Goal: Task Accomplishment & Management: Manage account settings

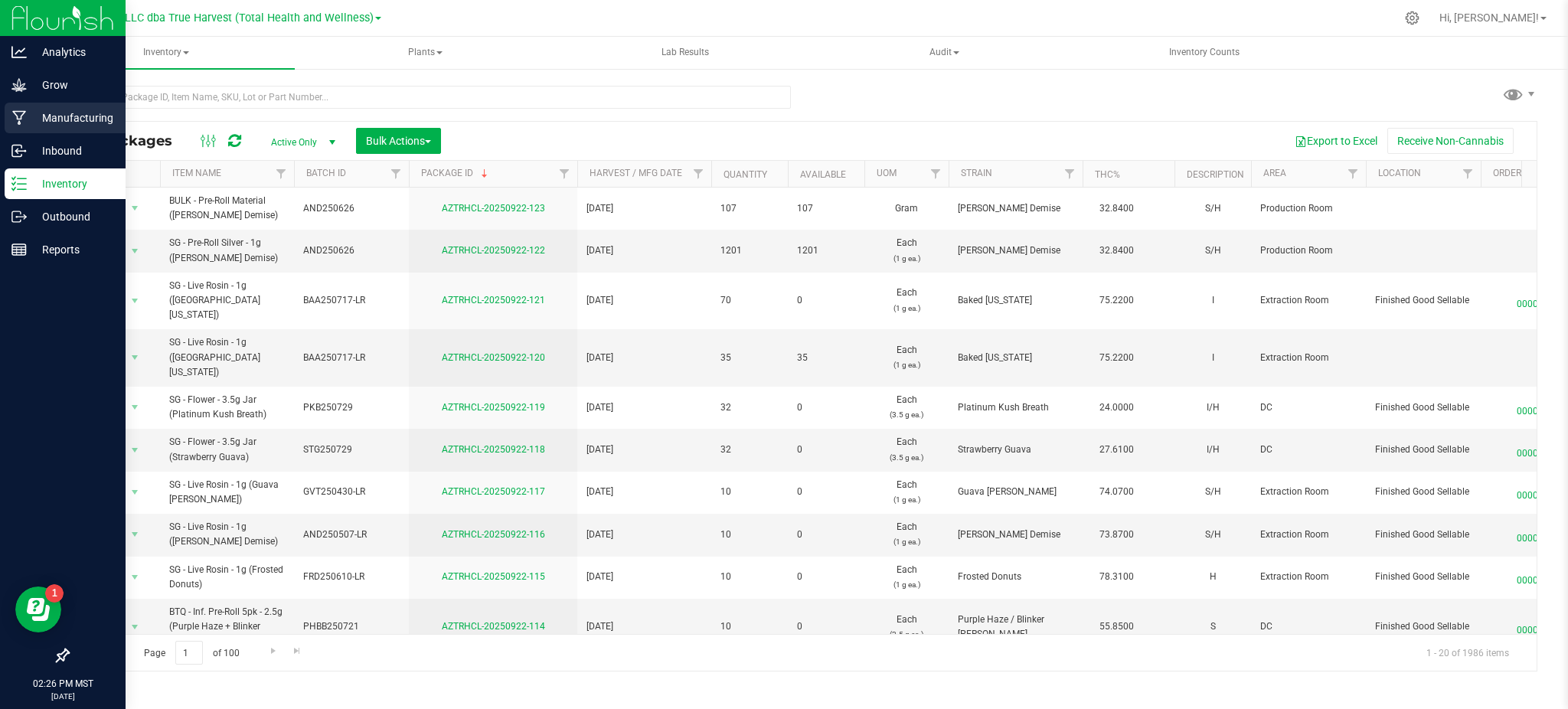
click at [62, 112] on p "Manufacturing" at bounding box center [72, 118] width 92 height 18
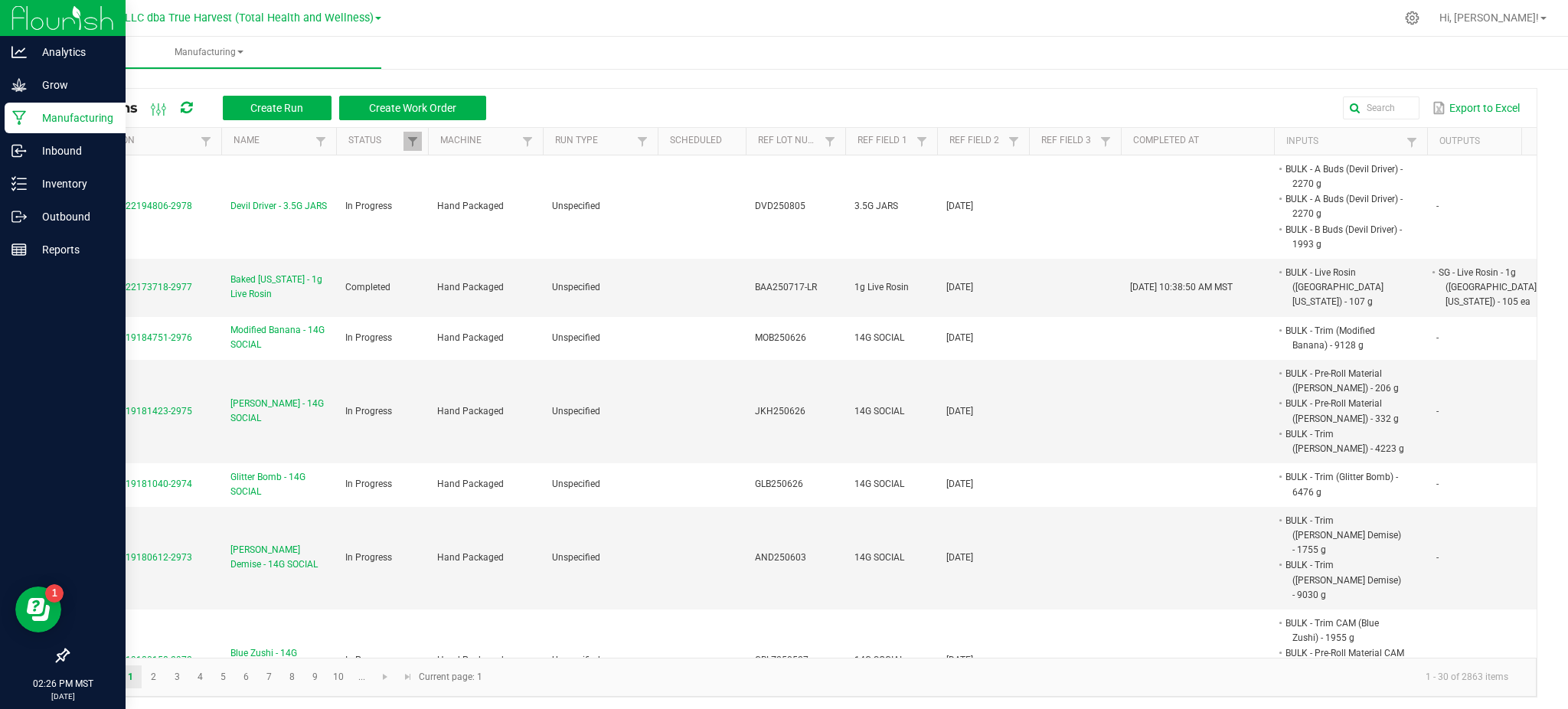
drag, startPoint x: 1239, startPoint y: 80, endPoint x: 1320, endPoint y: 91, distance: 81.7
click at [1246, 79] on div "All Runs Create Run Create Work Order Export to Excel Extraction Name Status Ma…" at bounding box center [802, 389] width 1531 height 647
click at [1361, 103] on input "text" at bounding box center [1182, 108] width 475 height 23
paste input "DDD250813"
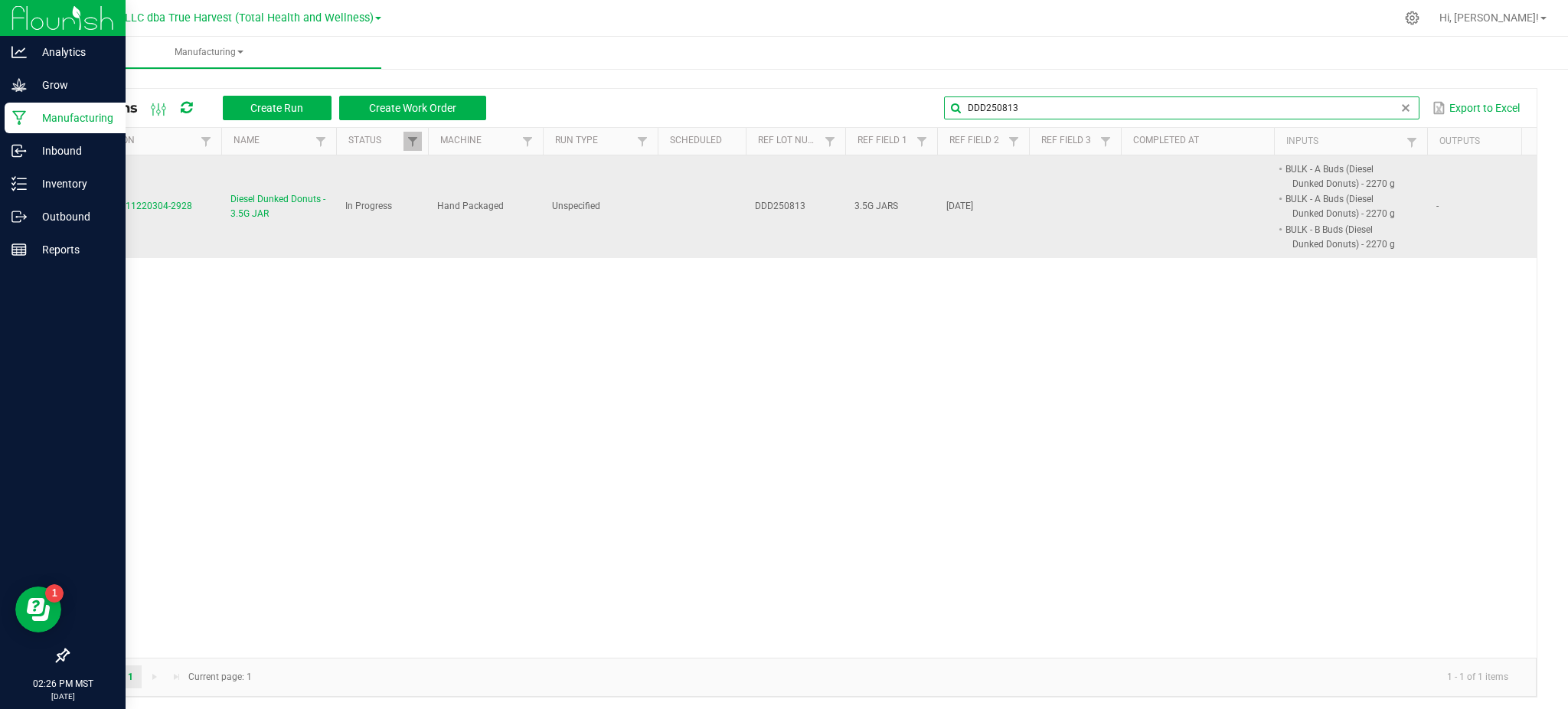
type input "DDD250813"
click at [258, 199] on span "Diesel Dunked Donuts - 3.5G JAR" at bounding box center [279, 206] width 97 height 29
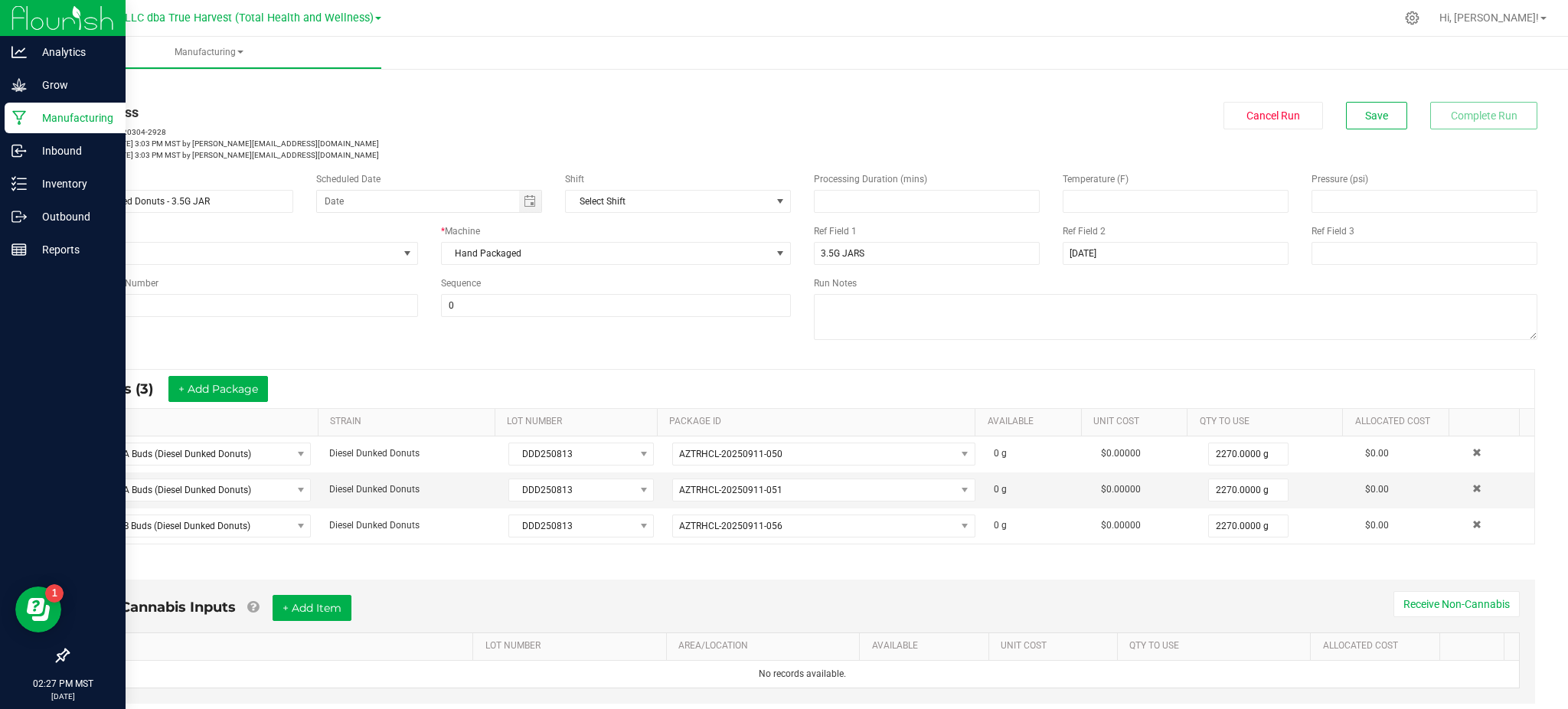
click at [370, 362] on div "* Inputs (3) + Add Package ITEM STRAIN LOT NUMBER PACKAGE ID AVAILABLE Unit Cos…" at bounding box center [802, 457] width 1493 height 203
click at [231, 393] on button "+ Add Package" at bounding box center [217, 389] width 99 height 26
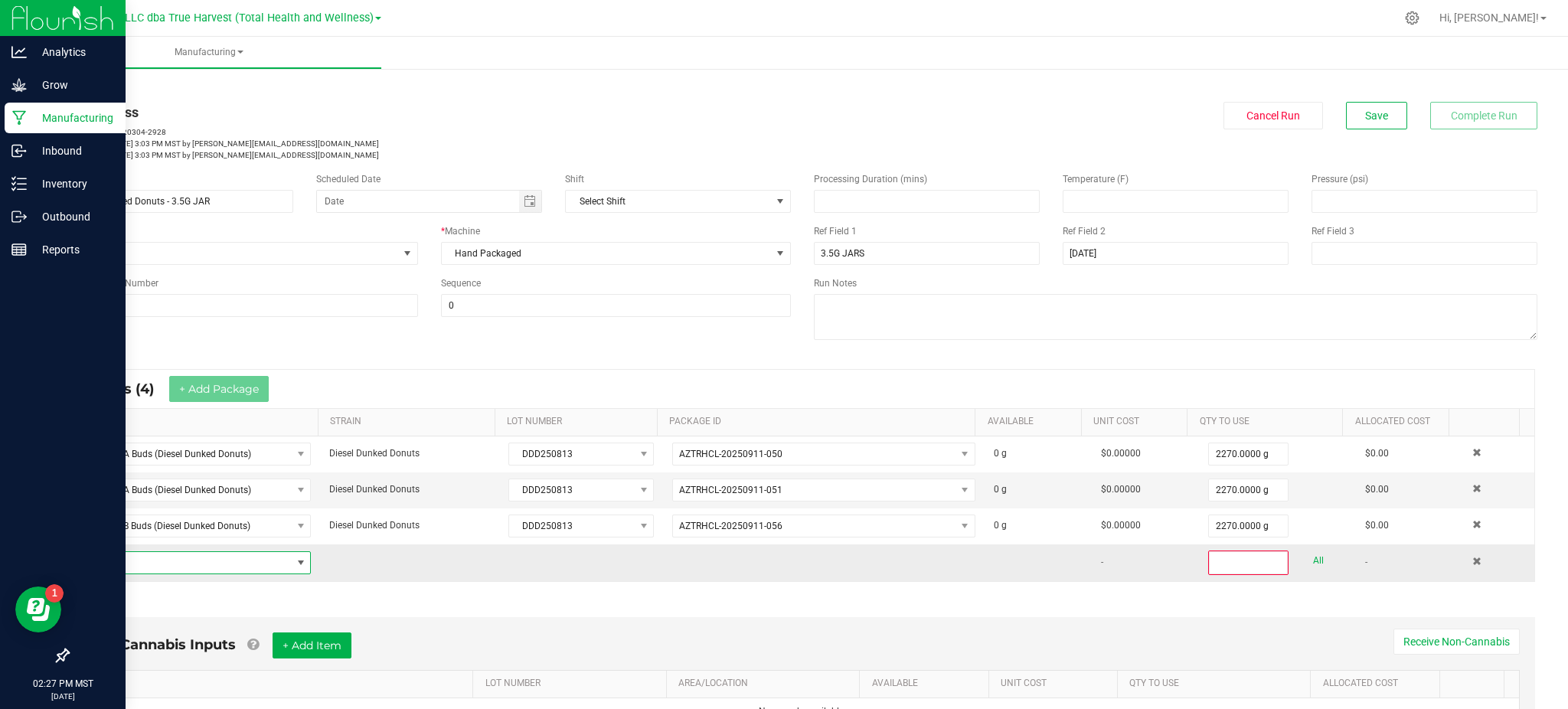
click at [179, 561] on span "NO DATA FOUND" at bounding box center [185, 562] width 210 height 21
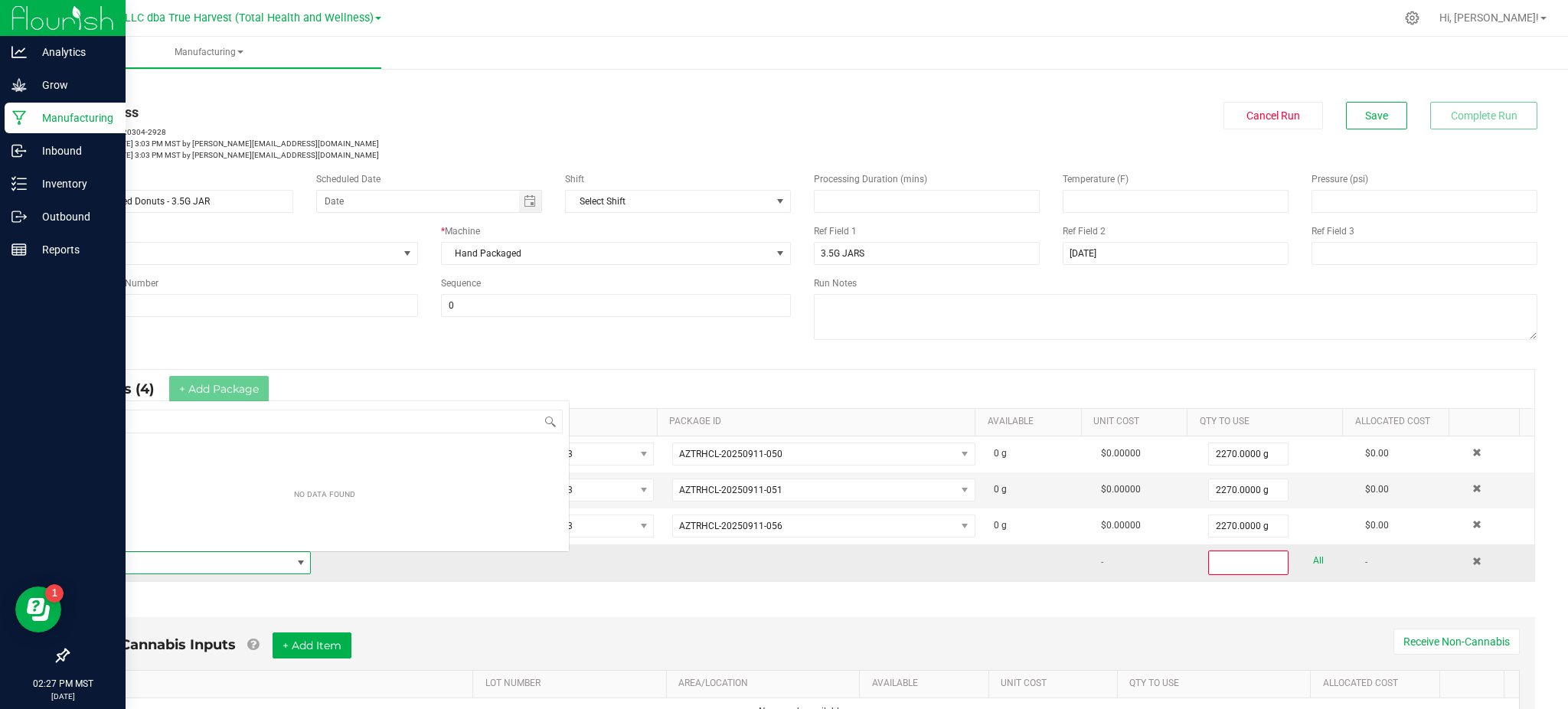
scroll to position [23, 223]
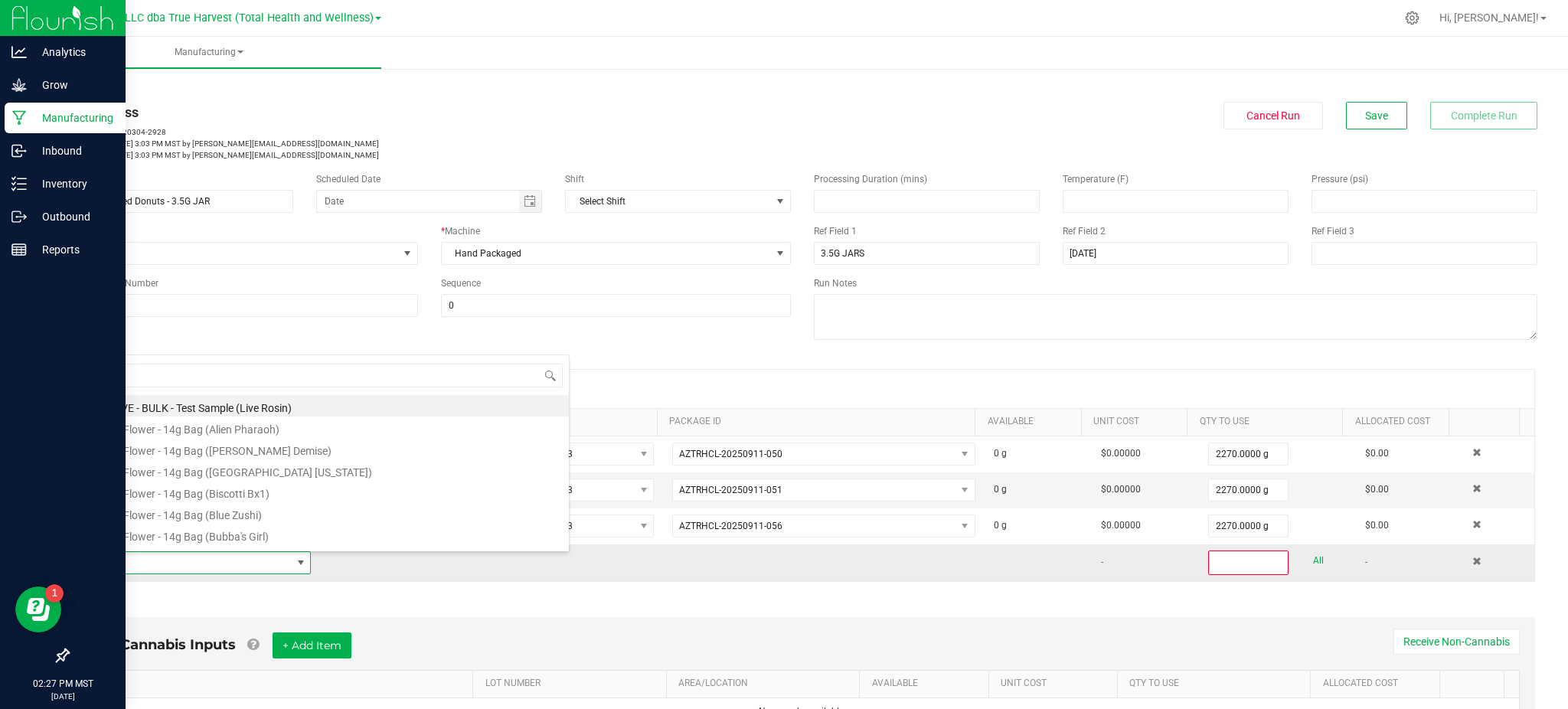
type input "BULK - A Buds (Diesel Dunked Donuts)"
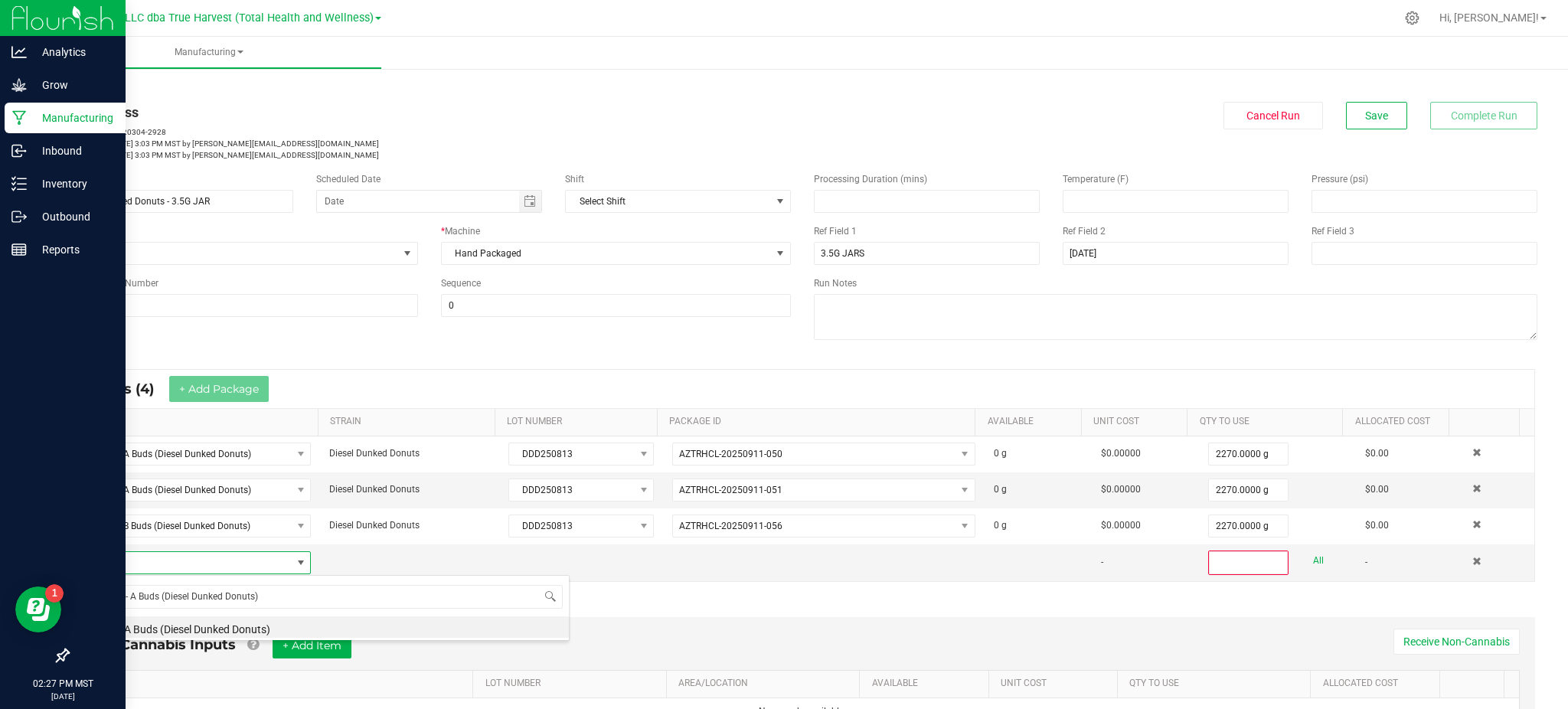
drag, startPoint x: 247, startPoint y: 625, endPoint x: 368, endPoint y: 589, distance: 126.2
click at [251, 625] on li "BULK - A Buds (Diesel Dunked Donuts)" at bounding box center [324, 627] width 488 height 21
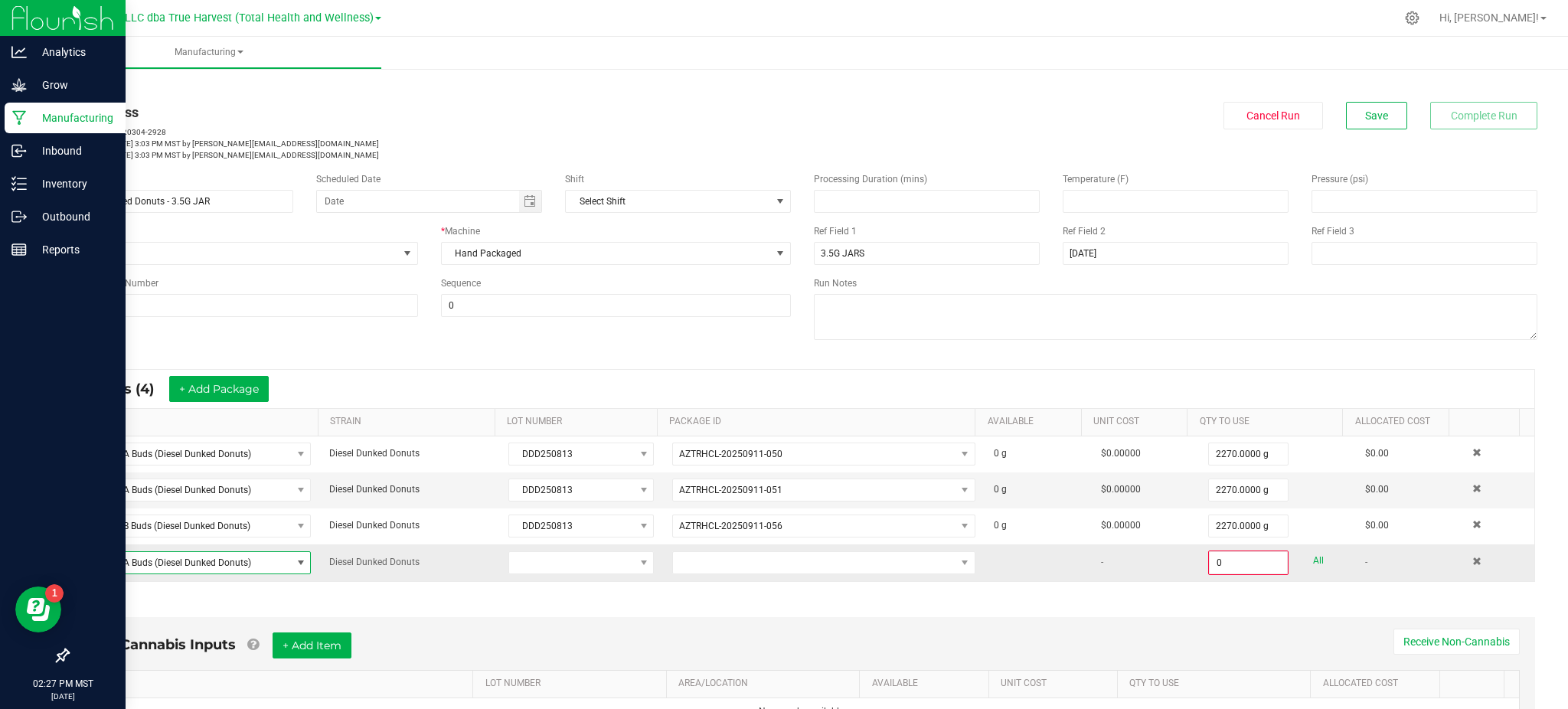
click at [533, 546] on td at bounding box center [581, 563] width 165 height 37
click at [536, 558] on span at bounding box center [572, 562] width 126 height 21
drag, startPoint x: 568, startPoint y: 649, endPoint x: 668, endPoint y: 630, distance: 101.8
click at [569, 649] on li "DDD250813" at bounding box center [571, 655] width 143 height 26
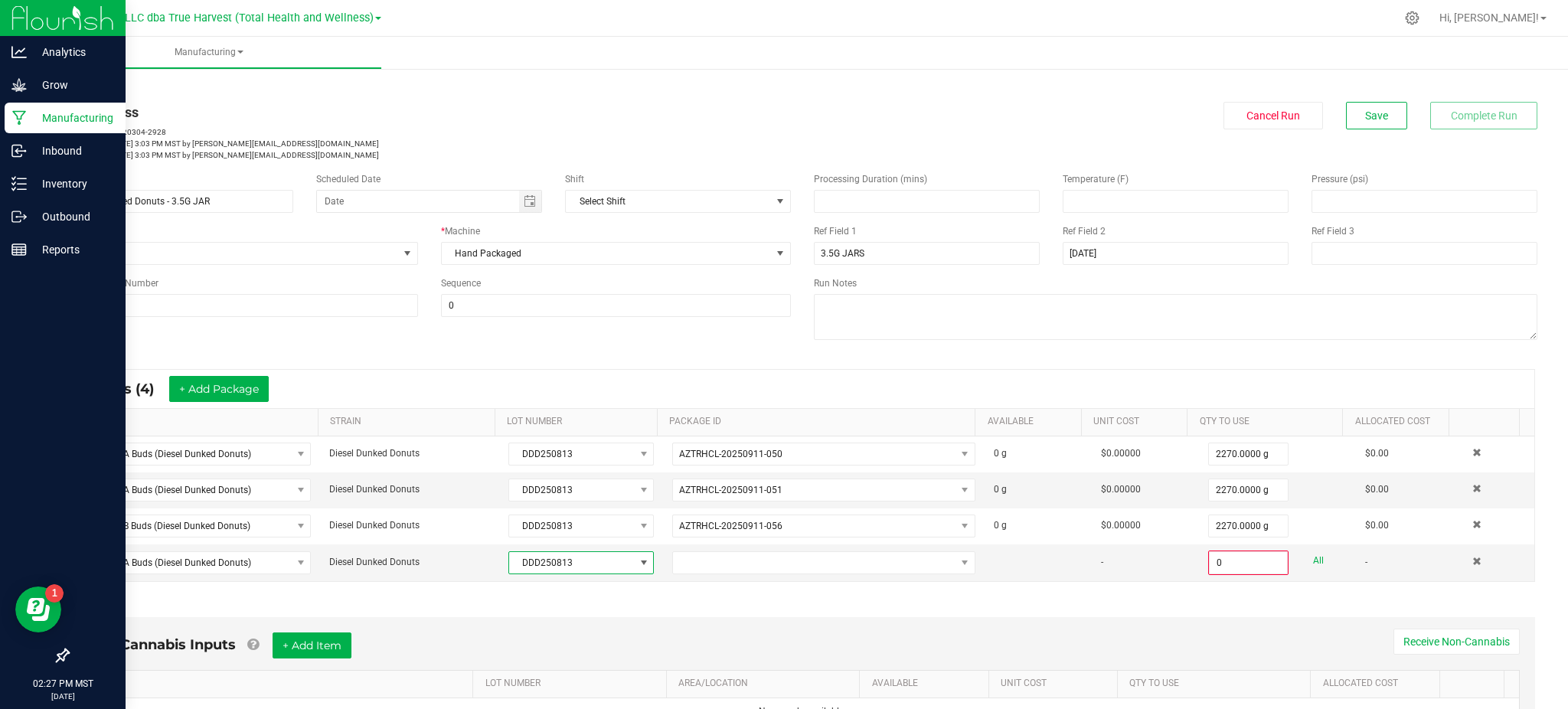
click at [756, 609] on div "Non-Cannabis Inputs + Add Item Receive Non-Cannabis ITEM LOT NUMBER AREA/LOCATI…" at bounding box center [802, 683] width 1493 height 174
click at [763, 566] on span at bounding box center [814, 562] width 282 height 21
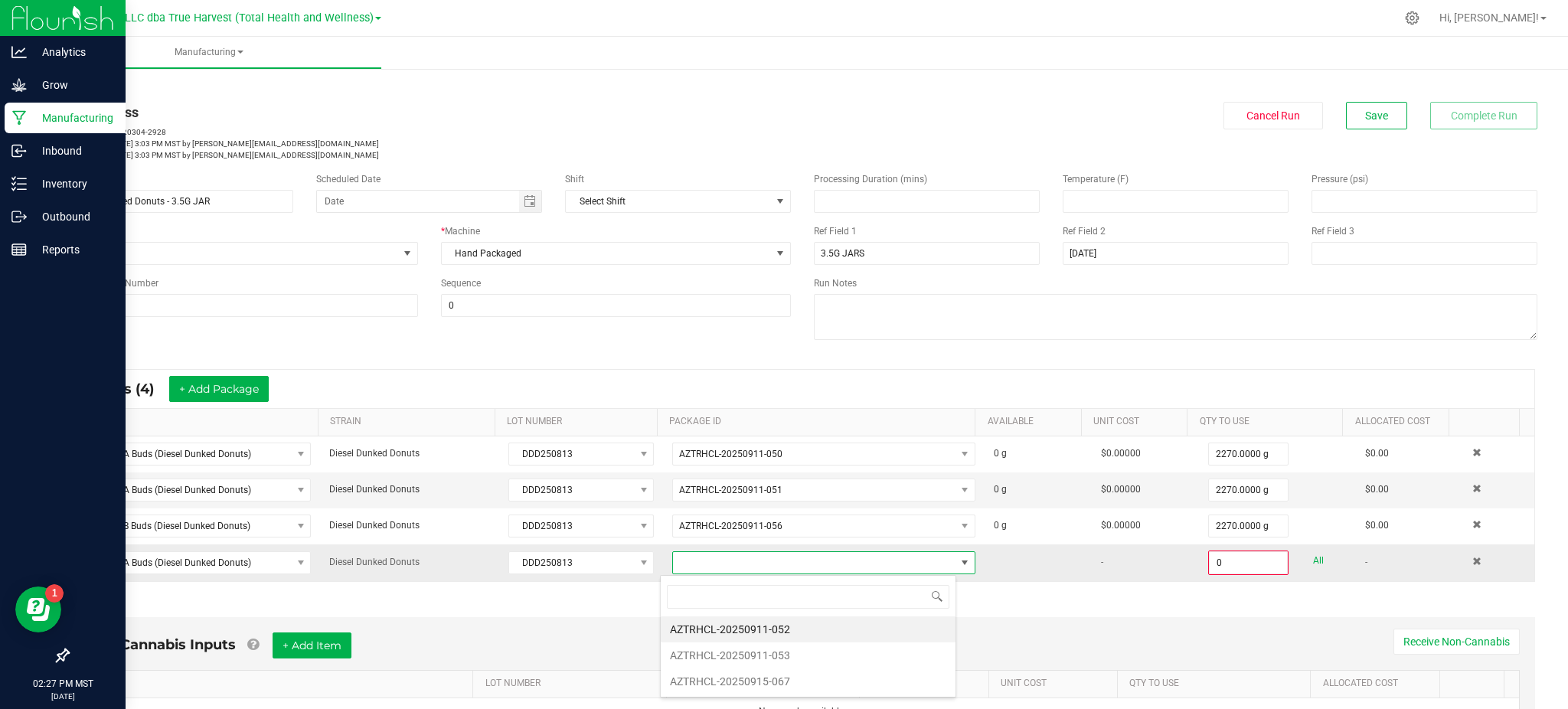
scroll to position [23, 296]
click at [775, 632] on li "AZTRHCL-20250911-052" at bounding box center [808, 630] width 295 height 26
drag, startPoint x: 781, startPoint y: 604, endPoint x: 1237, endPoint y: 576, distance: 456.9
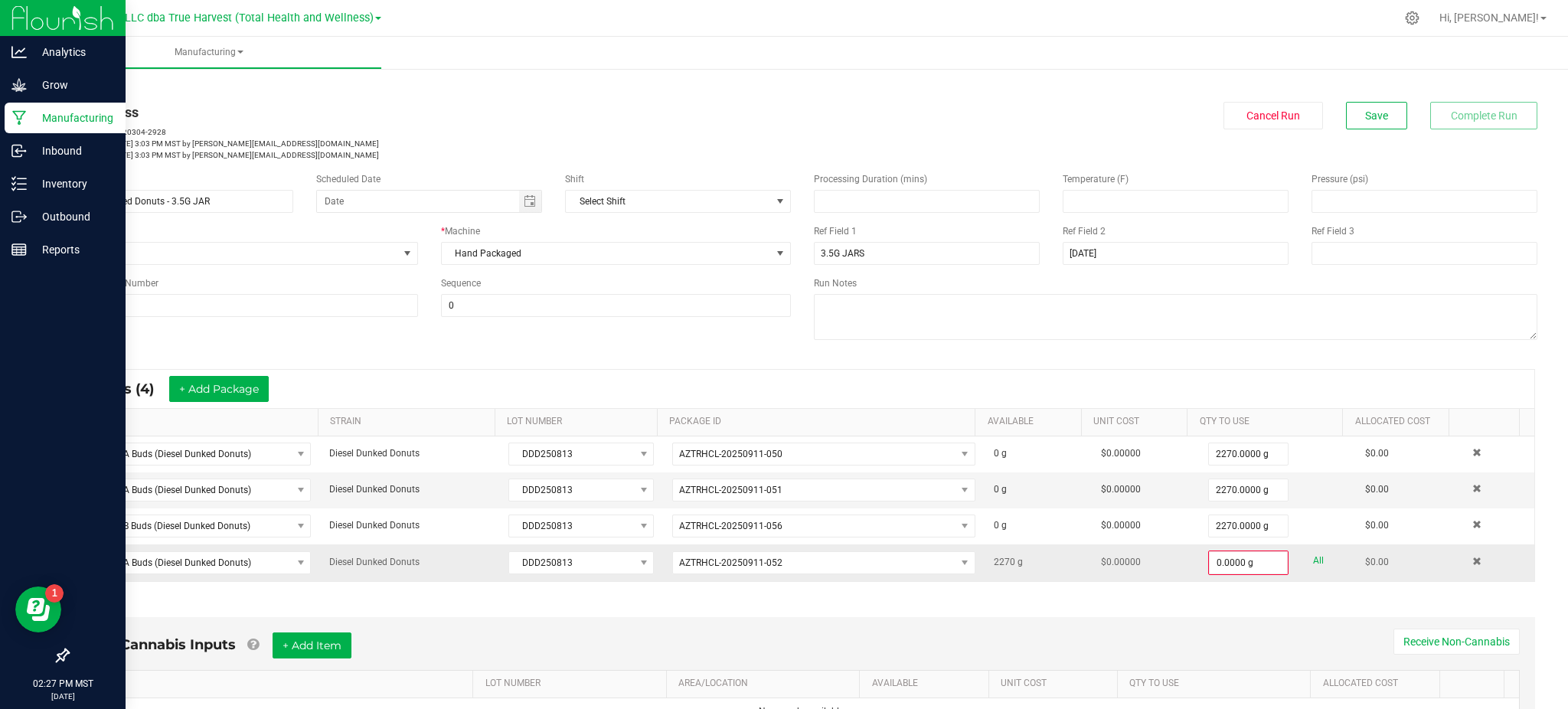
click at [882, 609] on div "Non-Cannabis Inputs + Add Item Receive Non-Cannabis ITEM LOT NUMBER AREA/LOCATI…" at bounding box center [802, 683] width 1493 height 174
click at [1299, 558] on div "0.0000 g All" at bounding box center [1278, 563] width 139 height 25
click at [1313, 559] on link "All" at bounding box center [1318, 560] width 11 height 20
type input "2270.0000 g"
click at [1366, 109] on span "Save" at bounding box center [1377, 115] width 23 height 12
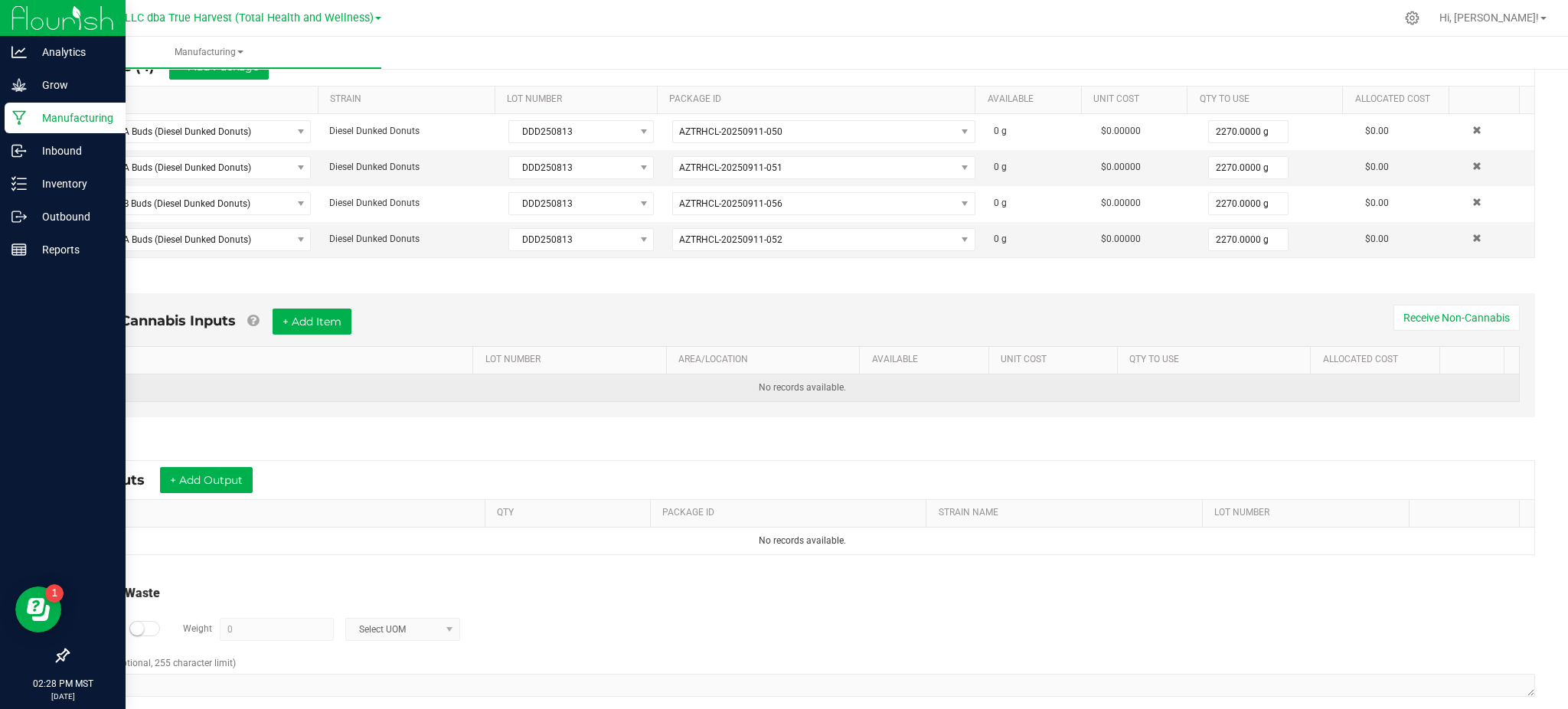
scroll to position [344, 0]
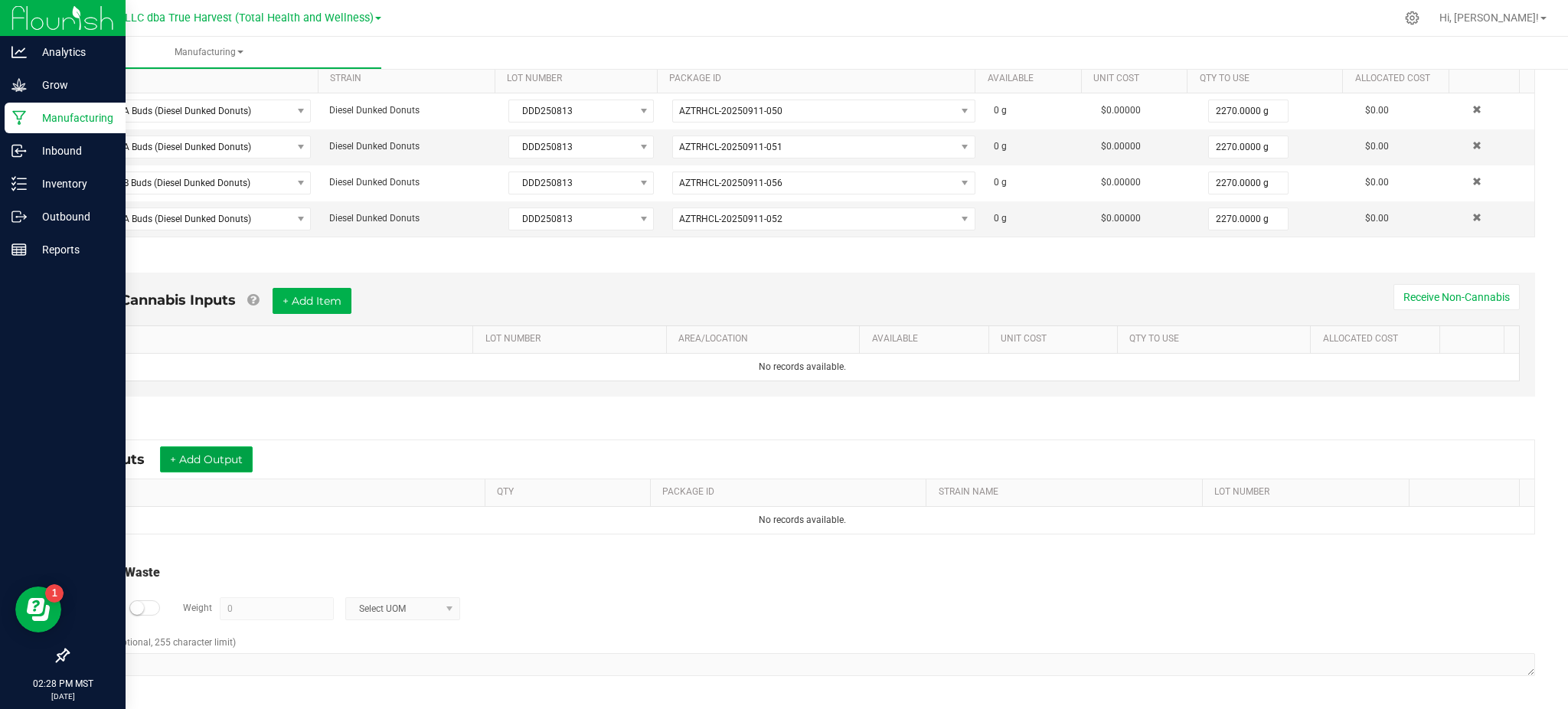
click at [196, 454] on button "+ Add Output" at bounding box center [206, 459] width 92 height 26
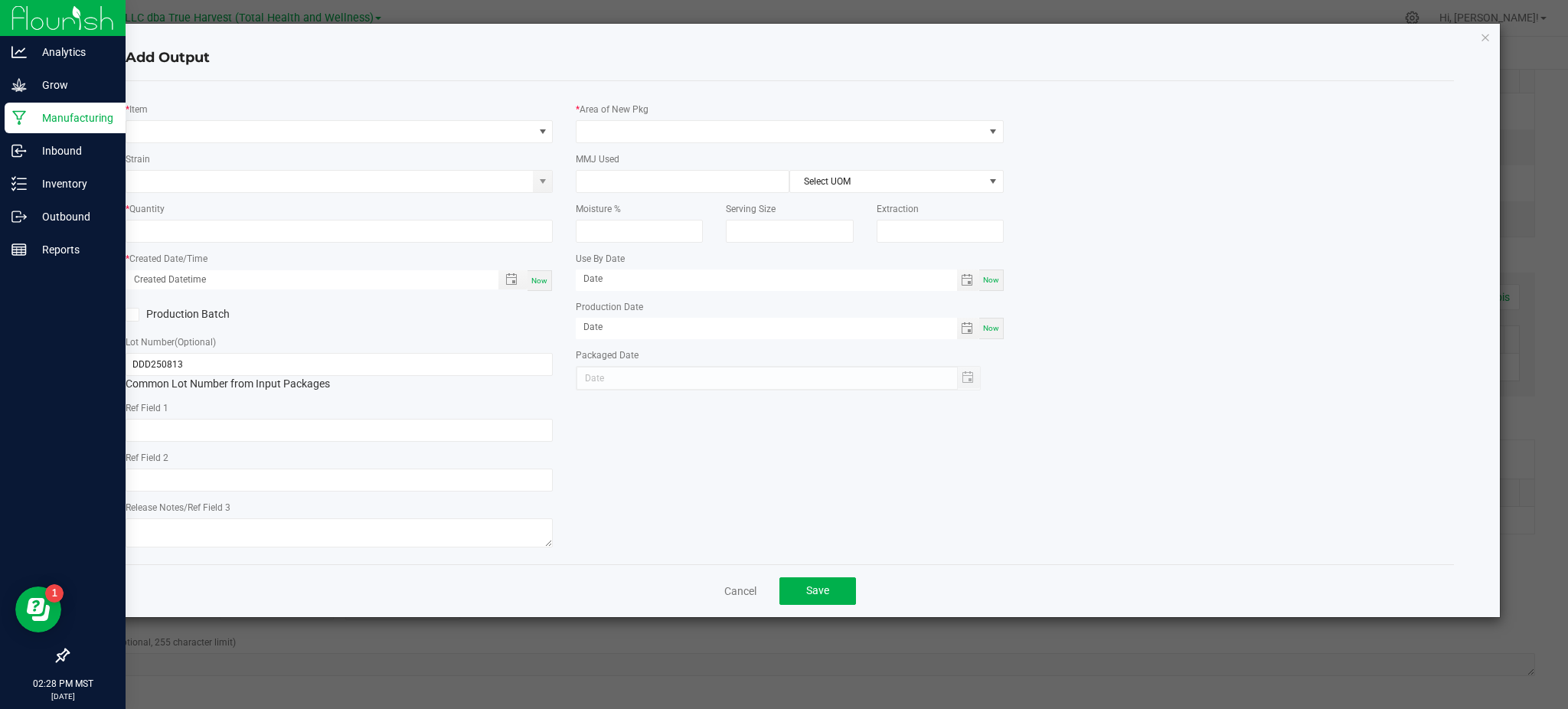
type input "[DATE]"
click at [394, 133] on span "NO DATA FOUND" at bounding box center [330, 131] width 407 height 21
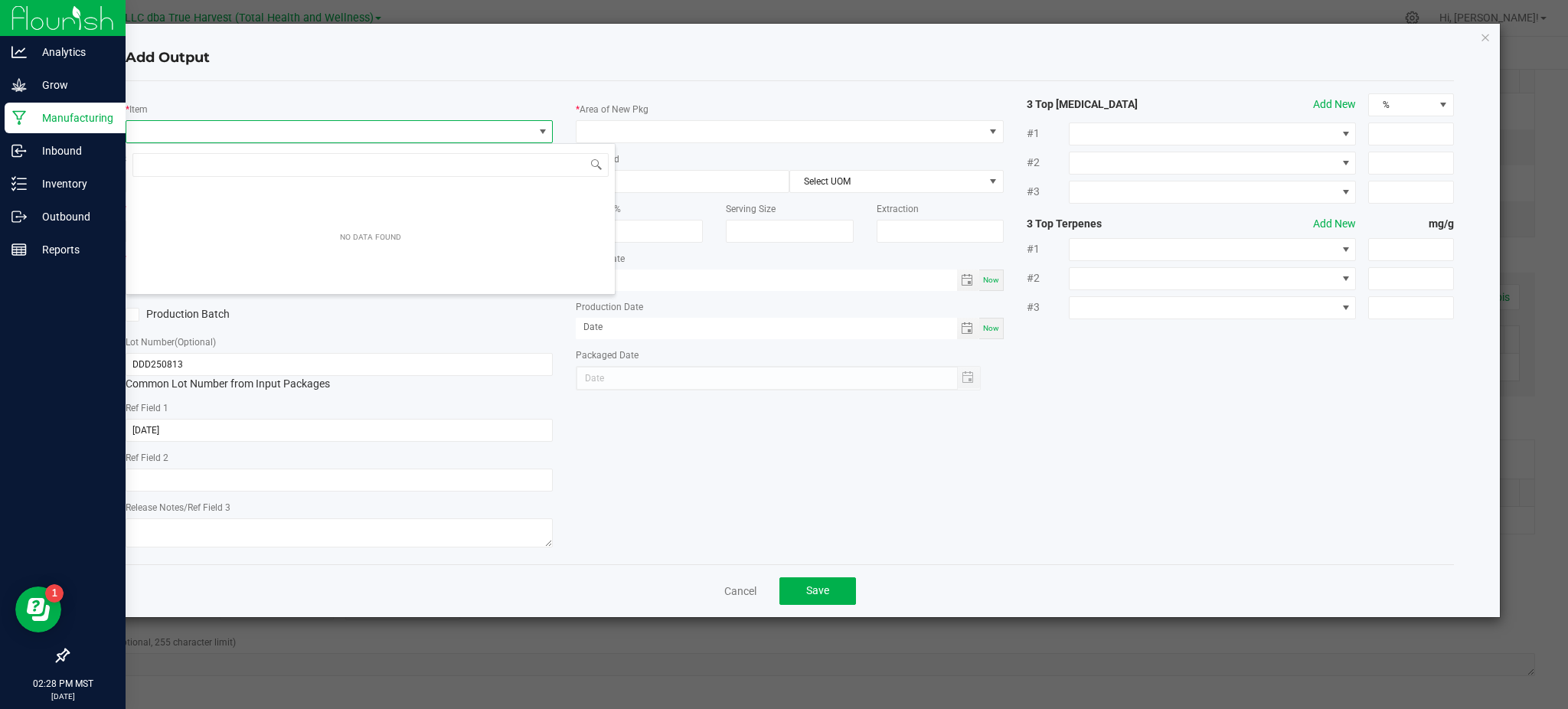
scroll to position [23, 428]
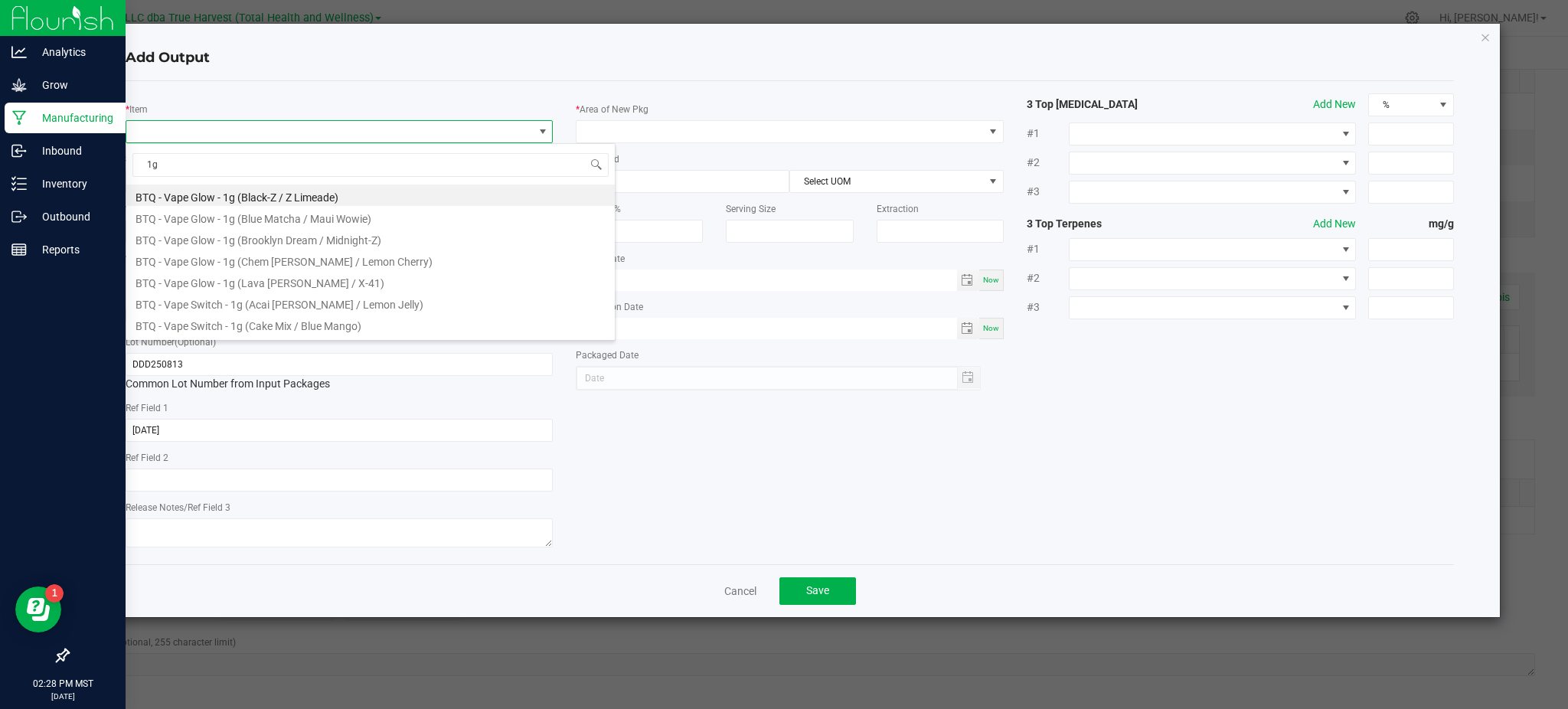
type input "1"
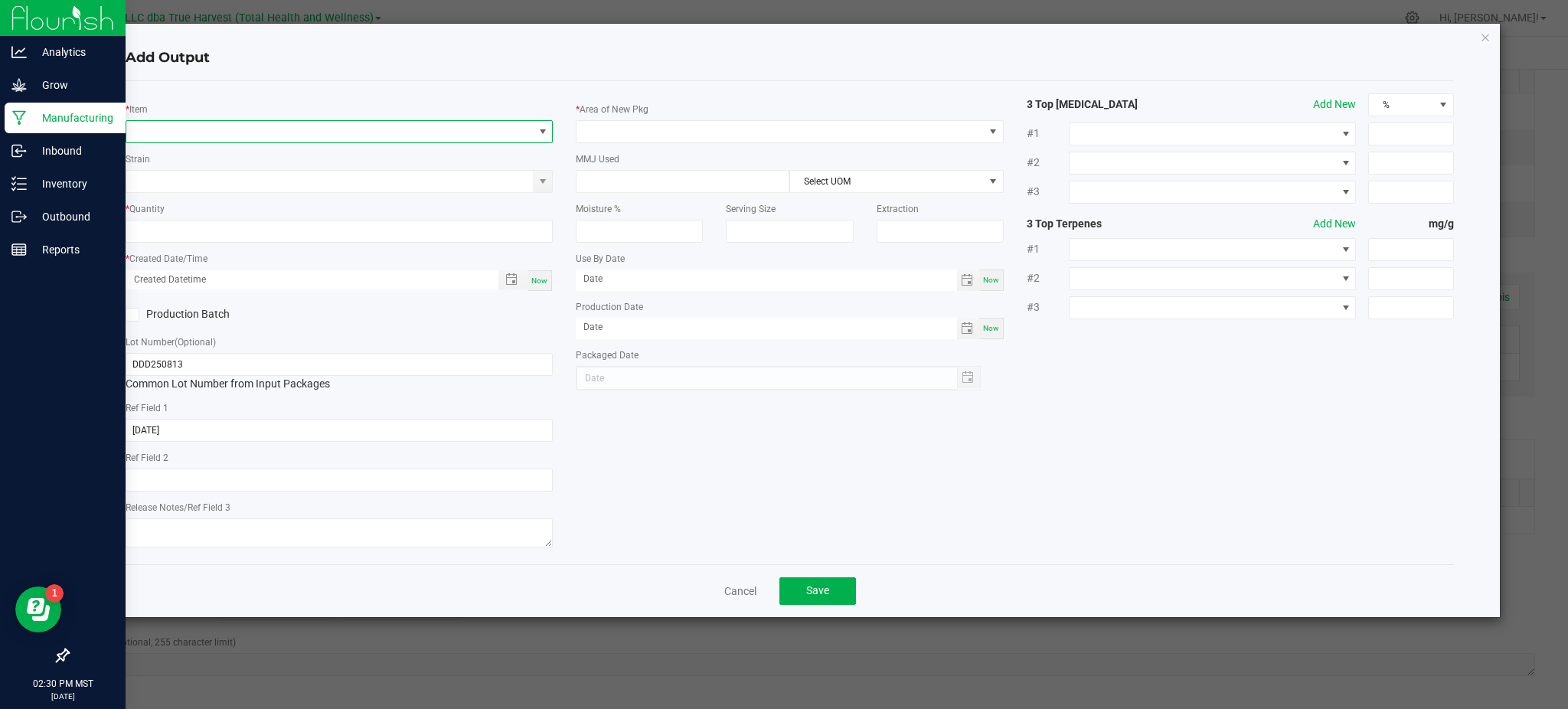
click at [209, 133] on span "NO DATA FOUND" at bounding box center [330, 131] width 407 height 21
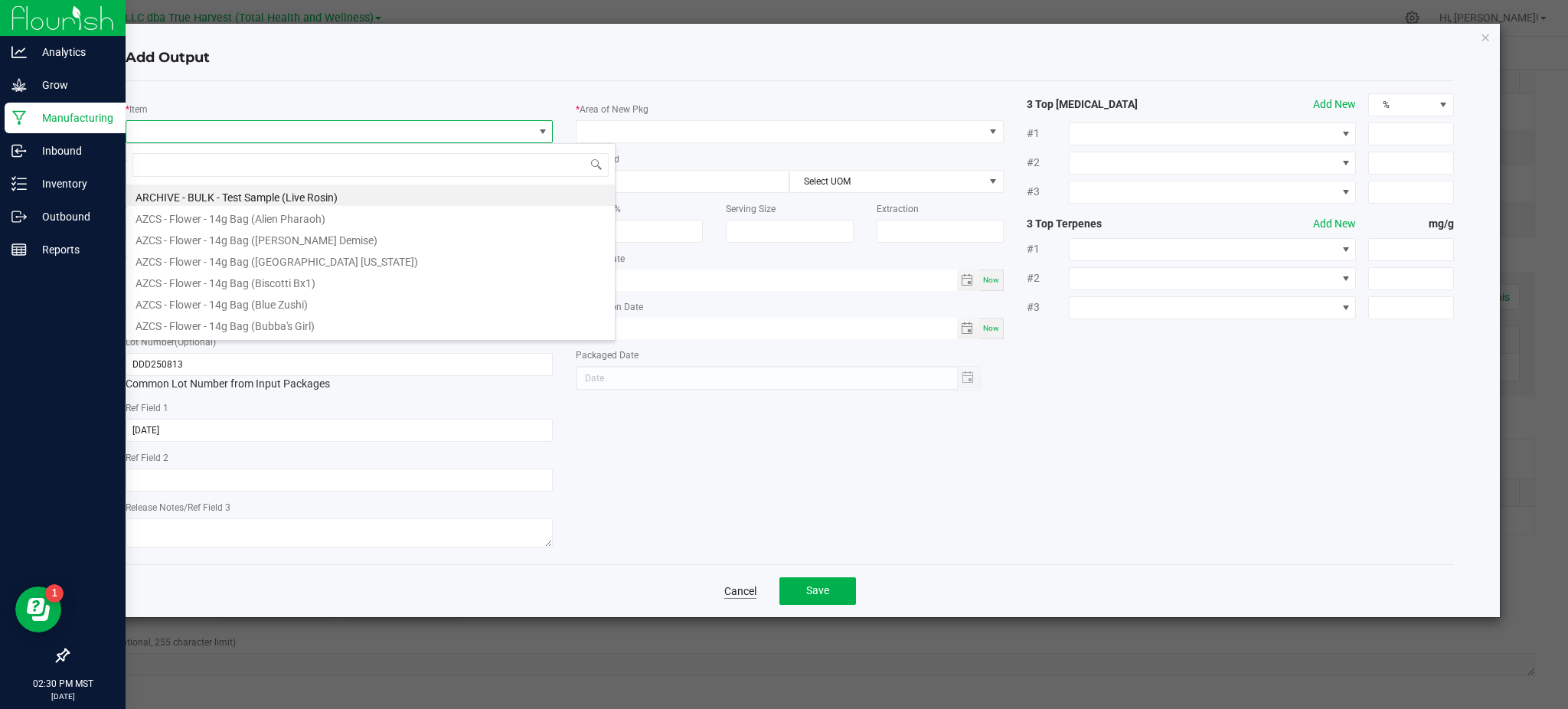
click at [737, 587] on link "Cancel" at bounding box center [740, 590] width 33 height 15
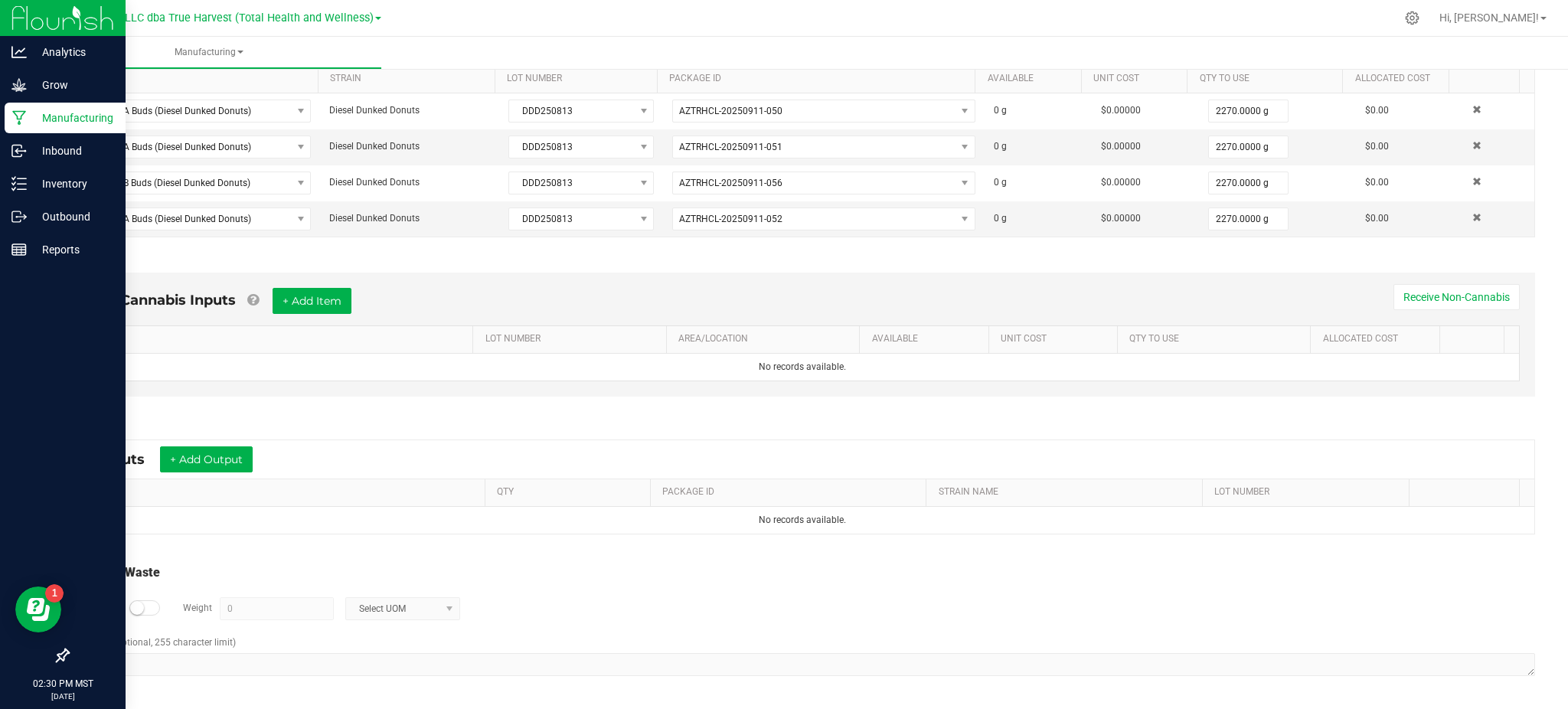
click at [768, 626] on div "Log Waste? Weight 0 Select UOM" at bounding box center [802, 608] width 1466 height 54
click at [201, 454] on button "+ Add Output" at bounding box center [206, 459] width 92 height 26
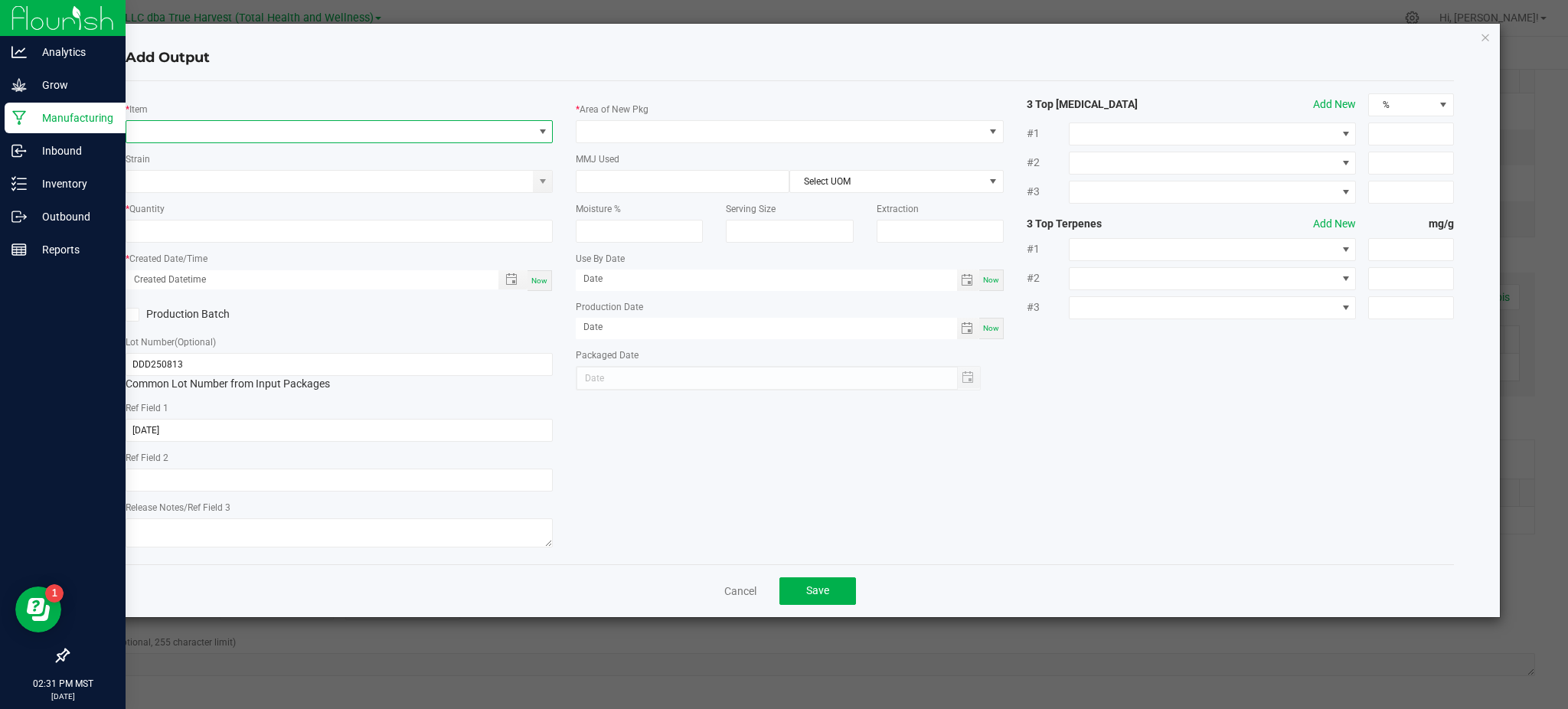
drag, startPoint x: 180, startPoint y: 138, endPoint x: 180, endPoint y: 128, distance: 10.0
click at [180, 135] on span "NO DATA FOUND" at bounding box center [330, 131] width 407 height 21
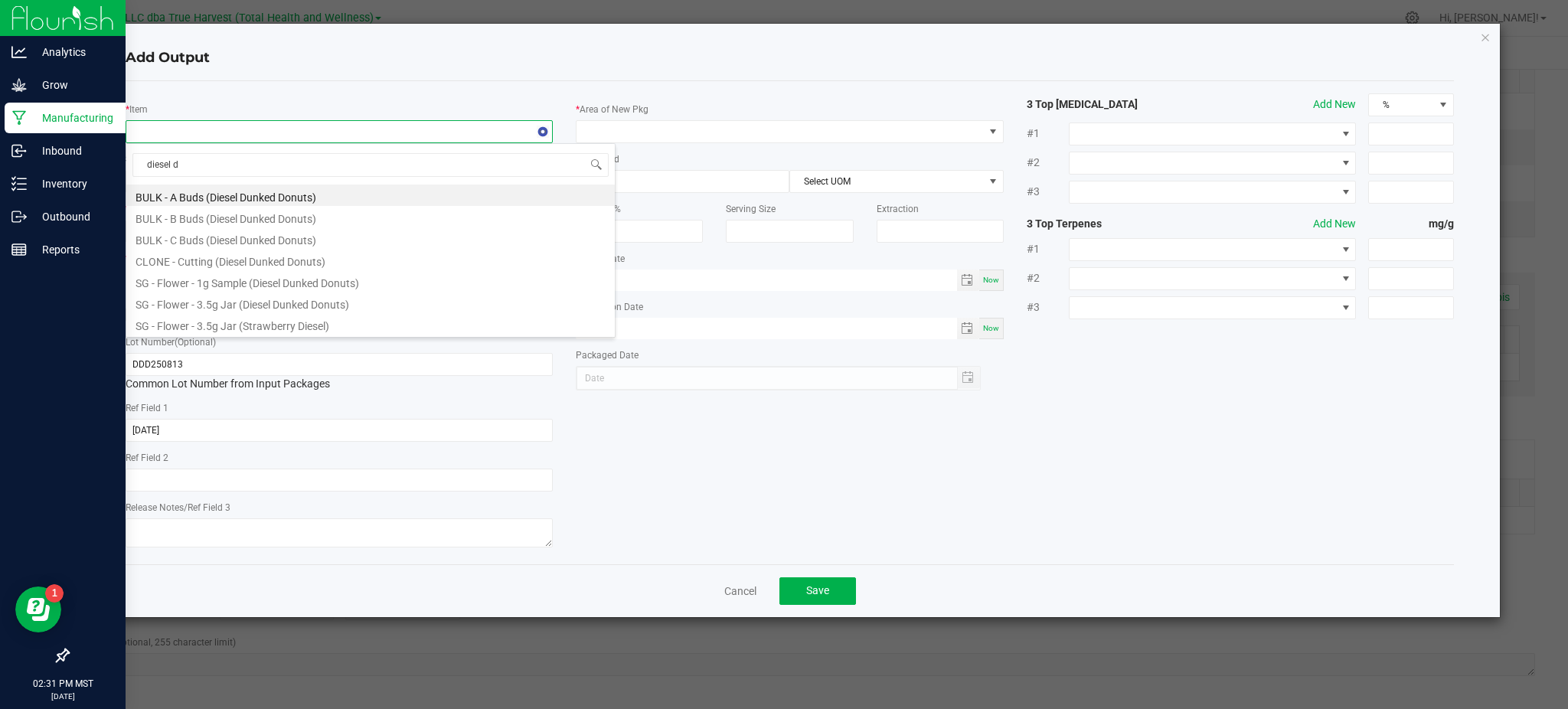
type input "diesel du"
click at [288, 287] on li "SG - Flower - 1g Sample (Diesel Dunked Donuts)" at bounding box center [370, 281] width 488 height 21
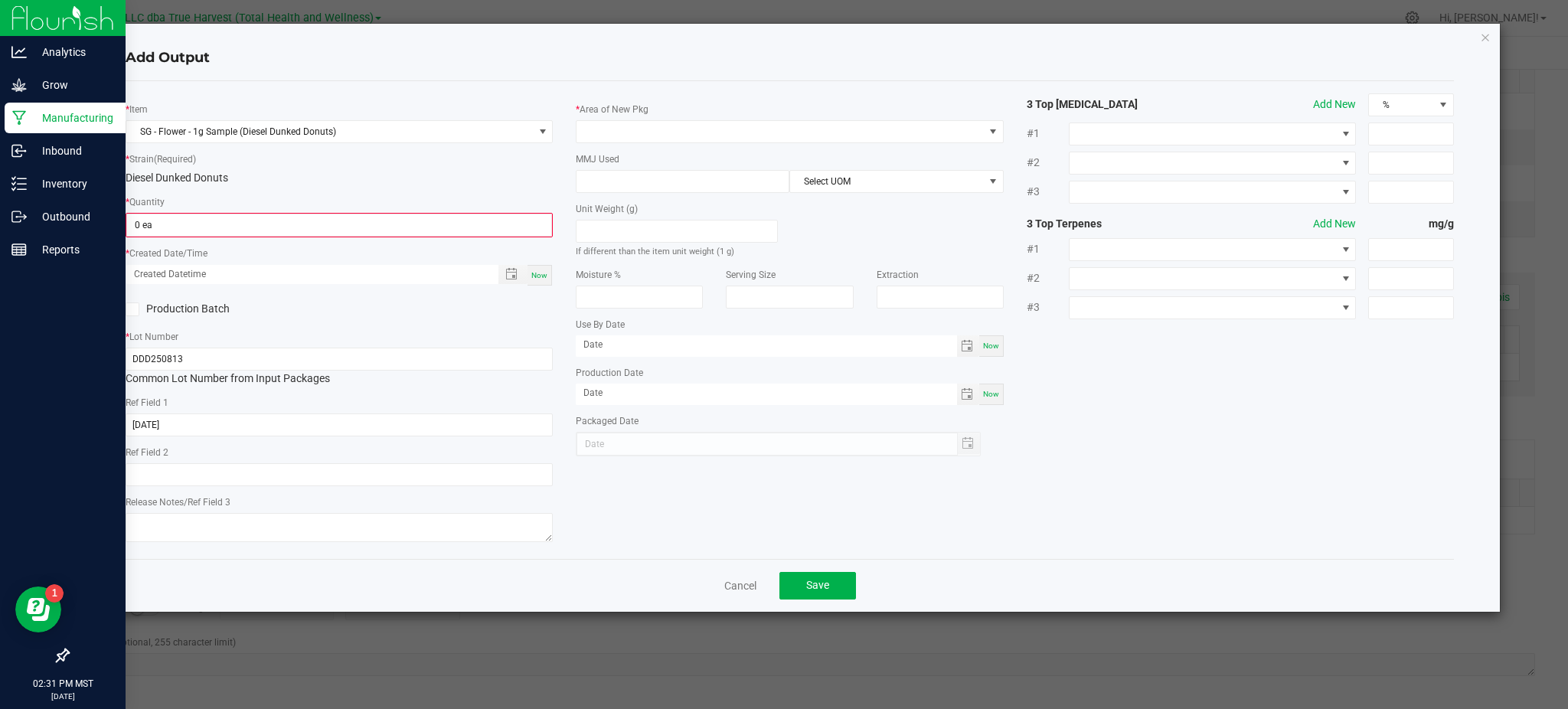
click at [294, 184] on div "Diesel Dunked Donuts" at bounding box center [340, 178] width 428 height 16
click at [243, 221] on input "0" at bounding box center [339, 225] width 424 height 21
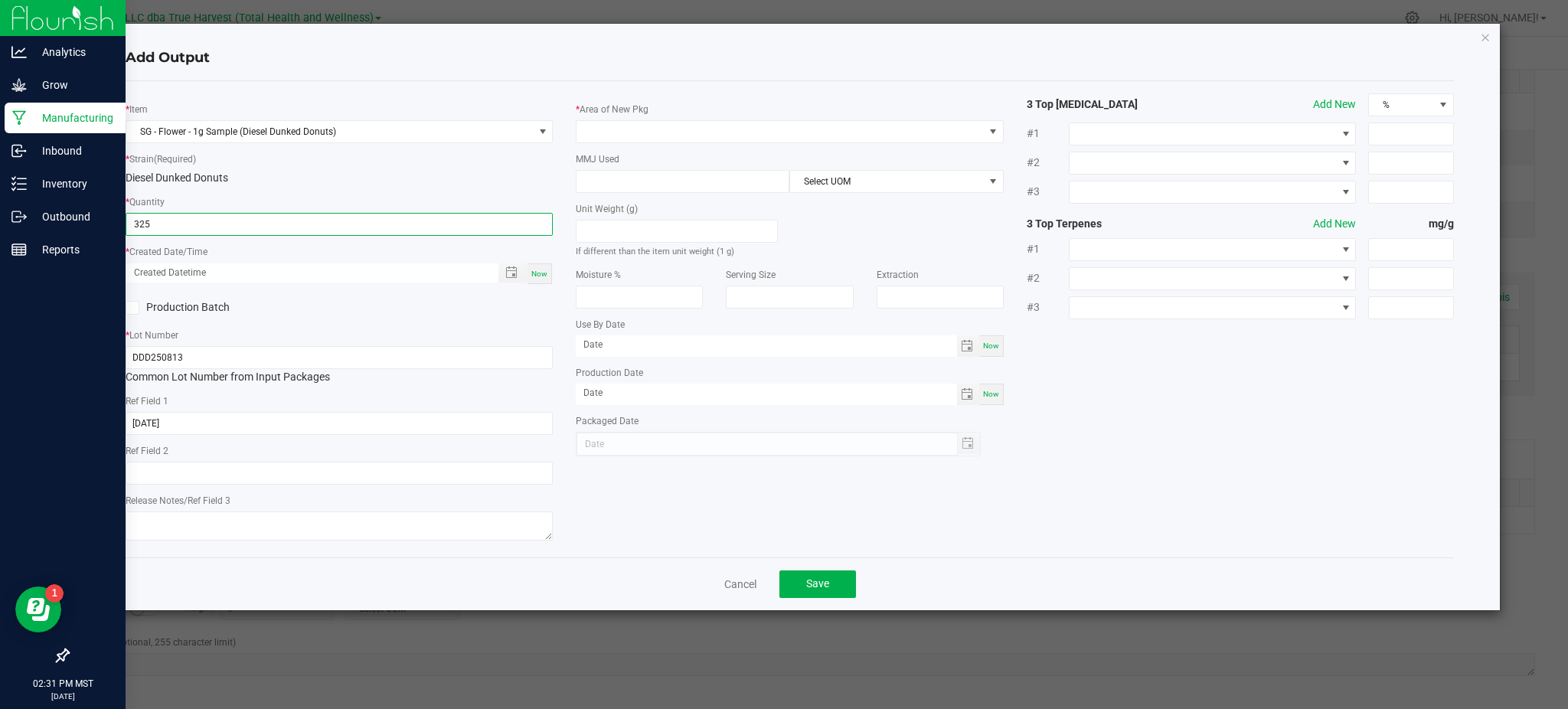
type input "325 ea"
drag, startPoint x: 1131, startPoint y: 471, endPoint x: 1136, endPoint y: 462, distance: 10.3
click at [1132, 469] on div "* Item SG - Flower - 1g Sample (Diesel Dunked Donuts) * Strain (Required) Diese…" at bounding box center [790, 318] width 1352 height 451
click at [578, 181] on input at bounding box center [682, 181] width 212 height 21
click at [473, 168] on div "* Strain (Required) Diesel Dunked Donuts" at bounding box center [340, 168] width 428 height 35
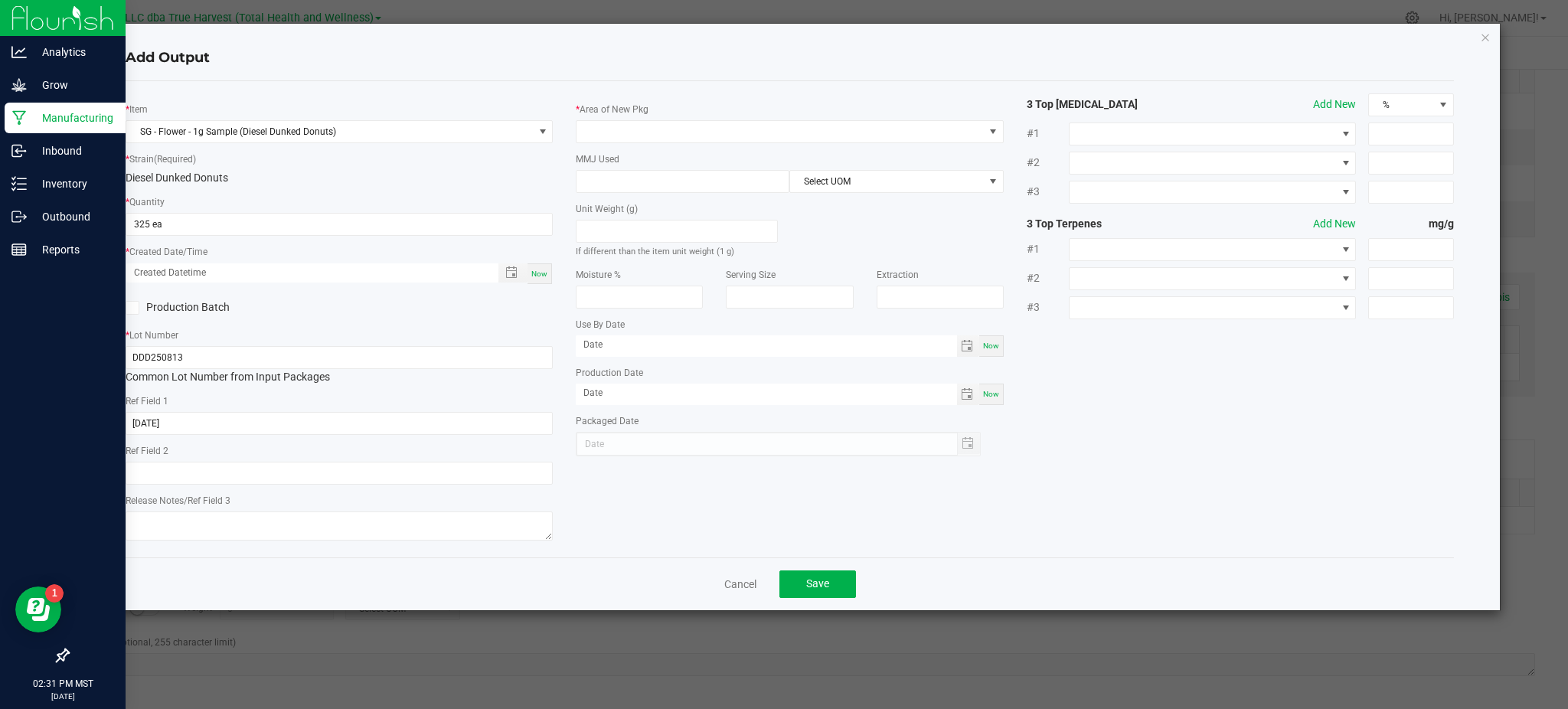
click at [496, 322] on div "* Item SG - Flower - 1g Sample (Diesel Dunked Donuts) * Strain (Required) Diese…" at bounding box center [340, 318] width 451 height 451
type input "month/day/year hour:minute AM"
drag, startPoint x: 173, startPoint y: 270, endPoint x: 201, endPoint y: 271, distance: 28.0
click at [180, 269] on input "month/day/year hour:minute AM" at bounding box center [304, 273] width 355 height 19
click at [510, 274] on span "Toggle popup" at bounding box center [511, 273] width 12 height 12
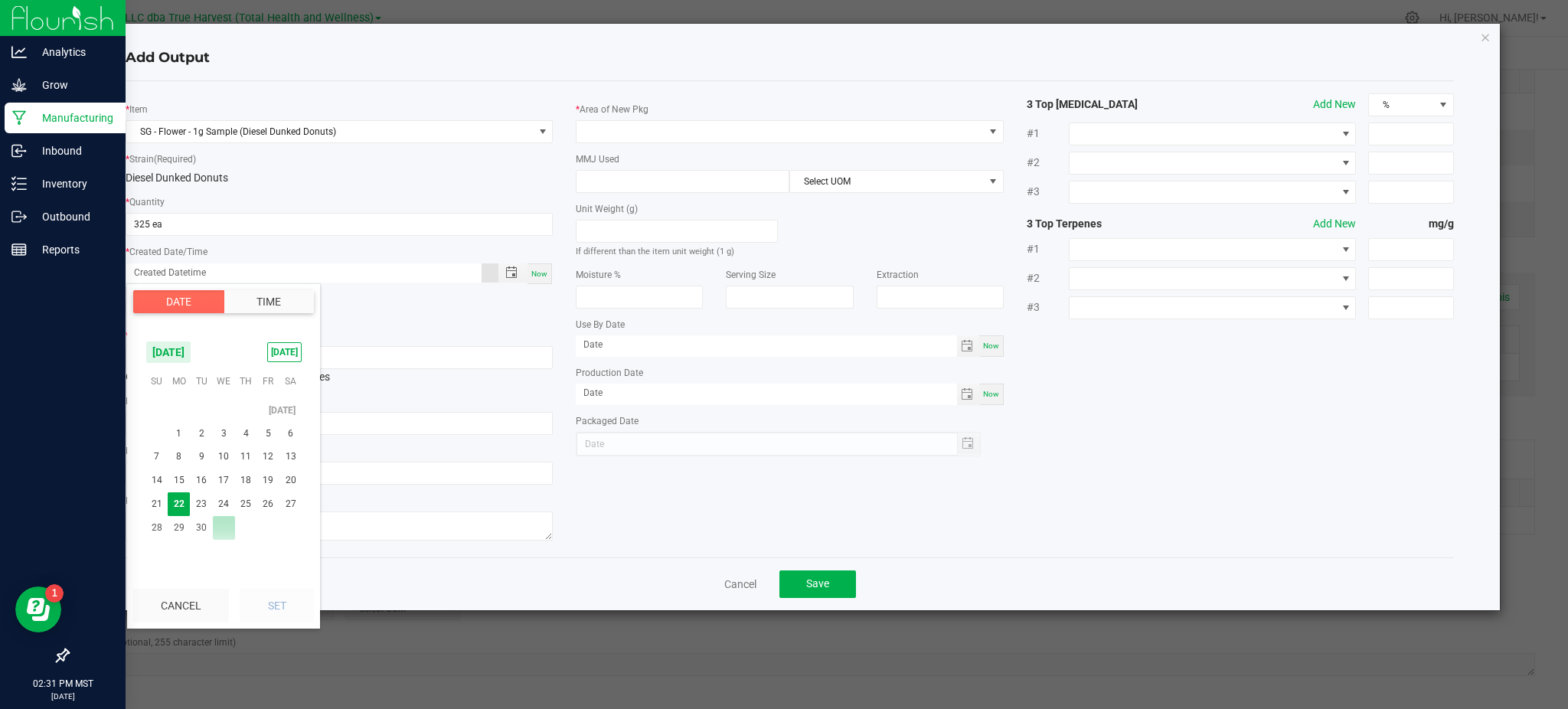
scroll to position [248301, 0]
click at [296, 428] on span "13" at bounding box center [290, 424] width 22 height 24
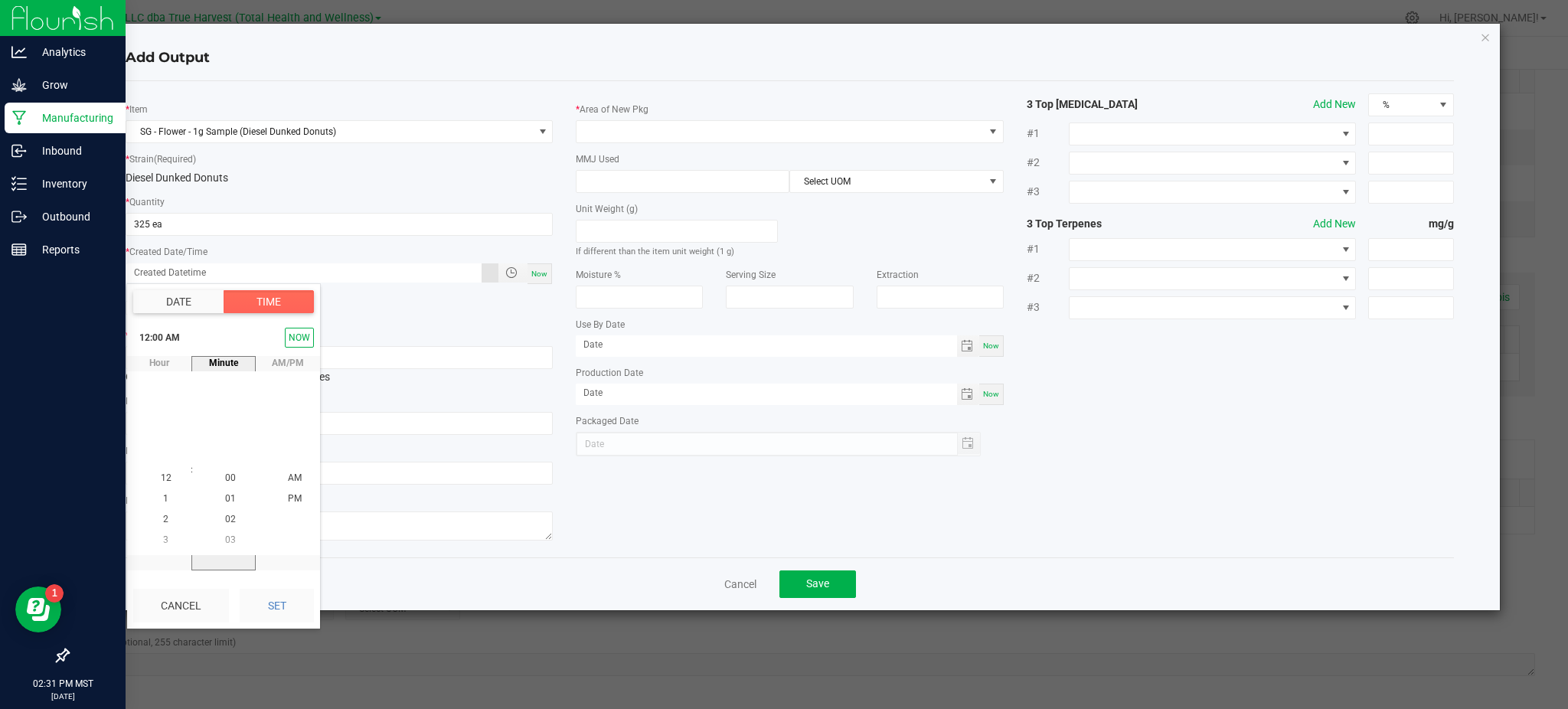
drag, startPoint x: 172, startPoint y: 600, endPoint x: 196, endPoint y: 593, distance: 25.0
click at [176, 599] on button "Cancel" at bounding box center [180, 605] width 96 height 33
type input "month/day/year hour:minute AM"
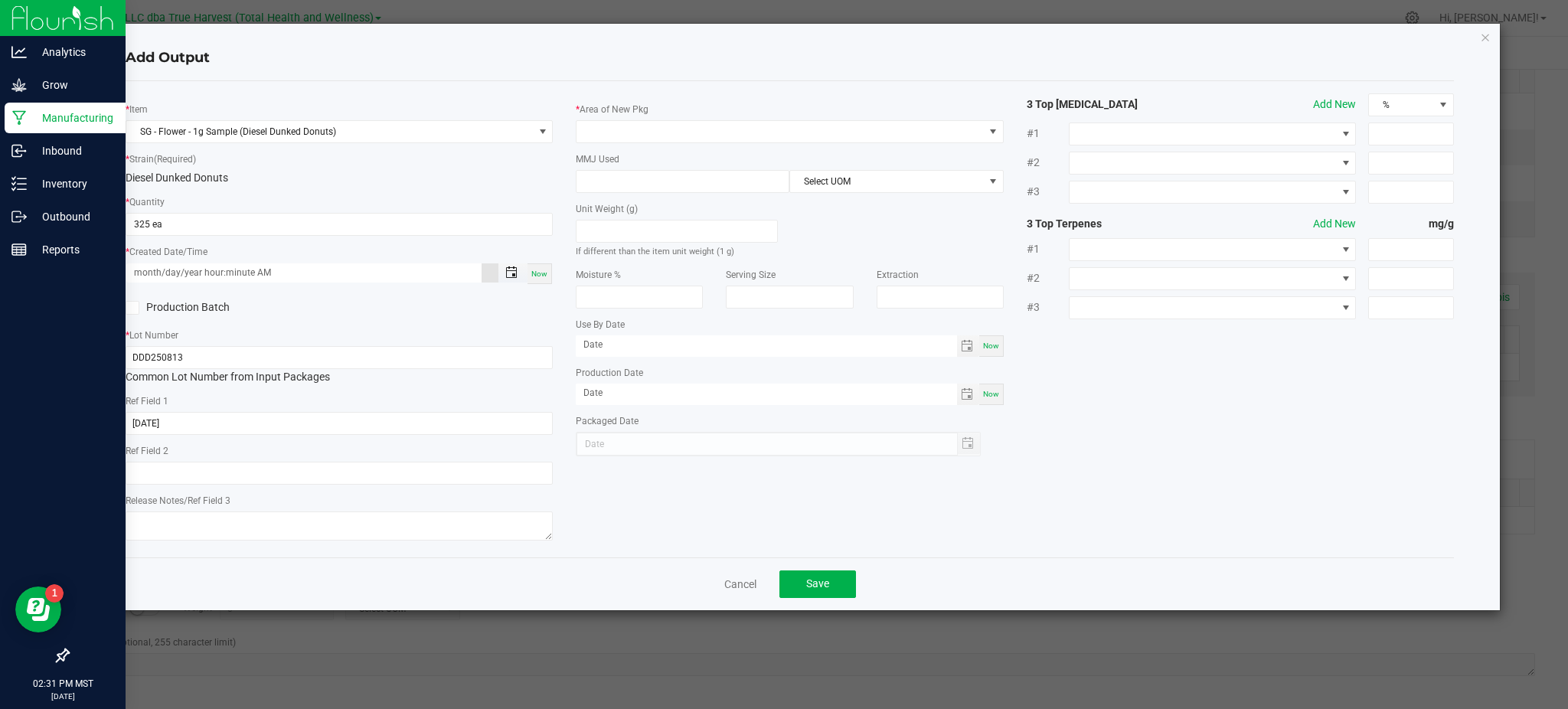
click at [509, 274] on span "Toggle popup" at bounding box center [511, 273] width 12 height 12
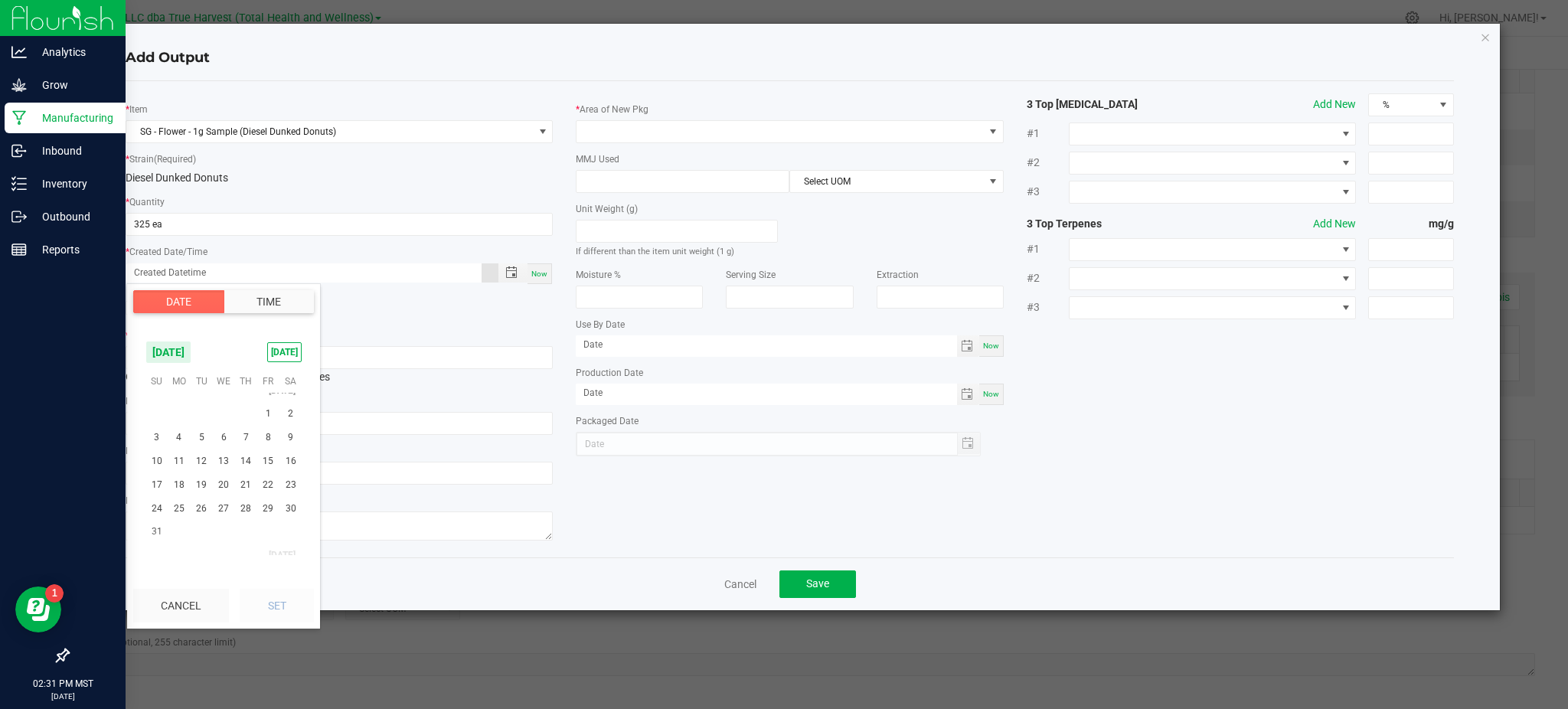
scroll to position [248096, 0]
click at [217, 479] on span "13" at bounding box center [223, 487] width 22 height 24
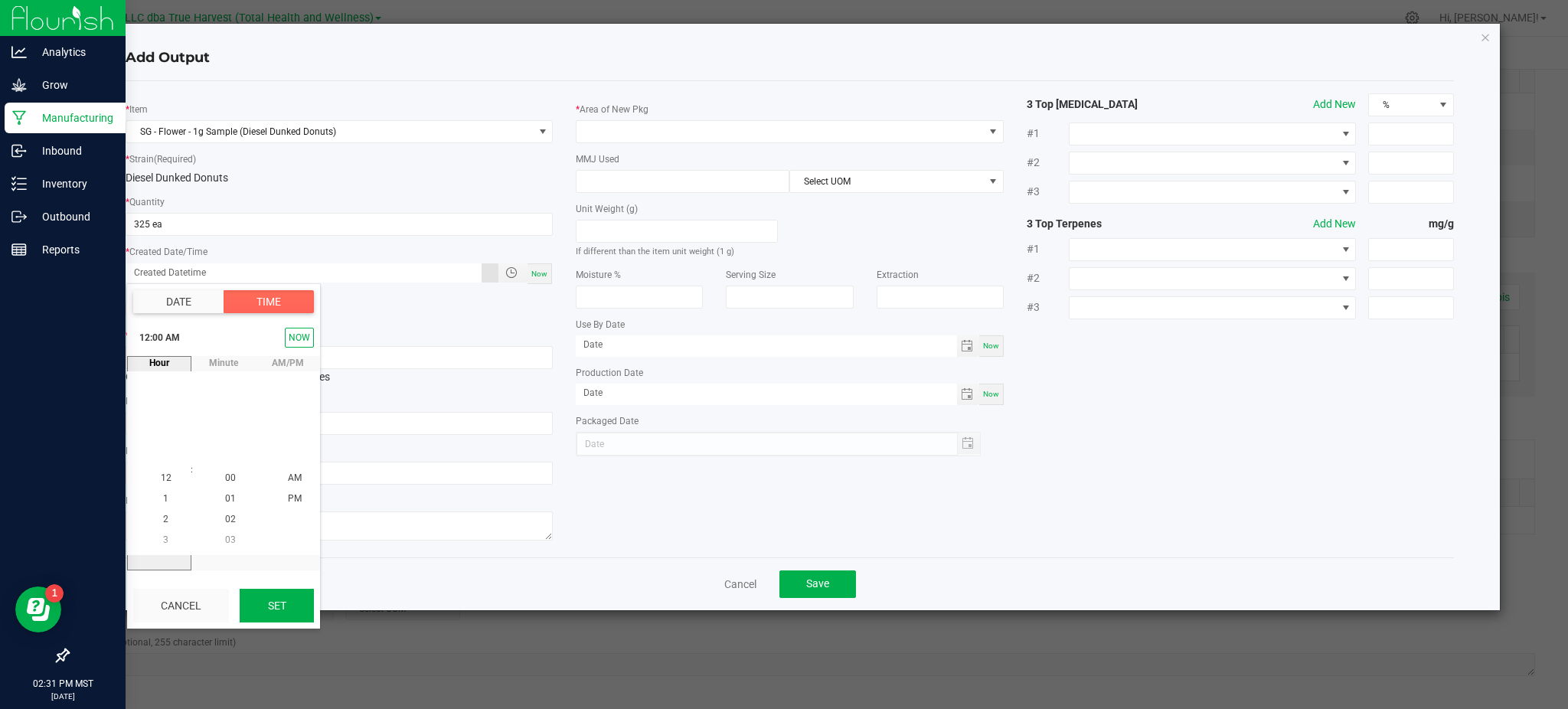
click at [271, 596] on button "Set" at bounding box center [276, 605] width 74 height 33
type input "[DATE] 12:00 AM"
type input "[DATE]"
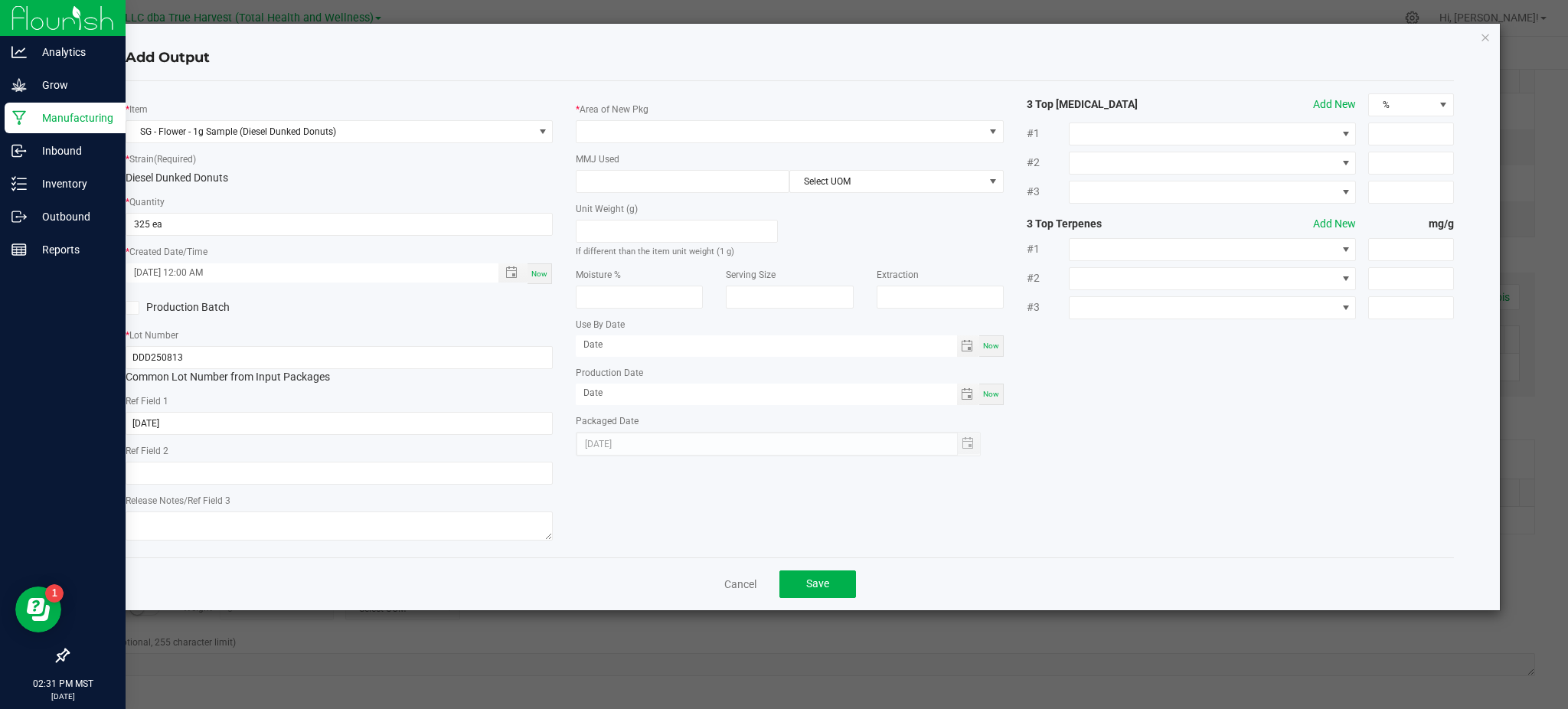
click at [632, 519] on div "* Item SG - Flower - 1g Sample (Diesel Dunked Donuts) * Strain (Required) Diese…" at bounding box center [790, 318] width 1352 height 451
click at [639, 121] on span at bounding box center [780, 131] width 407 height 21
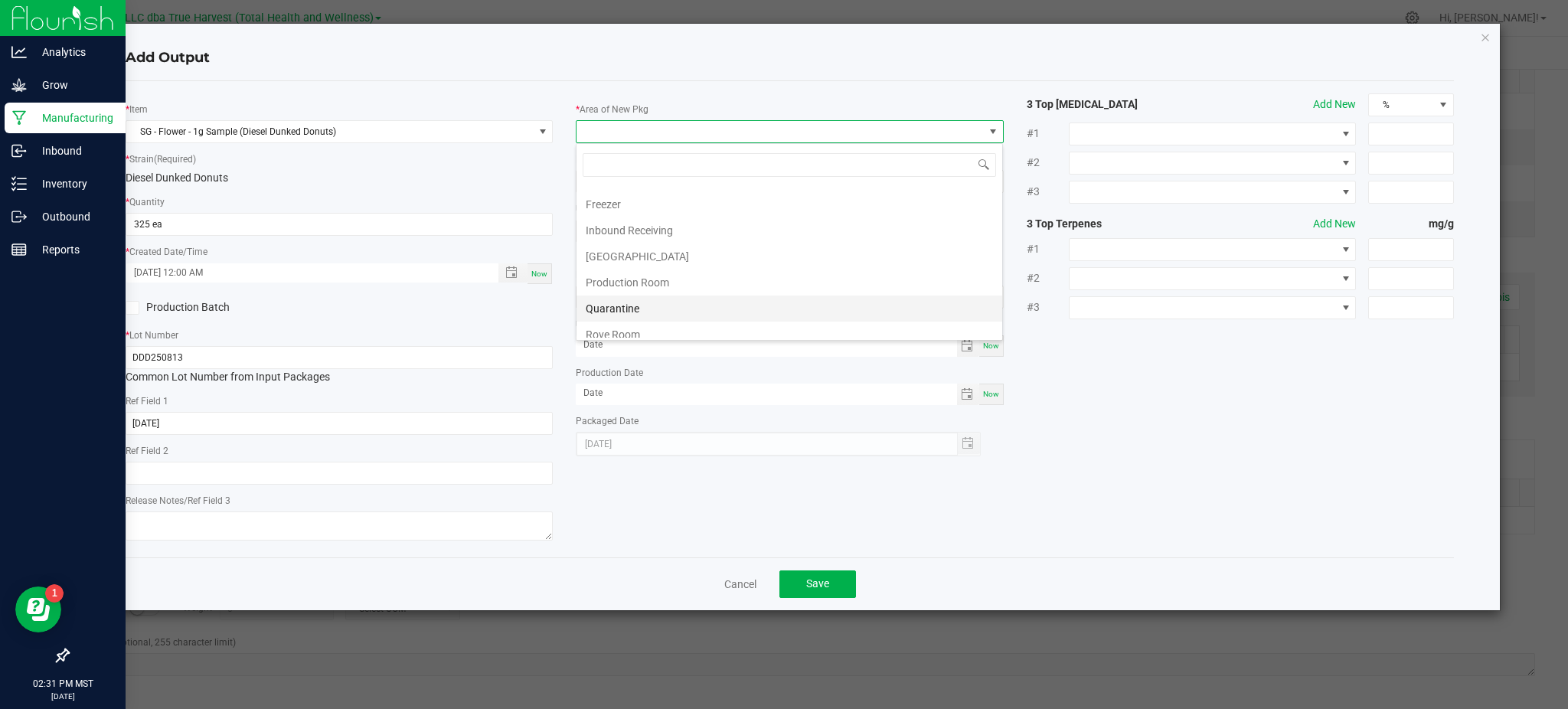
scroll to position [102, 0]
drag, startPoint x: 649, startPoint y: 245, endPoint x: 1214, endPoint y: 334, distance: 572.0
click at [651, 245] on li "Production Room" at bounding box center [789, 252] width 426 height 26
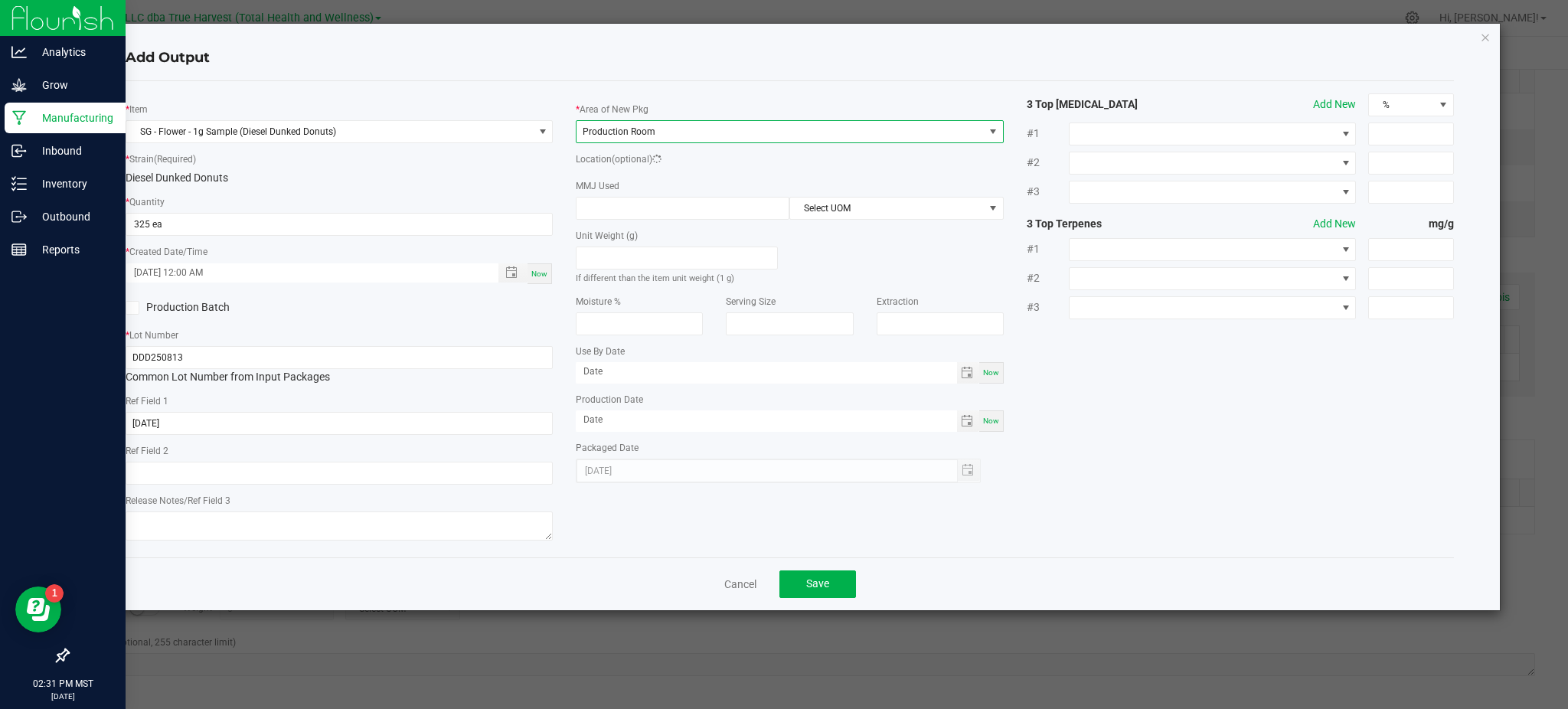
click at [1215, 354] on div "* Item SG - Flower - 1g Sample (Diesel Dunked Donuts) * Strain (Required) Diese…" at bounding box center [790, 318] width 1352 height 451
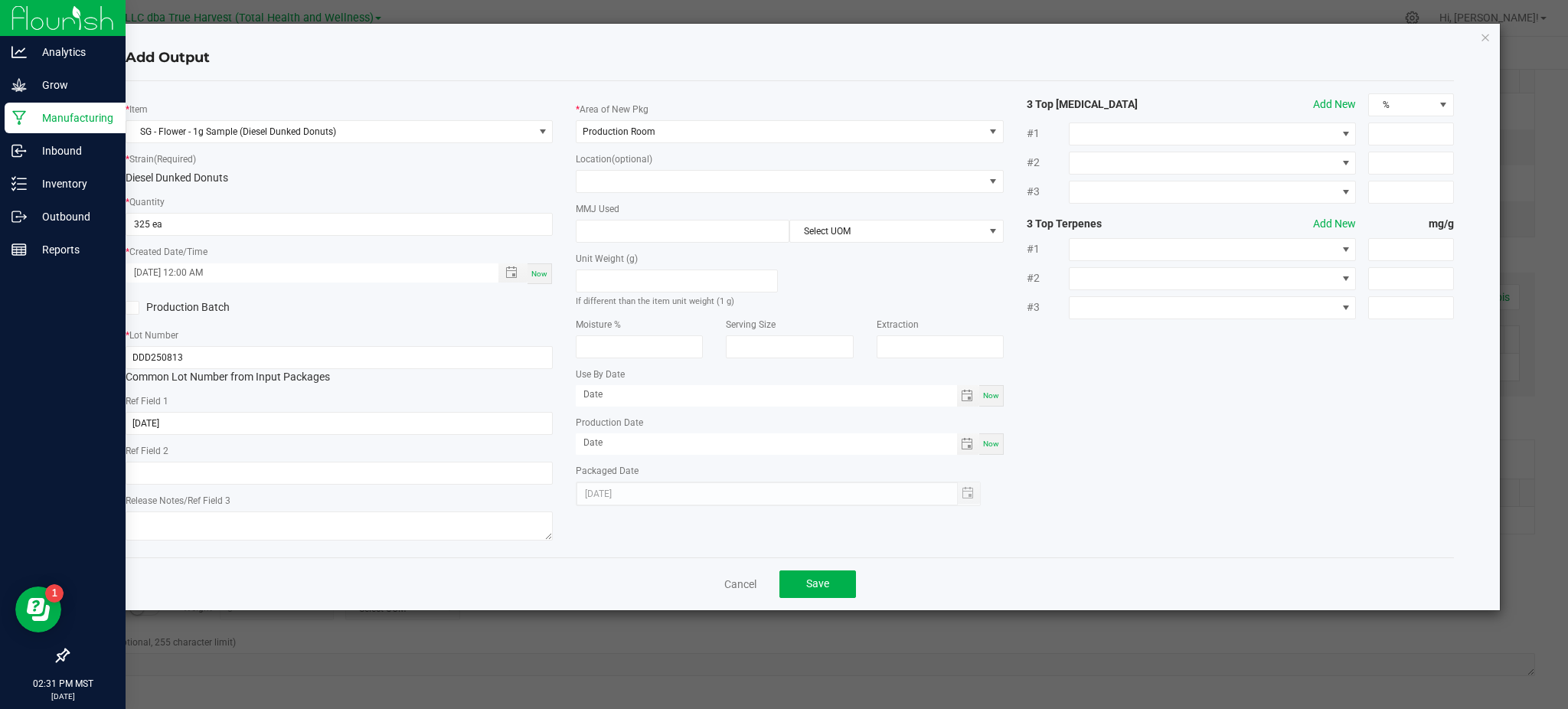
drag, startPoint x: 522, startPoint y: 183, endPoint x: 546, endPoint y: 179, distance: 24.3
click at [523, 182] on div "Diesel Dunked Donuts" at bounding box center [340, 178] width 428 height 16
click at [606, 230] on input at bounding box center [682, 231] width 212 height 21
type input "1"
click at [929, 241] on span "Select UOM" at bounding box center [886, 231] width 193 height 21
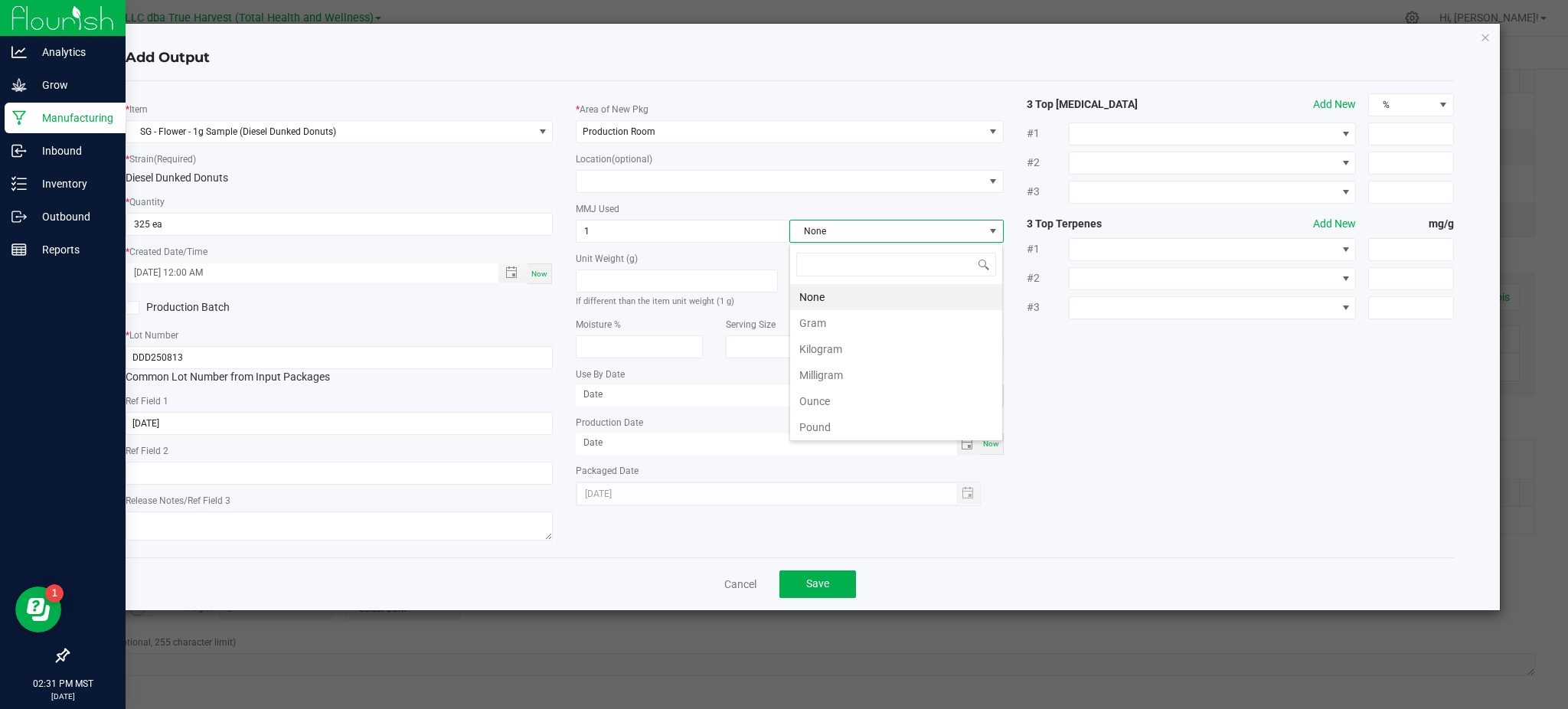
scroll to position [23, 213]
drag, startPoint x: 865, startPoint y: 325, endPoint x: 933, endPoint y: 335, distance: 68.7
click at [867, 325] on li "Gram" at bounding box center [896, 323] width 212 height 26
click at [1208, 379] on div "* Item SG - Flower - 1g Sample (Diesel Dunked Donuts) * Strain (Required) Diese…" at bounding box center [790, 318] width 1352 height 451
click at [826, 595] on button "Save" at bounding box center [817, 583] width 77 height 27
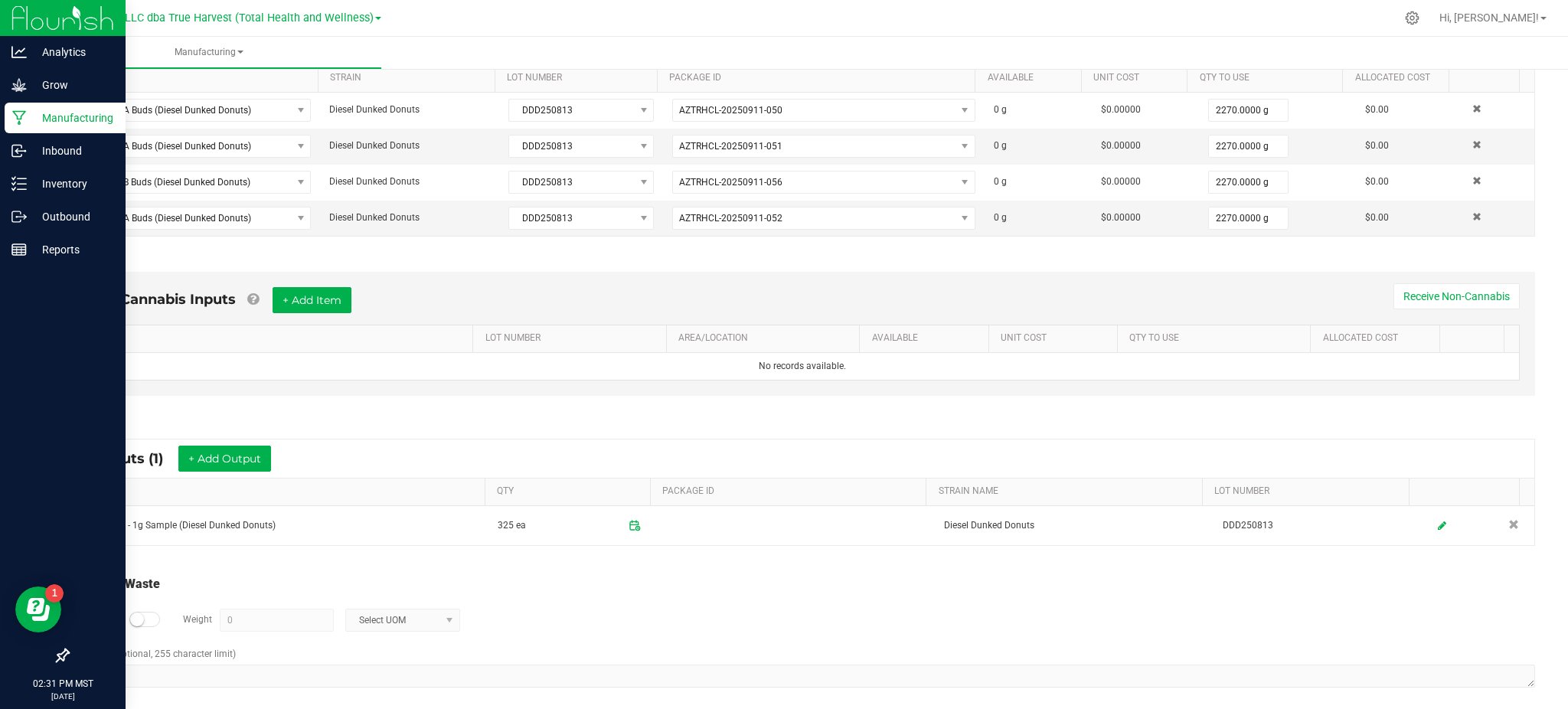
drag, startPoint x: 798, startPoint y: 619, endPoint x: 785, endPoint y: 608, distance: 17.0
click at [795, 616] on div "Log Waste? Weight 0 Select UOM" at bounding box center [802, 619] width 1466 height 54
click at [242, 451] on button "+ Add Output" at bounding box center [224, 458] width 92 height 26
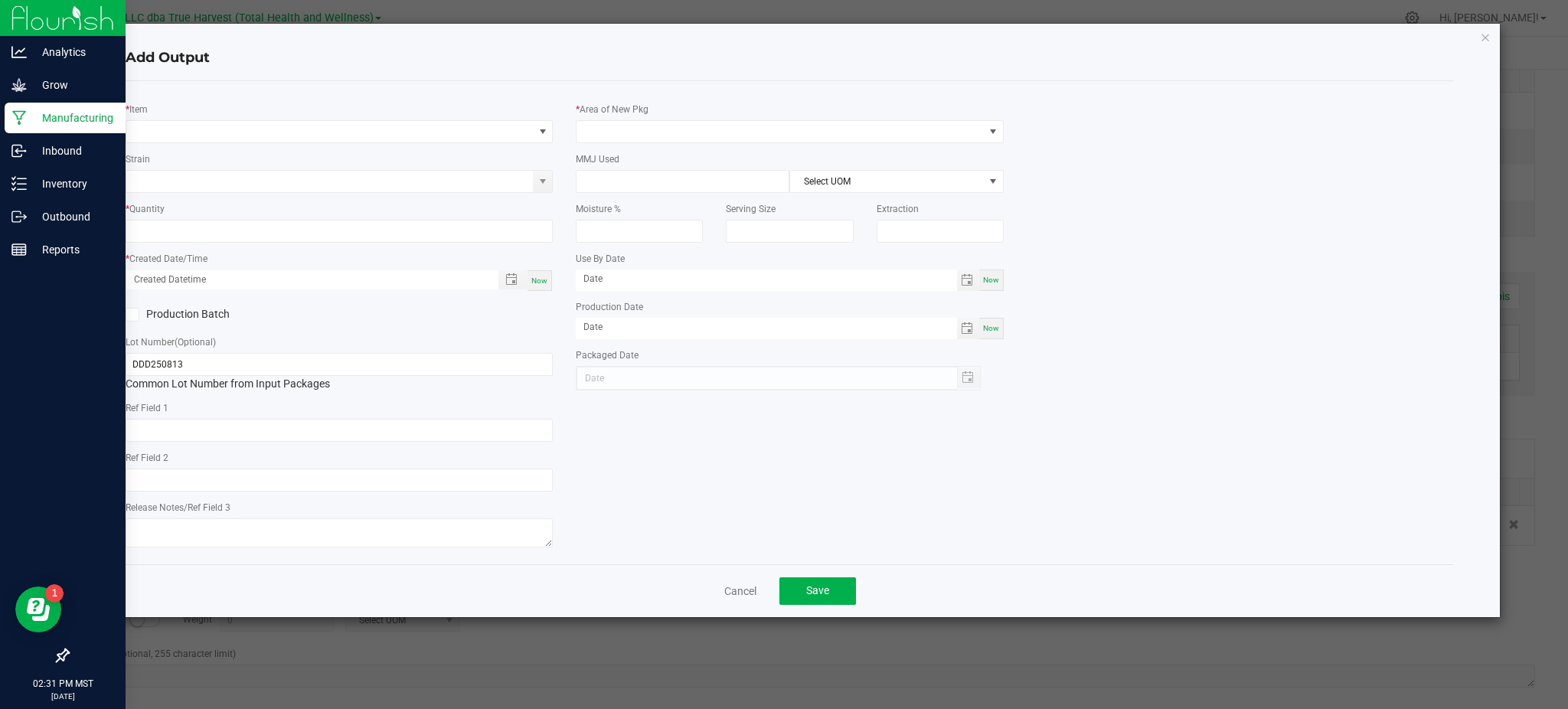
type input "[DATE]"
click at [150, 121] on span "NO DATA FOUND" at bounding box center [330, 131] width 407 height 21
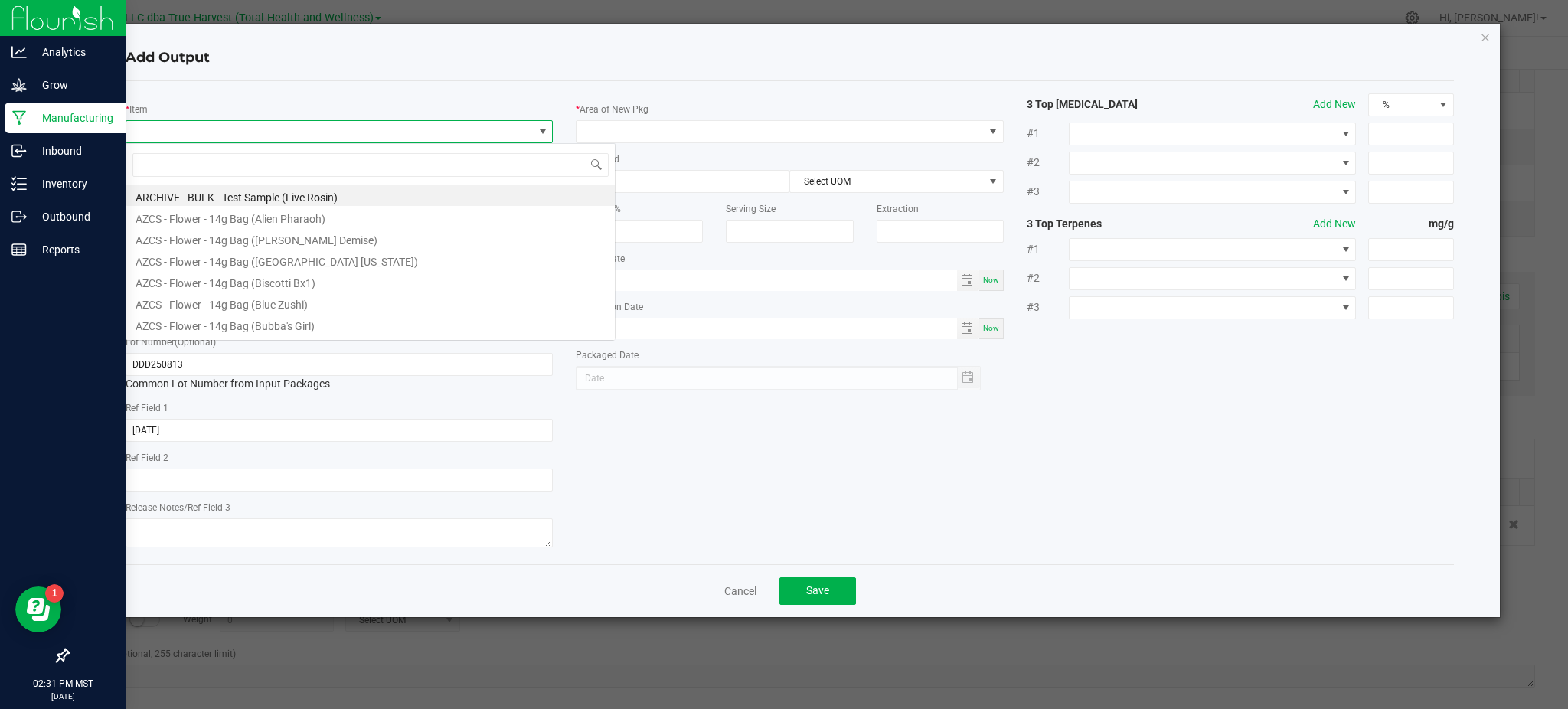
scroll to position [23, 428]
type input "dunked"
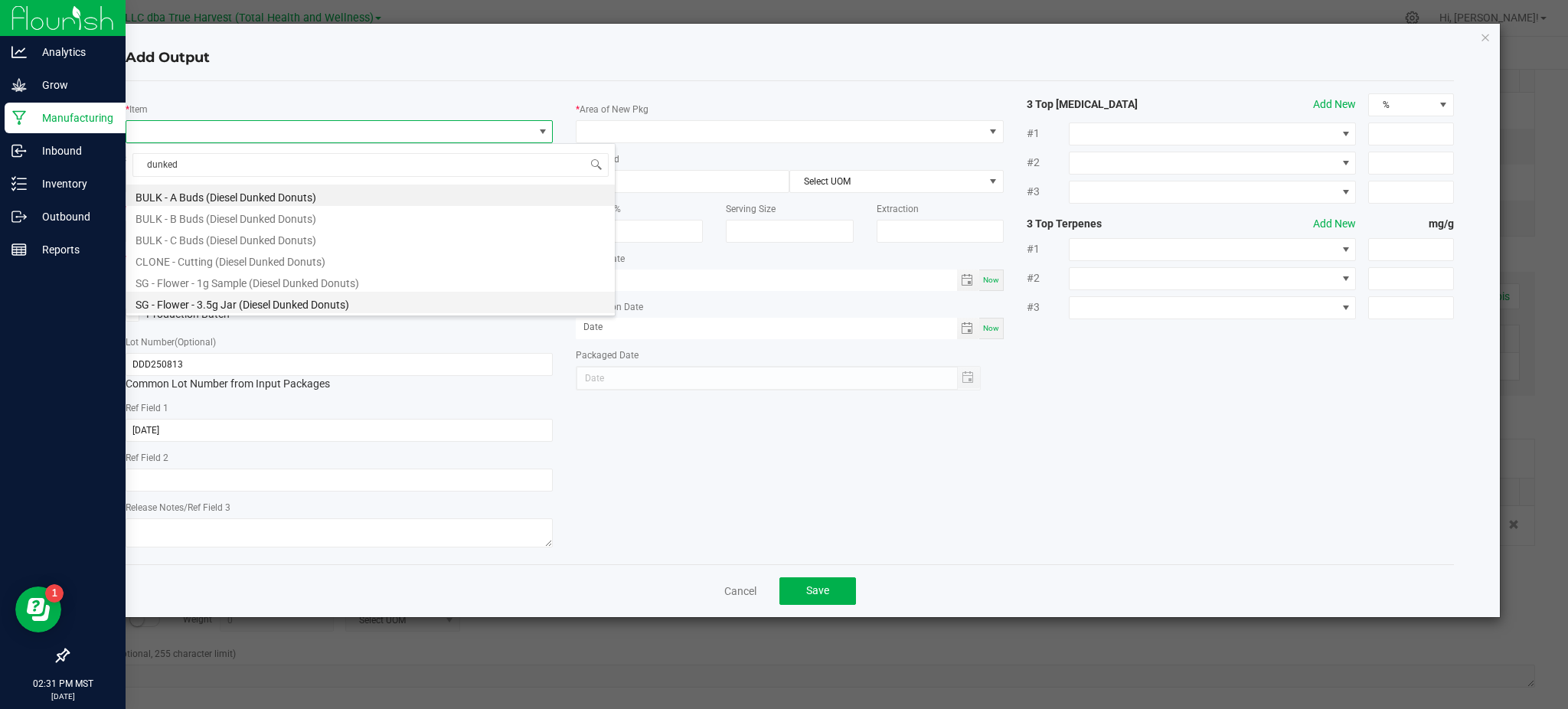
click at [239, 301] on li "SG - Flower - 3.5g Jar (Diesel Dunked Donuts)" at bounding box center [370, 303] width 488 height 21
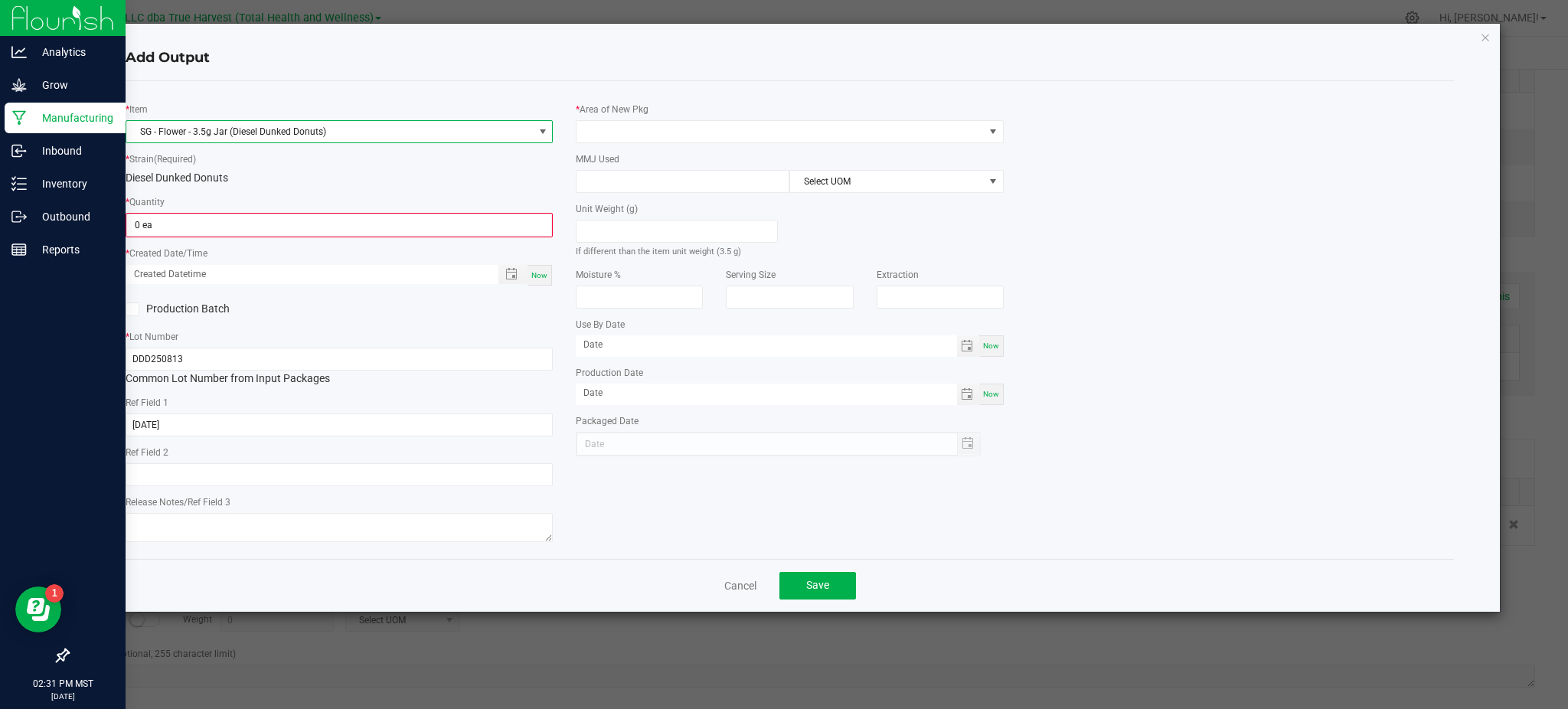
click at [320, 187] on div "* Item SG - Flower - 3.5g Jar (Diesel Dunked Donuts) * Strain (Required) Diesel…" at bounding box center [340, 319] width 451 height 453
click at [238, 224] on input "0" at bounding box center [339, 225] width 424 height 21
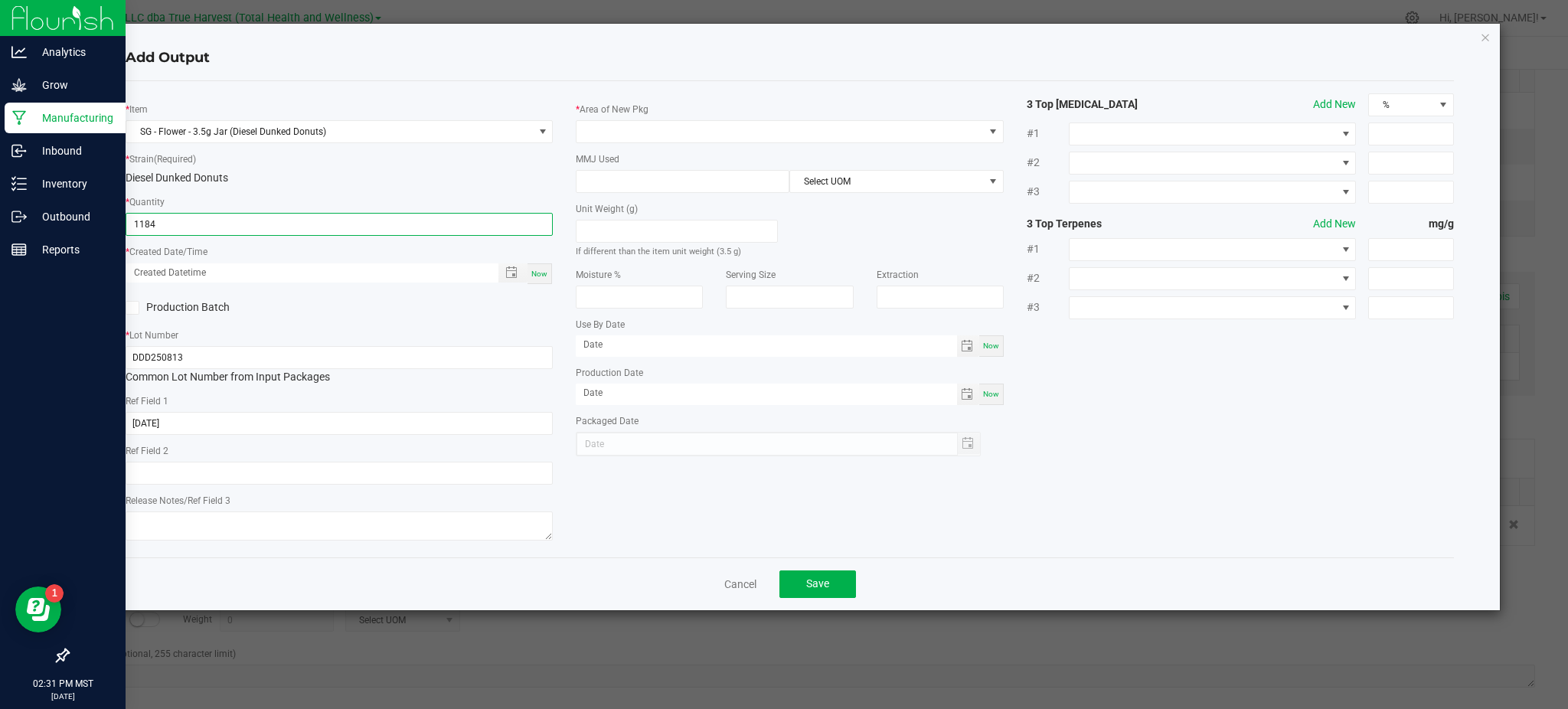
type input "1184 ea"
click at [363, 323] on div "* Item SG - Flower - 3.5g Jar (Diesel Dunked Donuts) * Strain (Required) Diesel…" at bounding box center [340, 318] width 451 height 451
click at [515, 270] on span "Toggle popup" at bounding box center [511, 273] width 12 height 12
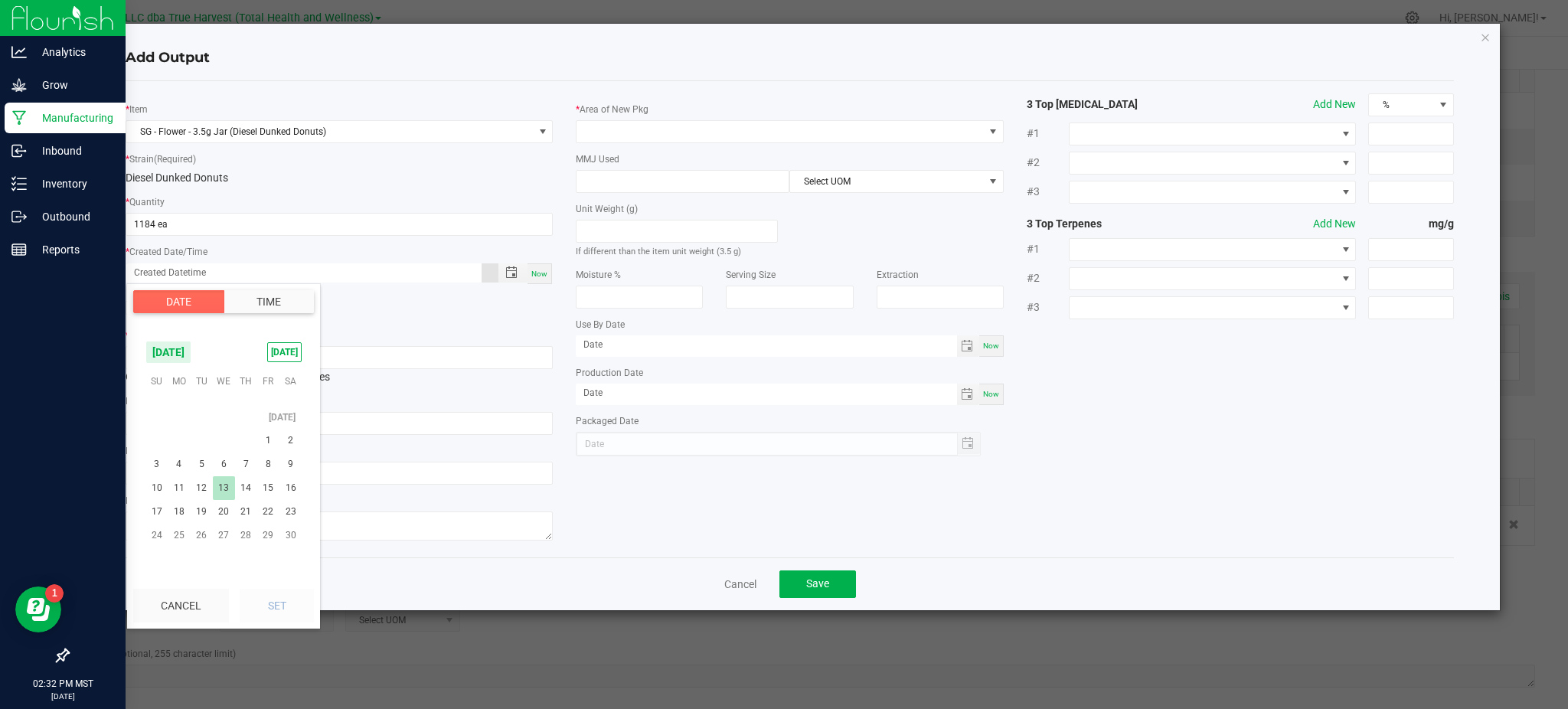
click at [225, 487] on span "13" at bounding box center [223, 487] width 22 height 24
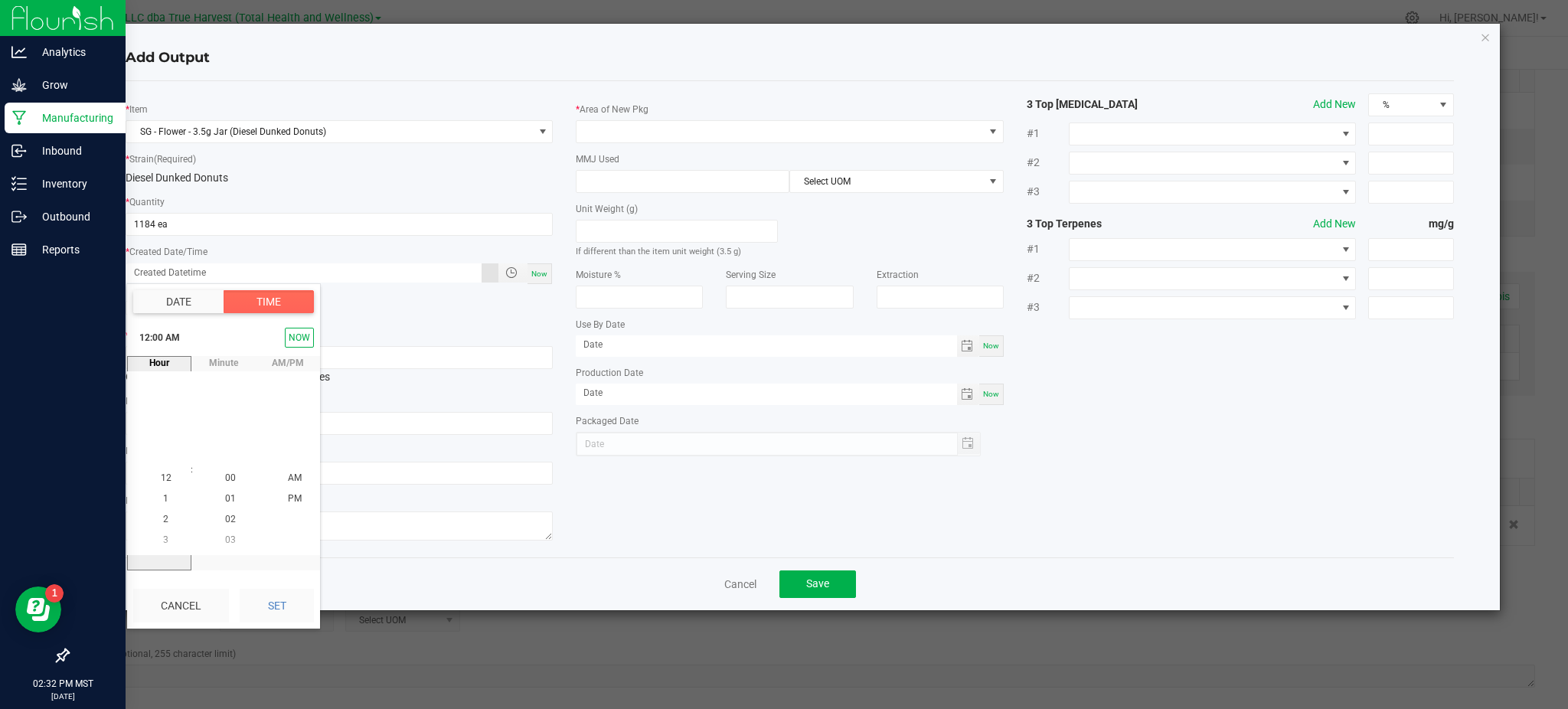
drag, startPoint x: 272, startPoint y: 611, endPoint x: 313, endPoint y: 596, distance: 43.7
click at [274, 610] on button "Set" at bounding box center [276, 605] width 74 height 33
type input "[DATE] 12:00 AM"
type input "[DATE]"
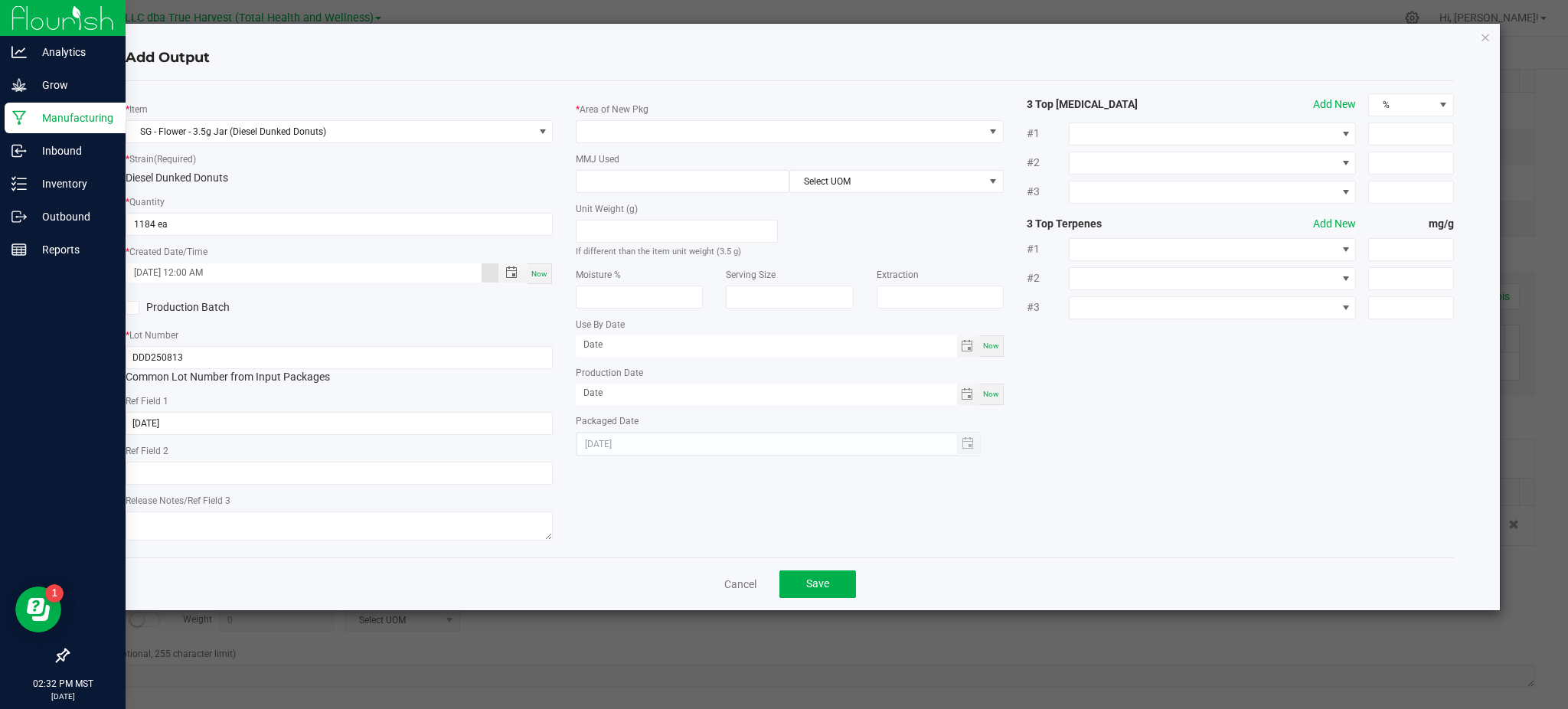
click at [652, 511] on div "* Item SG - Flower - 3.5g Jar (Diesel Dunked Donuts) * Strain (Required) Diesel…" at bounding box center [790, 318] width 1352 height 451
drag, startPoint x: 654, startPoint y: 86, endPoint x: 663, endPoint y: 115, distance: 30.4
click at [654, 87] on div "* Item SG - Flower - 3.5g Jar (Diesel Dunked Donuts) * Strain (Required) Diesel…" at bounding box center [790, 318] width 1329 height 476
click at [663, 144] on div "* Area of New Pkg MMJ Used Select UOM Unit Weight (g) If different than the ite…" at bounding box center [789, 274] width 451 height 362
click at [662, 139] on span at bounding box center [780, 131] width 407 height 21
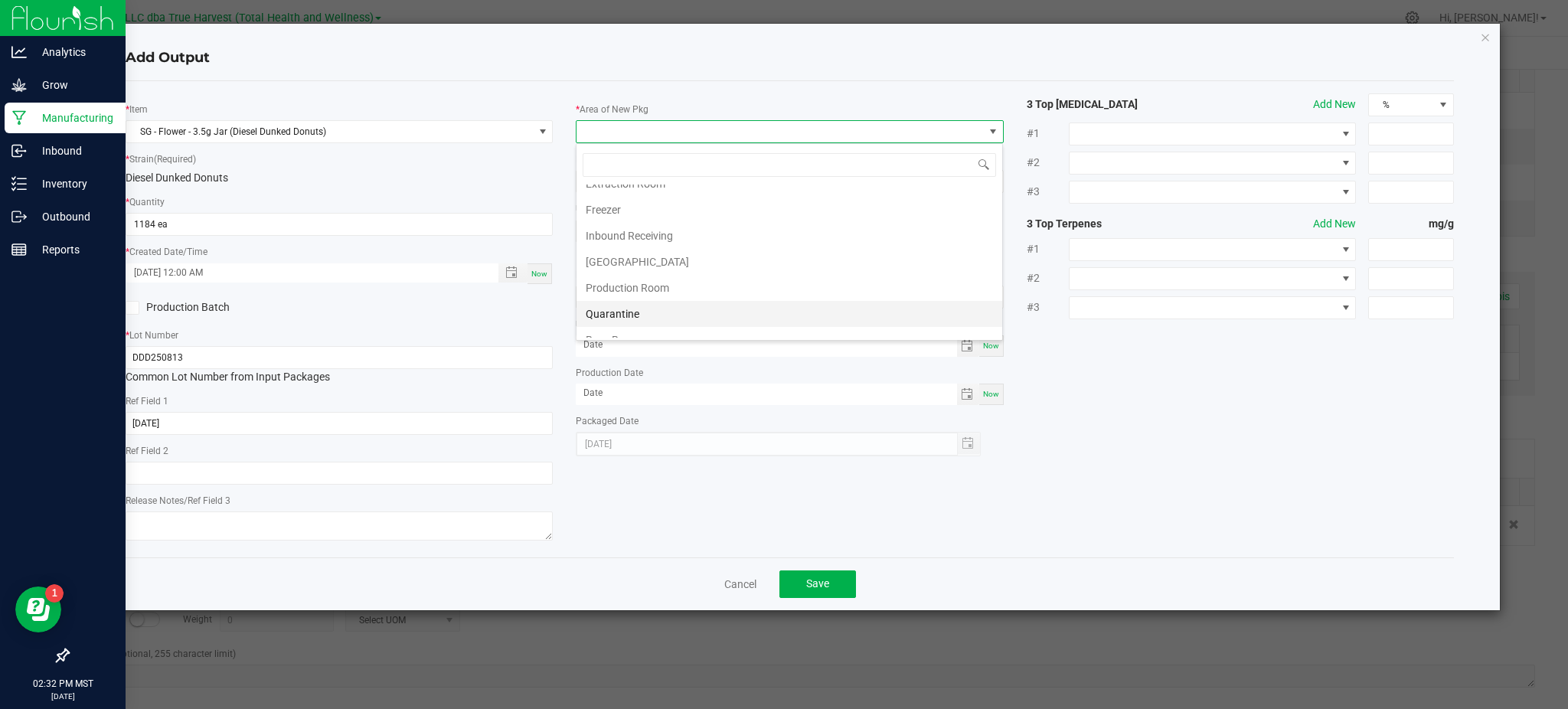
scroll to position [102, 0]
drag, startPoint x: 681, startPoint y: 249, endPoint x: 705, endPoint y: 248, distance: 24.0
click at [682, 246] on li "Production Room" at bounding box center [789, 252] width 426 height 26
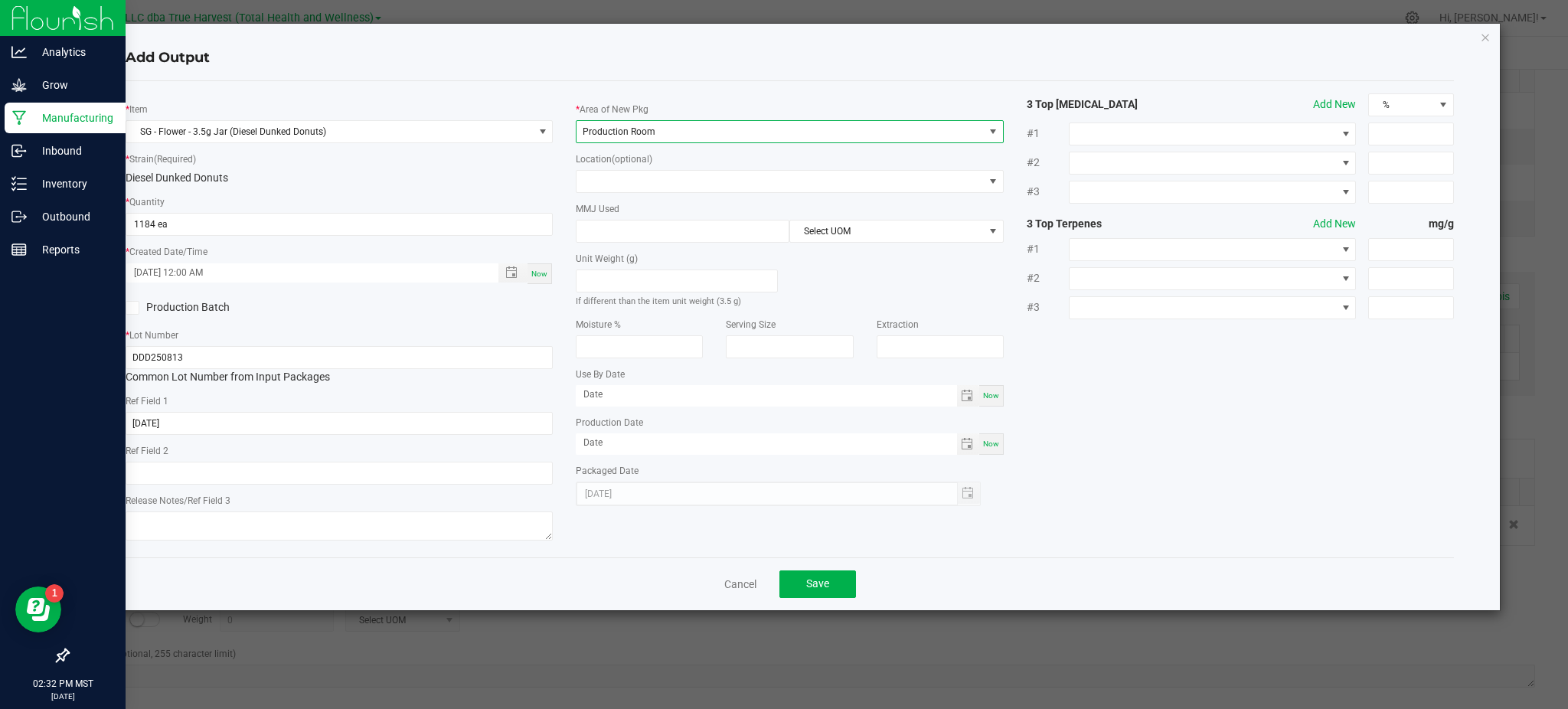
click at [1265, 424] on div "* Item SG - Flower - 3.5g Jar (Diesel Dunked Donuts) * Strain (Required) Diesel…" at bounding box center [790, 318] width 1352 height 451
drag, startPoint x: 485, startPoint y: 55, endPoint x: 495, endPoint y: 54, distance: 10.0
click at [487, 54] on h4 "Add Output" at bounding box center [790, 58] width 1329 height 20
click at [619, 238] on input at bounding box center [682, 231] width 212 height 21
type input "3.5"
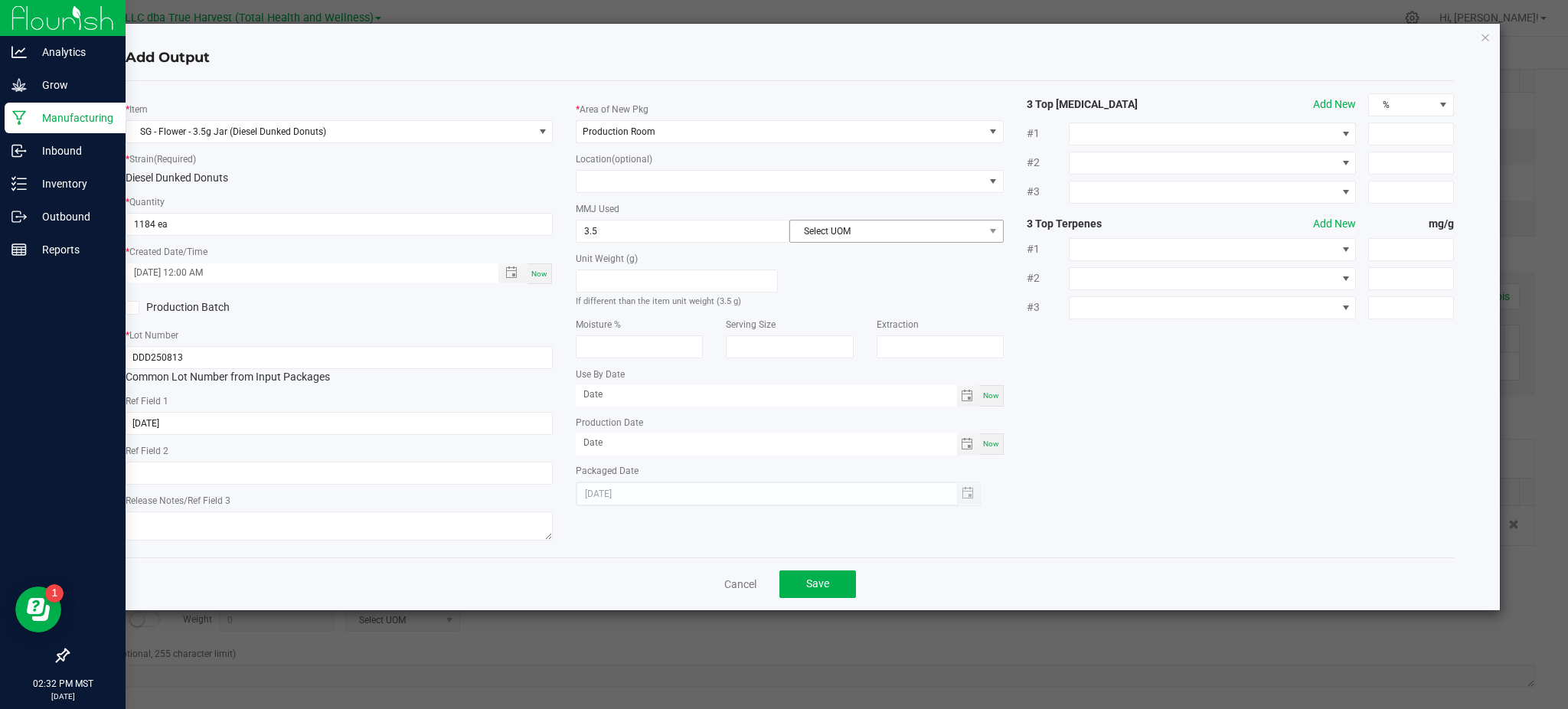
drag, startPoint x: 876, startPoint y: 273, endPoint x: 858, endPoint y: 243, distance: 35.0
click at [876, 263] on div "Unit Weight (g) If different than the item unit weight (3.5 g)" at bounding box center [789, 275] width 451 height 66
click at [858, 243] on span "Select UOM" at bounding box center [896, 231] width 214 height 23
click at [846, 317] on li "Gram" at bounding box center [896, 323] width 212 height 26
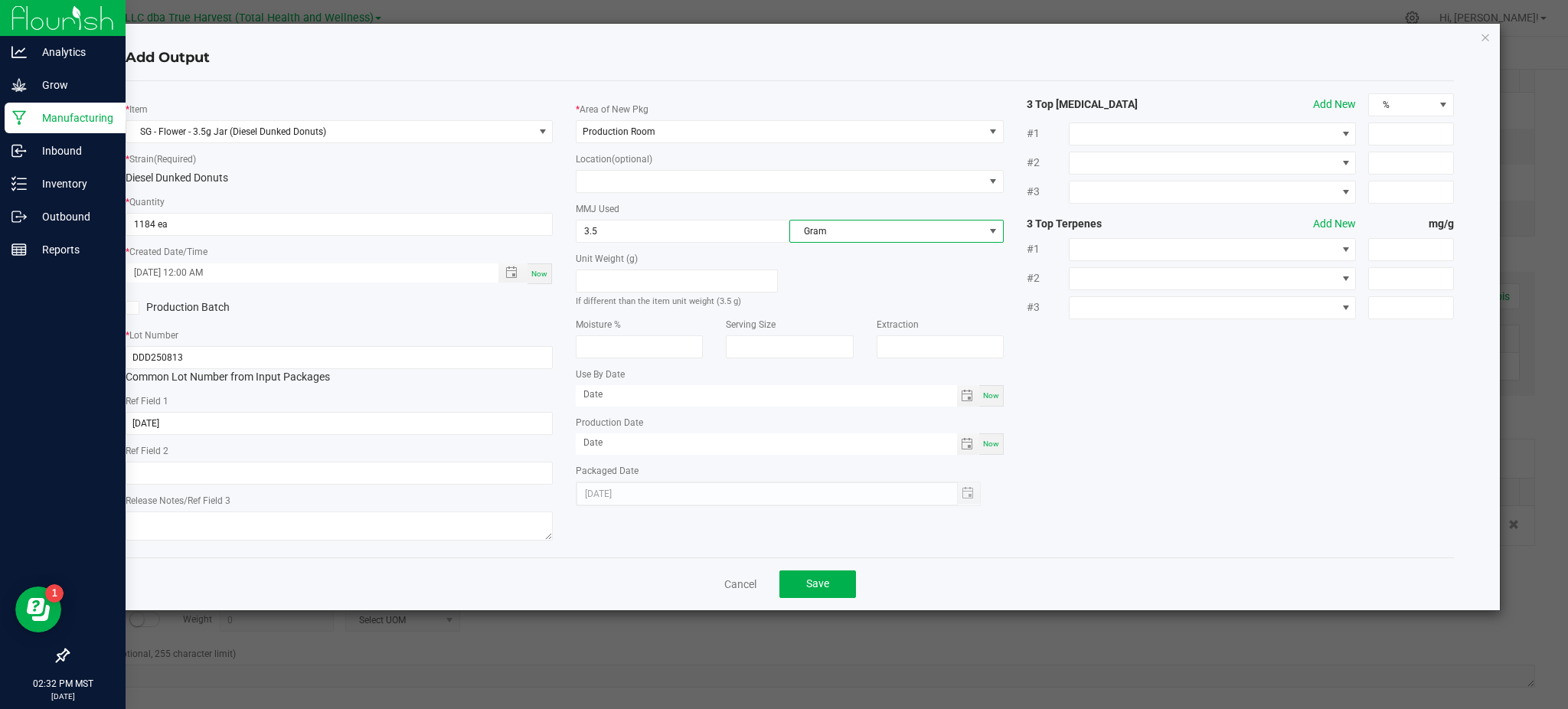
click at [1136, 410] on div "* Item SG - Flower - 3.5g Jar (Diesel Dunked Donuts) * Strain (Required) Diesel…" at bounding box center [790, 318] width 1352 height 451
click at [1401, 521] on div "* Item SG - Flower - 3.5g Jar (Diesel Dunked Donuts) * Strain (Required) Diesel…" at bounding box center [790, 318] width 1352 height 451
drag, startPoint x: 822, startPoint y: 593, endPoint x: 836, endPoint y: 594, distance: 14.0
click at [823, 593] on button "Save" at bounding box center [817, 583] width 77 height 27
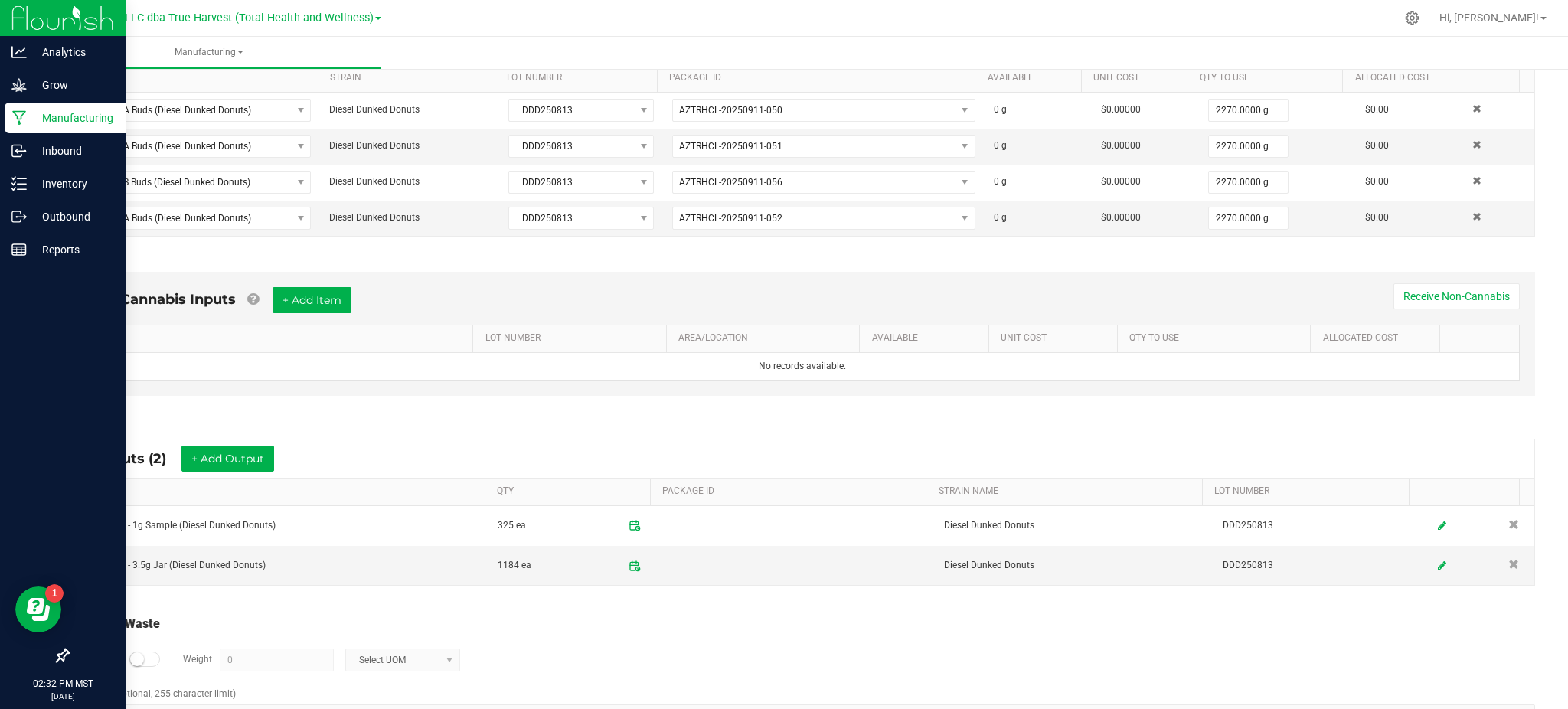
drag, startPoint x: 813, startPoint y: 634, endPoint x: 822, endPoint y: 628, distance: 10.8
click at [819, 632] on div "Total Run Waste Log Waste? Weight 0 Select UOM" at bounding box center [802, 651] width 1466 height 72
click at [429, 440] on div "* Outputs (2) + Add Output" at bounding box center [802, 459] width 1464 height 39
drag, startPoint x: 238, startPoint y: 441, endPoint x: 245, endPoint y: 442, distance: 7.1
click at [241, 441] on div "* Outputs (2) + Add Output" at bounding box center [802, 459] width 1464 height 39
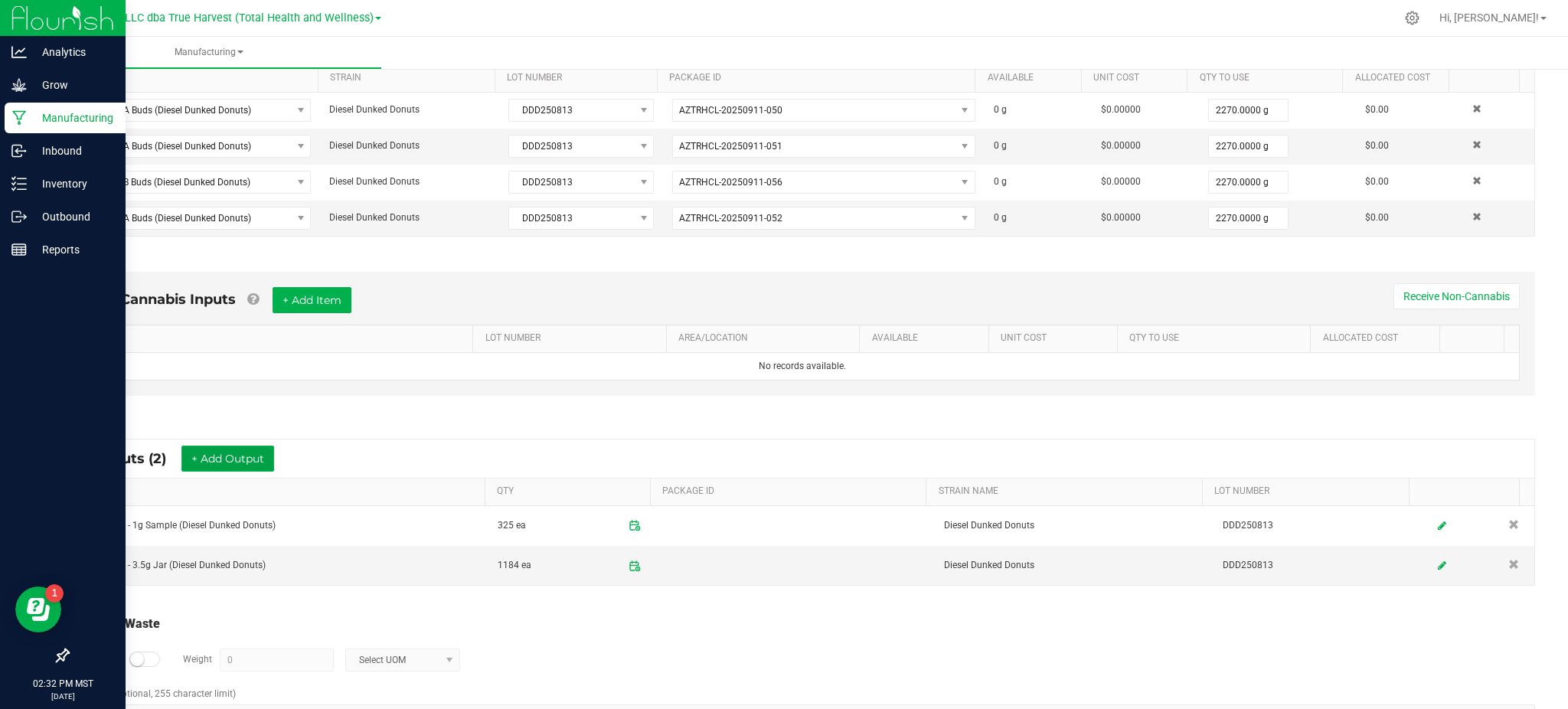
click at [233, 458] on button "+ Add Output" at bounding box center [227, 458] width 92 height 26
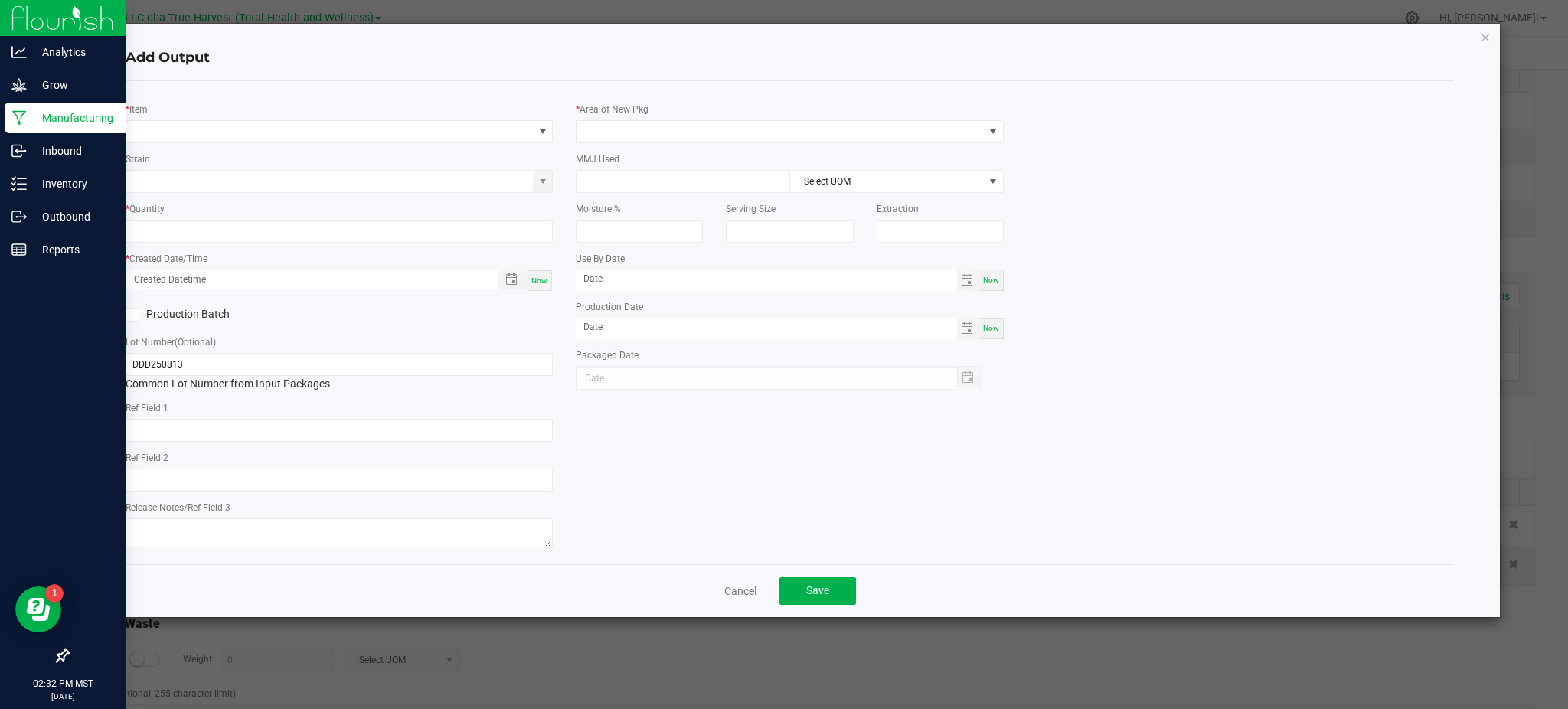
type input "[DATE]"
click at [200, 128] on span "NO DATA FOUND" at bounding box center [330, 131] width 407 height 21
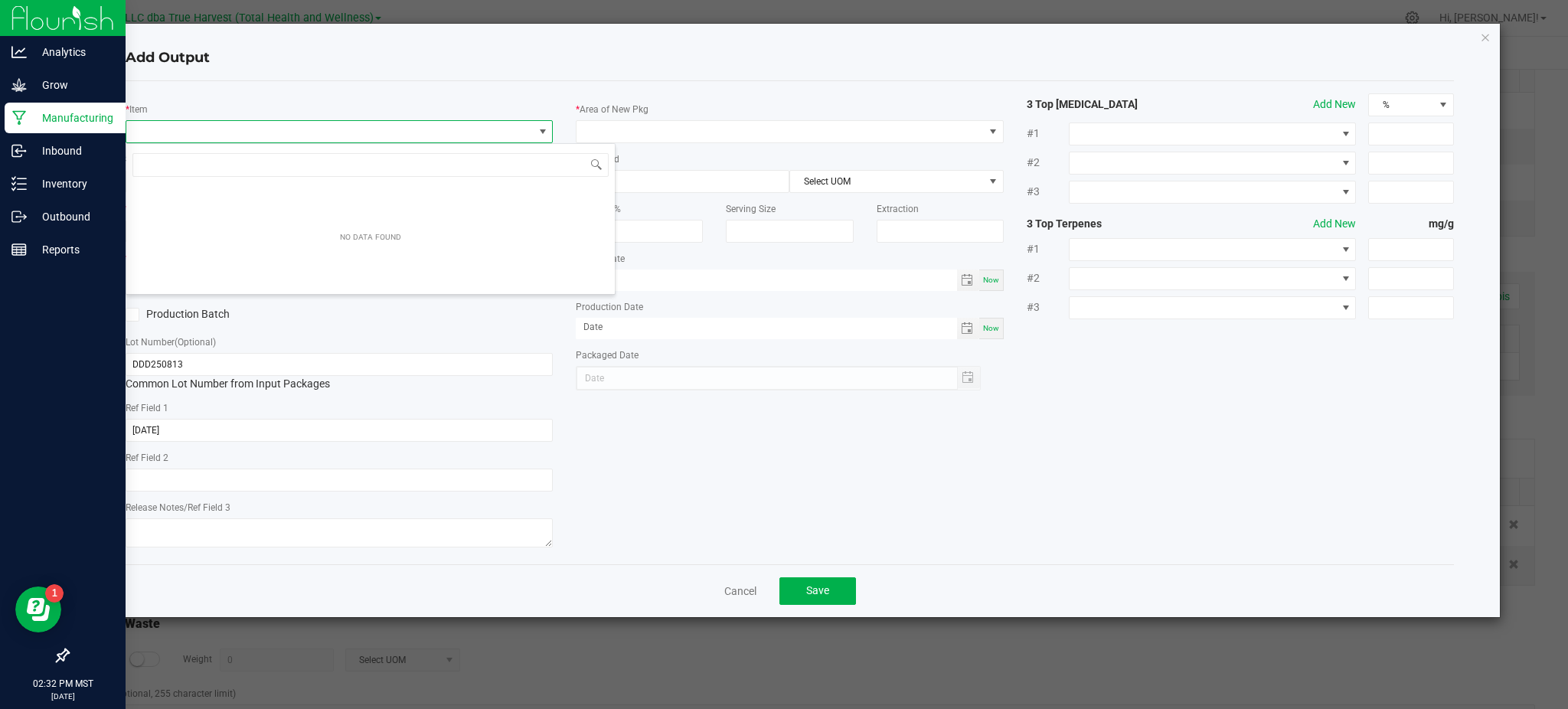
scroll to position [23, 428]
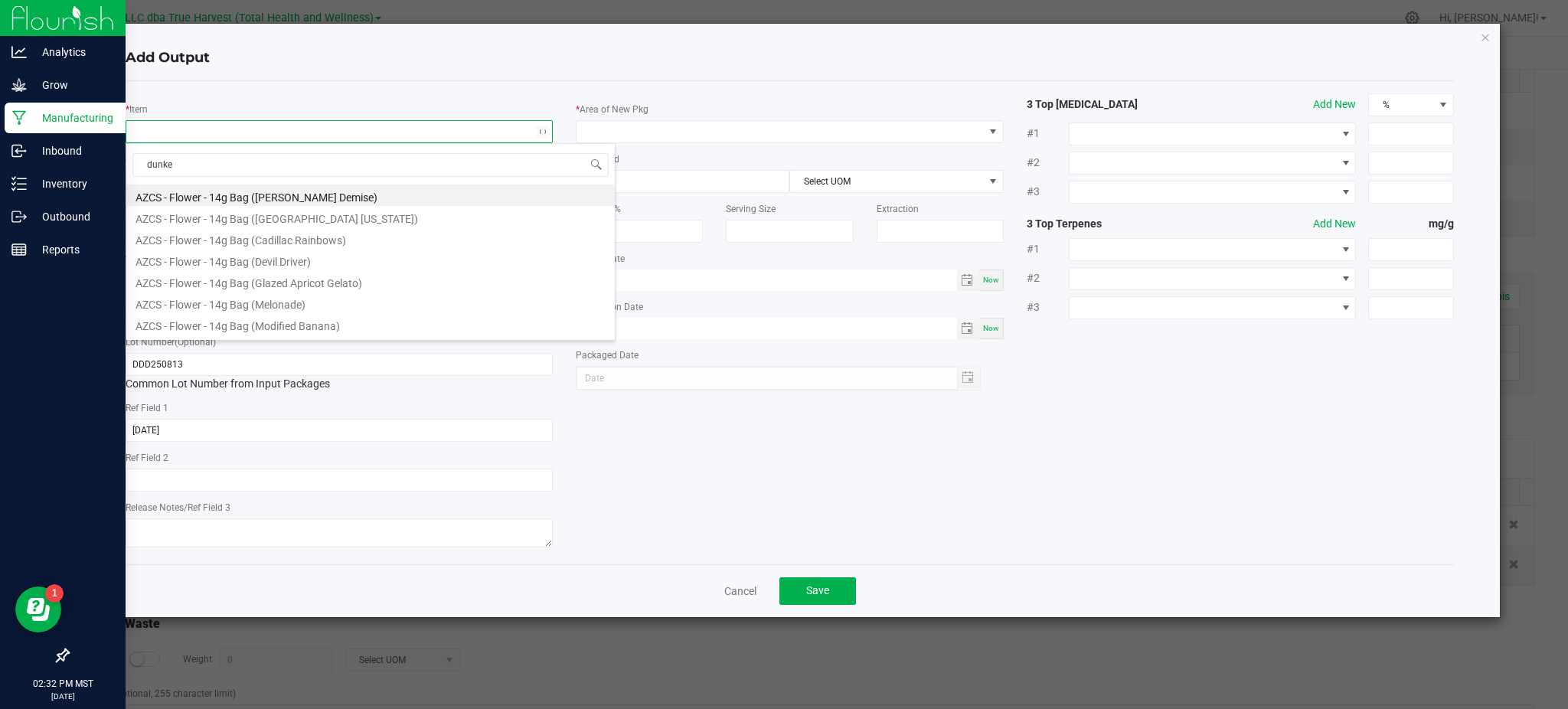
type input "dunked"
click at [239, 220] on li "BULK - B Buds (Diesel Dunked Donuts)" at bounding box center [370, 216] width 488 height 21
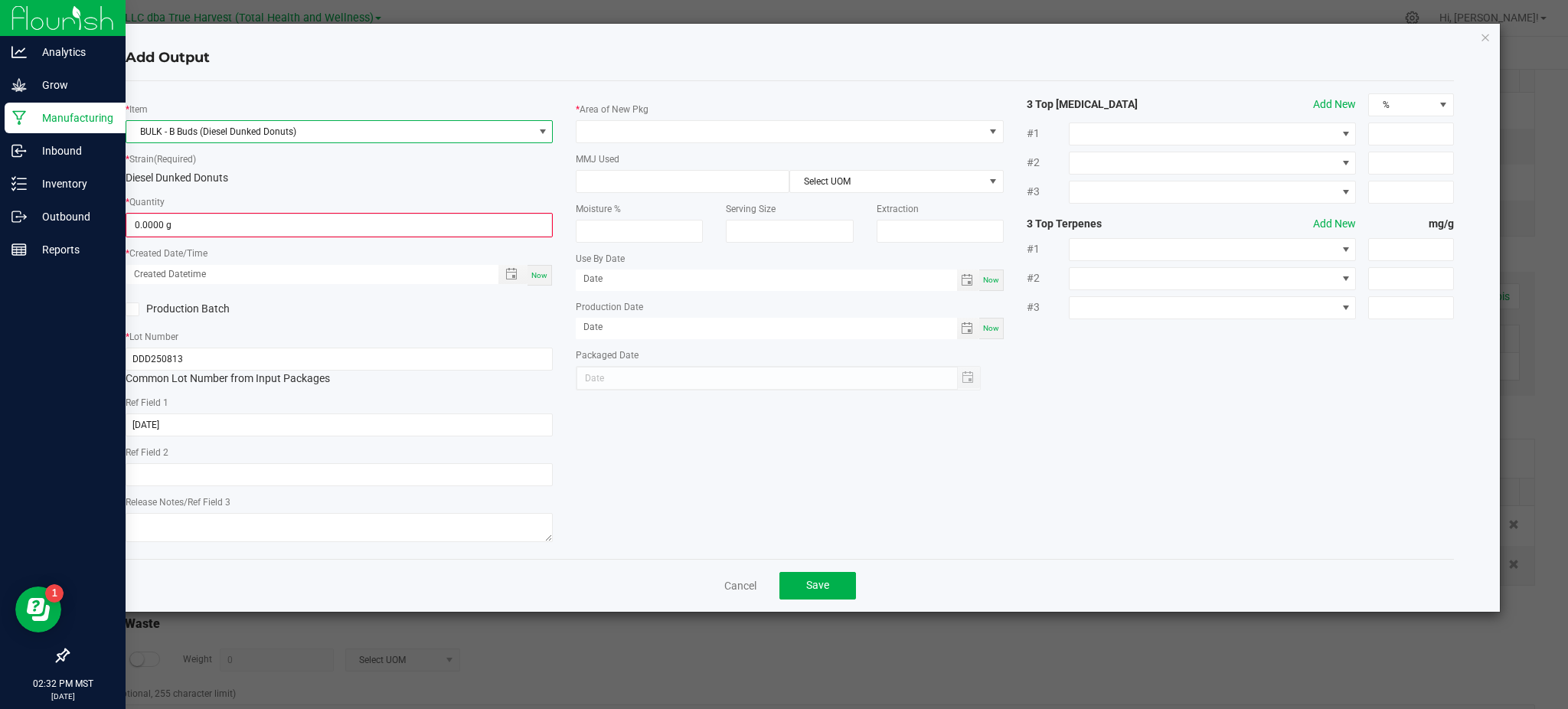
drag, startPoint x: 227, startPoint y: 197, endPoint x: 211, endPoint y: 218, distance: 26.4
click at [227, 197] on div "* Quantity 0.0000 g" at bounding box center [340, 216] width 428 height 44
click at [206, 224] on input "0" at bounding box center [339, 225] width 424 height 21
click at [156, 225] on input "0" at bounding box center [339, 225] width 424 height 21
drag, startPoint x: 156, startPoint y: 225, endPoint x: 106, endPoint y: 218, distance: 50.5
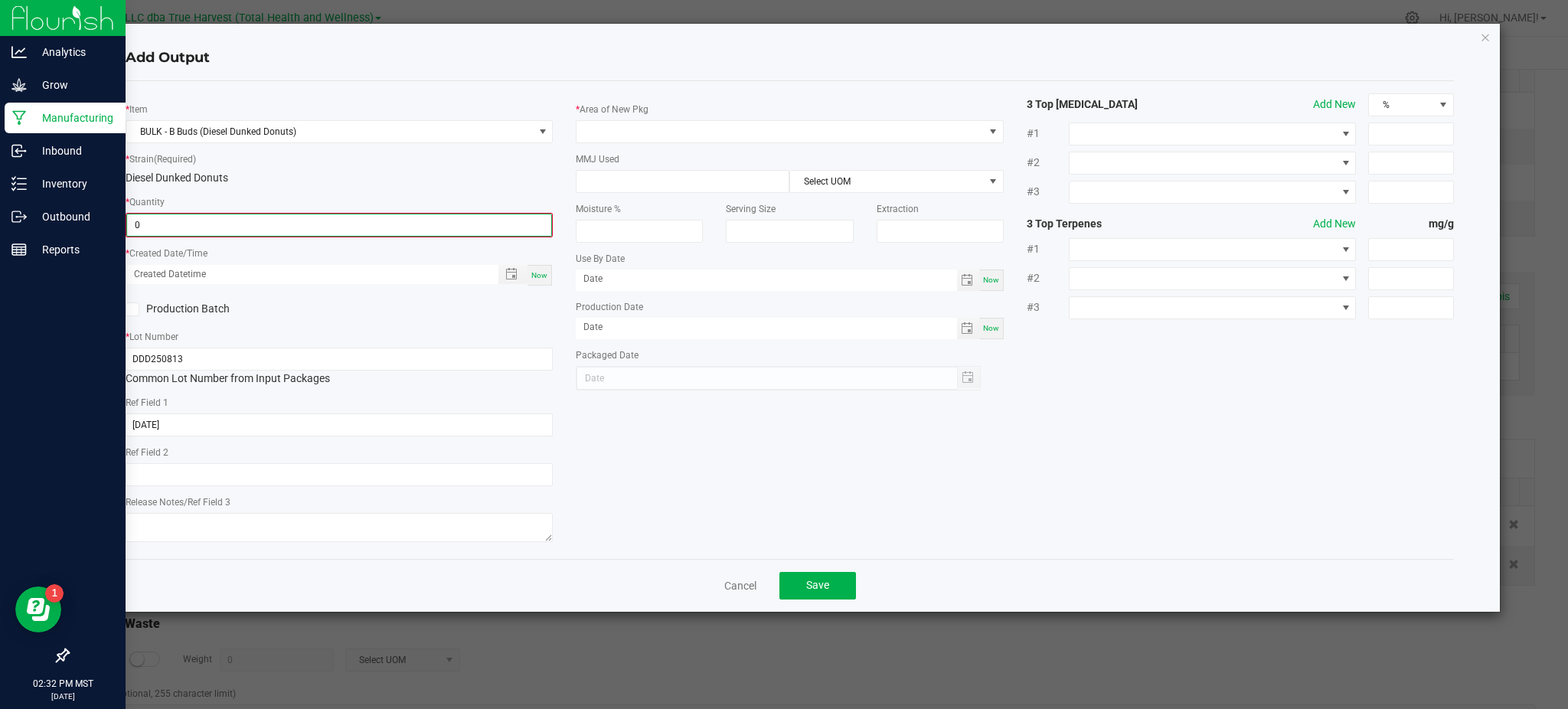
click at [114, 225] on div "* Item BULK - B Buds (Diesel Dunked Donuts) * Strain (Required) Diesel Dunked D…" at bounding box center [340, 319] width 451 height 453
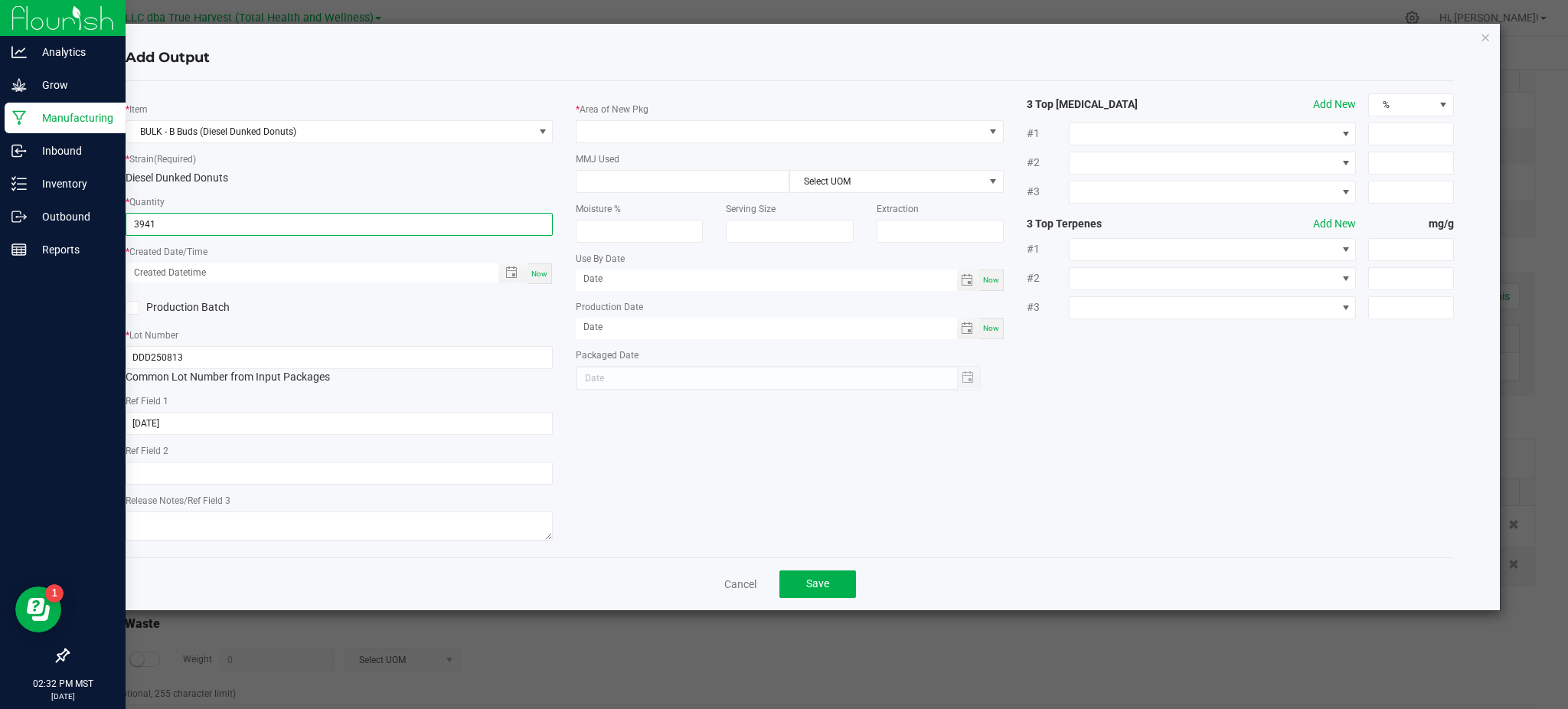
type input "3941.0000 g"
click at [358, 315] on div "Production Batch" at bounding box center [340, 308] width 451 height 23
click at [503, 270] on span "Toggle popup" at bounding box center [512, 273] width 26 height 12
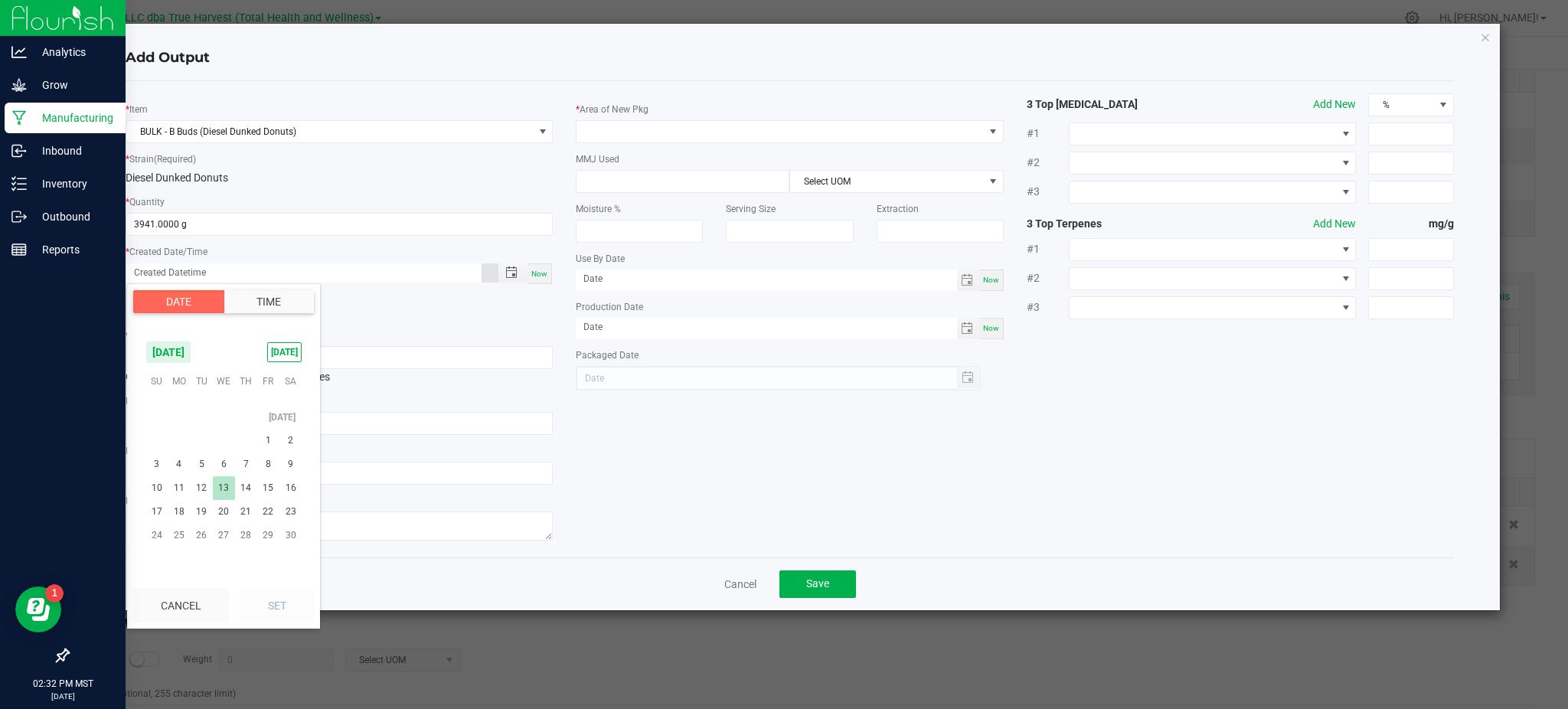
click at [218, 491] on span "13" at bounding box center [223, 487] width 22 height 24
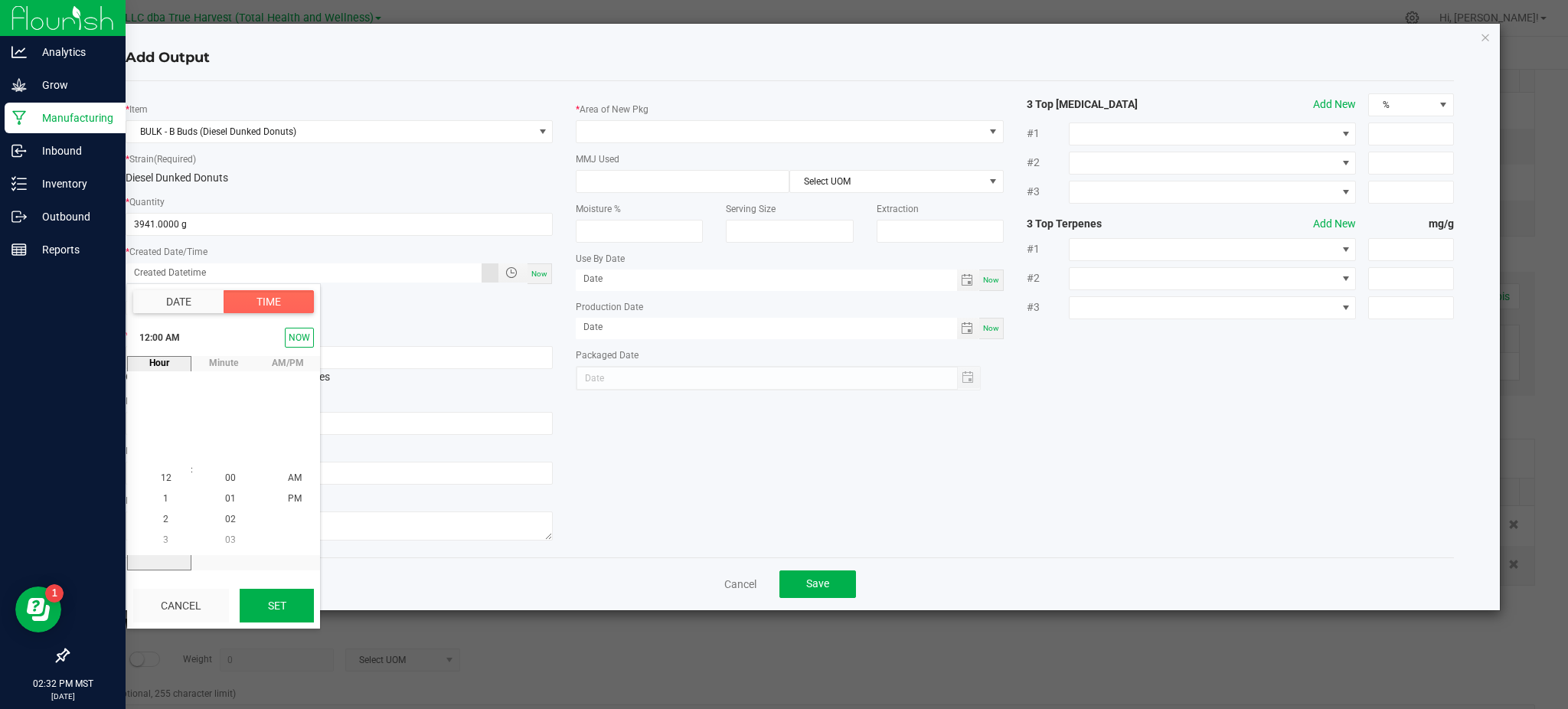
drag, startPoint x: 286, startPoint y: 609, endPoint x: 304, endPoint y: 593, distance: 24.1
click at [287, 607] on button "Set" at bounding box center [276, 605] width 74 height 33
type input "[DATE] 12:00 AM"
type input "[DATE]"
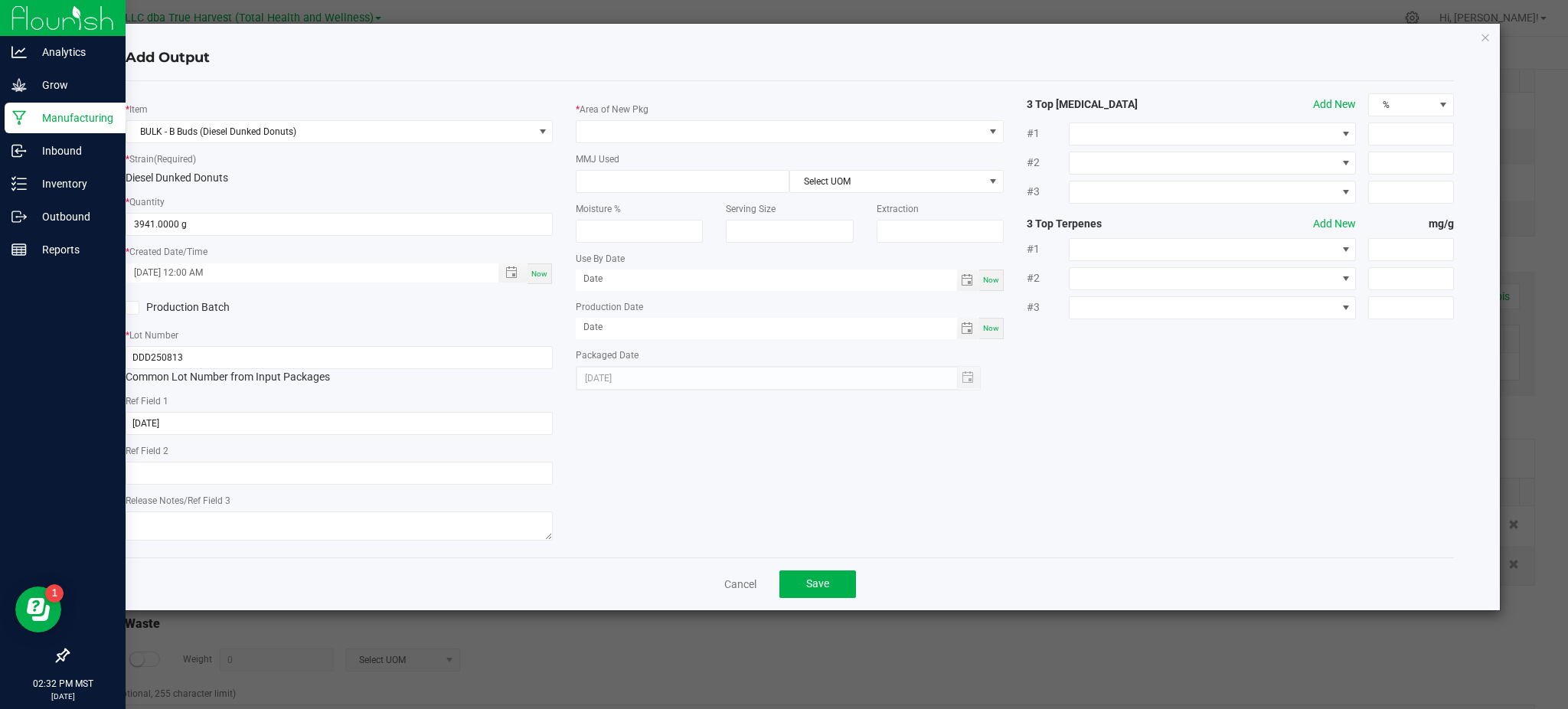
drag, startPoint x: 651, startPoint y: 485, endPoint x: 492, endPoint y: 399, distance: 180.8
click at [652, 484] on div "* Item BULK - B Buds (Diesel Dunked Donuts) * Strain (Required) Diesel Dunked D…" at bounding box center [790, 318] width 1352 height 451
click at [110, 384] on div "Add Output * Item BULK - B Buds (Diesel Dunked Donuts) * Strain (Required) Dies…" at bounding box center [790, 317] width 1420 height 587
drag, startPoint x: 466, startPoint y: 90, endPoint x: 660, endPoint y: 134, distance: 198.9
click at [471, 87] on div "* Item BULK - B Buds (Diesel Dunked Donuts) * Strain (Required) Diesel Dunked D…" at bounding box center [790, 318] width 1329 height 476
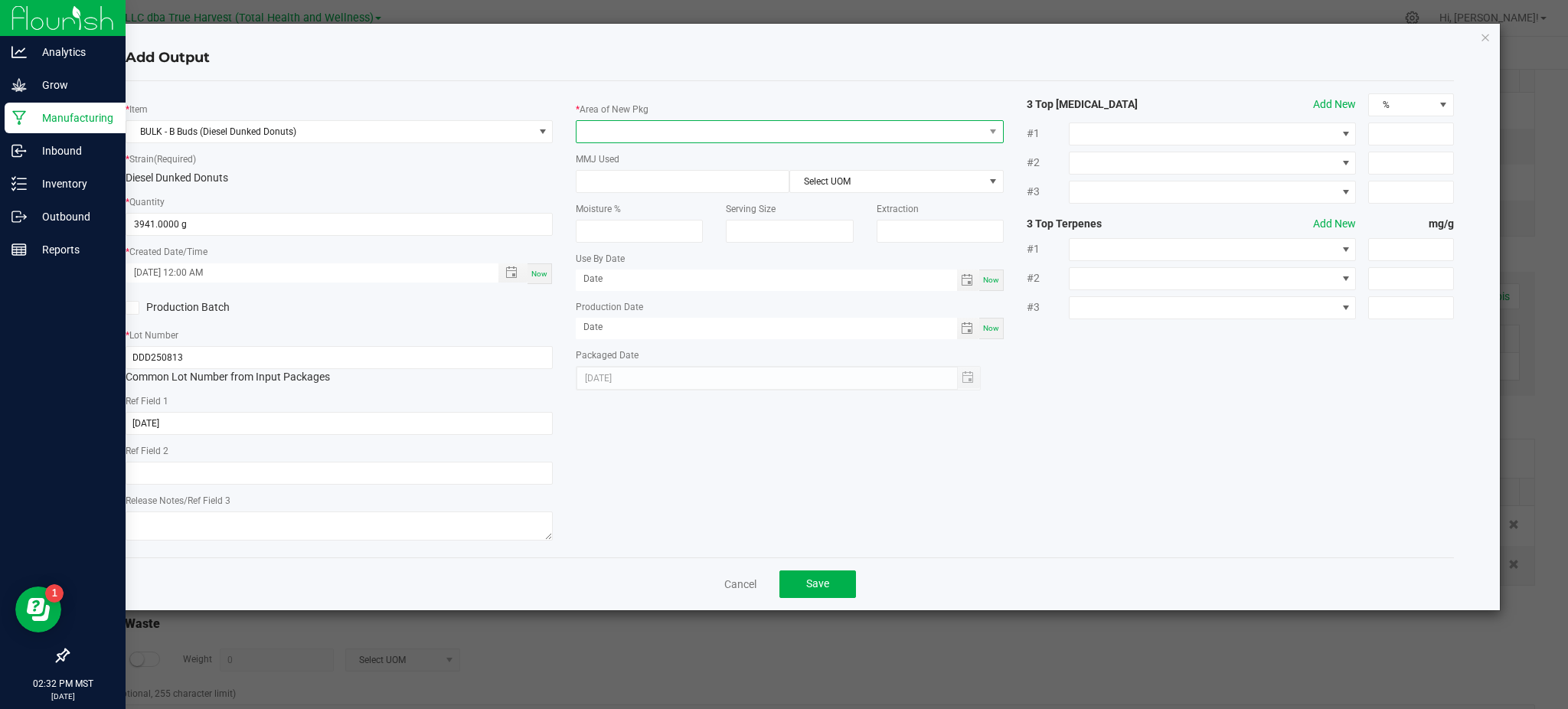
click at [663, 136] on span at bounding box center [780, 131] width 407 height 21
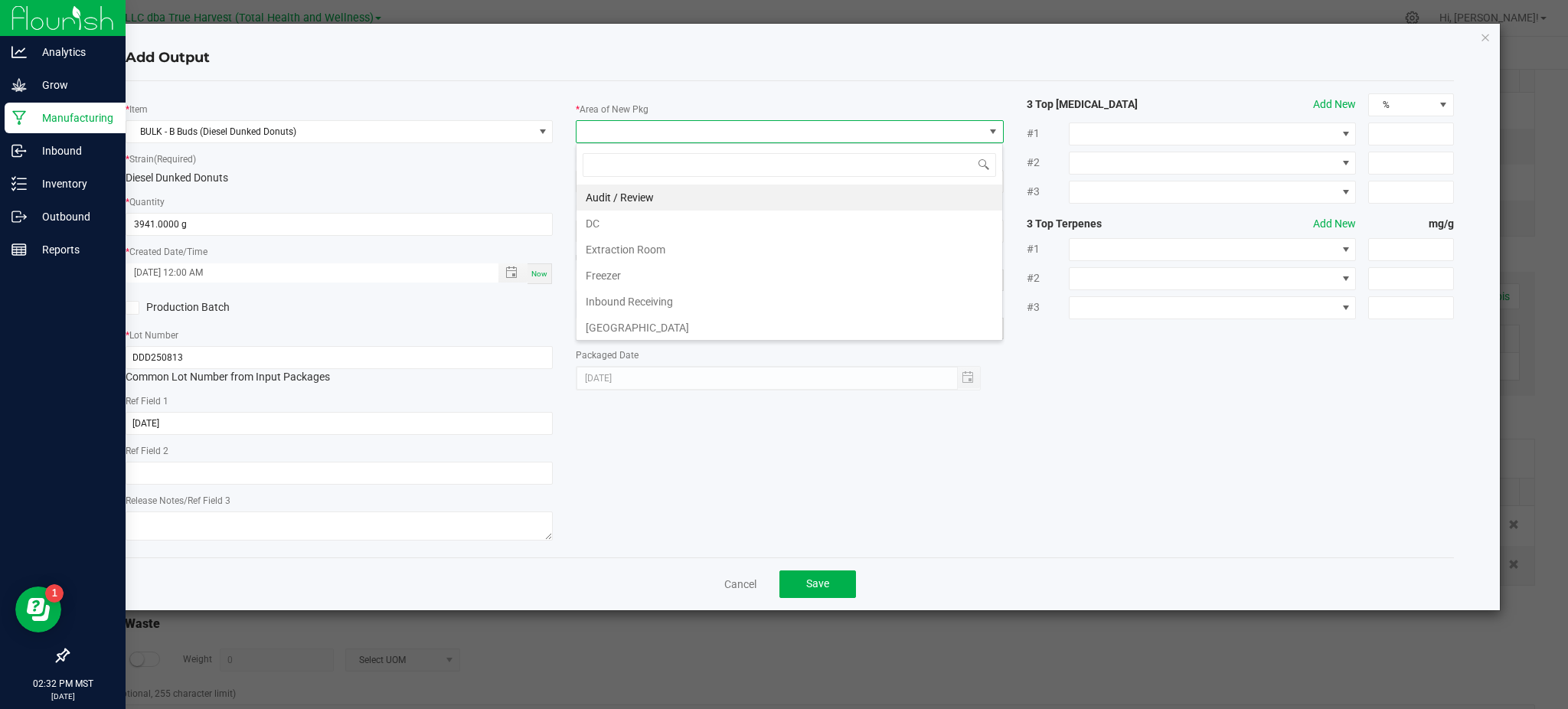
scroll to position [102, 0]
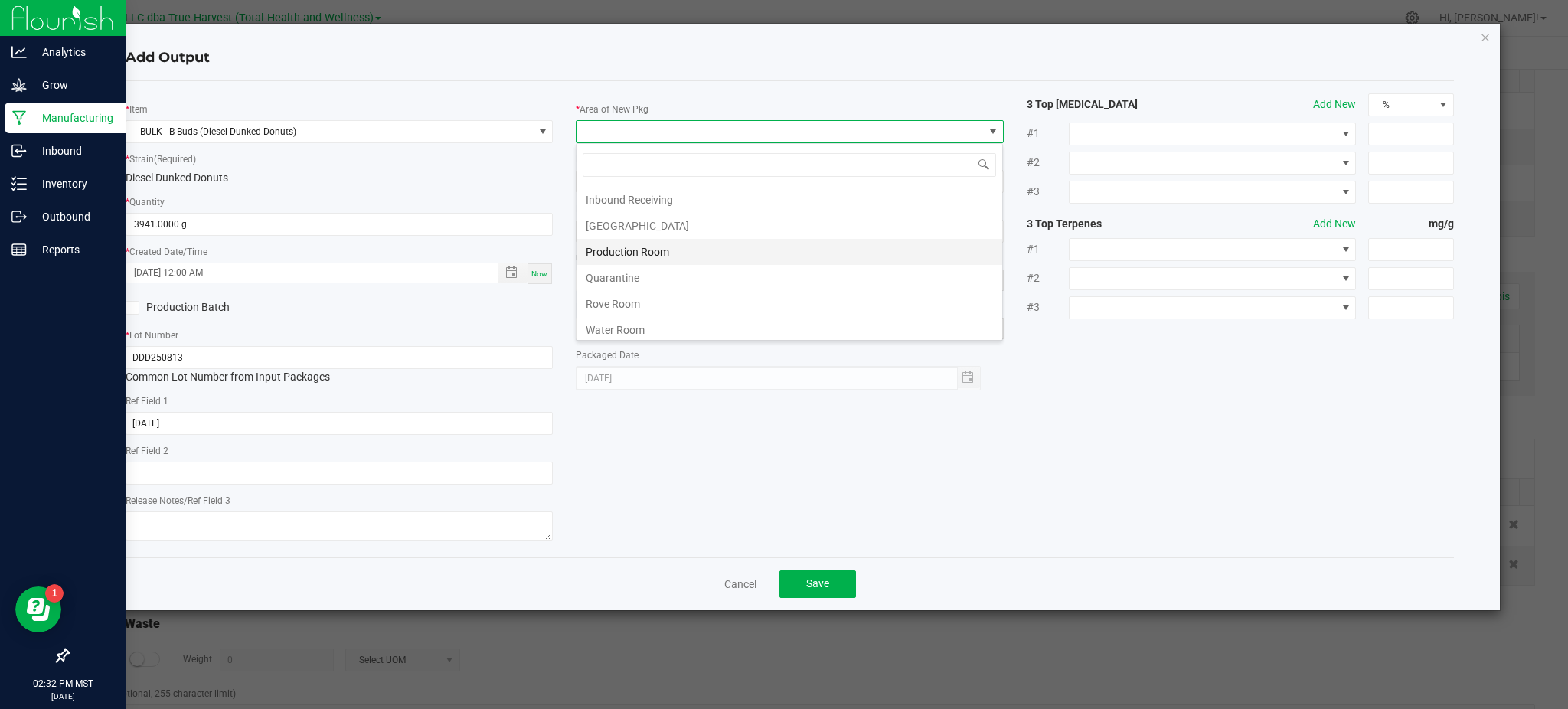
click at [659, 249] on li "Production Room" at bounding box center [789, 252] width 426 height 26
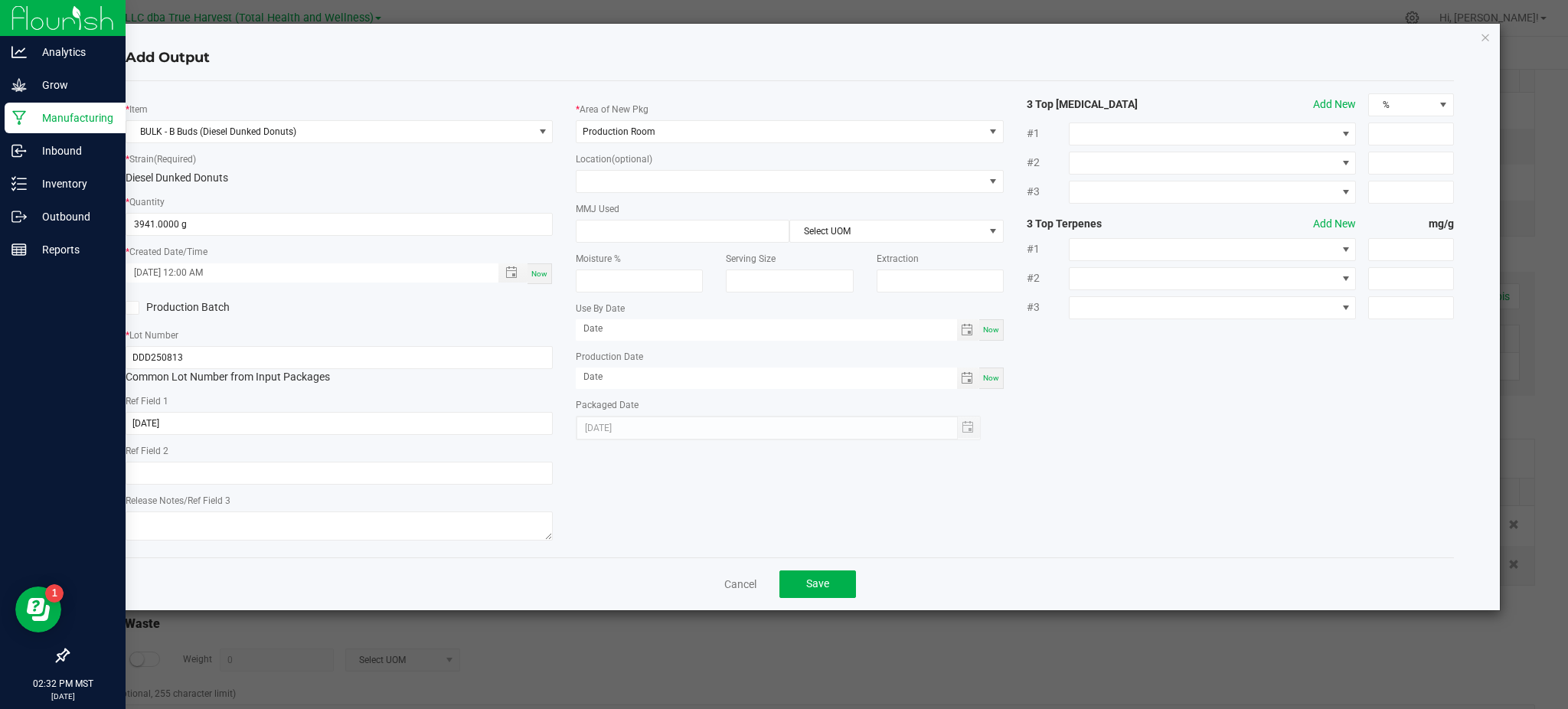
click at [1256, 351] on div "* Item BULK - B Buds (Diesel Dunked Donuts) * Strain (Required) Diesel Dunked D…" at bounding box center [790, 318] width 1352 height 451
drag, startPoint x: 479, startPoint y: 164, endPoint x: 499, endPoint y: 157, distance: 21.2
click at [480, 163] on div "* Strain (Required) Diesel Dunked Donuts" at bounding box center [340, 168] width 428 height 35
drag, startPoint x: 1105, startPoint y: 402, endPoint x: 1095, endPoint y: 413, distance: 14.9
click at [1101, 410] on div "* Item BULK - B Buds (Diesel Dunked Donuts) * Strain (Required) Diesel Dunked D…" at bounding box center [790, 318] width 1352 height 451
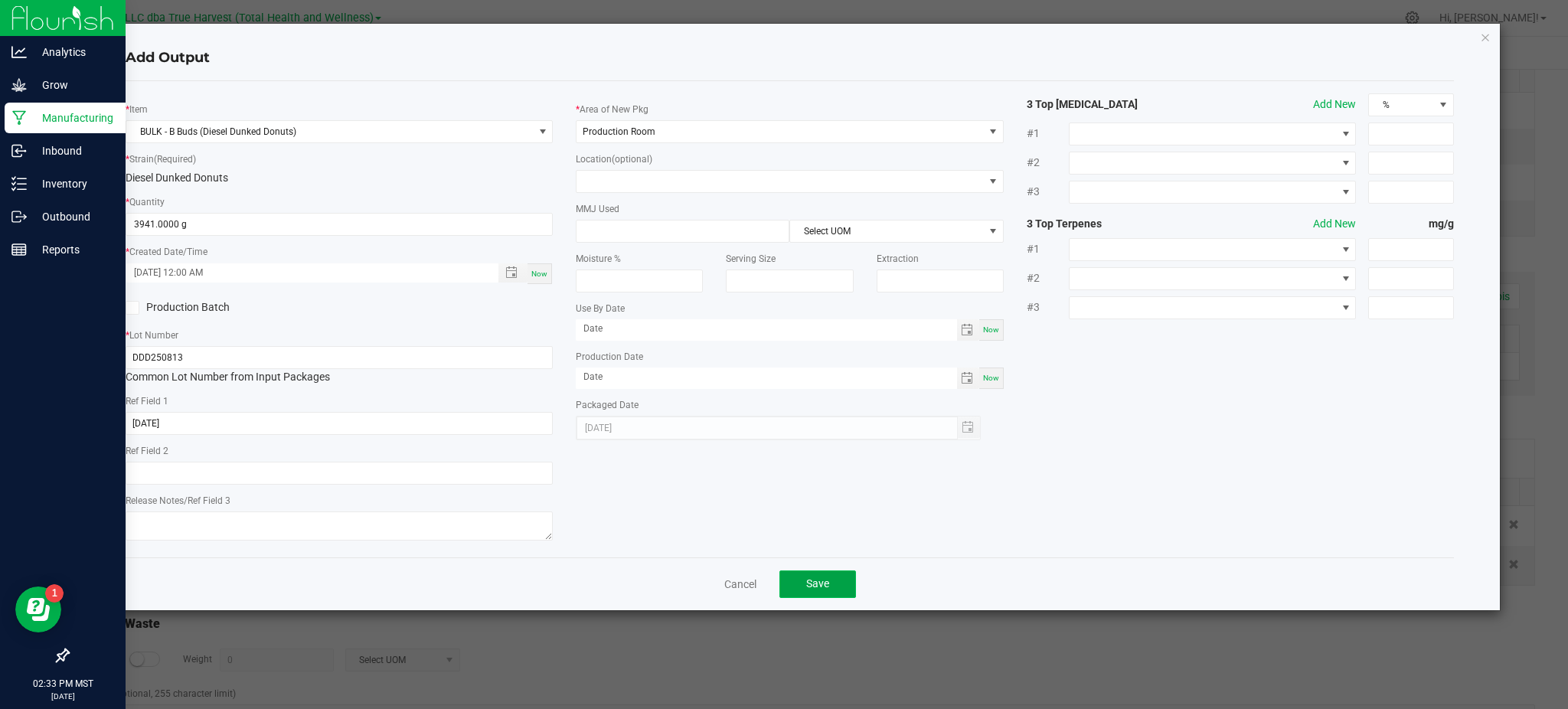
click at [821, 588] on span "Save" at bounding box center [817, 583] width 23 height 12
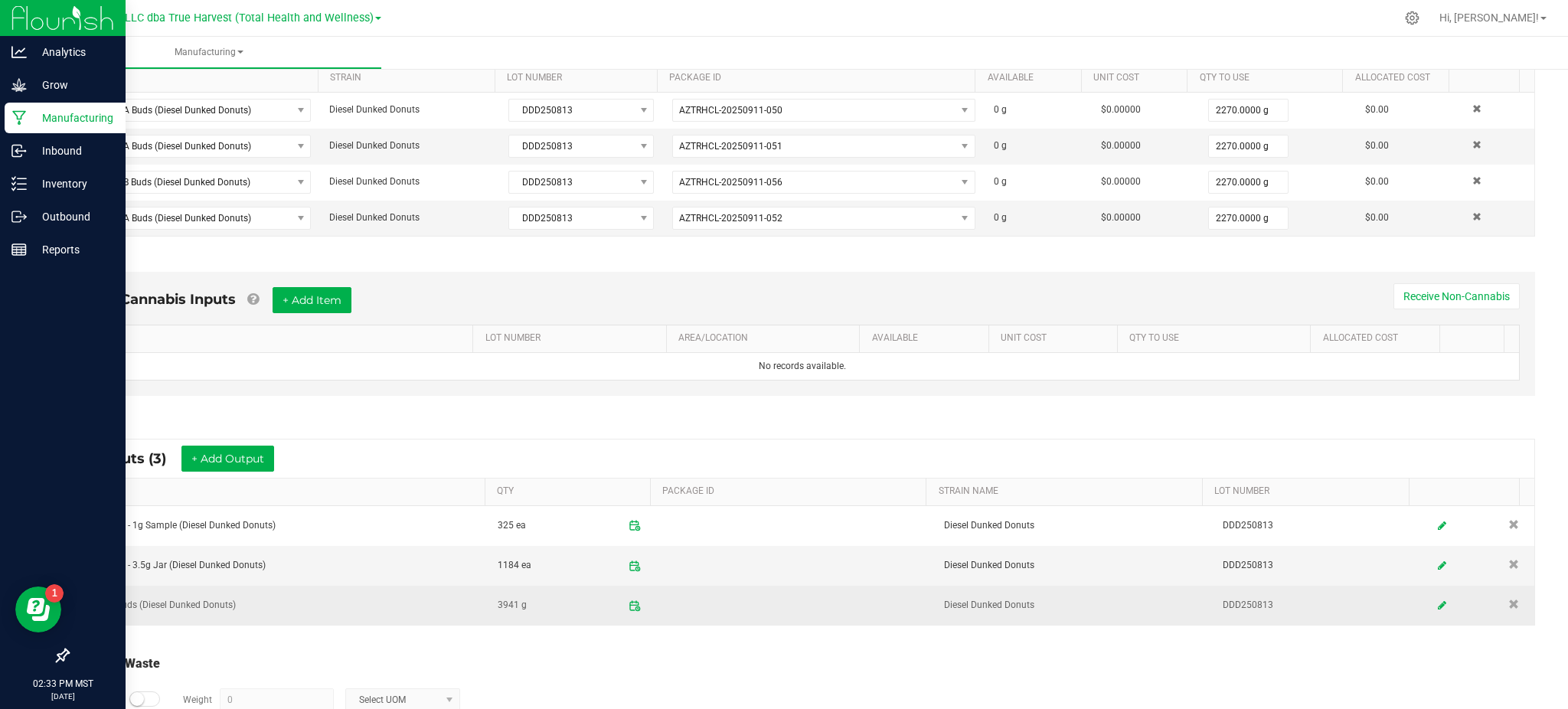
drag, startPoint x: 746, startPoint y: 662, endPoint x: 662, endPoint y: 606, distance: 101.0
click at [743, 655] on div "Total Run Waste Log Waste? Weight 0 Select UOM Comment (optional, 255 character…" at bounding box center [802, 712] width 1493 height 145
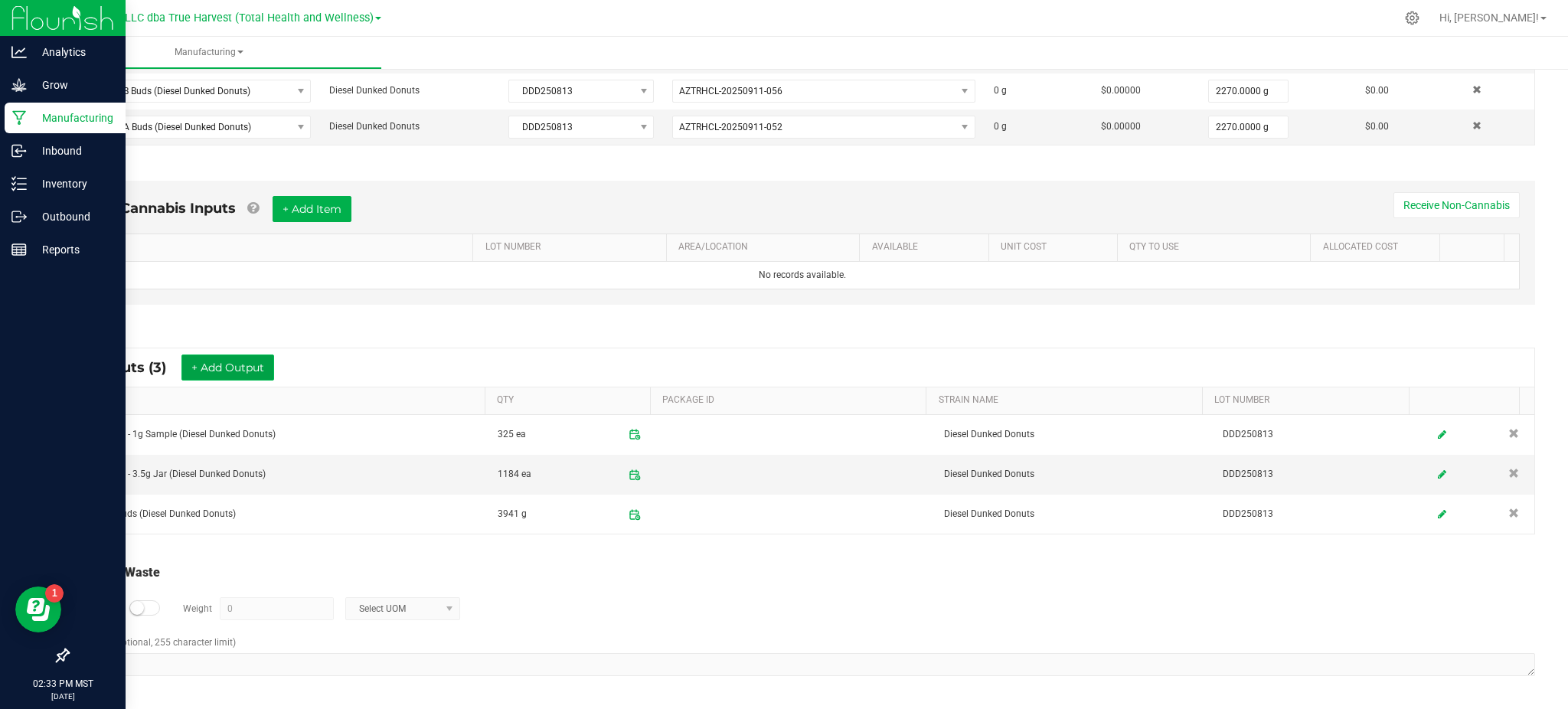
click at [224, 363] on button "+ Add Output" at bounding box center [227, 368] width 92 height 26
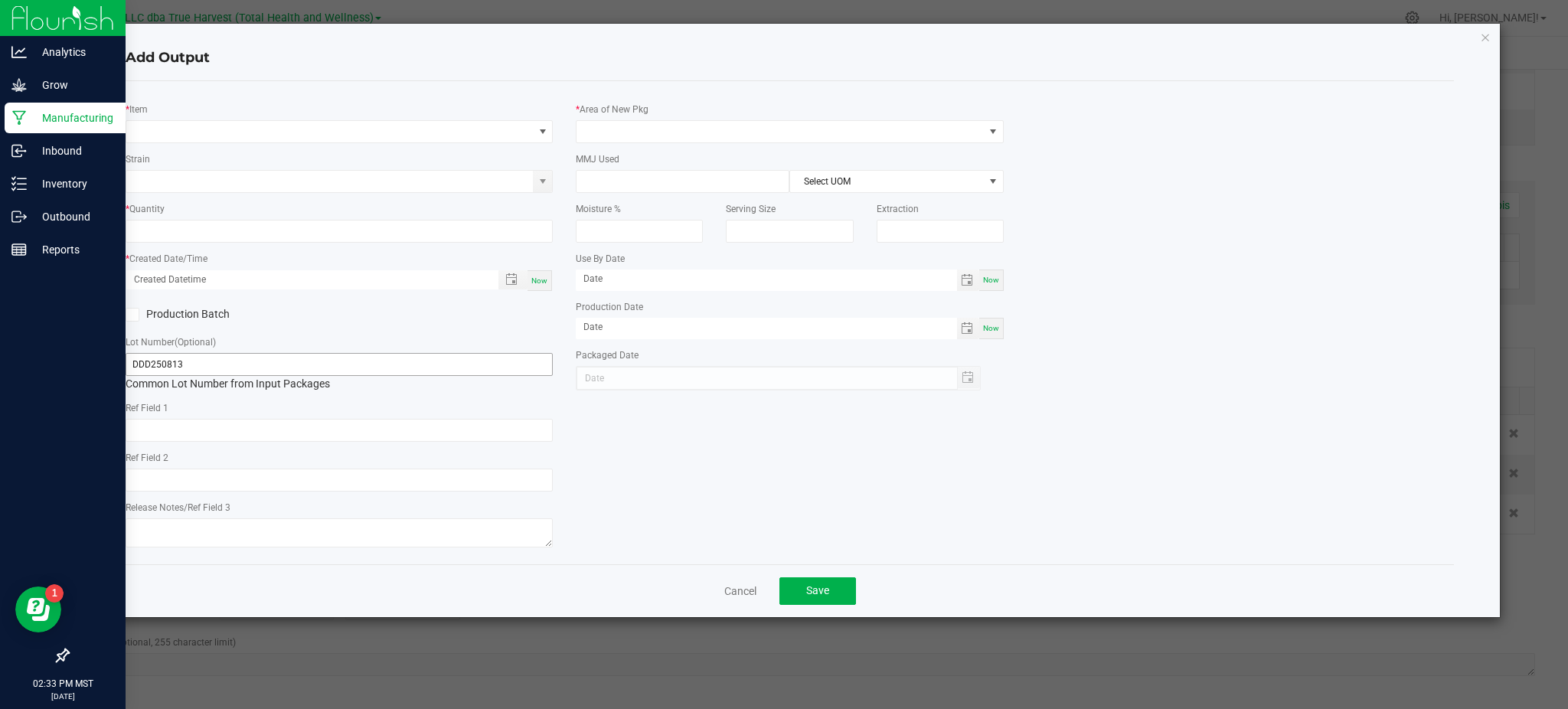
type input "[DATE]"
click at [240, 147] on div "* Item Strain * Quantity * Created Date/Time Now Production Batch Lot Number (O…" at bounding box center [340, 322] width 451 height 458
click at [239, 129] on span "NO DATA FOUND" at bounding box center [330, 131] width 407 height 21
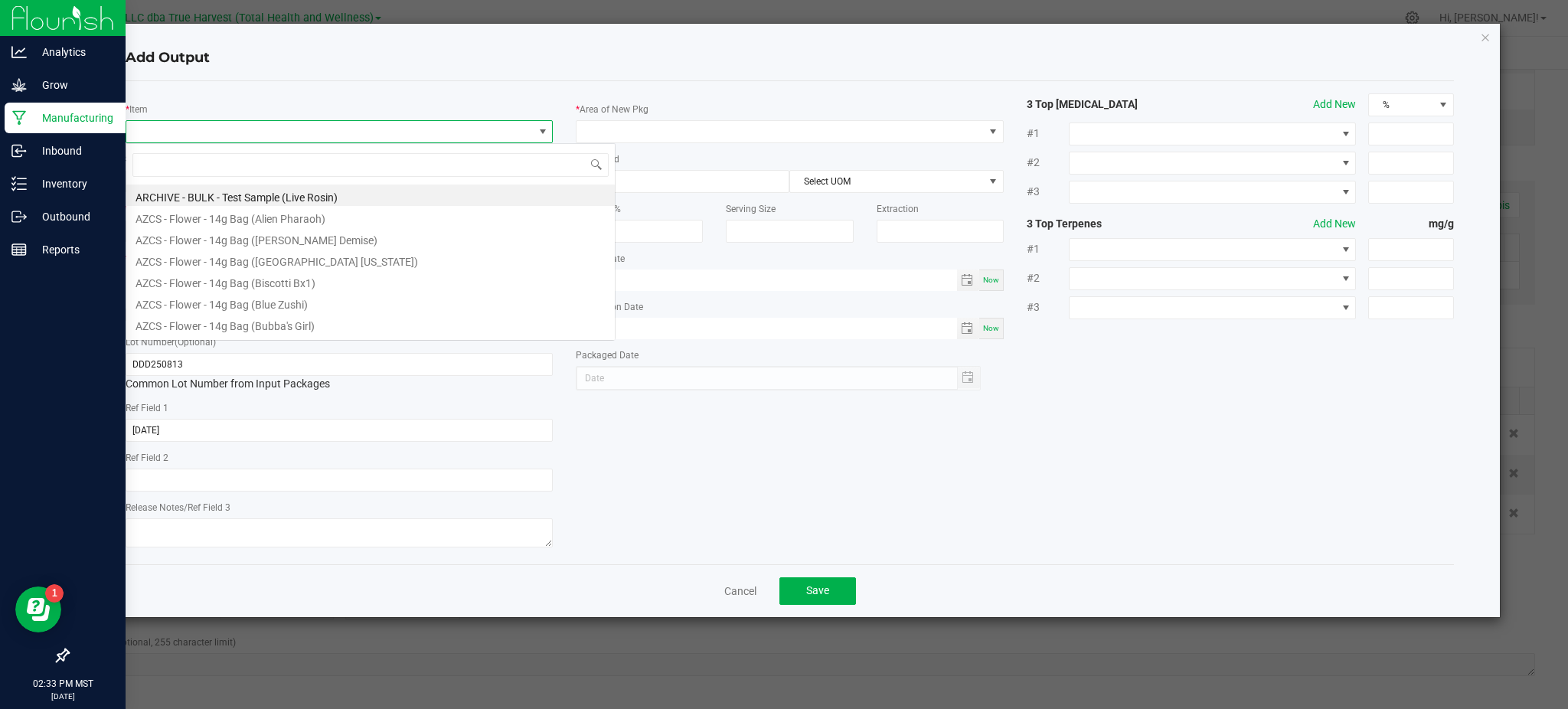
scroll to position [23, 428]
type input "dunked"
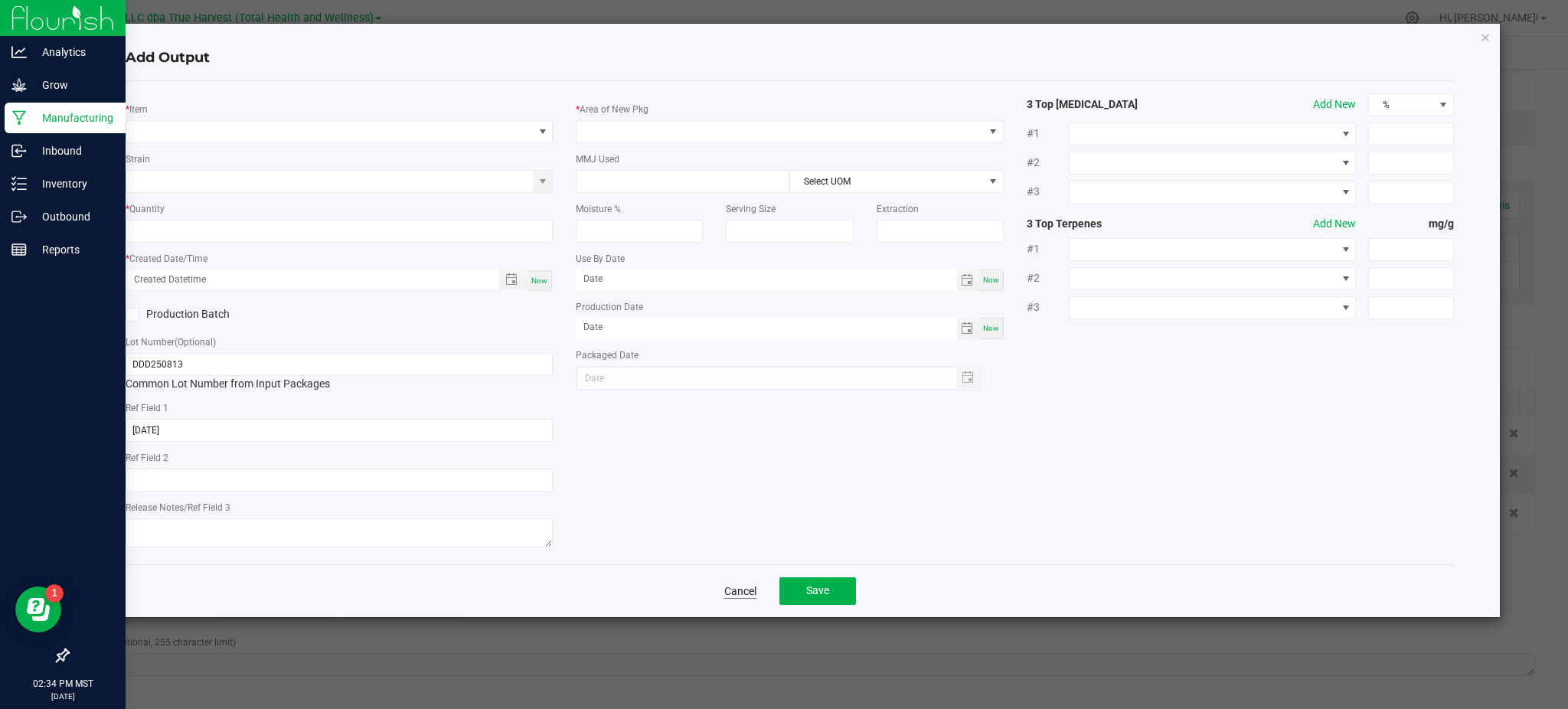
click at [740, 588] on link "Cancel" at bounding box center [740, 590] width 33 height 15
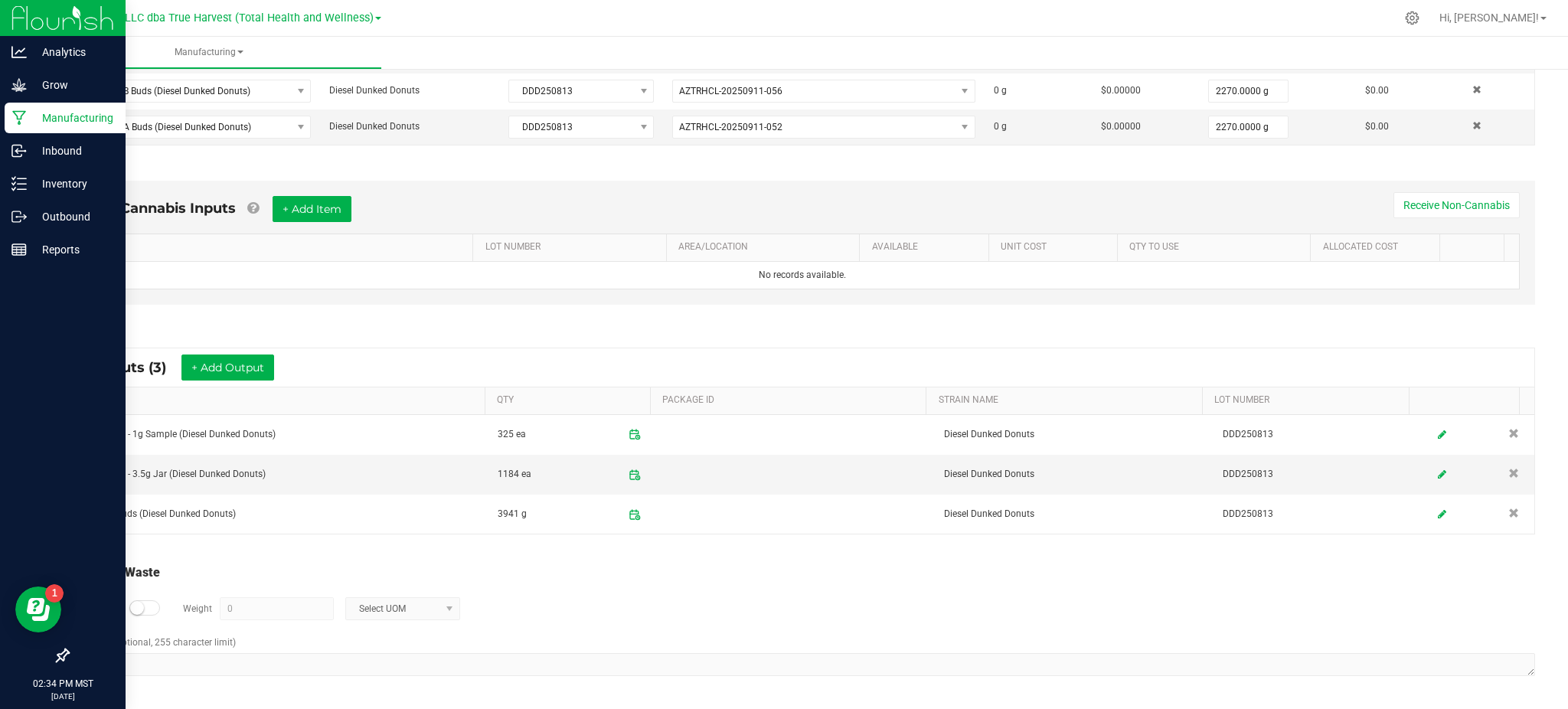
click at [604, 630] on div "Log Waste? Weight 0 Select UOM" at bounding box center [802, 608] width 1466 height 54
click at [227, 363] on button "+ Add Output" at bounding box center [227, 368] width 92 height 26
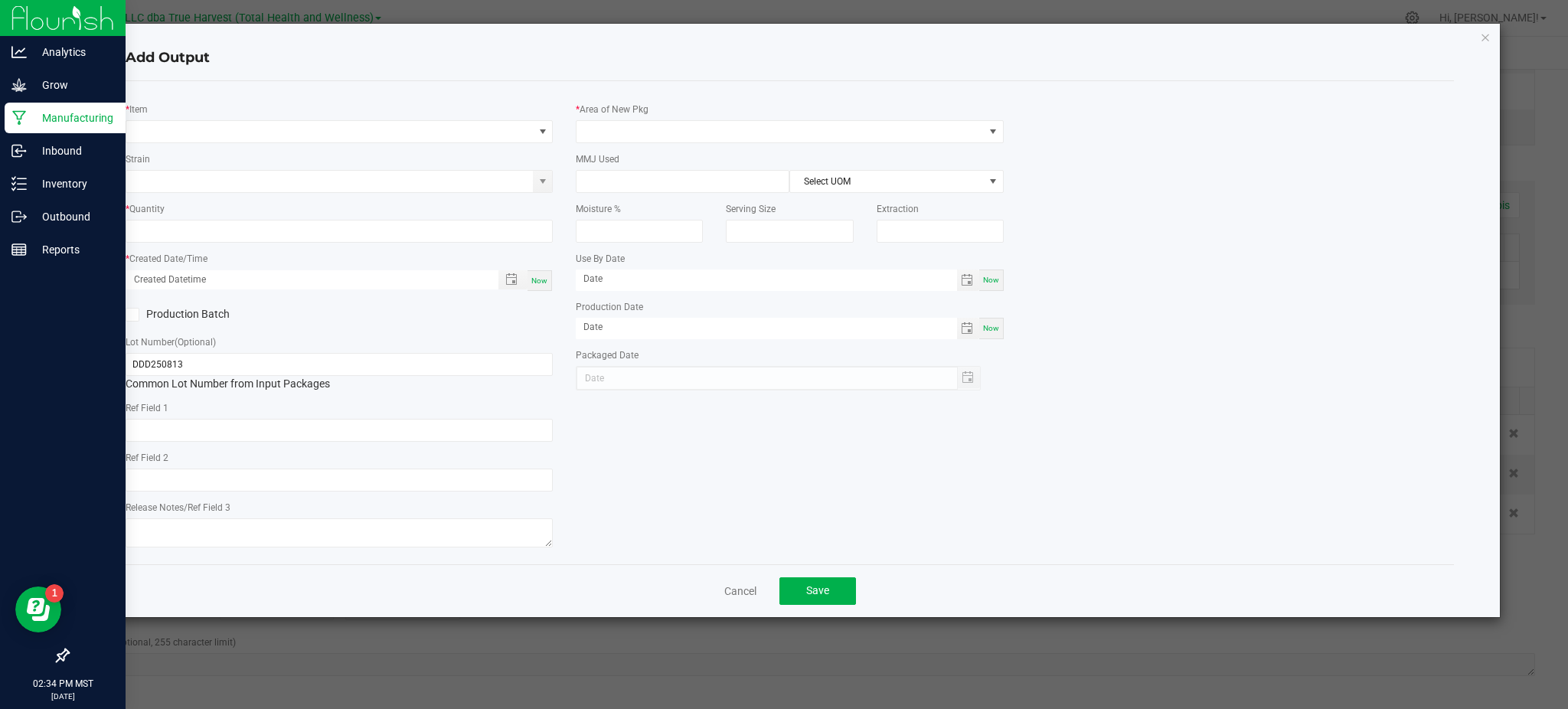
type input "[DATE]"
click at [227, 135] on span "NO DATA FOUND" at bounding box center [330, 131] width 407 height 21
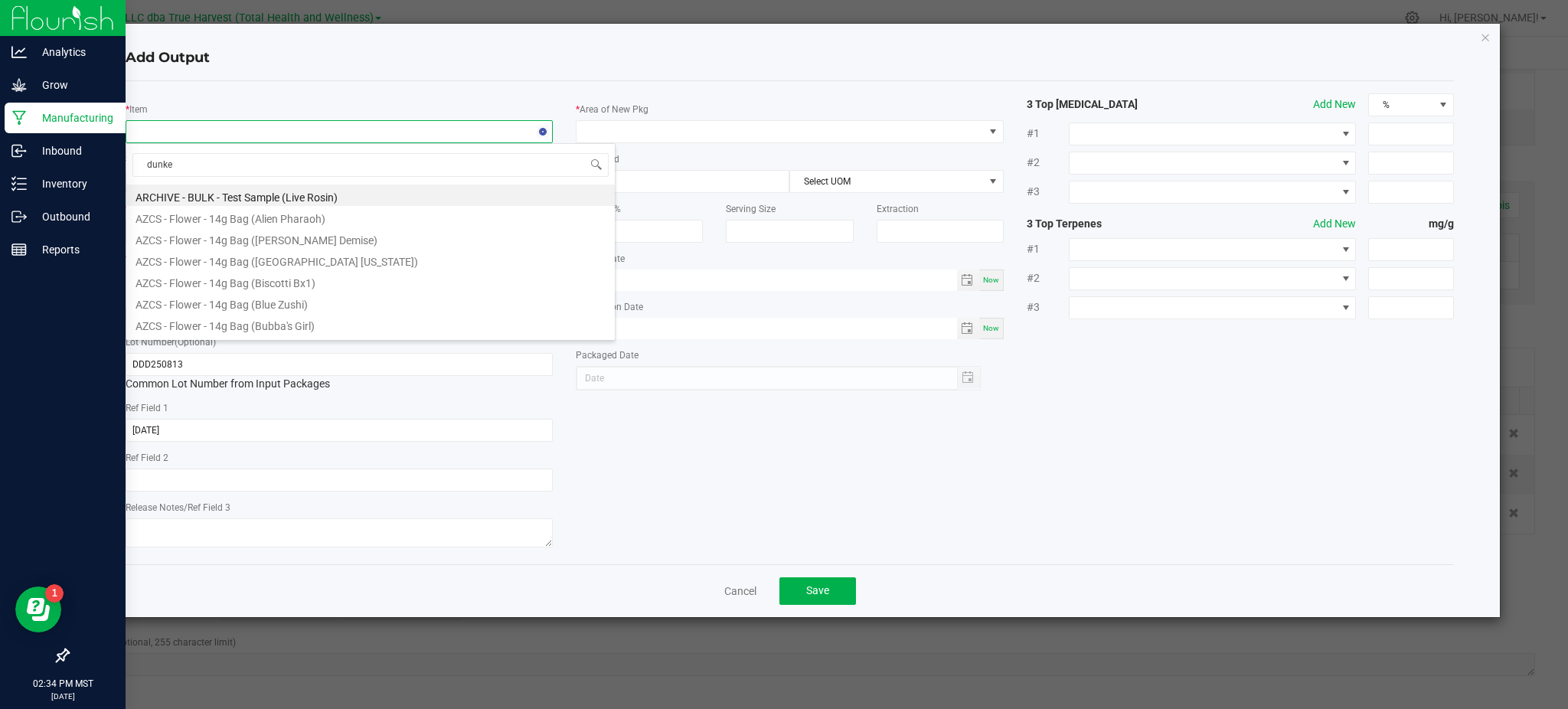
type input "dunked"
drag, startPoint x: 448, startPoint y: 267, endPoint x: 405, endPoint y: 274, distance: 43.6
click at [445, 267] on li "BULK - Pre-Roll Material (Diesel Dunked Donuts)" at bounding box center [370, 259] width 488 height 21
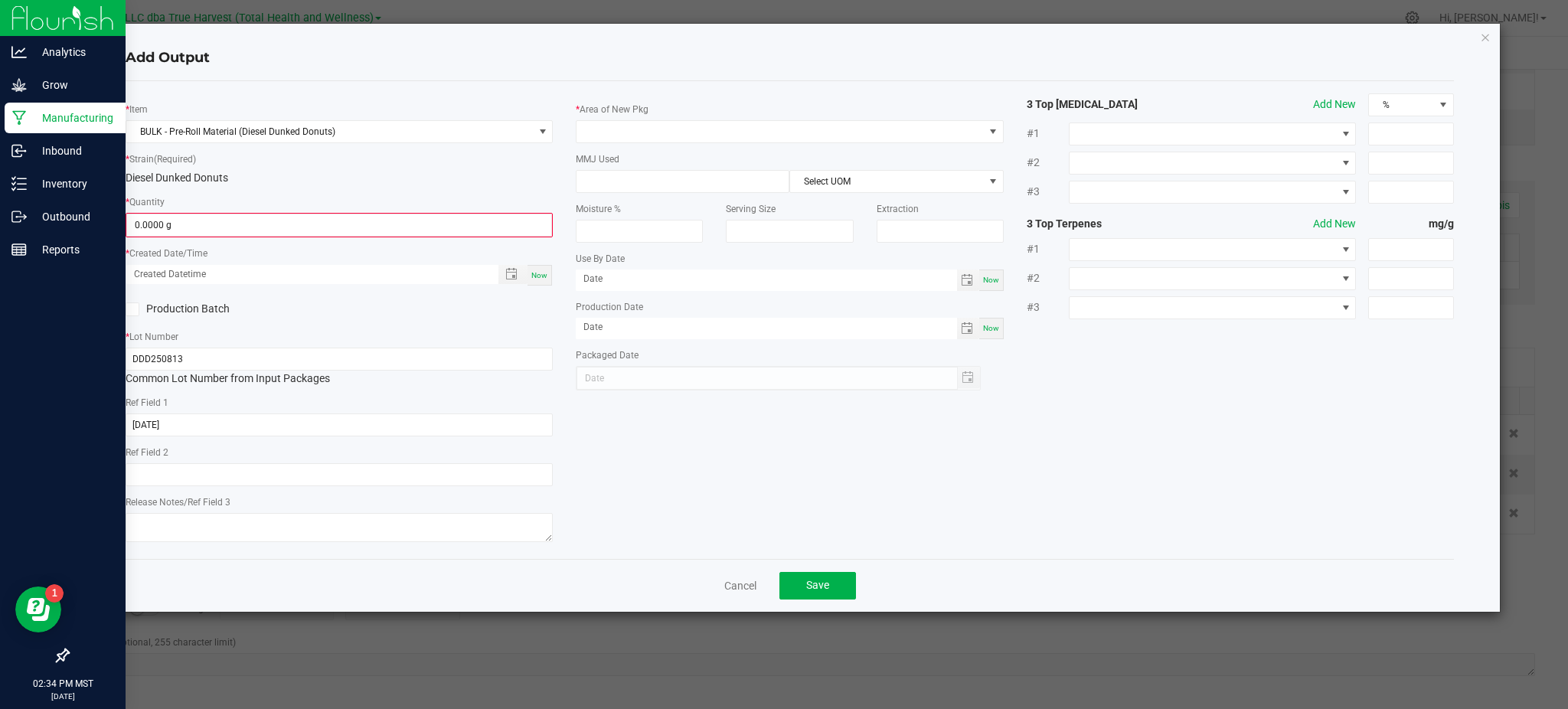
click at [219, 213] on kendo-numerictextbox "0.0000 g" at bounding box center [340, 225] width 428 height 25
click at [215, 230] on input "0" at bounding box center [339, 225] width 424 height 21
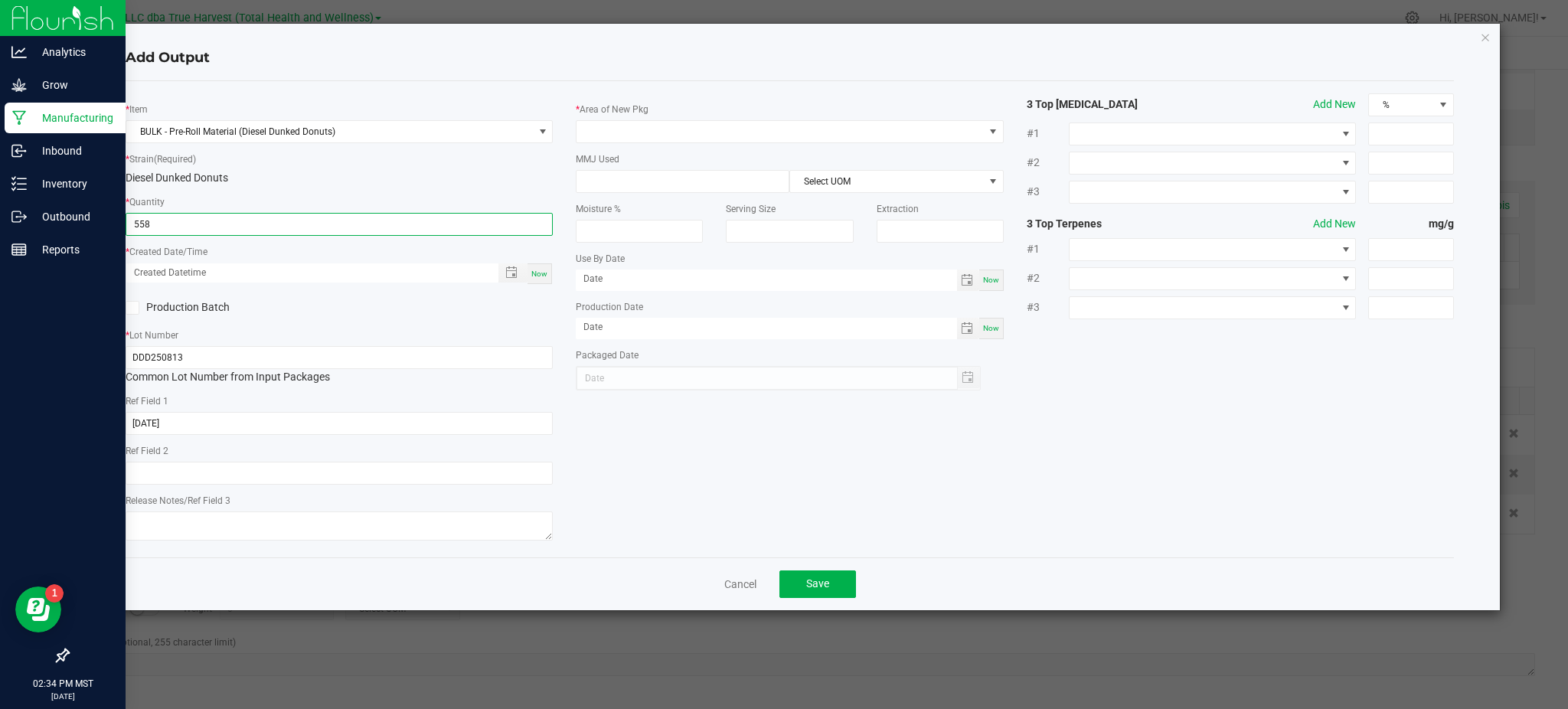
type input "558.0000 g"
click at [310, 325] on div "* Item BULK - Pre-Roll Material (Diesel Dunked Donuts) * Strain (Required) Dies…" at bounding box center [340, 318] width 451 height 451
click at [510, 274] on span "Toggle popup" at bounding box center [511, 273] width 12 height 12
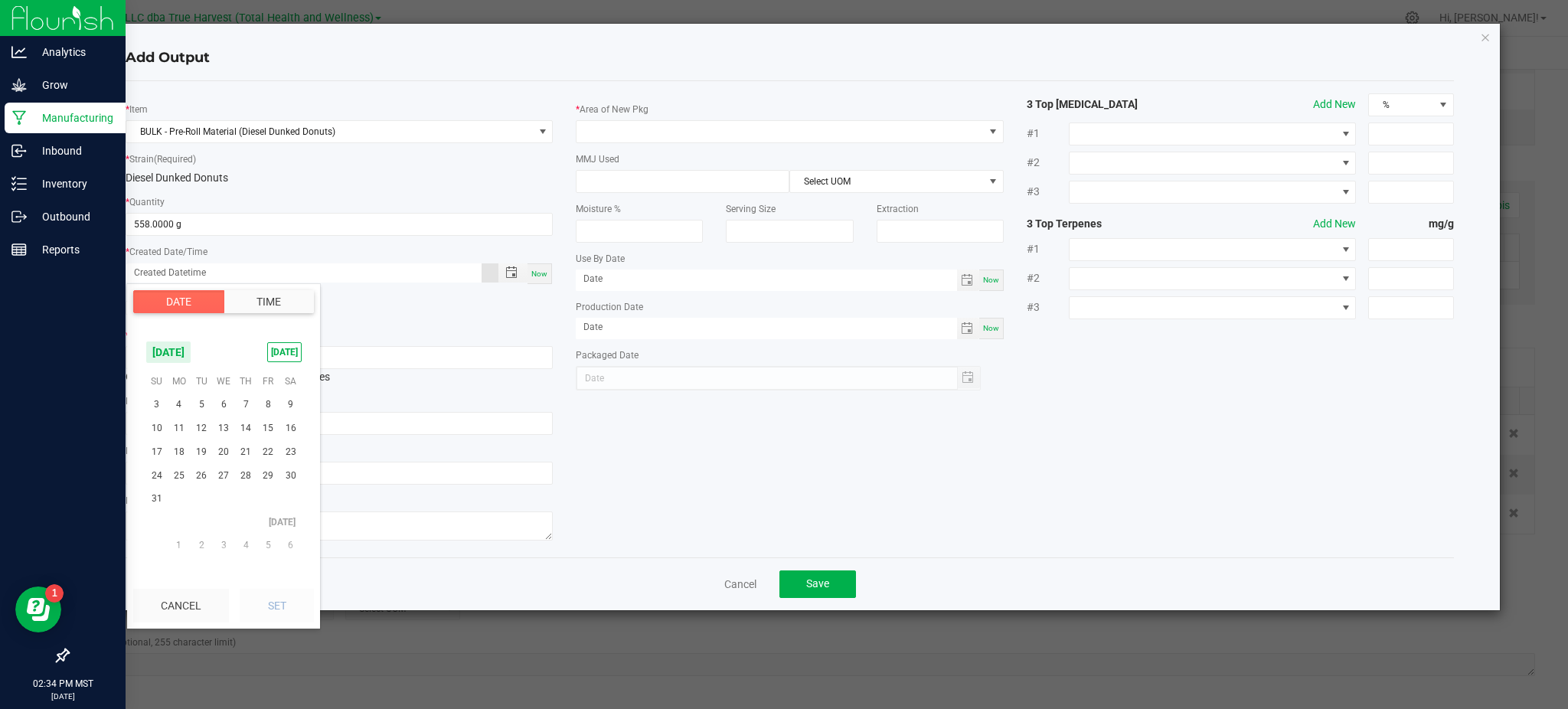
scroll to position [248096, 0]
click at [223, 483] on span "13" at bounding box center [223, 487] width 22 height 24
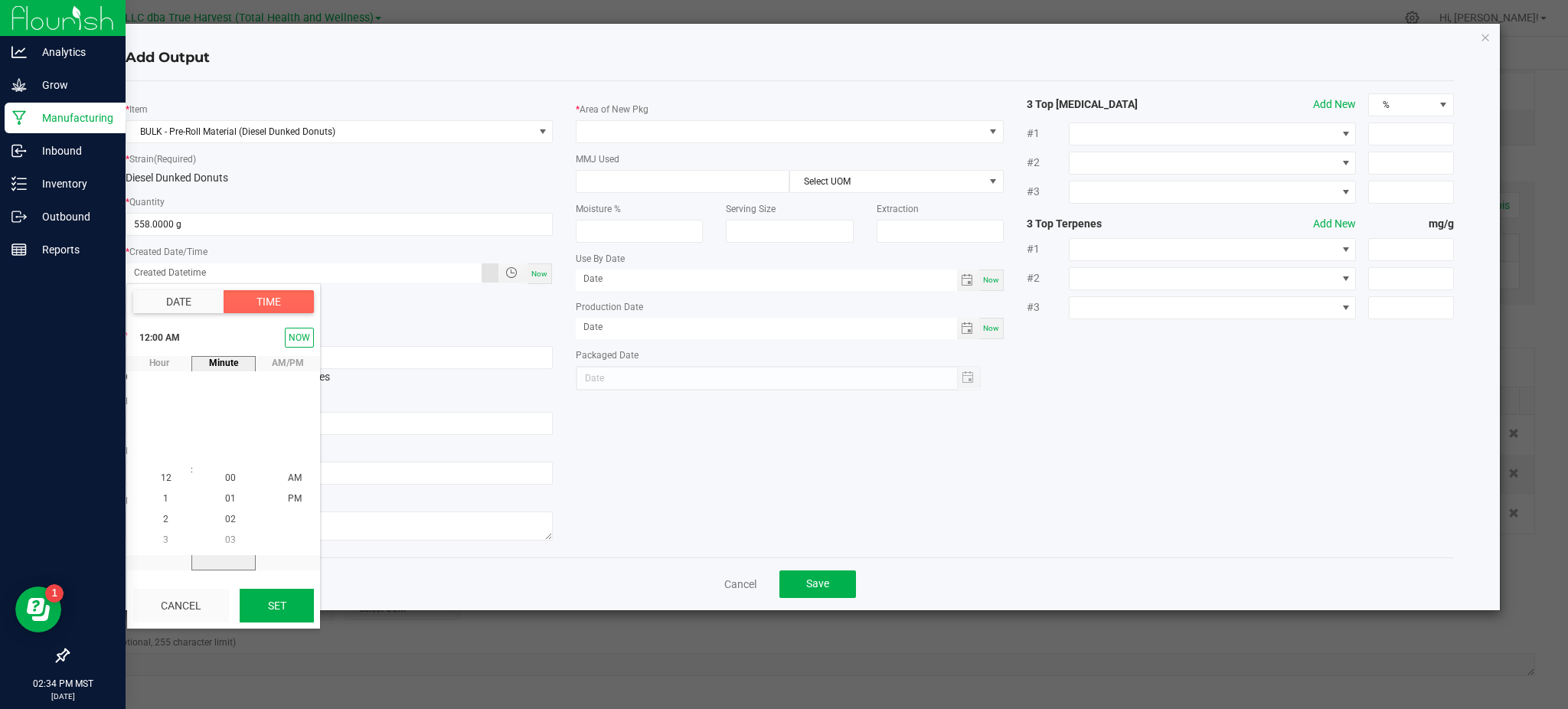
click at [273, 604] on button "Set" at bounding box center [276, 605] width 74 height 33
type input "[DATE] 12:00 AM"
type input "[DATE]"
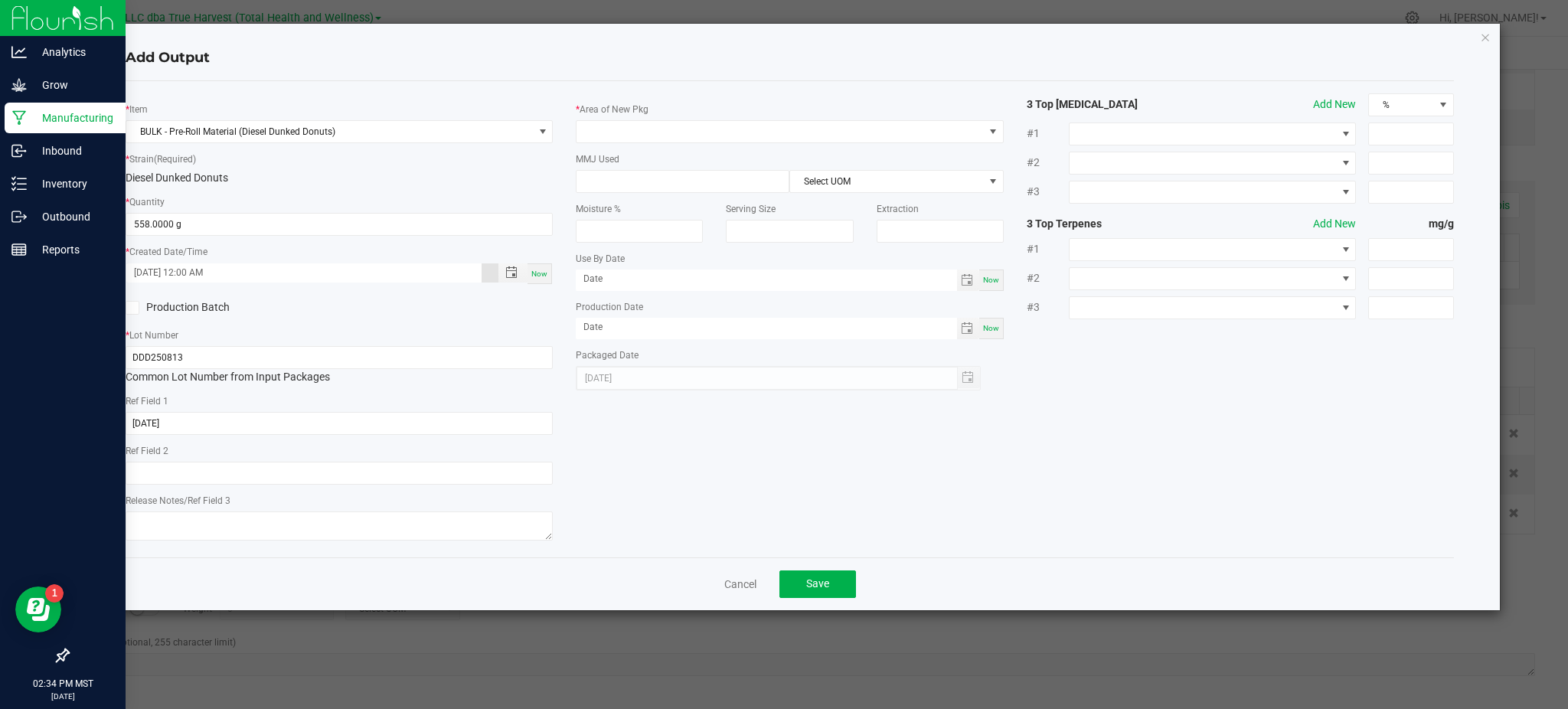
click at [677, 458] on div "* Item BULK - Pre-Roll Material (Diesel Dunked Donuts) * Strain (Required) Dies…" at bounding box center [790, 318] width 1352 height 451
click at [768, 121] on span at bounding box center [780, 131] width 407 height 21
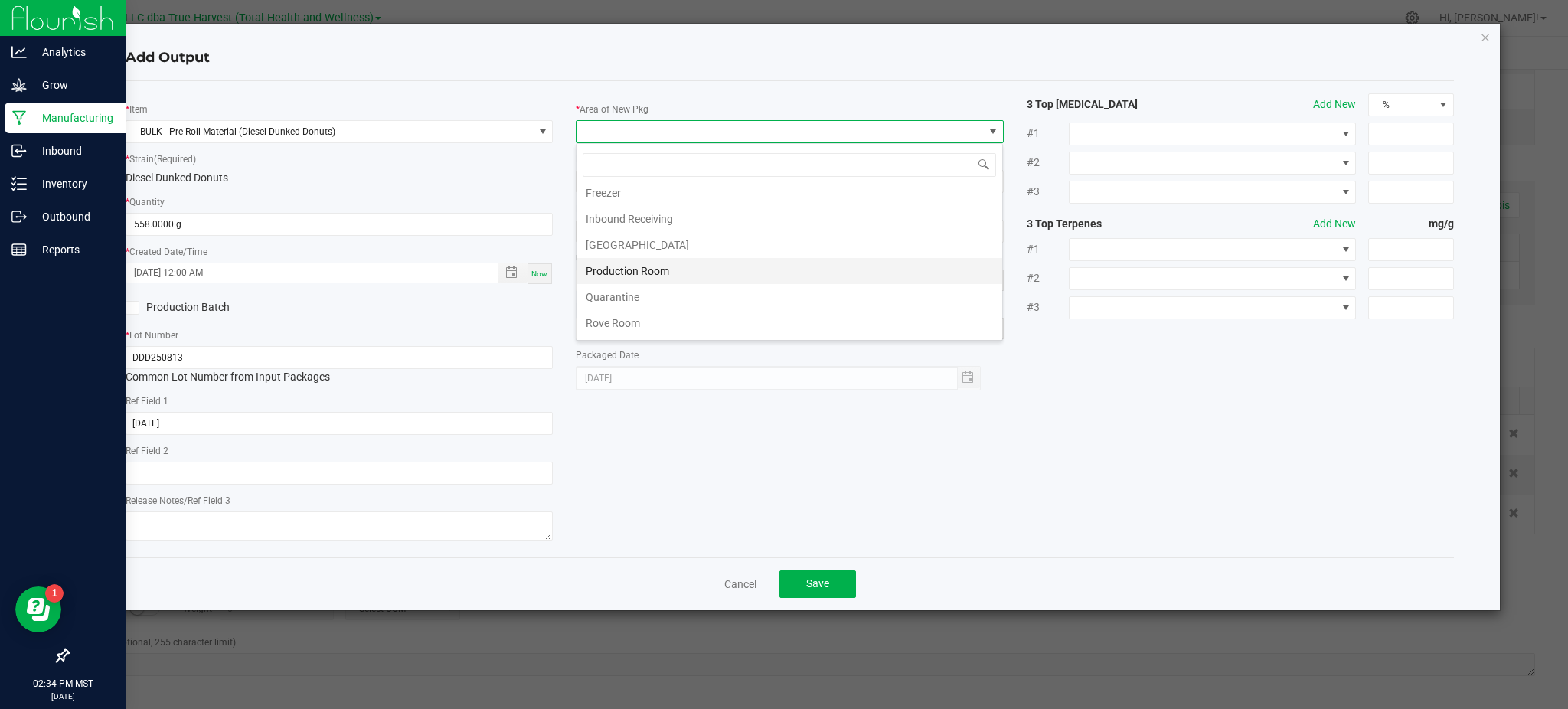
scroll to position [102, 0]
drag, startPoint x: 676, startPoint y: 245, endPoint x: 1026, endPoint y: 340, distance: 362.7
click at [682, 245] on li "Production Room" at bounding box center [789, 252] width 426 height 26
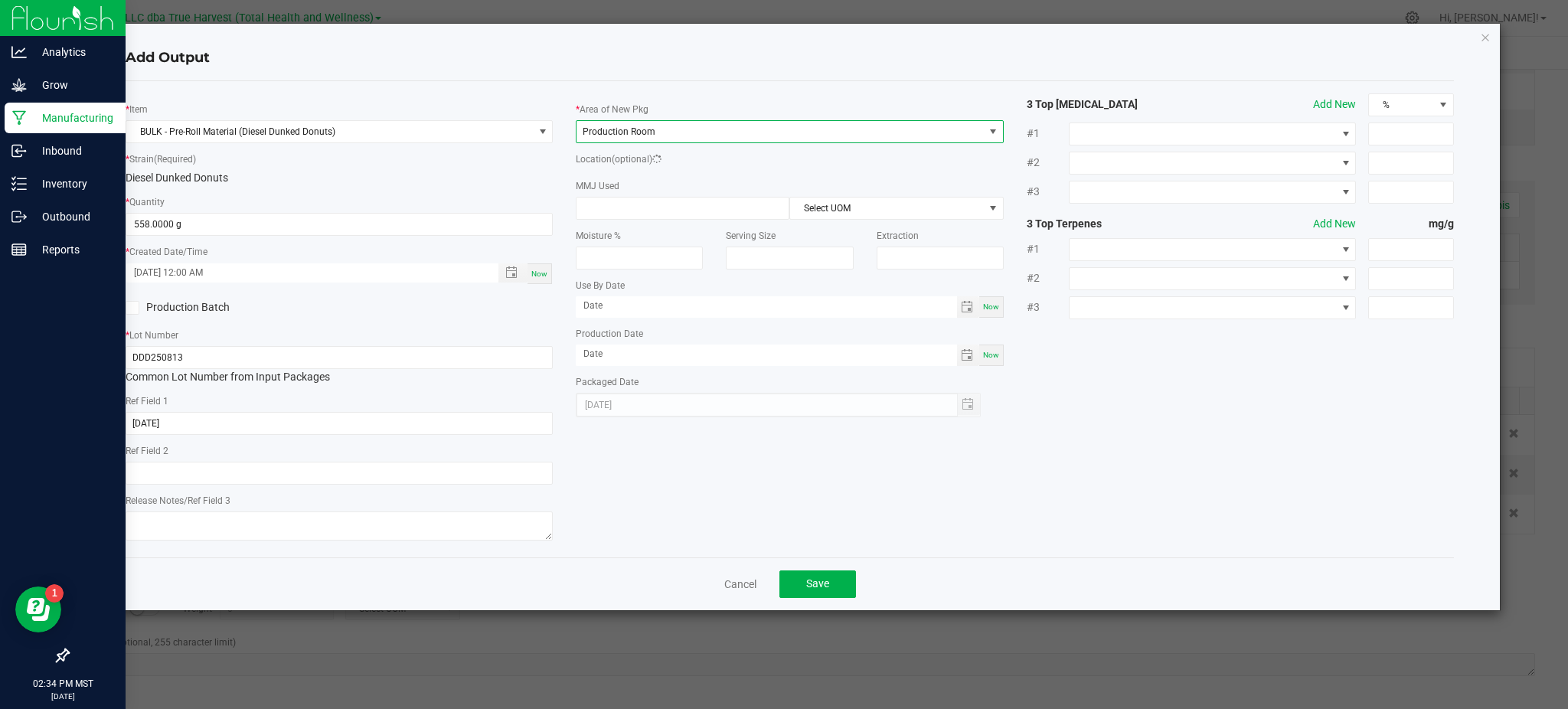
click at [1087, 403] on div "* Item BULK - Pre-Roll Material (Diesel Dunked Donuts) * Strain (Required) Dies…" at bounding box center [790, 318] width 1352 height 451
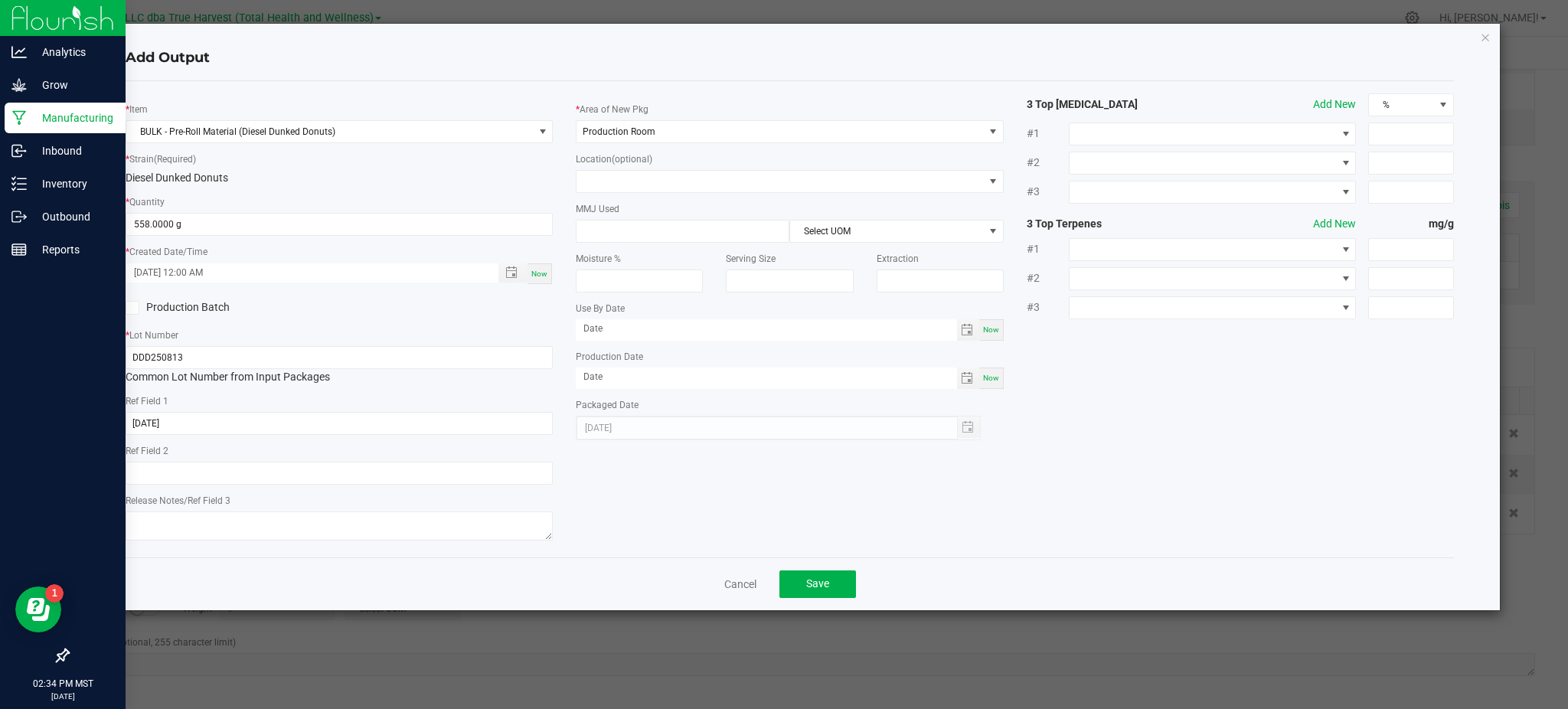
click at [504, 179] on div "Diesel Dunked Donuts" at bounding box center [340, 178] width 428 height 16
click at [824, 581] on span "Save" at bounding box center [817, 583] width 23 height 12
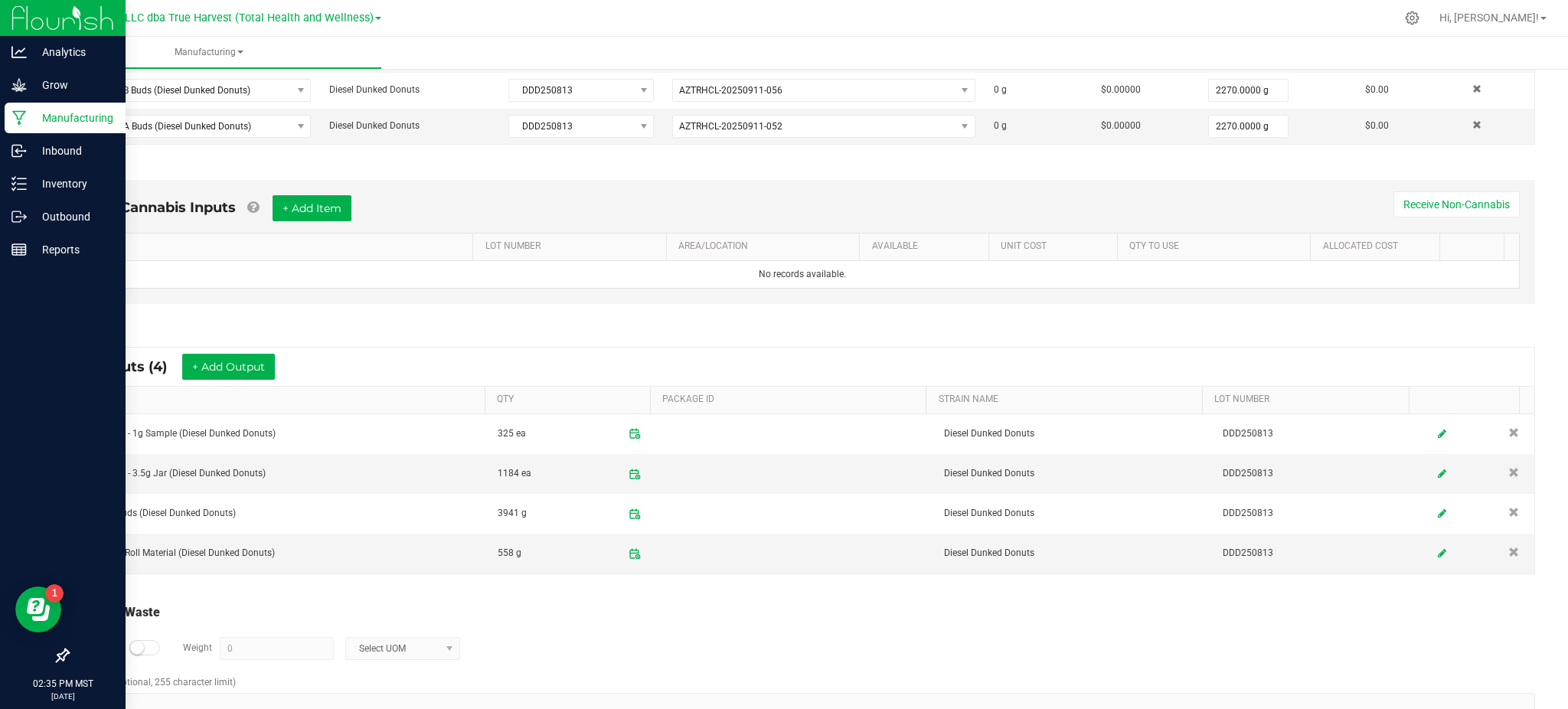
drag, startPoint x: 716, startPoint y: 614, endPoint x: 670, endPoint y: 609, distance: 46.3
click at [714, 613] on div "Total Run Waste" at bounding box center [802, 612] width 1466 height 18
click at [140, 657] on div "Log Waste? Weight 0 Select UOM" at bounding box center [802, 648] width 1466 height 54
click at [144, 647] on div at bounding box center [144, 647] width 31 height 15
click at [261, 648] on input "0" at bounding box center [277, 648] width 113 height 21
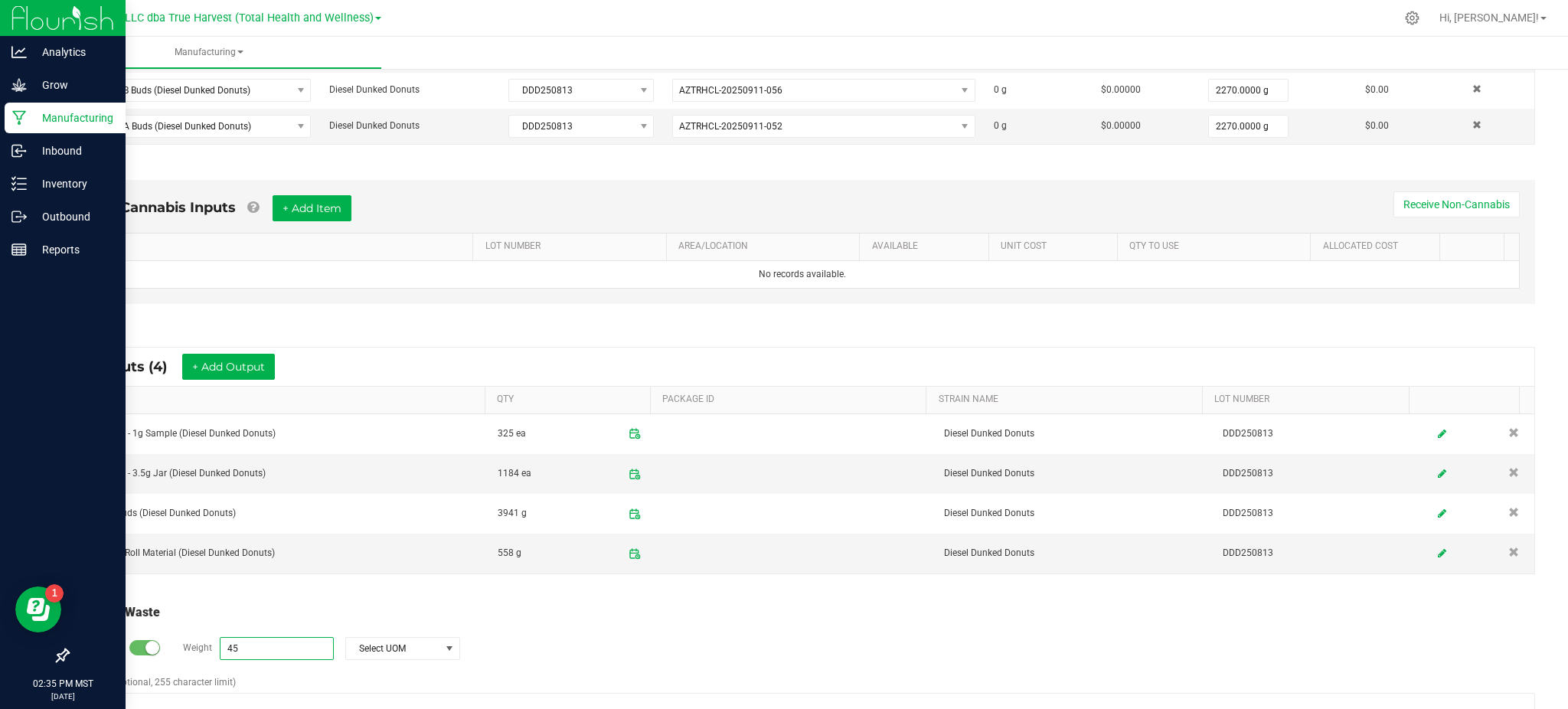
click at [556, 658] on div "Log Waste? Weight 45 Select UOM" at bounding box center [802, 648] width 1466 height 54
click at [451, 657] on span at bounding box center [450, 648] width 19 height 21
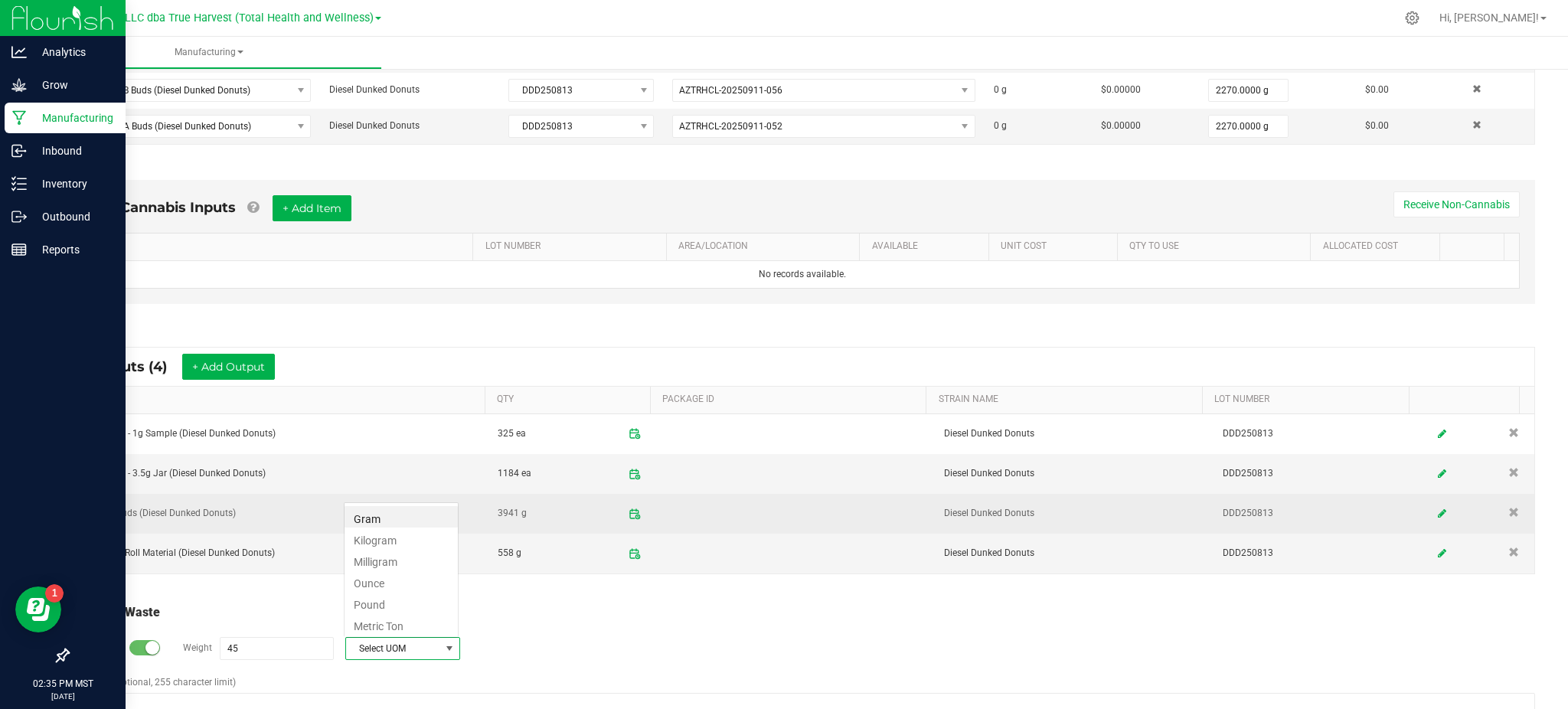
scroll to position [23, 114]
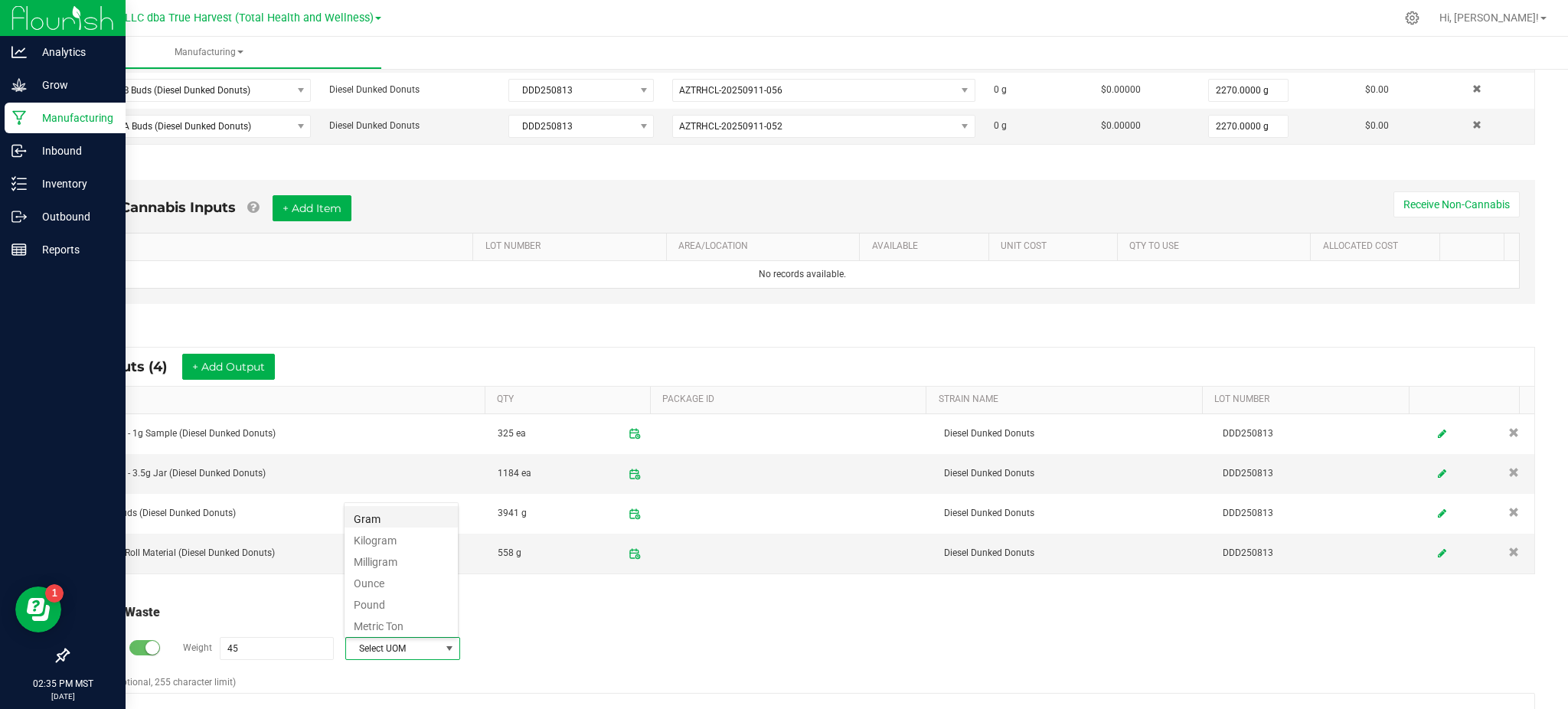
click at [385, 520] on li "Gram" at bounding box center [401, 516] width 114 height 21
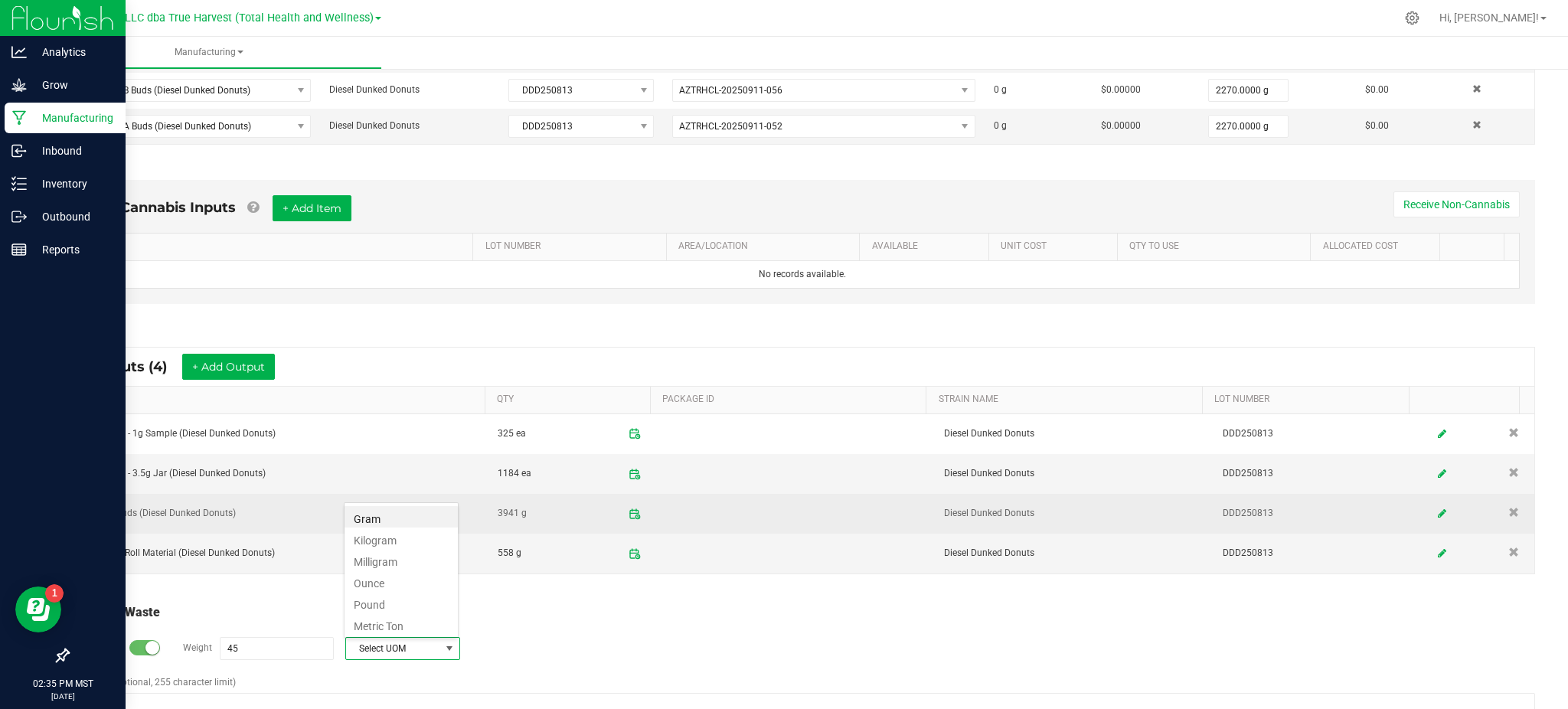
type input "45 g"
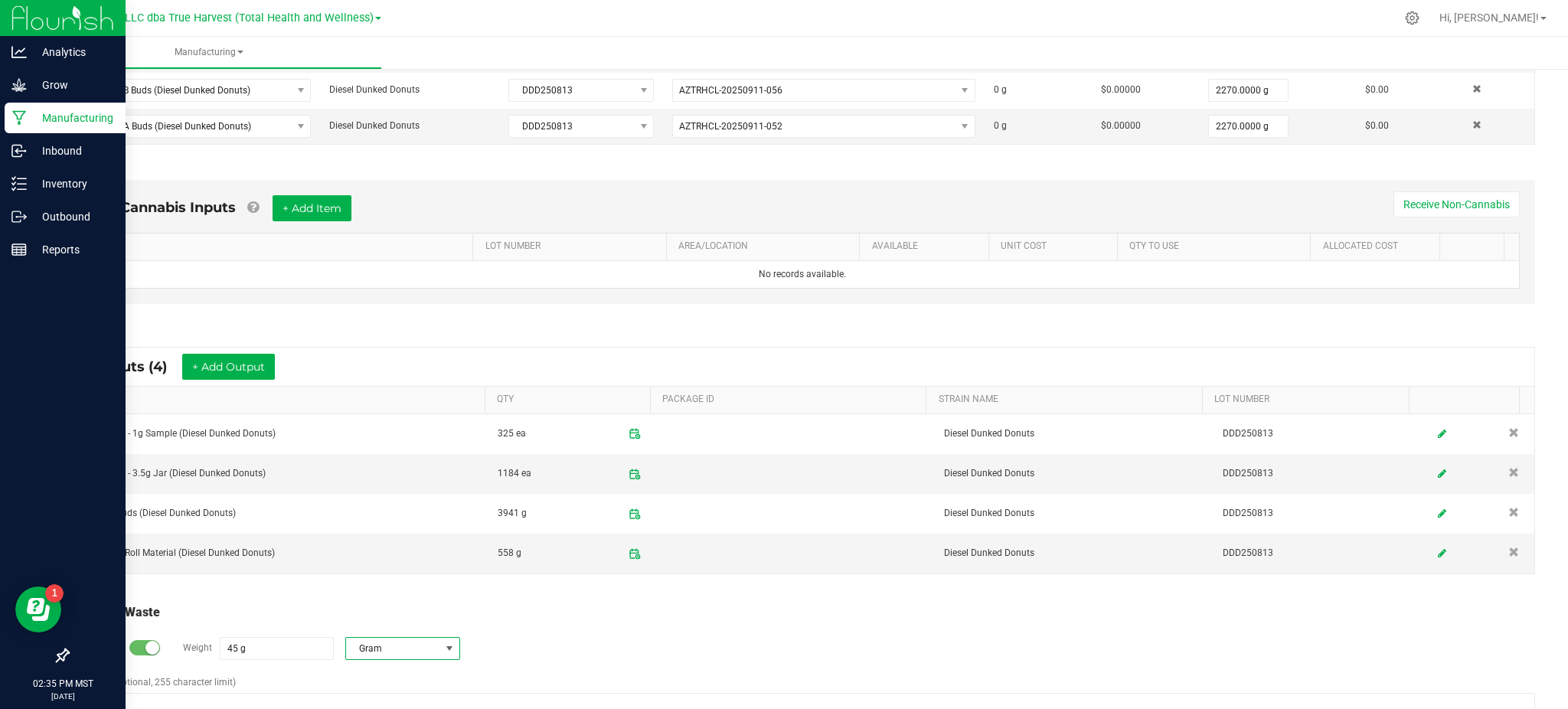
drag, startPoint x: 581, startPoint y: 650, endPoint x: 397, endPoint y: 665, distance: 184.6
click at [581, 652] on div "Log Waste? Weight 45 g Gram" at bounding box center [802, 648] width 1466 height 54
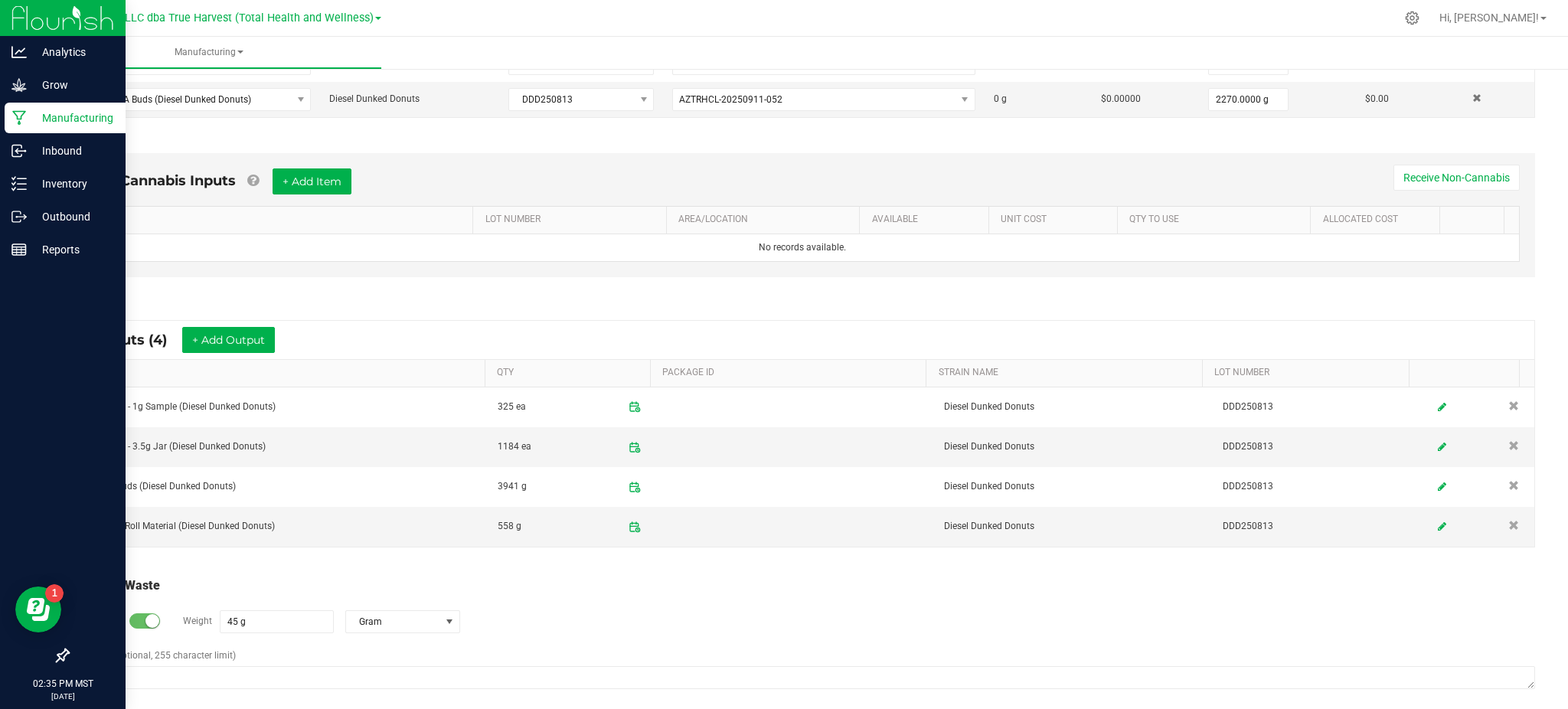
scroll to position [475, 0]
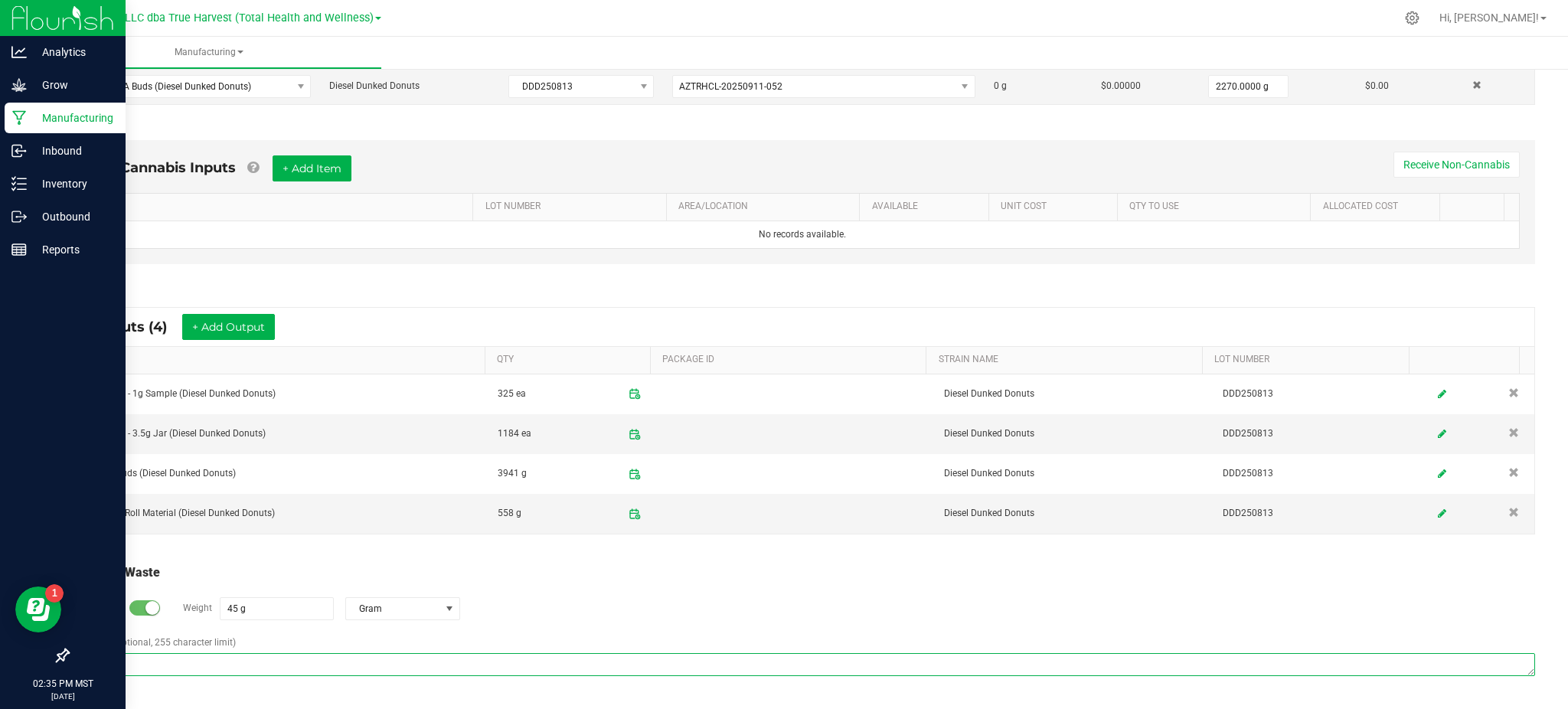
click at [184, 668] on textarea "Comment (optional, 255 character limit)" at bounding box center [802, 664] width 1466 height 23
type textarea "S"
click at [158, 662] on textarea "Waste from stems & floor" at bounding box center [802, 664] width 1466 height 23
click at [131, 654] on textarea "Waste from stems & floor" at bounding box center [802, 664] width 1466 height 23
type textarea "Waste from stems & floor"
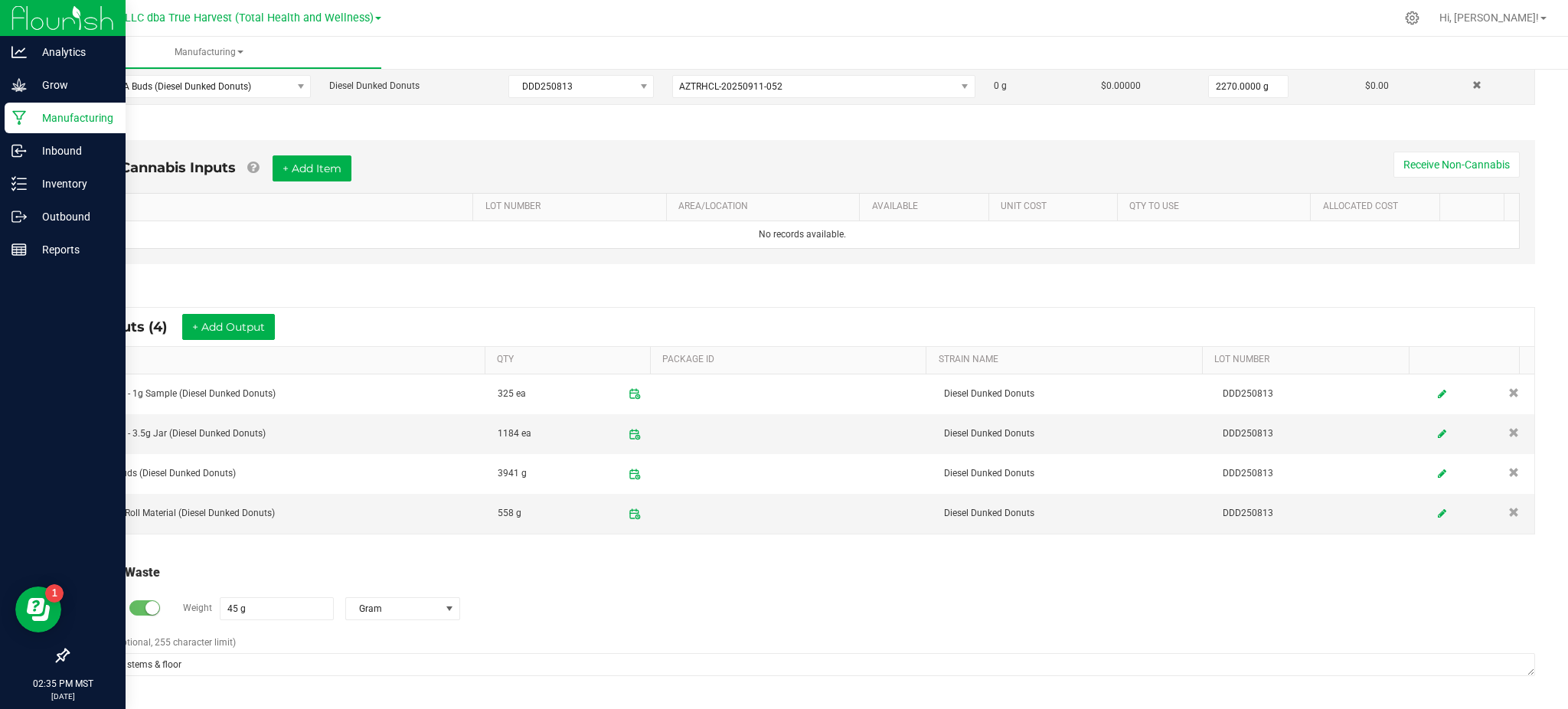
drag, startPoint x: 772, startPoint y: 581, endPoint x: 457, endPoint y: 588, distance: 315.1
click at [770, 581] on div "Log Waste? Weight 45 g Gram" at bounding box center [802, 608] width 1466 height 54
drag, startPoint x: 585, startPoint y: 565, endPoint x: 443, endPoint y: 584, distance: 143.3
click at [580, 566] on div "Total Run Waste" at bounding box center [802, 572] width 1466 height 18
drag, startPoint x: 694, startPoint y: 623, endPoint x: 705, endPoint y: 622, distance: 11.0
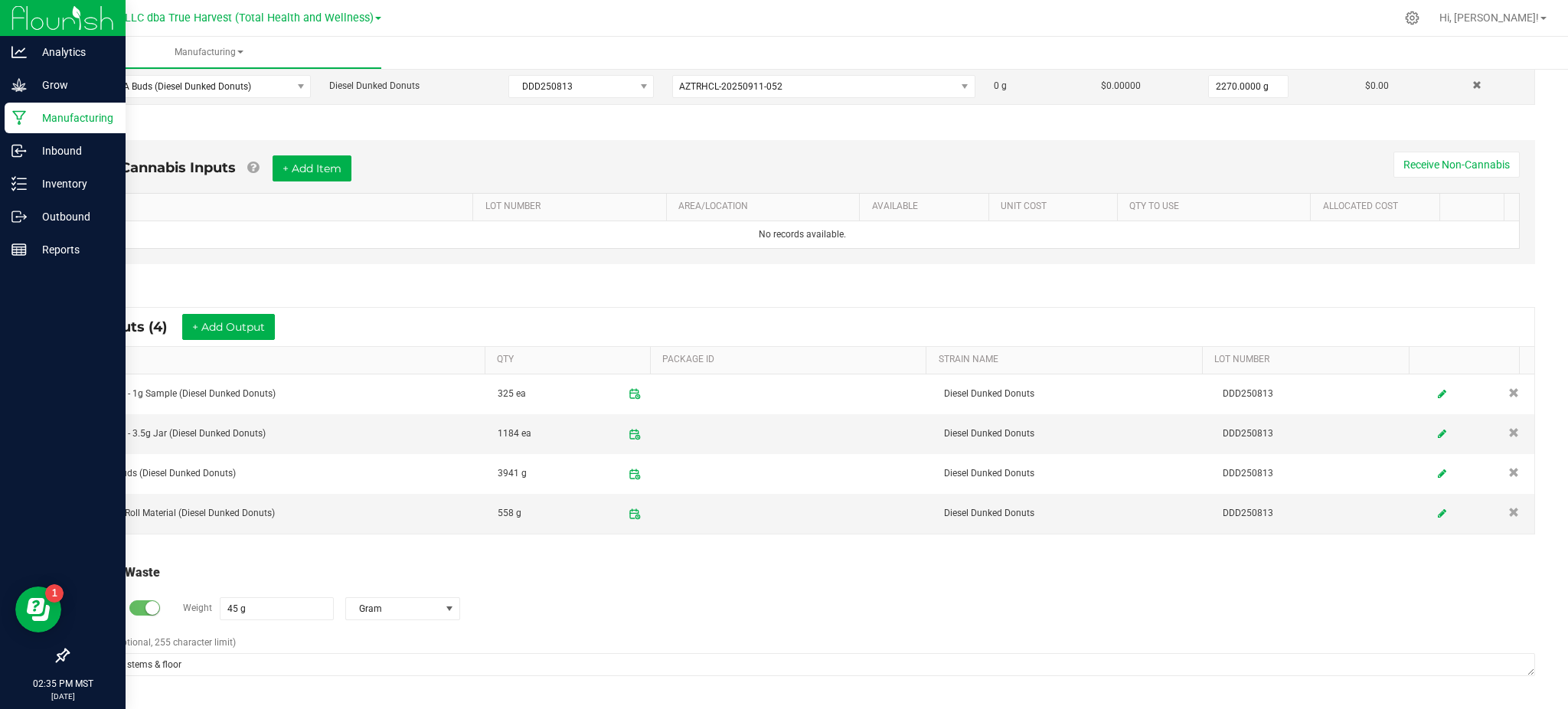
click at [695, 623] on div "Log Waste? Weight 45 g Gram" at bounding box center [802, 608] width 1466 height 54
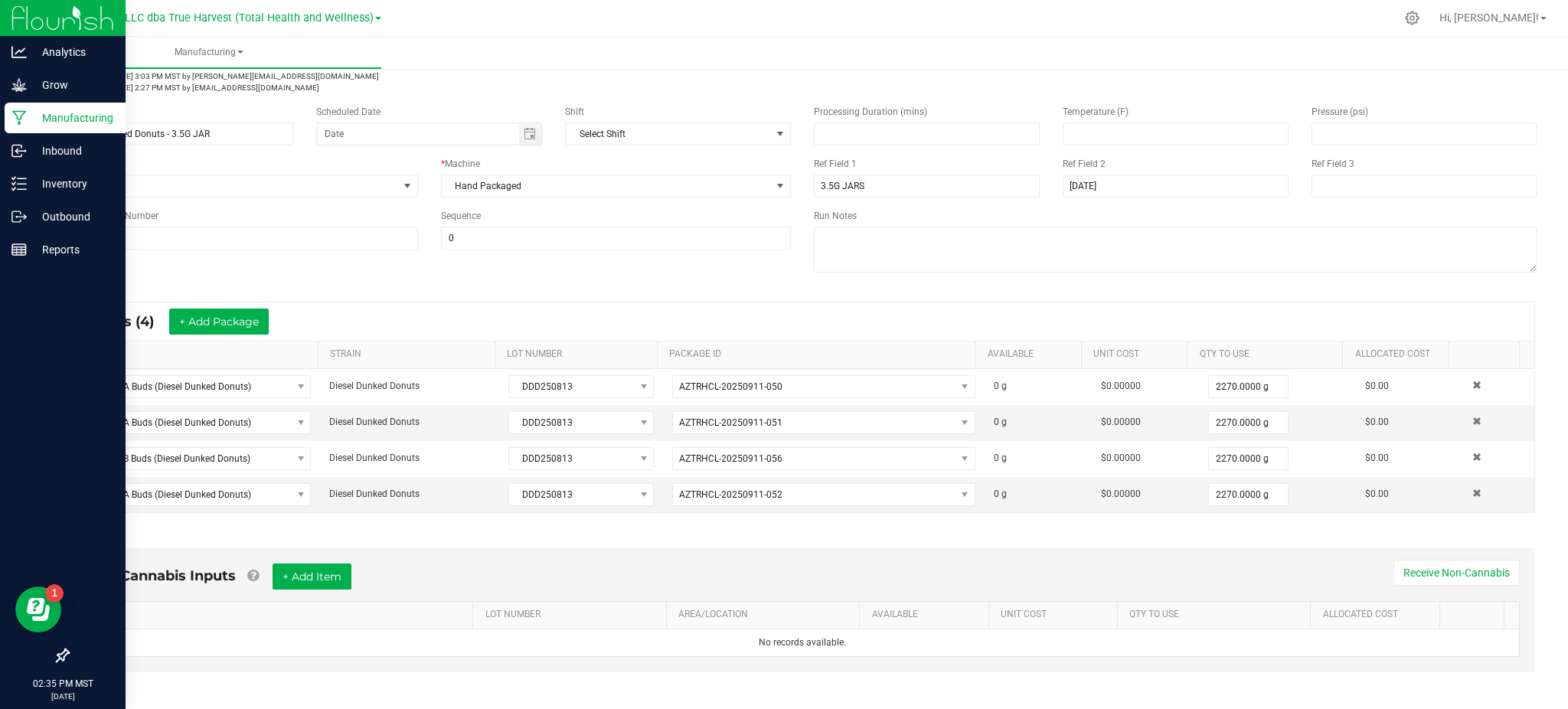
scroll to position [0, 0]
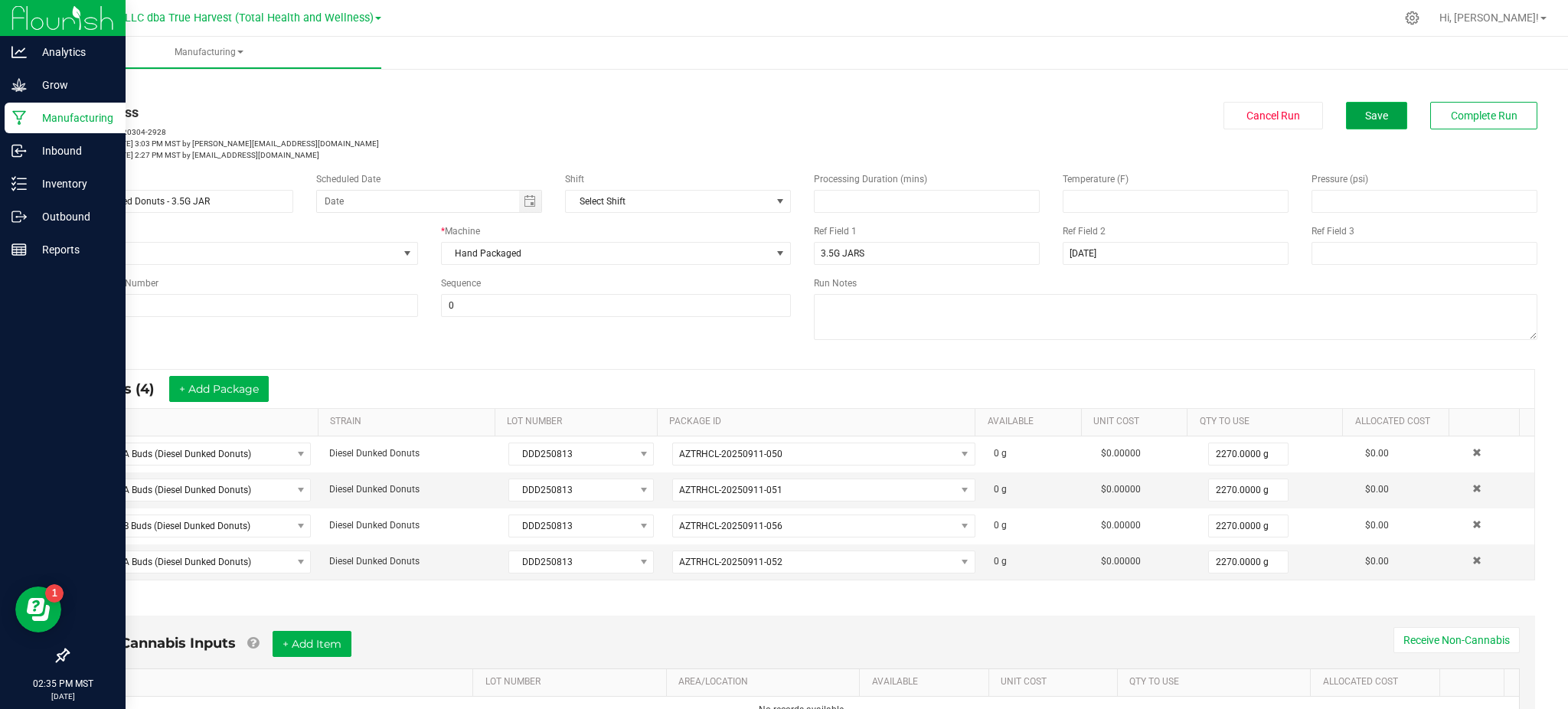
click at [1366, 116] on span "Save" at bounding box center [1377, 115] width 23 height 12
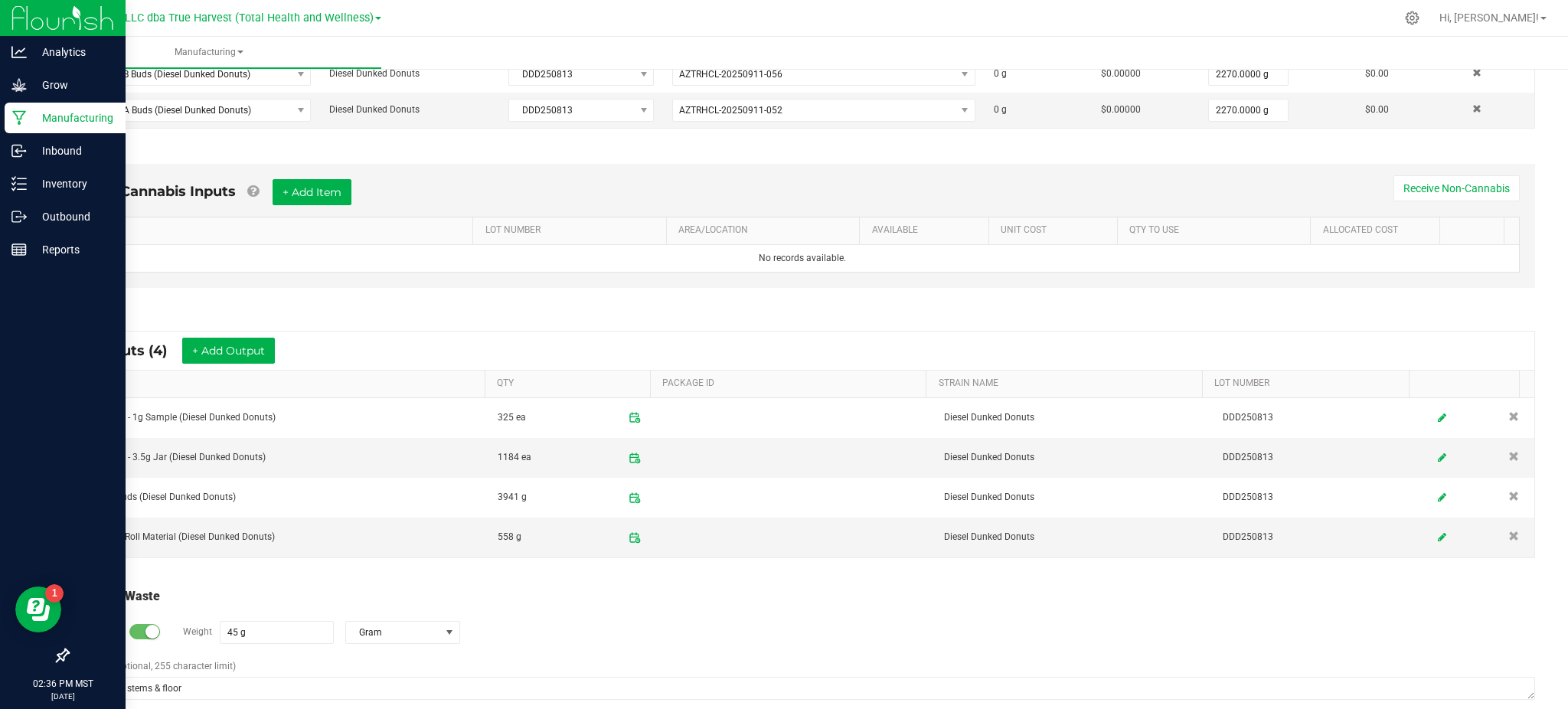
scroll to position [475, 0]
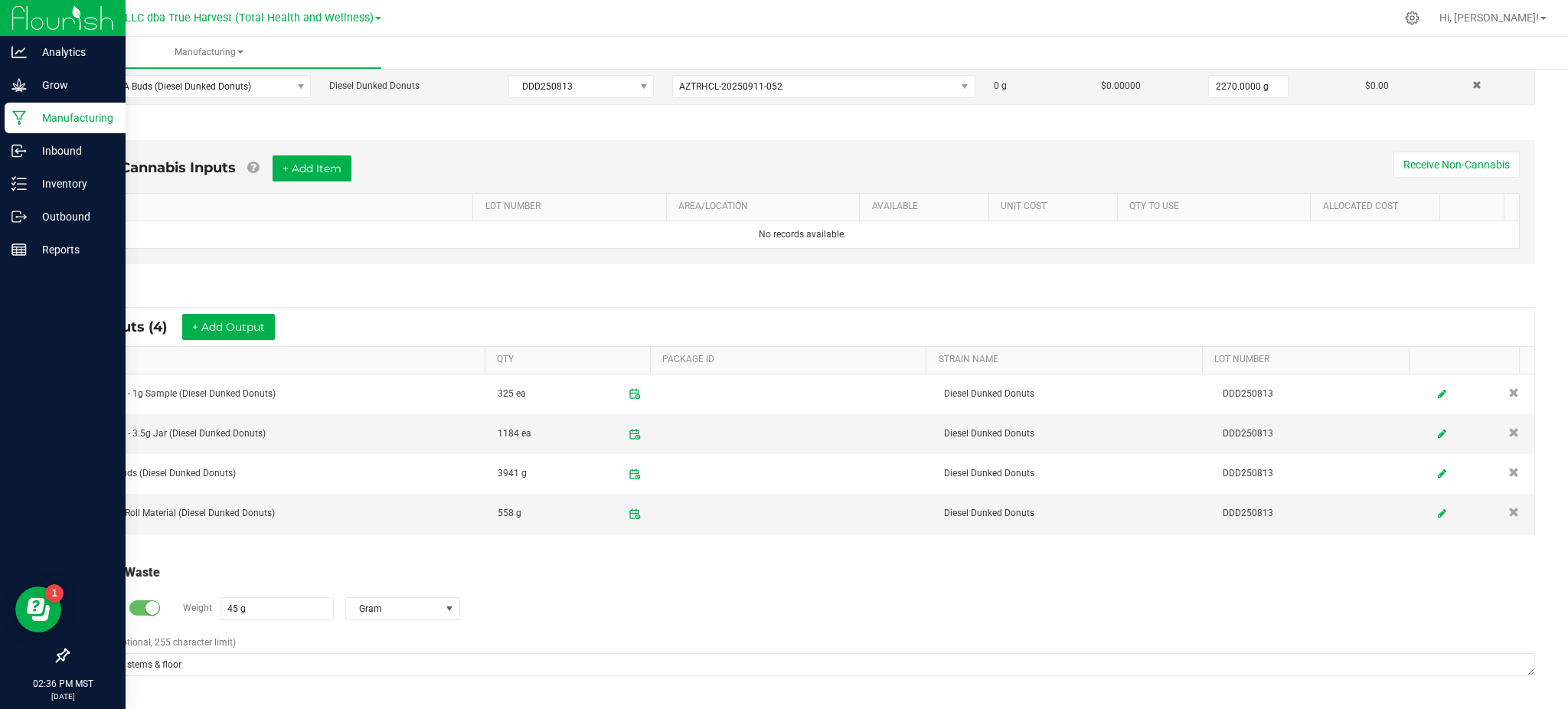
click at [695, 579] on div "Total Run Waste" at bounding box center [802, 572] width 1466 height 18
click at [641, 574] on div "Total Run Waste" at bounding box center [802, 572] width 1466 height 18
click at [818, 604] on div "Log Waste? Weight 45 g Gram" at bounding box center [802, 608] width 1466 height 54
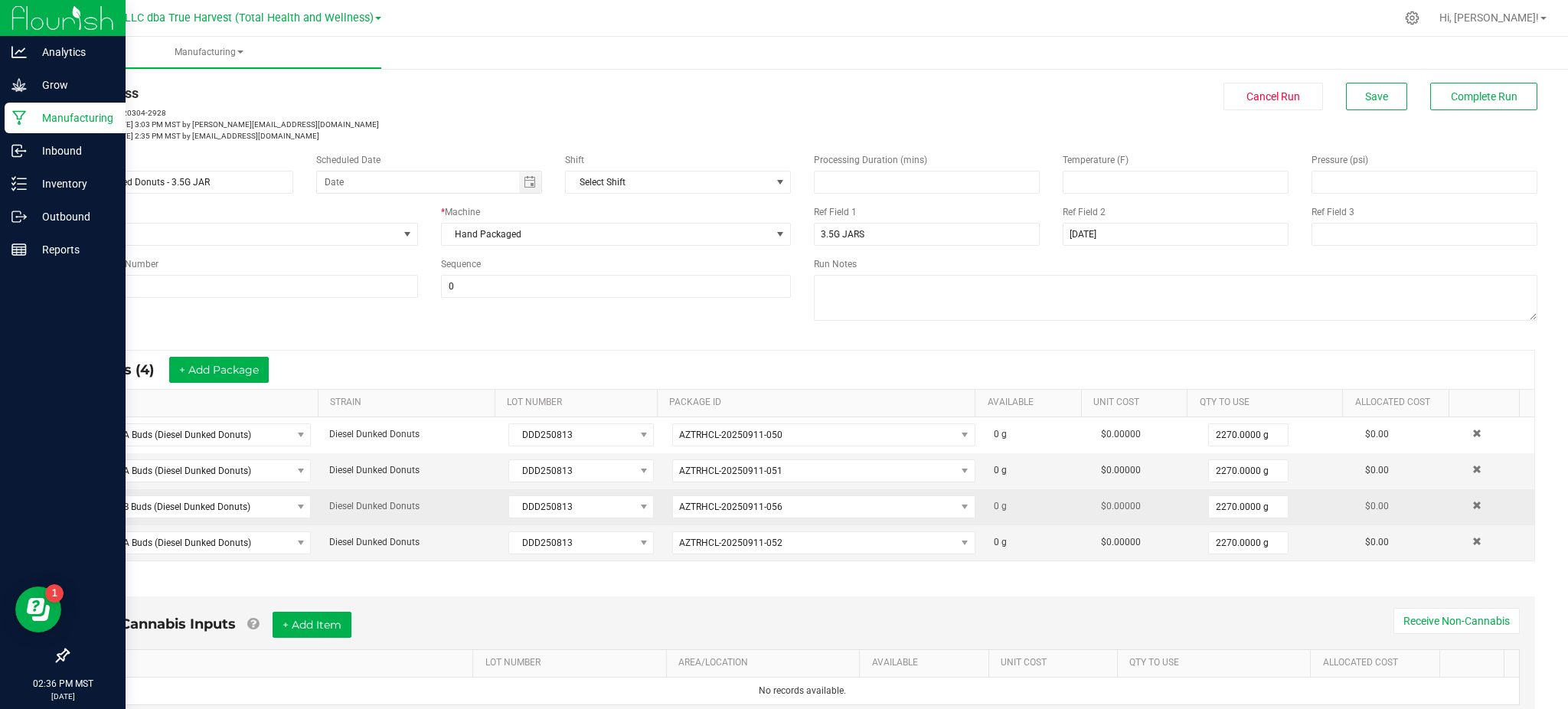
scroll to position [0, 0]
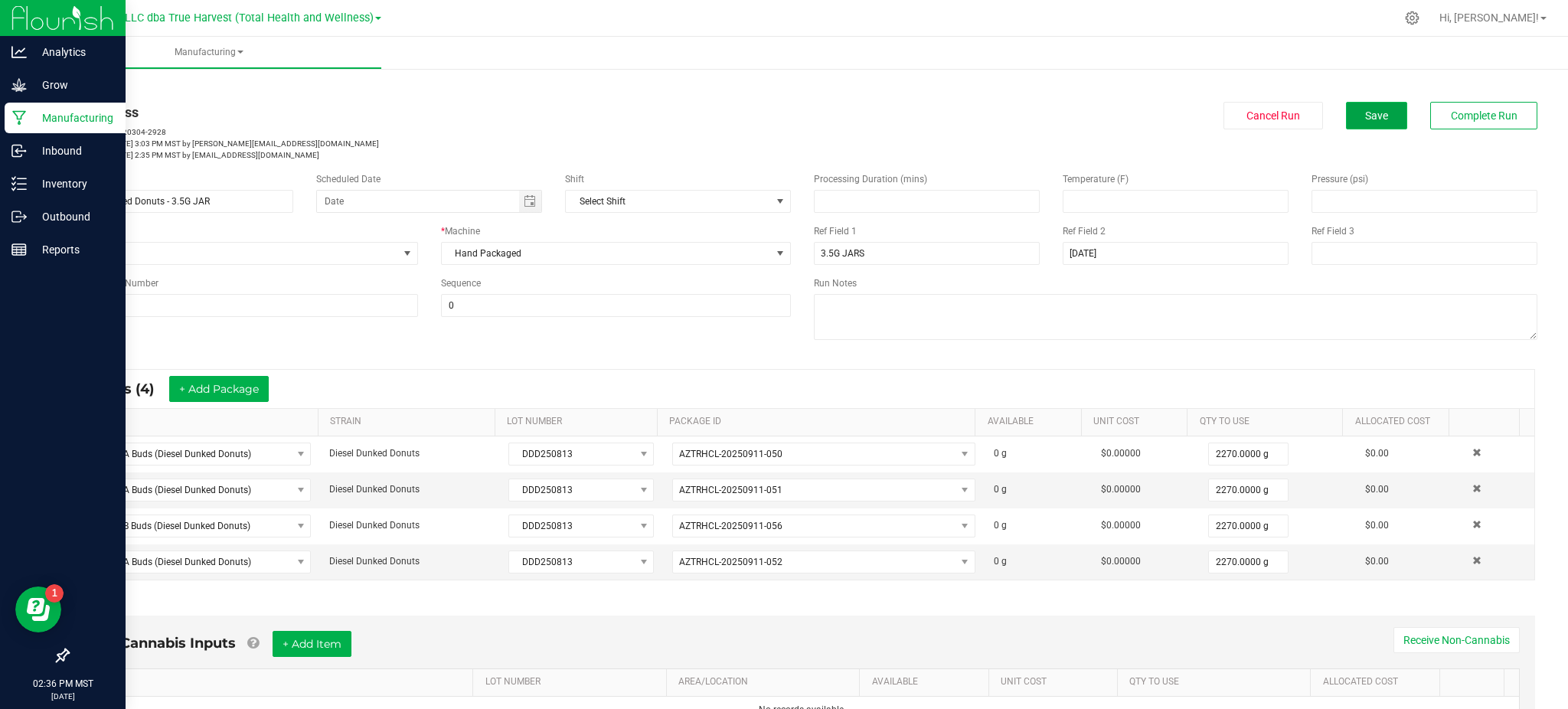
click at [1346, 108] on button "Save" at bounding box center [1377, 115] width 62 height 27
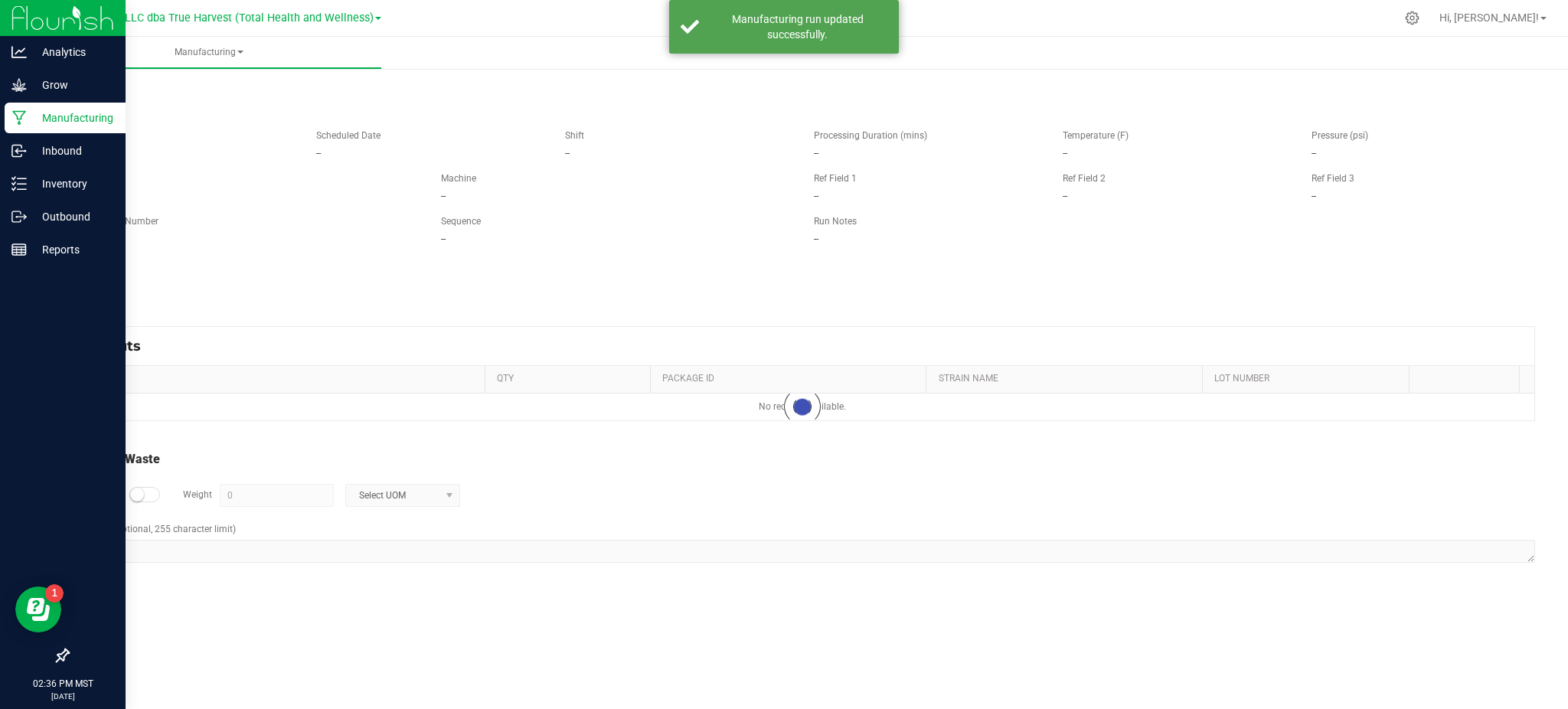
type input "45 g"
type textarea "Waste from stems & floor"
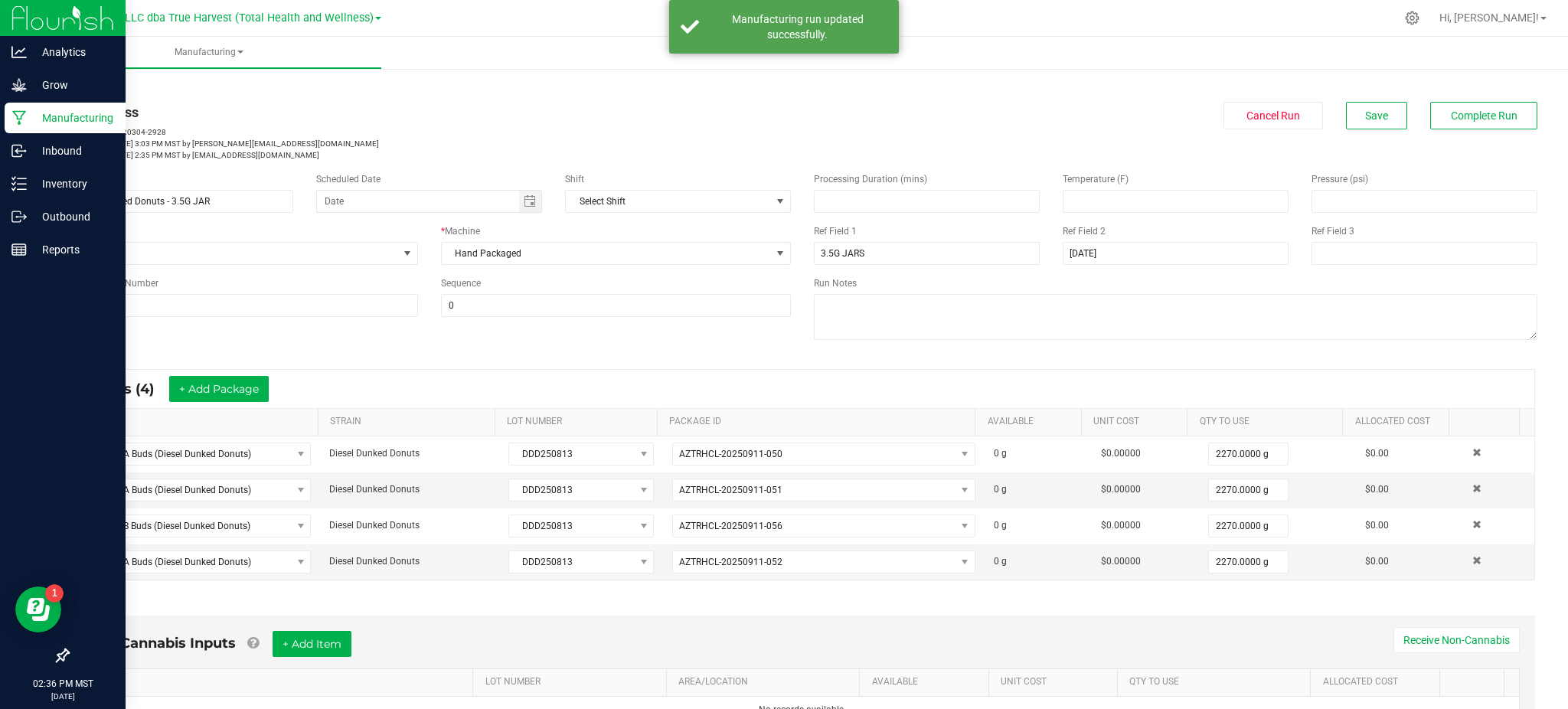
drag, startPoint x: 847, startPoint y: 38, endPoint x: 990, endPoint y: 106, distance: 158.3
click at [848, 38] on div "Manufacturing run updated successfully." at bounding box center [797, 26] width 180 height 31
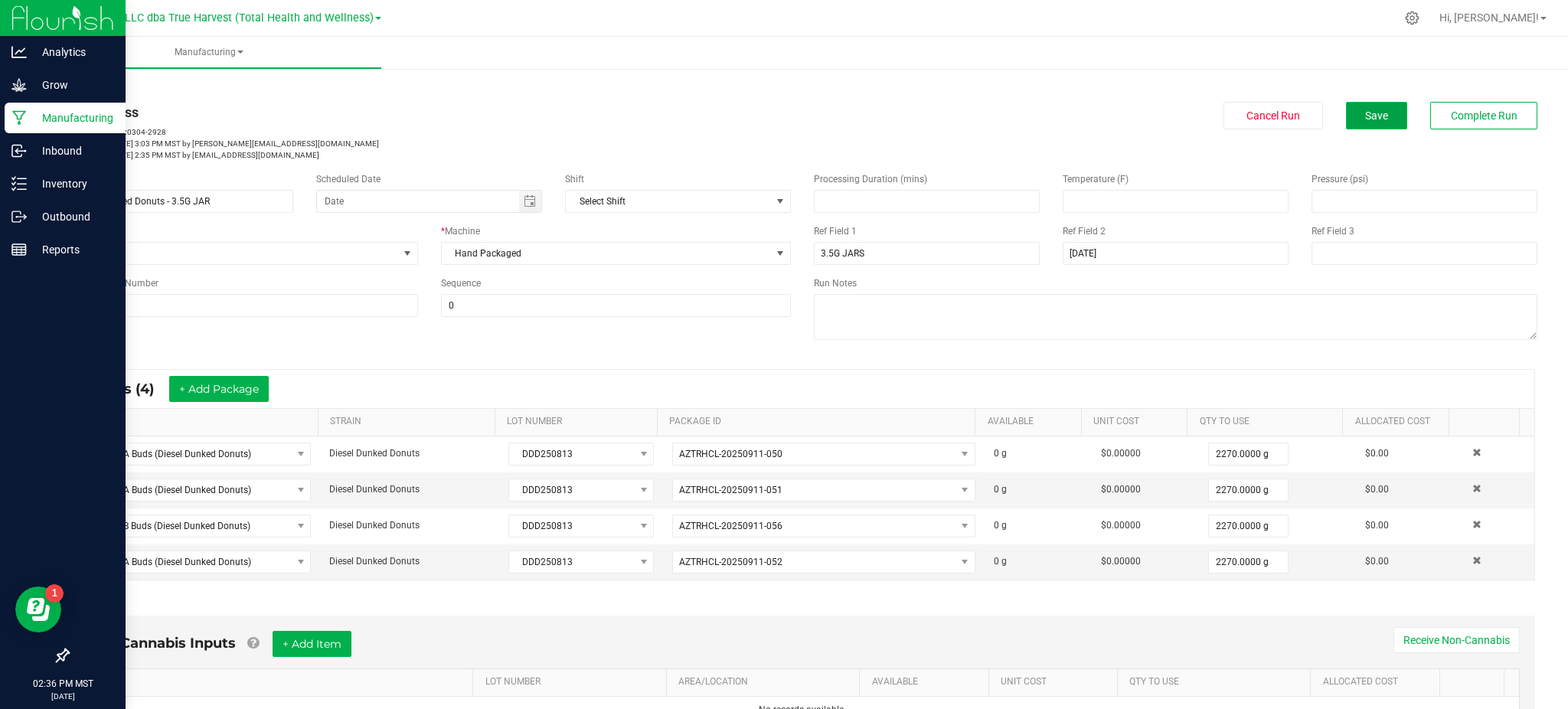
drag, startPoint x: 1352, startPoint y: 118, endPoint x: 1362, endPoint y: 121, distance: 10.4
click at [1366, 118] on span "Save" at bounding box center [1377, 115] width 23 height 12
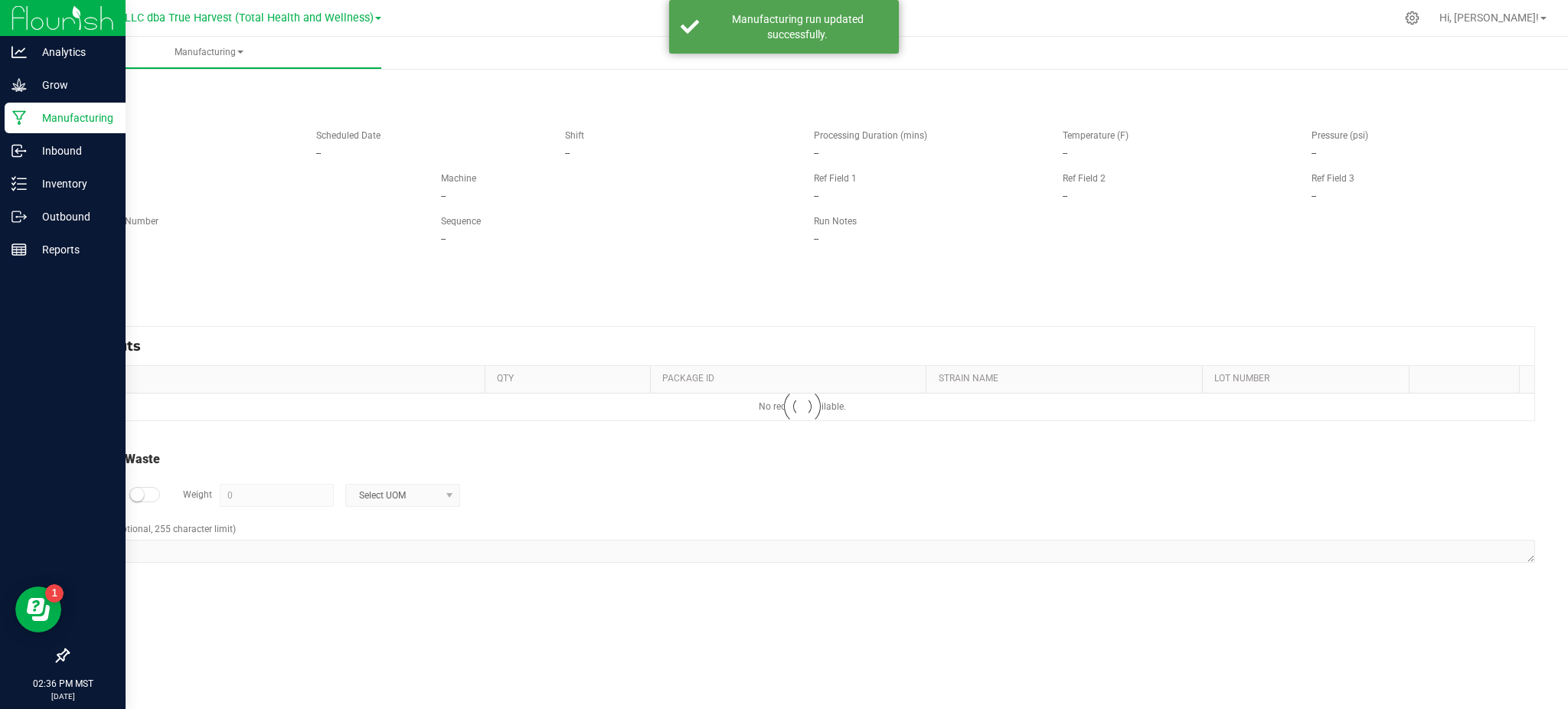
type input "45 g"
type textarea "Waste from stems & floor"
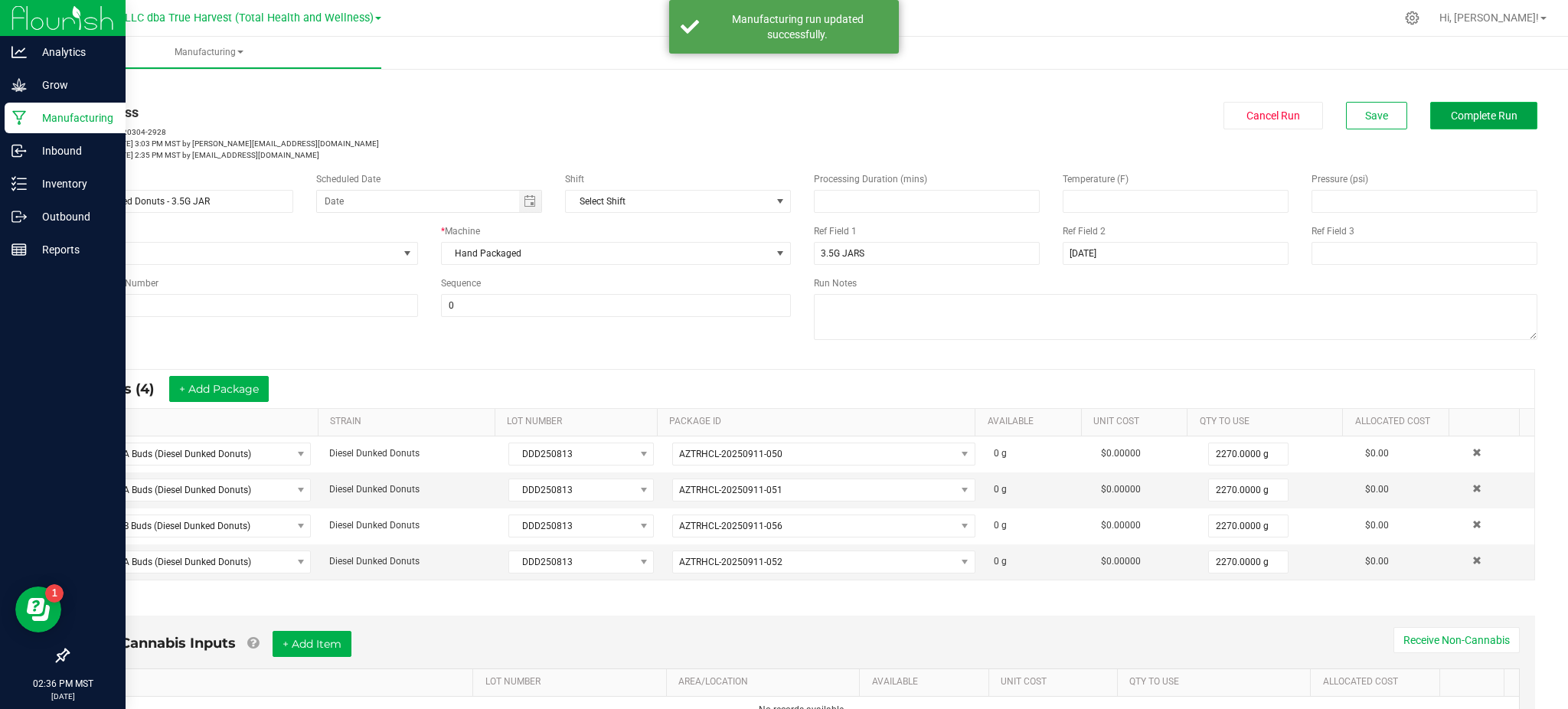
click at [1451, 118] on span "Complete Run" at bounding box center [1484, 115] width 67 height 12
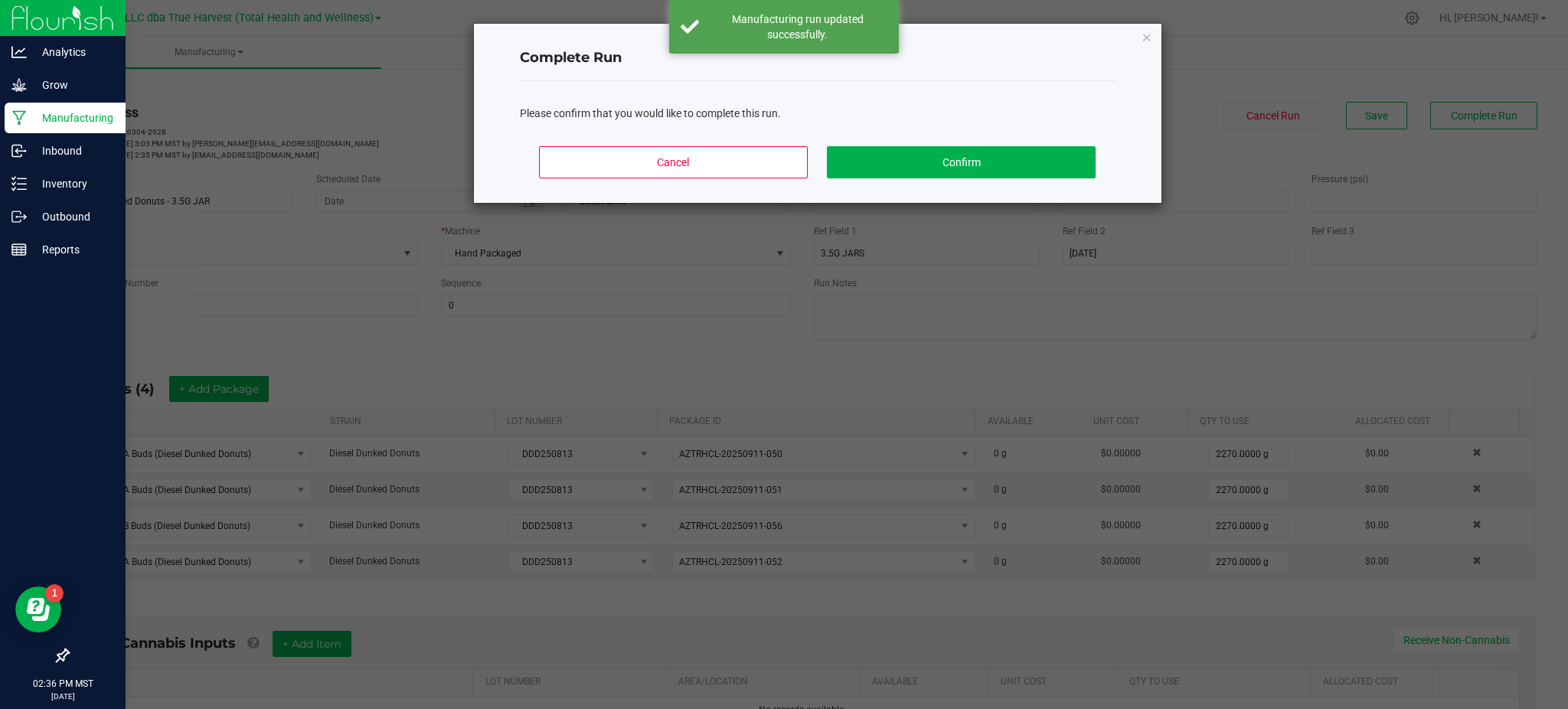
click at [954, 136] on div "Cancel Confirm" at bounding box center [817, 168] width 596 height 69
click at [964, 181] on div "Cancel Confirm" at bounding box center [817, 168] width 596 height 69
click at [964, 177] on button "Confirm" at bounding box center [961, 162] width 268 height 33
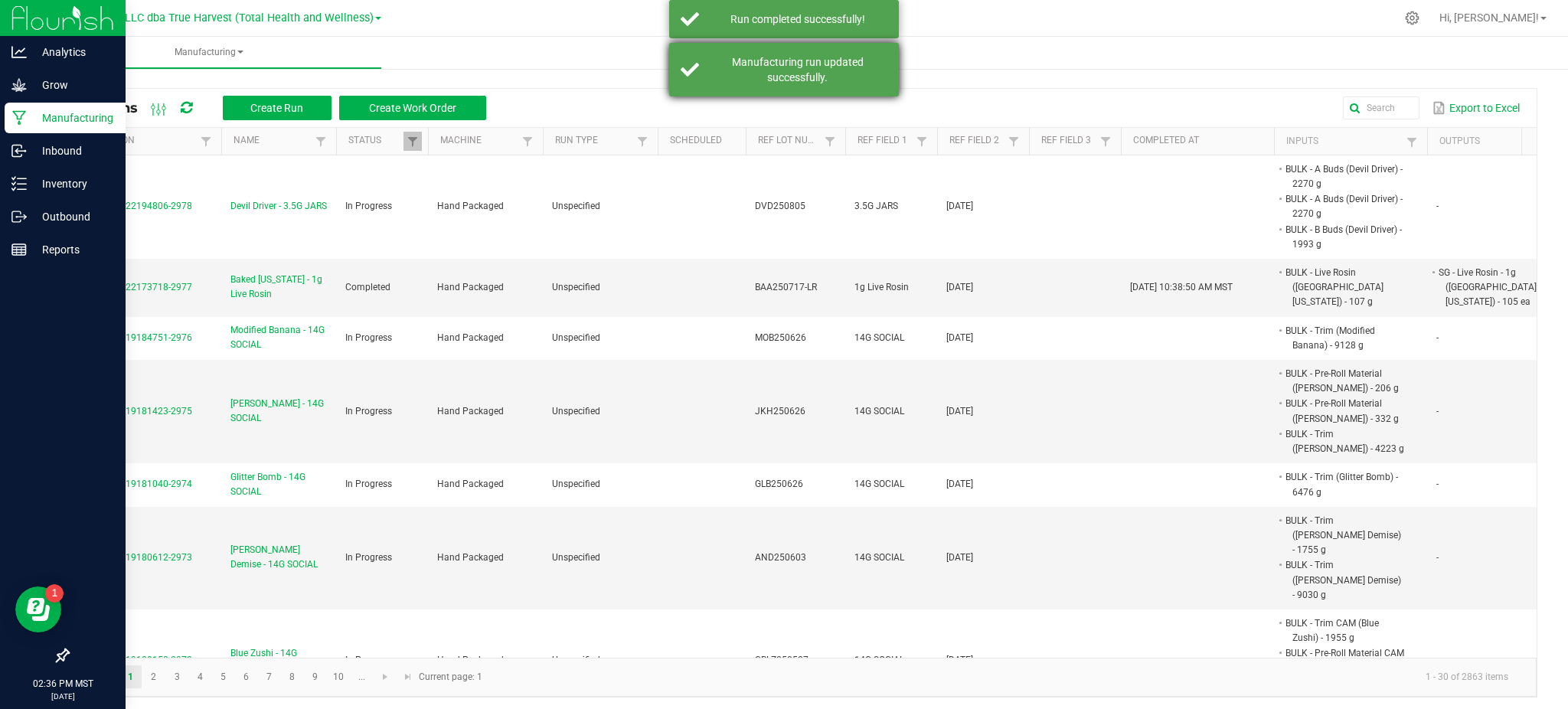
click at [835, 94] on div "Manufacturing run updated successfully." at bounding box center [784, 69] width 230 height 54
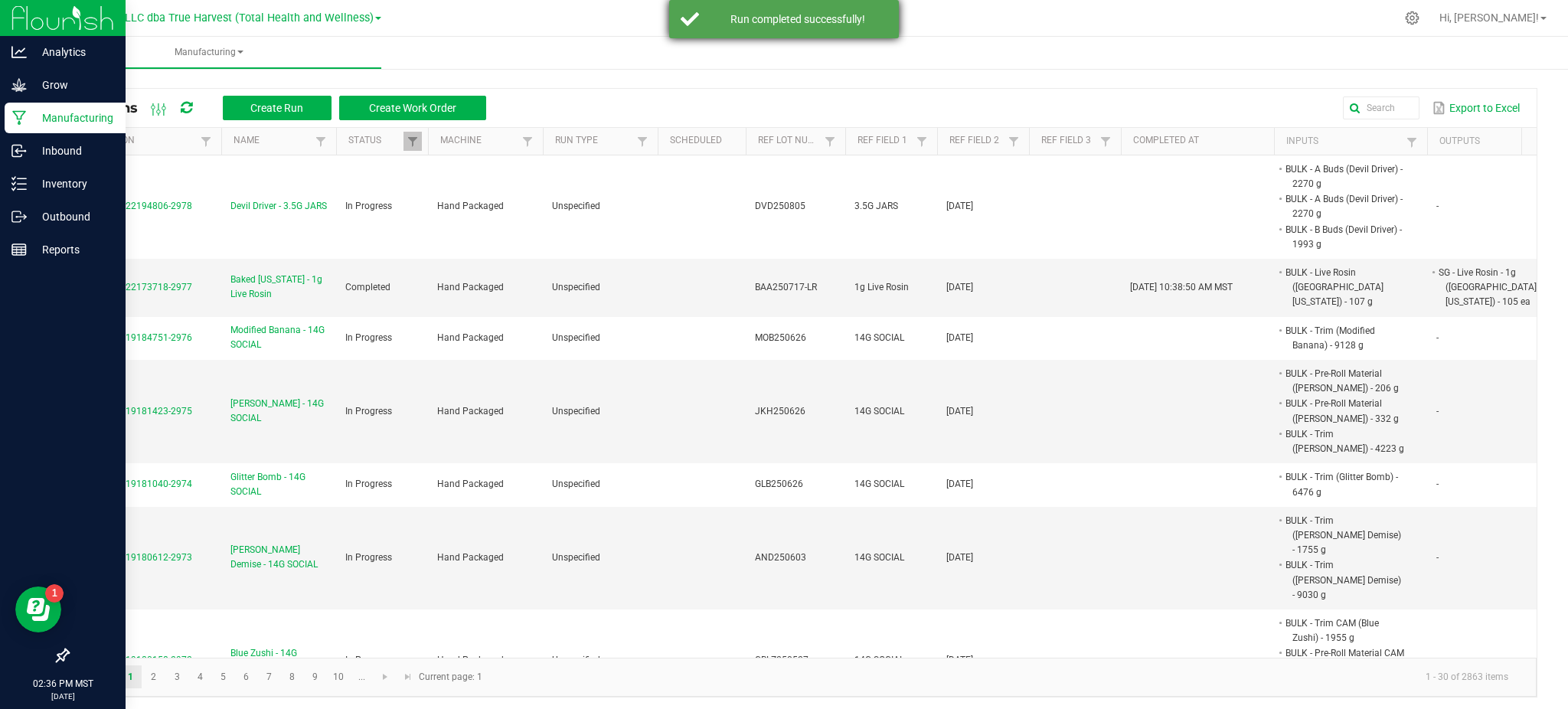
click at [868, 20] on div "Run completed successfully!" at bounding box center [797, 18] width 180 height 15
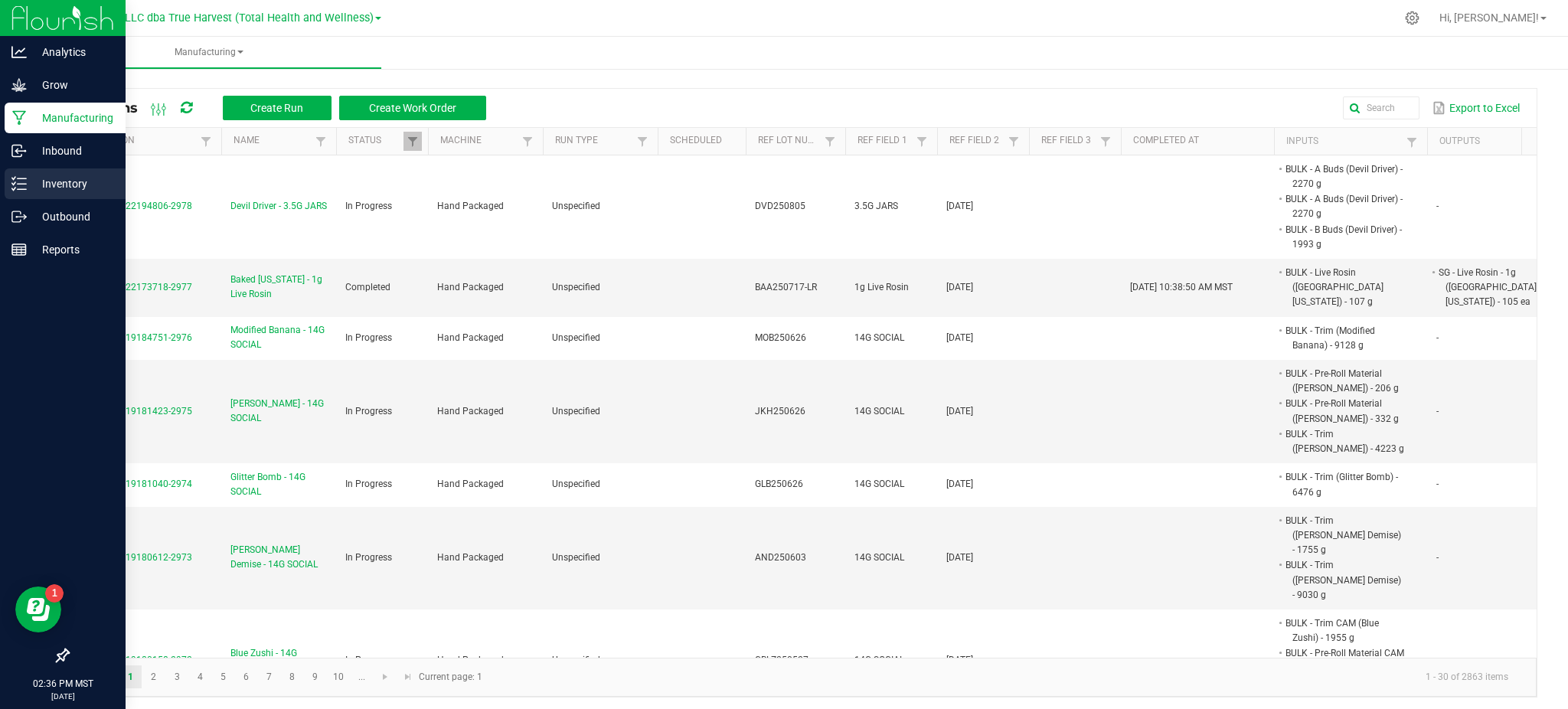
drag, startPoint x: 31, startPoint y: 177, endPoint x: 47, endPoint y: 177, distance: 16.0
click at [32, 177] on p "Inventory" at bounding box center [72, 183] width 92 height 18
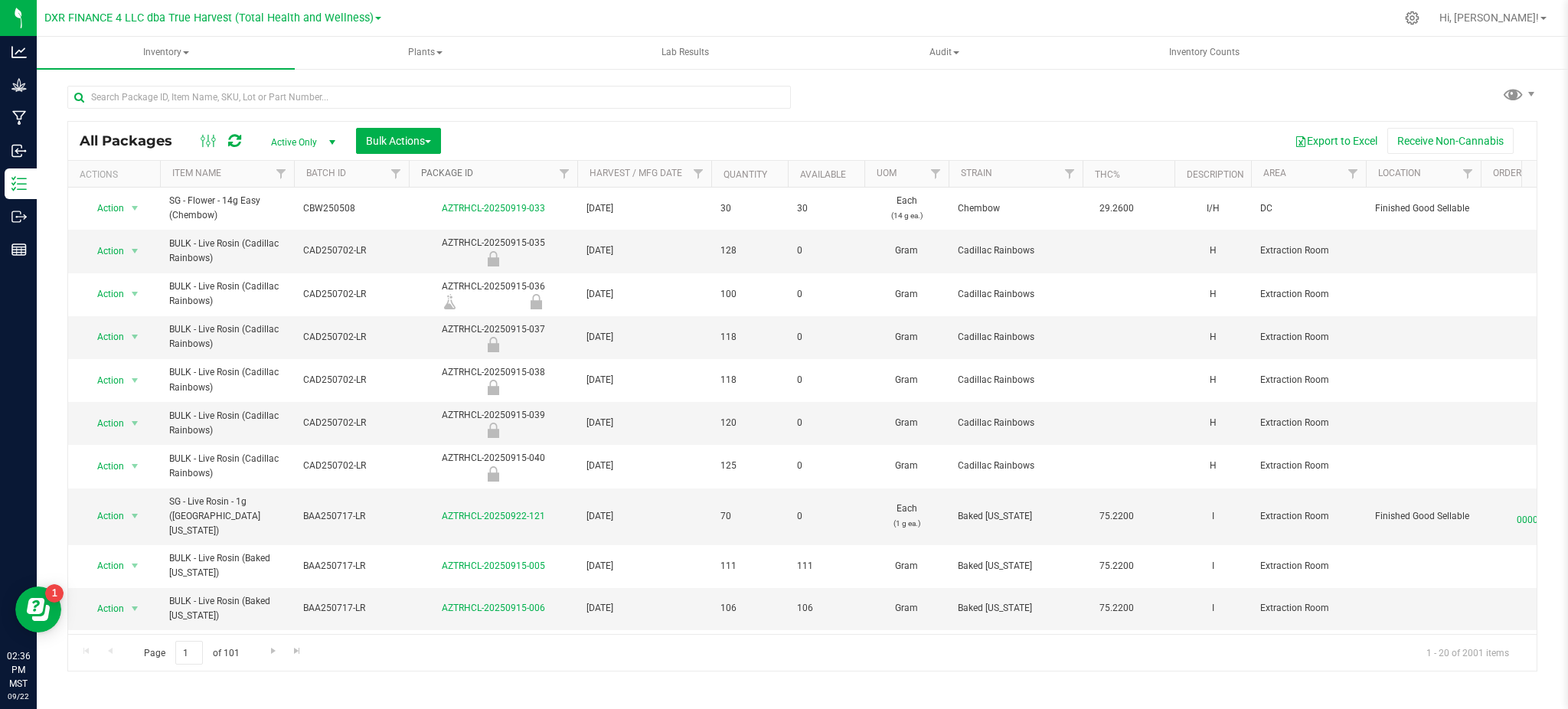
click at [459, 175] on link "Package ID" at bounding box center [447, 173] width 52 height 11
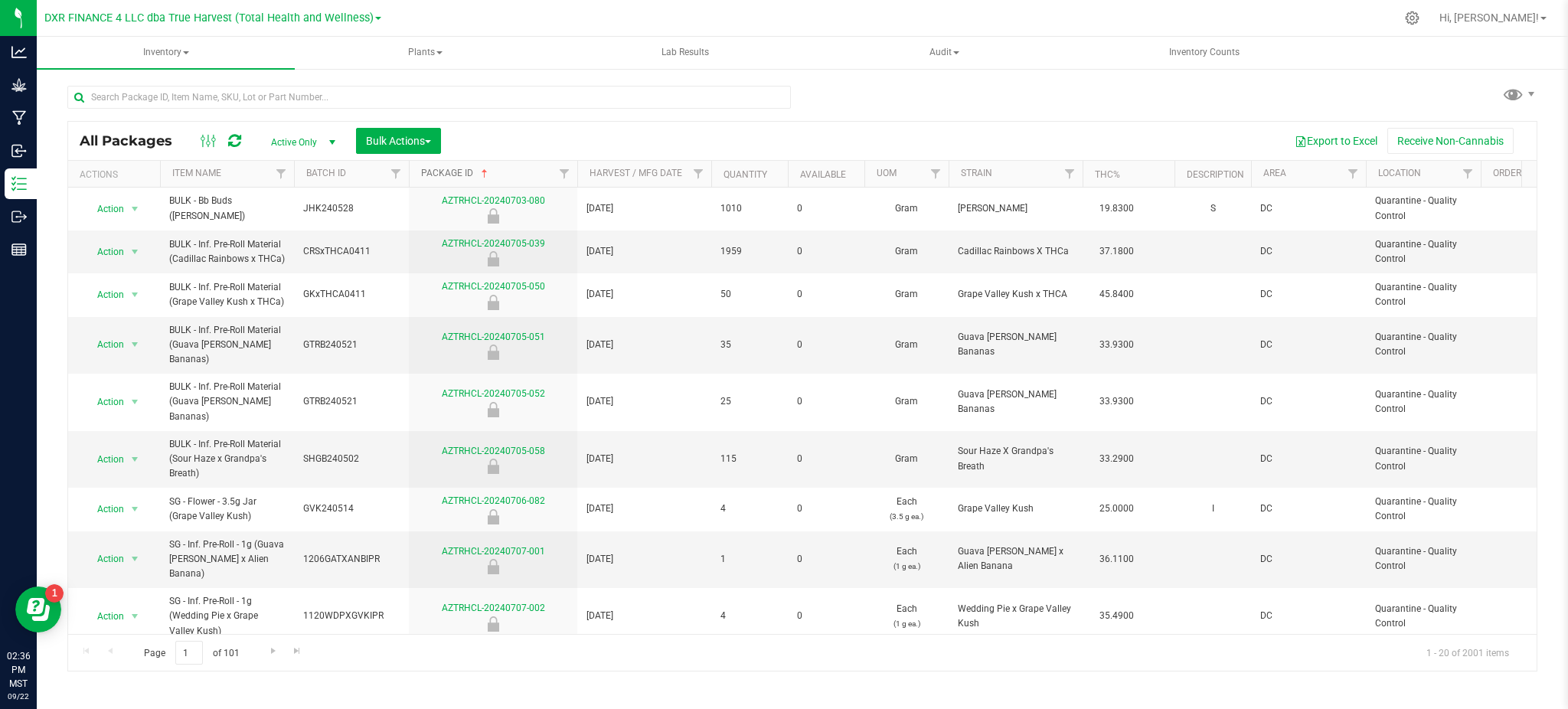
click at [458, 173] on link "Package ID" at bounding box center [456, 173] width 70 height 11
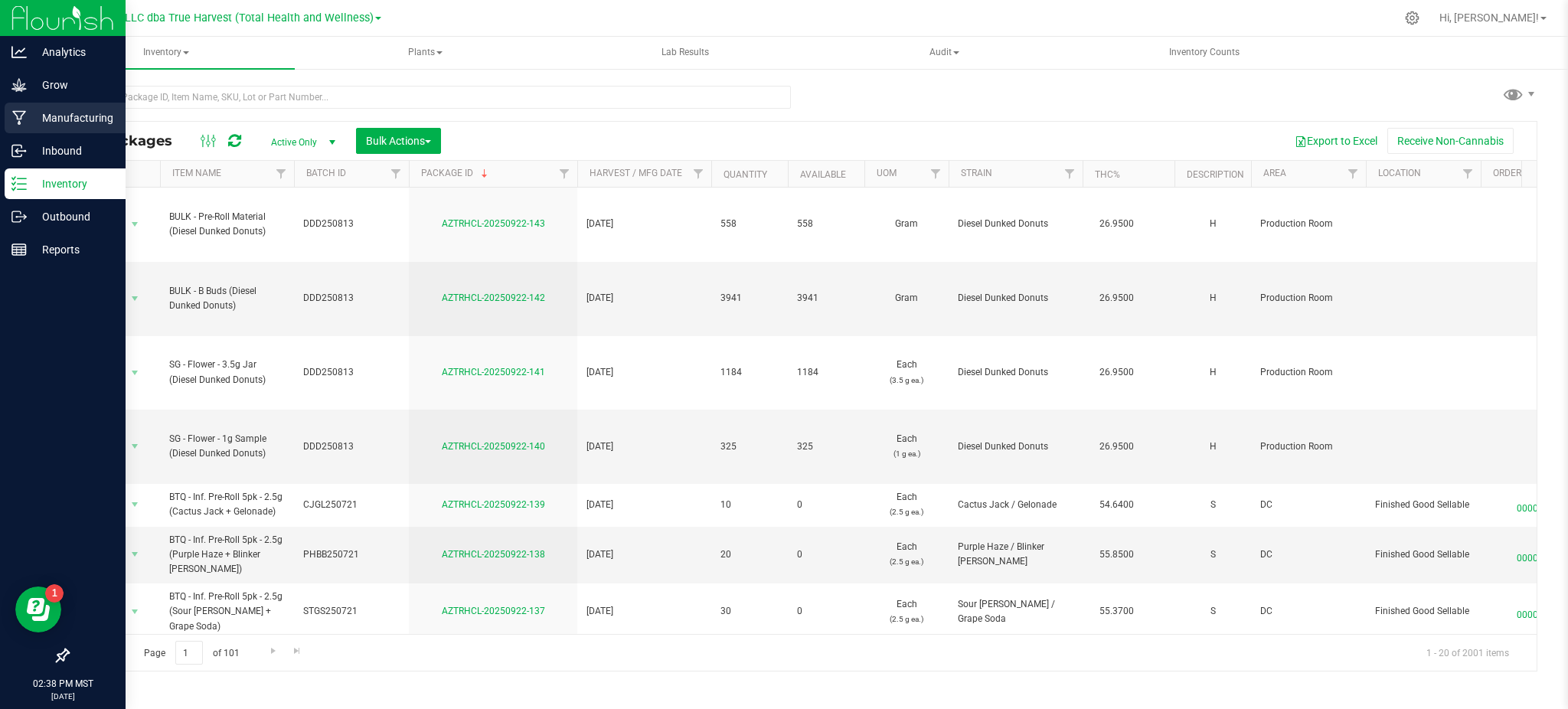
click at [44, 111] on p "Manufacturing" at bounding box center [72, 118] width 92 height 18
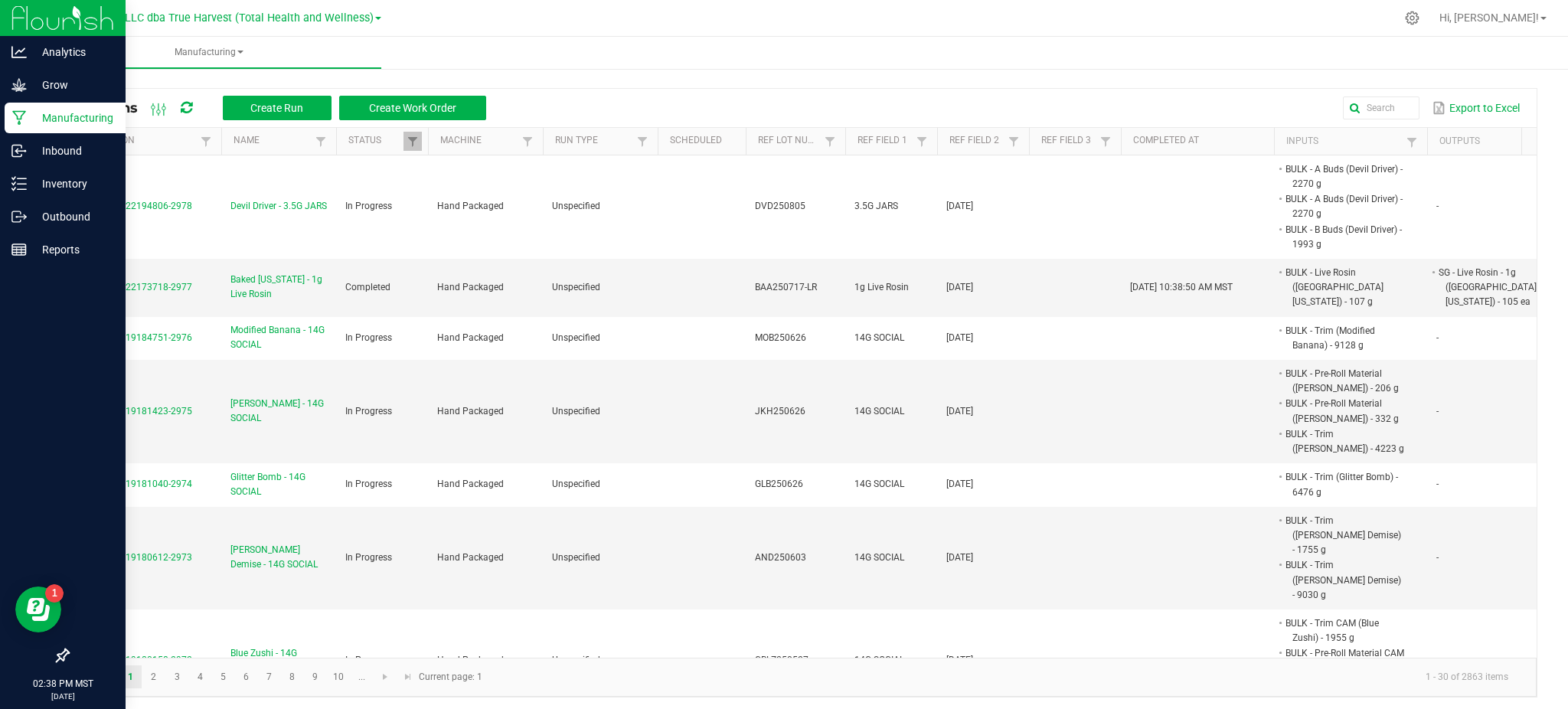
drag, startPoint x: 1266, startPoint y: 85, endPoint x: 1302, endPoint y: 97, distance: 37.9
click at [1269, 85] on div "All Runs Create Run Create Work Order Export to Excel Extraction Name Status Ma…" at bounding box center [802, 389] width 1531 height 647
click at [1370, 104] on input "text" at bounding box center [1182, 108] width 475 height 23
paste input "CLCG250703"
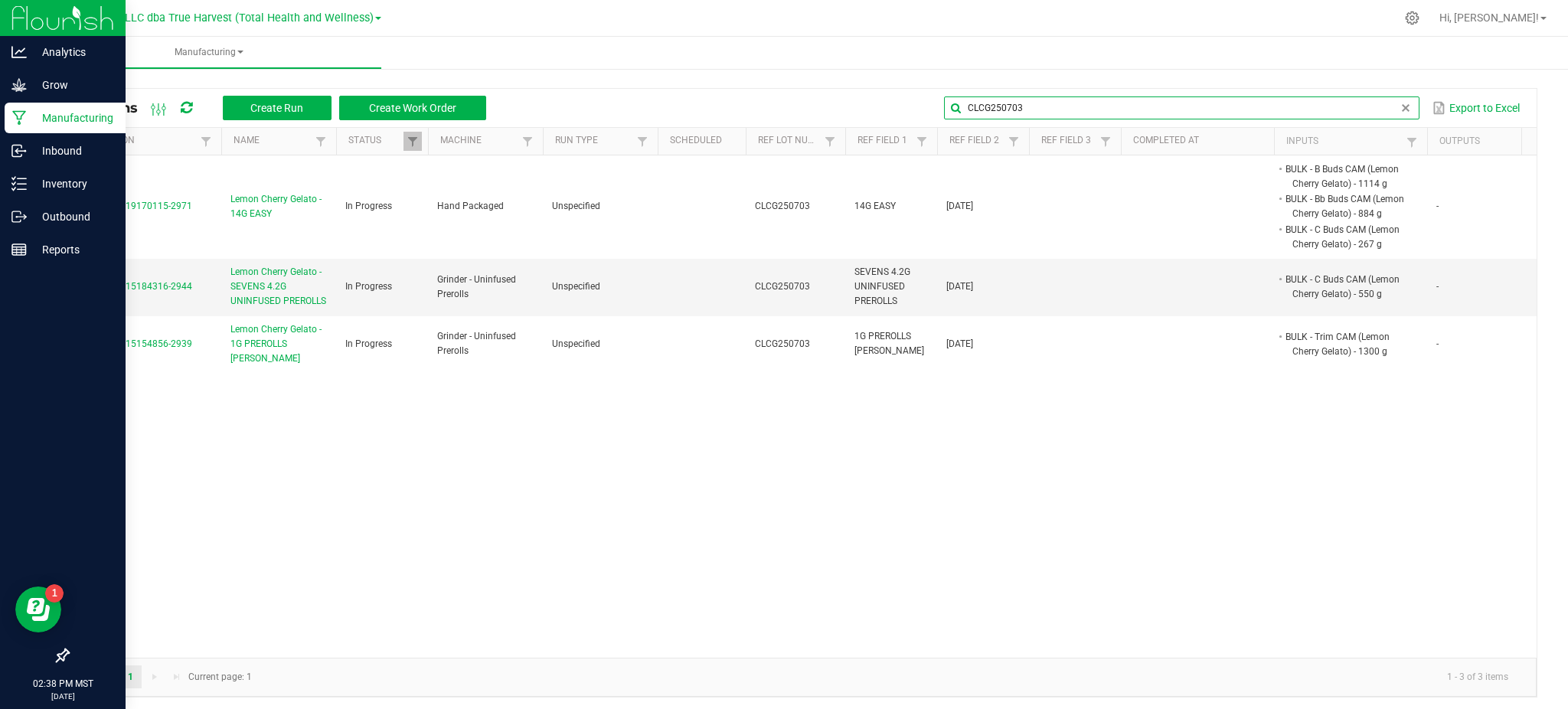
type input "CLCG250703"
click at [844, 71] on div "All Runs Create Run Create Work Order CLCG250703 Export to Excel Extraction Nam…" at bounding box center [802, 389] width 1531 height 647
click at [360, 466] on div "MP-20250919170115-2971 Lemon Cherry Gelato - 14G EASY In Progress Hand Packaged…" at bounding box center [802, 406] width 1469 height 502
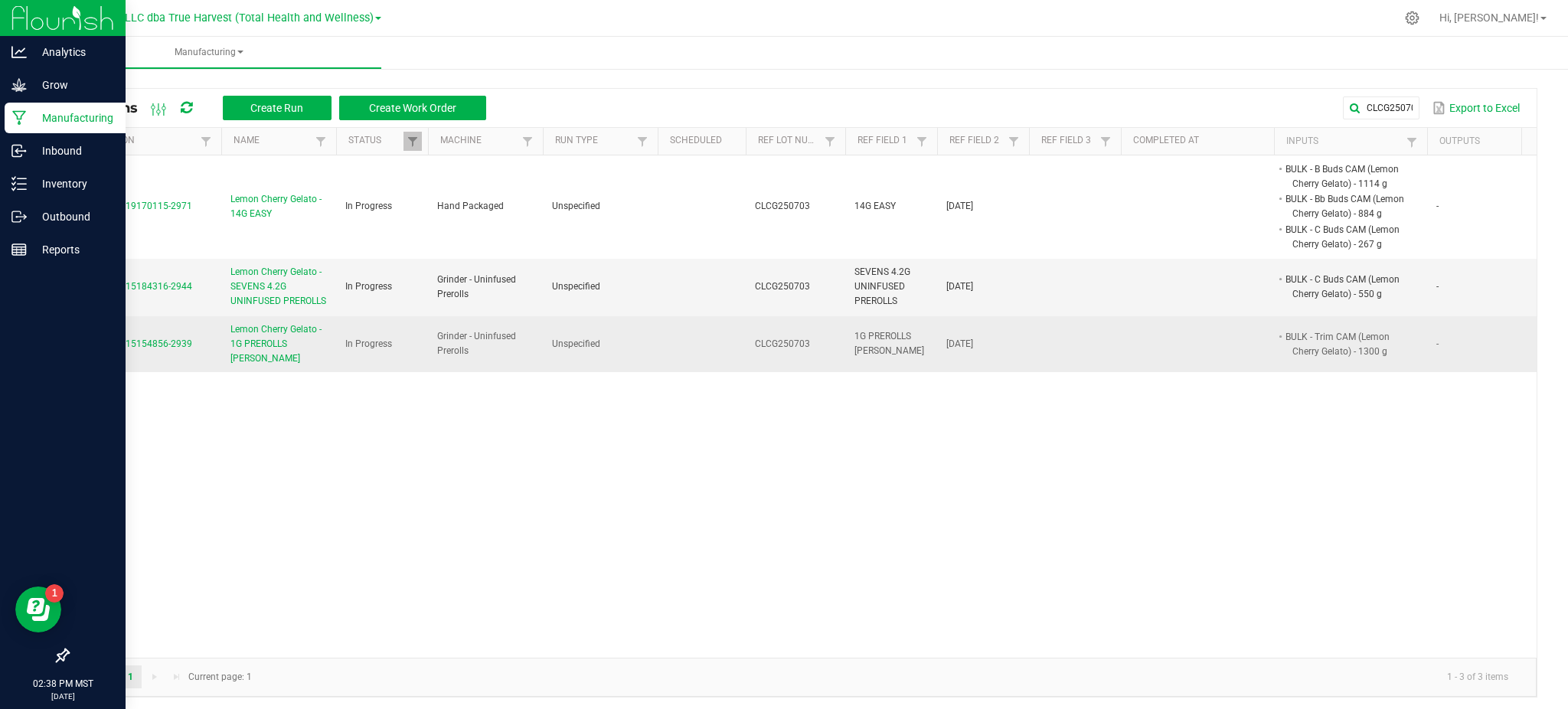
click at [278, 353] on span "Lemon Cherry Gelato - 1G PREROLLS [PERSON_NAME]" at bounding box center [279, 344] width 97 height 44
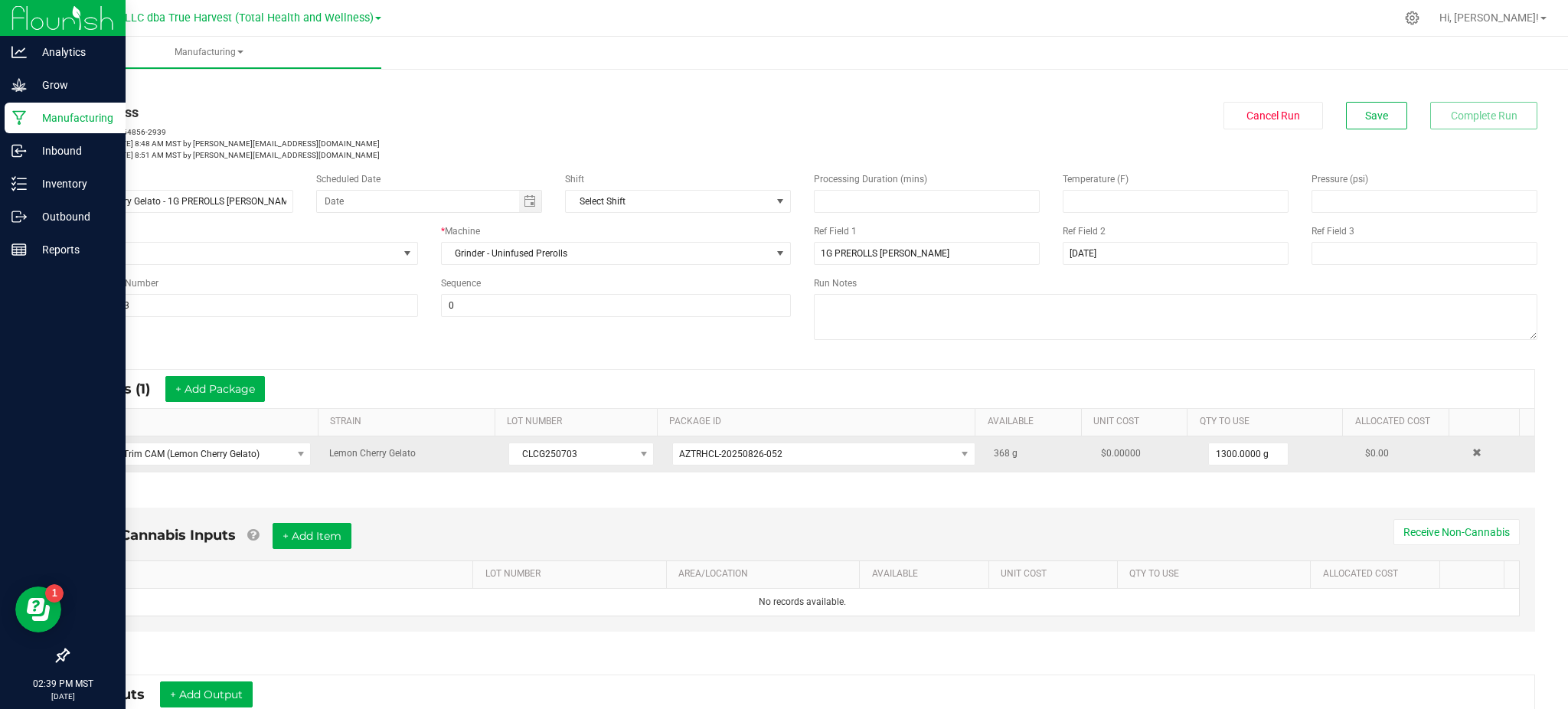
click at [994, 455] on span "368" at bounding box center [1002, 453] width 16 height 11
click at [1211, 454] on input "1300" at bounding box center [1249, 454] width 80 height 21
click at [1220, 457] on input "1300" at bounding box center [1249, 454] width 80 height 21
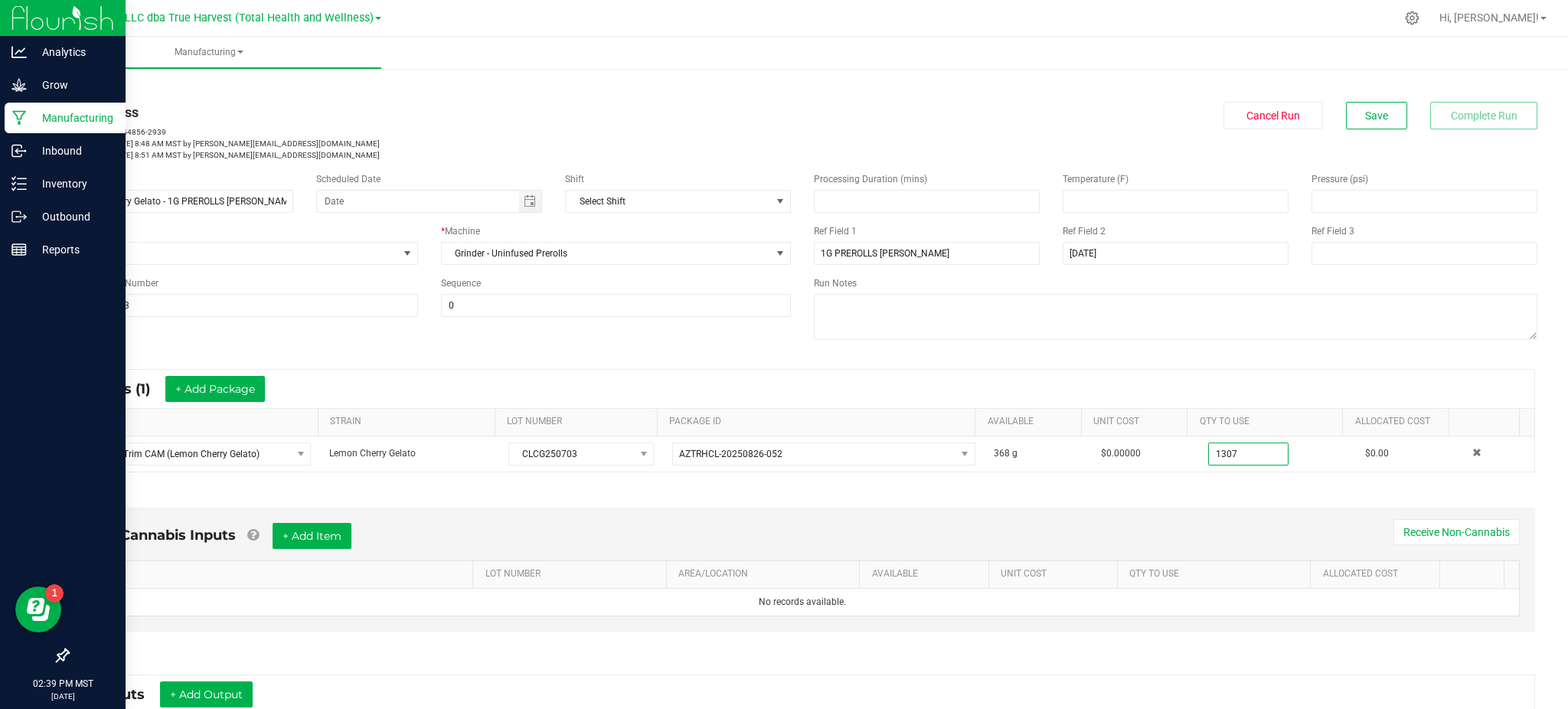
type input "1307.0000 g"
click at [1219, 391] on div "* Inputs (1) + Add Package" at bounding box center [802, 389] width 1464 height 39
click at [1356, 99] on div "< All Runs In Progress MP-20250915154856-2939 Started: [DATE] 8:48 AM MST by [E…" at bounding box center [802, 120] width 1470 height 80
click at [1366, 110] on span "Save" at bounding box center [1377, 115] width 23 height 12
click at [1022, 494] on div "Non-Cannabis Inputs + Add Item Receive Non-Cannabis ITEM LOT NUMBER AREA/LOCATI…" at bounding box center [802, 574] width 1493 height 174
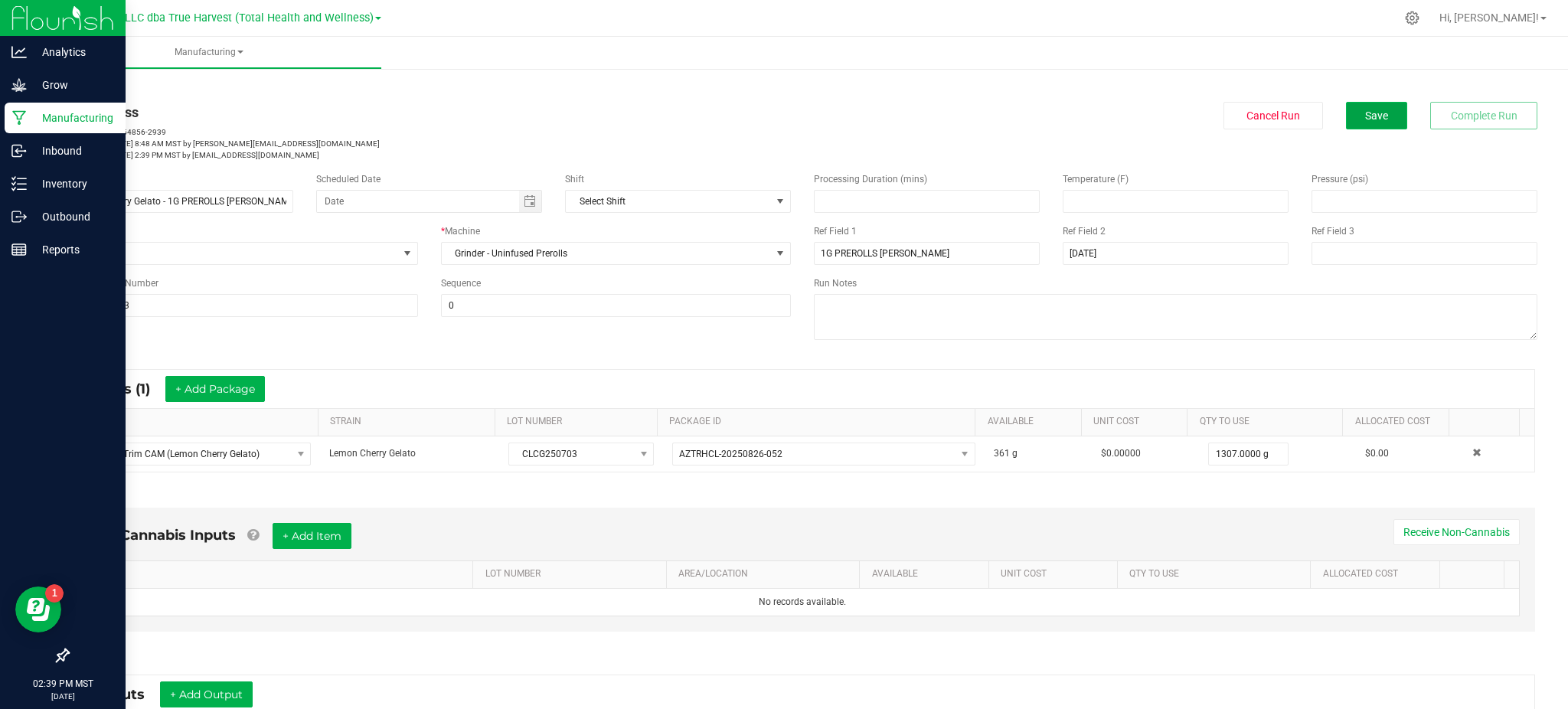
click at [1352, 122] on button "Save" at bounding box center [1377, 115] width 62 height 27
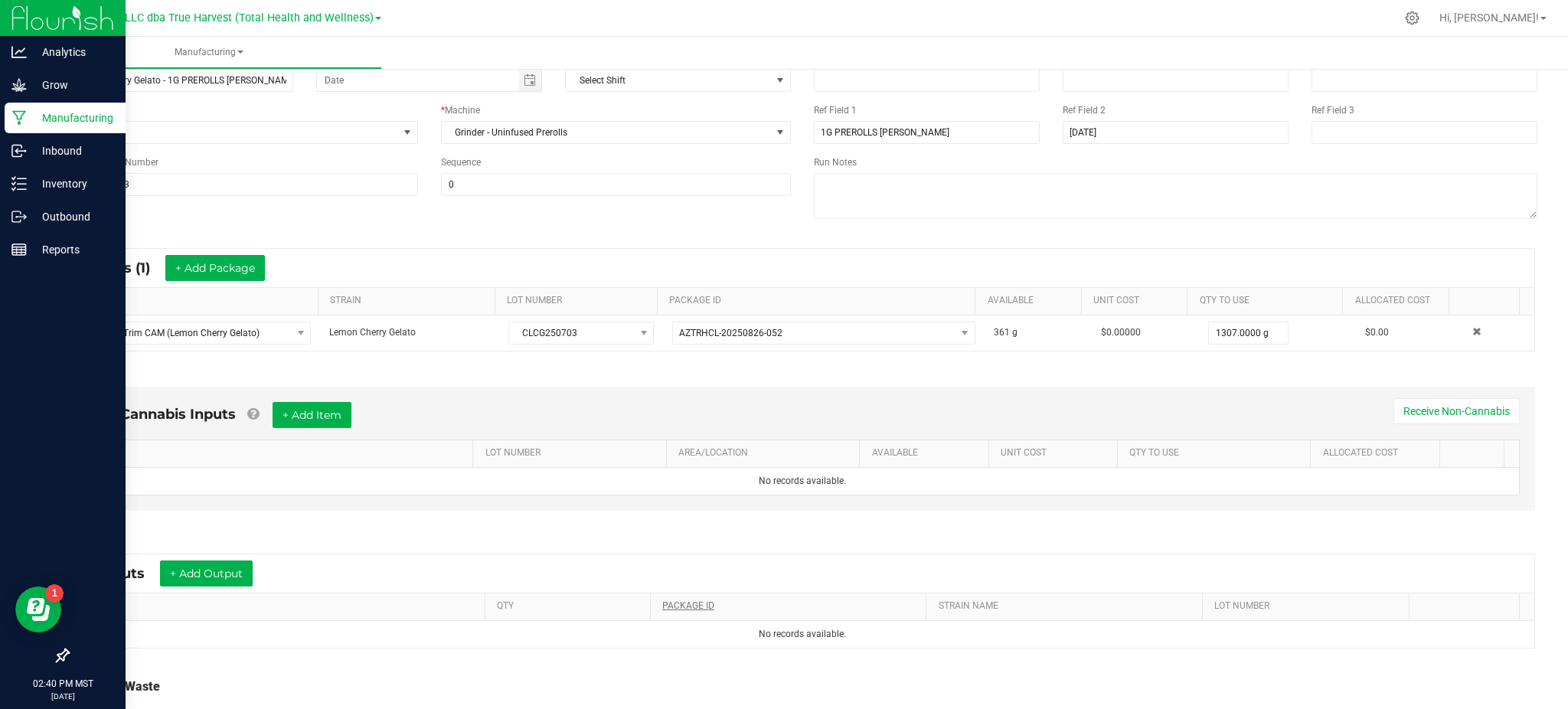
scroll to position [236, 0]
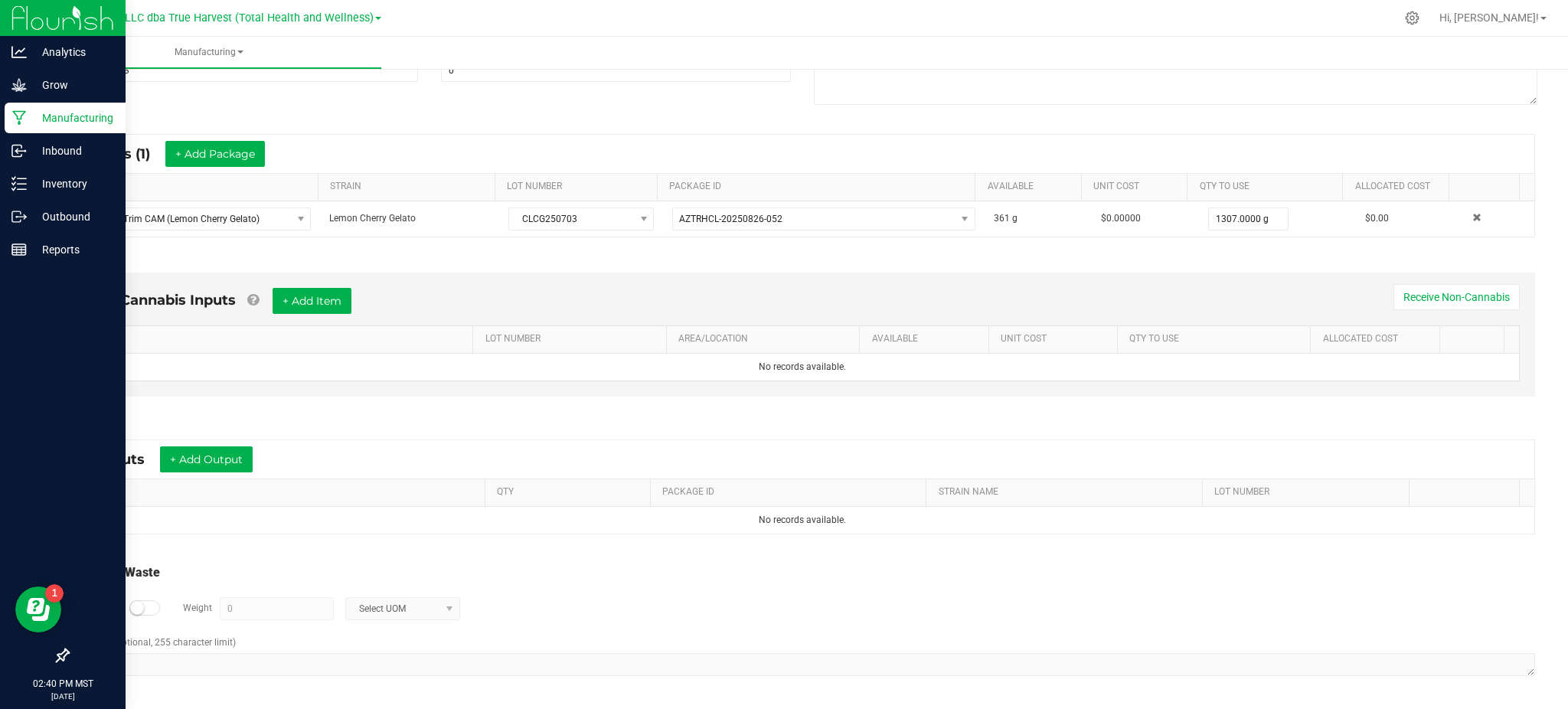
click at [159, 406] on div "Non-Cannabis Inputs + Add Item Receive Non-Cannabis ITEM LOT NUMBER AREA/LOCATI…" at bounding box center [802, 338] width 1493 height 174
click at [186, 446] on button "+ Add Output" at bounding box center [206, 459] width 92 height 26
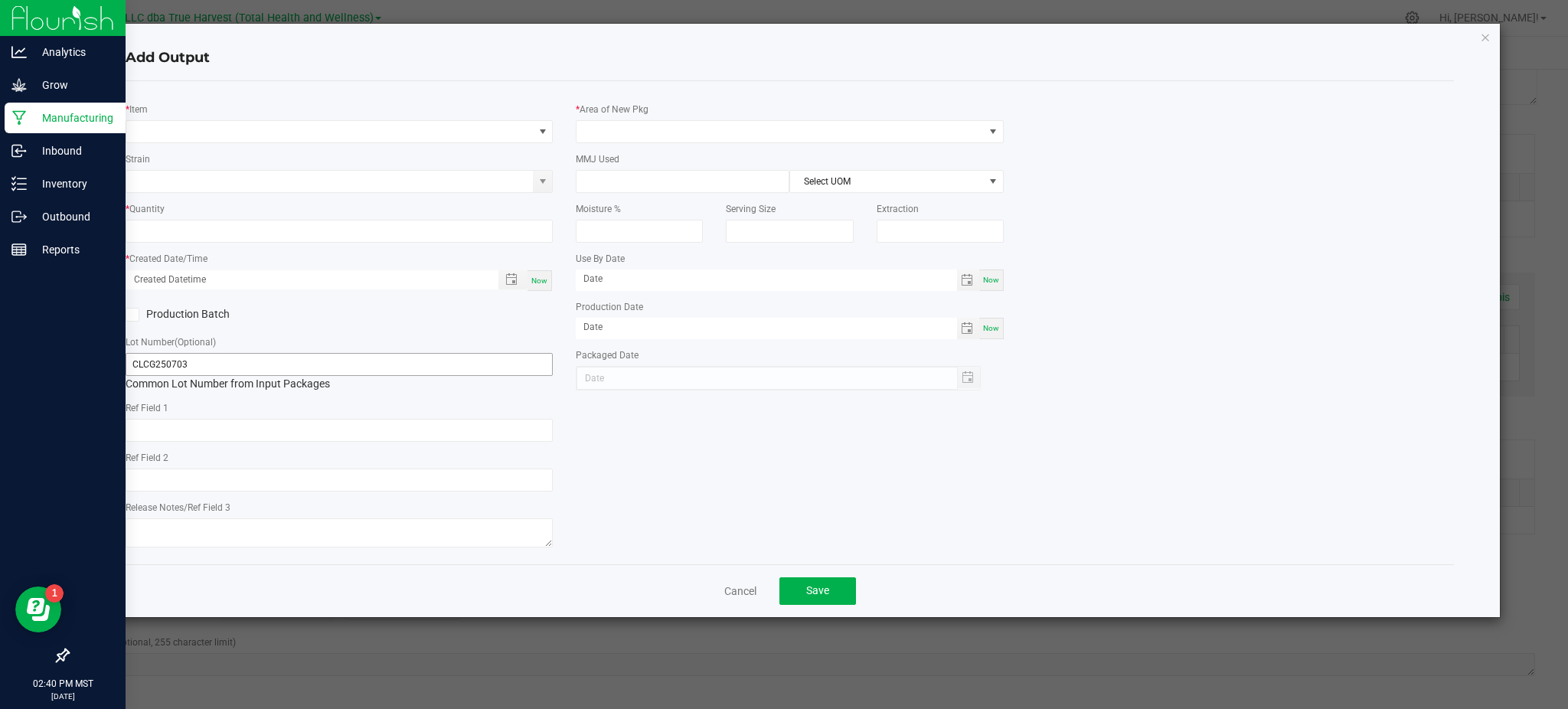
type input "[DATE]"
click at [227, 128] on span "NO DATA FOUND" at bounding box center [330, 131] width 407 height 21
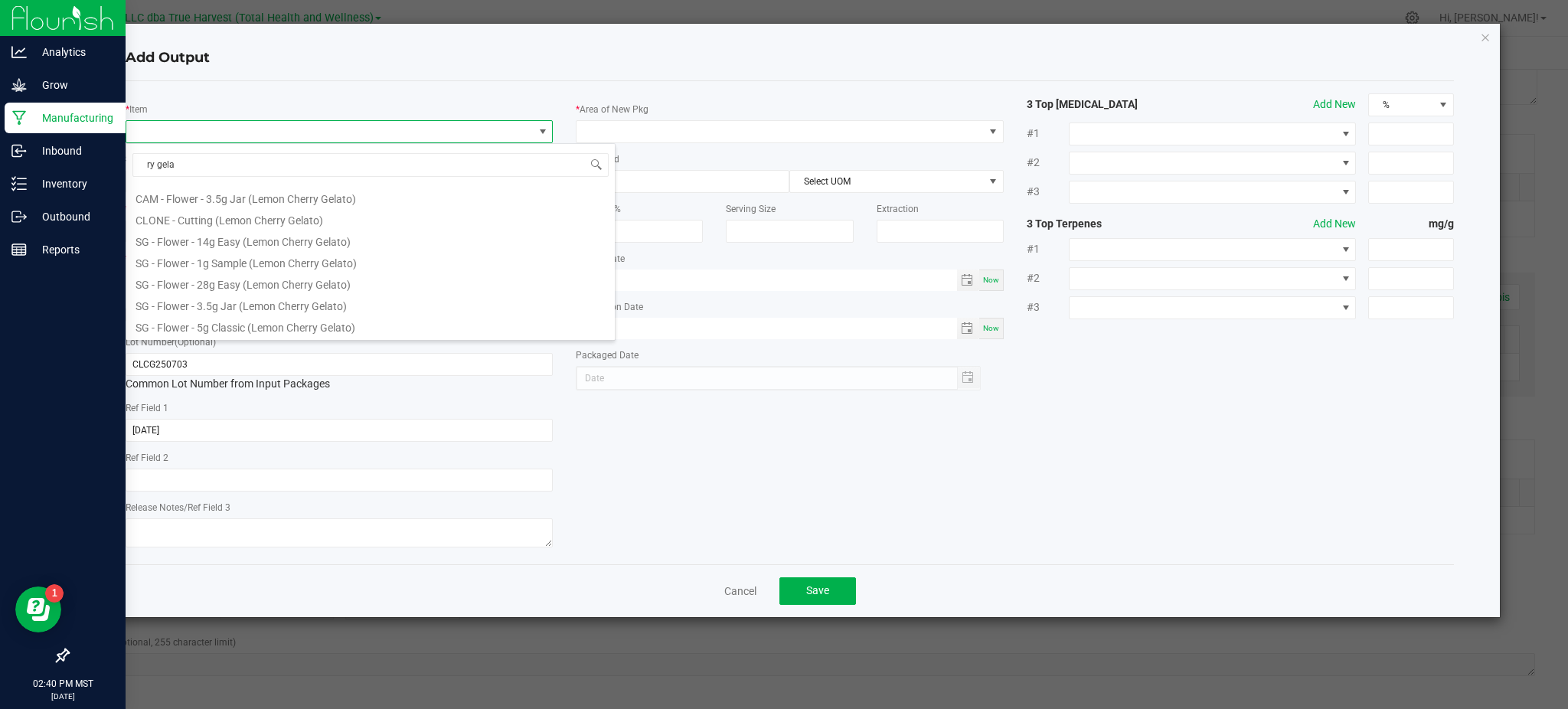
scroll to position [361, 0]
type input "ry gela"
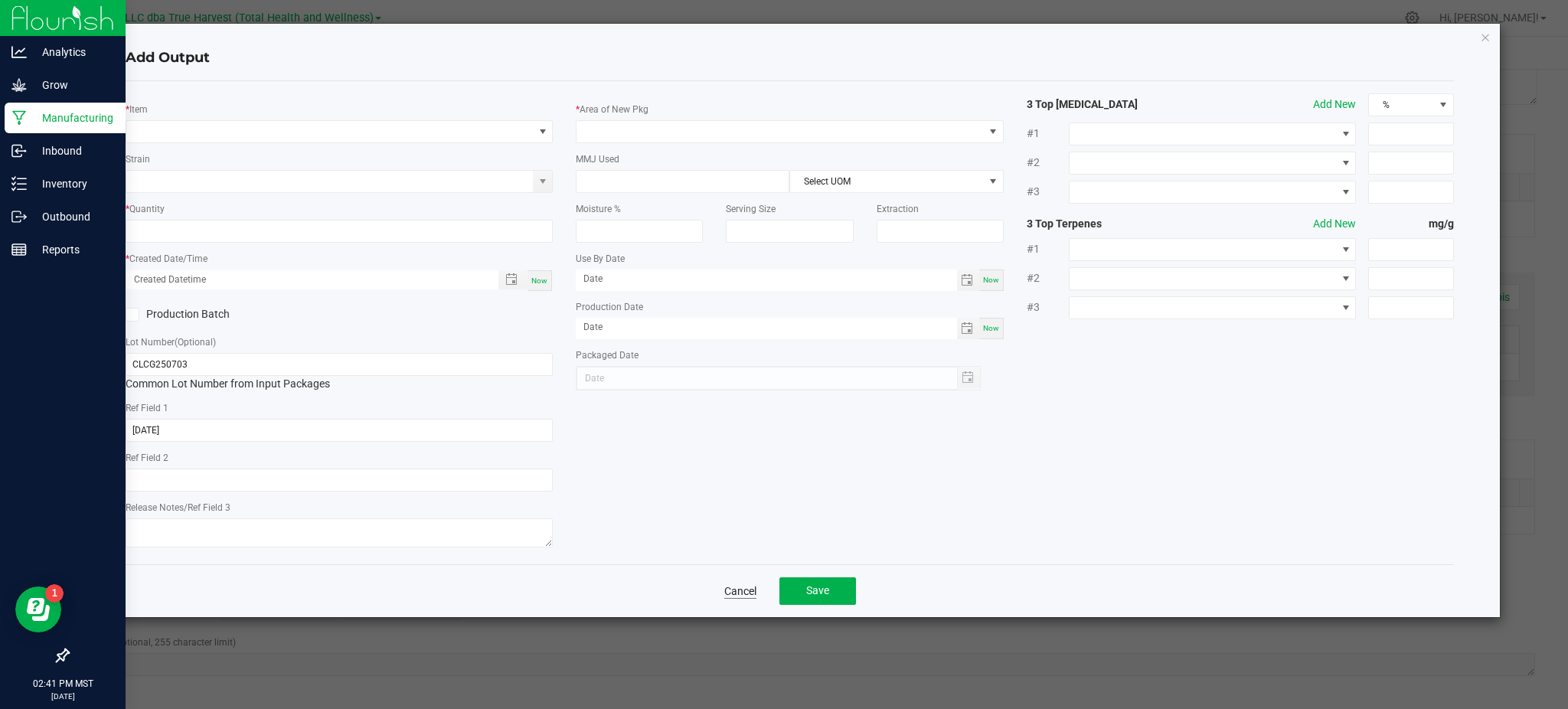
click at [743, 596] on link "Cancel" at bounding box center [740, 590] width 33 height 15
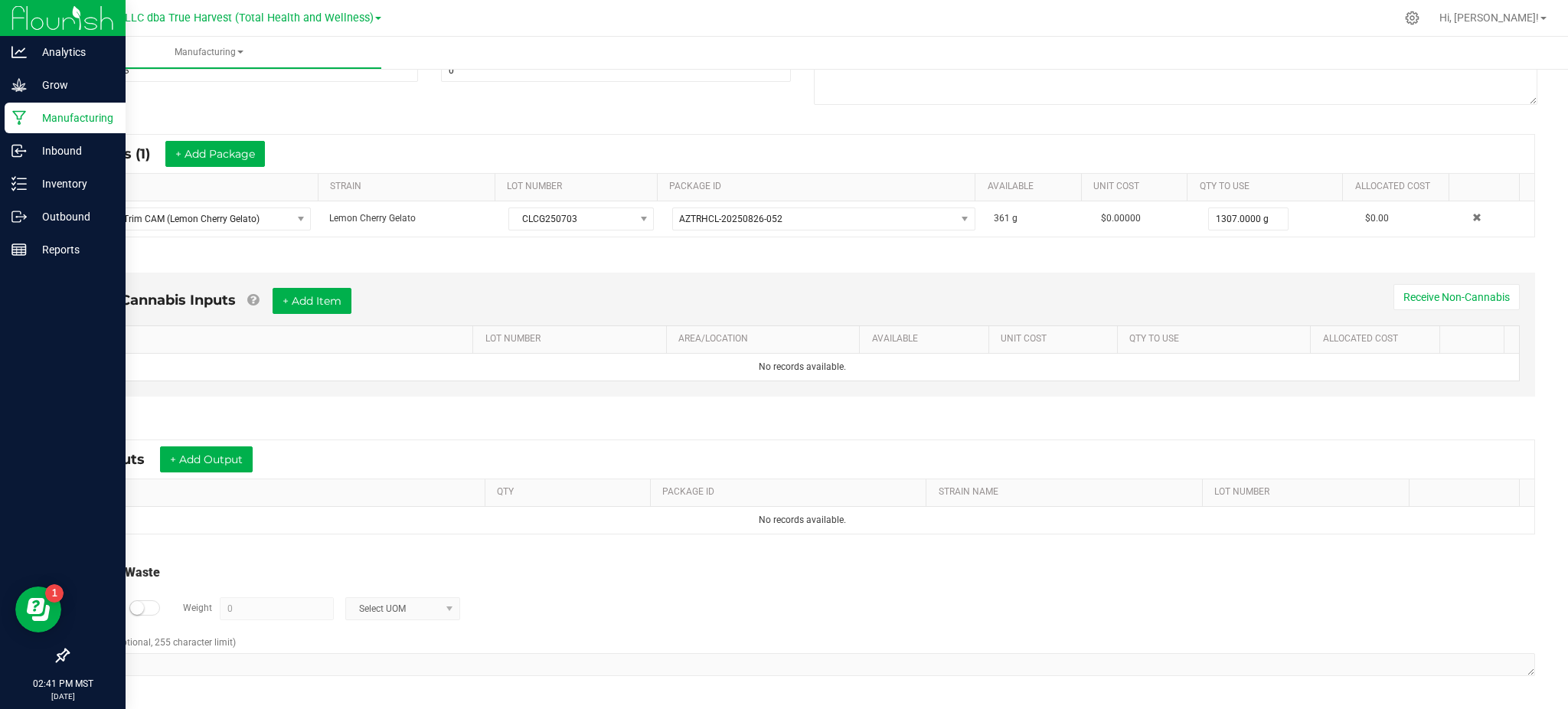
click at [634, 588] on div "Log Waste? Weight 0 Select UOM" at bounding box center [802, 608] width 1466 height 54
click at [202, 451] on button "+ Add Output" at bounding box center [206, 459] width 92 height 26
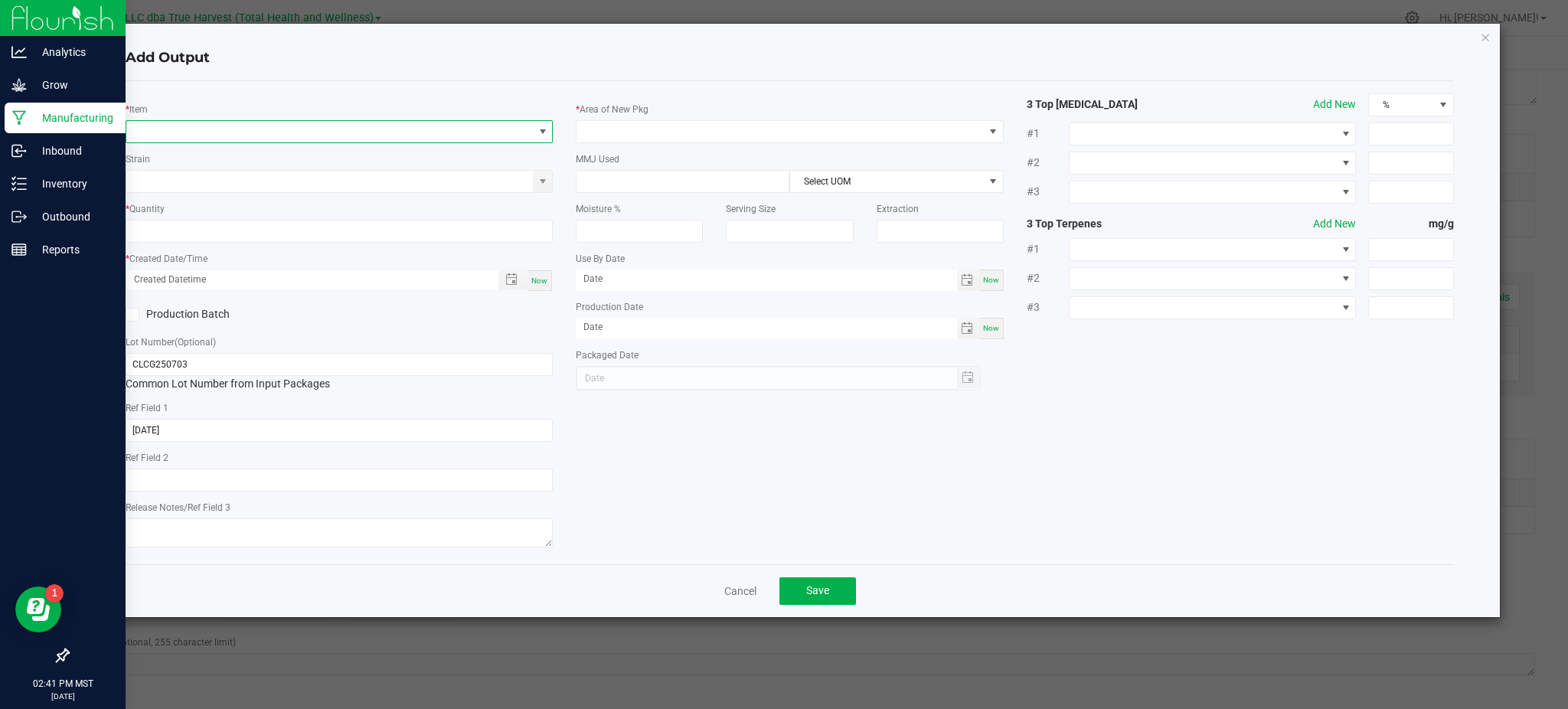
click at [187, 127] on span "NO DATA FOUND" at bounding box center [330, 131] width 407 height 21
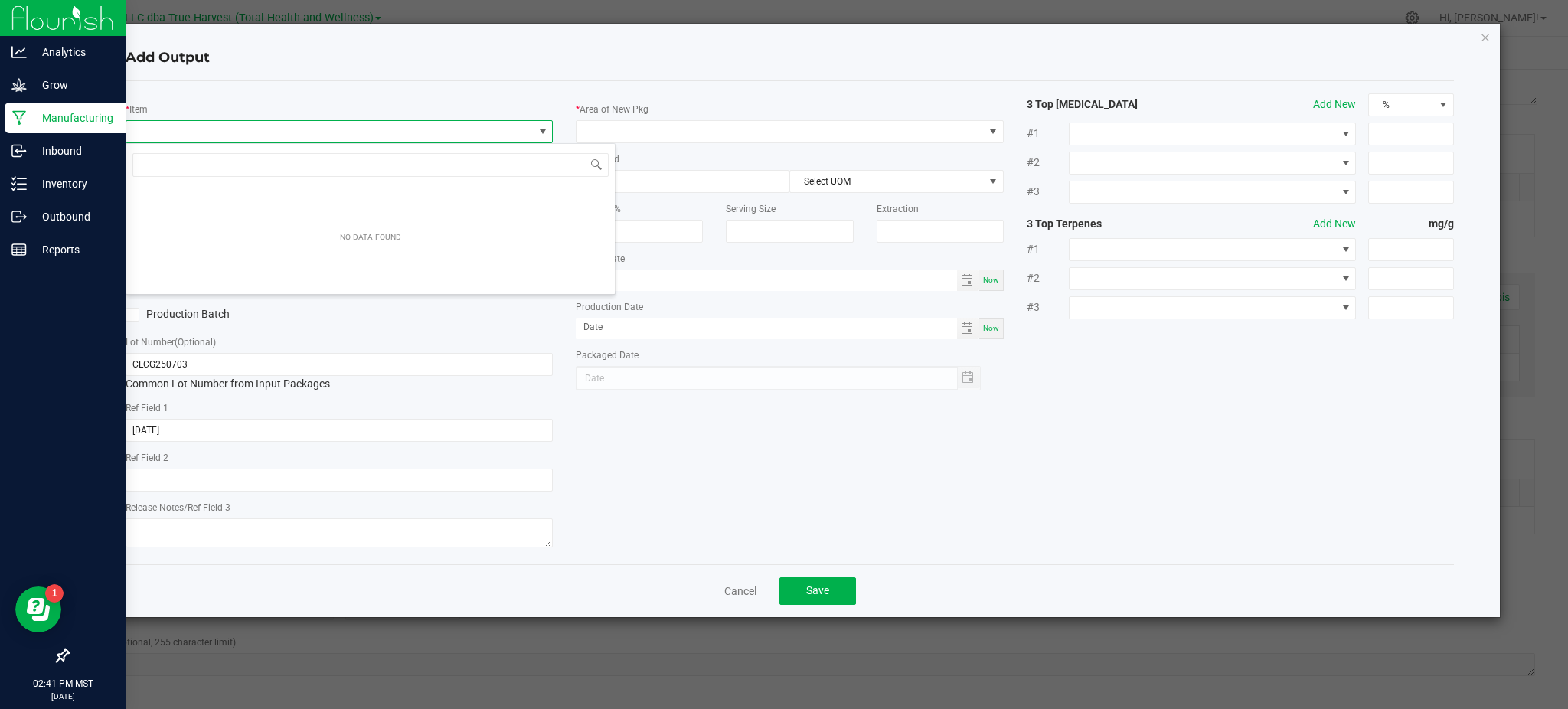
scroll to position [23, 428]
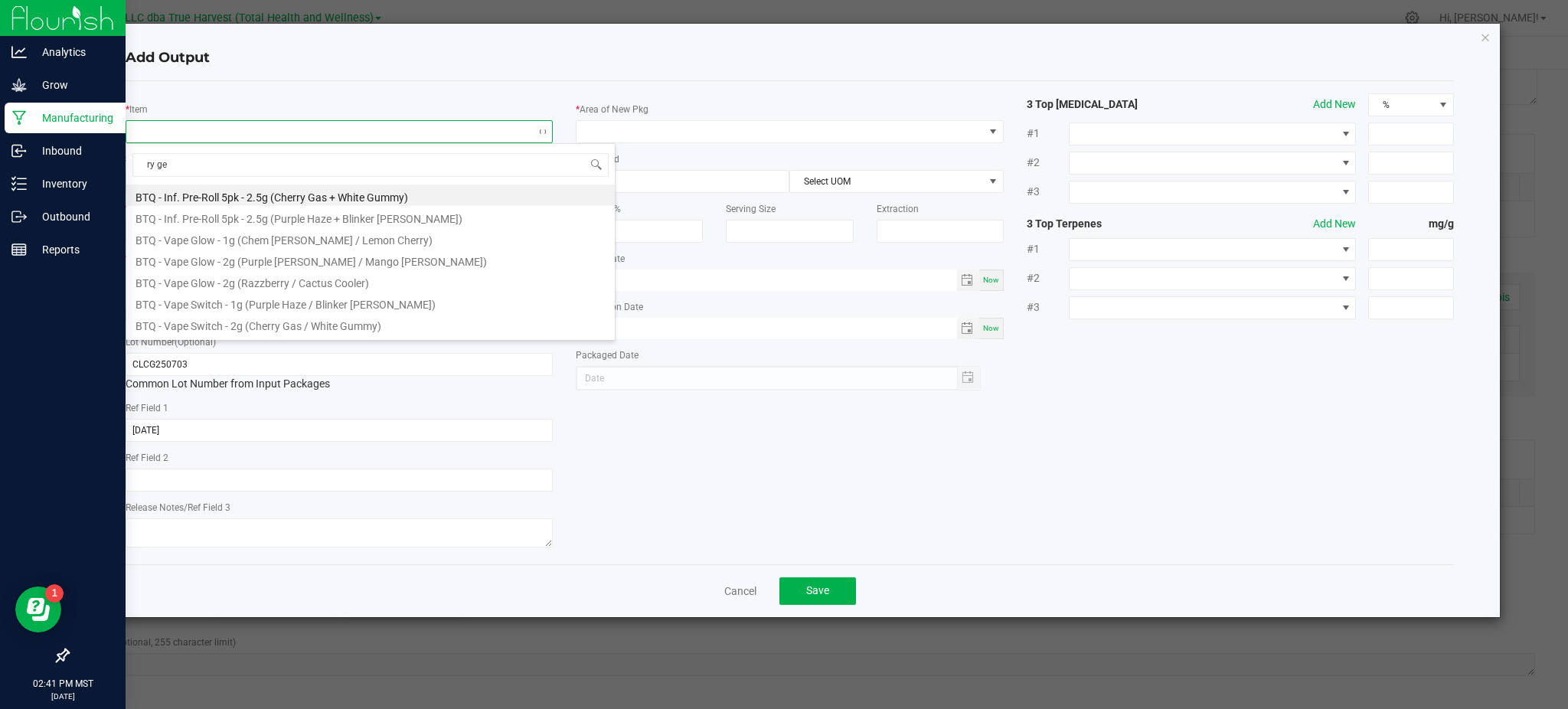
type input "ry gel"
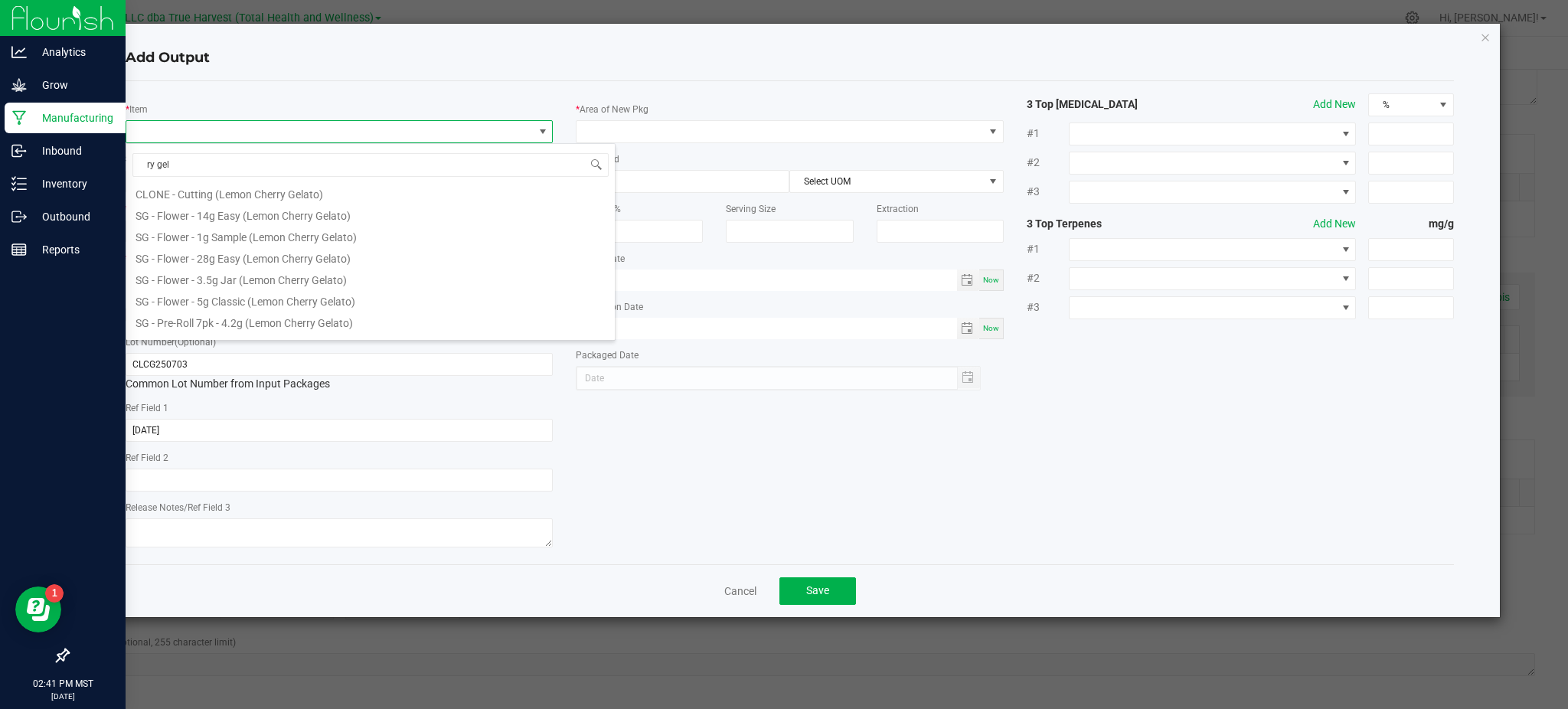
scroll to position [510, 0]
click at [229, 304] on li "SG - Pre-Roll Silver - 1g (Lemon Cherry Gelato)" at bounding box center [370, 307] width 488 height 21
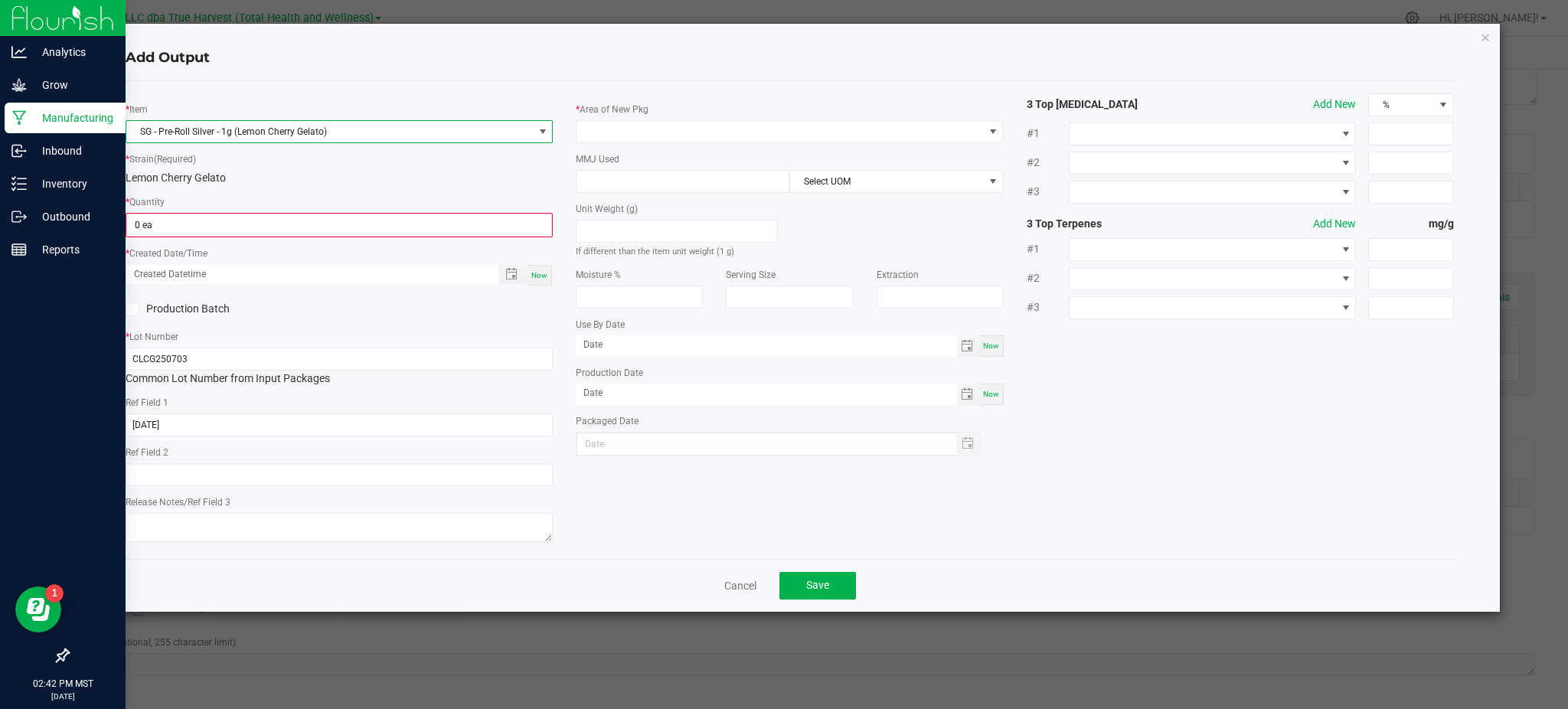
click at [292, 177] on div "Lemon Cherry Gelato" at bounding box center [340, 178] width 428 height 16
click at [228, 221] on input "0" at bounding box center [339, 225] width 424 height 21
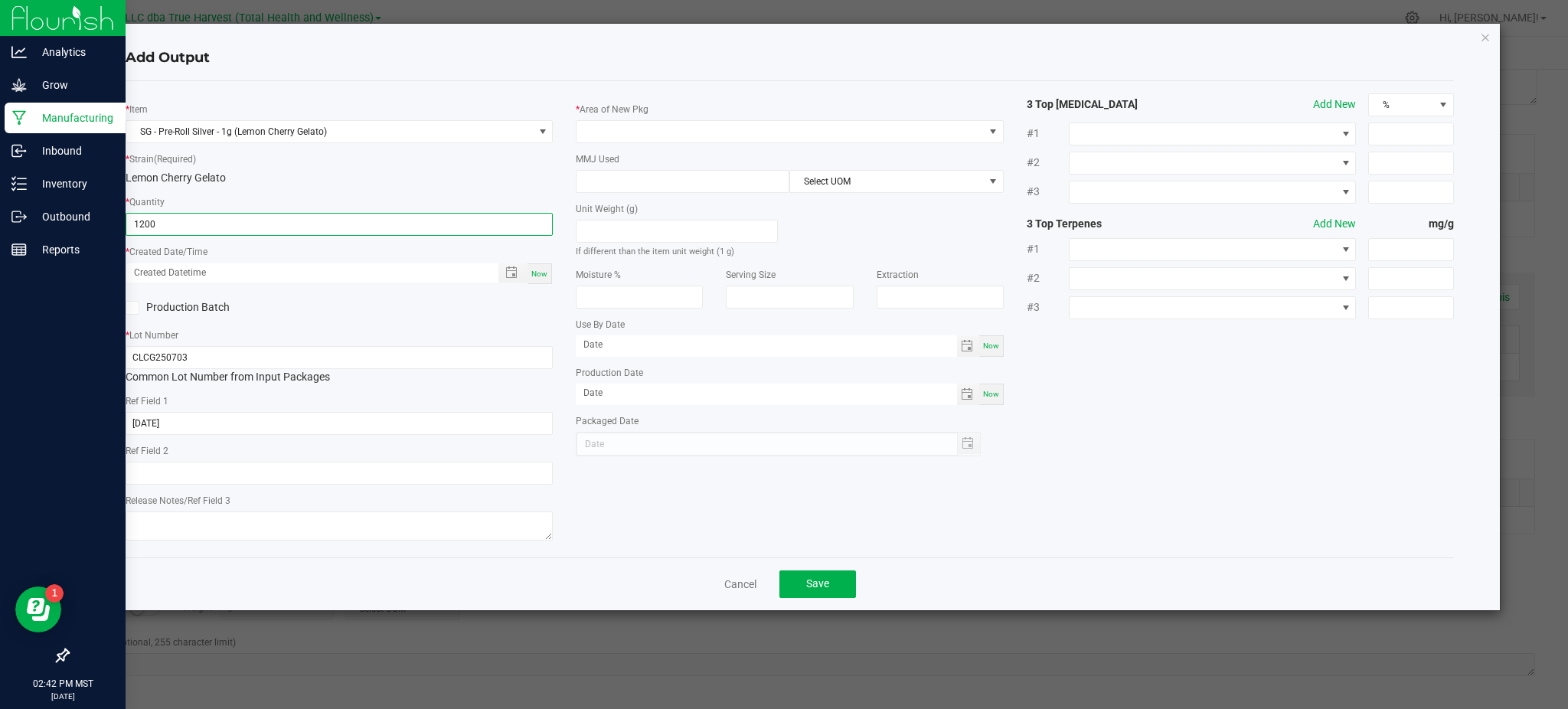
type input "1200 ea"
click at [316, 318] on div "Production Batch" at bounding box center [227, 308] width 225 height 23
click at [510, 271] on span "Toggle popup" at bounding box center [511, 273] width 12 height 12
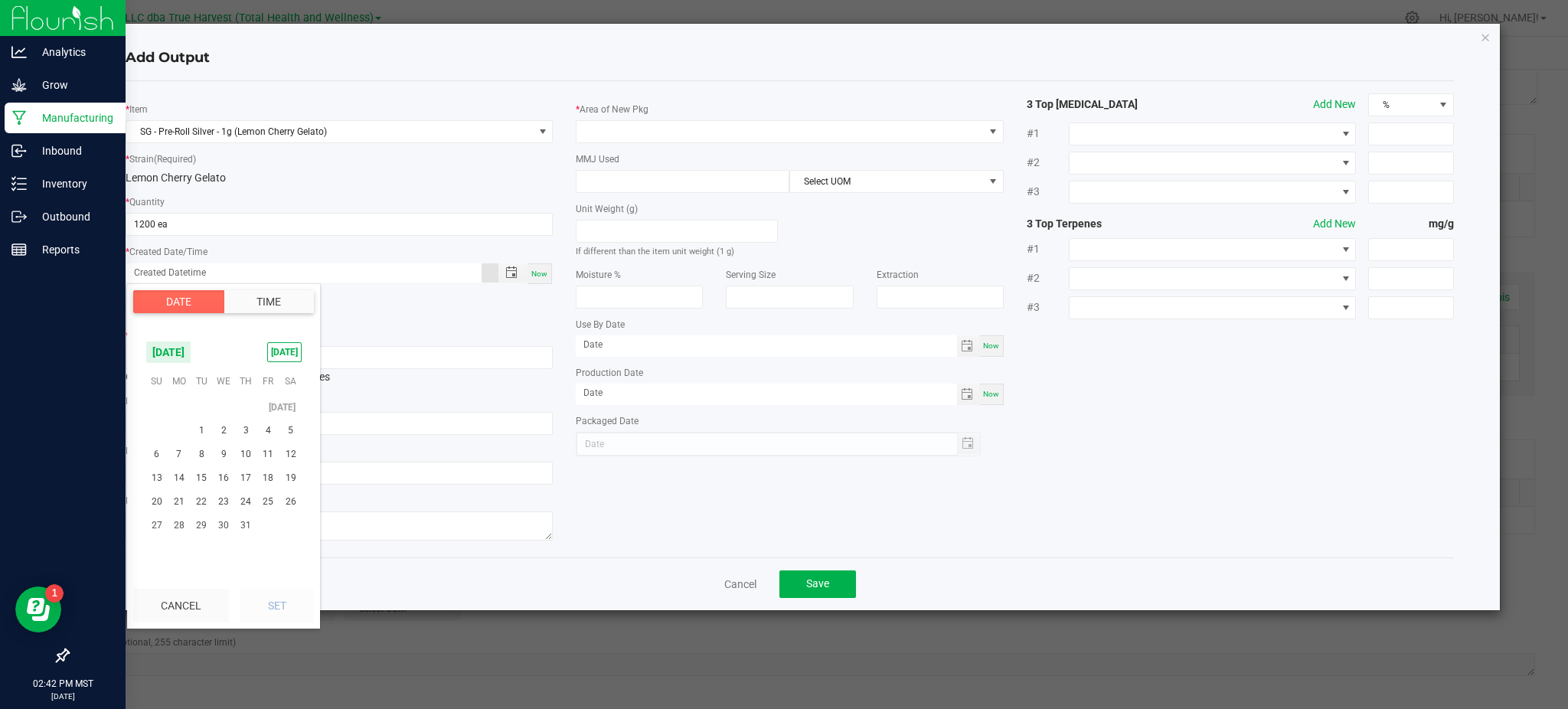
scroll to position [247892, 0]
drag, startPoint x: 242, startPoint y: 483, endPoint x: 256, endPoint y: 513, distance: 33.1
click at [243, 483] on span "3" at bounding box center [245, 480] width 22 height 24
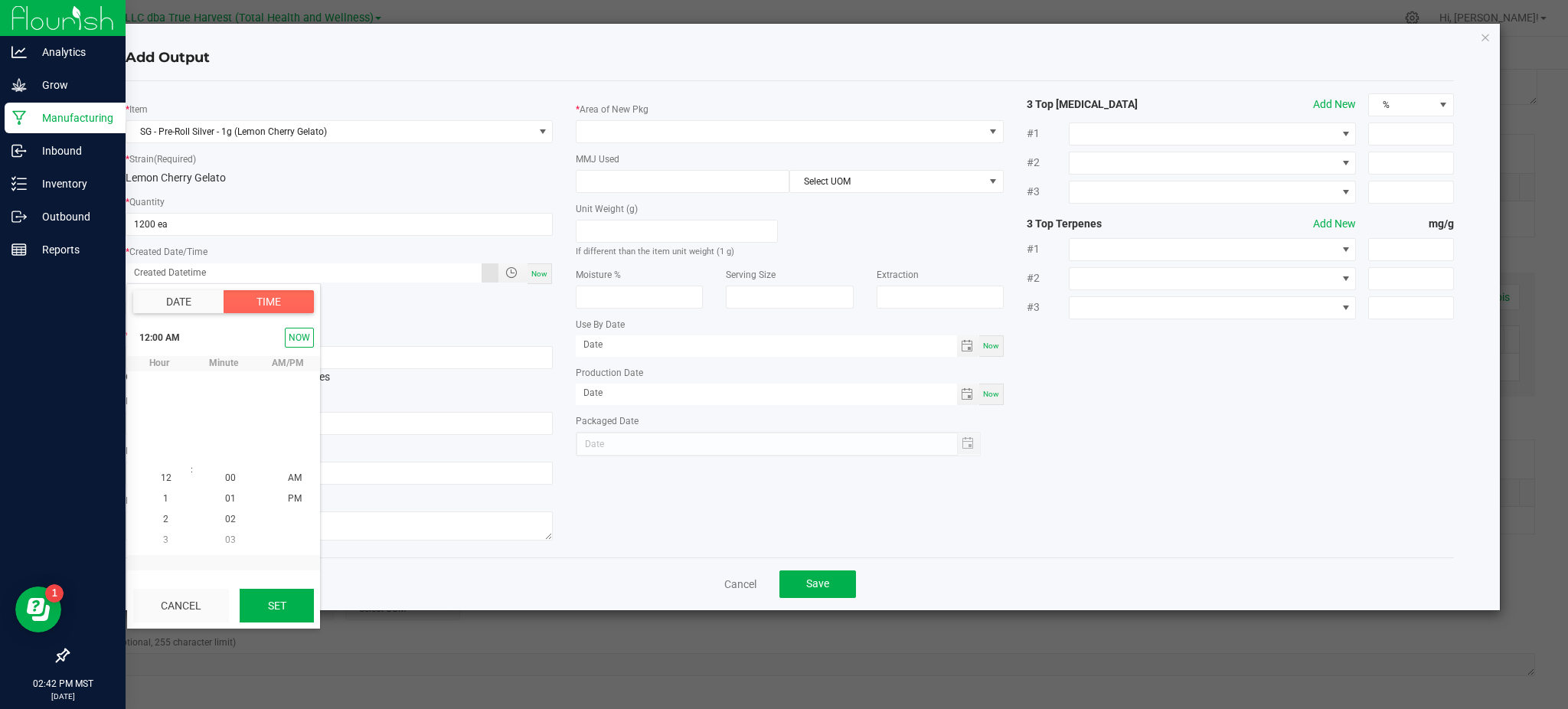
scroll to position [247971, 0]
drag, startPoint x: 266, startPoint y: 609, endPoint x: 451, endPoint y: 570, distance: 189.1
click at [272, 608] on button "Set" at bounding box center [276, 605] width 74 height 33
type input "[DATE] 12:00 AM"
type input "[DATE]"
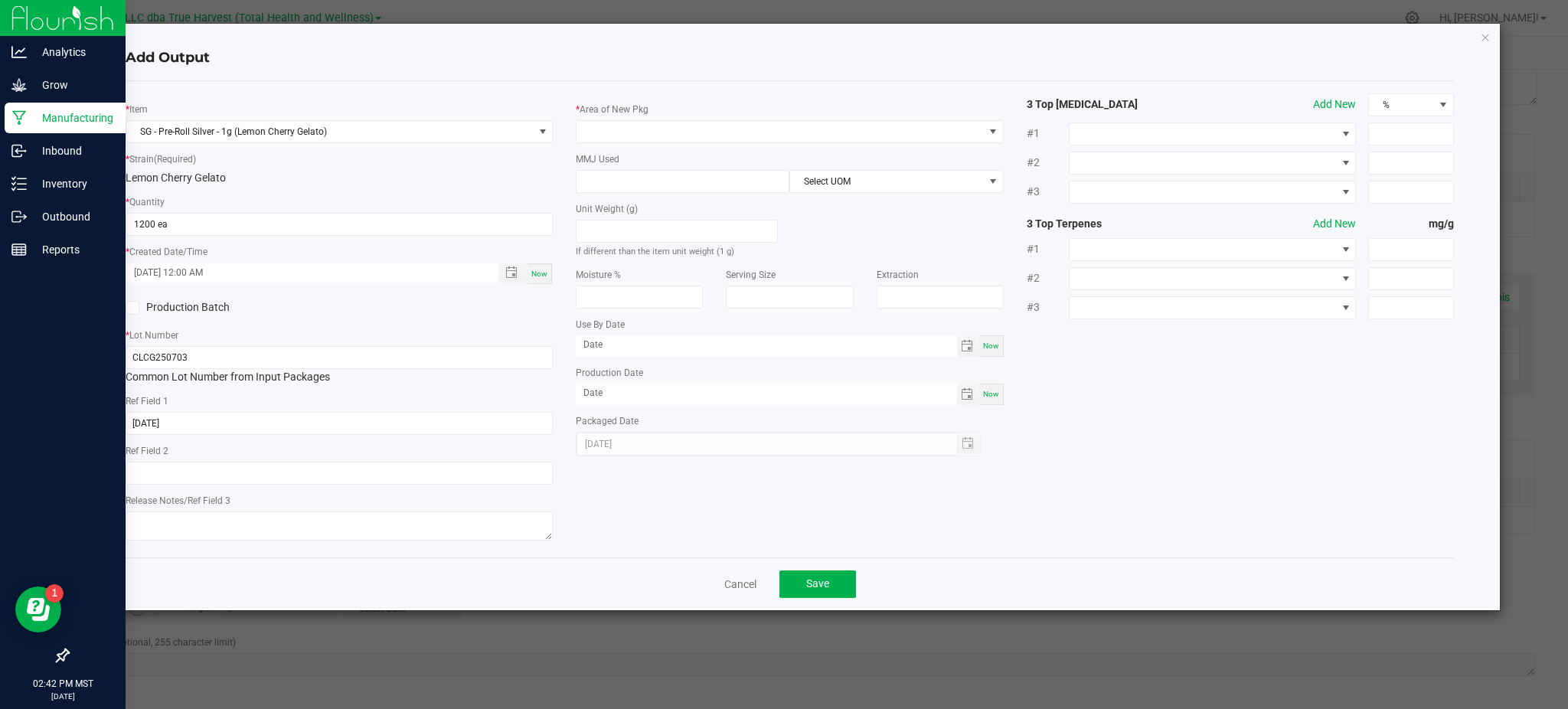
click at [759, 516] on div "* Item SG - Pre-Roll Silver - 1g (Lemon Cherry Gelato) * Strain (Required) Lemo…" at bounding box center [790, 318] width 1352 height 451
click at [688, 135] on span at bounding box center [780, 131] width 407 height 21
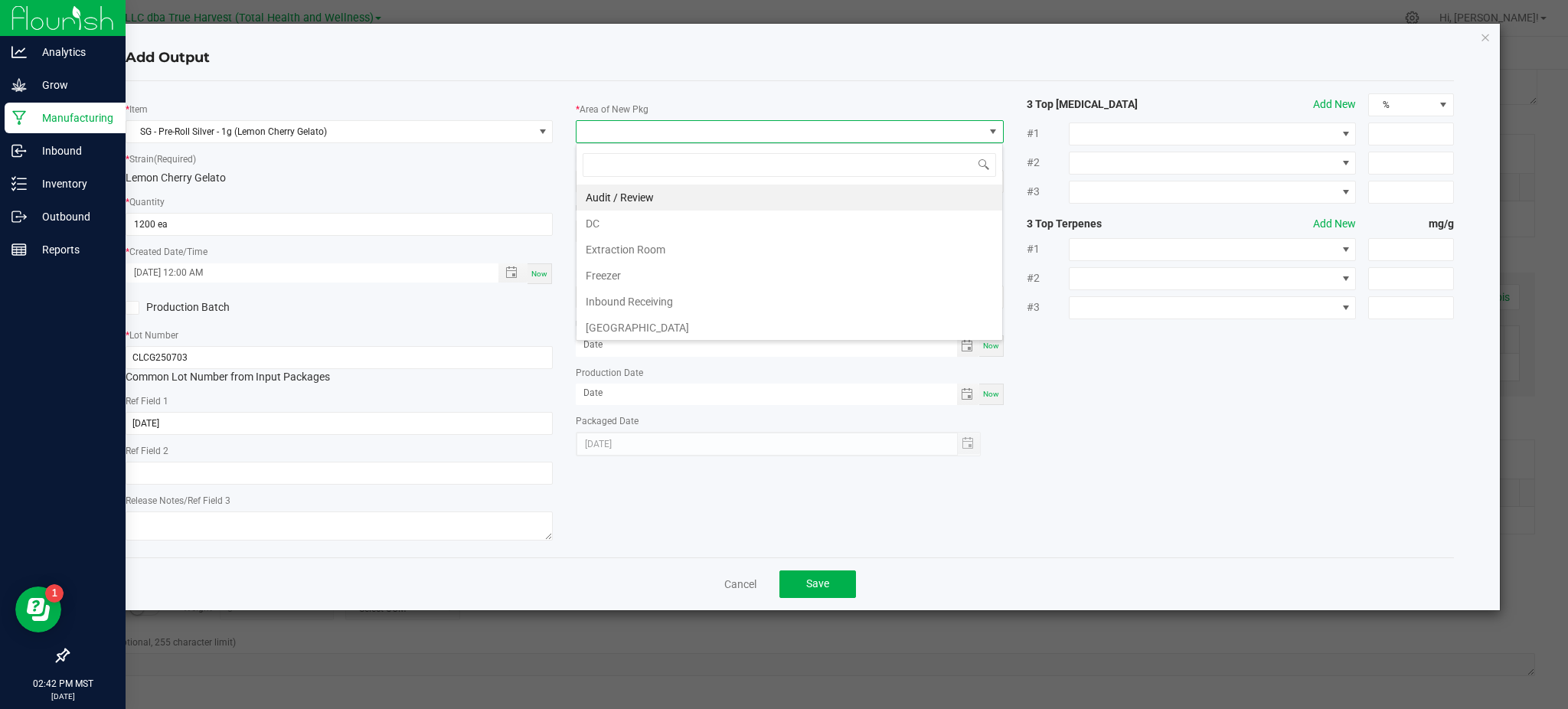
scroll to position [102, 0]
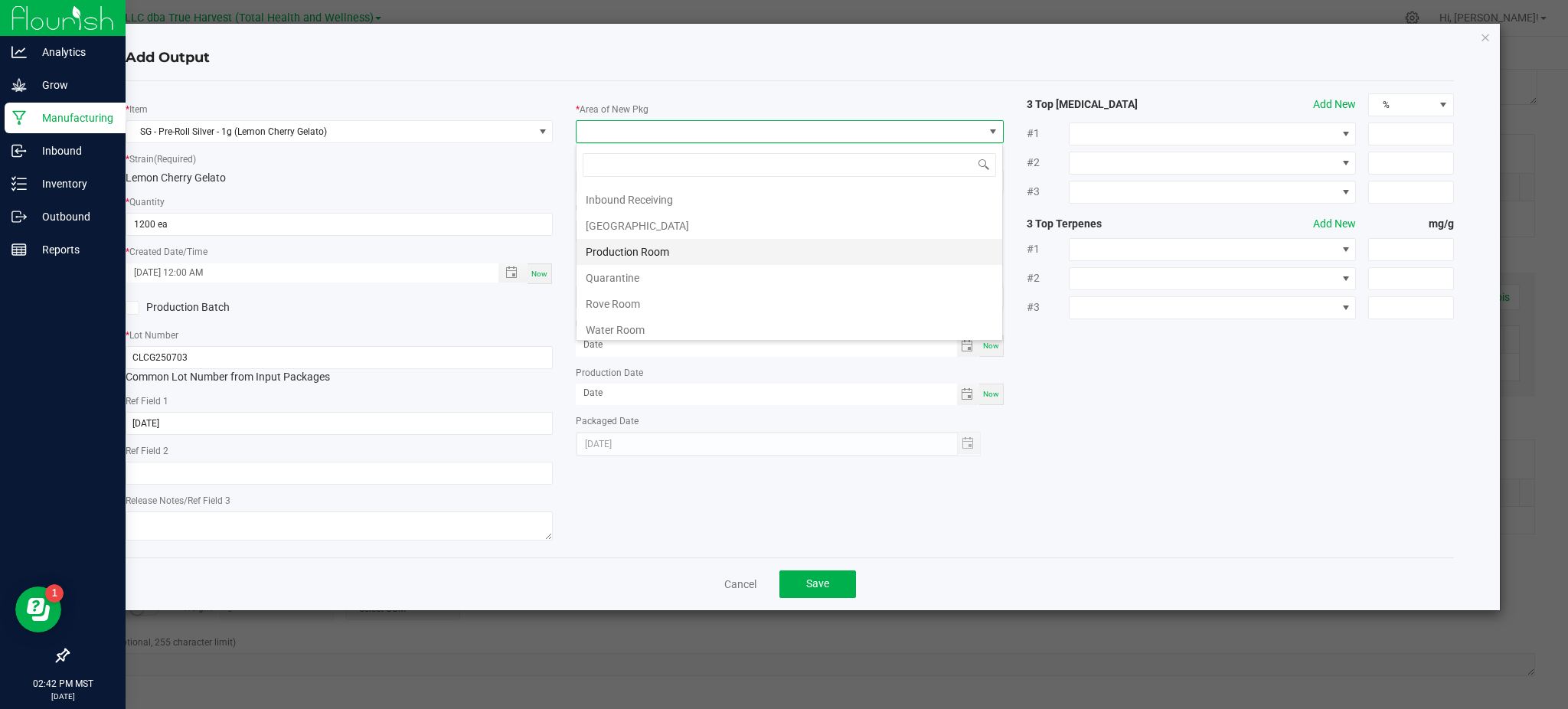
click at [649, 250] on li "Production Room" at bounding box center [789, 252] width 426 height 26
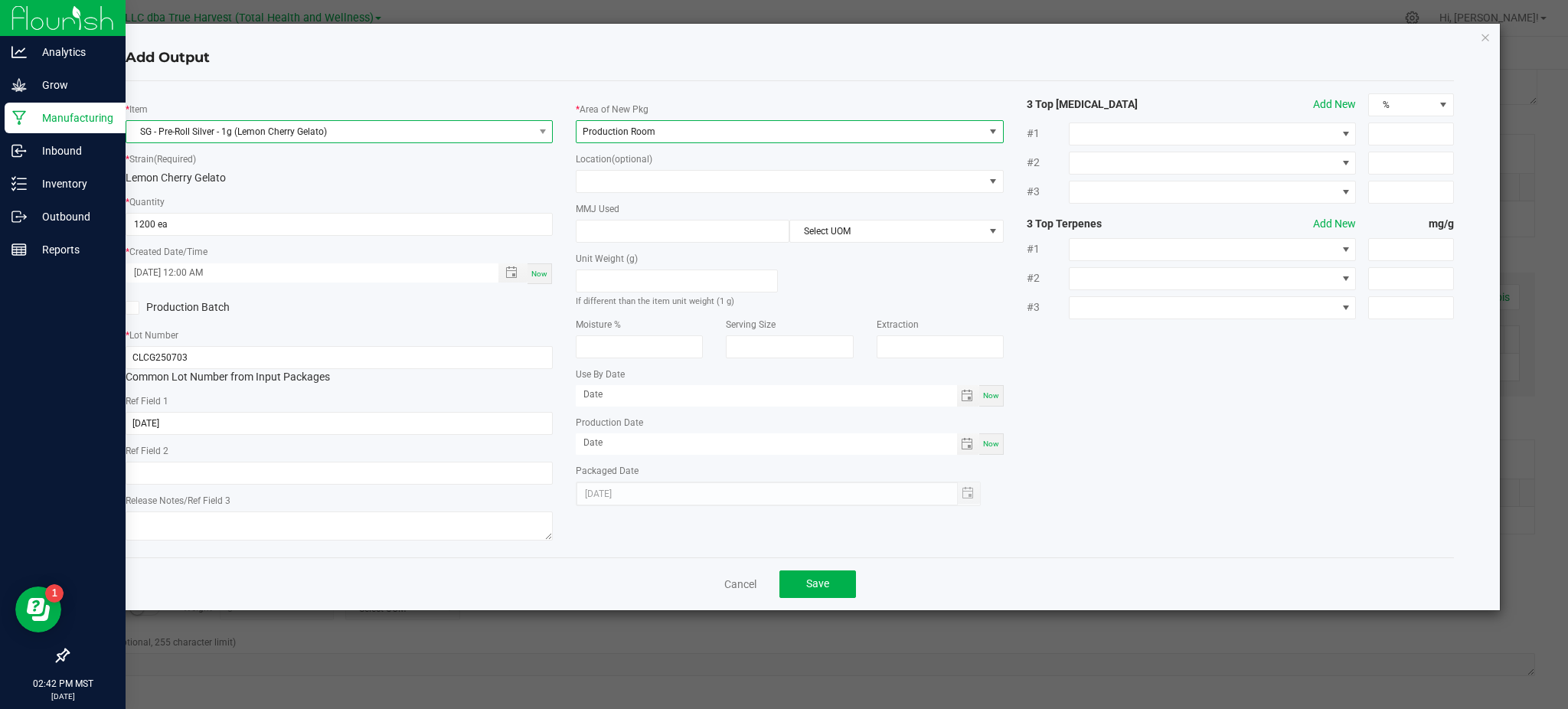
click at [399, 133] on span "SG - Pre-Roll Silver - 1g (Lemon Cherry Gelato)" at bounding box center [330, 131] width 407 height 21
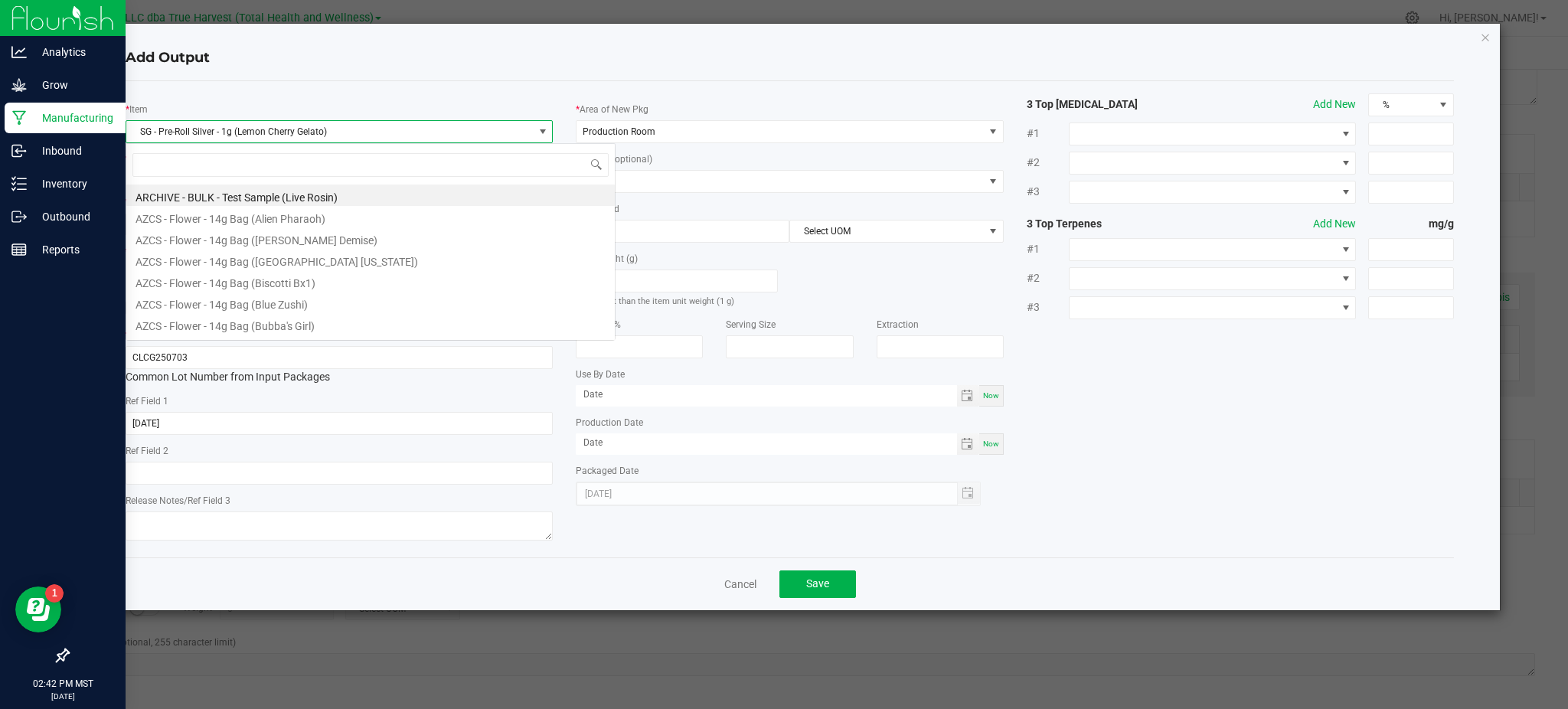
scroll to position [23, 428]
click at [517, 91] on div "* Item SG - Pre-Roll Silver - 1g (Lemon Cherry Gelato) * Strain (Required) Lemo…" at bounding box center [790, 318] width 1329 height 476
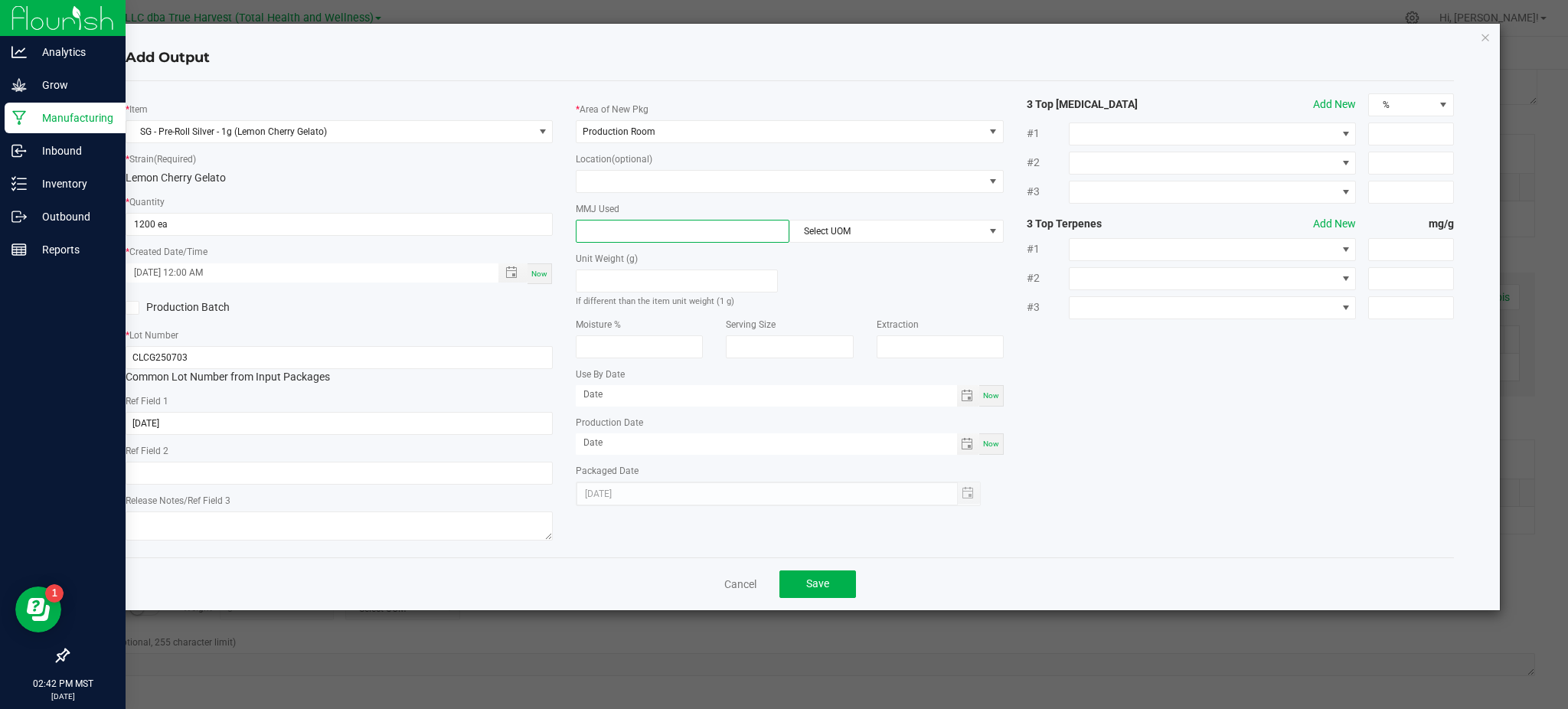
click at [617, 232] on input at bounding box center [682, 231] width 212 height 21
type input "1"
click at [757, 220] on span "1" at bounding box center [682, 231] width 214 height 23
click at [847, 240] on span "Select UOM" at bounding box center [886, 231] width 193 height 21
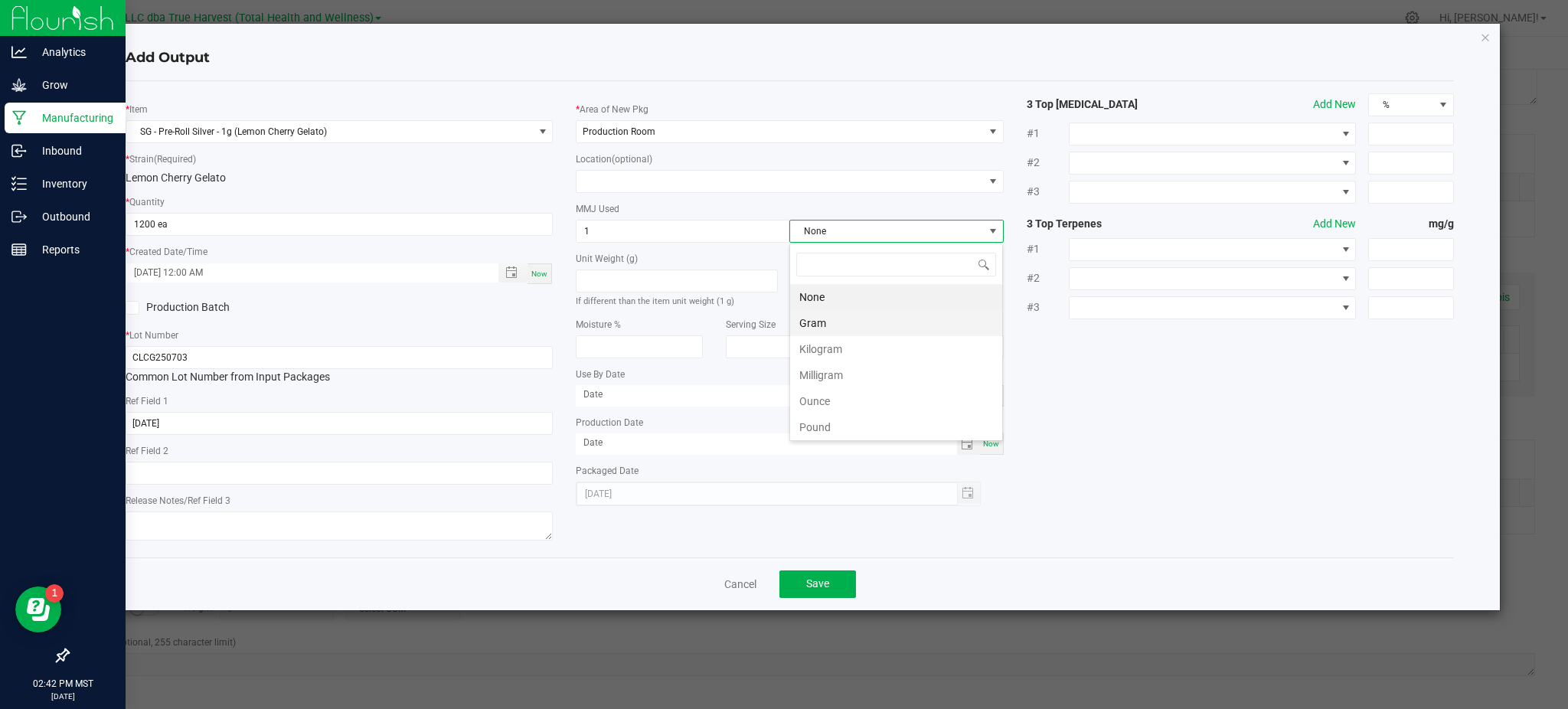
click at [818, 327] on li "Gram" at bounding box center [896, 323] width 212 height 26
click at [1095, 398] on div "* Item SG - Pre-Roll Silver - 1g (Lemon Cherry Gelato) * Strain (Required) Lemo…" at bounding box center [790, 318] width 1352 height 451
click at [821, 572] on div "Save" at bounding box center [817, 583] width 77 height 27
click at [817, 582] on span "Save" at bounding box center [817, 583] width 23 height 12
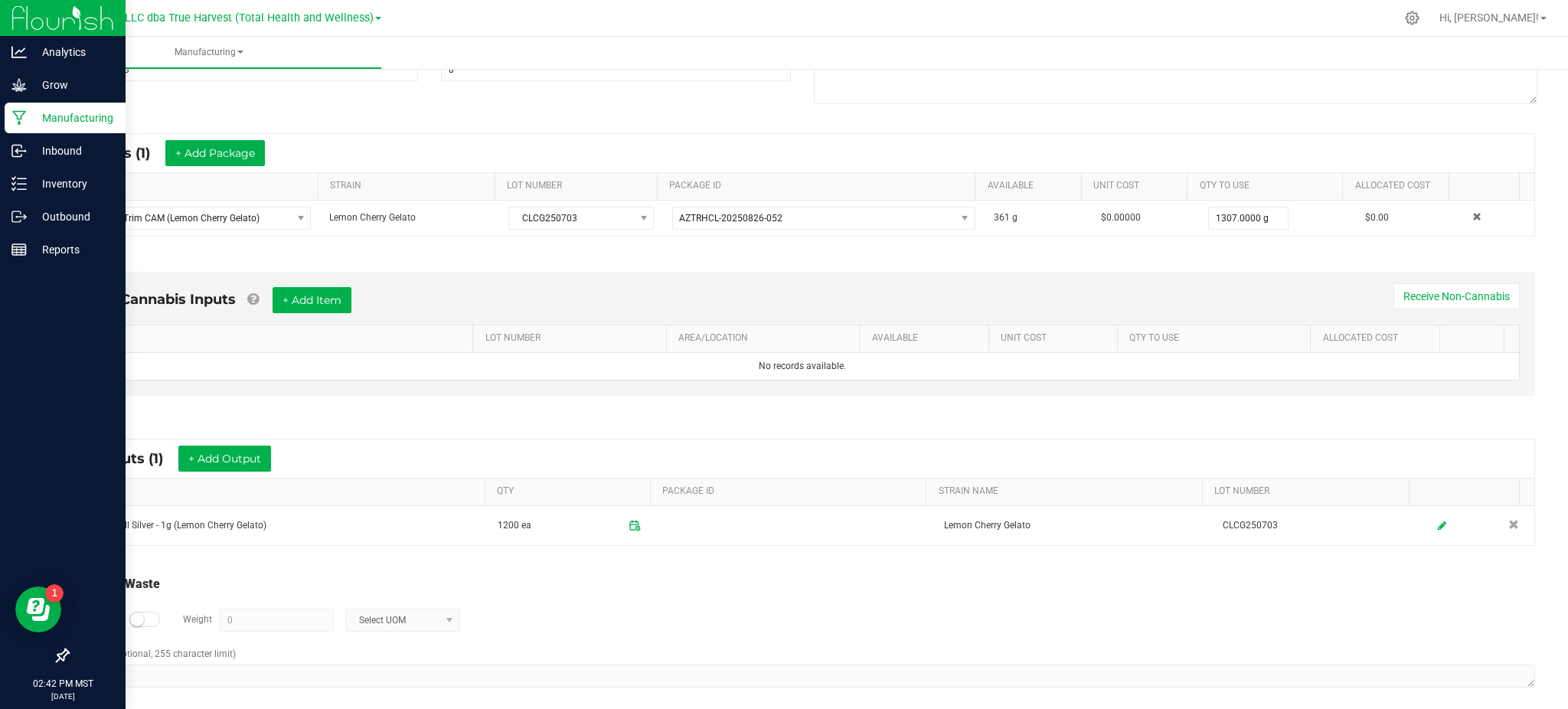
drag, startPoint x: 700, startPoint y: 625, endPoint x: 686, endPoint y: 619, distance: 15.2
click at [694, 623] on div "Log Waste? Weight 0 Select UOM" at bounding box center [802, 619] width 1466 height 54
click at [218, 461] on button "+ Add Output" at bounding box center [224, 458] width 92 height 26
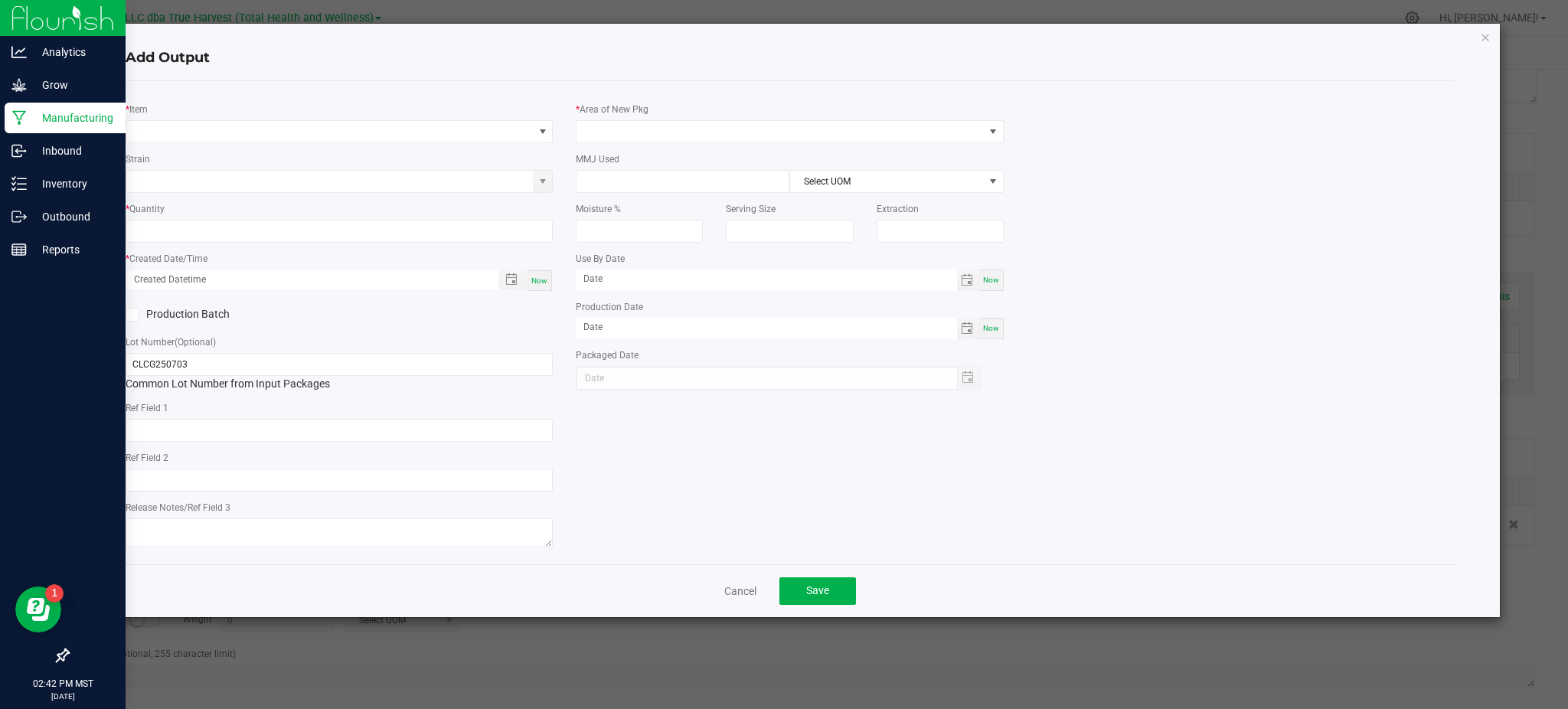
type input "[DATE]"
click at [241, 127] on span "NO DATA FOUND" at bounding box center [330, 131] width 407 height 21
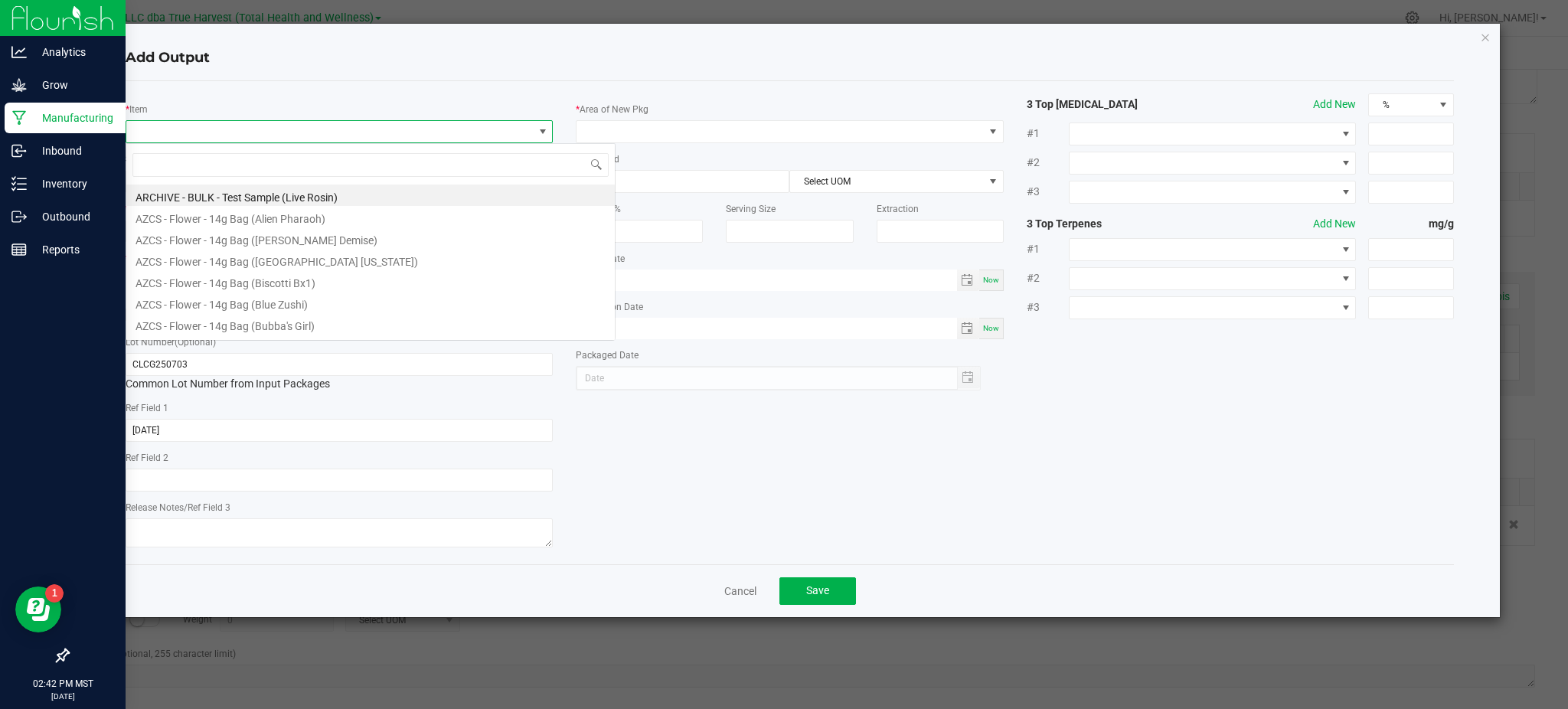
scroll to position [23, 428]
type input "[PERSON_NAME]"
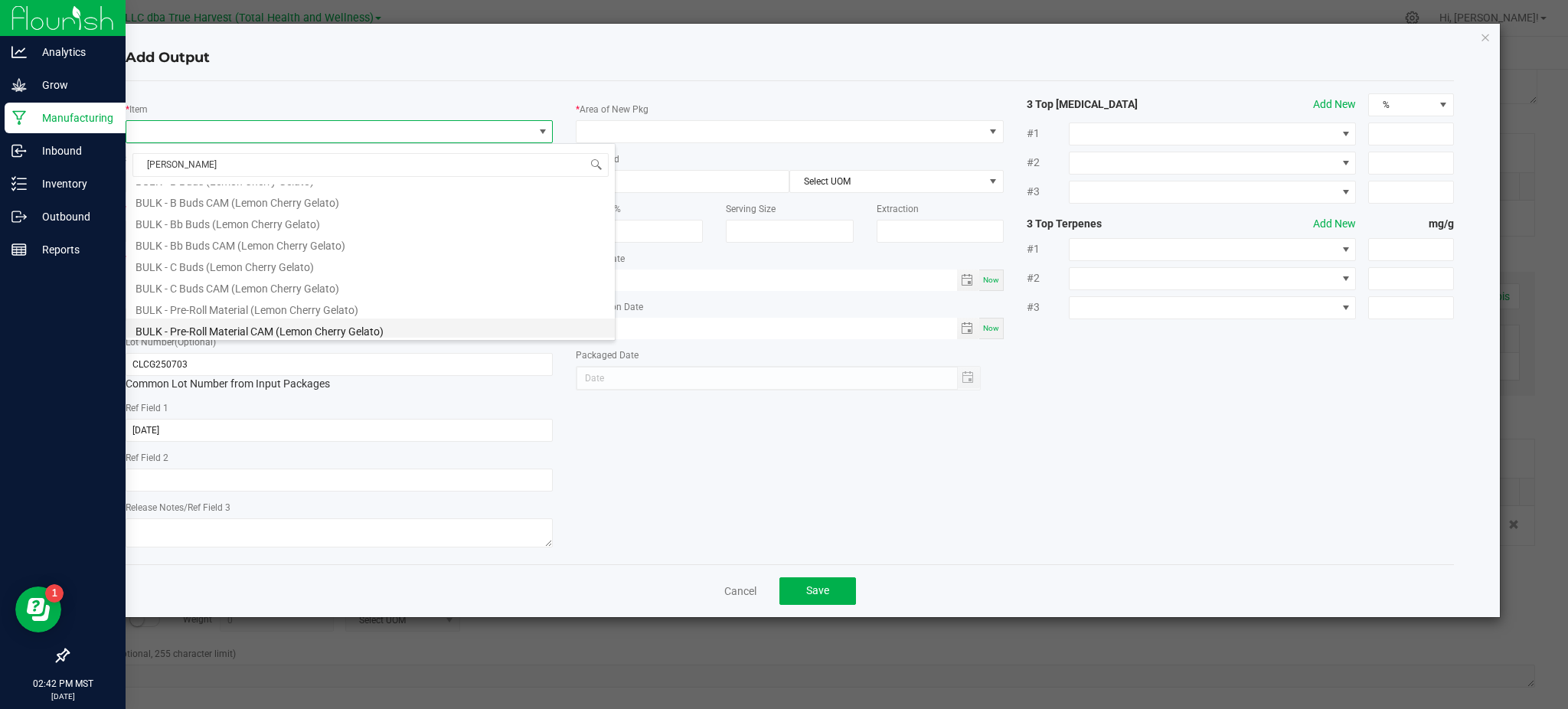
click at [338, 327] on li "BULK - Pre-Roll Material CAM (Lemon Cherry Gelato)" at bounding box center [370, 329] width 488 height 21
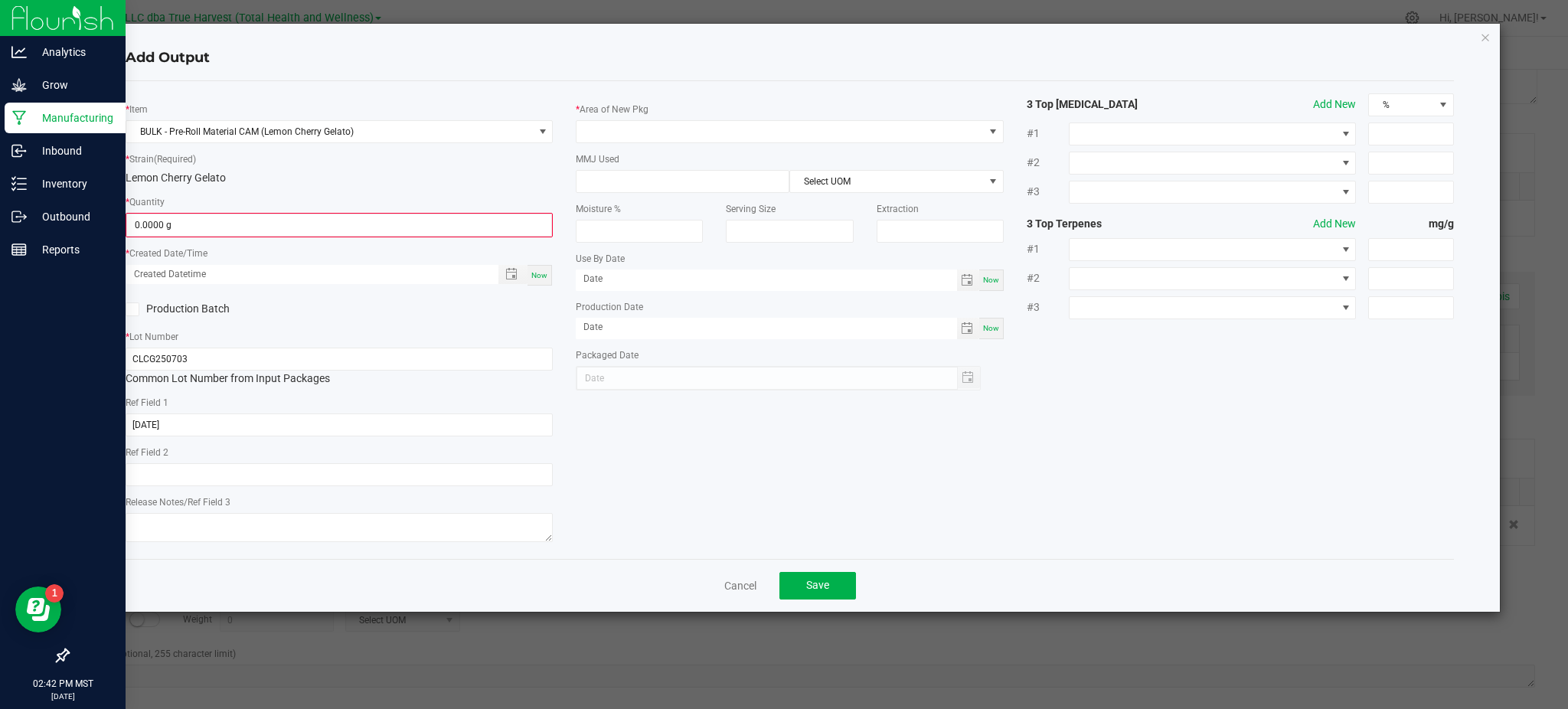
click at [438, 178] on div "Lemon Cherry Gelato" at bounding box center [340, 178] width 428 height 16
click at [340, 220] on input "0" at bounding box center [339, 225] width 424 height 21
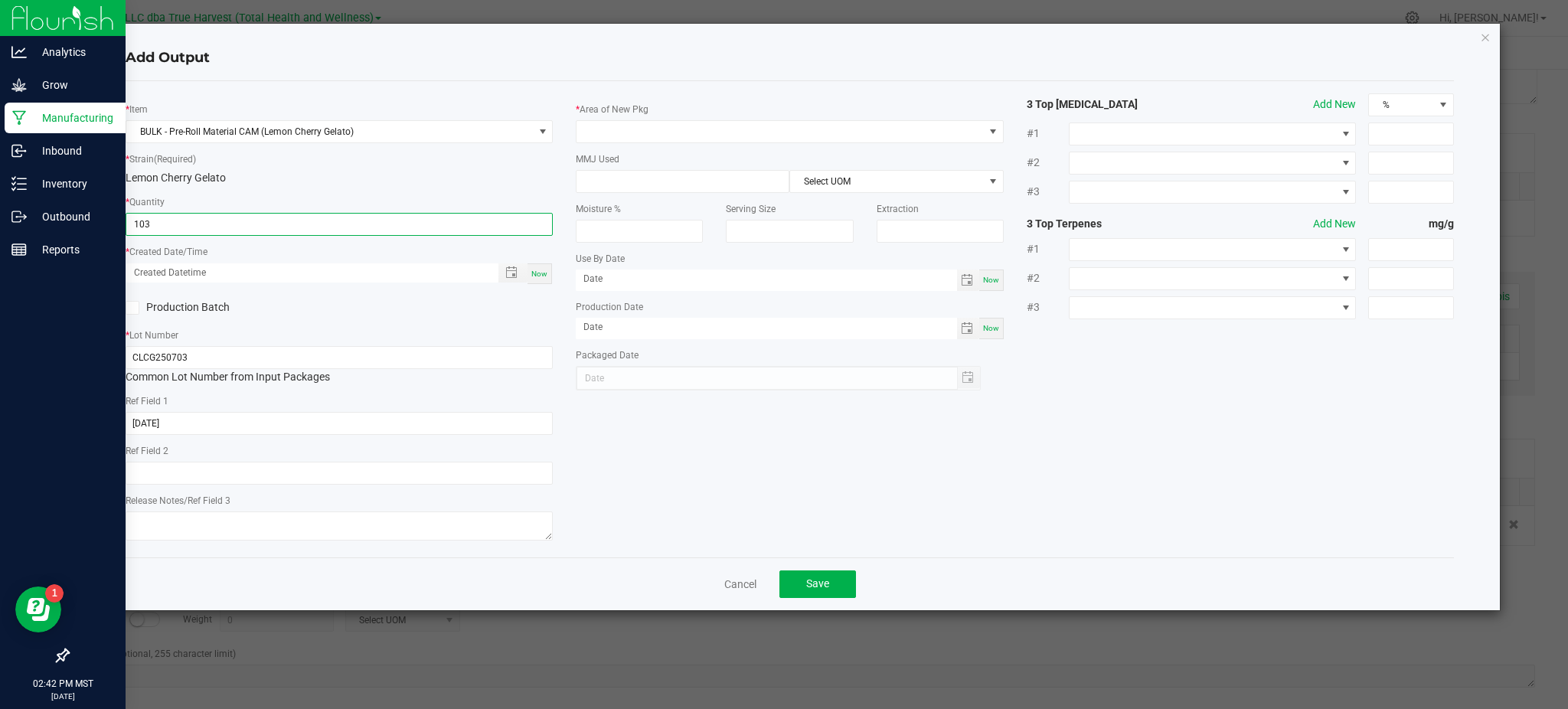
type input "103.0000 g"
click at [428, 320] on div "* Item BULK - Pre-Roll Material CAM (Lemon Cherry Gelato) * Strain (Required) L…" at bounding box center [340, 318] width 451 height 451
click at [509, 268] on span "Toggle popup" at bounding box center [511, 273] width 12 height 12
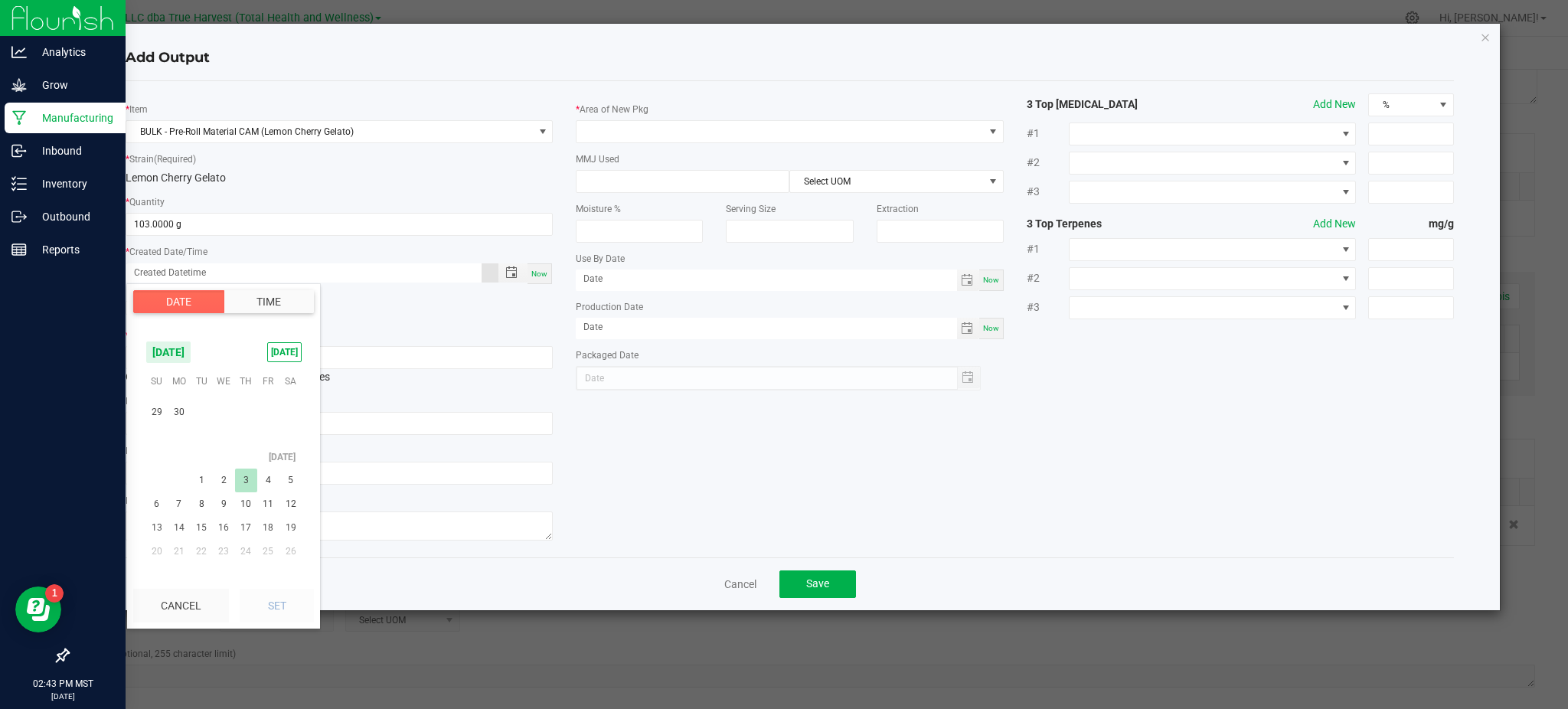
click at [250, 475] on span "3" at bounding box center [245, 480] width 22 height 24
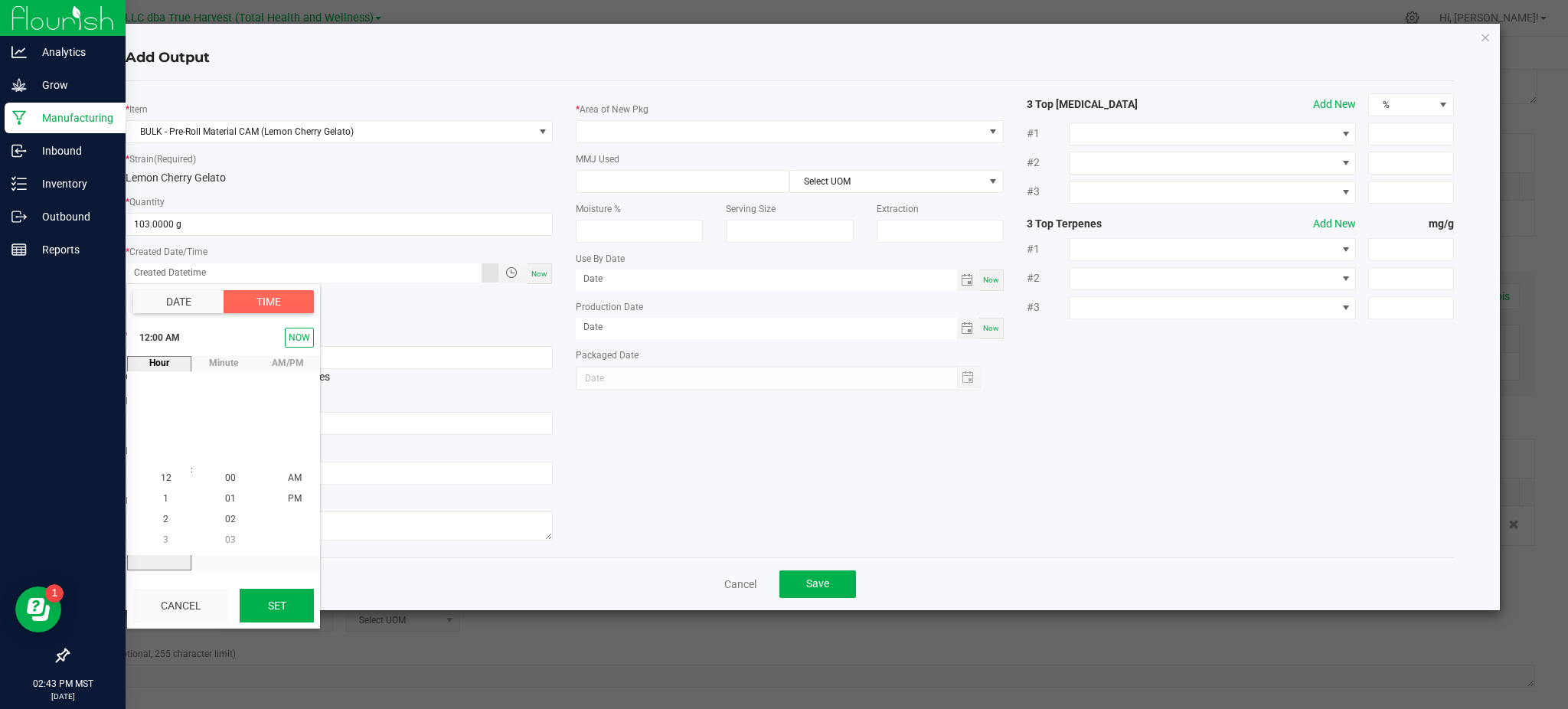
click at [284, 617] on button "Set" at bounding box center [276, 605] width 74 height 33
type input "[DATE] 12:00 AM"
type input "[DATE]"
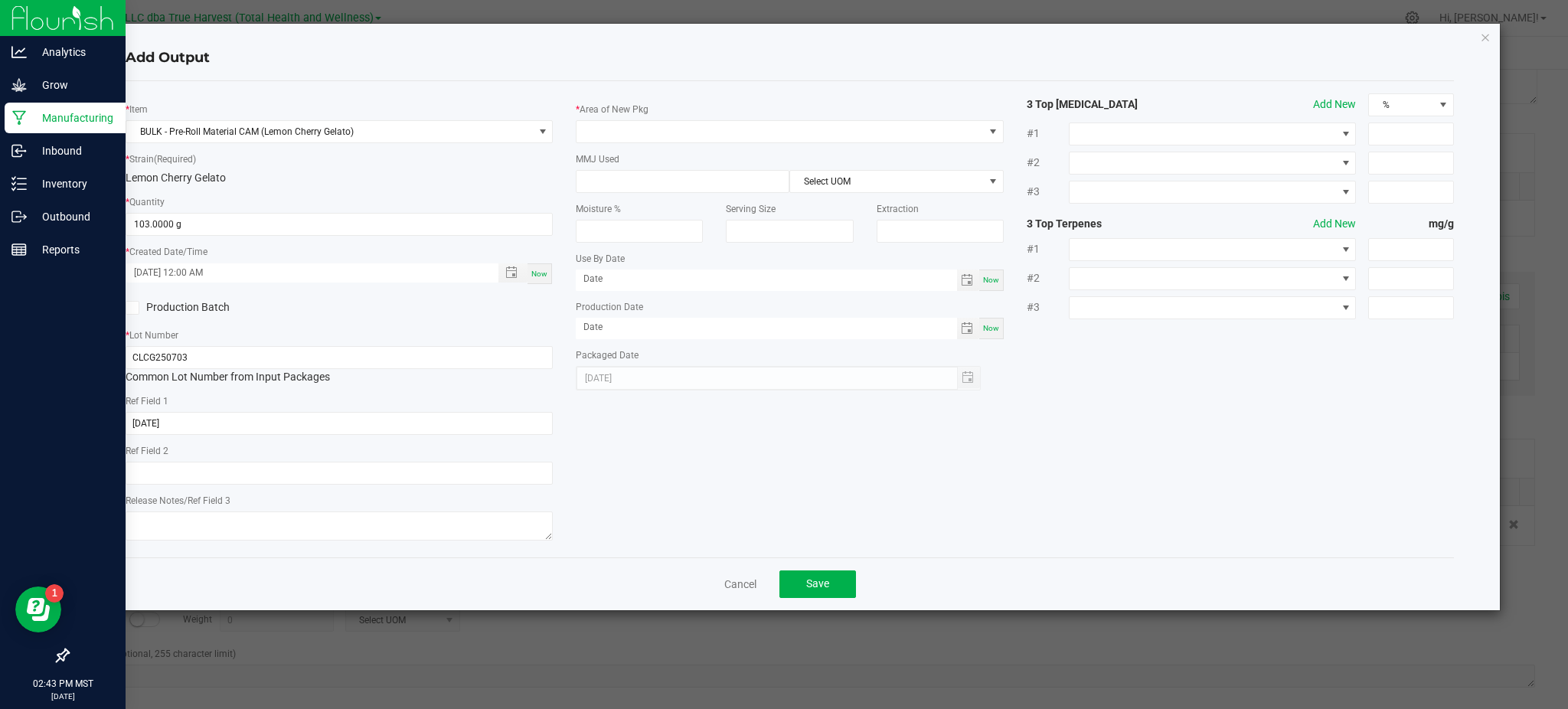
drag, startPoint x: 781, startPoint y: 415, endPoint x: 692, endPoint y: 412, distance: 89.1
click at [768, 415] on div "* Item BULK - Pre-Roll Material CAM (Lemon Cherry Gelato) * Strain (Required) L…" at bounding box center [790, 318] width 1352 height 451
click at [552, 74] on div "Add Output" at bounding box center [790, 58] width 1329 height 45
click at [617, 124] on span at bounding box center [780, 131] width 407 height 21
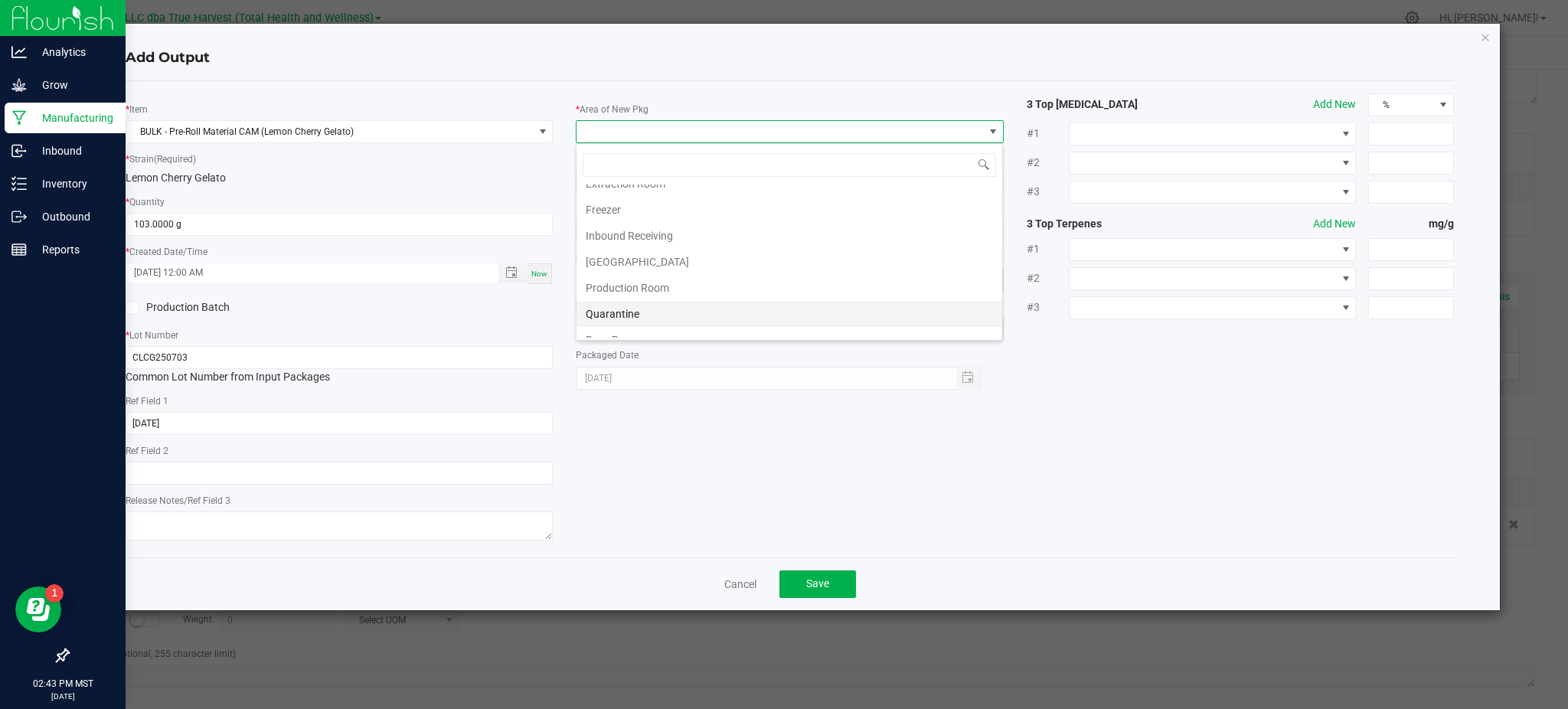
scroll to position [102, 0]
drag, startPoint x: 642, startPoint y: 250, endPoint x: 929, endPoint y: 312, distance: 293.6
click at [642, 249] on li "Production Room" at bounding box center [789, 252] width 426 height 26
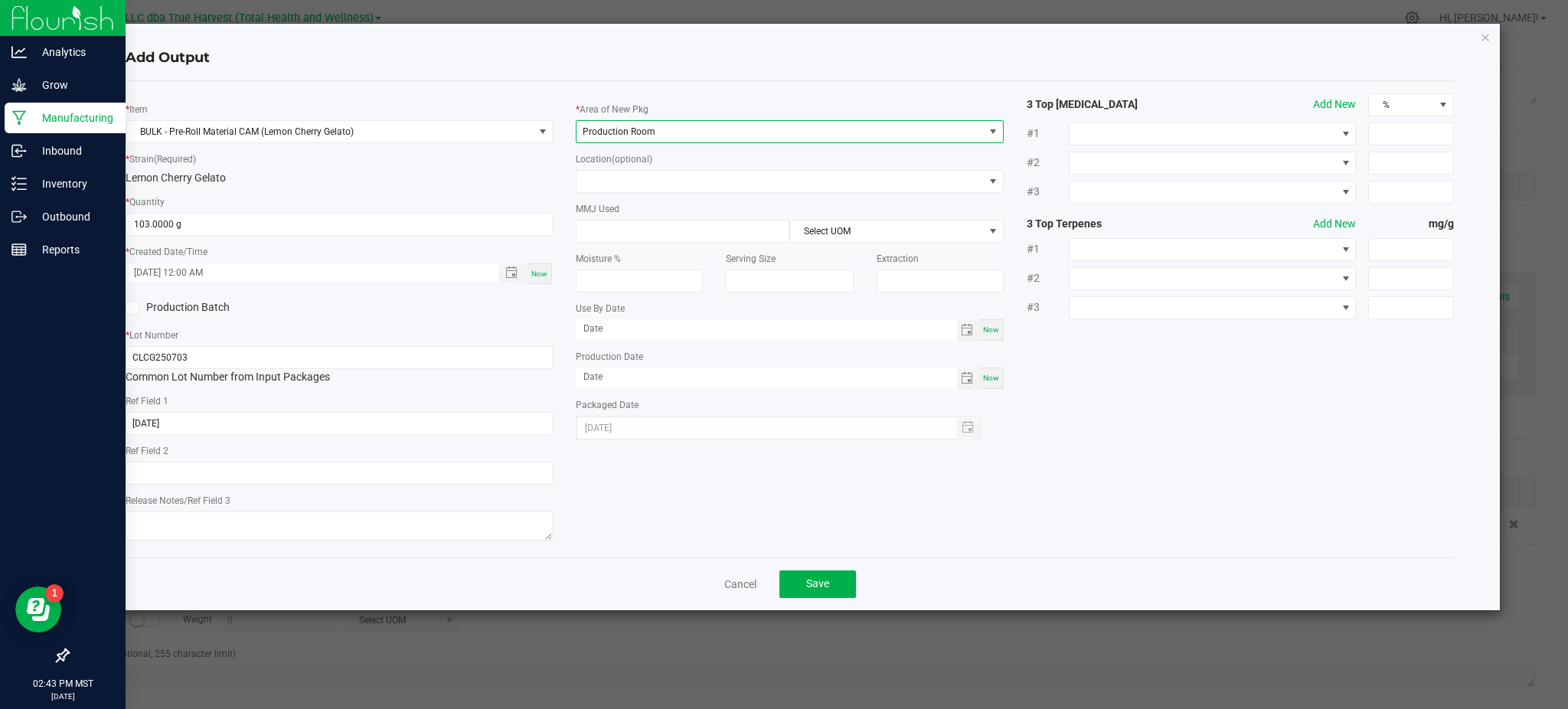
click at [1120, 346] on div "* Item BULK - Pre-Roll Material CAM (Lemon Cherry Gelato) * Strain (Required) L…" at bounding box center [790, 318] width 1352 height 451
click at [1097, 474] on div "* Item BULK - Pre-Roll Material CAM (Lemon Cherry Gelato) * Strain (Required) L…" at bounding box center [790, 318] width 1352 height 451
click at [829, 582] on button "Save" at bounding box center [817, 583] width 77 height 27
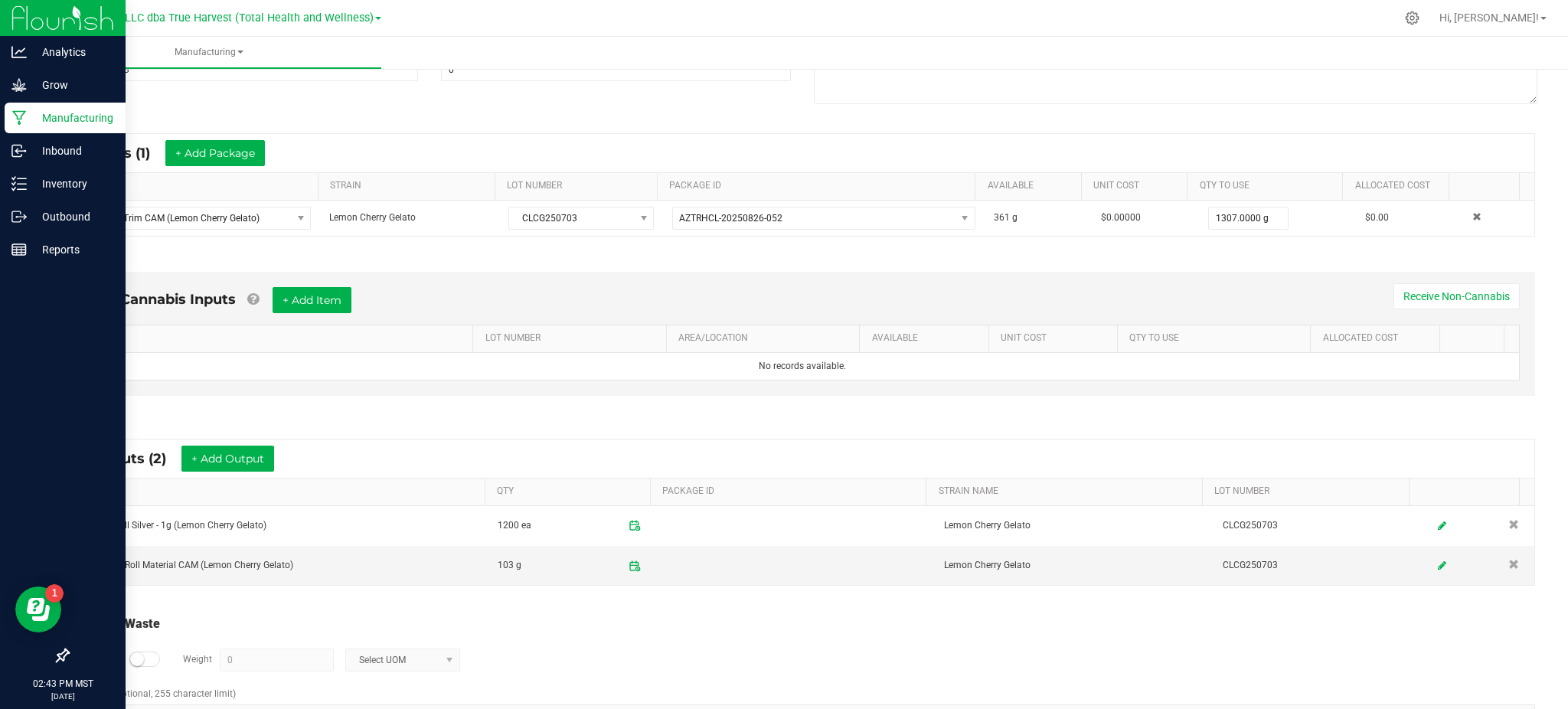
click at [760, 657] on div "Log Waste? Weight 0 Select UOM" at bounding box center [802, 660] width 1466 height 54
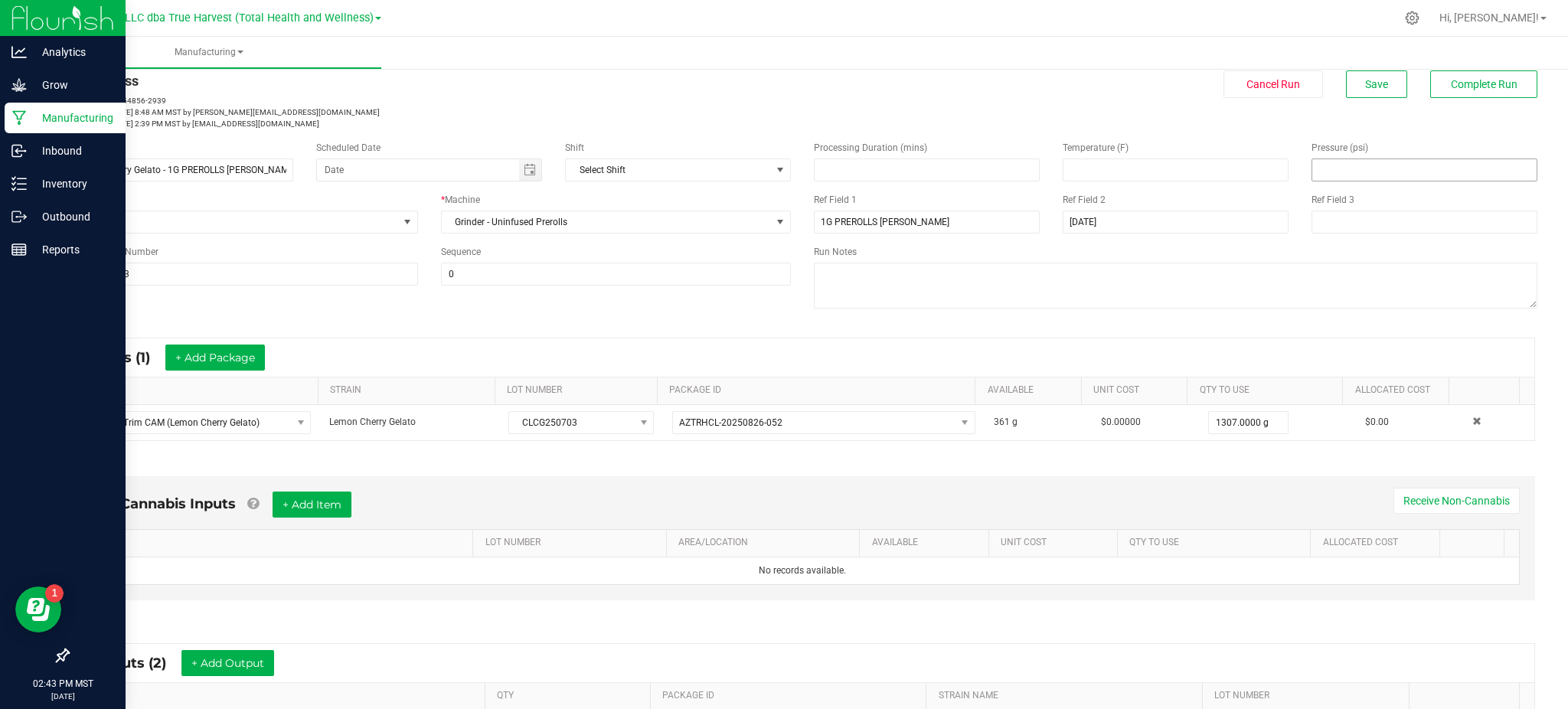
scroll to position [0, 0]
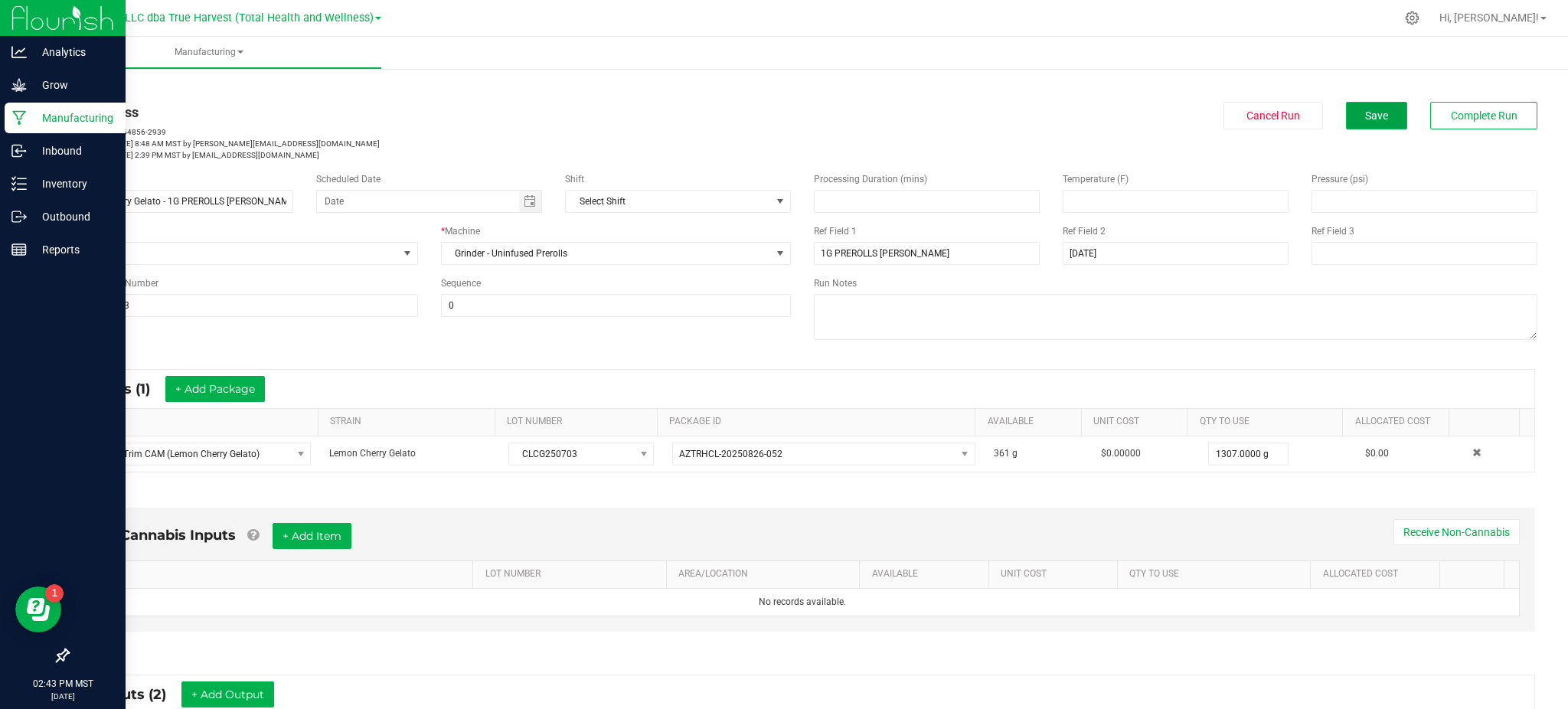
click at [1370, 107] on button "Save" at bounding box center [1377, 115] width 62 height 27
drag, startPoint x: 1352, startPoint y: 121, endPoint x: 1564, endPoint y: 129, distance: 212.2
click at [1356, 121] on button "Save" at bounding box center [1377, 115] width 62 height 27
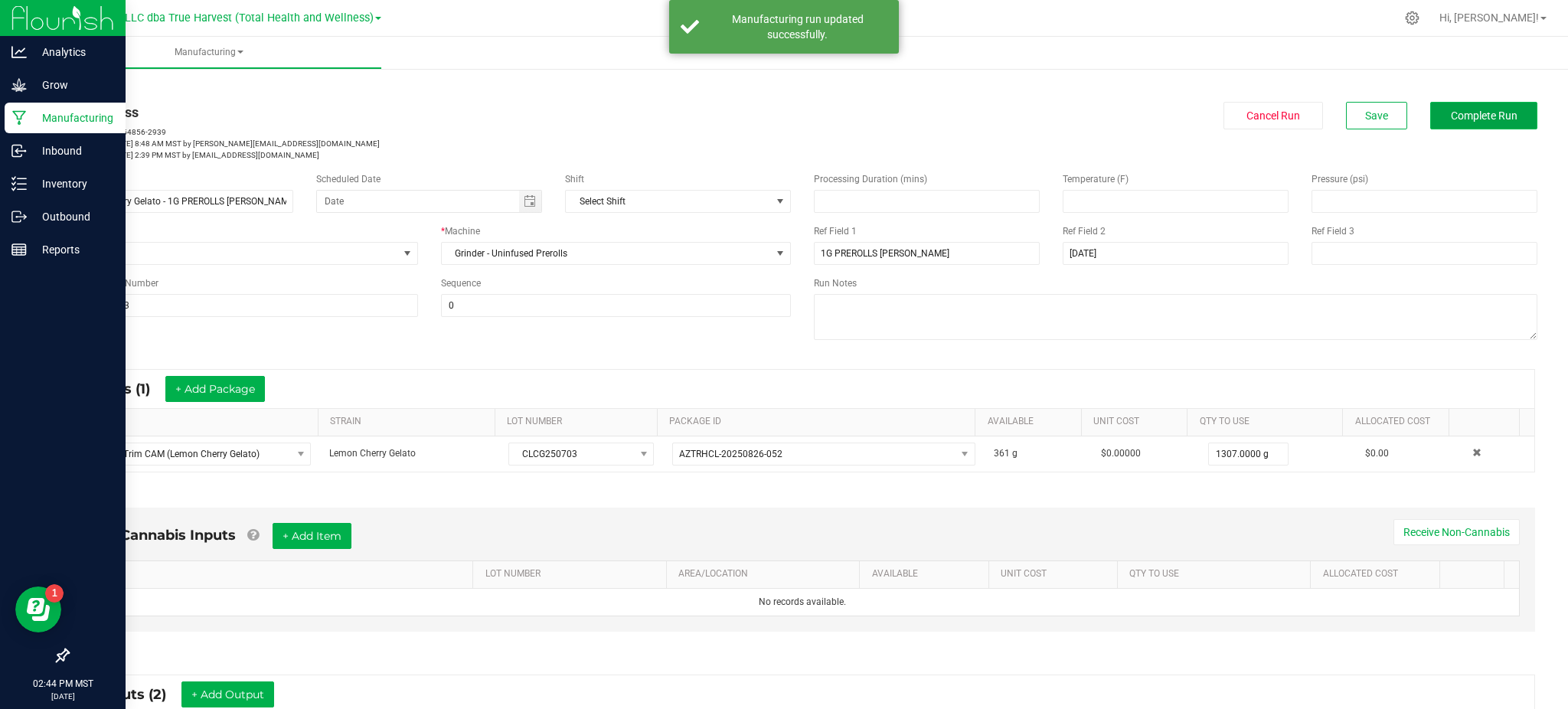
click at [1489, 117] on span "Complete Run" at bounding box center [1484, 115] width 67 height 12
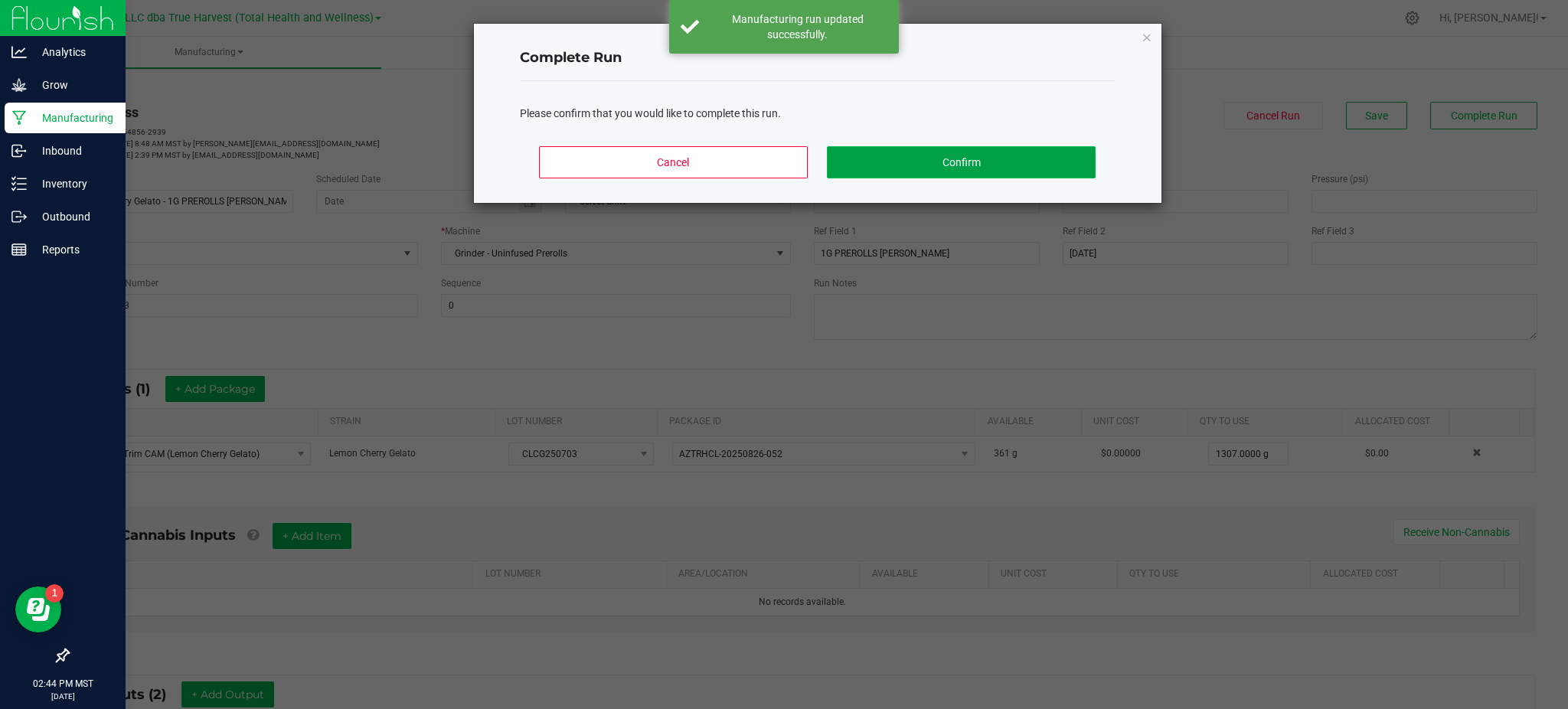
click at [1012, 146] on button "Confirm" at bounding box center [961, 162] width 268 height 33
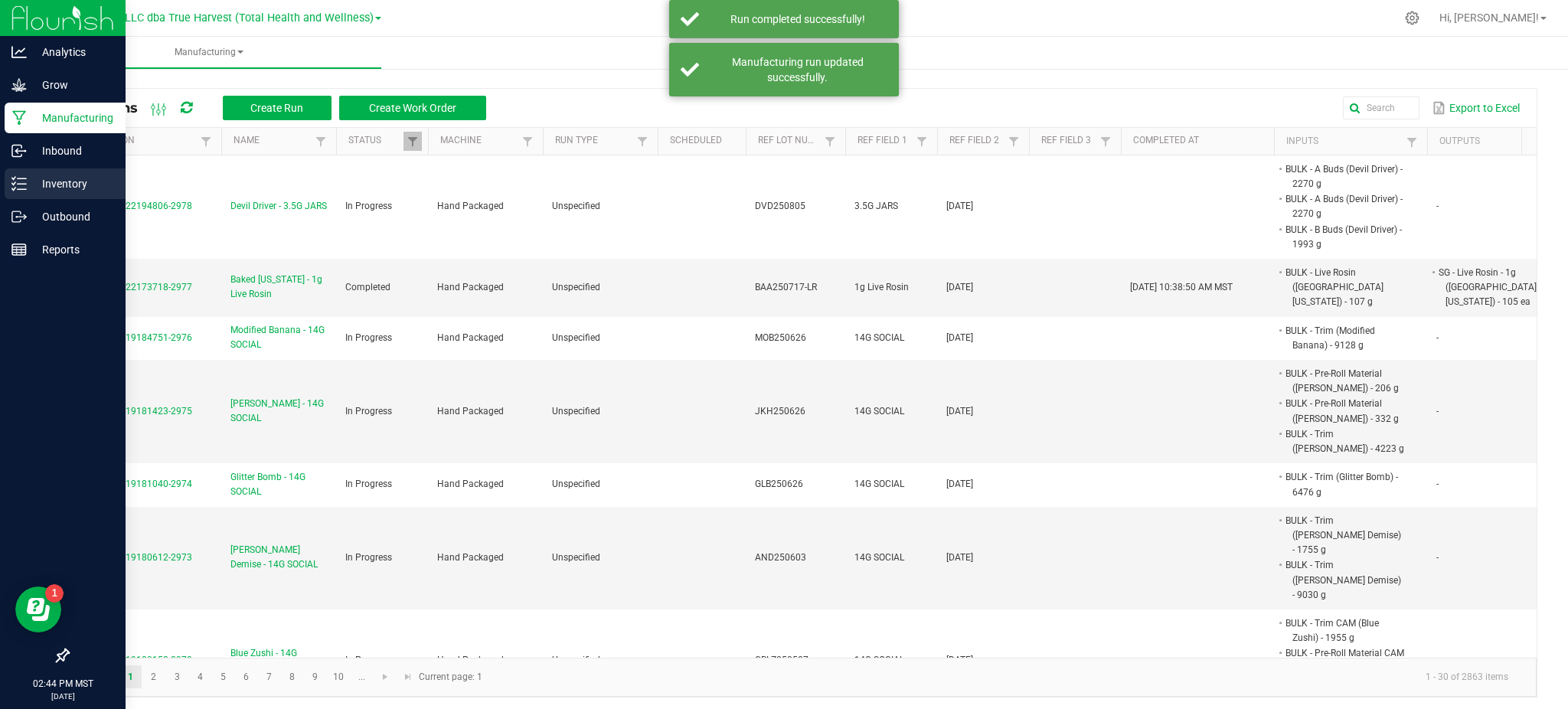
click at [63, 179] on p "Inventory" at bounding box center [72, 183] width 92 height 18
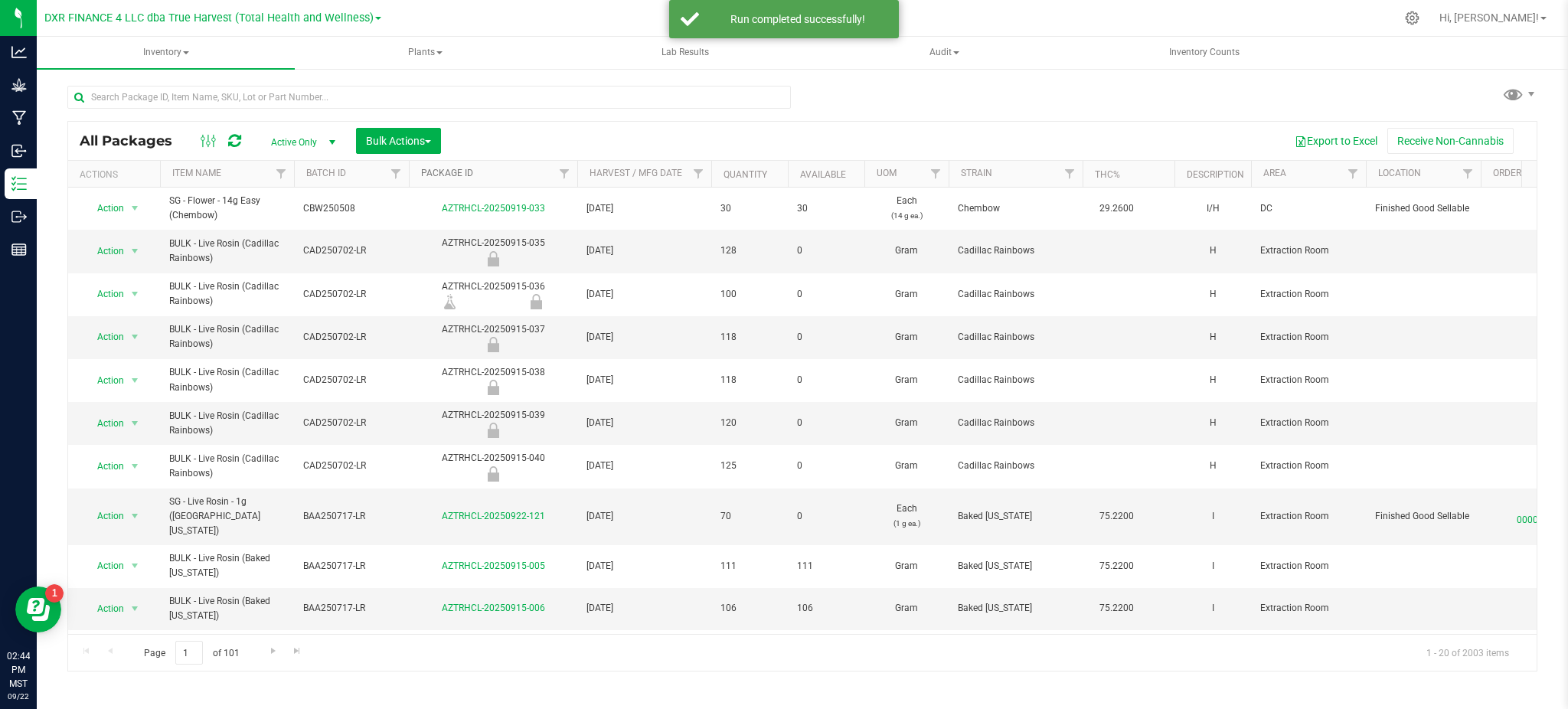
click at [457, 175] on link "Package ID" at bounding box center [447, 173] width 52 height 11
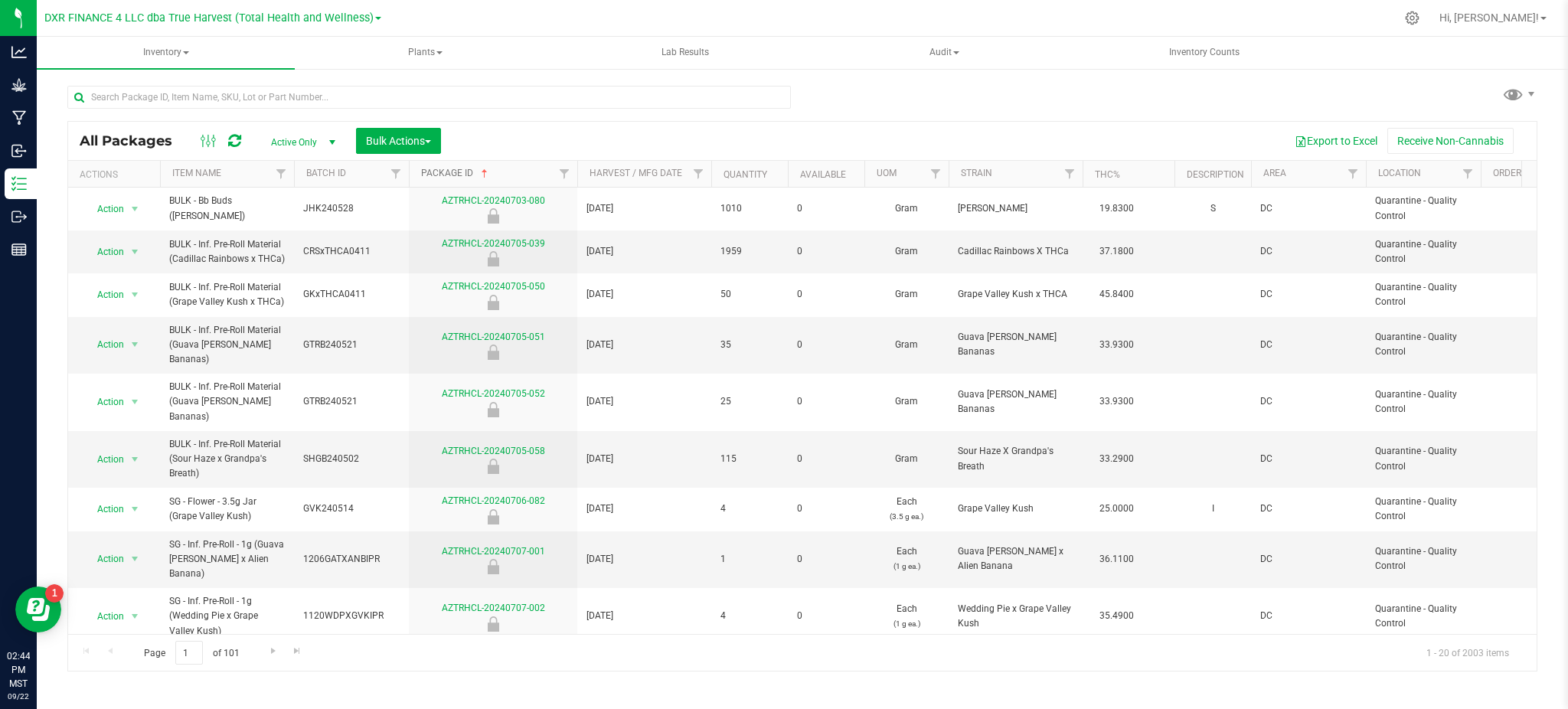
click at [457, 175] on link "Package ID" at bounding box center [456, 173] width 70 height 11
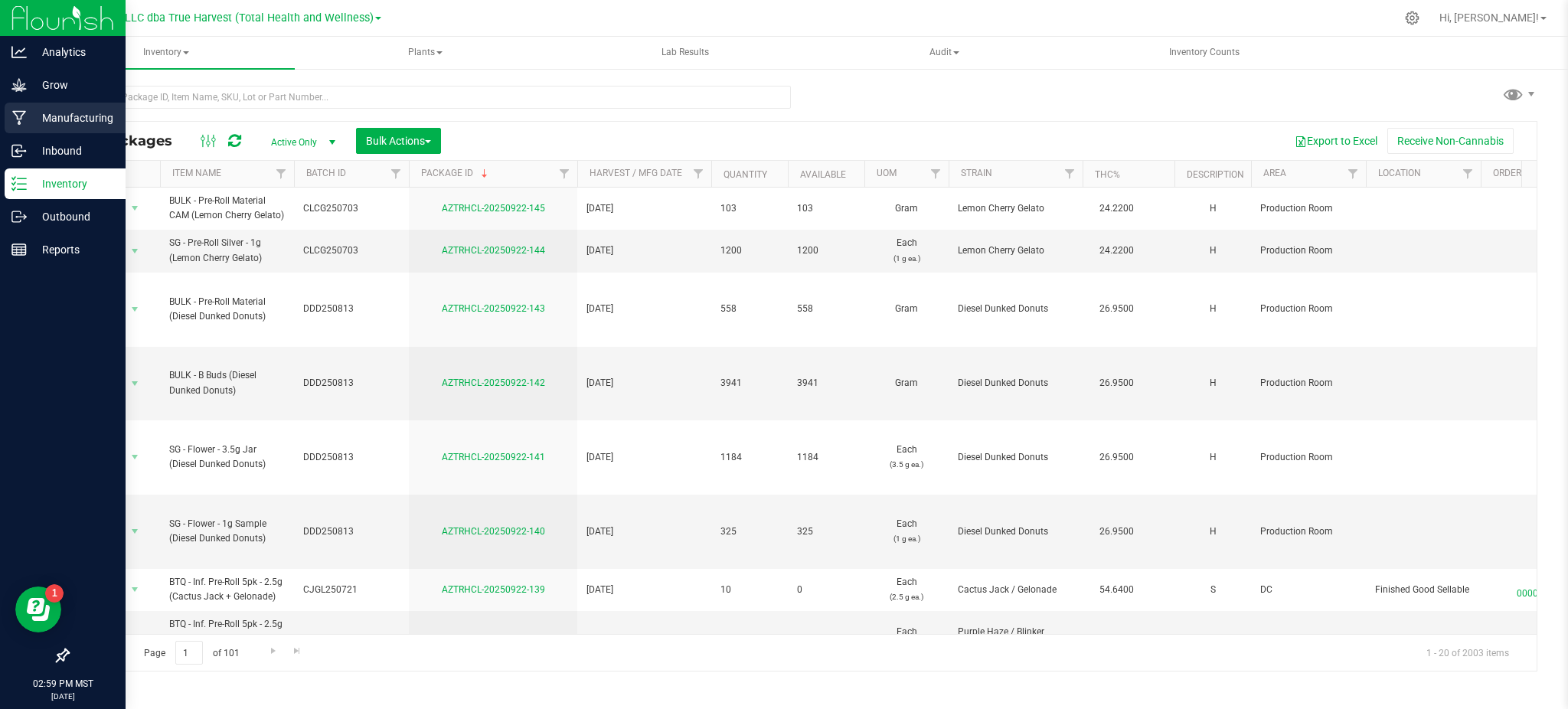
click at [26, 106] on div "Manufacturing" at bounding box center [64, 118] width 121 height 31
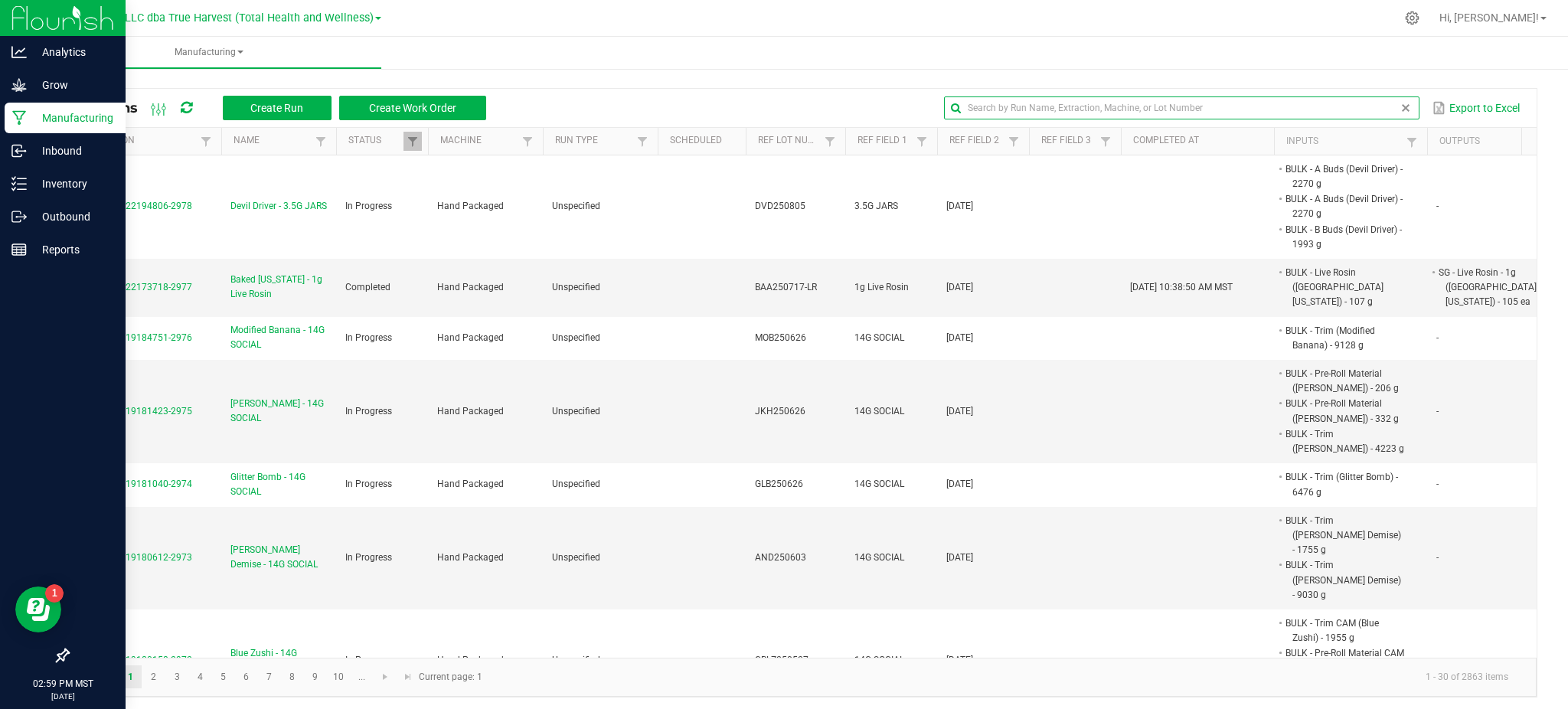
drag, startPoint x: 1358, startPoint y: 109, endPoint x: 1320, endPoint y: 111, distance: 38.1
click at [1359, 108] on input "text" at bounding box center [1182, 108] width 475 height 23
paste input "PAB250703"
type input "PAB250703"
click at [782, 93] on div "All Runs Create Run Create Work Order PAB250703 Export to Excel" at bounding box center [802, 108] width 1469 height 39
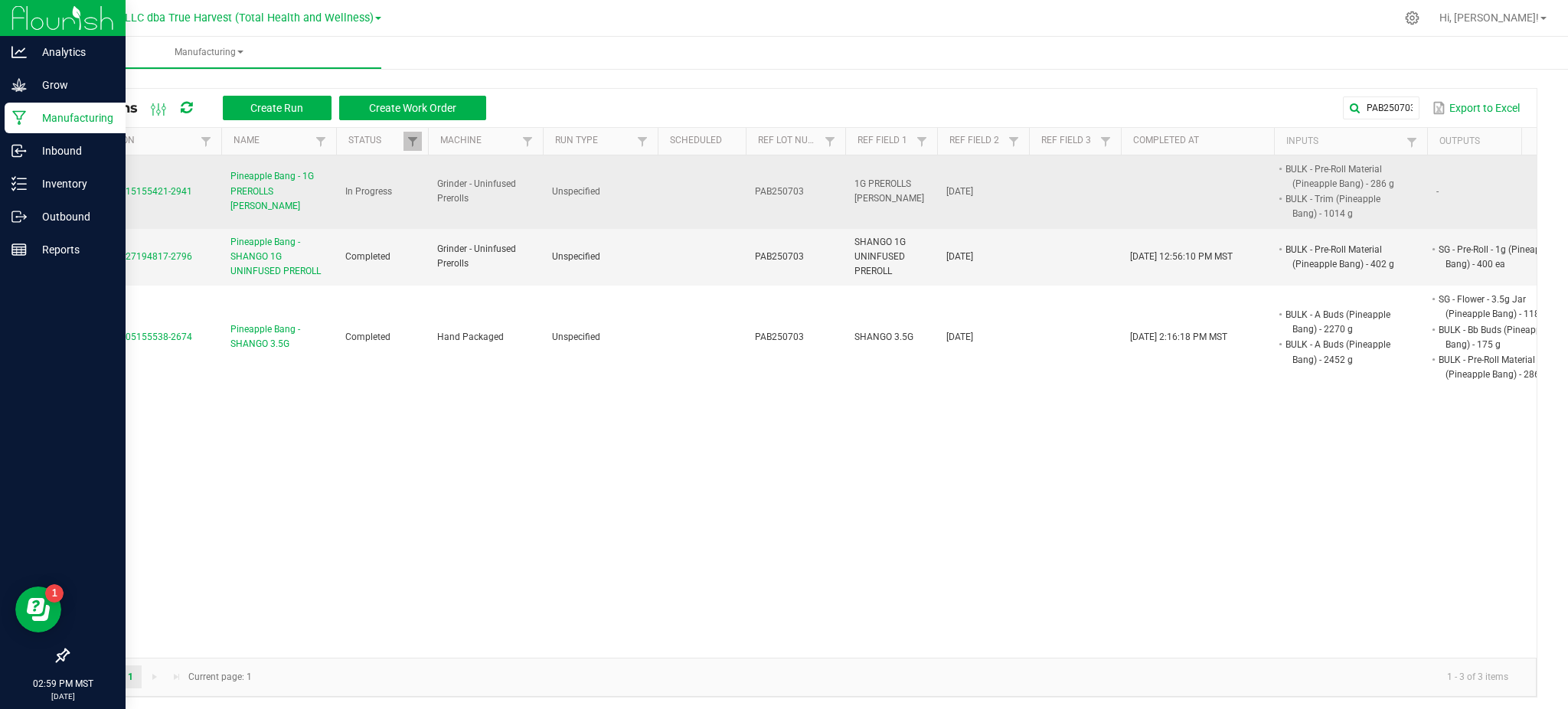
click at [282, 187] on span "Pineapple Bang - 1G PREROLLS [PERSON_NAME]" at bounding box center [279, 191] width 97 height 44
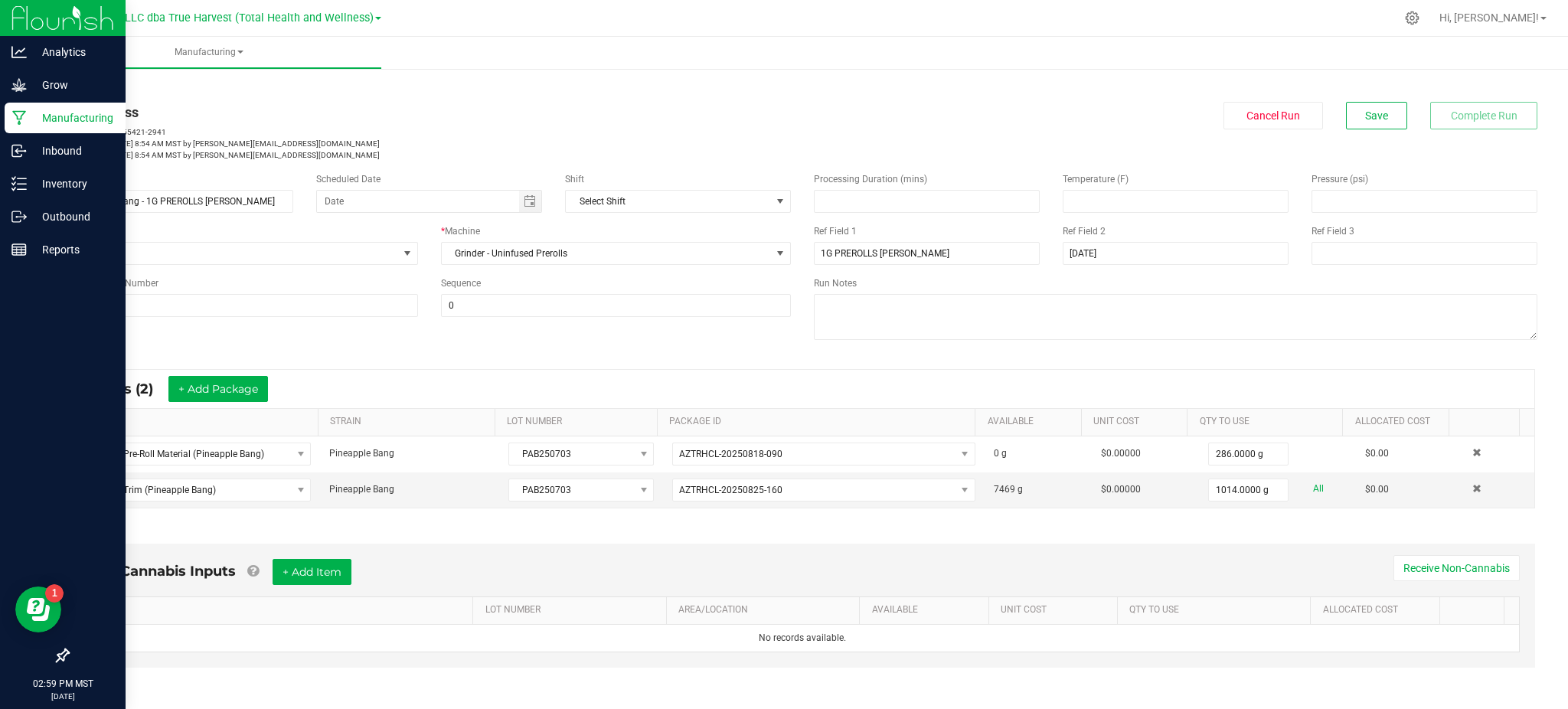
click at [356, 362] on div "* Inputs (2) + Add Package ITEM STRAIN LOT NUMBER PACKAGE ID AVAILABLE Unit Cos…" at bounding box center [802, 439] width 1493 height 167
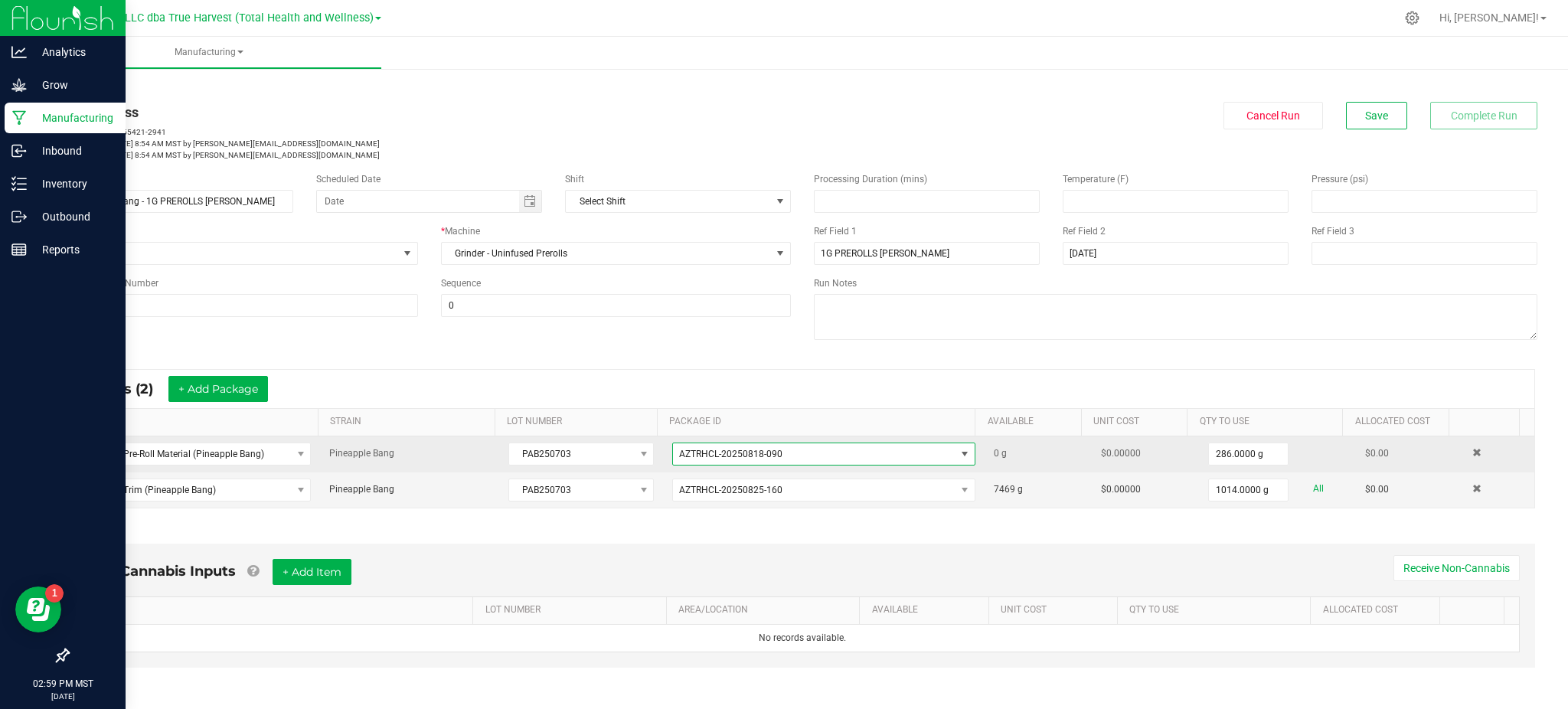
click at [777, 454] on span "AZTRHCL-20250818-090" at bounding box center [814, 454] width 282 height 21
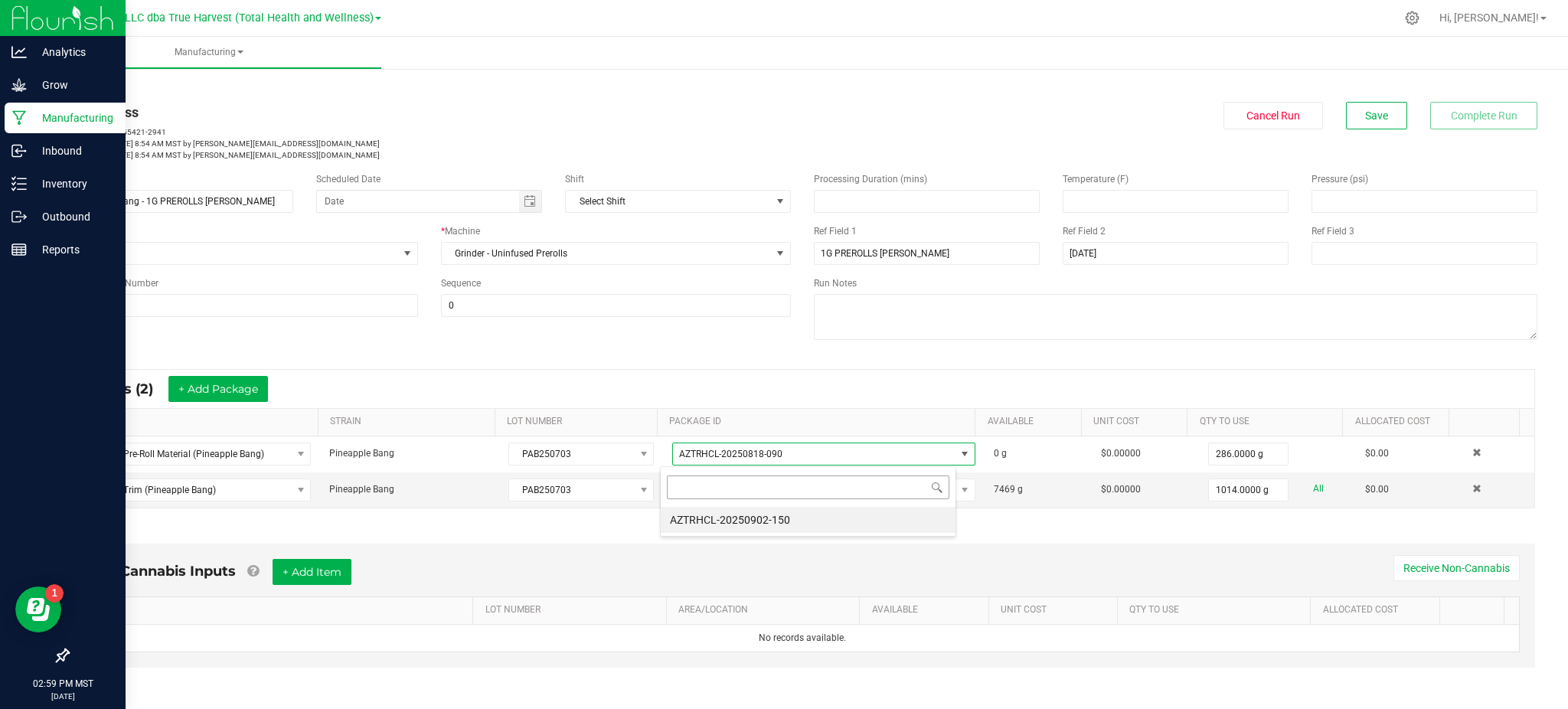
scroll to position [23, 296]
click at [779, 378] on div "* Inputs (2) + Add Package" at bounding box center [802, 389] width 1464 height 39
click at [1108, 538] on div "Non-Cannabis Inputs + Add Item Receive Non-Cannabis ITEM LOT NUMBER AREA/LOCATI…" at bounding box center [802, 609] width 1493 height 174
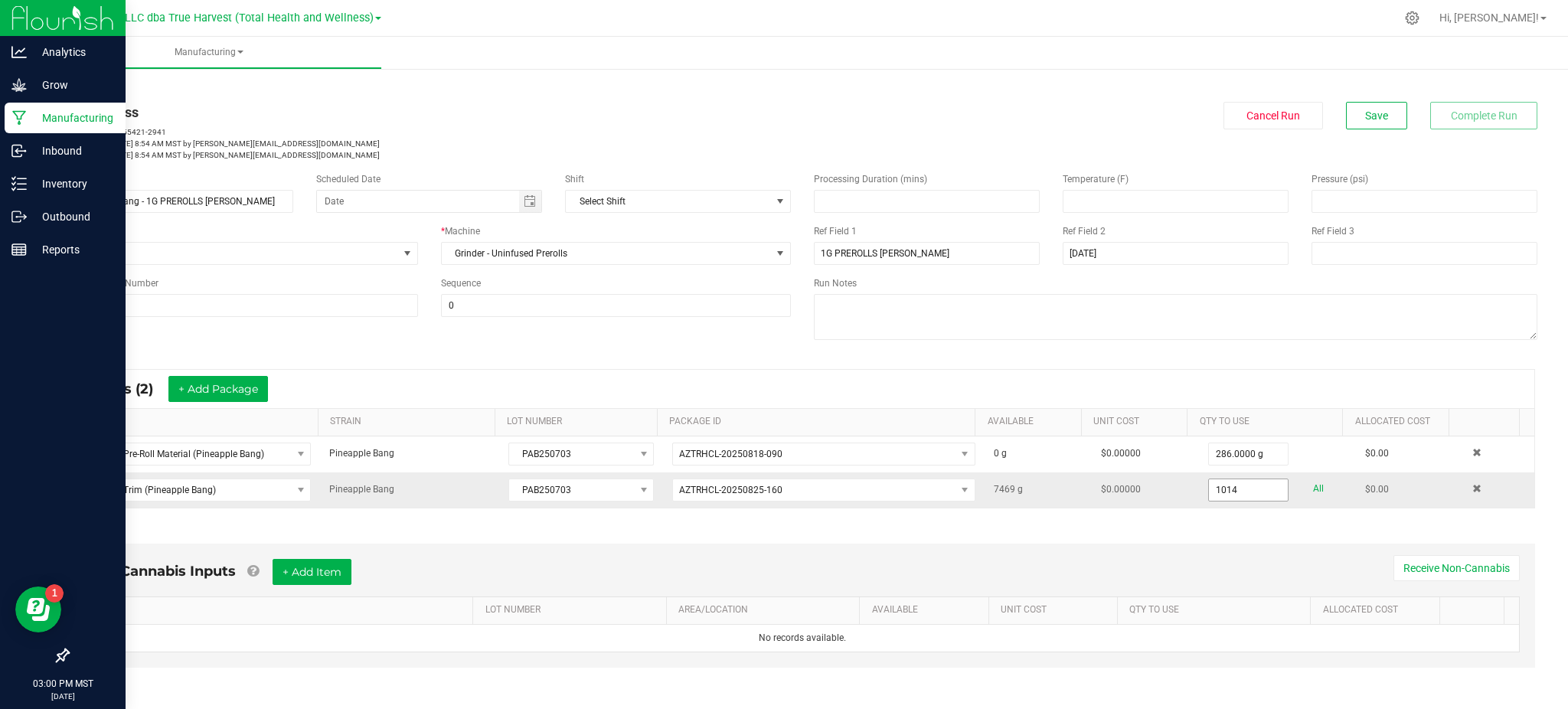
click at [1209, 487] on input "1014" at bounding box center [1249, 490] width 80 height 21
type input "1022.0000 g"
click at [1226, 536] on div "Non-Cannabis Inputs + Add Item Receive Non-Cannabis ITEM LOT NUMBER AREA/LOCATI…" at bounding box center [802, 609] width 1493 height 174
click at [1361, 124] on button "Save" at bounding box center [1377, 115] width 62 height 27
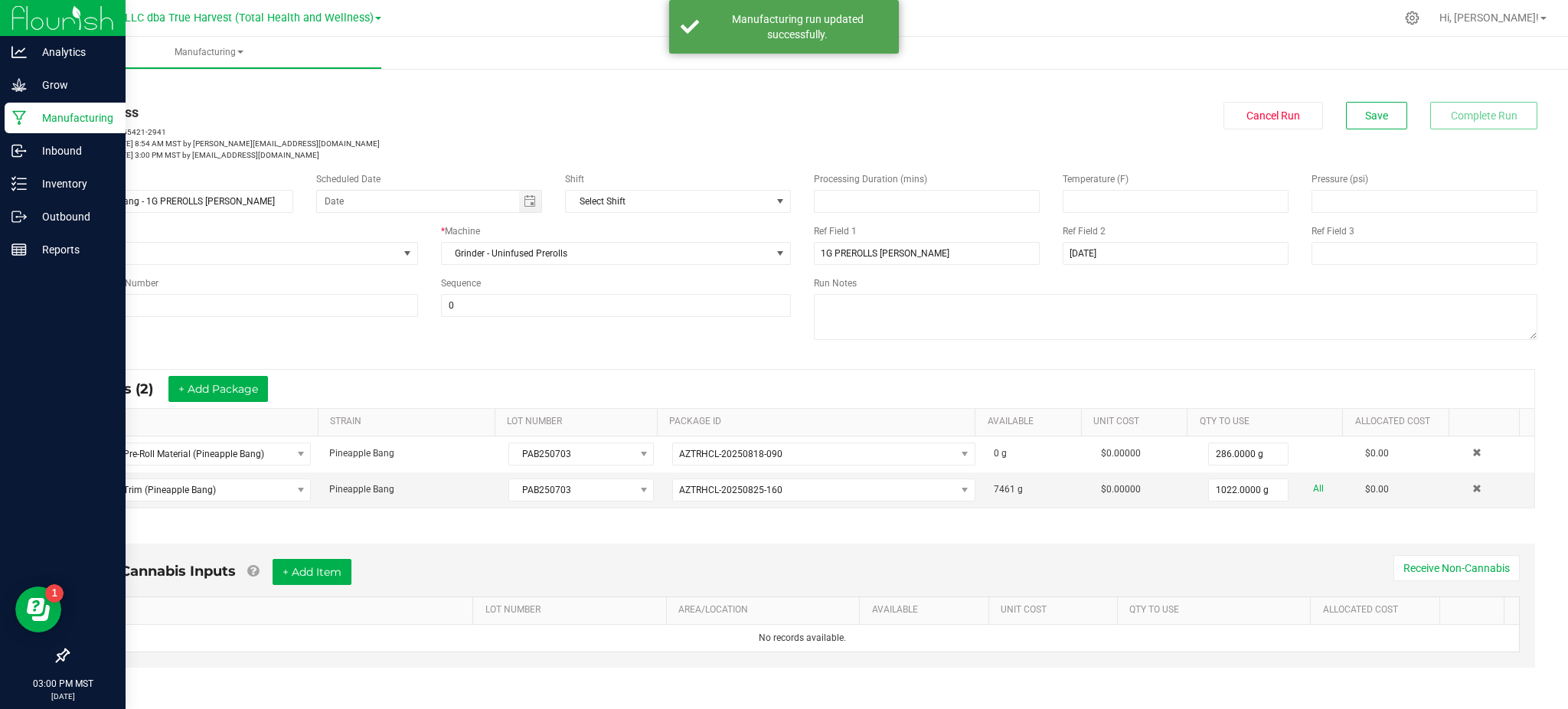
drag, startPoint x: 1024, startPoint y: 528, endPoint x: 1025, endPoint y: 518, distance: 10.0
click at [1024, 528] on div "Non-Cannabis Inputs + Add Item Receive Non-Cannabis ITEM LOT NUMBER AREA/LOCATI…" at bounding box center [802, 609] width 1493 height 174
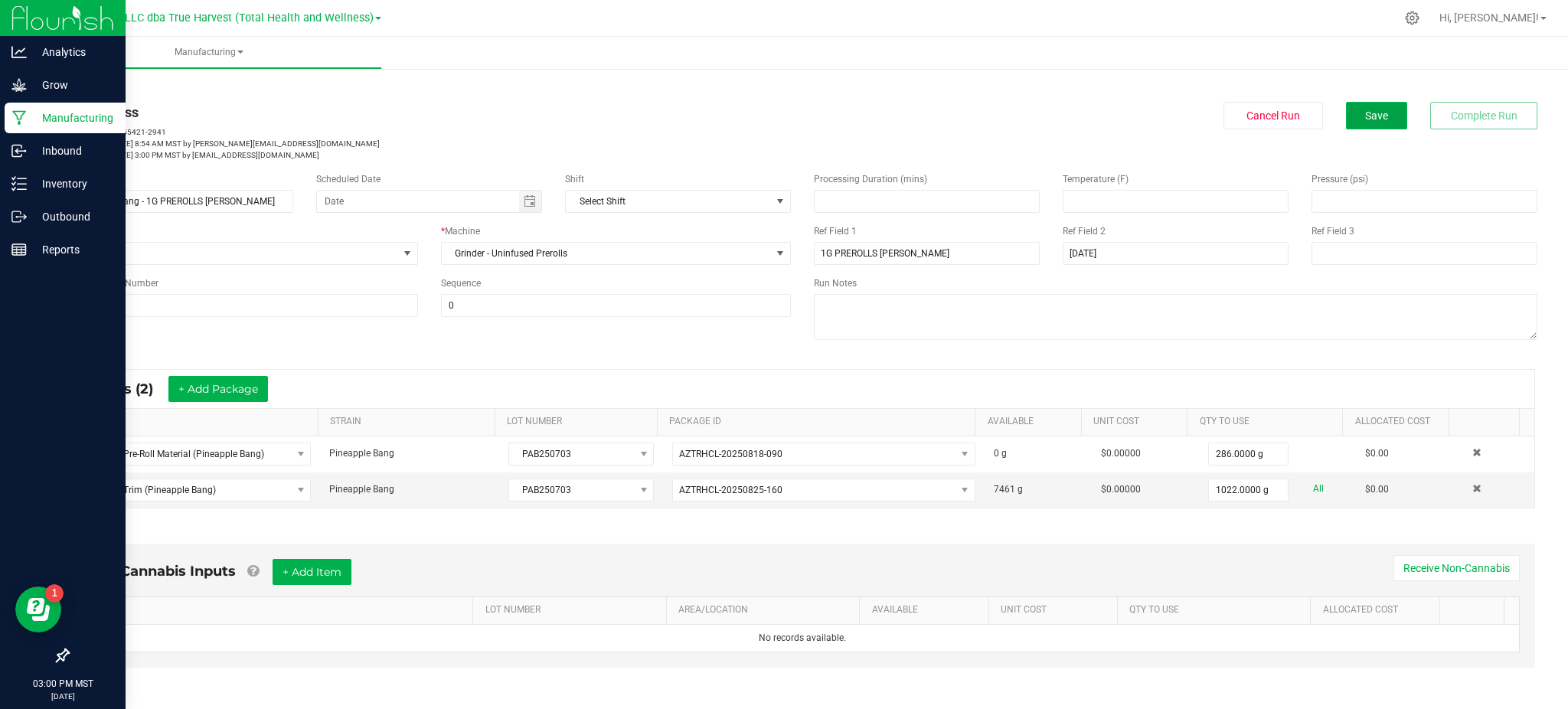
click at [1383, 119] on button "Save" at bounding box center [1377, 115] width 62 height 27
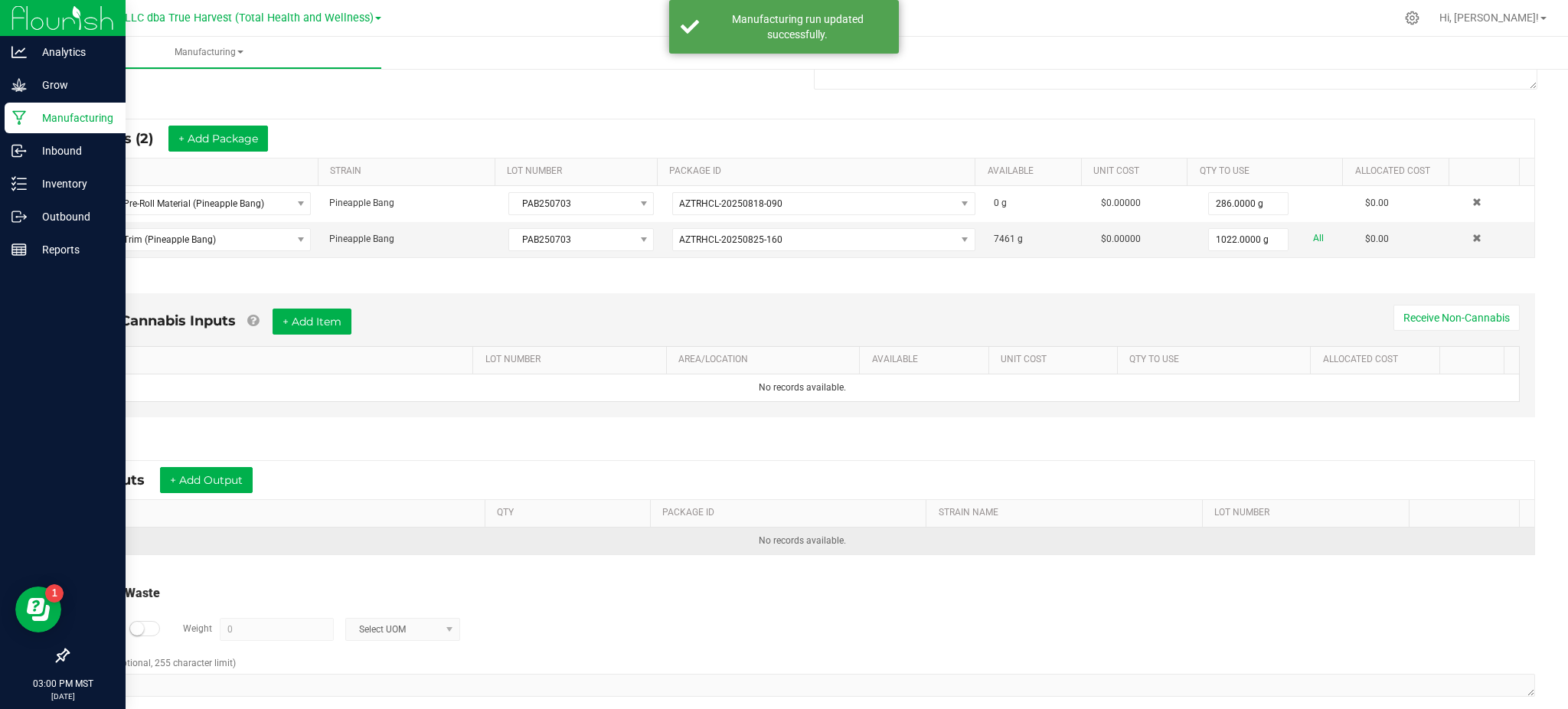
scroll to position [272, 0]
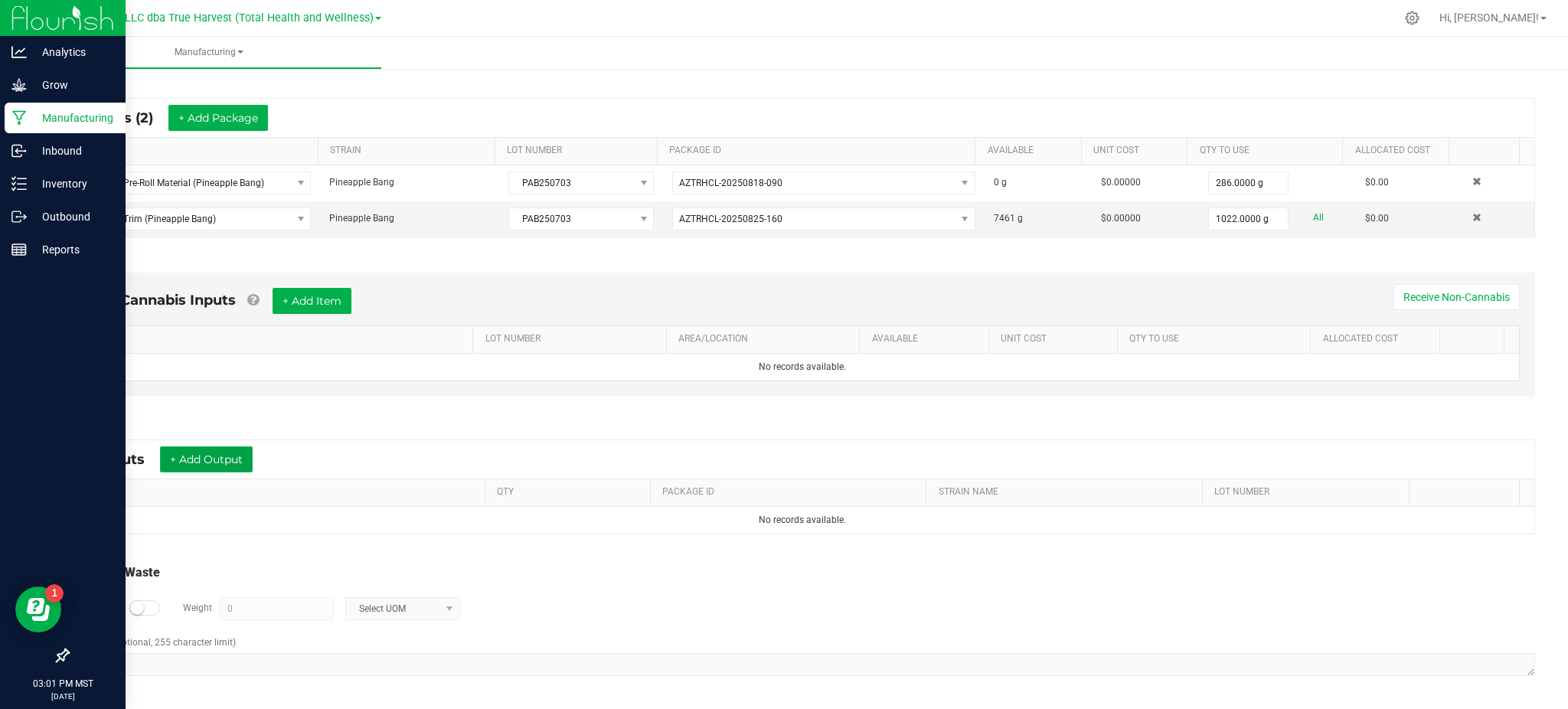
click at [163, 460] on button "+ Add Output" at bounding box center [206, 459] width 92 height 26
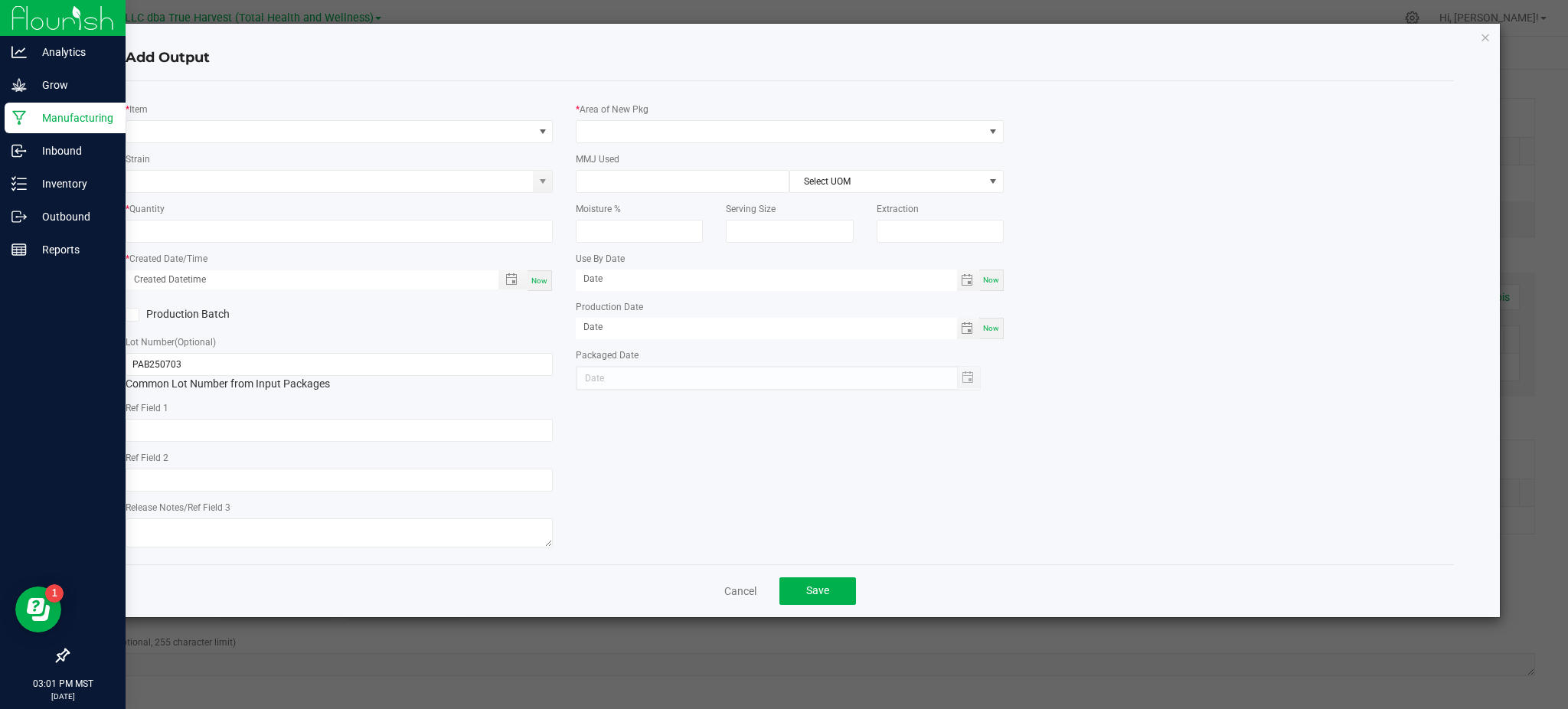
type input "[DATE]"
click at [198, 65] on h4 "Add Output" at bounding box center [790, 58] width 1329 height 20
click at [198, 135] on span "NO DATA FOUND" at bounding box center [330, 131] width 407 height 21
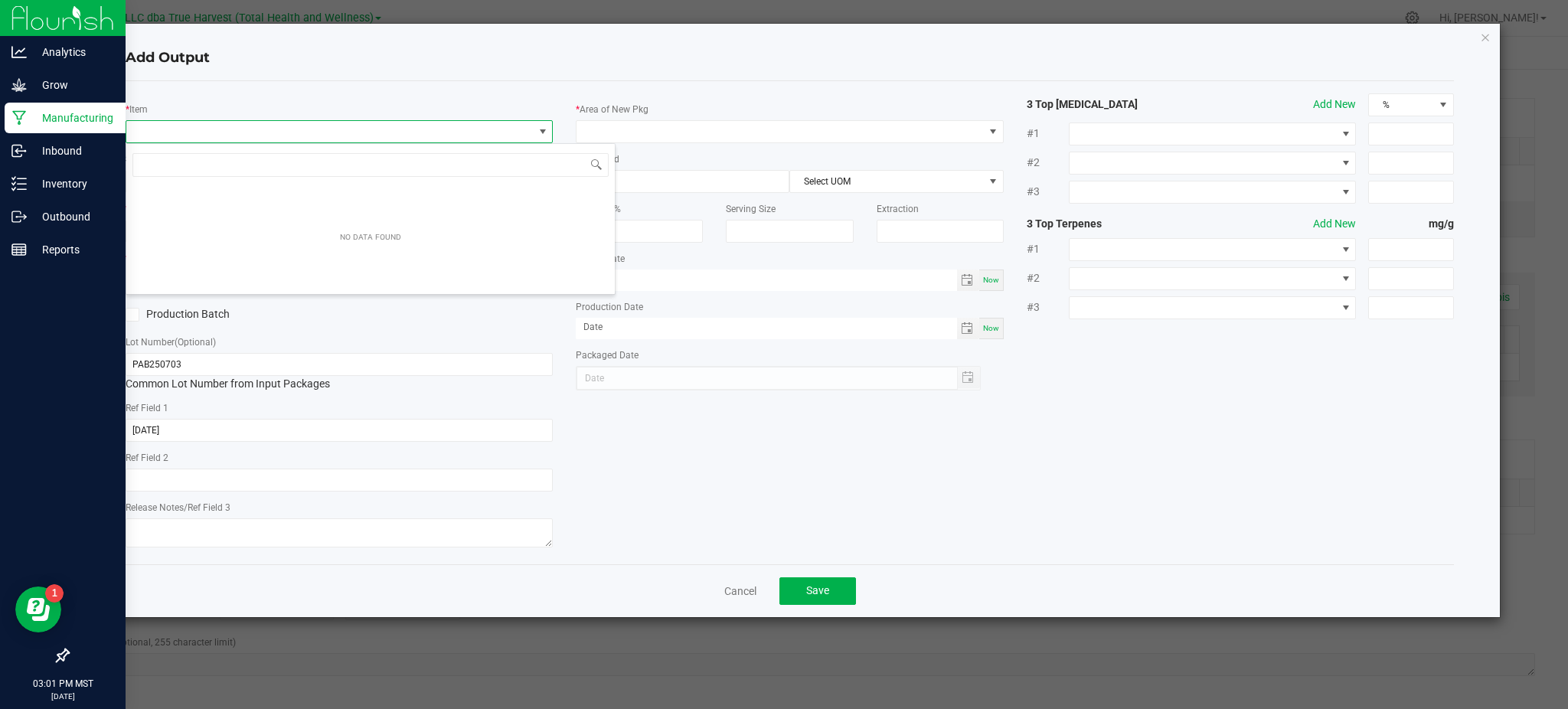
scroll to position [23, 428]
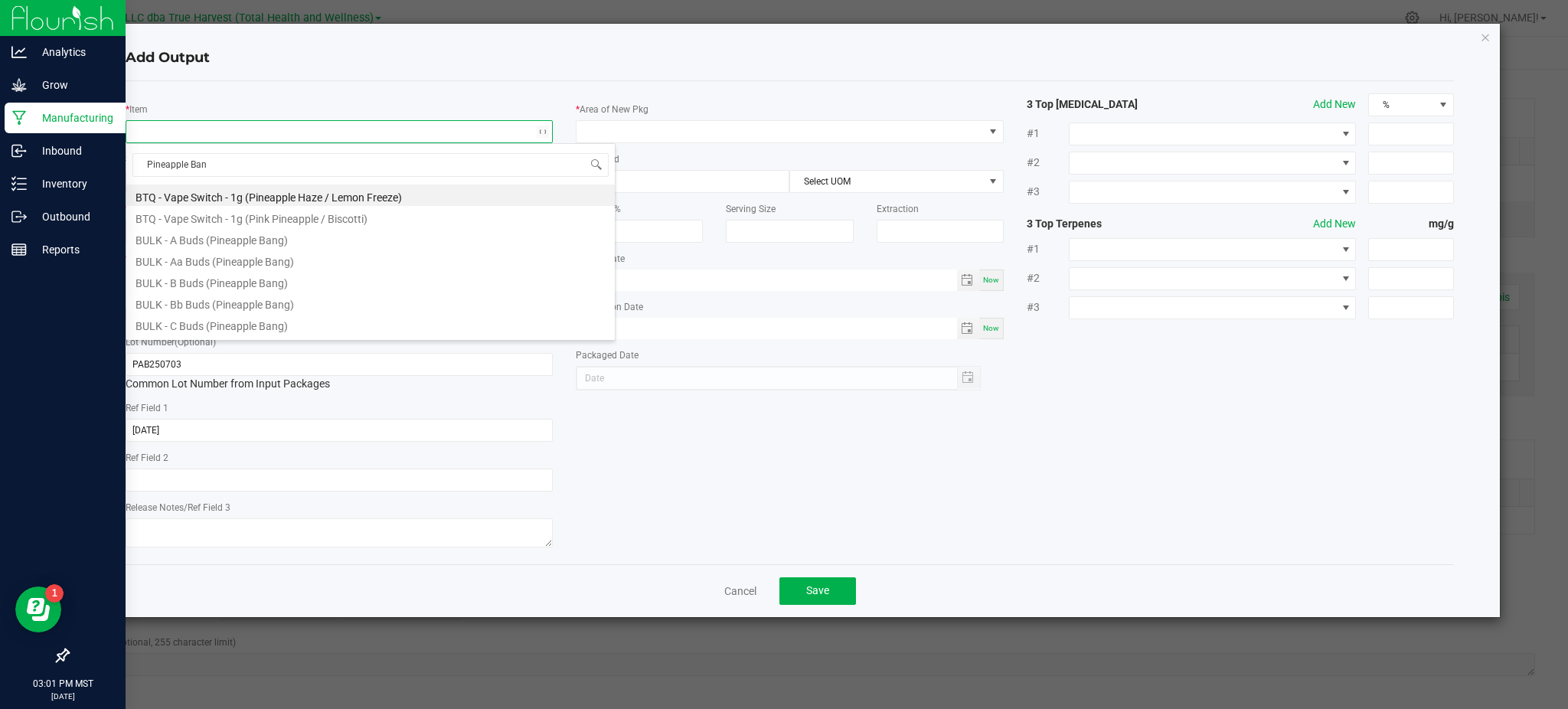
type input "Pineapple Bang"
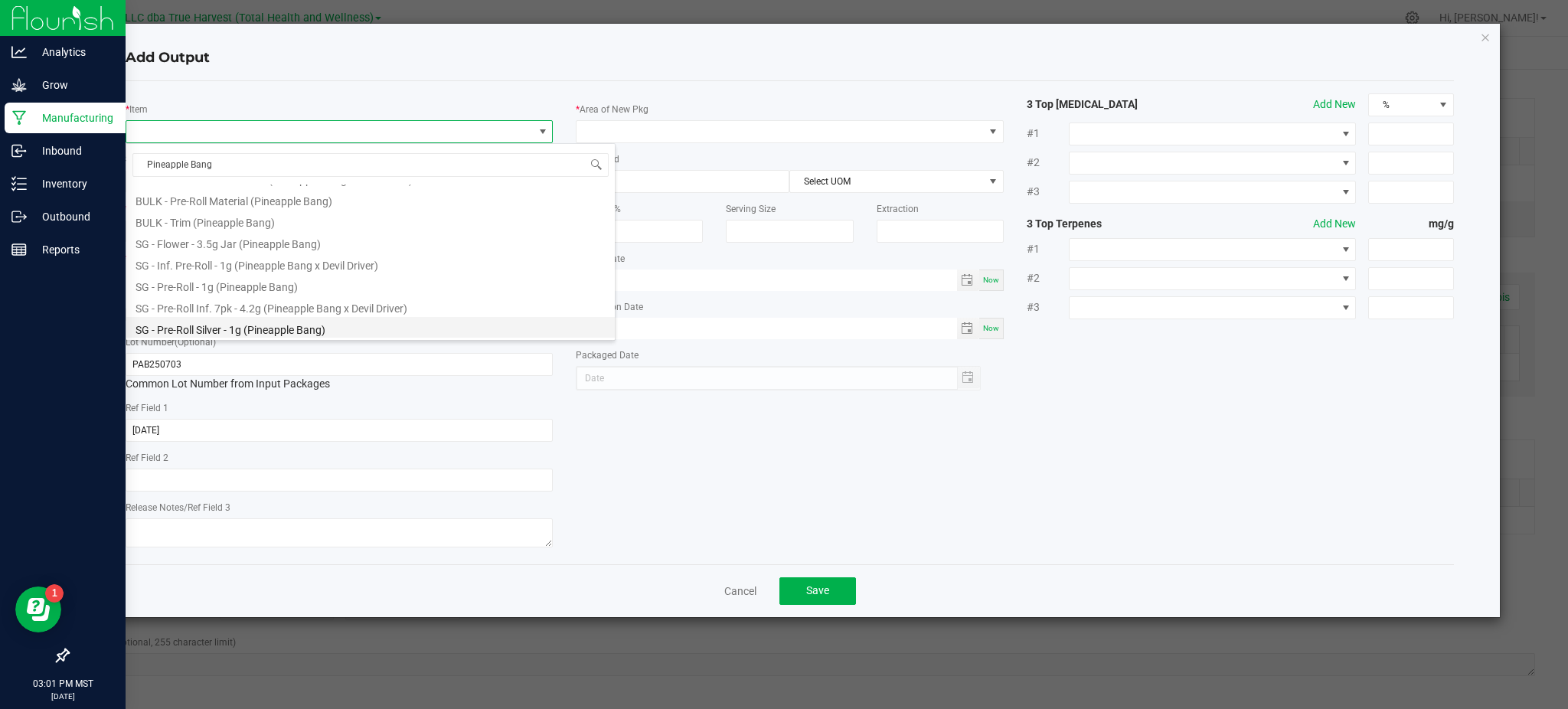
click at [357, 326] on li "SG - Pre-Roll Silver - 1g (Pineapple Bang)" at bounding box center [370, 327] width 488 height 21
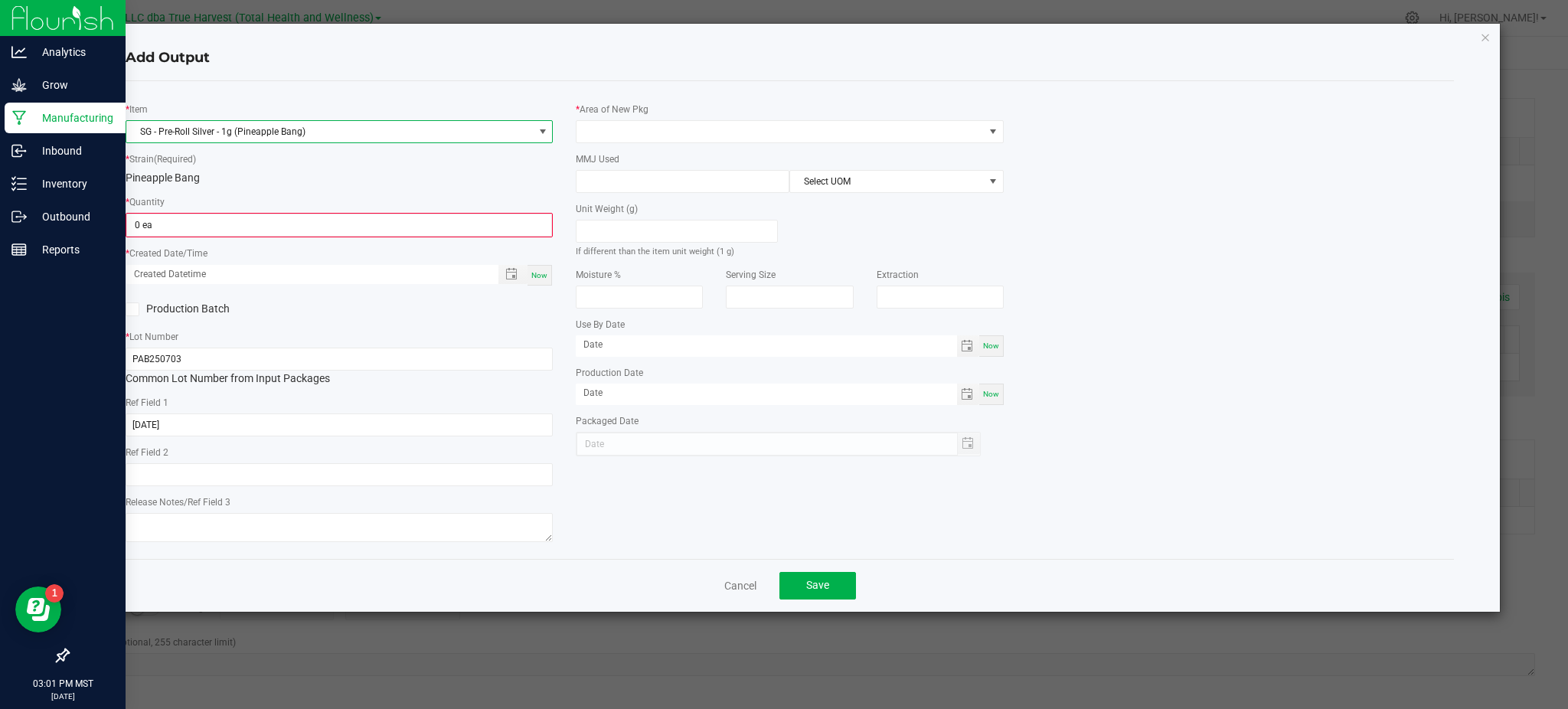
click at [357, 182] on div "Pineapple Bang" at bounding box center [340, 178] width 428 height 16
click at [260, 227] on input "0" at bounding box center [339, 225] width 424 height 21
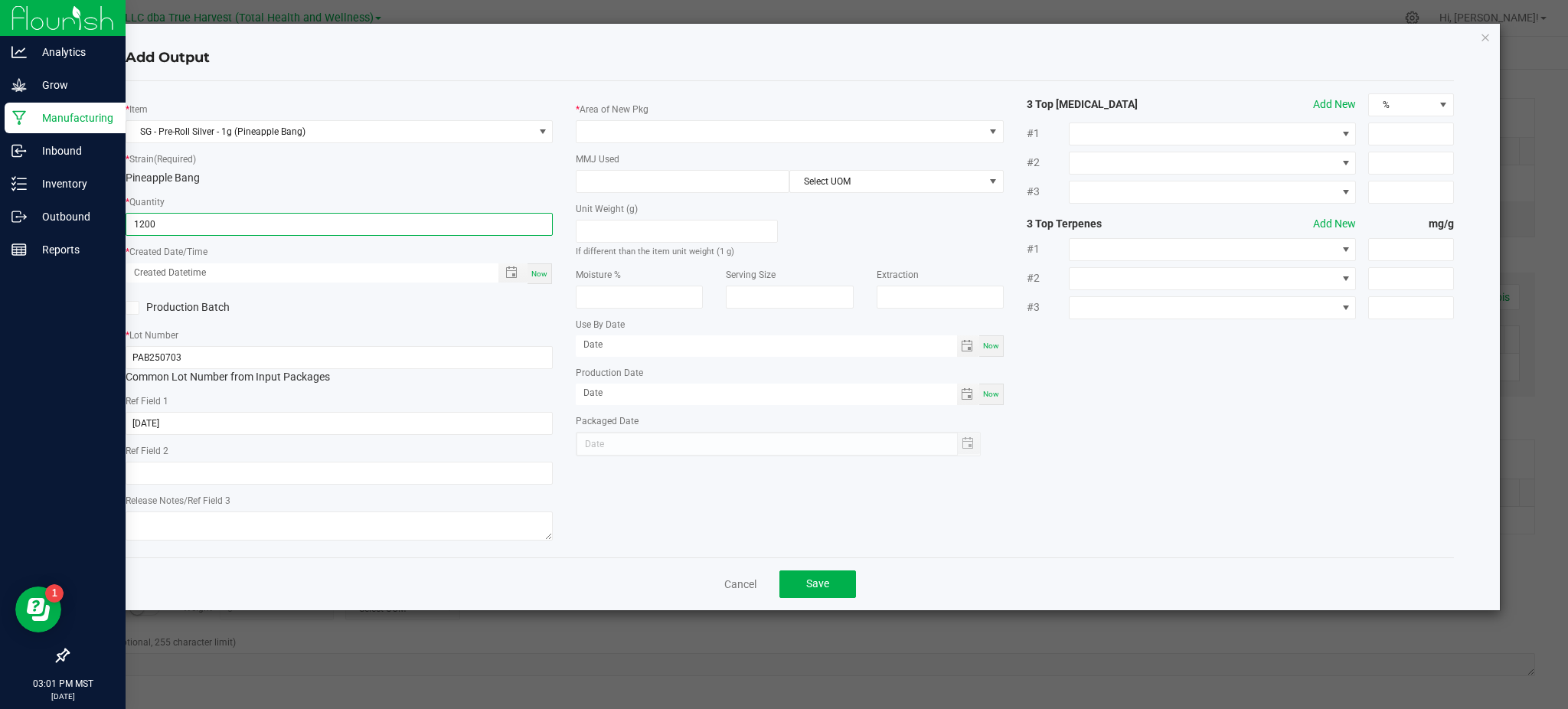
type input "1200 ea"
drag, startPoint x: 370, startPoint y: 331, endPoint x: 403, endPoint y: 327, distance: 33.2
click at [375, 331] on div "* Lot Number PAB250703 Common Lot Number from Input Packages" at bounding box center [340, 356] width 428 height 58
click at [507, 274] on span "Toggle popup" at bounding box center [511, 273] width 12 height 12
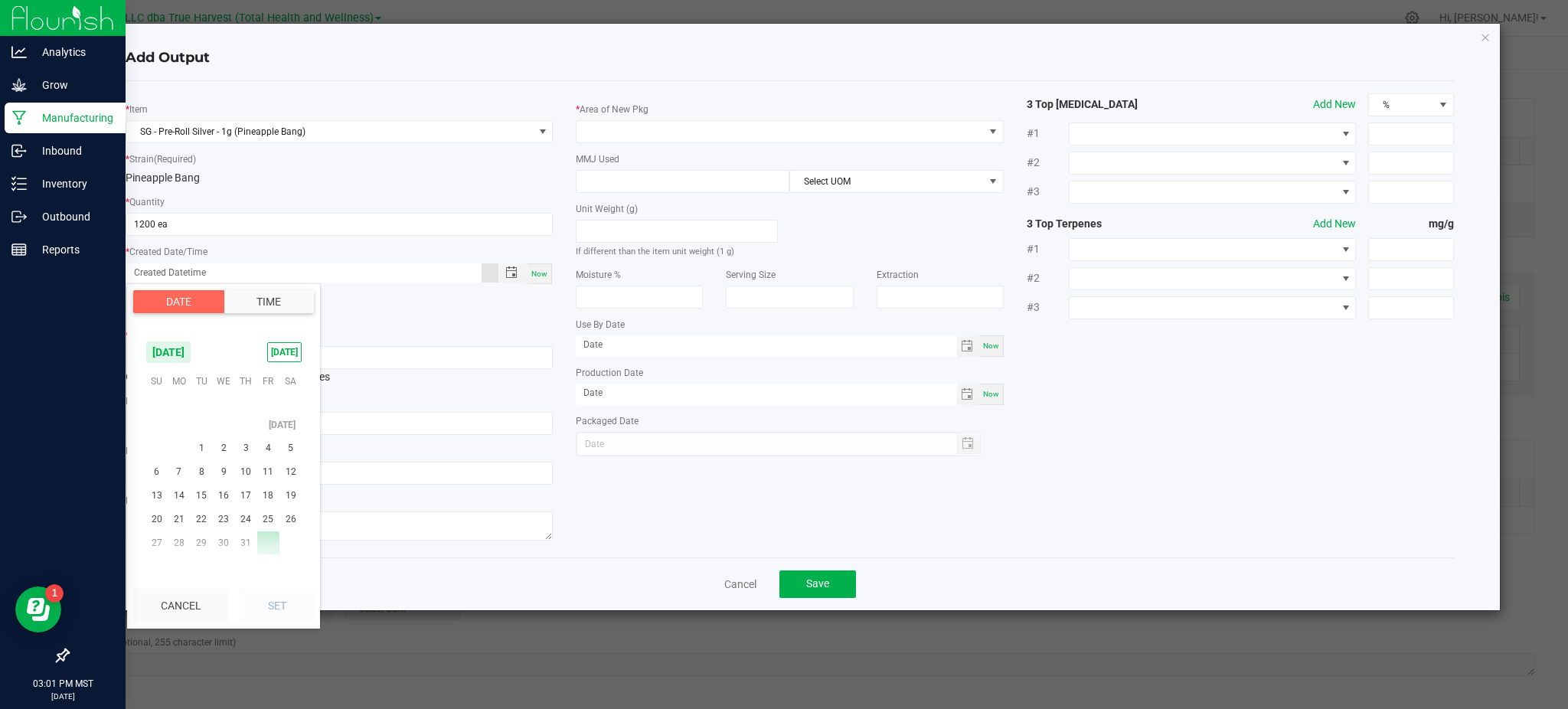
scroll to position [247892, 0]
click at [238, 485] on span "3" at bounding box center [245, 480] width 22 height 24
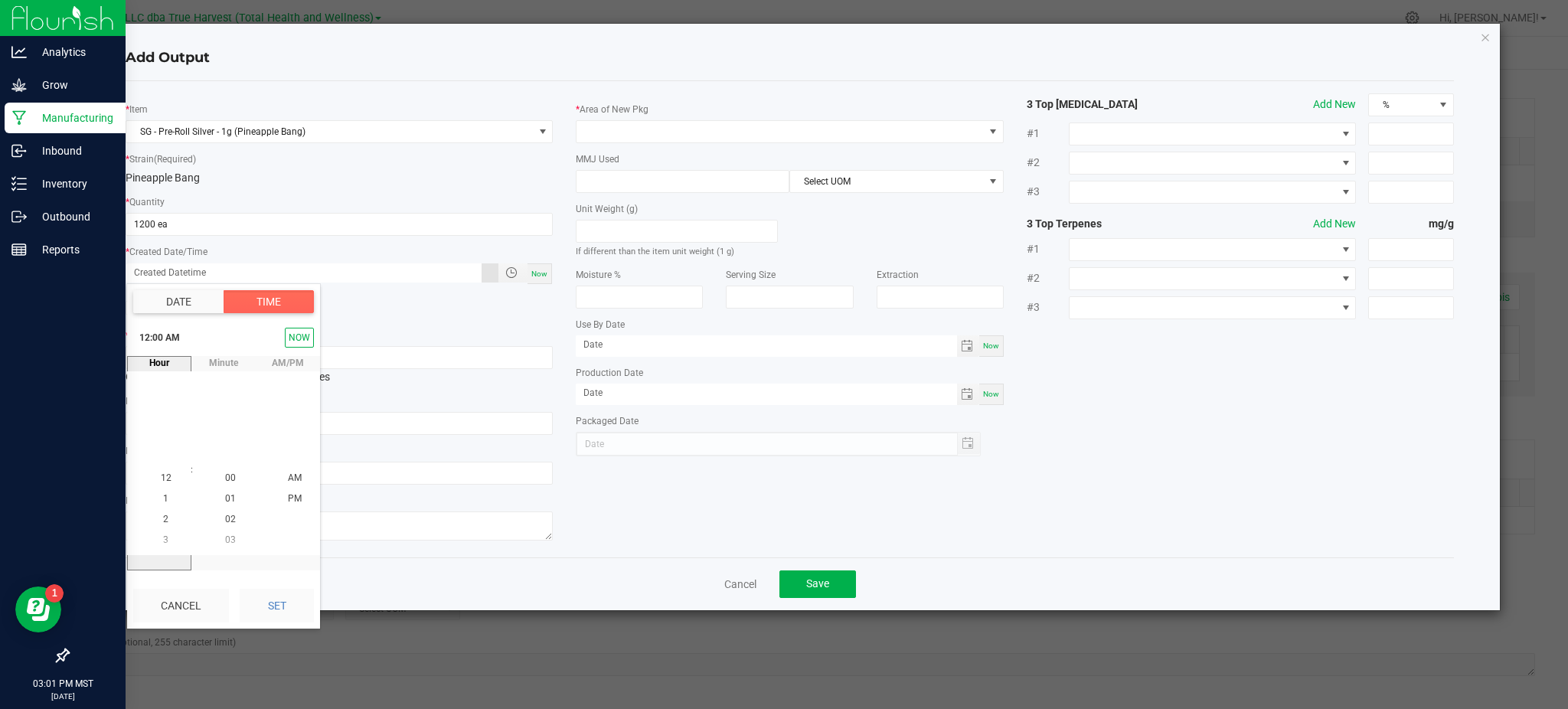
drag, startPoint x: 264, startPoint y: 600, endPoint x: 301, endPoint y: 582, distance: 41.1
click at [269, 597] on button "Set" at bounding box center [276, 605] width 74 height 33
type input "[DATE] 12:00 AM"
type input "[DATE]"
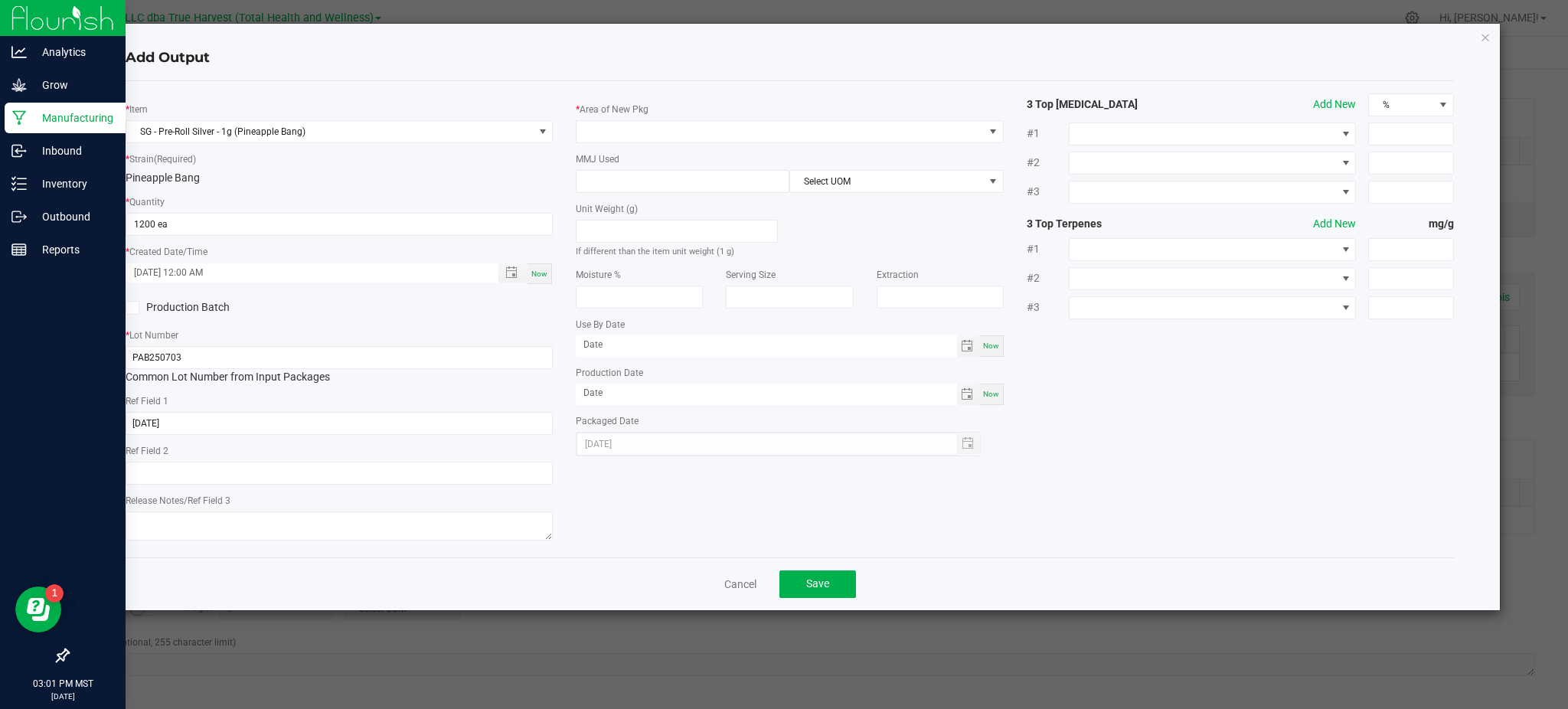
click at [628, 510] on div "* Item SG - Pre-Roll Silver - 1g (Pineapple Bang) * Strain (Required) Pineapple…" at bounding box center [790, 318] width 1352 height 451
drag, startPoint x: 345, startPoint y: 80, endPoint x: 747, endPoint y: 75, distance: 402.0
click at [354, 79] on div "Add Output * Item SG - Pre-Roll Silver - 1g (Pineapple Bang) * Strain (Required…" at bounding box center [790, 317] width 1420 height 587
click at [757, 139] on span at bounding box center [780, 131] width 407 height 21
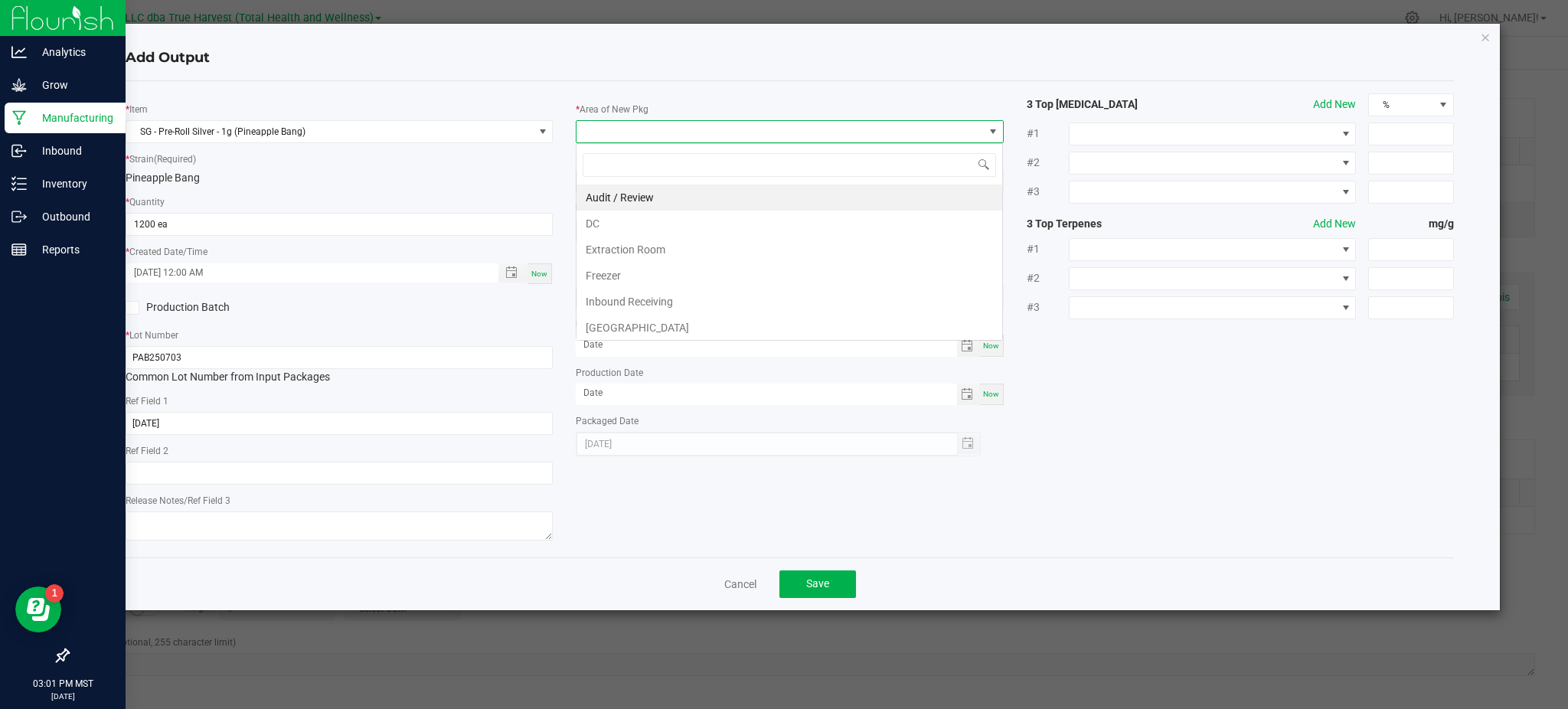
scroll to position [23, 428]
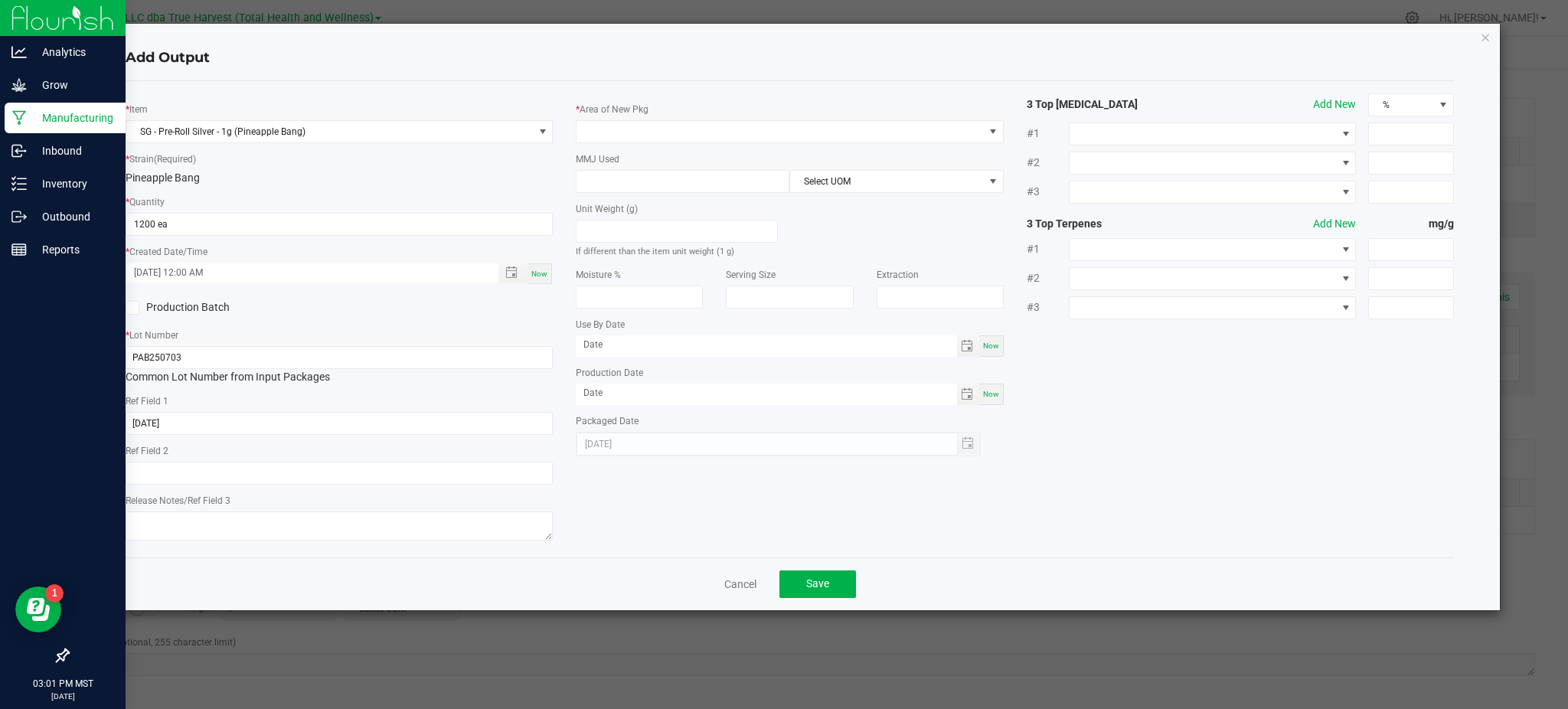
click at [737, 101] on div "* Area of New Pkg" at bounding box center [789, 122] width 428 height 42
click at [782, 170] on span at bounding box center [682, 181] width 214 height 23
click at [767, 128] on span at bounding box center [780, 131] width 407 height 21
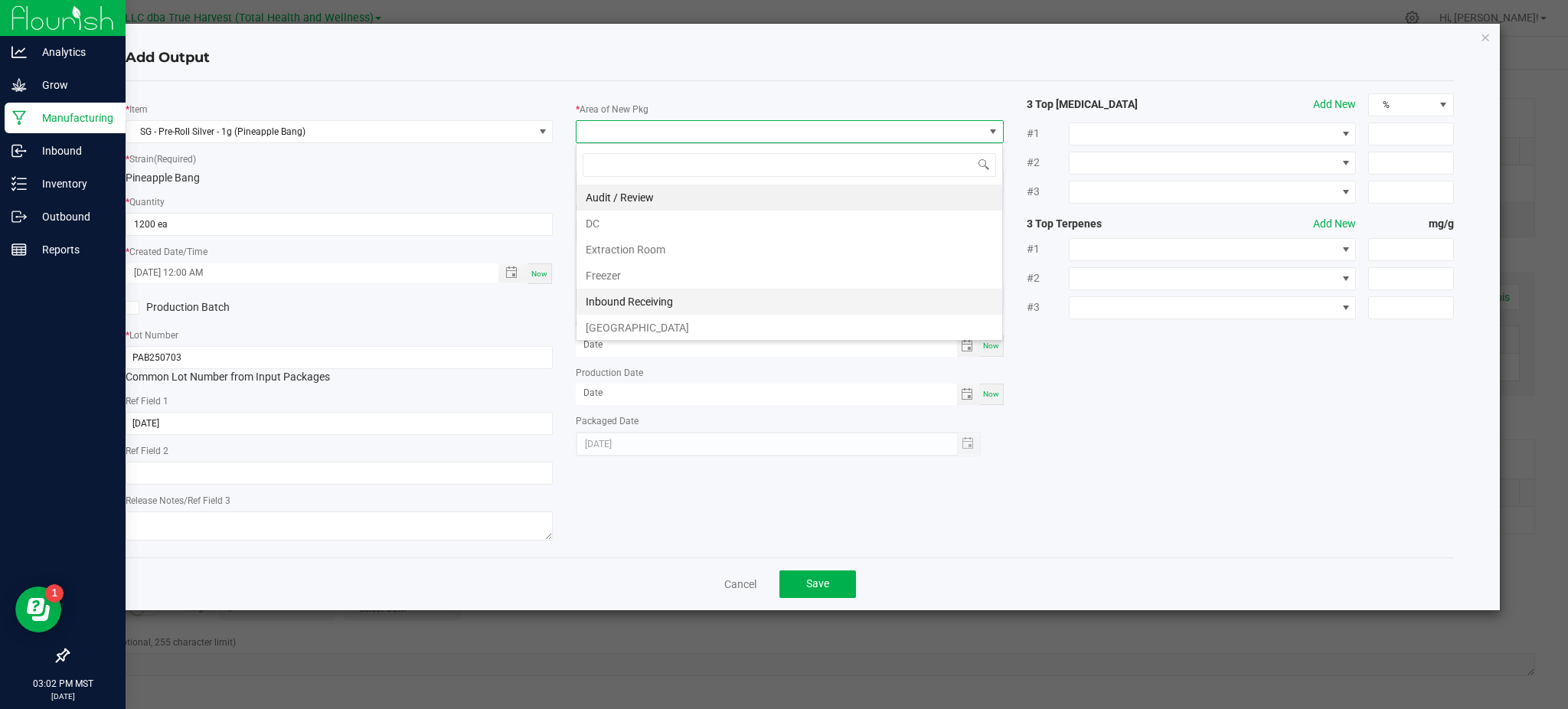
scroll to position [102, 0]
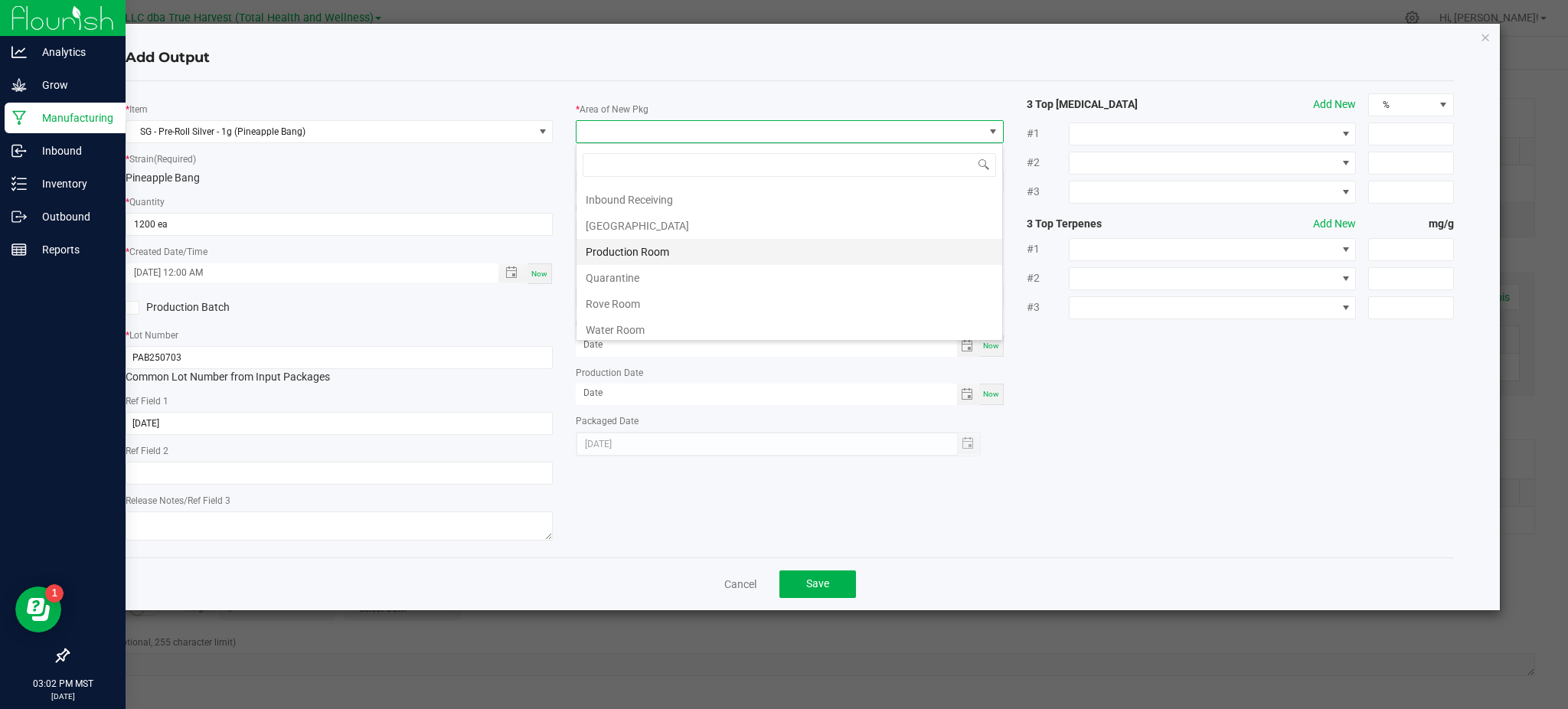
click at [644, 252] on li "Production Room" at bounding box center [789, 252] width 426 height 26
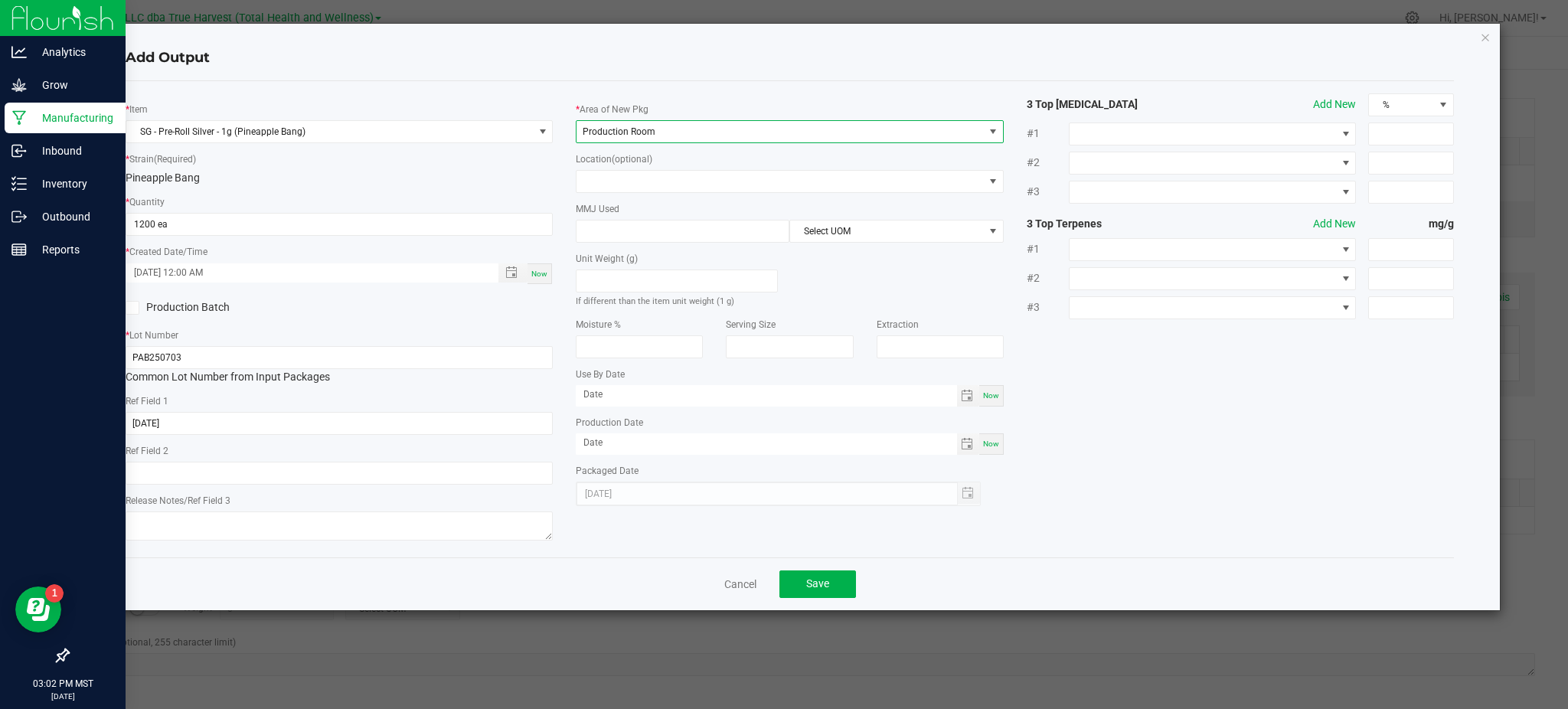
click at [1217, 398] on div "* Item SG - Pre-Roll Silver - 1g (Pineapple Bang) * Strain (Required) Pineapple…" at bounding box center [790, 318] width 1352 height 451
click at [711, 236] on input at bounding box center [682, 231] width 212 height 21
type input "1"
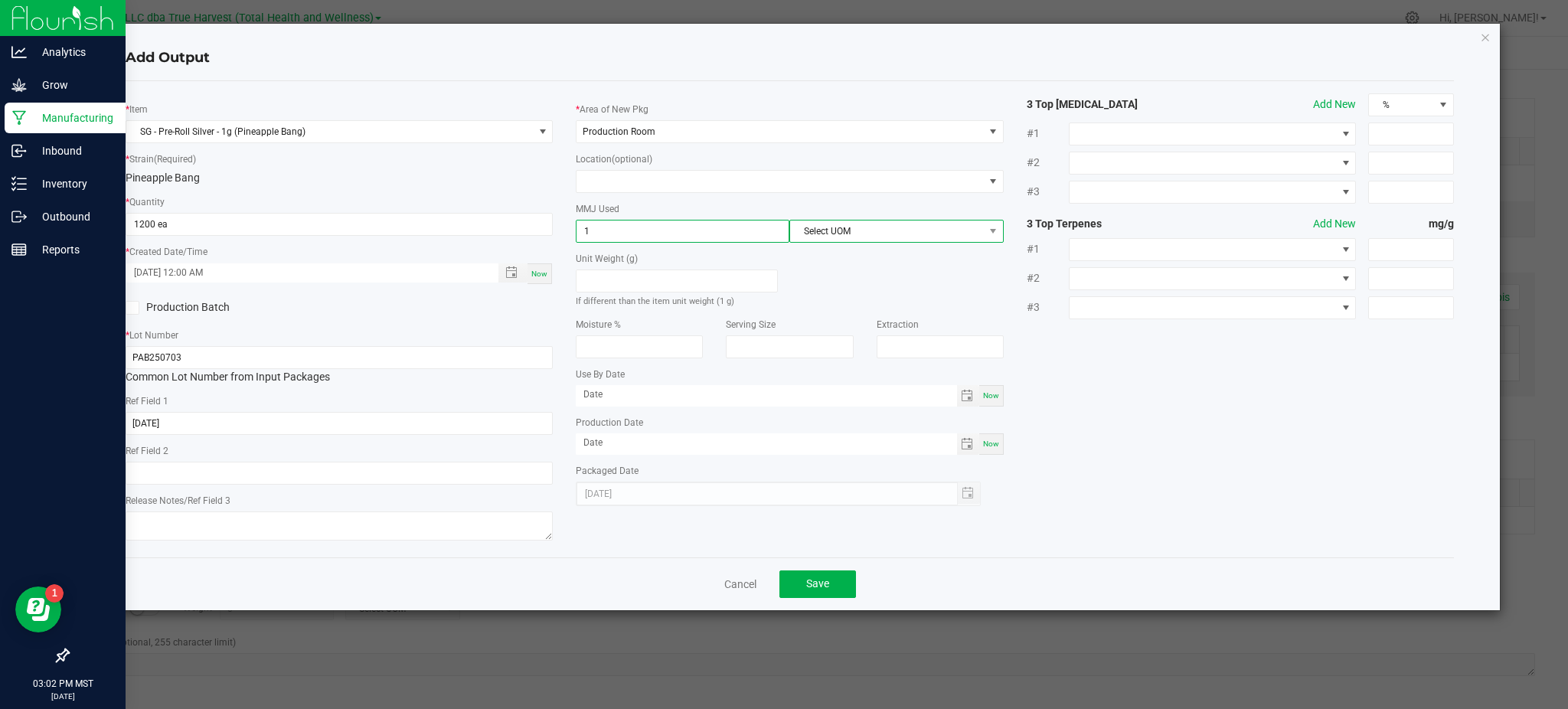
click at [908, 230] on span "Select UOM" at bounding box center [886, 231] width 193 height 21
click at [868, 319] on li "Gram" at bounding box center [896, 323] width 212 height 26
click at [1130, 361] on div "* Item SG - Pre-Roll Silver - 1g (Pineapple Bang) * Strain (Required) Pineapple…" at bounding box center [790, 318] width 1352 height 451
click at [1127, 470] on div "* Item SG - Pre-Roll Silver - 1g (Pineapple Bang) * Strain (Required) Pineapple…" at bounding box center [790, 318] width 1352 height 451
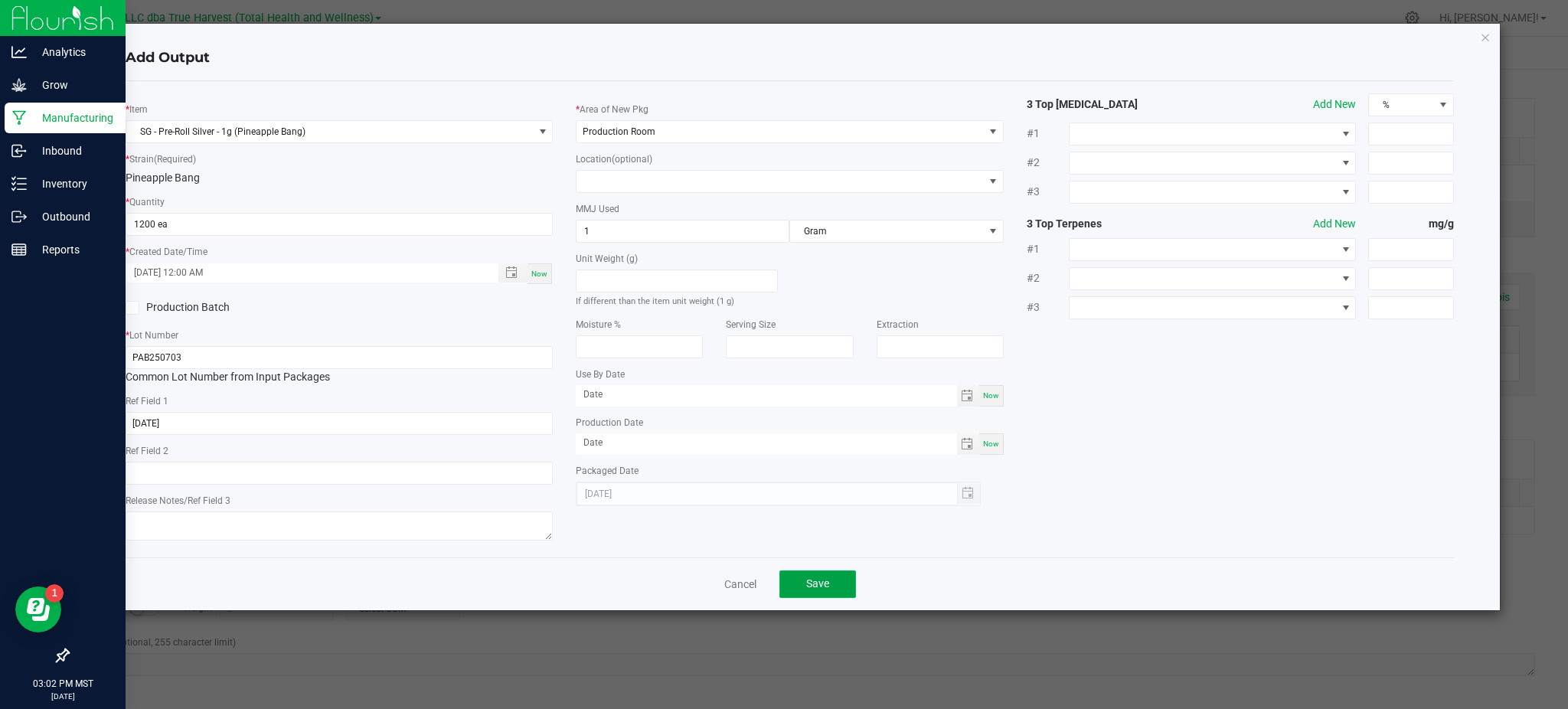
click at [816, 577] on button "Save" at bounding box center [817, 583] width 77 height 27
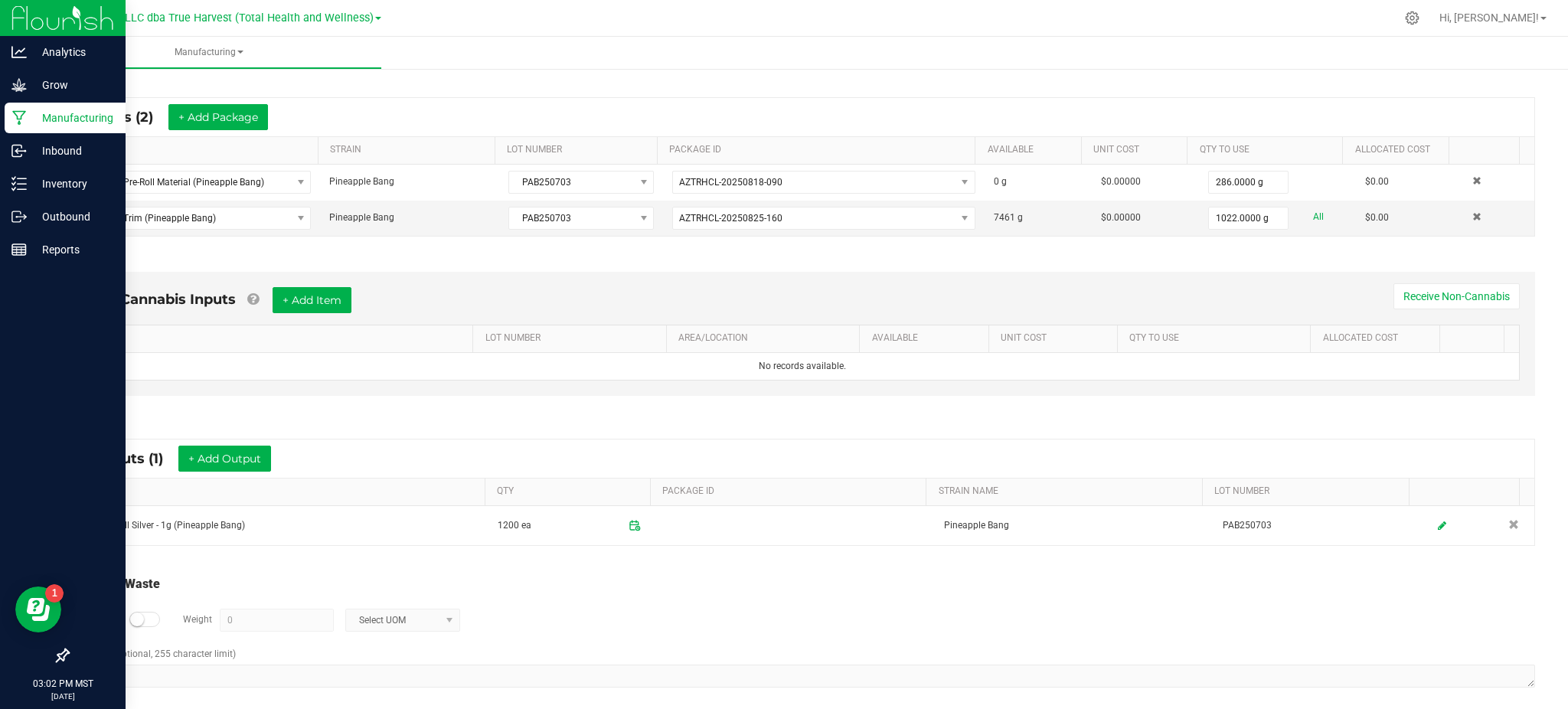
click at [777, 597] on div "Log Waste? Weight 0 Select UOM" at bounding box center [802, 619] width 1466 height 54
click at [264, 420] on div "Non-Cannabis Inputs + Add Item Receive Non-Cannabis ITEM LOT NUMBER AREA/LOCATI…" at bounding box center [802, 338] width 1493 height 174
click at [186, 469] on button "+ Add Output" at bounding box center [224, 458] width 92 height 26
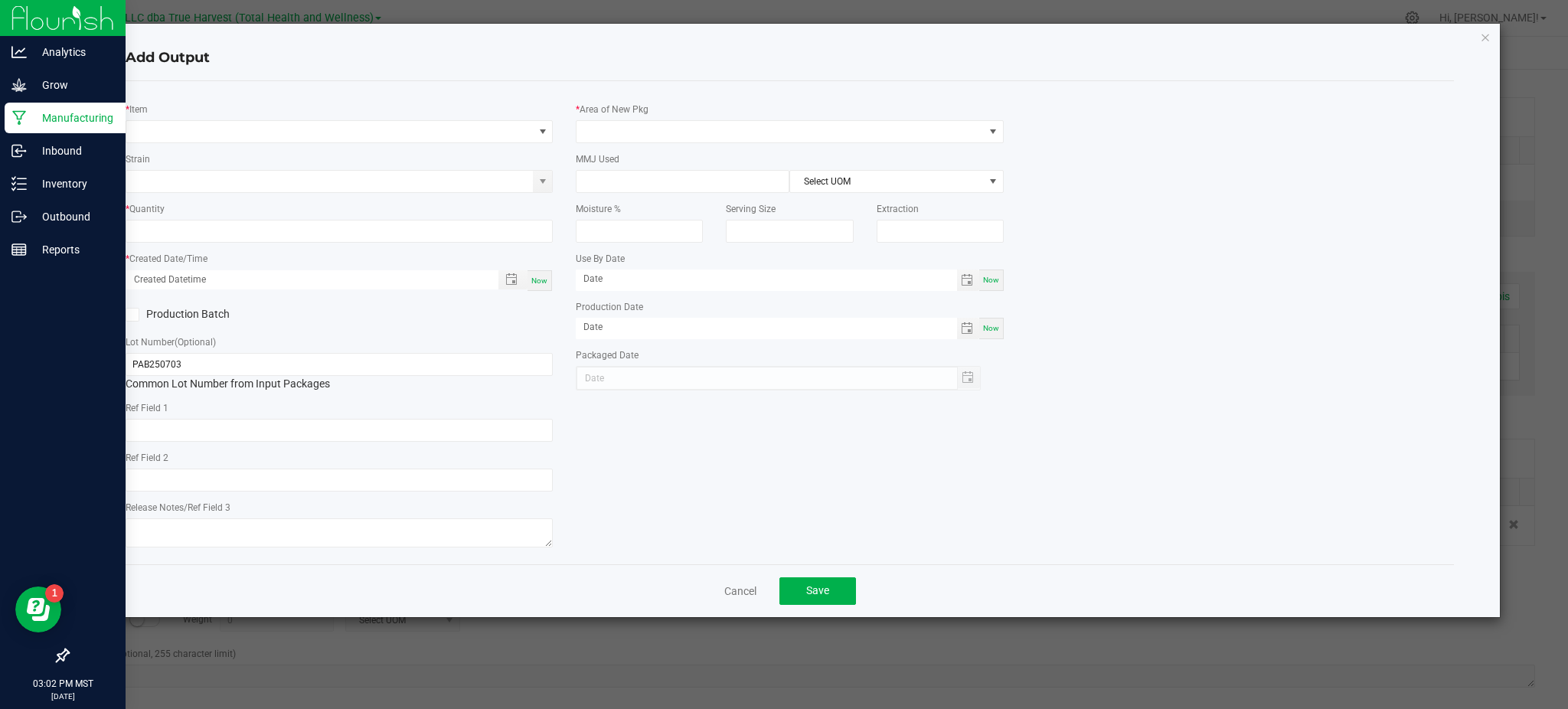
type input "[DATE]"
click at [254, 91] on div "* Item Strain * Quantity * Created Date/Time Now Production Batch Lot Number (O…" at bounding box center [790, 322] width 1329 height 483
click at [368, 122] on span "NO DATA FOUND" at bounding box center [330, 131] width 407 height 21
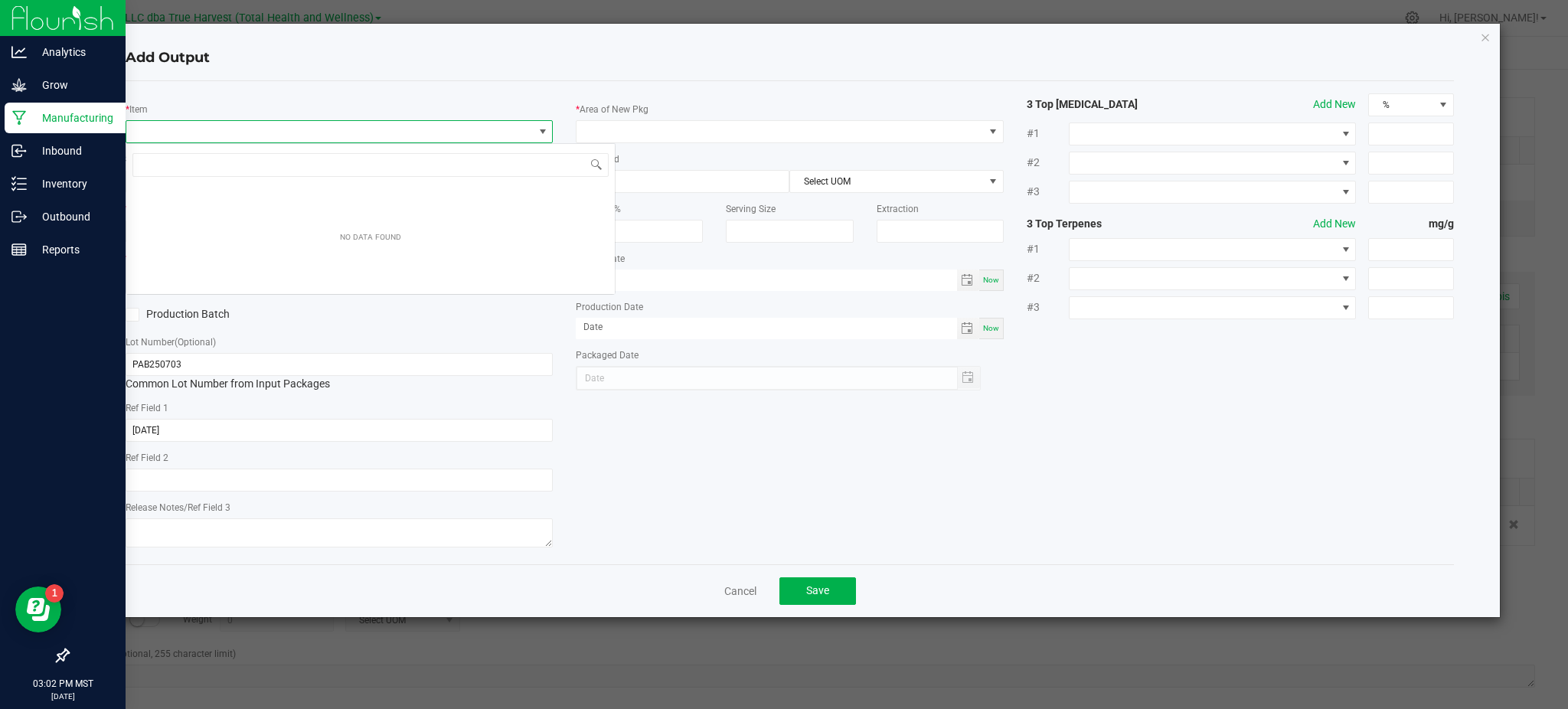
scroll to position [23, 428]
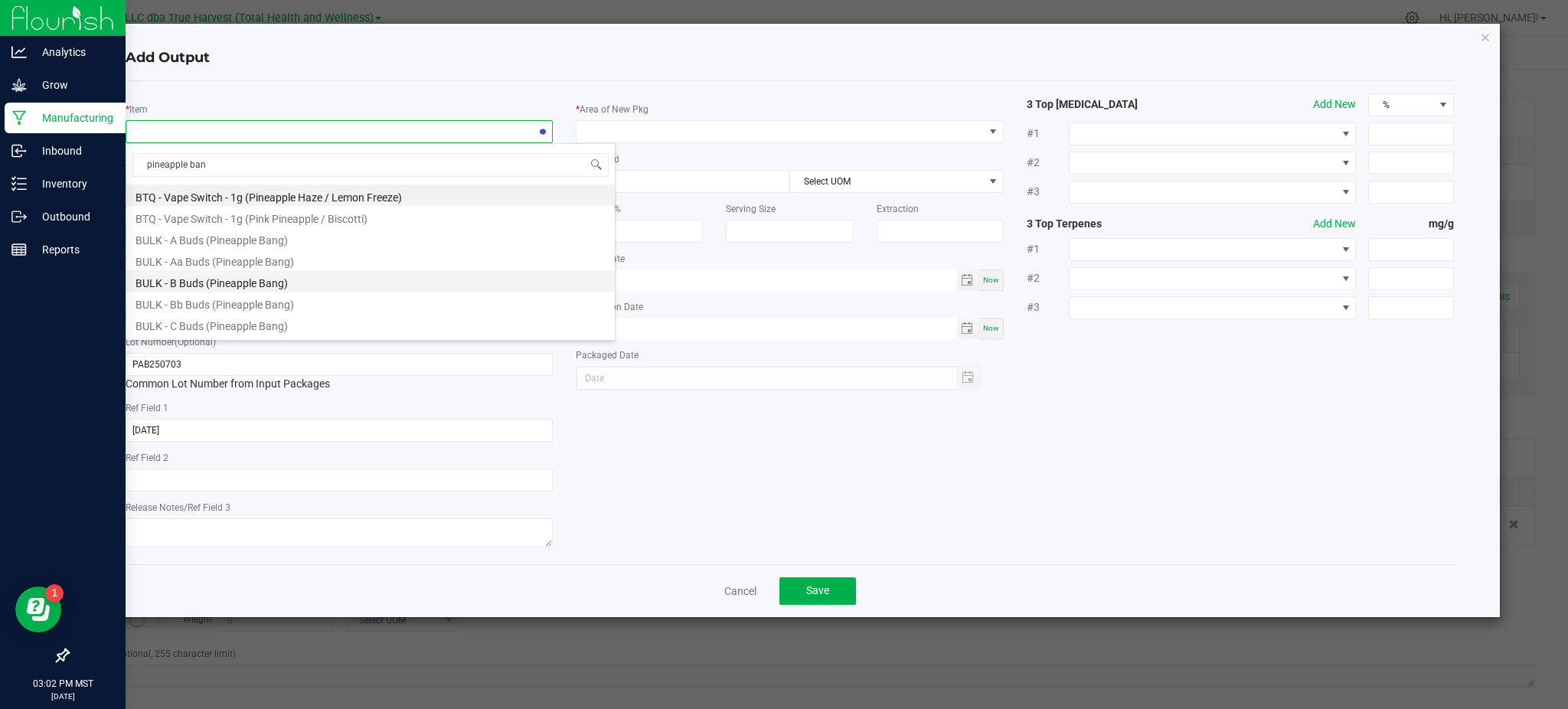
type input "pineapple bang"
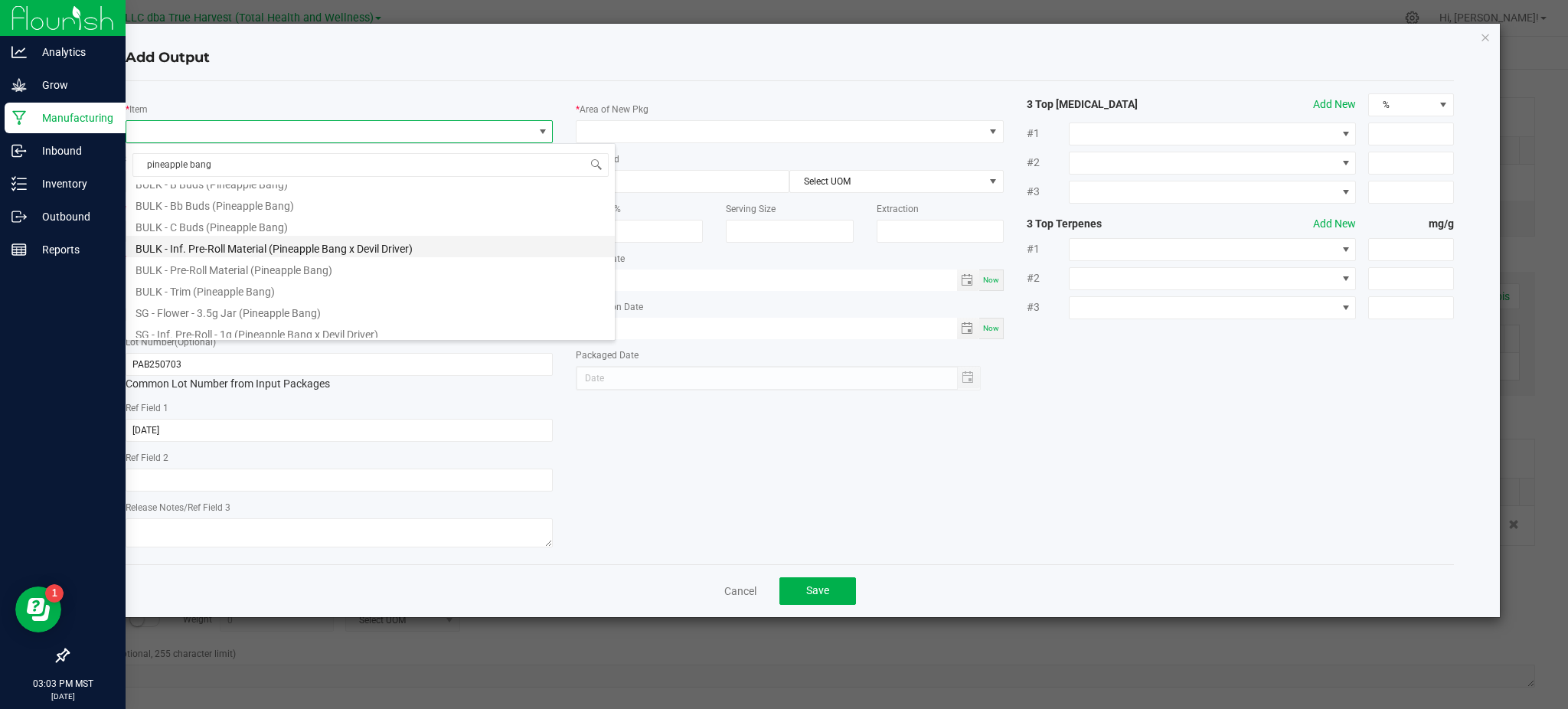
scroll to position [22, 0]
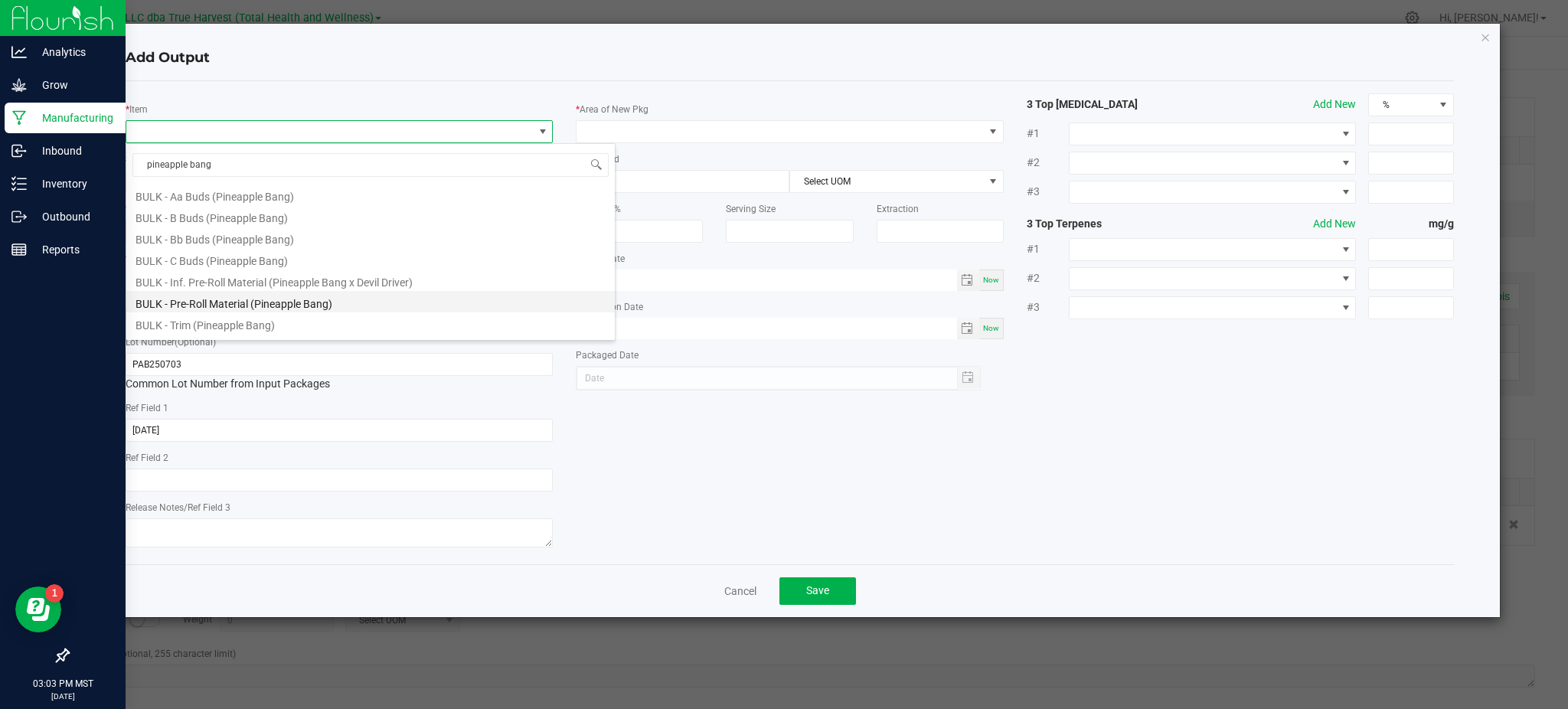
click at [238, 303] on li "BULK - Pre-Roll Material (Pineapple Bang)" at bounding box center [370, 302] width 488 height 21
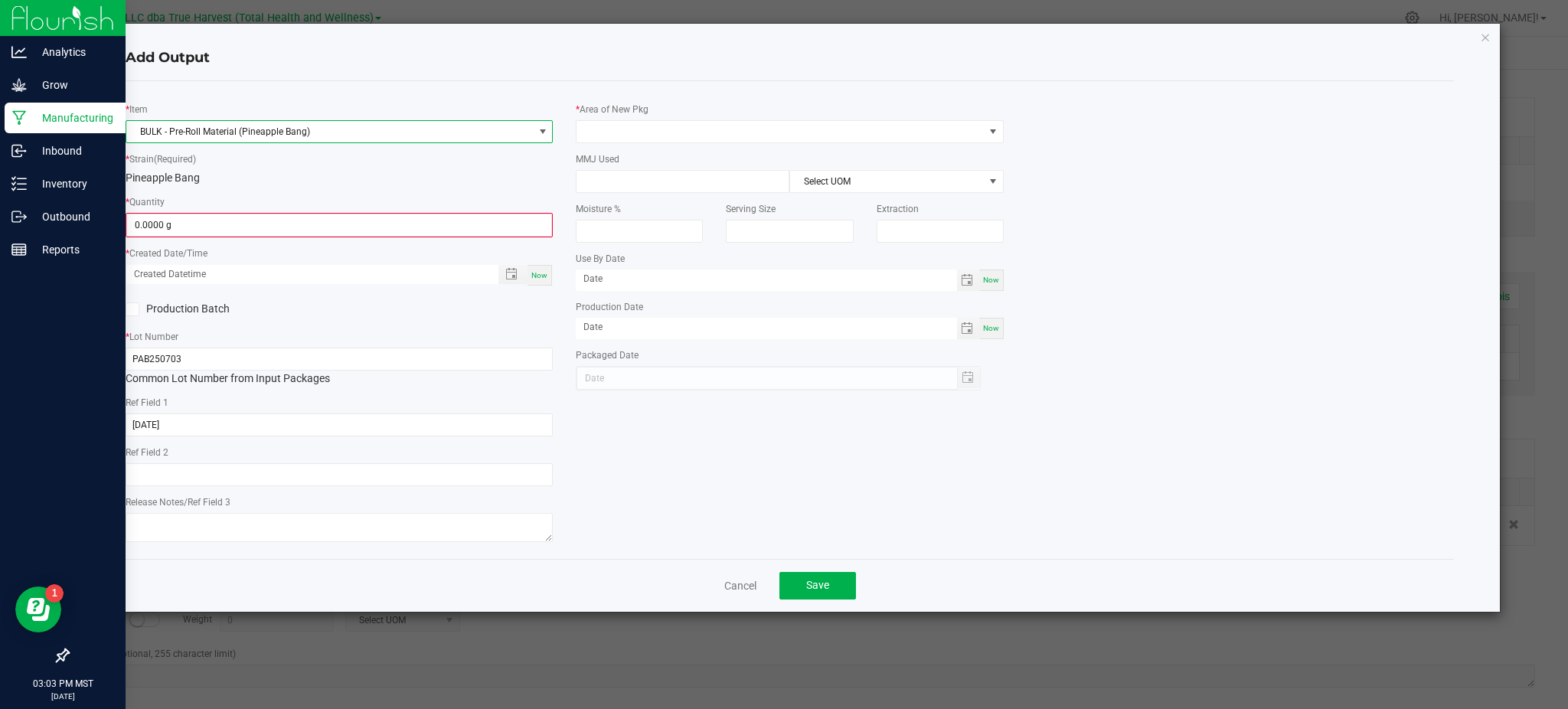
click at [378, 172] on div "Pineapple Bang" at bounding box center [340, 178] width 428 height 16
click at [262, 214] on span "0.0000 g" at bounding box center [340, 225] width 426 height 23
click at [240, 225] on input "0" at bounding box center [339, 225] width 424 height 21
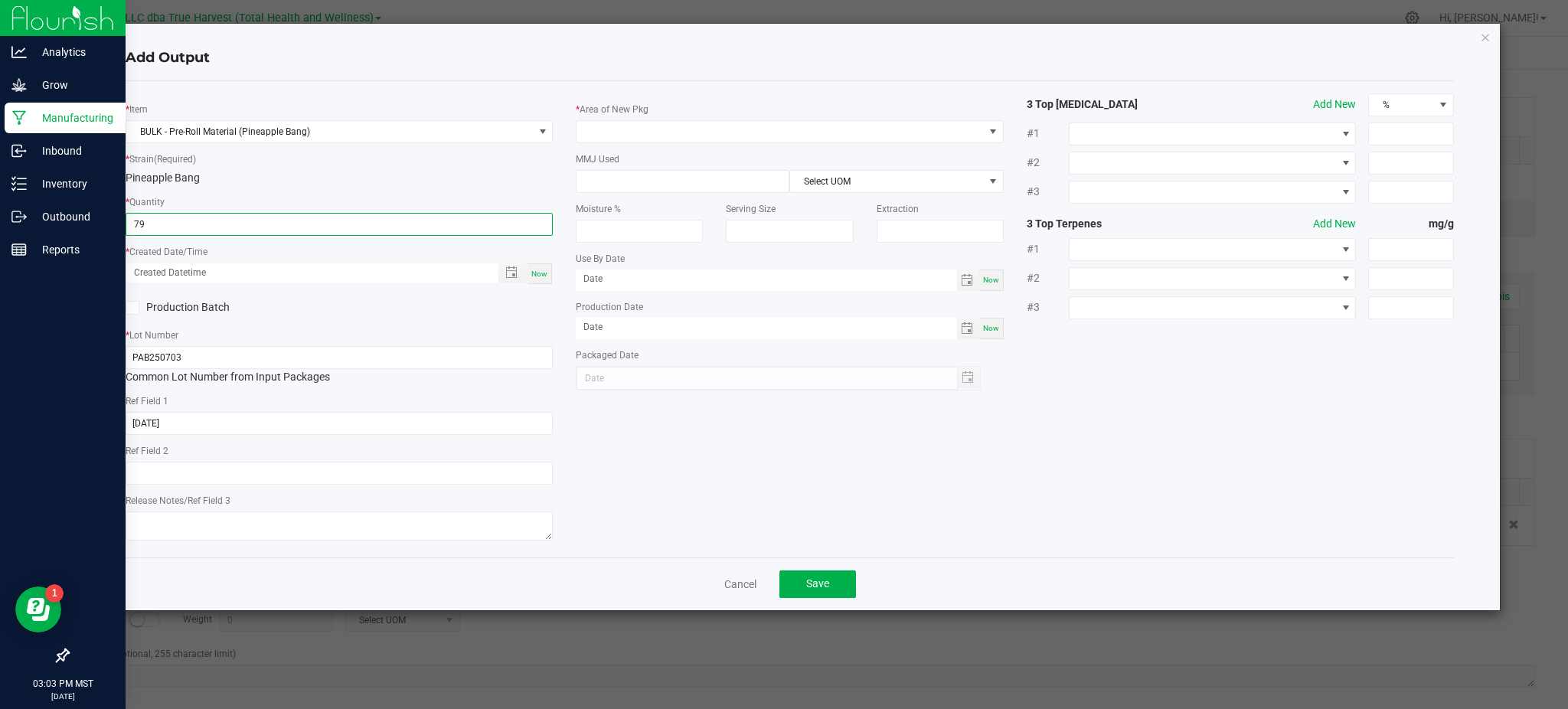
type input "79.0000 g"
drag, startPoint x: 350, startPoint y: 299, endPoint x: 370, endPoint y: 301, distance: 20.1
click at [351, 299] on div "Production Batch" at bounding box center [340, 308] width 451 height 23
click at [510, 268] on span "Toggle popup" at bounding box center [511, 273] width 12 height 12
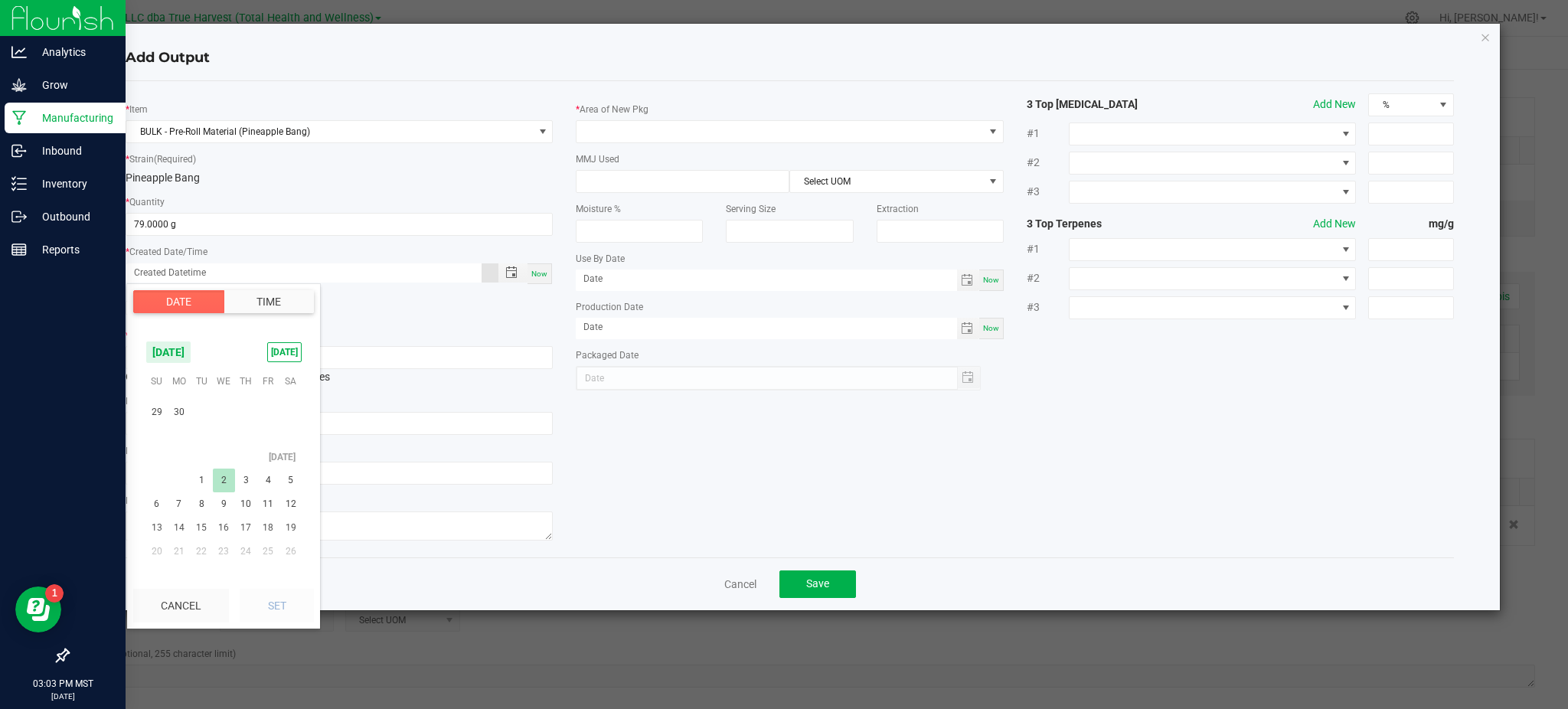
click at [231, 484] on span "2" at bounding box center [223, 480] width 22 height 24
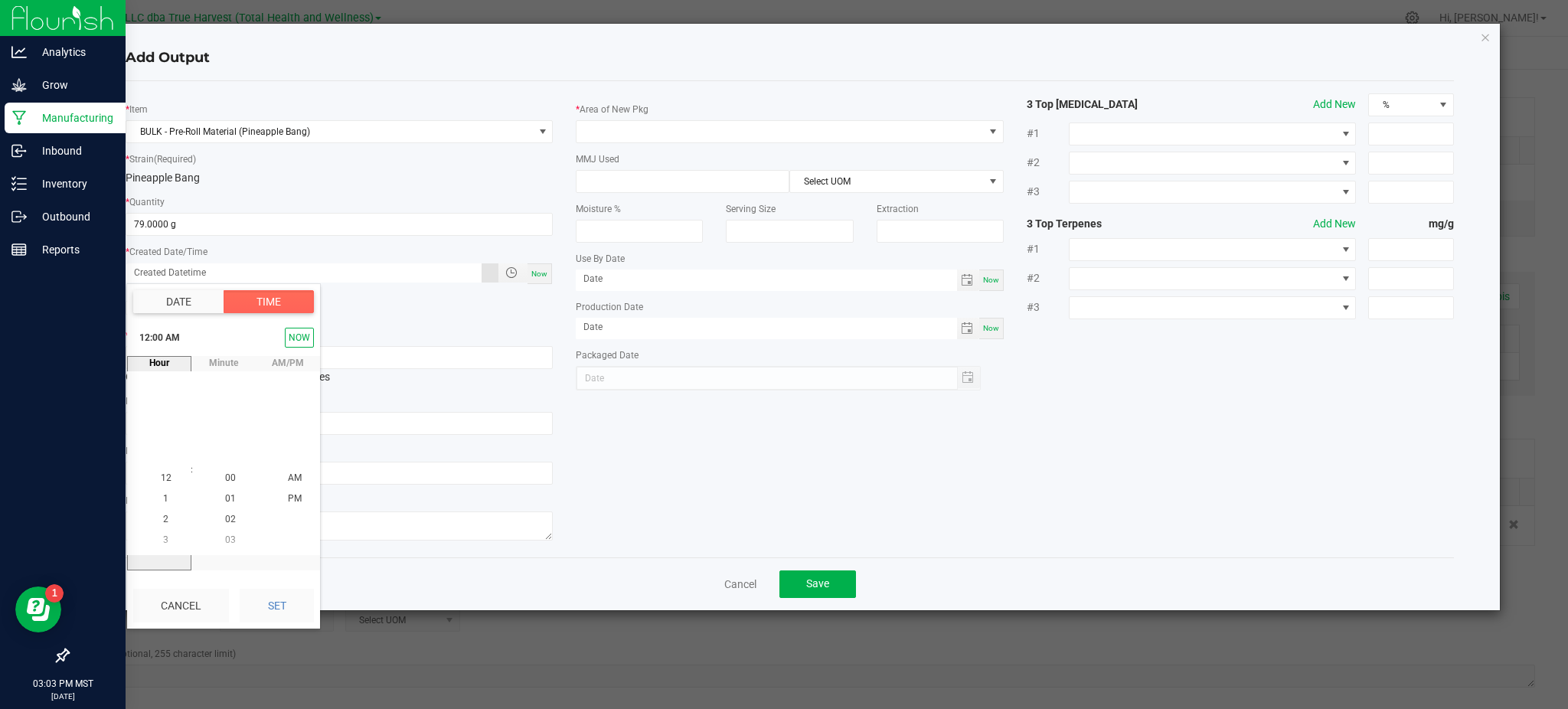
click at [180, 301] on button "Date" at bounding box center [179, 302] width 92 height 23
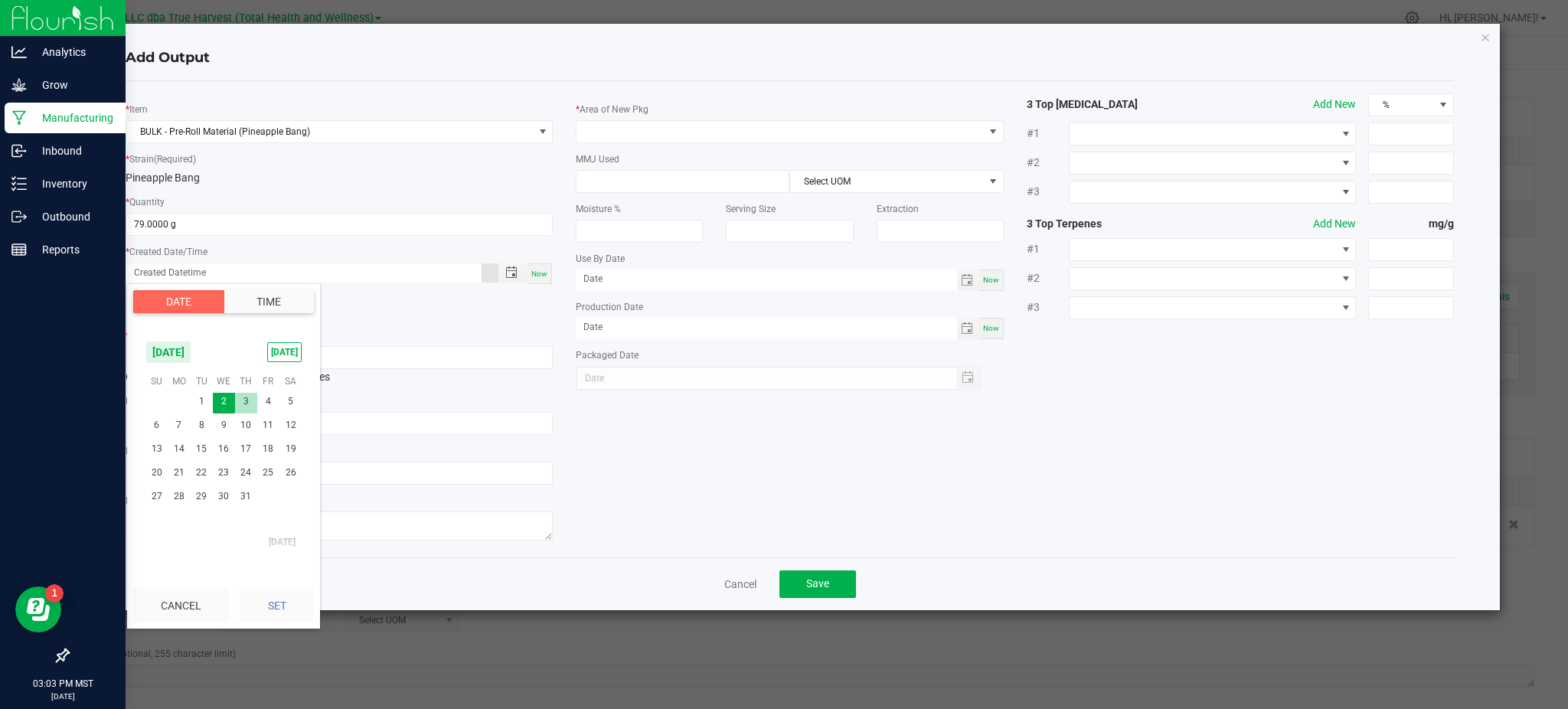
click at [252, 400] on span "3" at bounding box center [245, 401] width 22 height 24
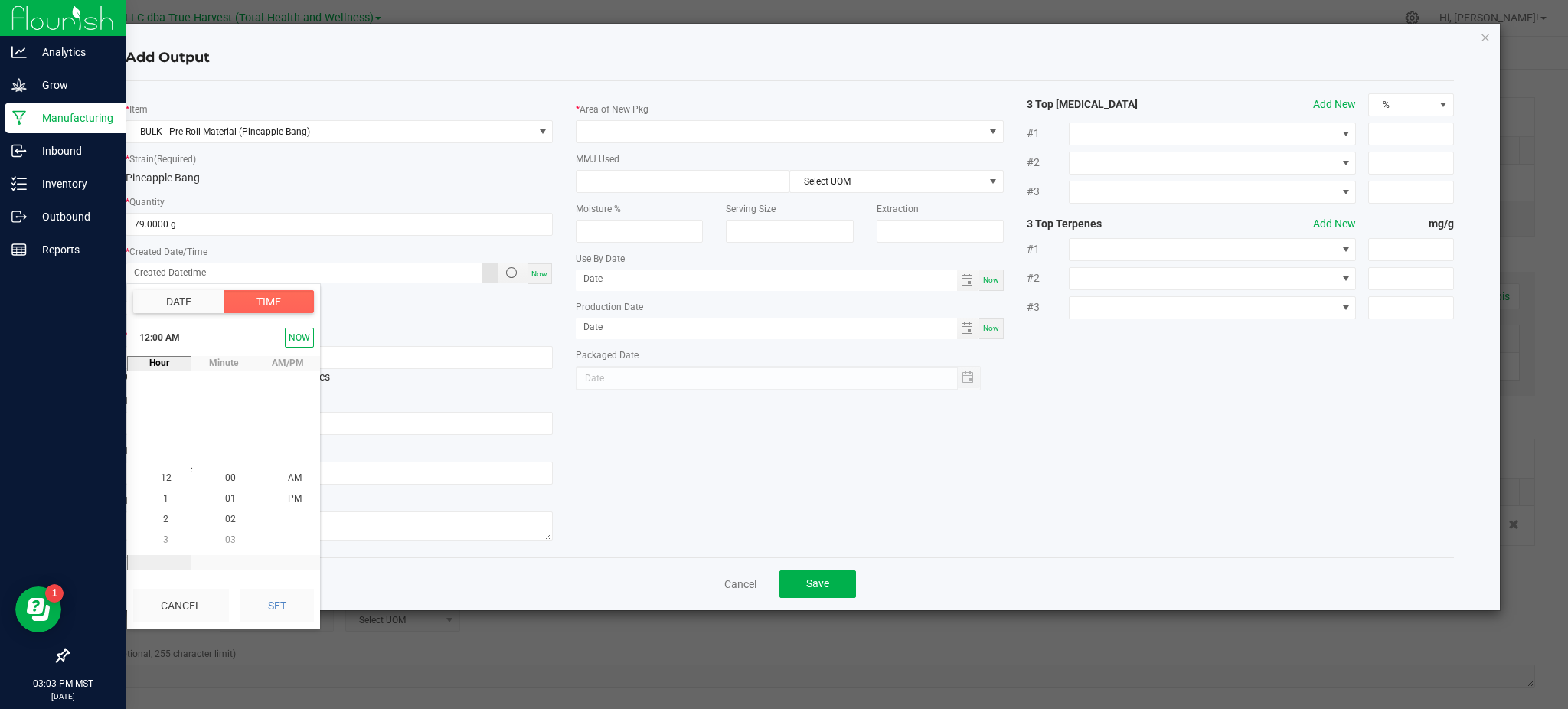
drag, startPoint x: 300, startPoint y: 604, endPoint x: 344, endPoint y: 592, distance: 45.6
click at [303, 603] on button "Set" at bounding box center [276, 605] width 74 height 33
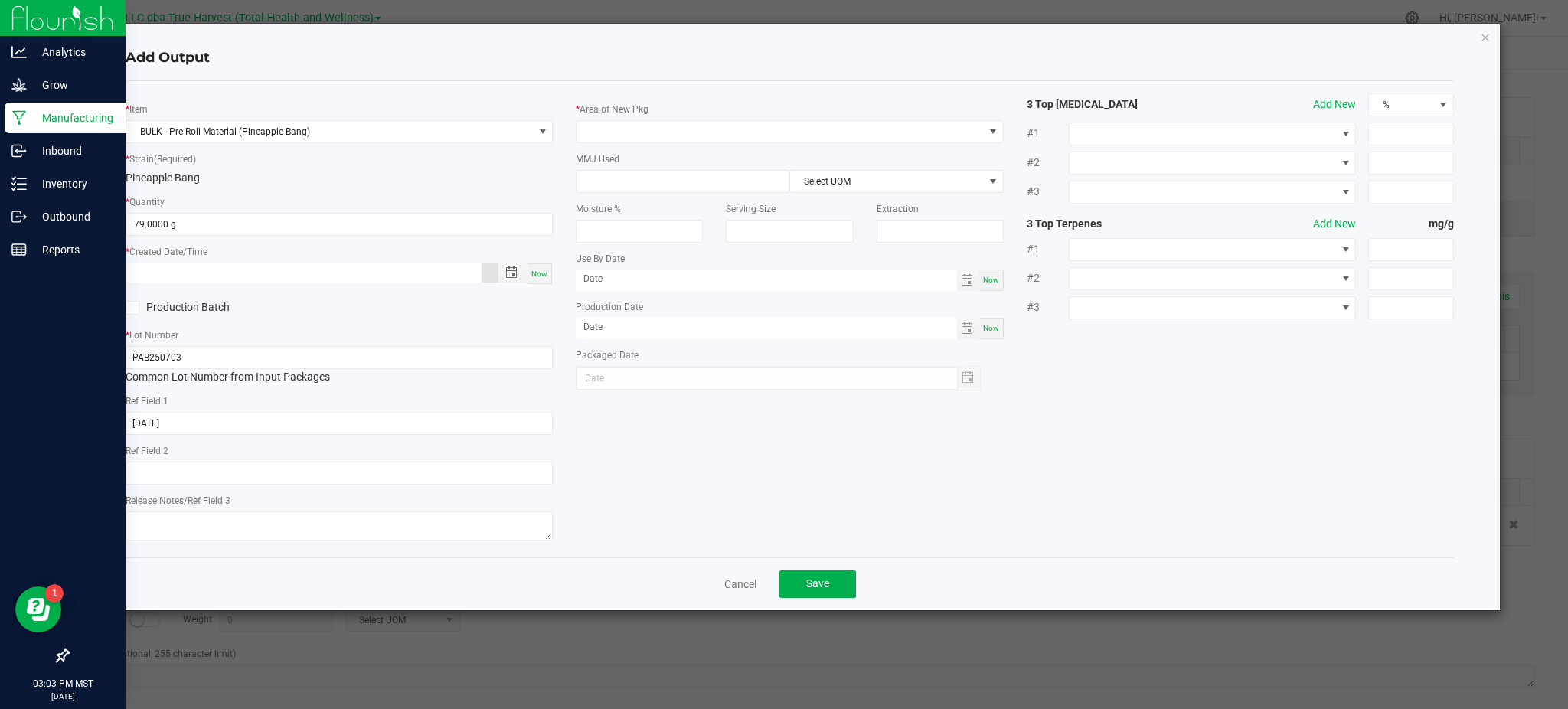
type input "[DATE] 12:00 AM"
type input "[DATE]"
click at [752, 464] on div "* Item BULK - Pre-Roll Material (Pineapple Bang) * Strain (Required) Pineapple …" at bounding box center [790, 318] width 1352 height 451
drag, startPoint x: 437, startPoint y: 61, endPoint x: 446, endPoint y: 66, distance: 10.3
click at [440, 62] on h4 "Add Output" at bounding box center [790, 58] width 1329 height 20
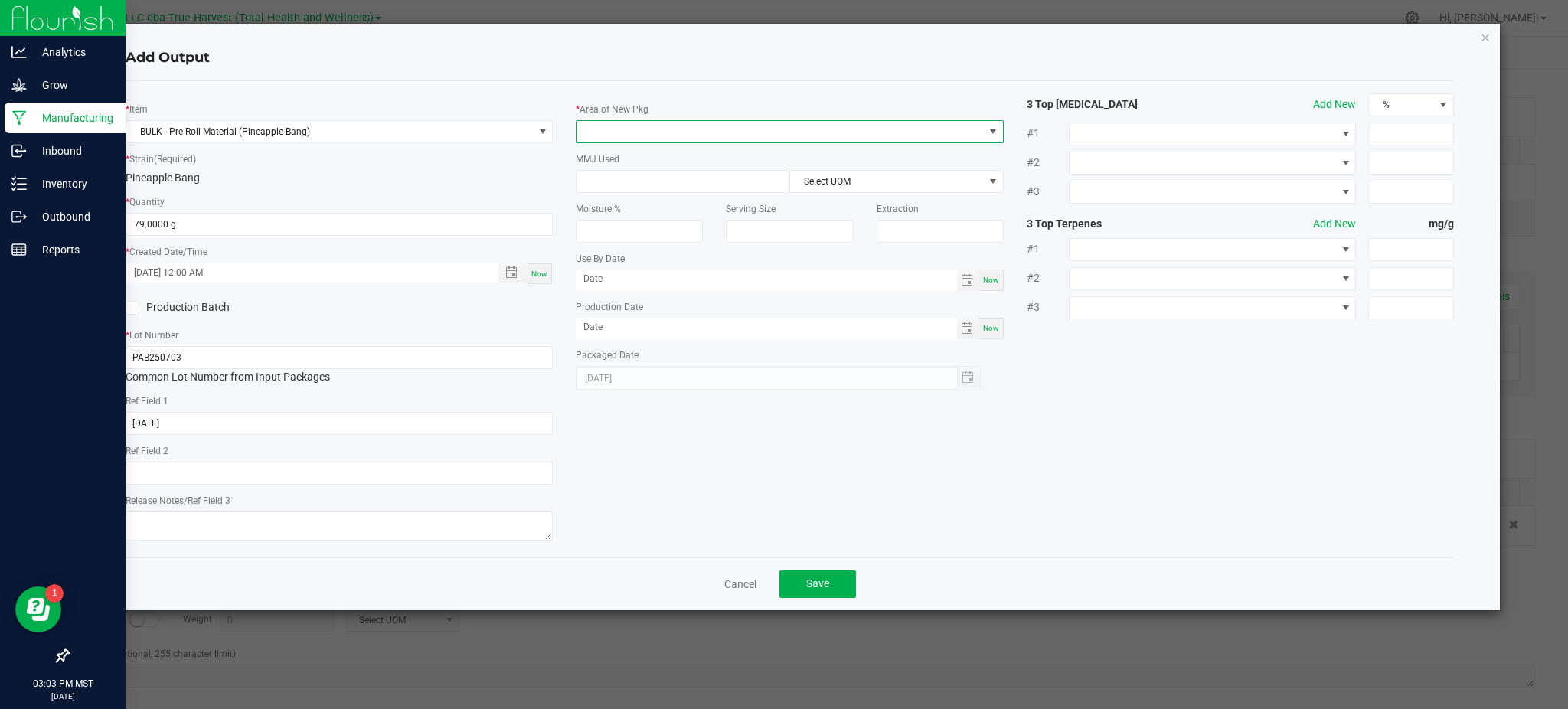
drag, startPoint x: 663, startPoint y: 129, endPoint x: 658, endPoint y: 135, distance: 7.8
click at [664, 128] on span at bounding box center [780, 131] width 407 height 21
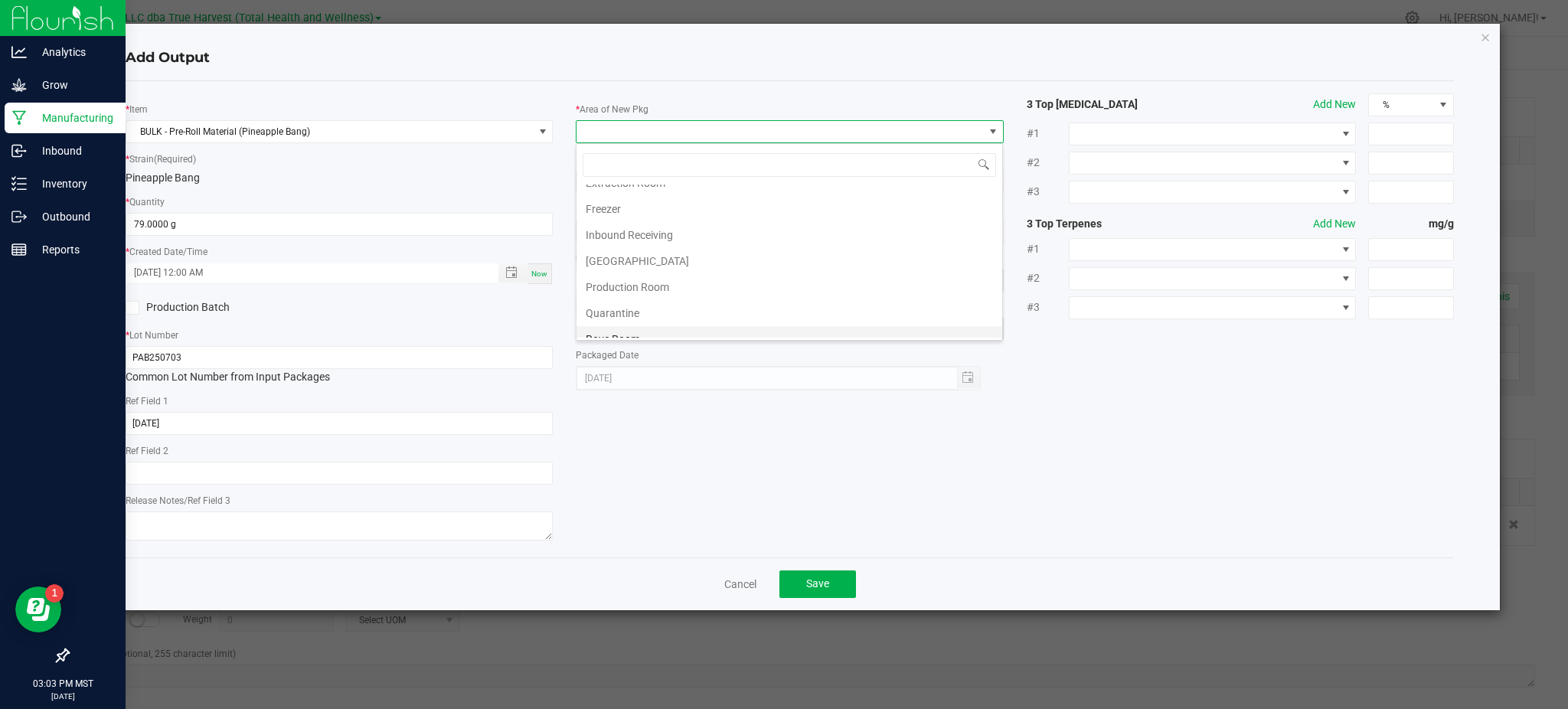
scroll to position [102, 0]
drag, startPoint x: 642, startPoint y: 251, endPoint x: 1073, endPoint y: 338, distance: 439.7
click at [646, 251] on li "Production Room" at bounding box center [789, 252] width 426 height 26
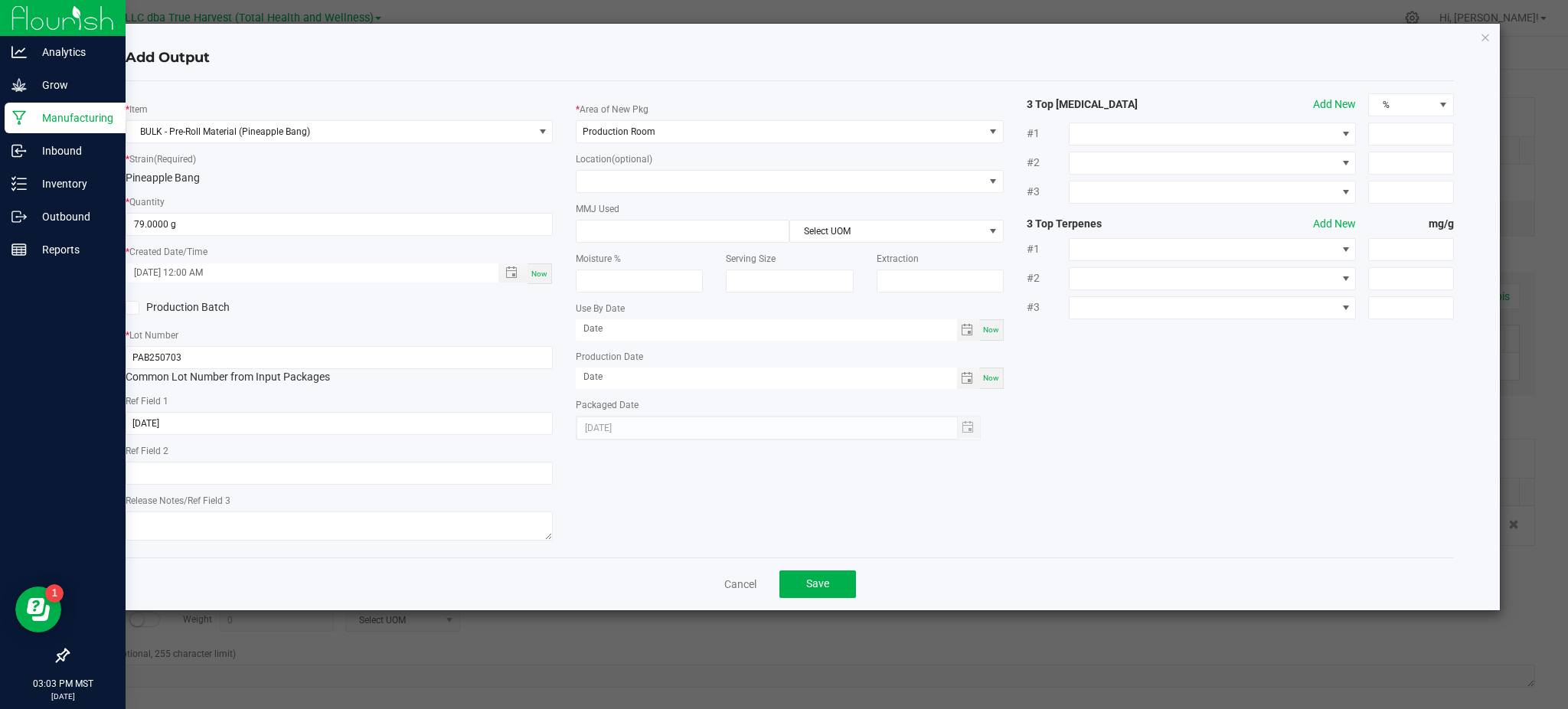
drag, startPoint x: 1133, startPoint y: 375, endPoint x: 1118, endPoint y: 358, distance: 22.7
click at [1132, 366] on div "* Item BULK - Pre-Roll Material (Pineapple Bang) * Strain (Required) Pineapple …" at bounding box center [790, 318] width 1352 height 451
drag, startPoint x: 314, startPoint y: 44, endPoint x: 439, endPoint y: 84, distance: 131.2
click at [316, 44] on div "Add Output" at bounding box center [790, 58] width 1329 height 45
drag, startPoint x: 978, startPoint y: 552, endPoint x: 829, endPoint y: 586, distance: 152.8
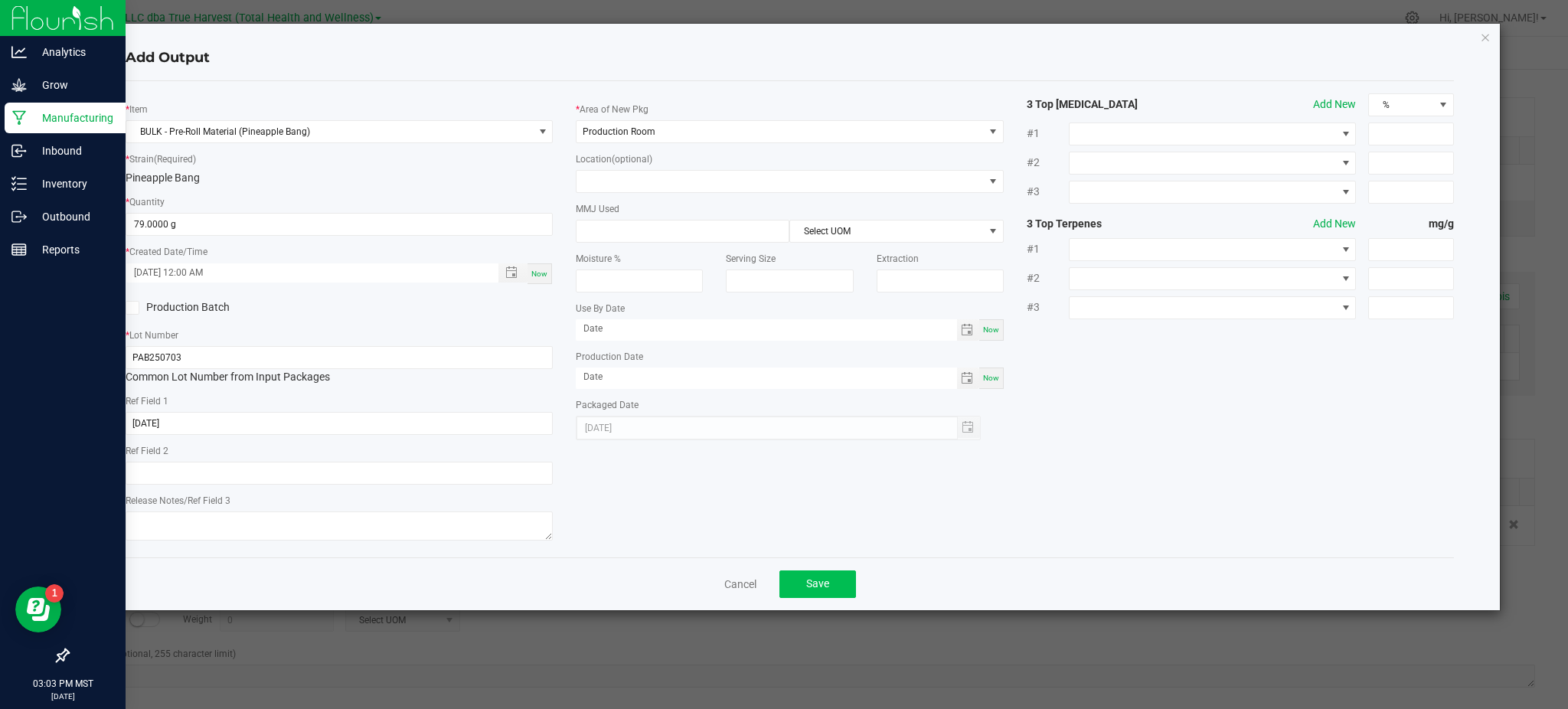
click at [978, 550] on div "* Item BULK - Pre-Roll Material (Pineapple Bang) * Strain (Required) Pineapple …" at bounding box center [790, 318] width 1329 height 476
click at [829, 586] on span "Save" at bounding box center [817, 583] width 23 height 12
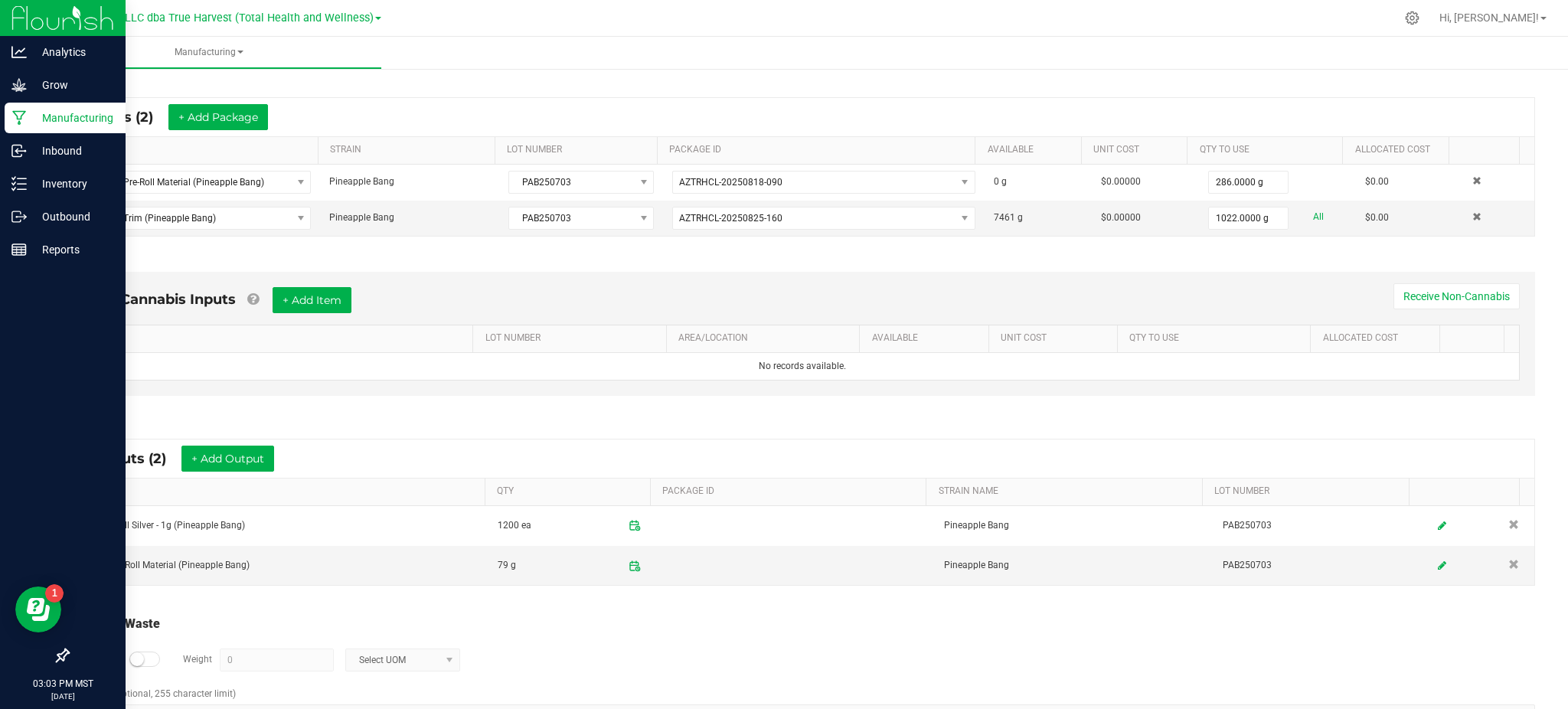
drag, startPoint x: 744, startPoint y: 636, endPoint x: 751, endPoint y: 626, distance: 12.2
click at [744, 634] on div "Log Waste? Weight 0 Select UOM" at bounding box center [802, 660] width 1466 height 54
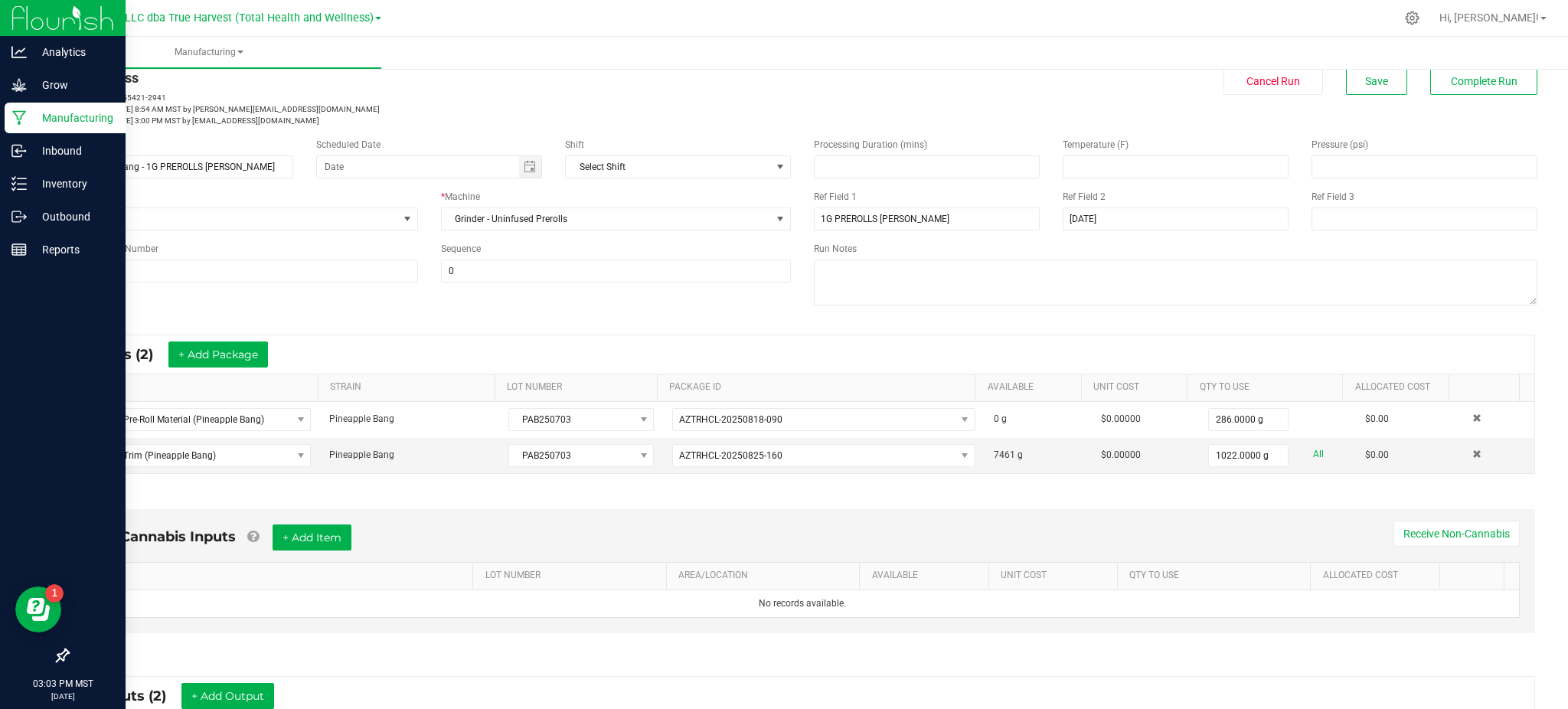
scroll to position [0, 0]
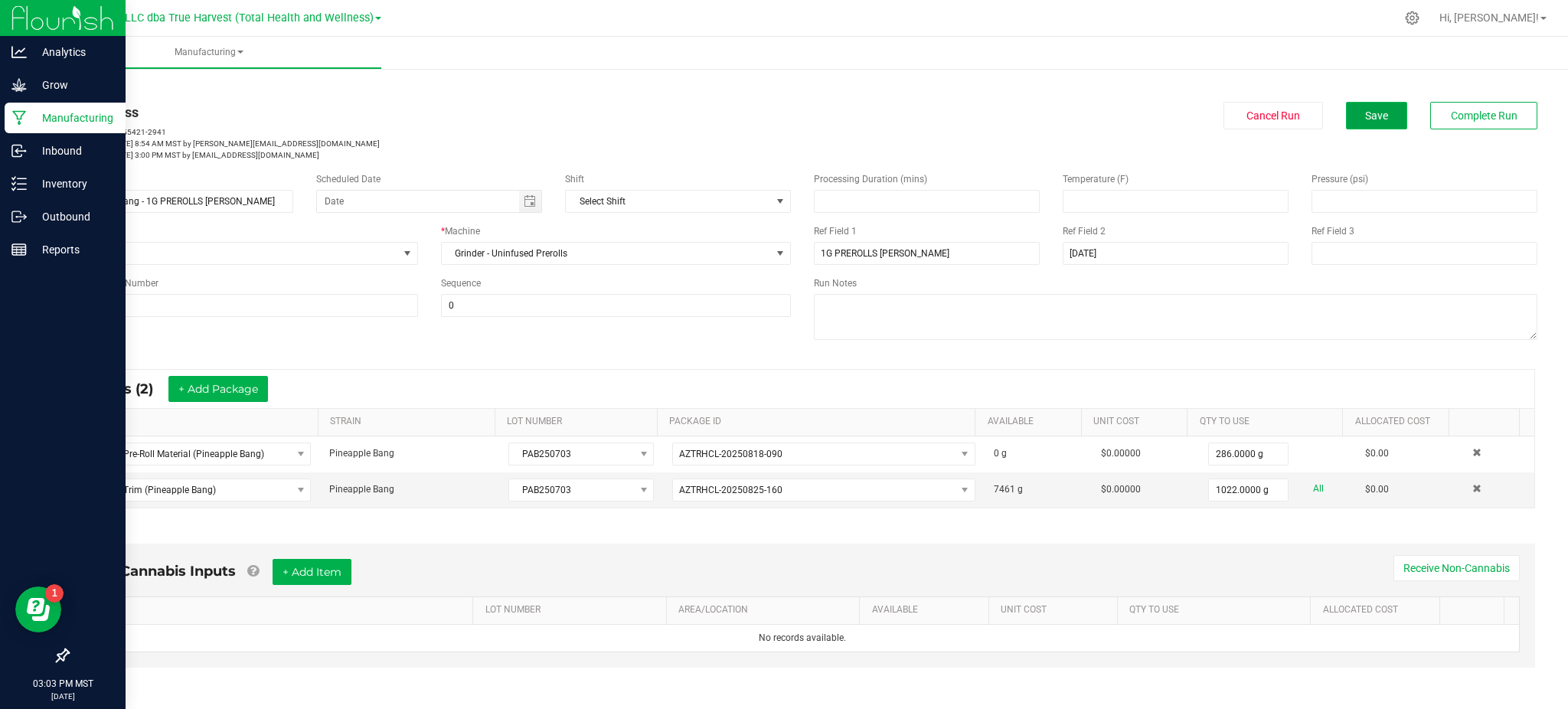
click at [1366, 110] on span "Save" at bounding box center [1377, 115] width 23 height 12
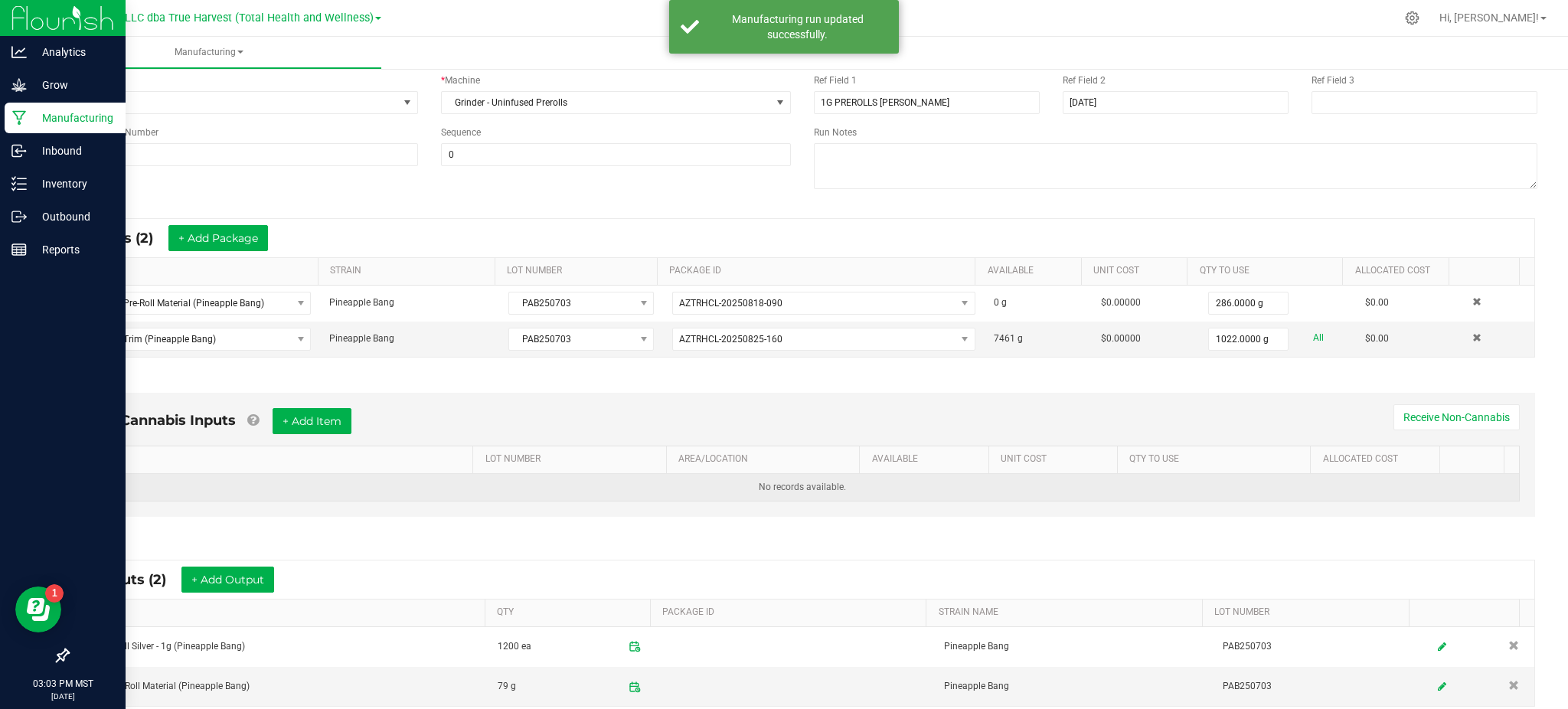
scroll to position [203, 0]
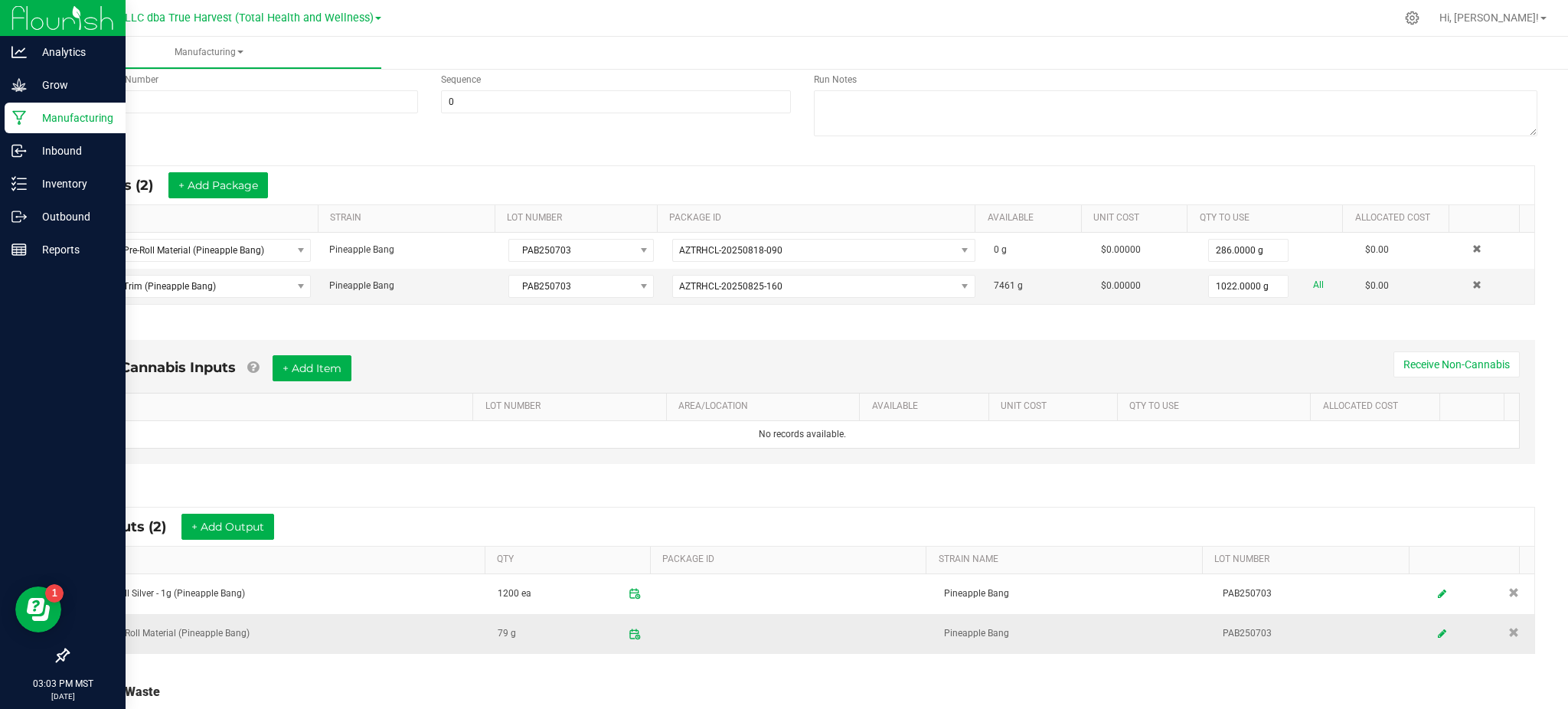
drag, startPoint x: 365, startPoint y: 645, endPoint x: 383, endPoint y: 646, distance: 18.0
click at [383, 646] on td "BULK - Pre-Roll Material (Pineapple Bang)" at bounding box center [279, 633] width 418 height 39
click at [530, 653] on td "79 g" at bounding box center [572, 633] width 168 height 39
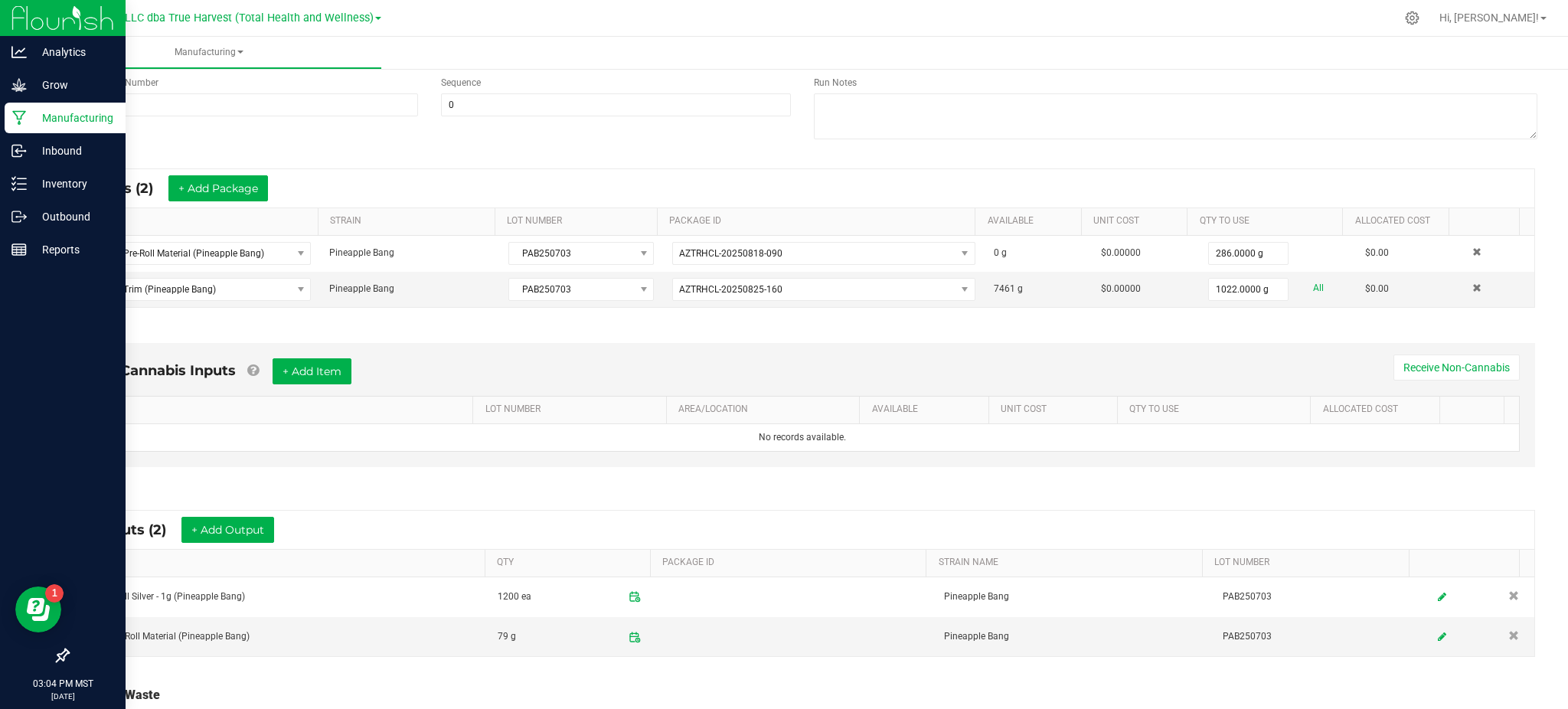
scroll to position [0, 0]
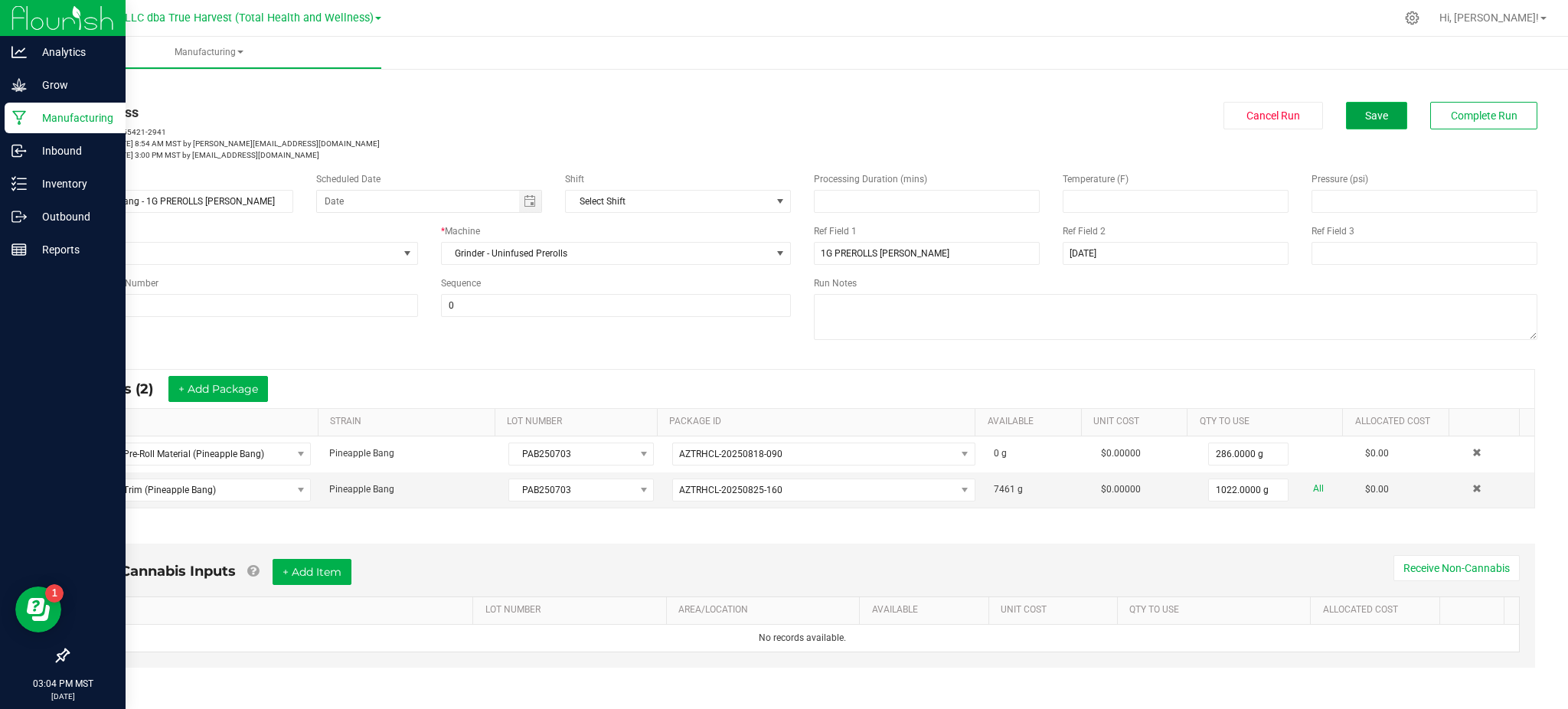
click at [1346, 119] on button "Save" at bounding box center [1377, 115] width 62 height 27
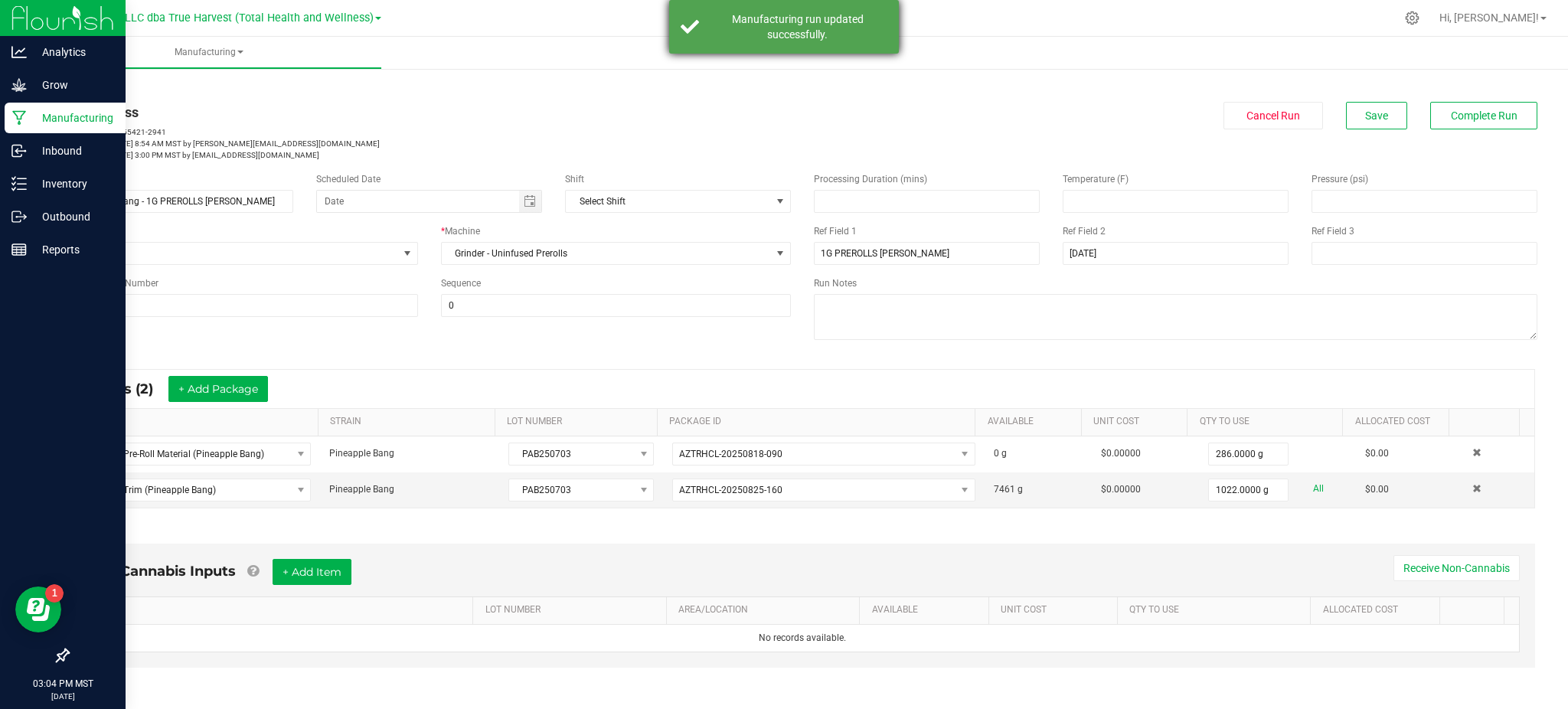
click at [789, 30] on div "Manufacturing run updated successfully." at bounding box center [797, 26] width 180 height 31
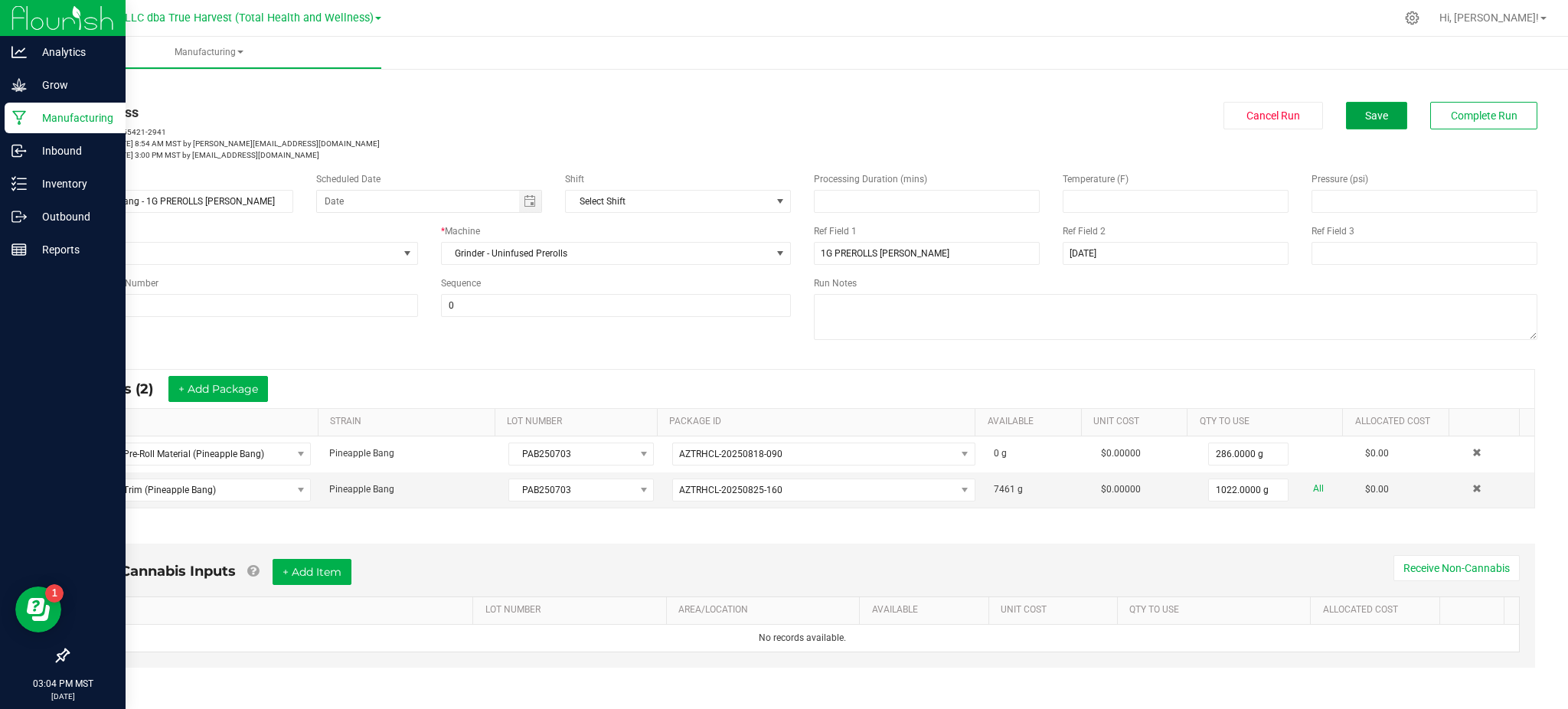
drag, startPoint x: 1349, startPoint y: 124, endPoint x: 1370, endPoint y: 129, distance: 21.6
click at [1350, 123] on button "Save" at bounding box center [1377, 115] width 62 height 27
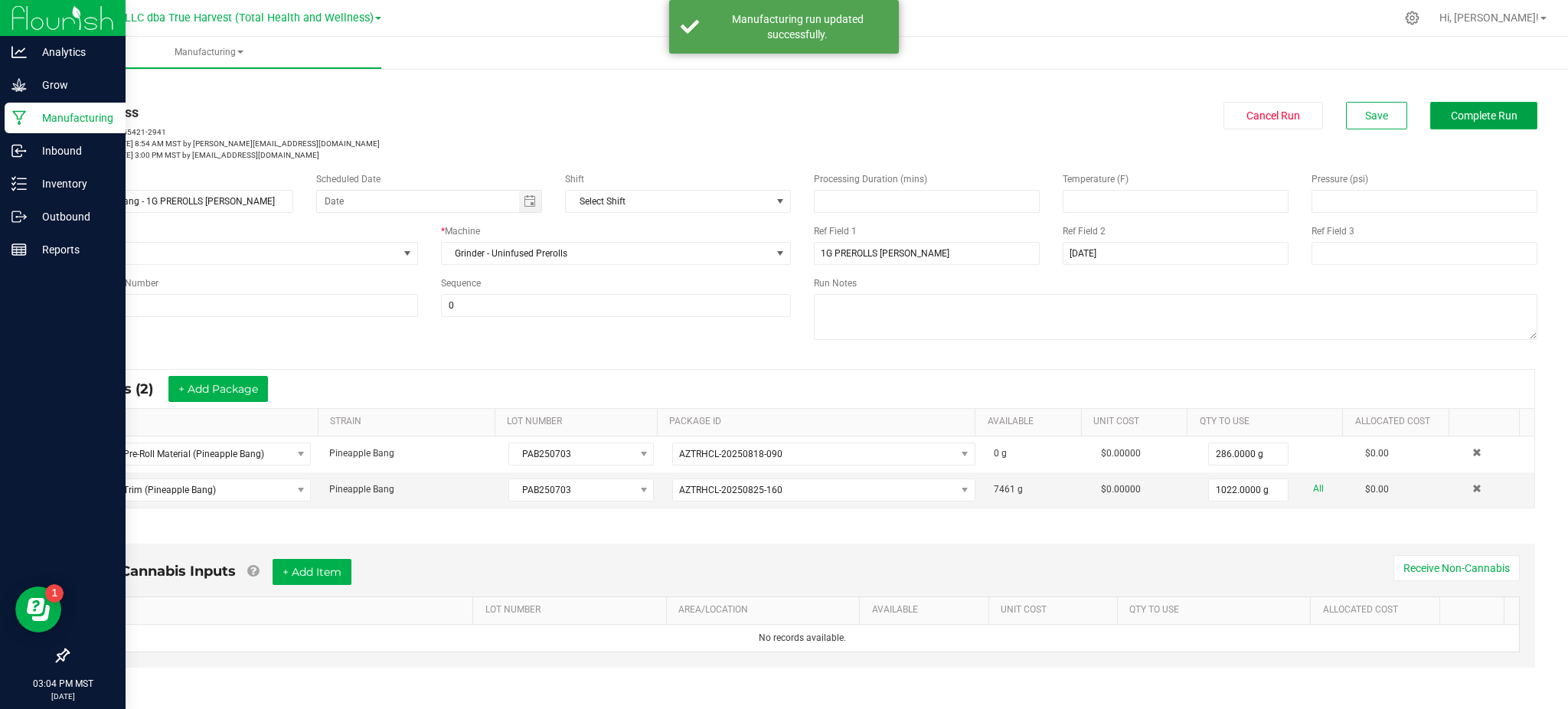
click at [1476, 116] on span "Complete Run" at bounding box center [1484, 115] width 67 height 12
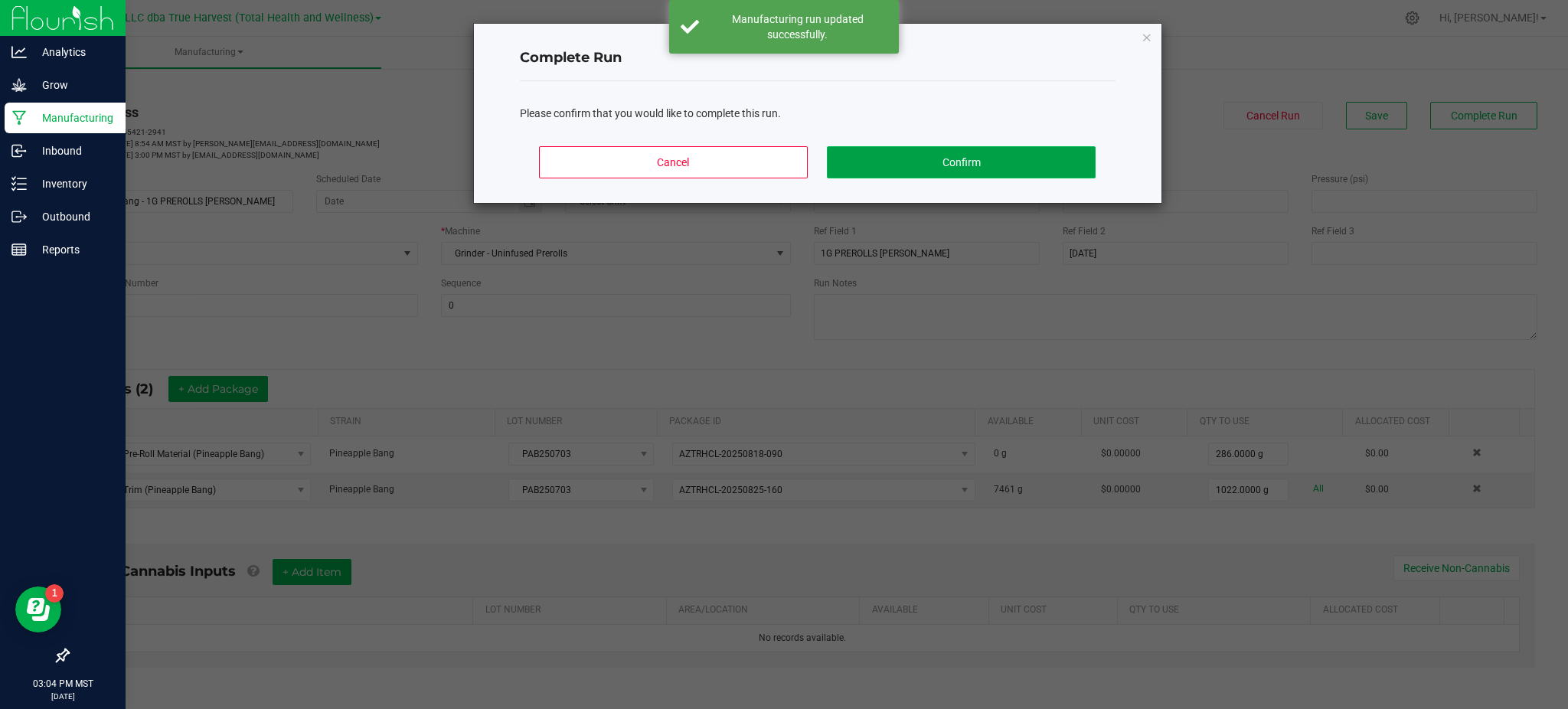
click at [907, 173] on button "Confirm" at bounding box center [961, 162] width 268 height 33
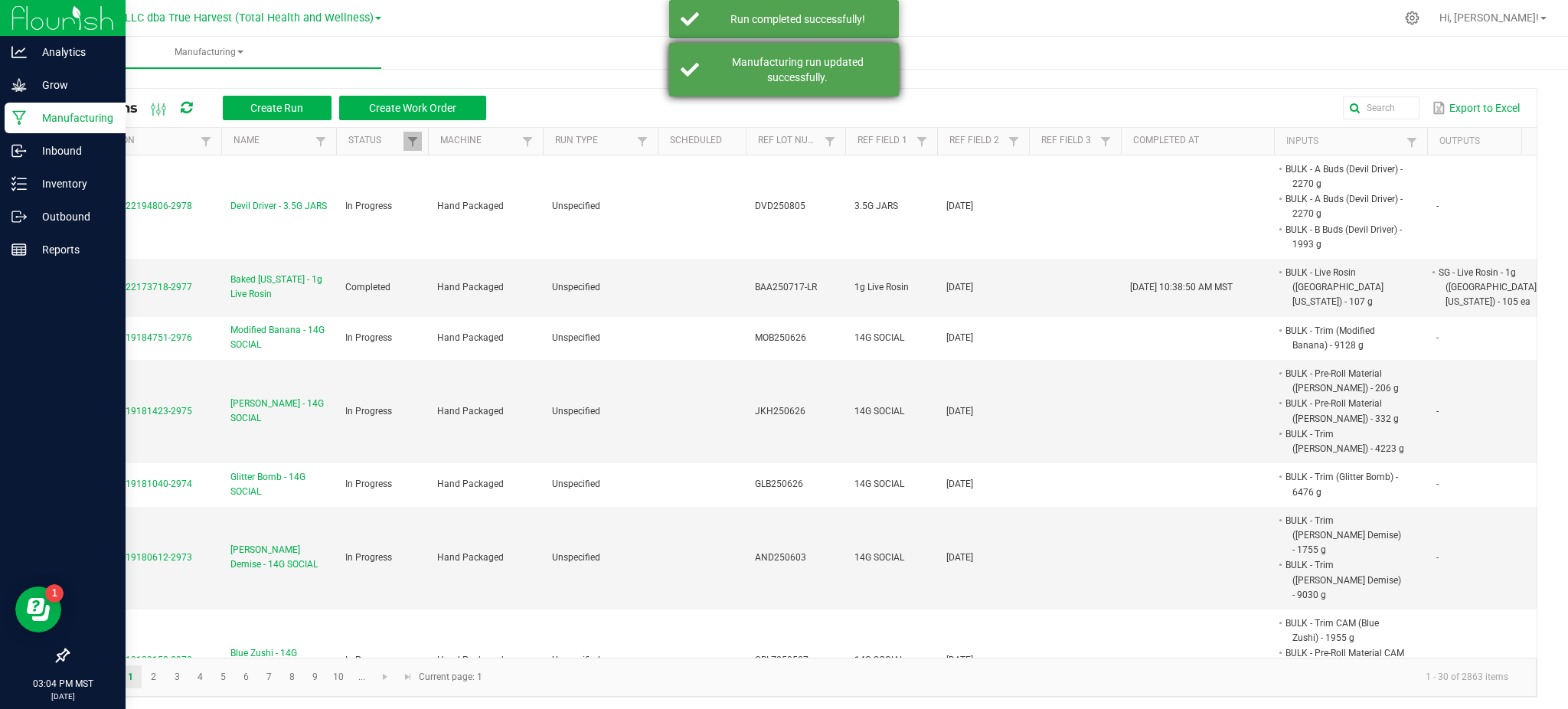
click at [749, 69] on div "Manufacturing run updated successfully." at bounding box center [797, 69] width 180 height 31
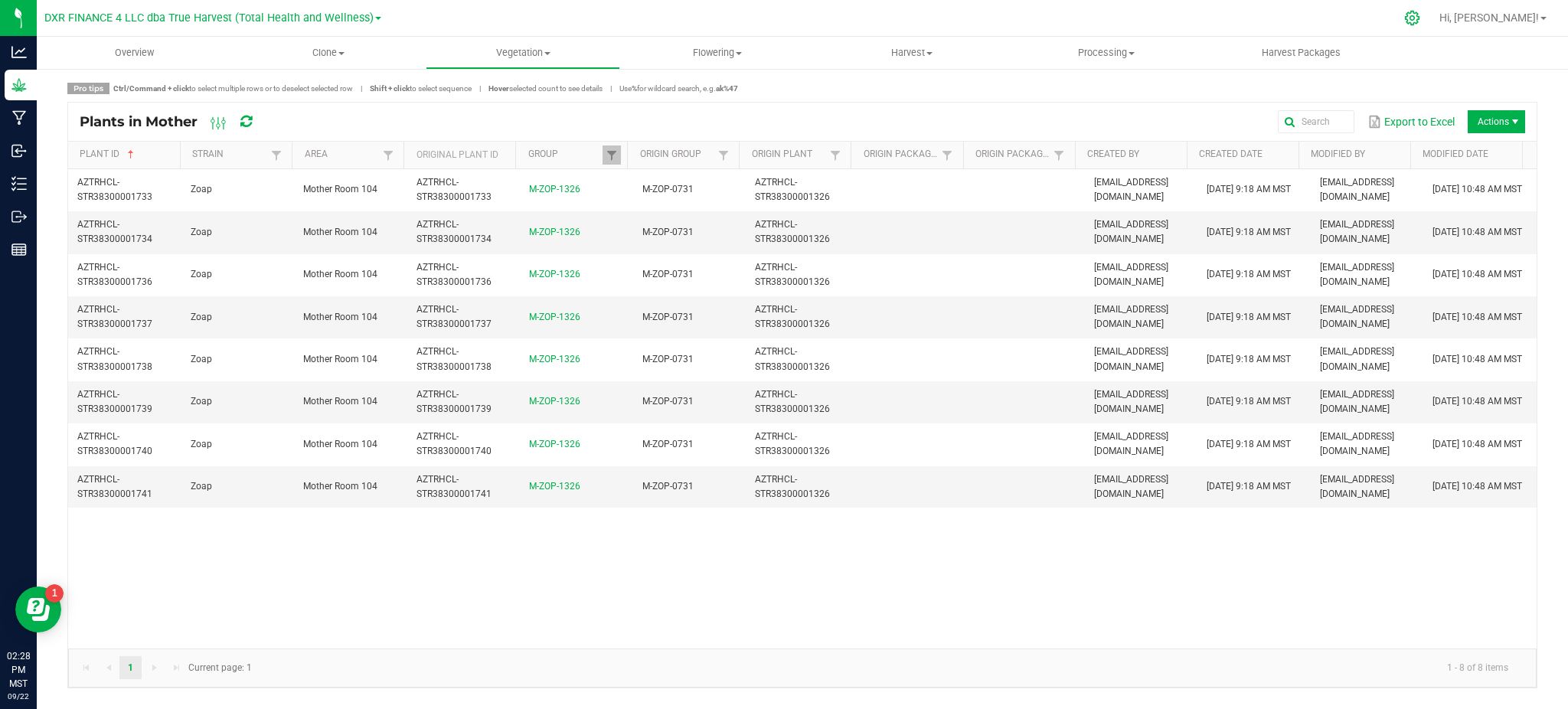
click at [1420, 17] on icon at bounding box center [1412, 18] width 16 height 16
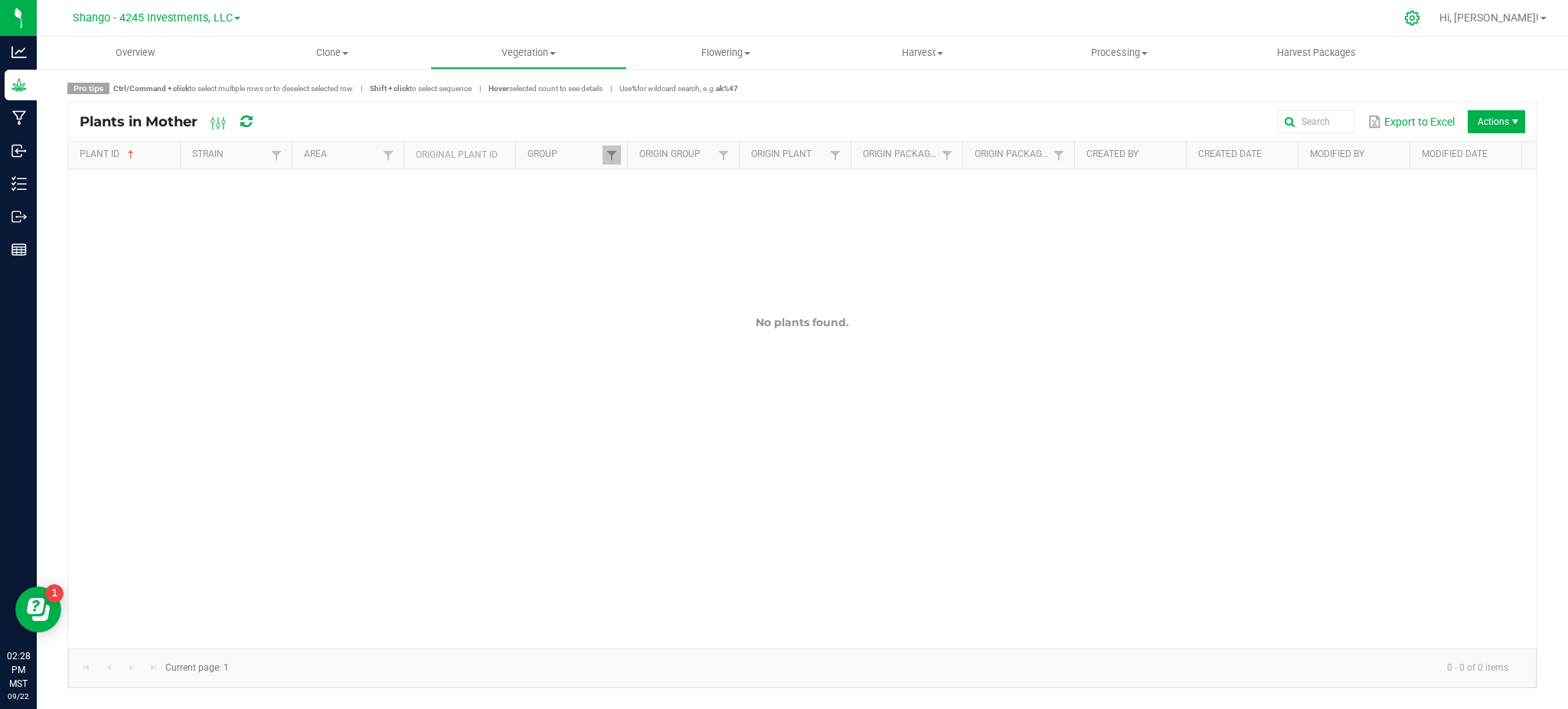
click at [1419, 20] on icon at bounding box center [1412, 18] width 15 height 15
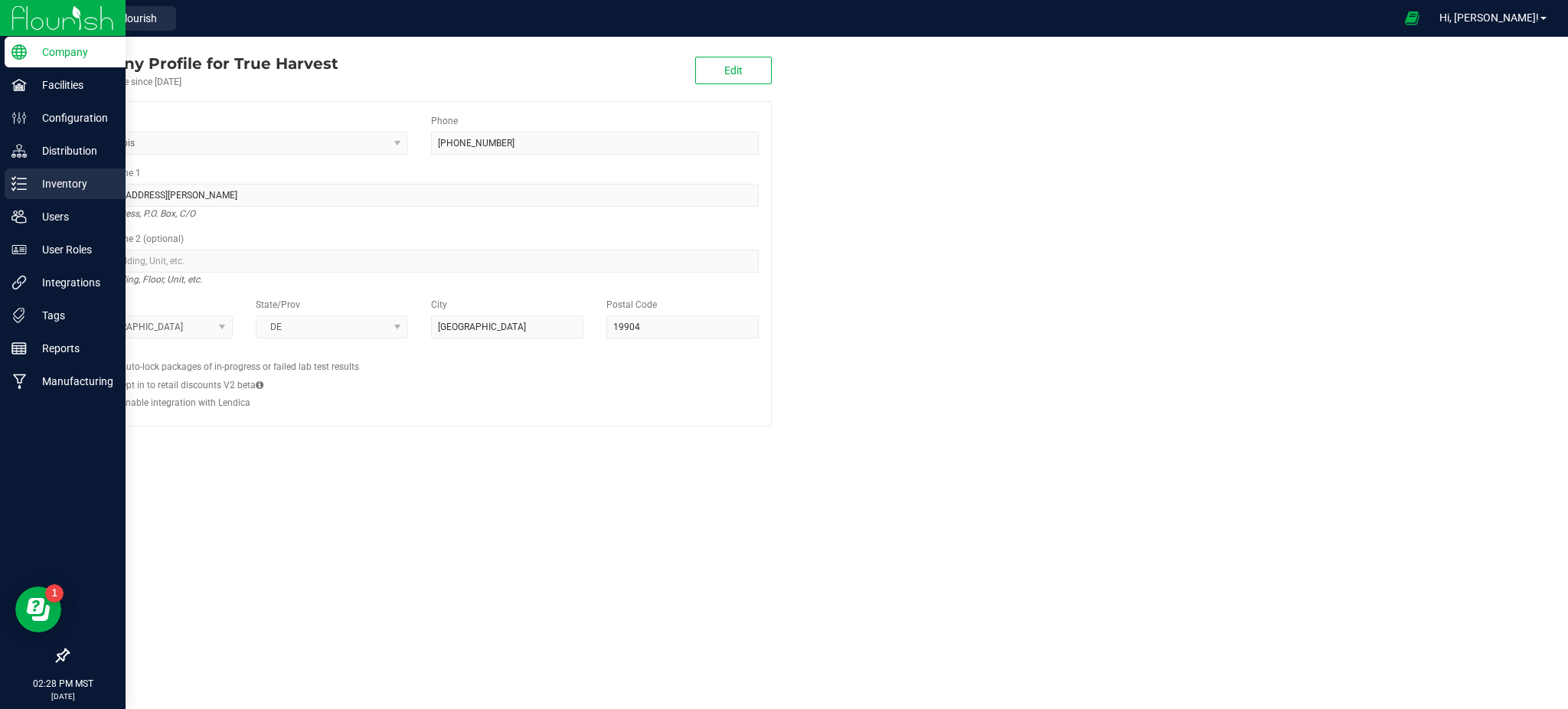
click at [66, 188] on p "Inventory" at bounding box center [72, 183] width 92 height 18
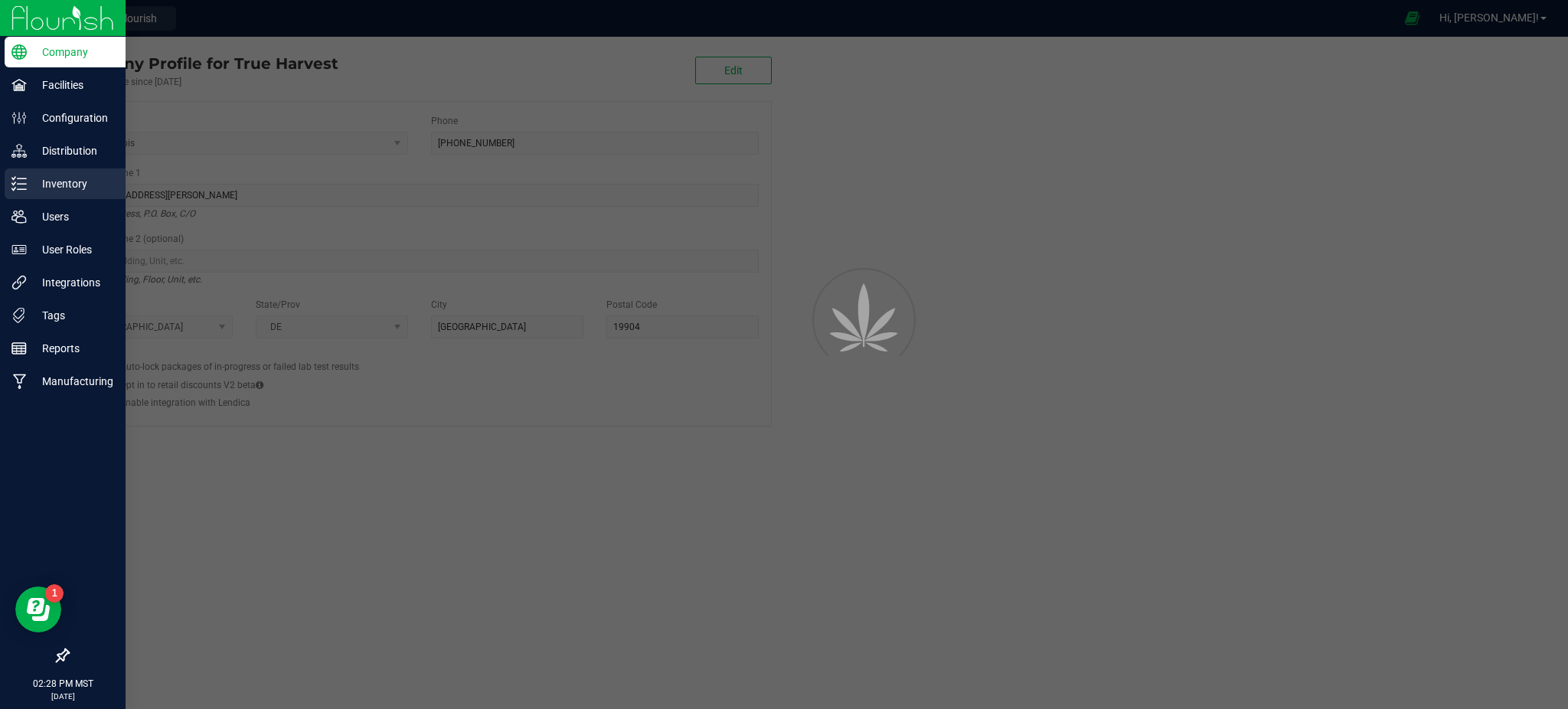
drag, startPoint x: 66, startPoint y: 188, endPoint x: 84, endPoint y: 182, distance: 19.0
click at [66, 188] on p "Inventory" at bounding box center [72, 183] width 92 height 18
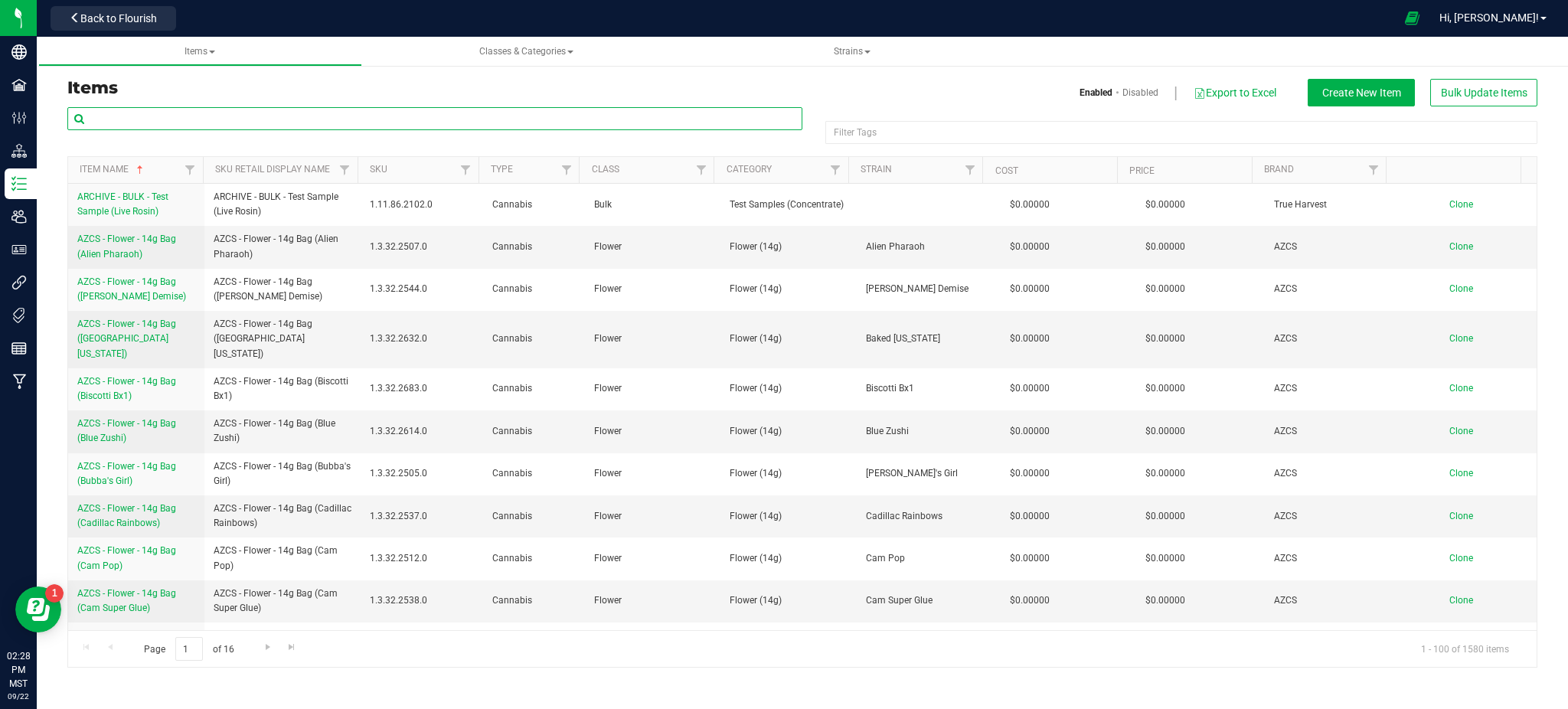
click at [227, 121] on input "text" at bounding box center [435, 119] width 735 height 23
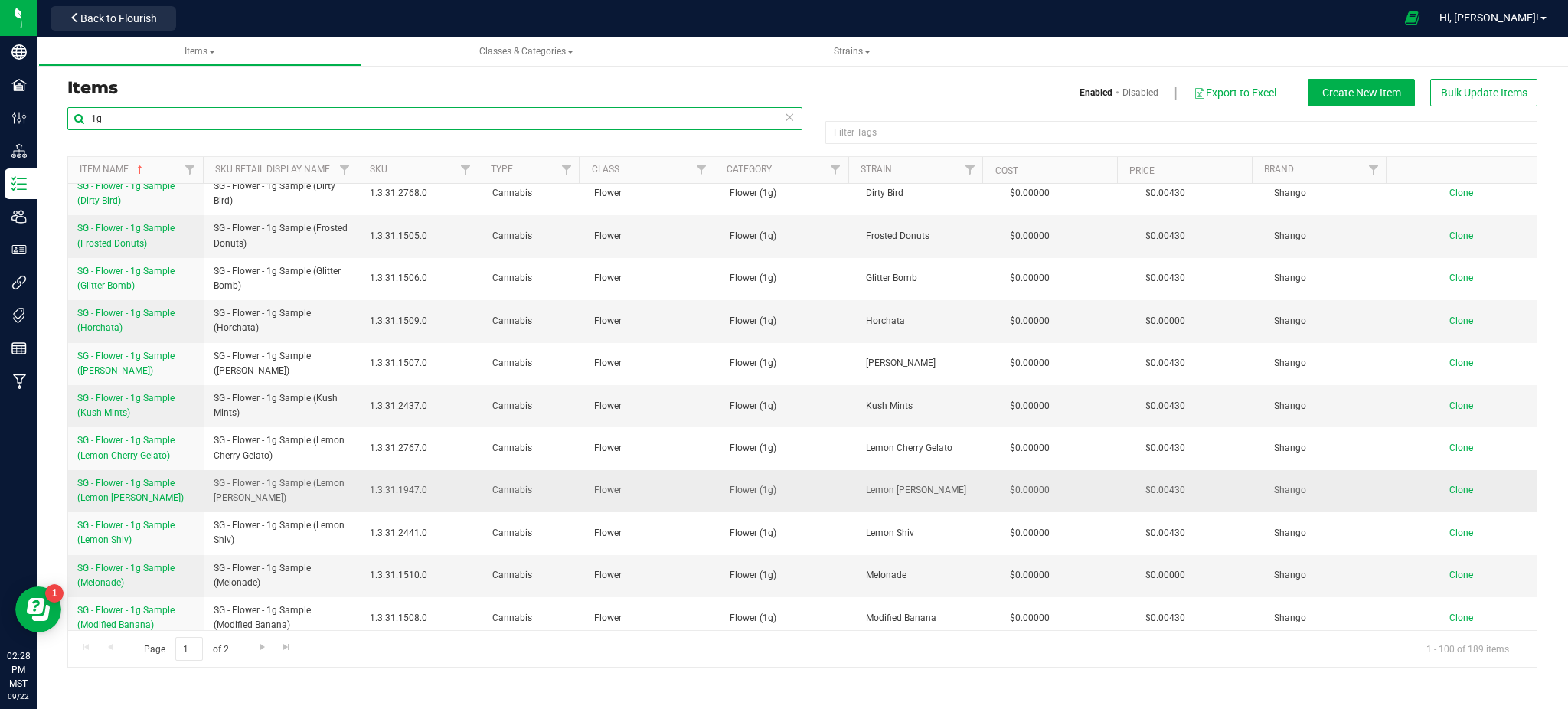
scroll to position [1939, 0]
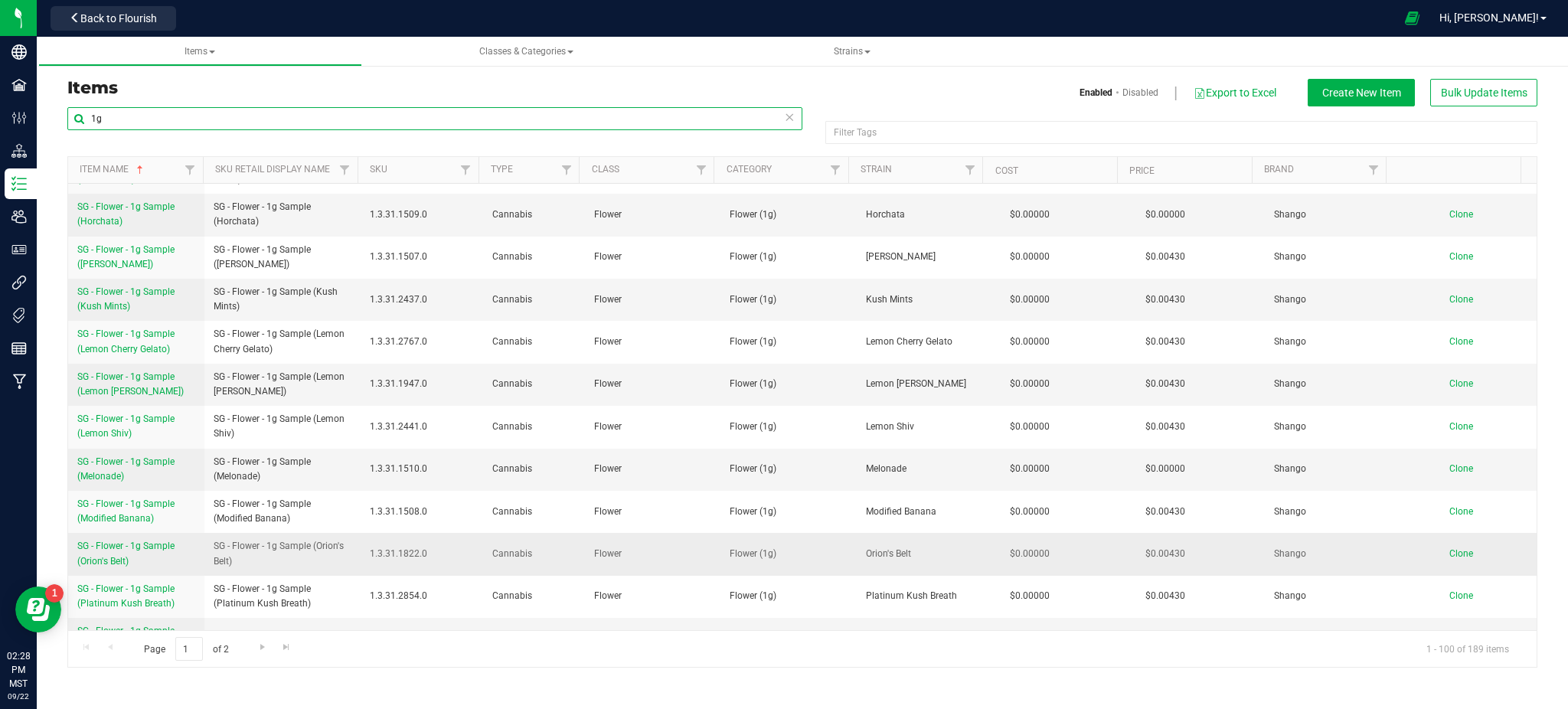
type input "1g"
drag, startPoint x: 71, startPoint y: 490, endPoint x: 144, endPoint y: 503, distance: 74.1
click at [144, 533] on td "SG - Flower - 1g Sample (Orion's Belt)" at bounding box center [136, 554] width 136 height 42
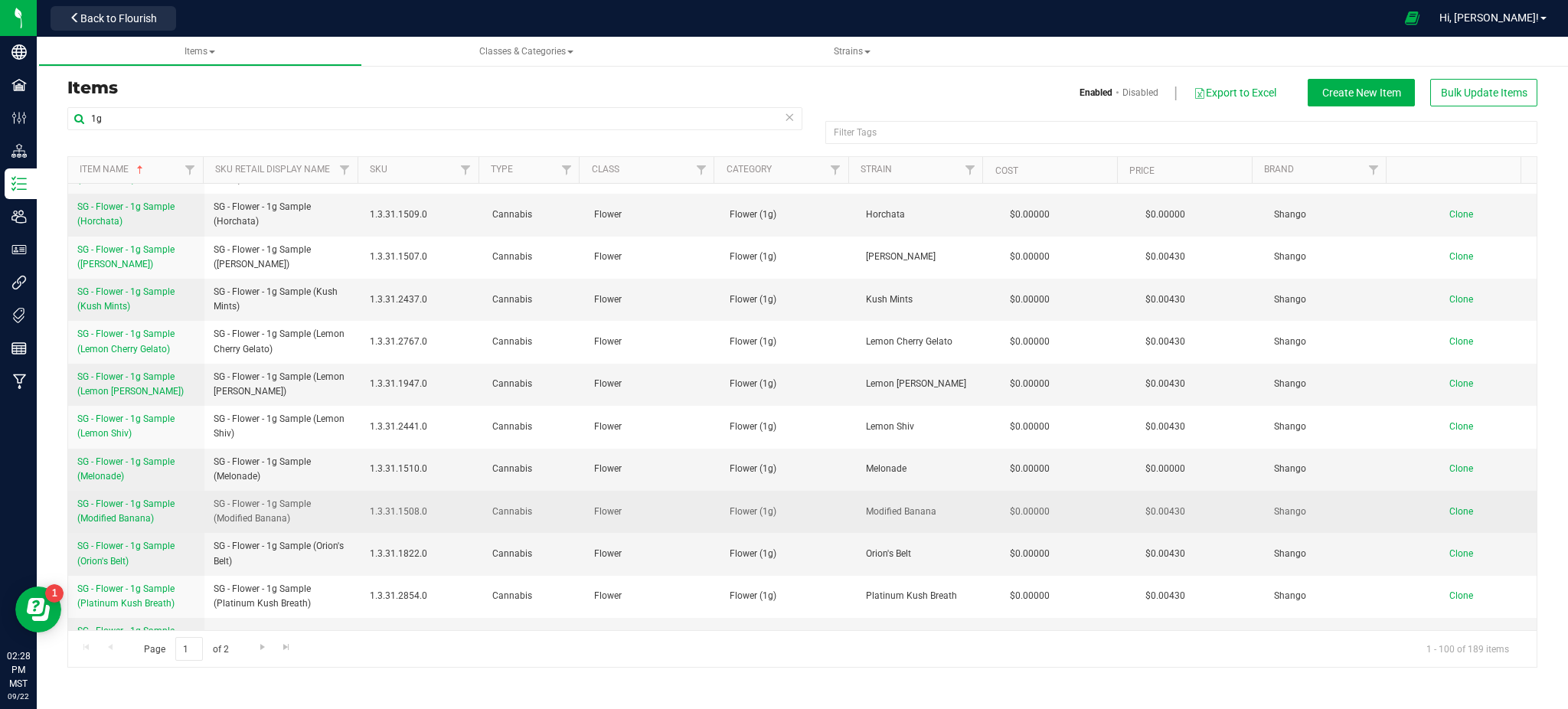
copy span "SG - Flower - 1g Sample (Orion's Belt)"
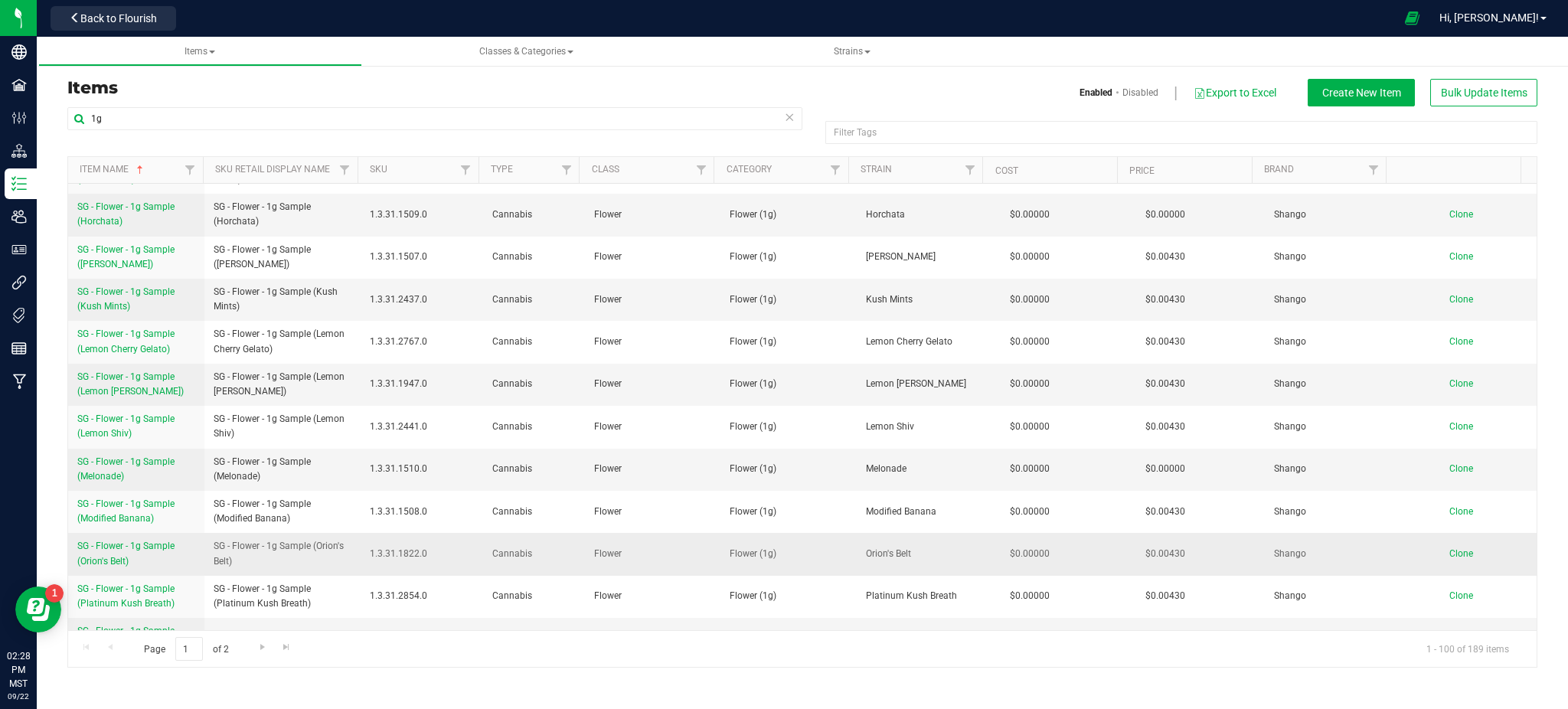
click at [1449, 548] on span "Clone" at bounding box center [1461, 553] width 24 height 11
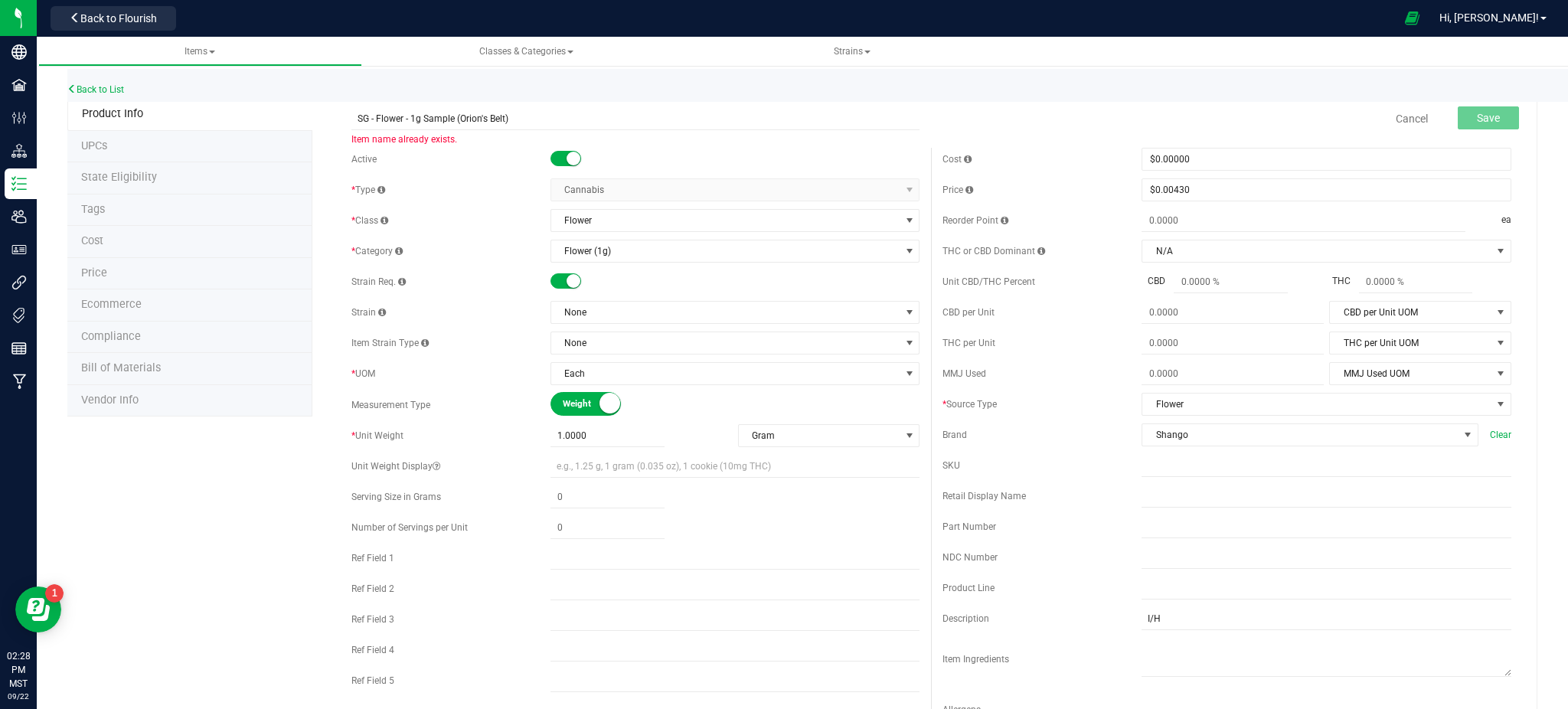
drag, startPoint x: 506, startPoint y: 112, endPoint x: 494, endPoint y: 99, distance: 17.7
click at [478, 115] on input "SG - Flower - 1g Sample (Orion's Belt)" at bounding box center [635, 119] width 569 height 23
type input "SG - Flower - 1g Sample (Diesel Dunked Donuts)"
click at [202, 535] on div "Product Info UPCs State Eligibility Tags Cost Price Ecommerce Compliance Bill o…" at bounding box center [802, 695] width 1470 height 1195
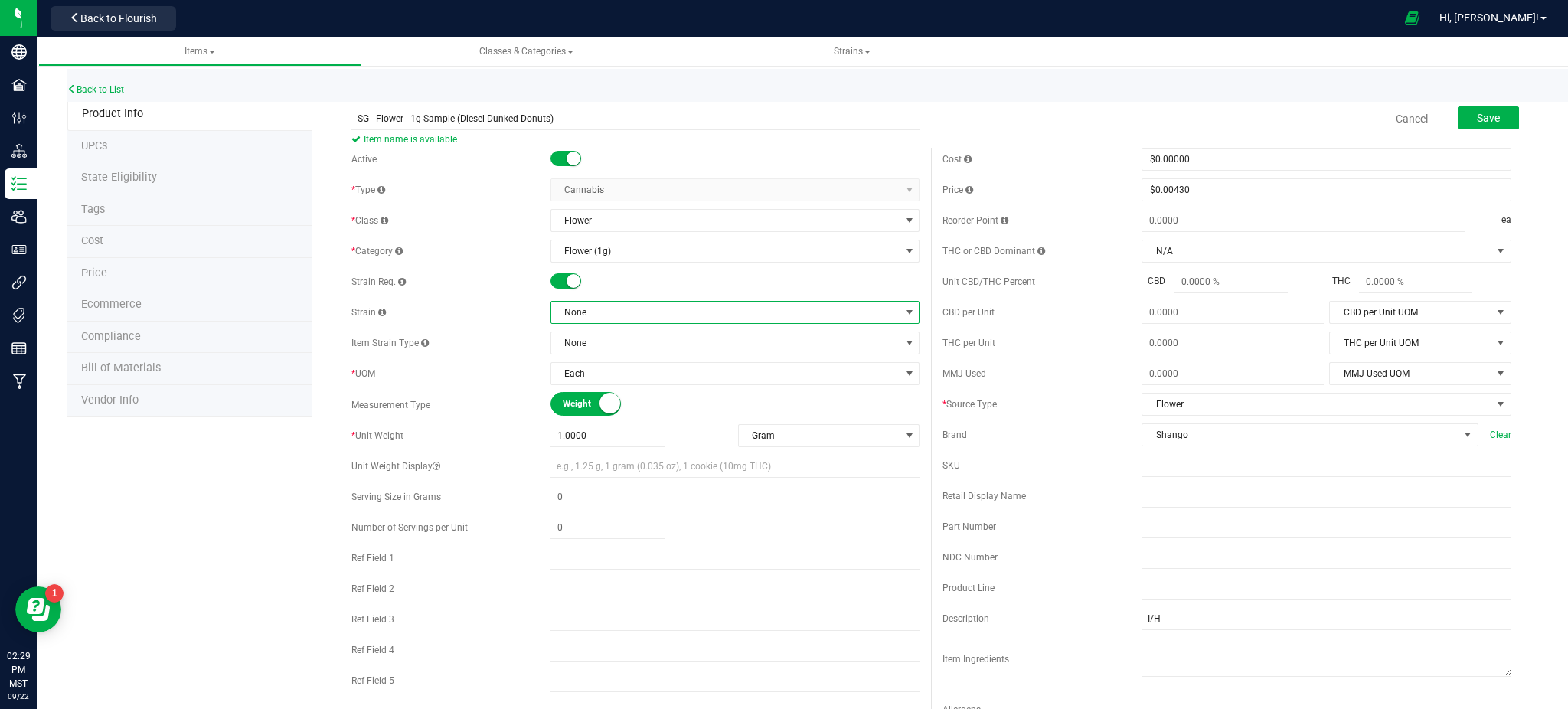
click at [598, 312] on span "None" at bounding box center [726, 312] width 349 height 21
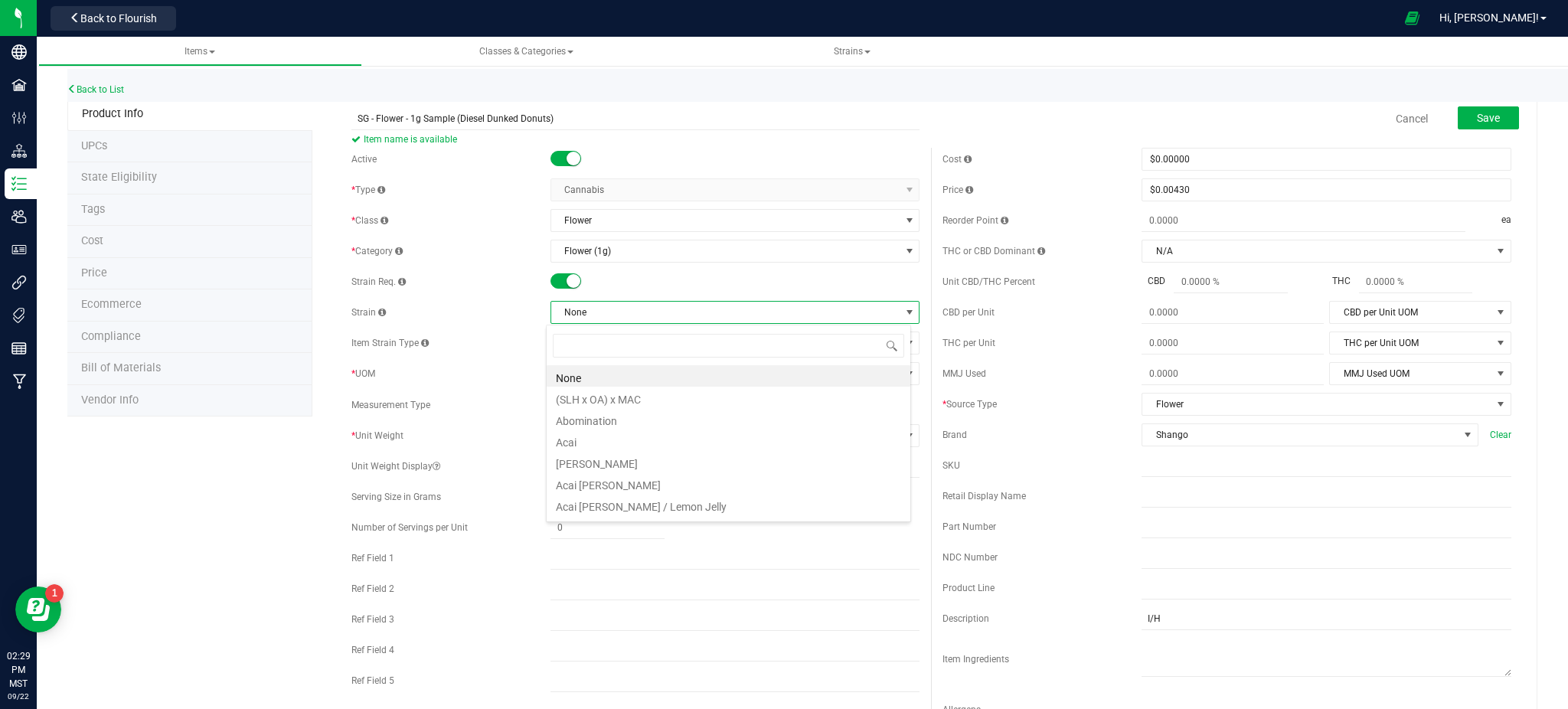
scroll to position [23, 365]
type input "dunked"
drag, startPoint x: 656, startPoint y: 379, endPoint x: 415, endPoint y: 385, distance: 241.1
click at [656, 378] on li "Diesel Dunked Donuts" at bounding box center [728, 376] width 363 height 21
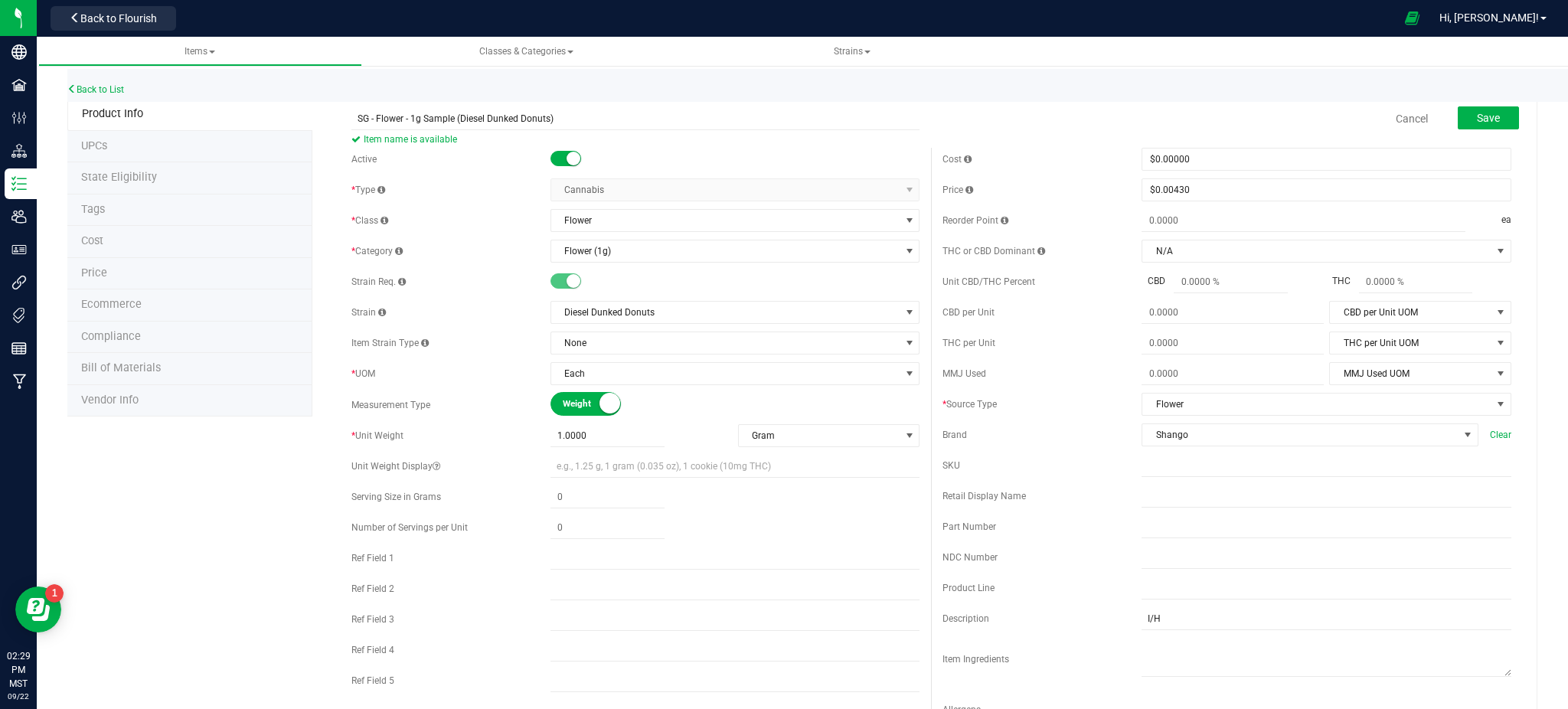
drag, startPoint x: 128, startPoint y: 545, endPoint x: 651, endPoint y: 413, distance: 539.4
click at [129, 545] on div "Product Info UPCs State Eligibility Tags Cost Price Ecommerce Compliance Bill o…" at bounding box center [802, 695] width 1470 height 1195
click at [357, 121] on input "SG - Flower - 1g Sample (Diesel Dunked Donuts)" at bounding box center [635, 119] width 569 height 23
click at [1485, 109] on button "Save" at bounding box center [1489, 118] width 62 height 23
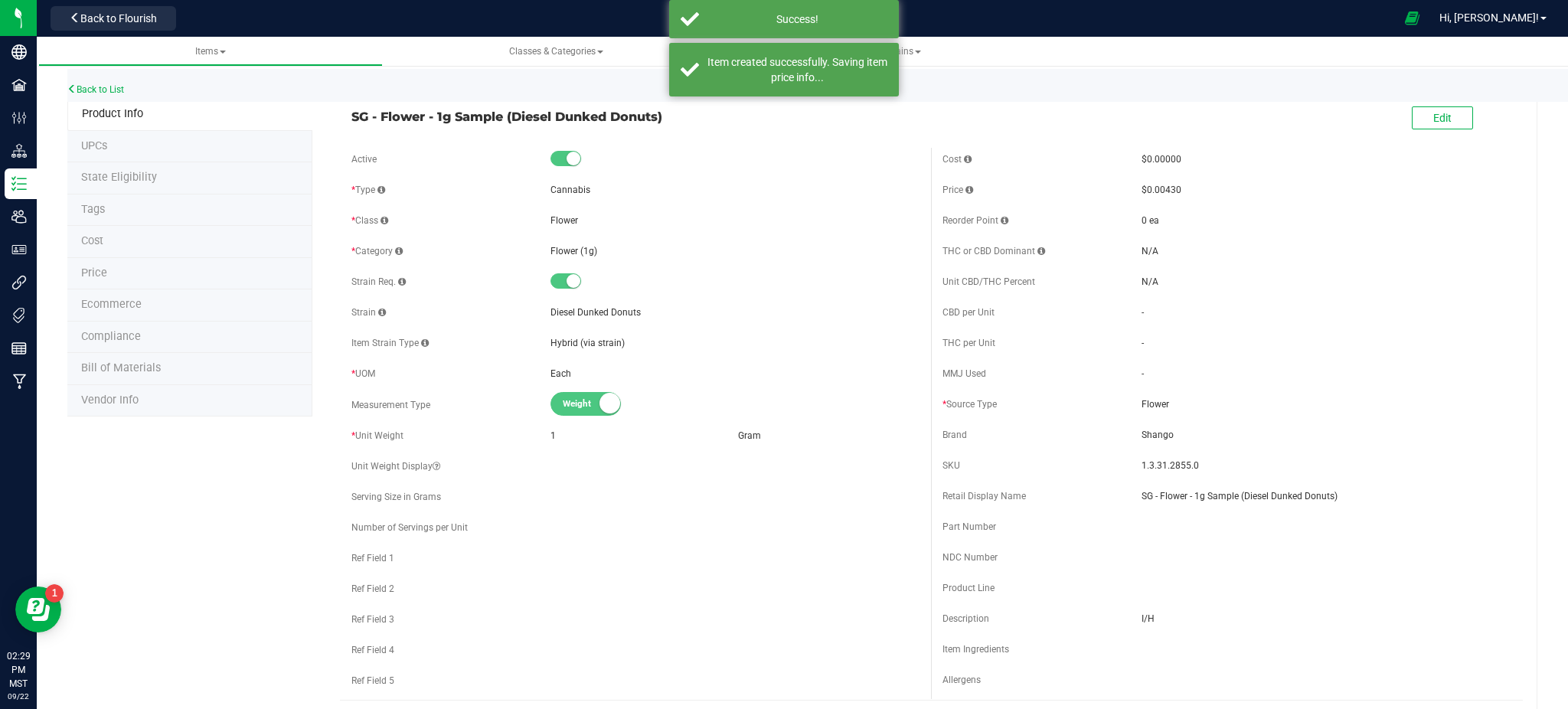
click at [1419, 99] on div "Back to List" at bounding box center [852, 84] width 1568 height 33
click at [1417, 116] on button "Edit" at bounding box center [1443, 118] width 62 height 23
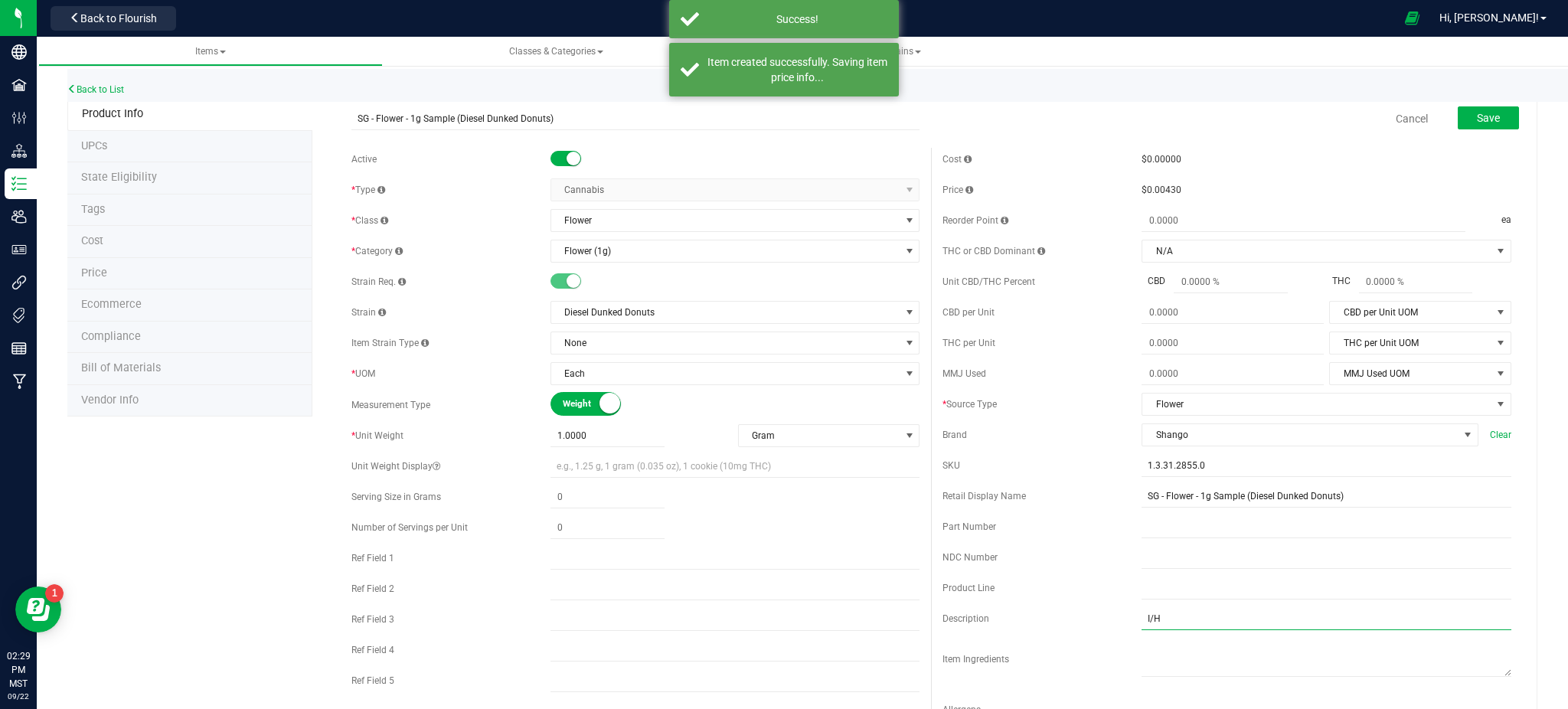
drag, startPoint x: 1158, startPoint y: 618, endPoint x: 974, endPoint y: 607, distance: 184.3
click at [1012, 621] on div "Description I/H" at bounding box center [1227, 618] width 569 height 23
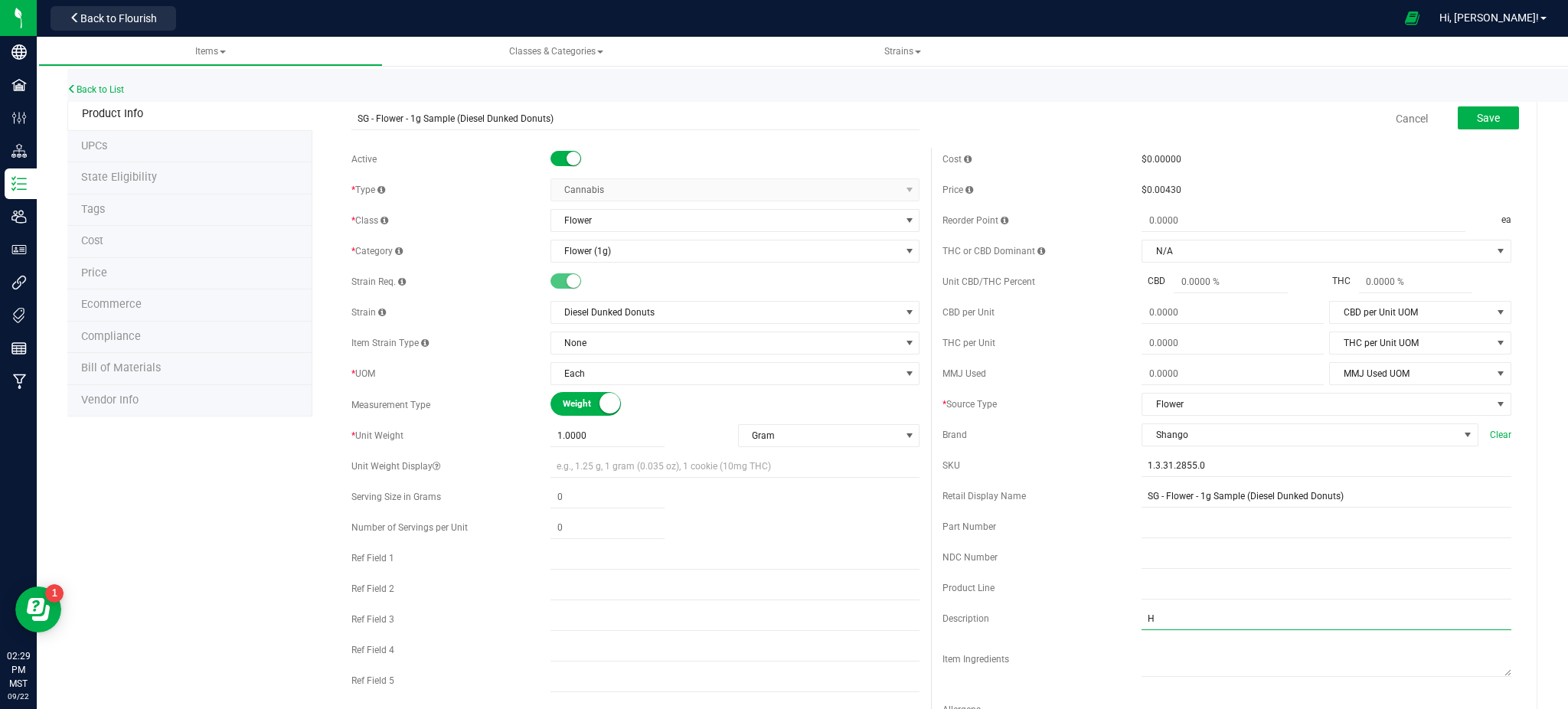
type input "H"
click at [1464, 109] on button "Save" at bounding box center [1489, 118] width 62 height 23
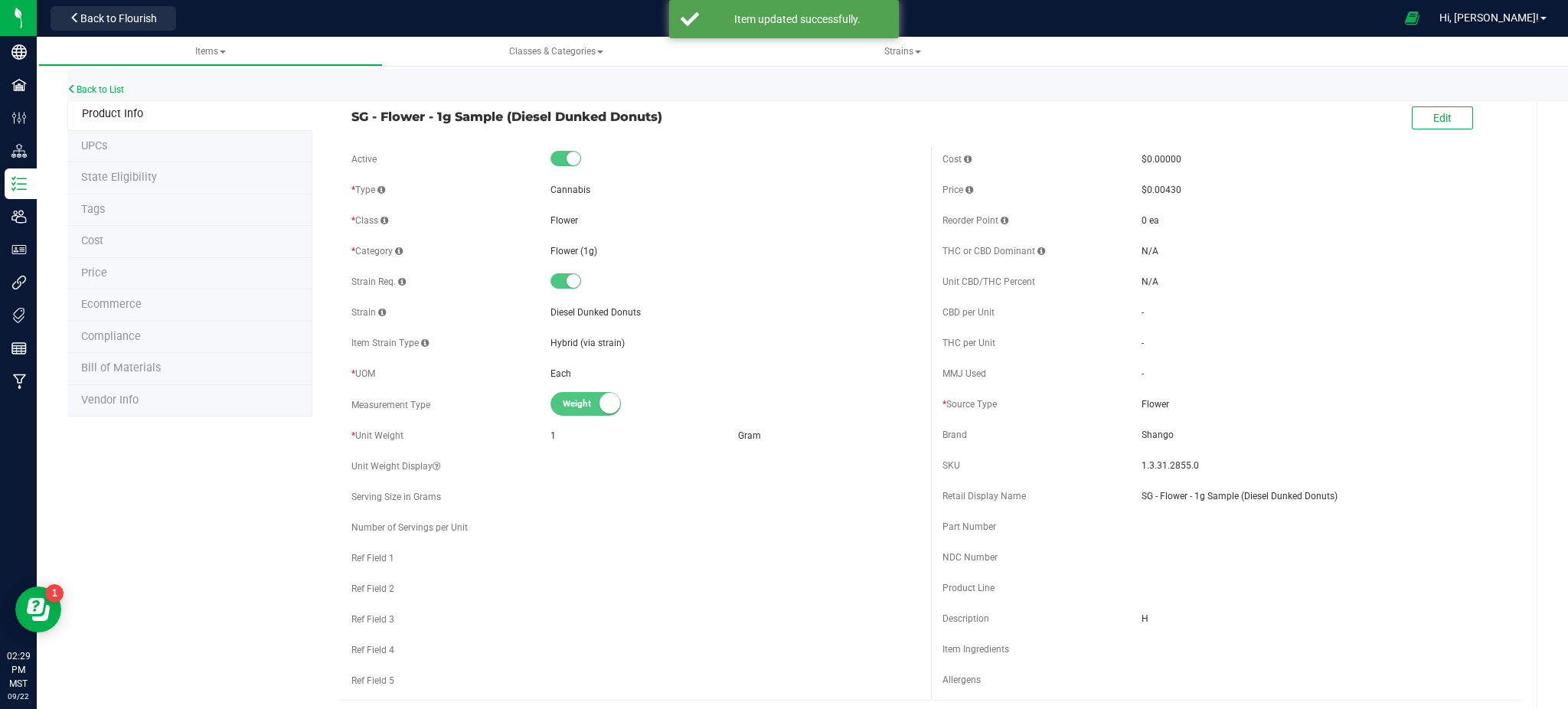
click at [133, 307] on span "Ecommerce" at bounding box center [111, 304] width 61 height 13
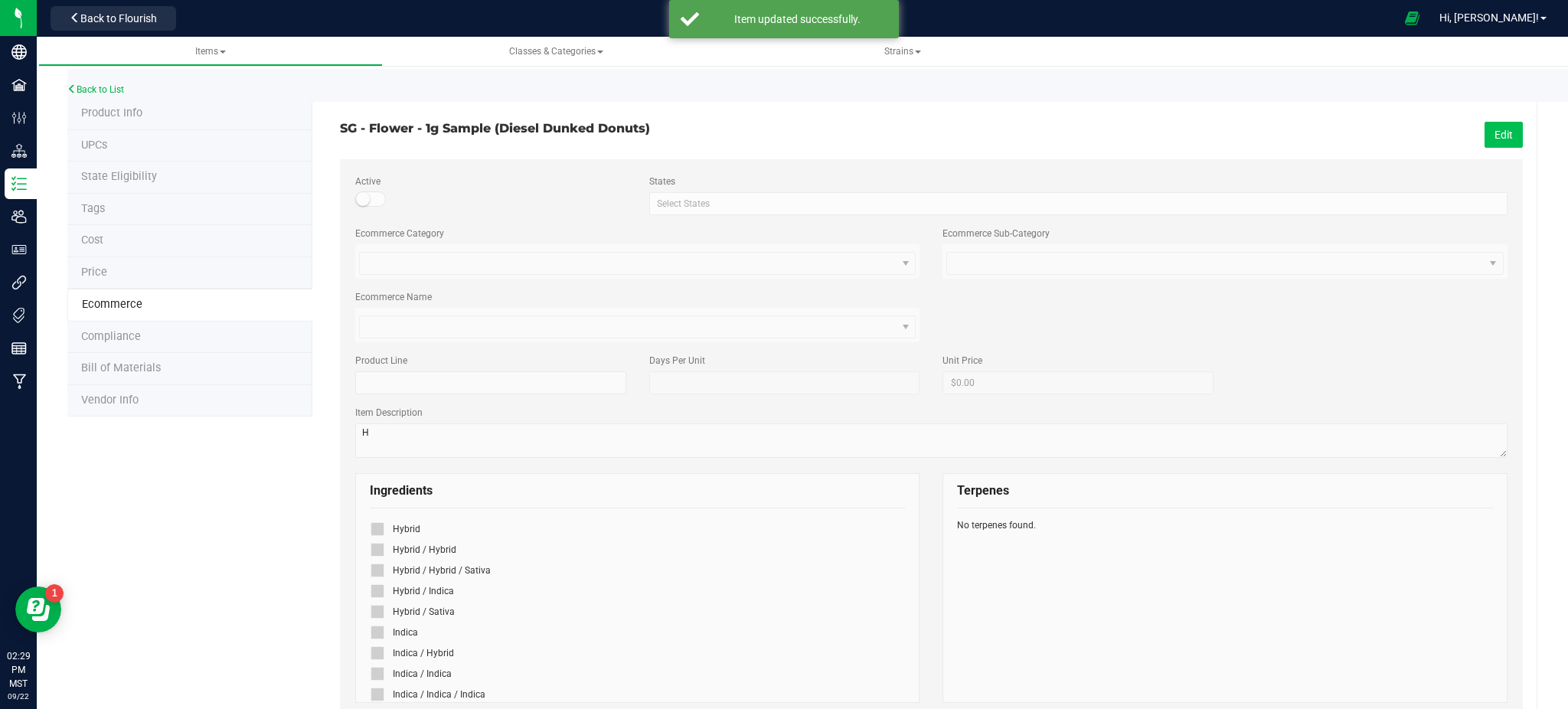
click at [1484, 134] on button "Edit" at bounding box center [1504, 135] width 39 height 26
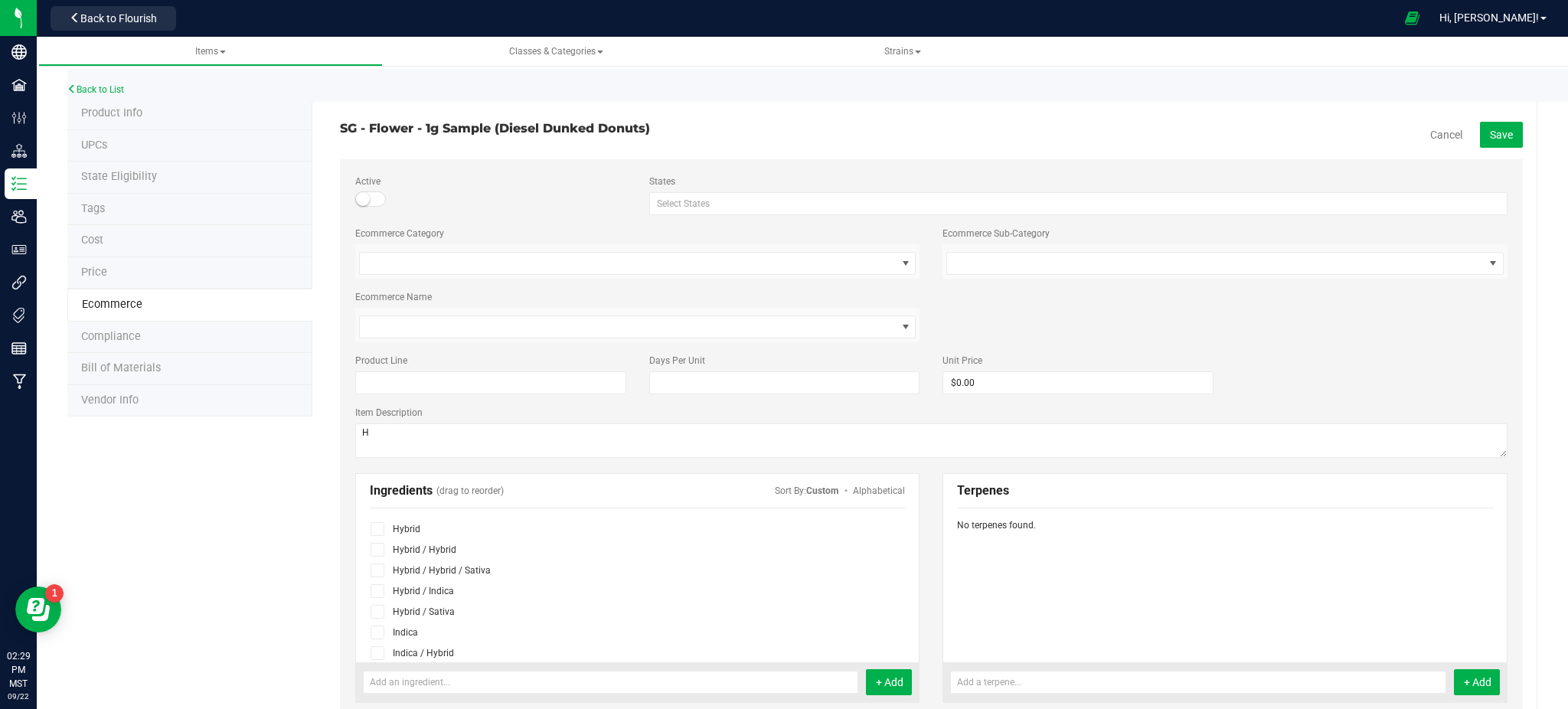
click at [378, 529] on icon at bounding box center [377, 529] width 10 height 0
click at [0, 0] on input "checkbox" at bounding box center [0, 0] width 0 height 0
click at [1489, 121] on button "Save" at bounding box center [1501, 135] width 43 height 26
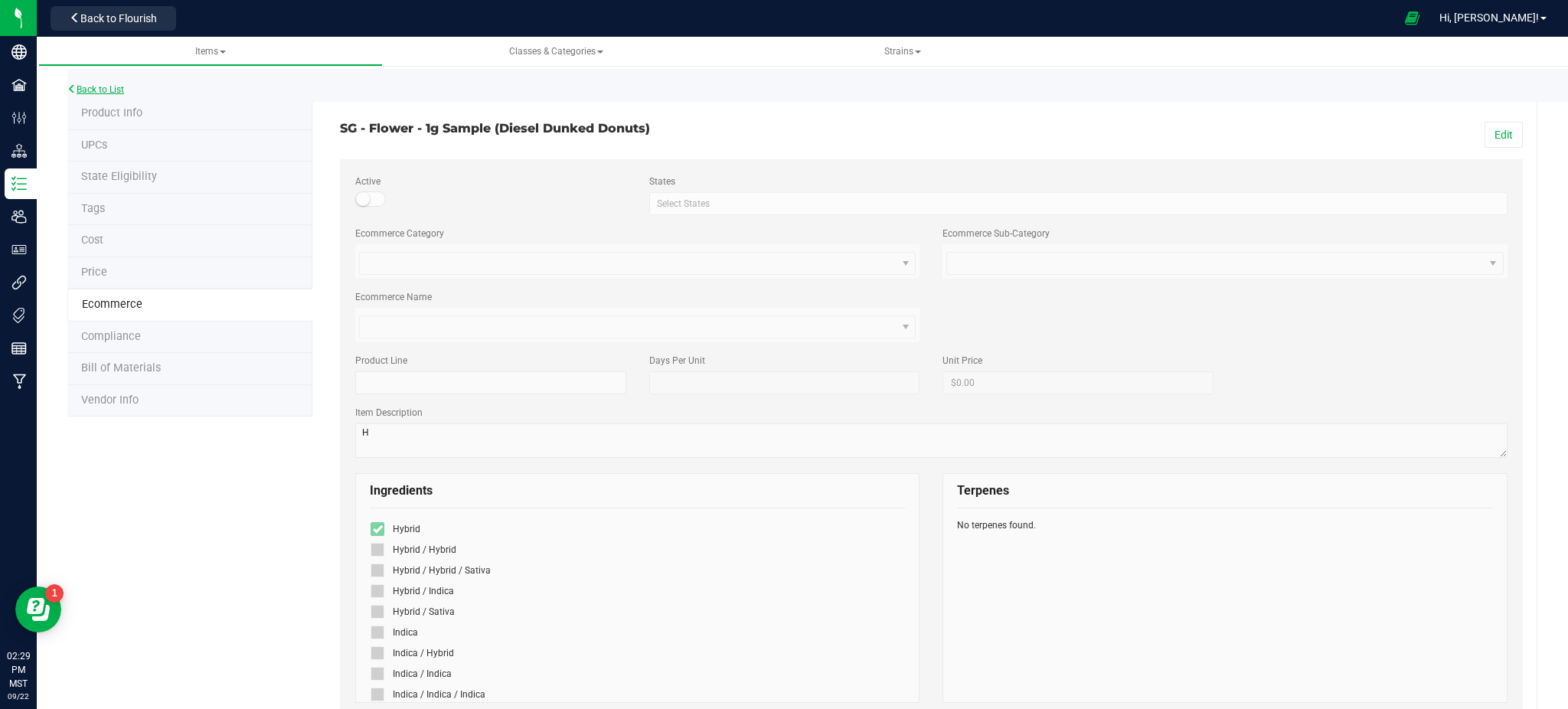
click at [92, 89] on link "Back to List" at bounding box center [96, 90] width 56 height 11
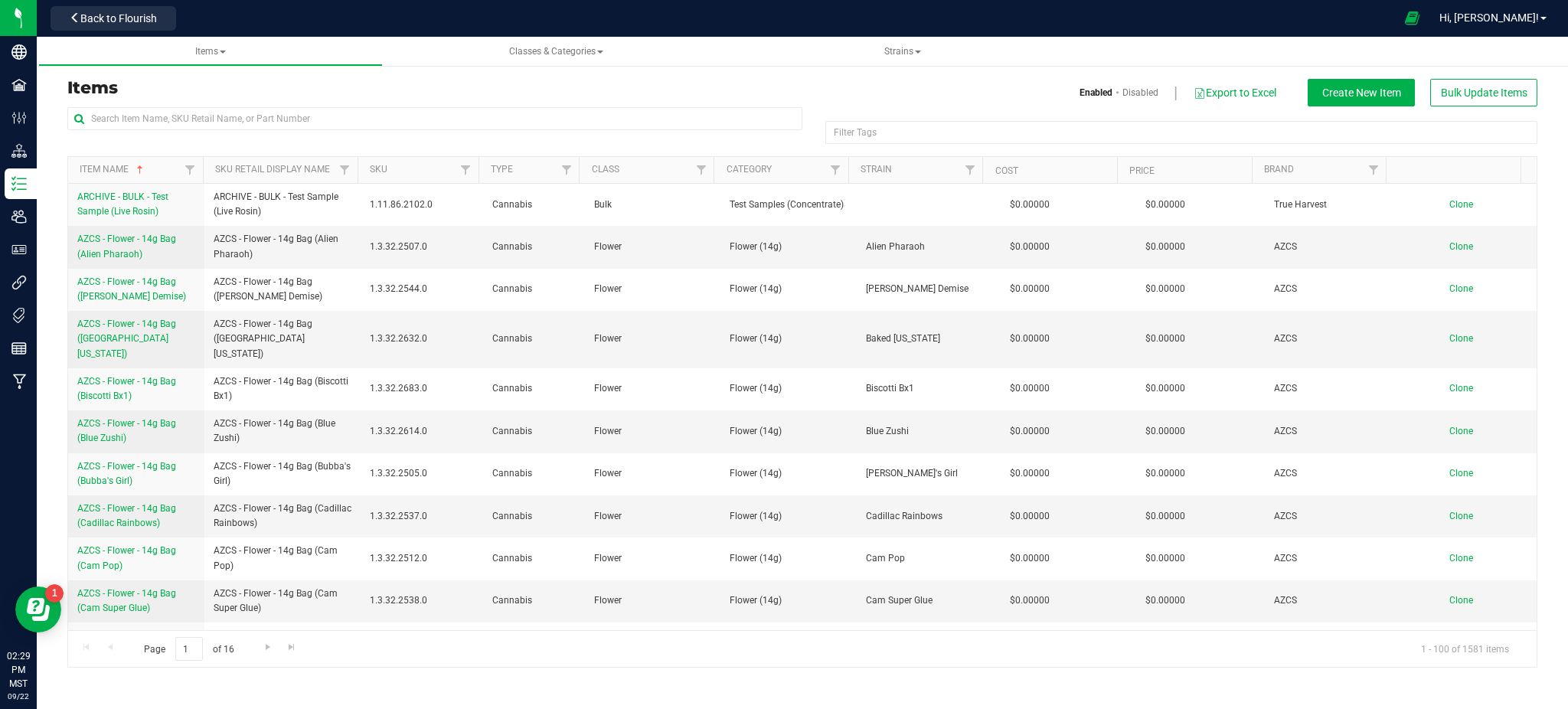
click at [206, 89] on h3 "Items" at bounding box center [429, 88] width 723 height 18
click at [188, 122] on input "text" at bounding box center [435, 119] width 735 height 23
paste input "SG - Flower - 1g Sample (Orion's Belt)"
type input "SG - Flower - 1g Sample (Orion's Belt)"
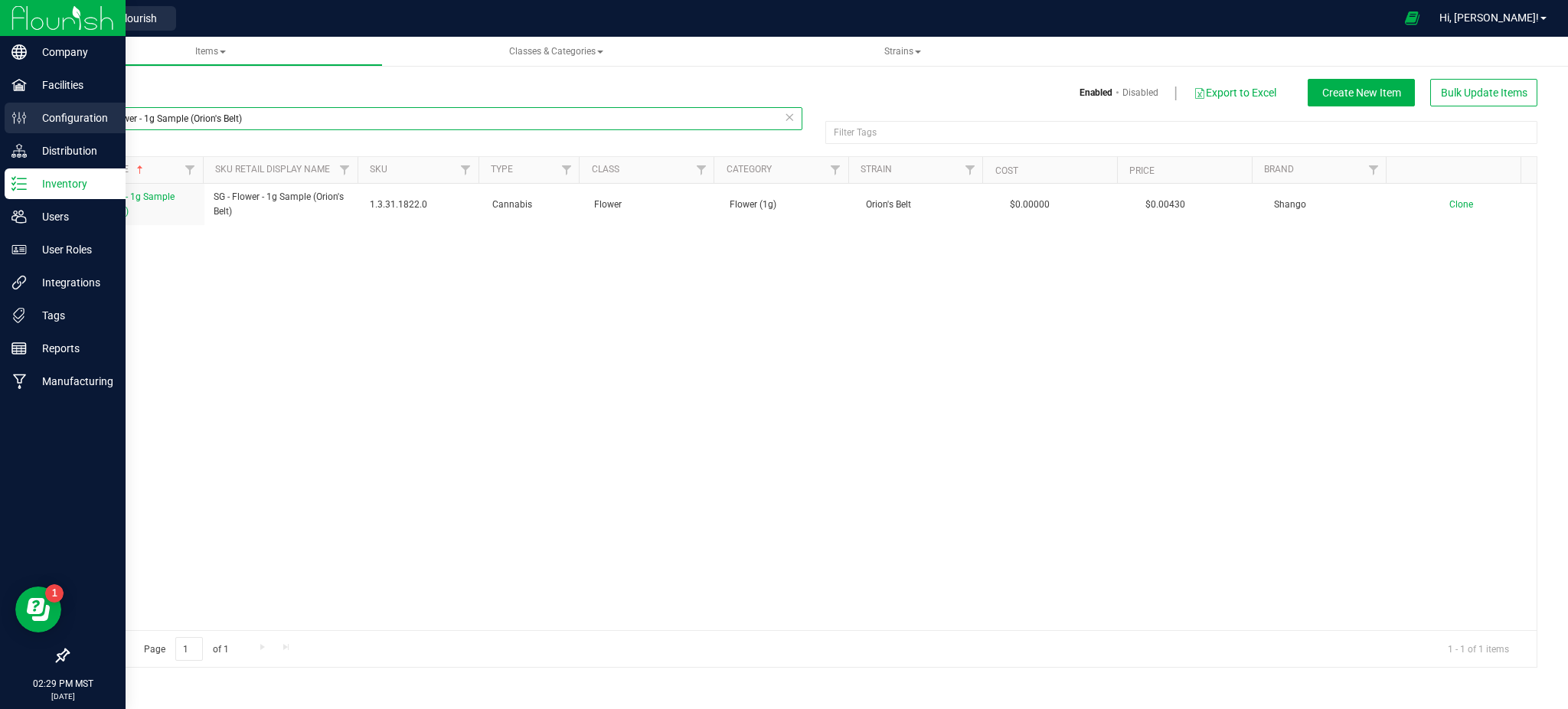
drag, startPoint x: 267, startPoint y: 121, endPoint x: 0, endPoint y: 123, distance: 267.0
click at [0, 123] on div "Company Facilities Configuration Distribution Inventory Users User Roles Integr…" at bounding box center [784, 354] width 1568 height 709
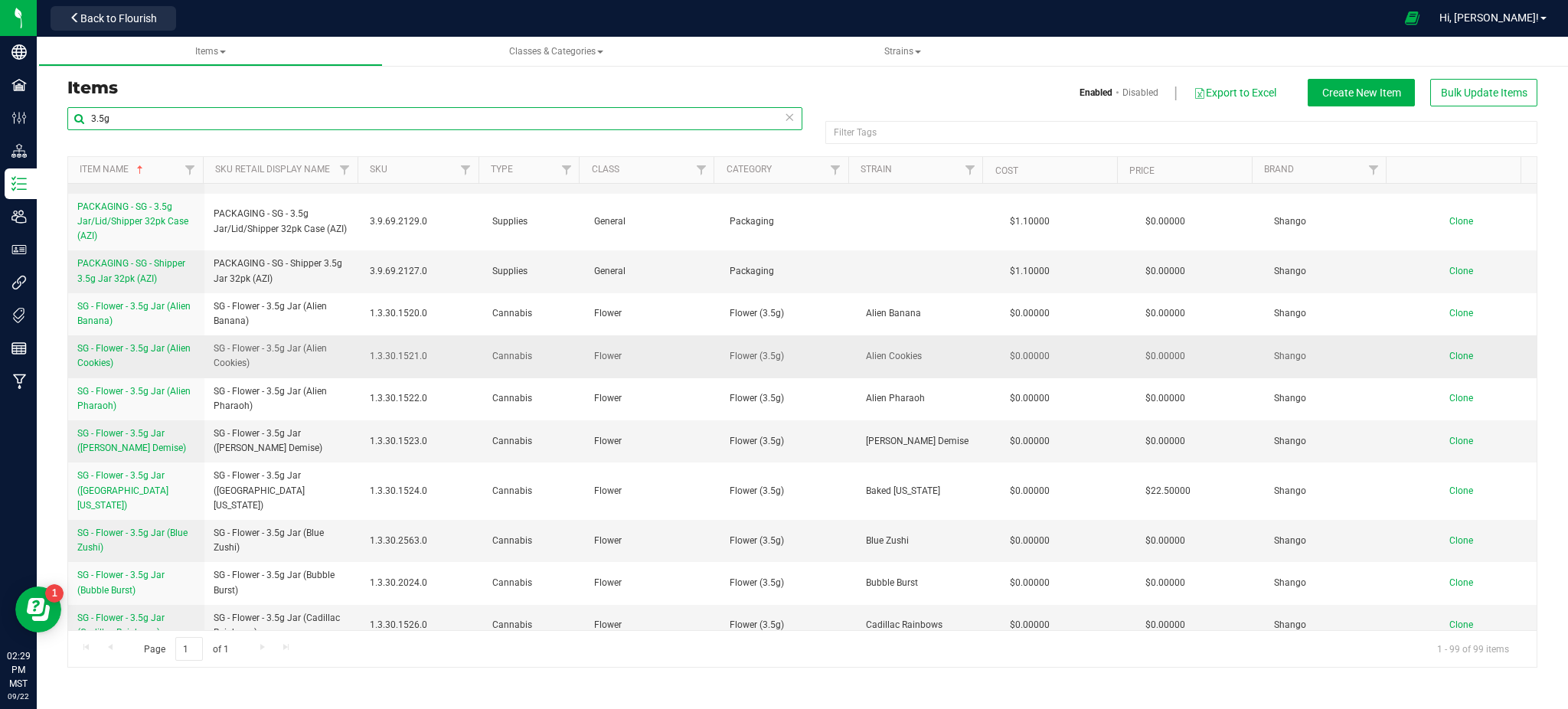
scroll to position [1939, 0]
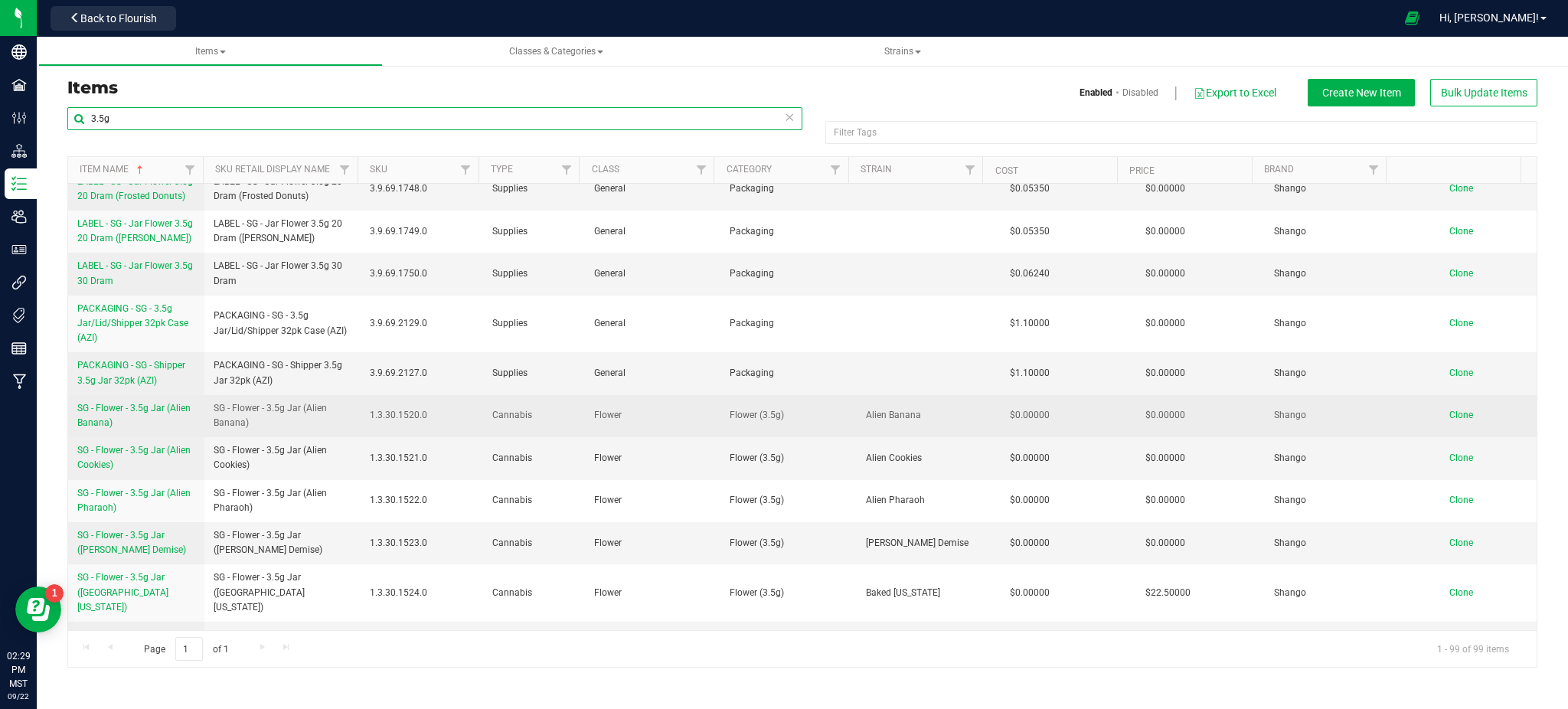
type input "3.5g"
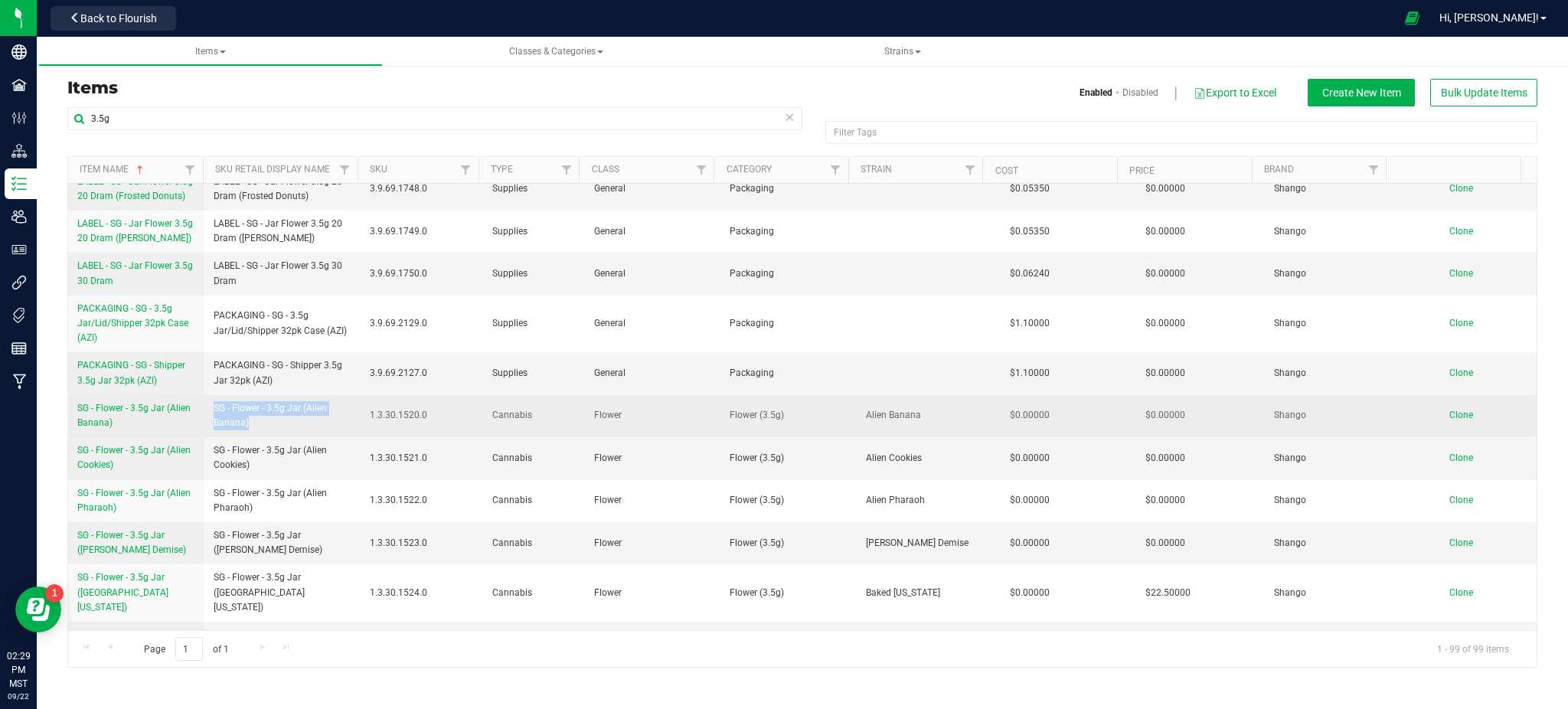
drag, startPoint x: 211, startPoint y: 397, endPoint x: 249, endPoint y: 414, distance: 41.6
click at [249, 414] on span "SG - Flower - 3.5g Jar (Alien Banana)" at bounding box center [282, 415] width 138 height 29
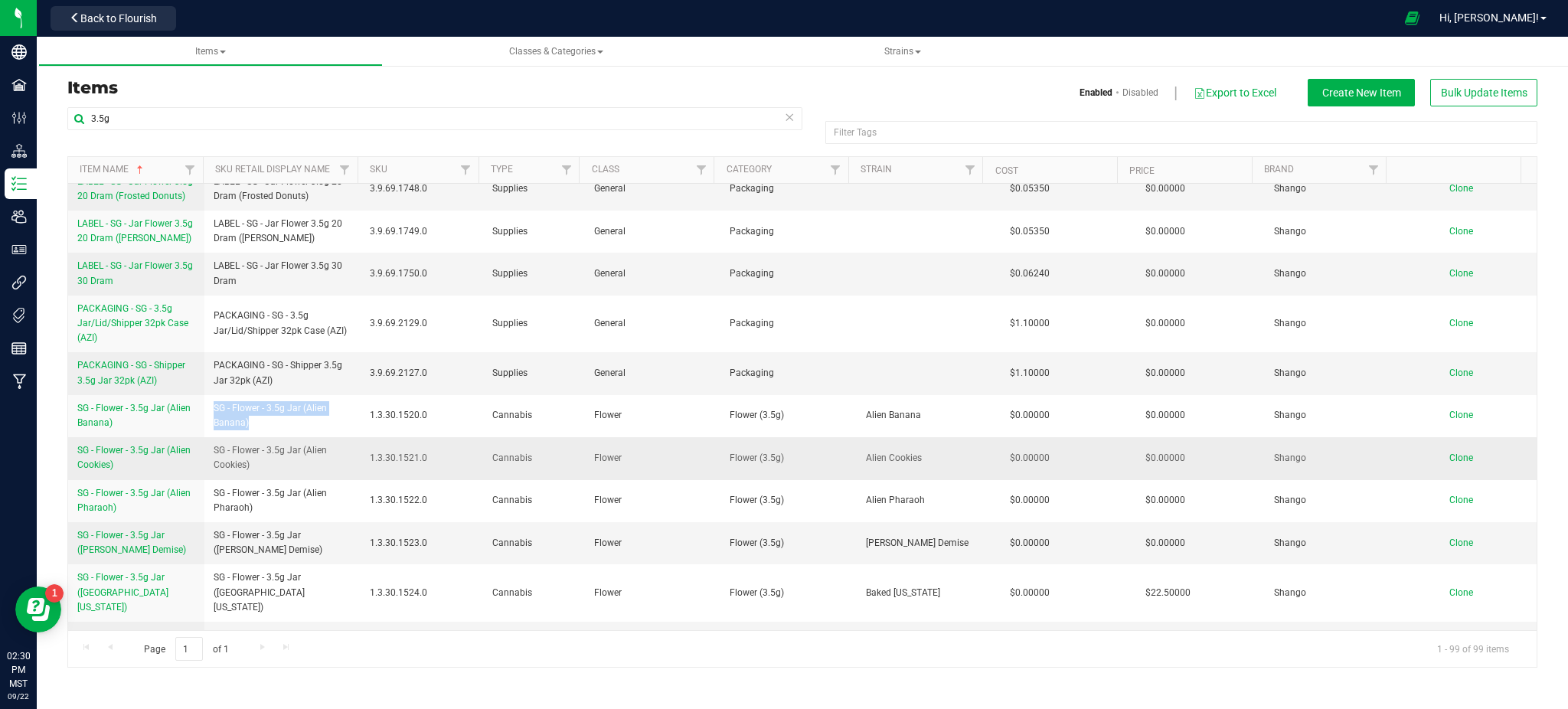
copy span "SG - Flower - 3.5g Jar (Alien Banana)"
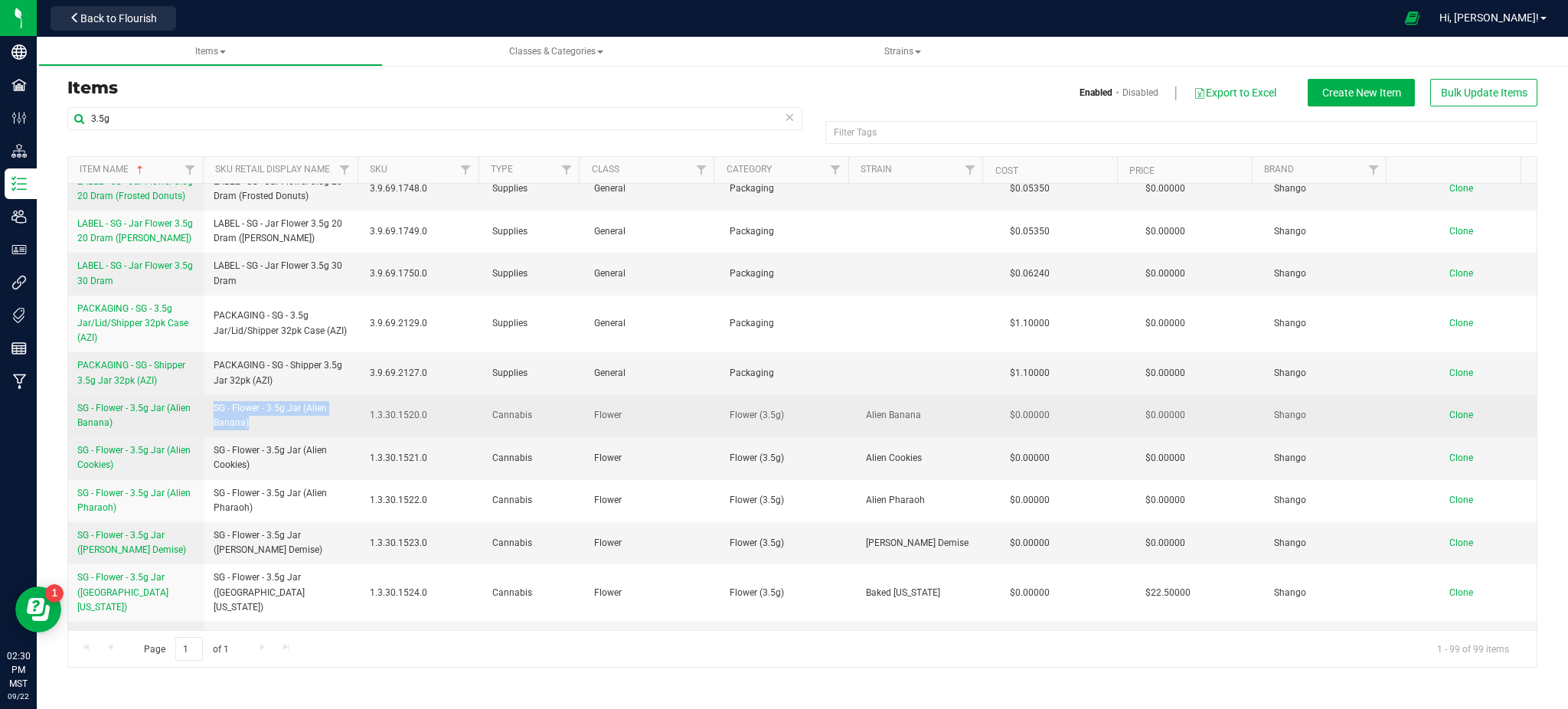
click at [1454, 410] on span "Clone" at bounding box center [1461, 415] width 24 height 11
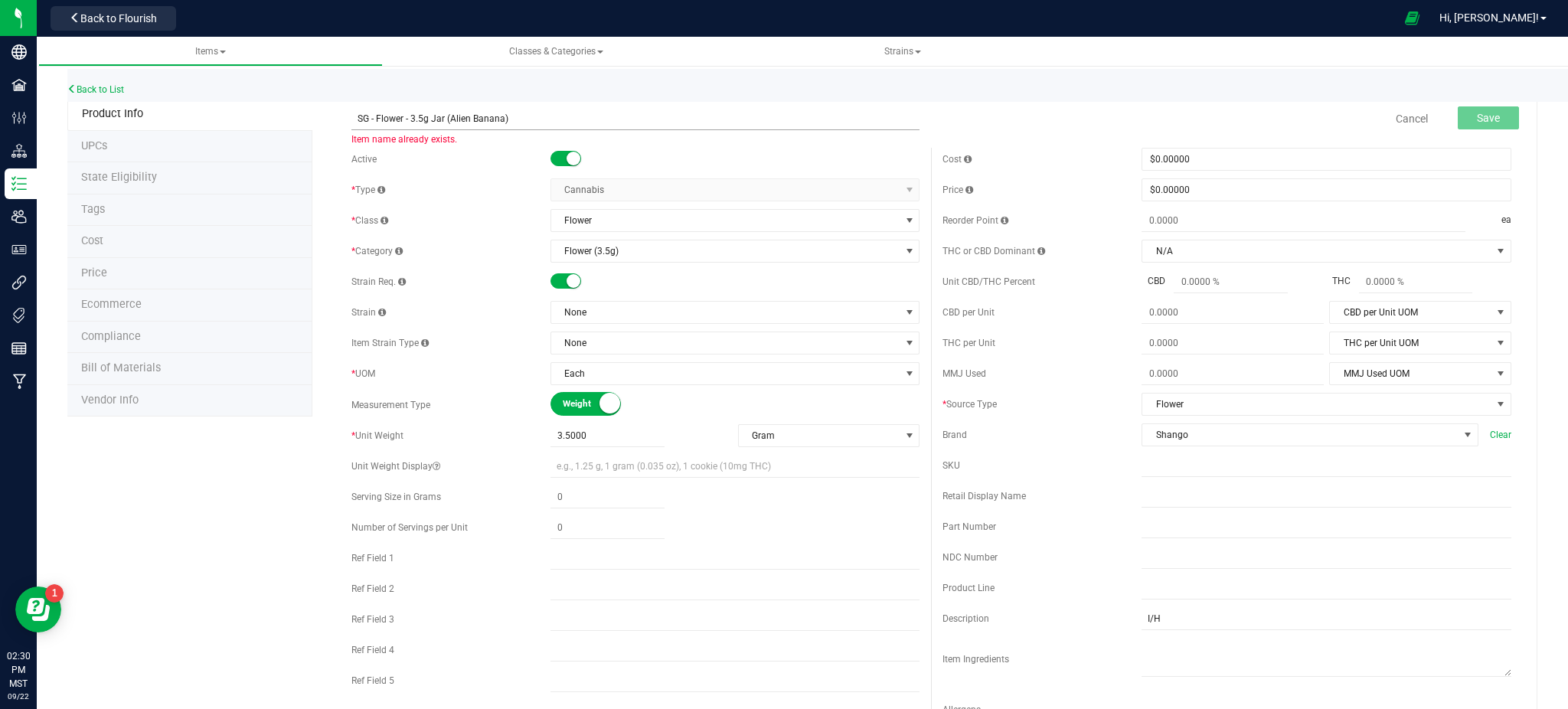
drag, startPoint x: 515, startPoint y: 106, endPoint x: 446, endPoint y: 117, distance: 69.9
click at [446, 117] on input "SG - Flower - 3.5g Jar (Alien Banana)" at bounding box center [635, 119] width 569 height 23
type input "SG - Flower - 3.5g Jar (Diesel Dunked Donuts)"
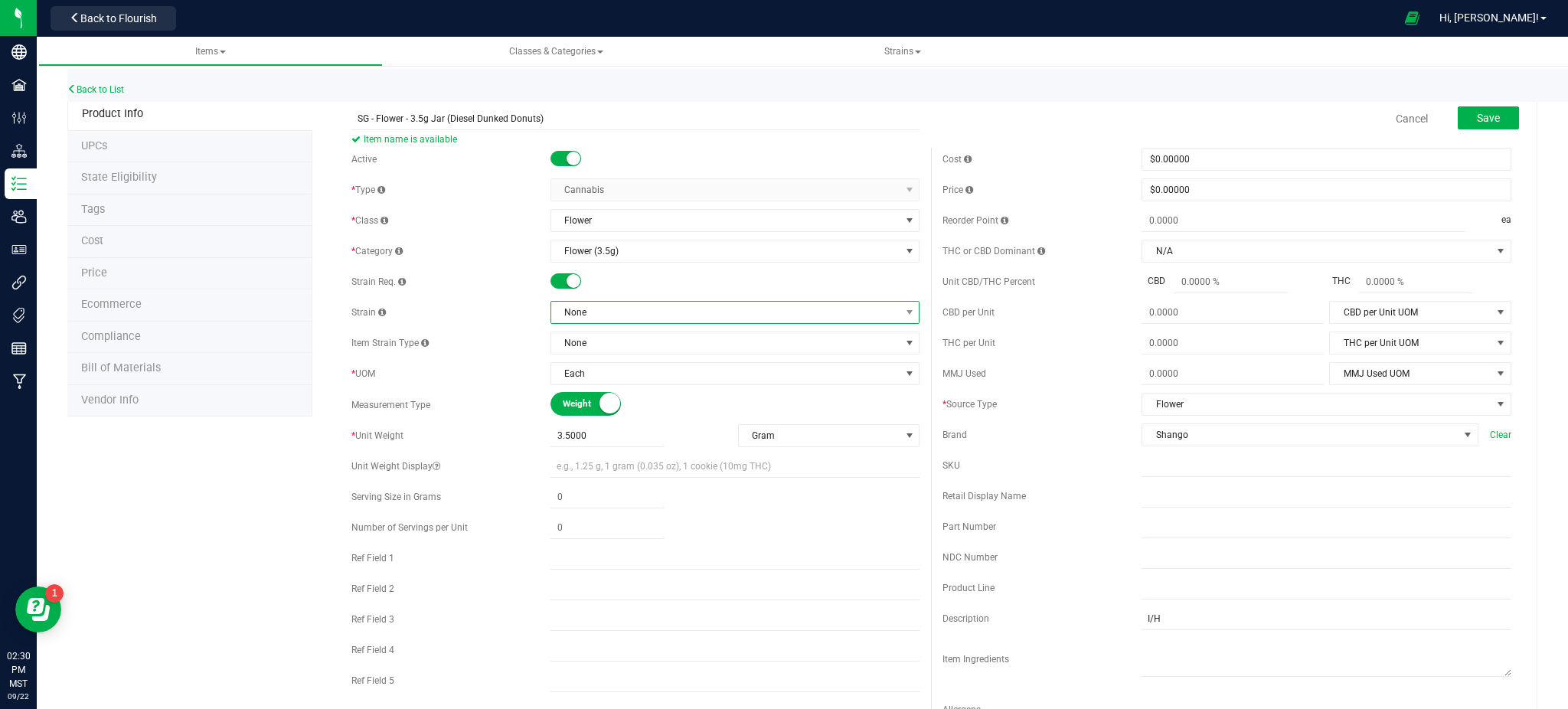
click at [586, 303] on span "None" at bounding box center [726, 312] width 349 height 21
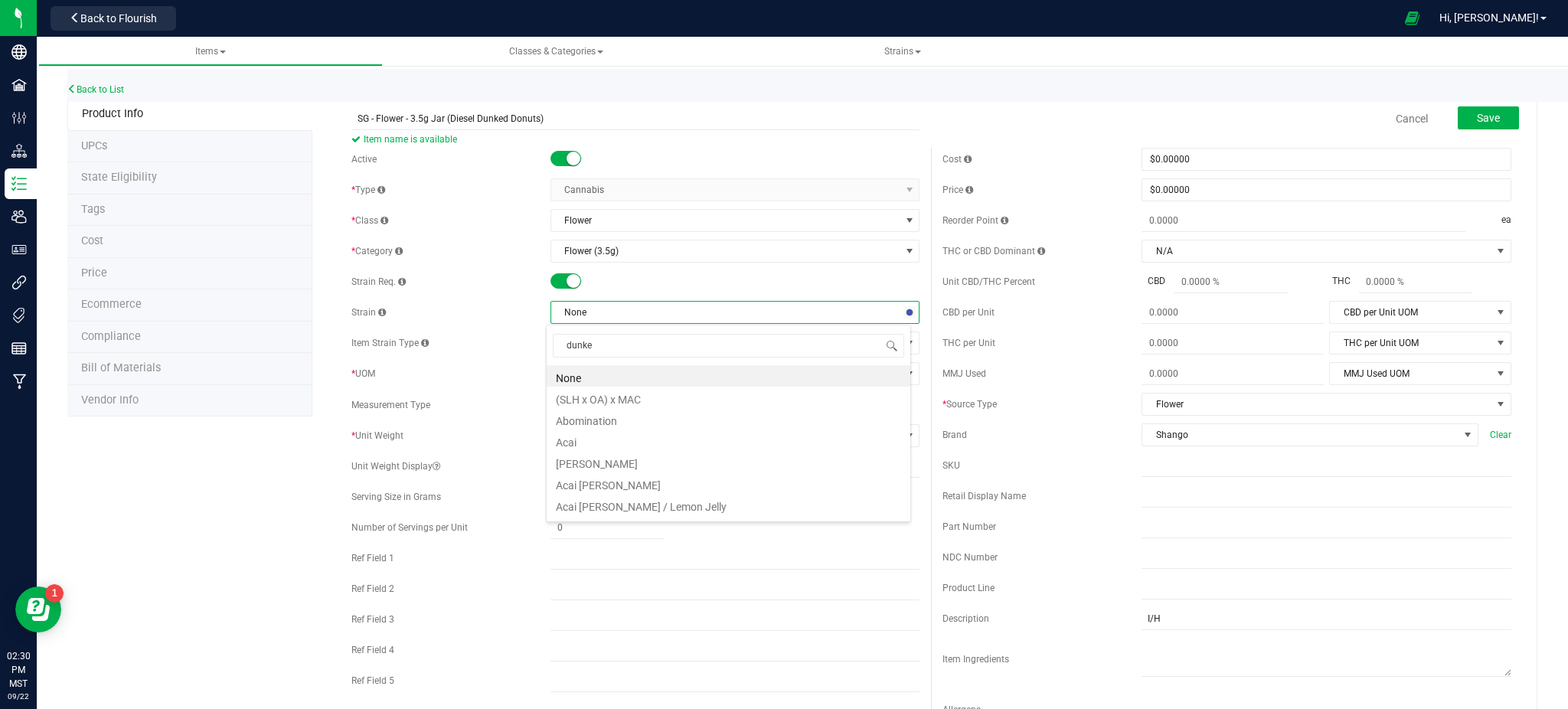
type input "dunked"
click at [637, 376] on li "Diesel Dunked Donuts" at bounding box center [728, 376] width 363 height 21
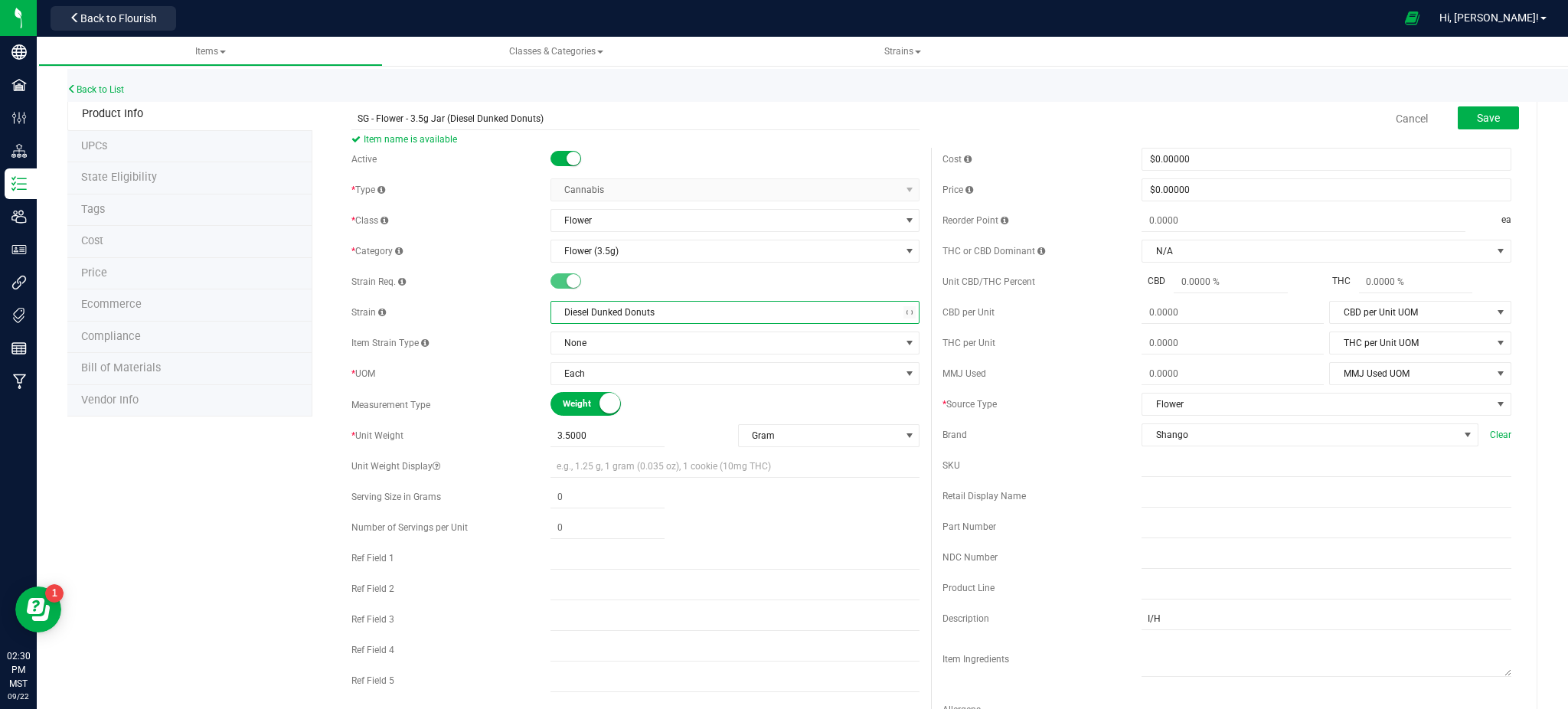
click at [136, 552] on div "Product Info UPCs State Eligibility Tags Cost Price Ecommerce Compliance Bill o…" at bounding box center [802, 695] width 1470 height 1195
click at [348, 121] on div "SG - Flower - 3.5g Jar (Diesel Dunked Donuts) Item name is available Cancel Save" at bounding box center [931, 119] width 1183 height 39
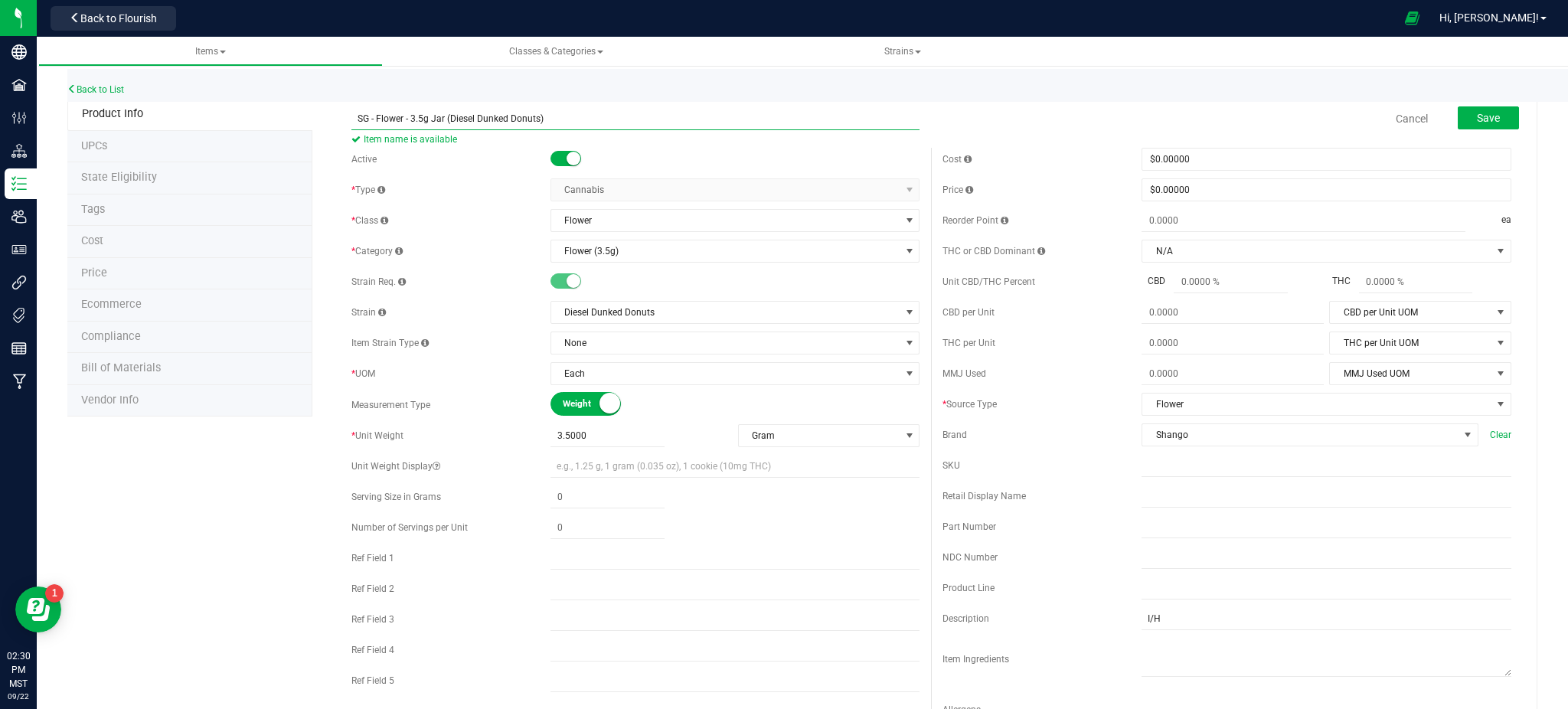
click at [356, 118] on input "SG - Flower - 3.5g Jar (Diesel Dunked Donuts)" at bounding box center [635, 119] width 569 height 23
drag, startPoint x: 295, startPoint y: 459, endPoint x: 234, endPoint y: 459, distance: 61.0
click at [282, 459] on div "Product Info UPCs State Eligibility Tags Cost Price Ecommerce Compliance Bill o…" at bounding box center [802, 695] width 1470 height 1195
click at [1147, 611] on input "I/H" at bounding box center [1326, 618] width 370 height 23
drag, startPoint x: 1154, startPoint y: 618, endPoint x: 864, endPoint y: 586, distance: 291.8
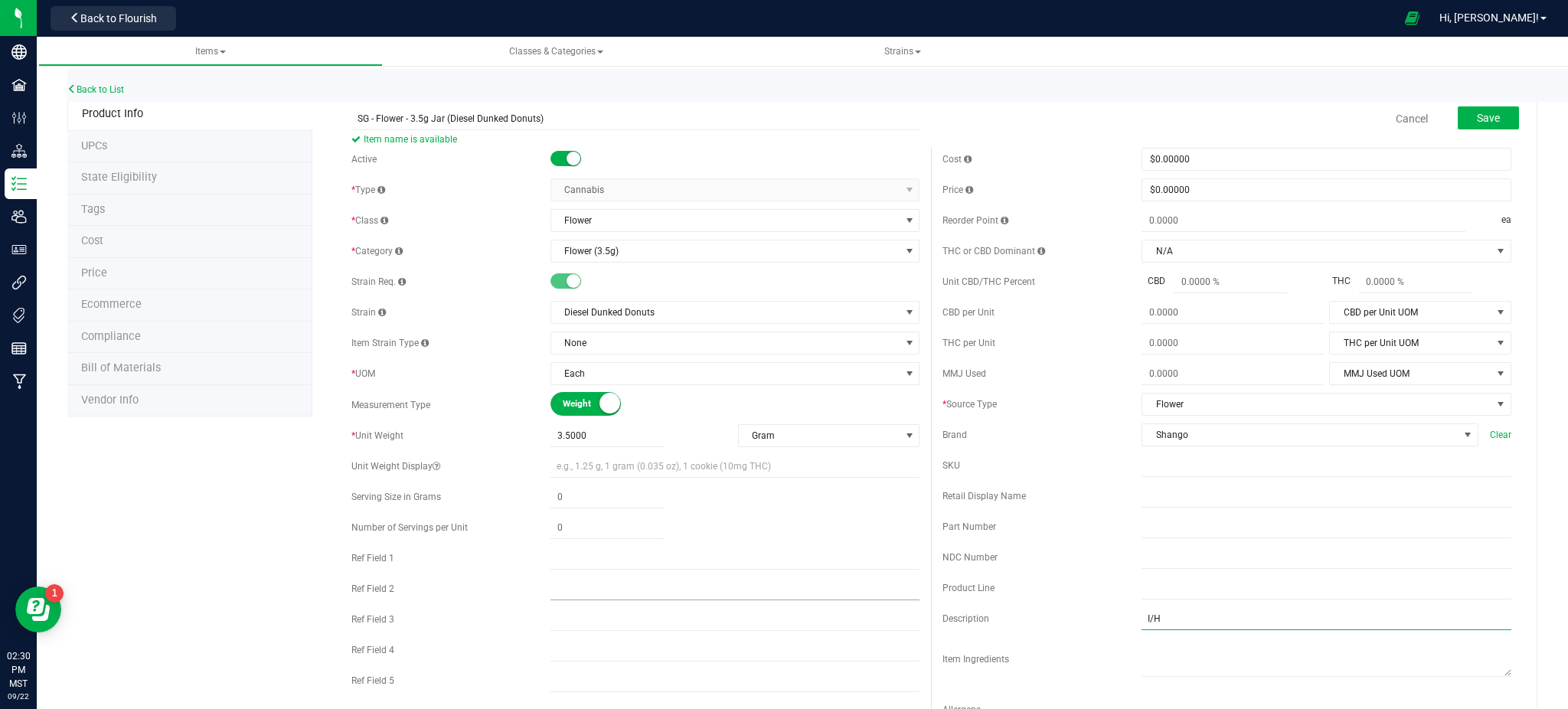
click at [942, 601] on div "Cost $0.00000 0 Price $0.00000 0 Reorder Point ea THC or CBD Dominant" at bounding box center [1227, 443] width 592 height 591
type input "H"
click at [998, 144] on form "SG - Flower - 3.5g Jar (Diesel Dunked Donuts) Item name is available Cancel Sav…" at bounding box center [931, 680] width 1183 height 1161
click at [1458, 111] on button "Save" at bounding box center [1489, 118] width 62 height 23
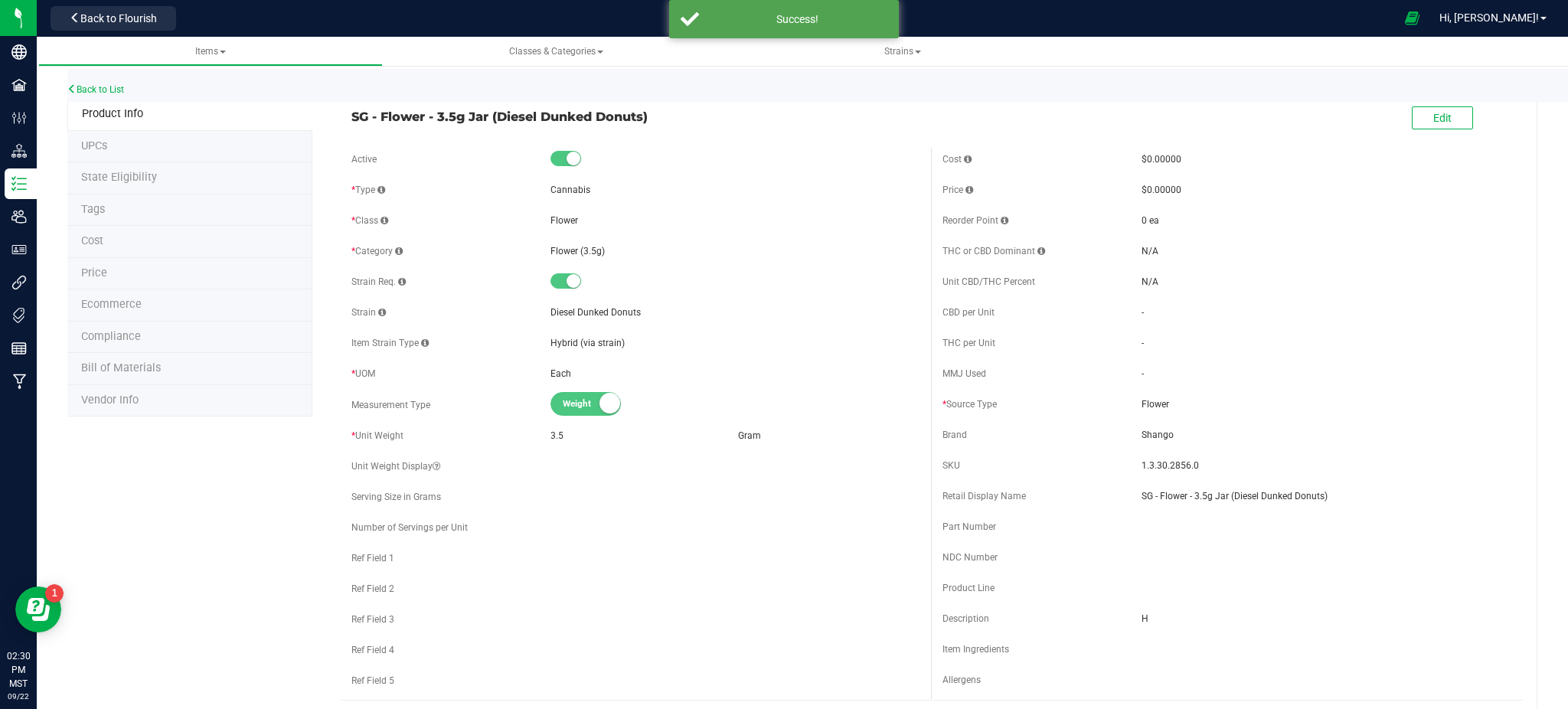
click at [116, 298] on span "Ecommerce" at bounding box center [111, 304] width 61 height 13
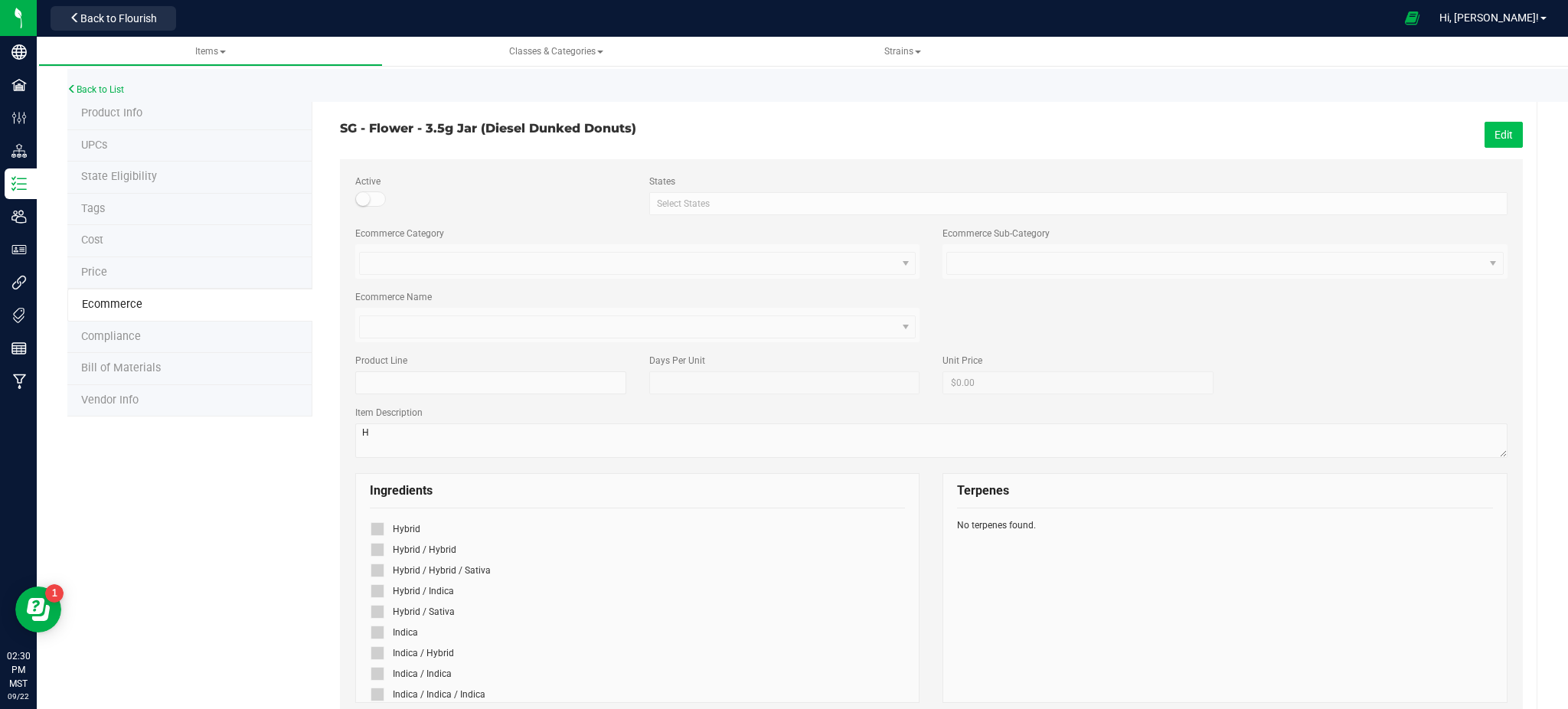
click at [1491, 135] on button "Edit" at bounding box center [1504, 135] width 39 height 26
click at [380, 528] on span at bounding box center [377, 529] width 14 height 14
click at [0, 0] on input "checkbox" at bounding box center [0, 0] width 0 height 0
click at [1490, 138] on span "Save" at bounding box center [1501, 135] width 23 height 12
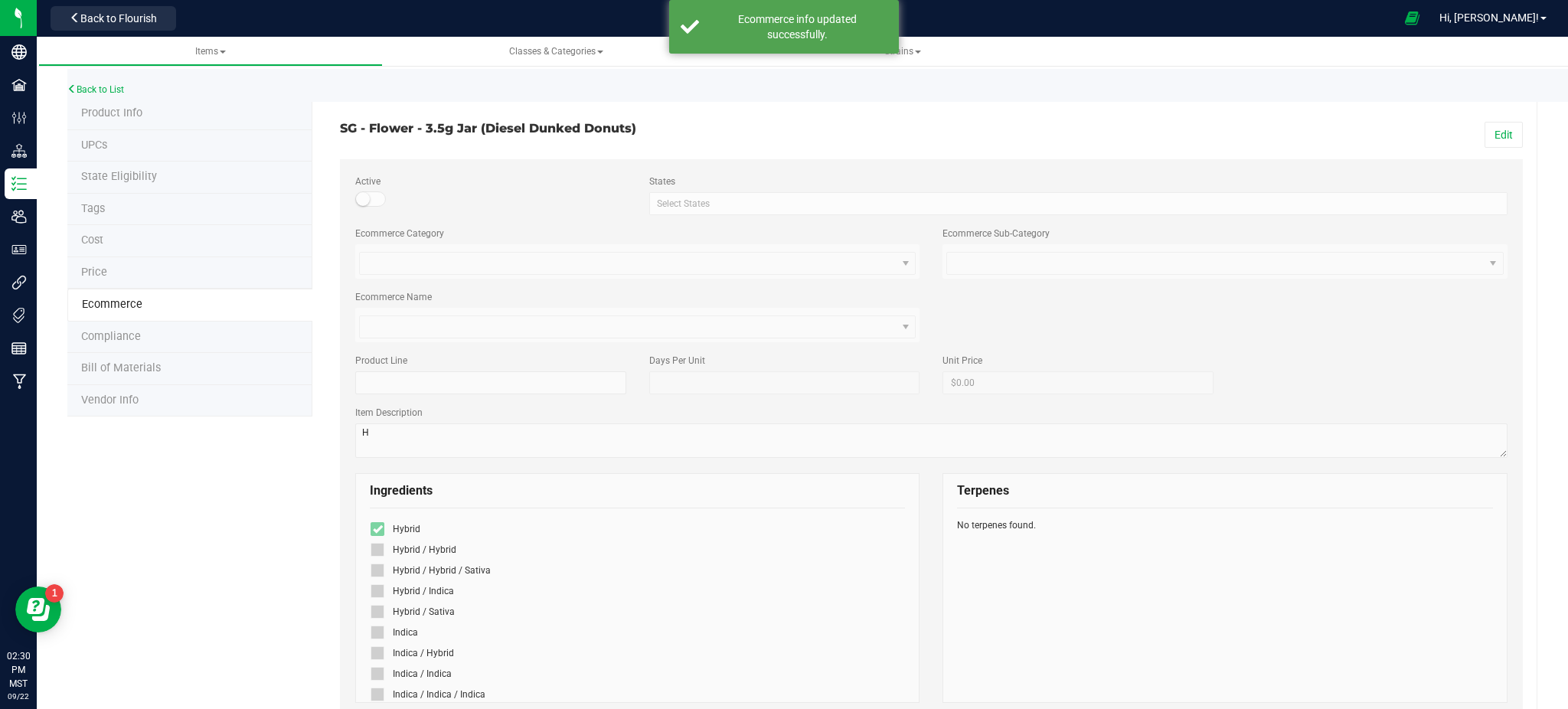
drag, startPoint x: 223, startPoint y: 581, endPoint x: 229, endPoint y: 565, distance: 17.1
click at [223, 581] on div "Product Info UPCs State Eligibility Tags Cost Price Ecommerce Compliance Bill o…" at bounding box center [802, 658] width 1470 height 1121
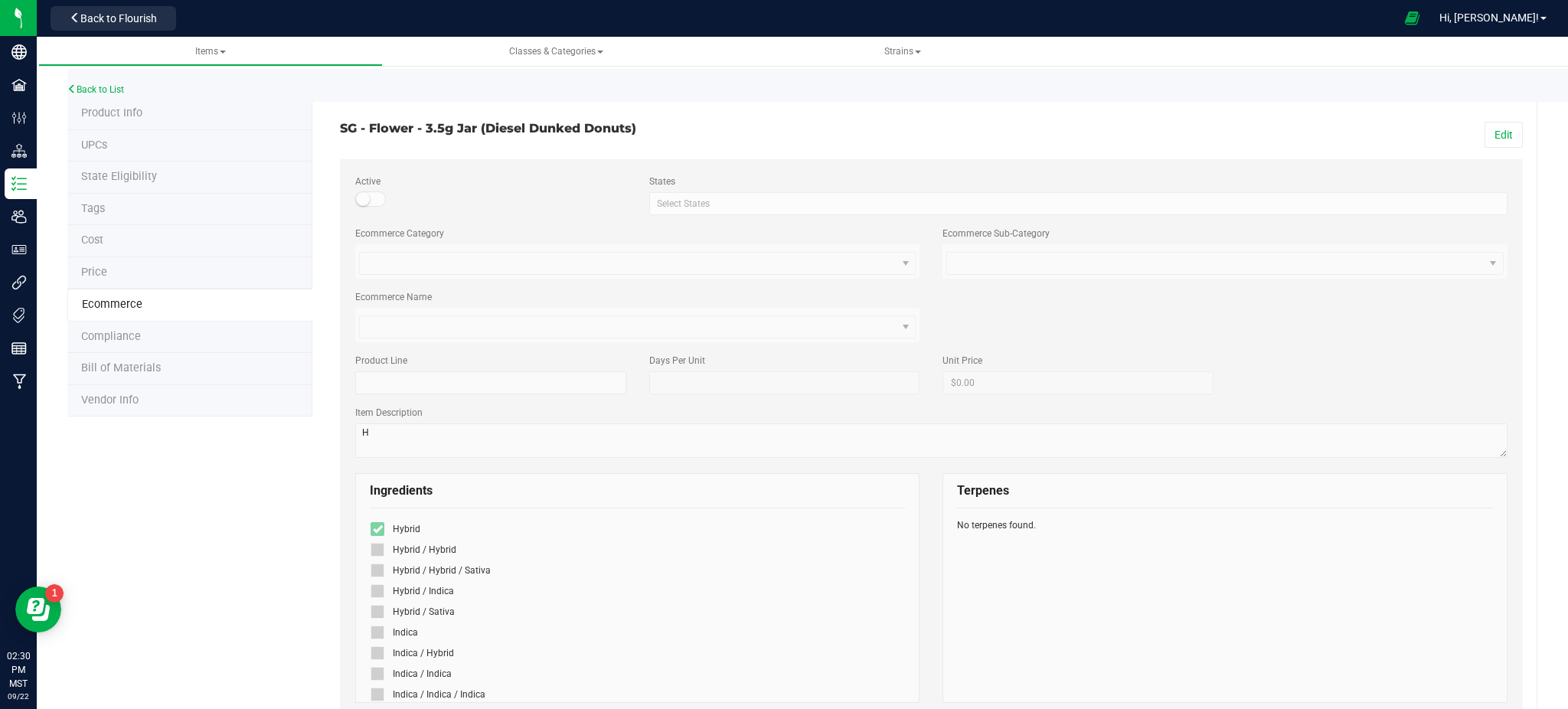
drag, startPoint x: 255, startPoint y: 574, endPoint x: 275, endPoint y: 567, distance: 21.2
click at [275, 567] on div "Product Info UPCs State Eligibility Tags Cost Price Ecommerce Compliance Bill o…" at bounding box center [802, 658] width 1470 height 1121
click at [106, 85] on link "Back to List" at bounding box center [96, 90] width 56 height 11
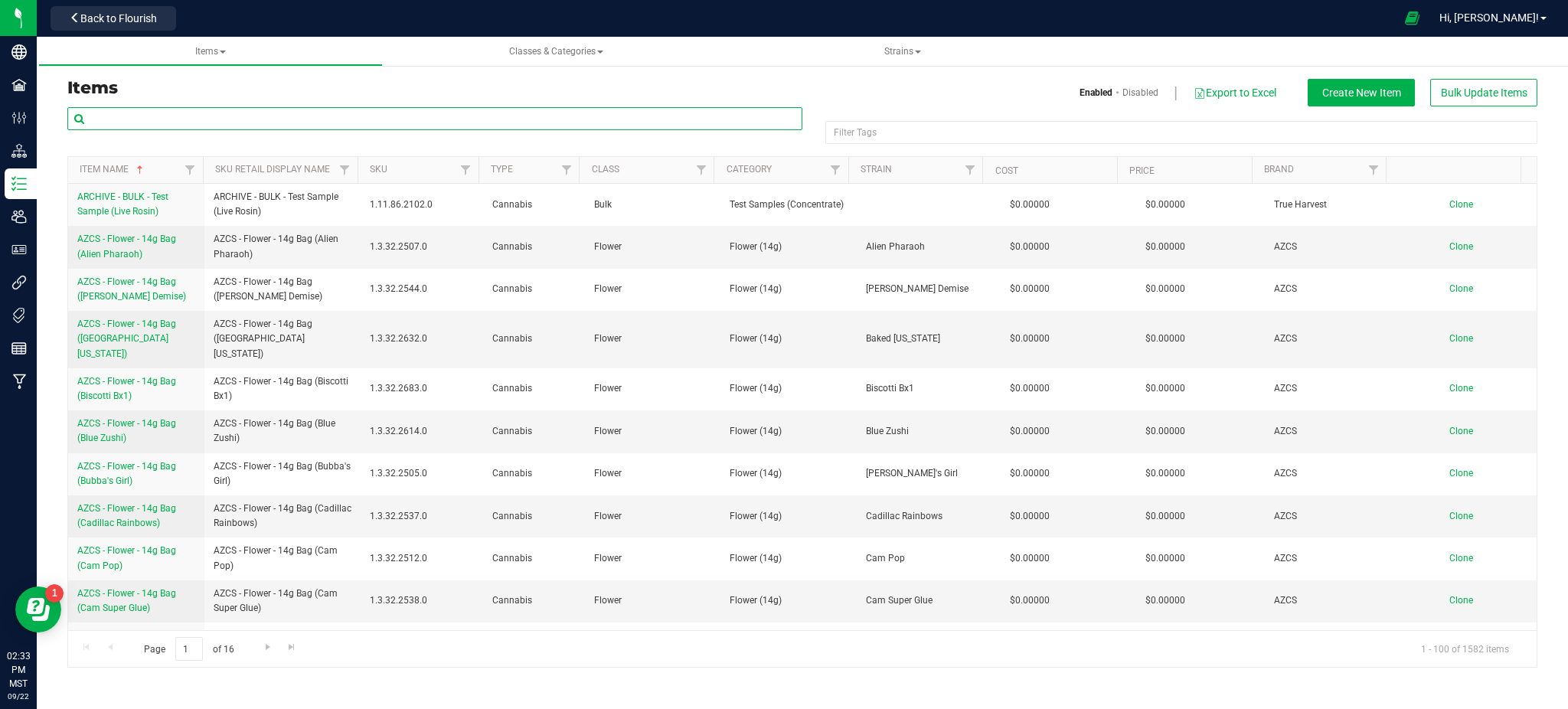
click at [180, 121] on input "text" at bounding box center [435, 119] width 735 height 23
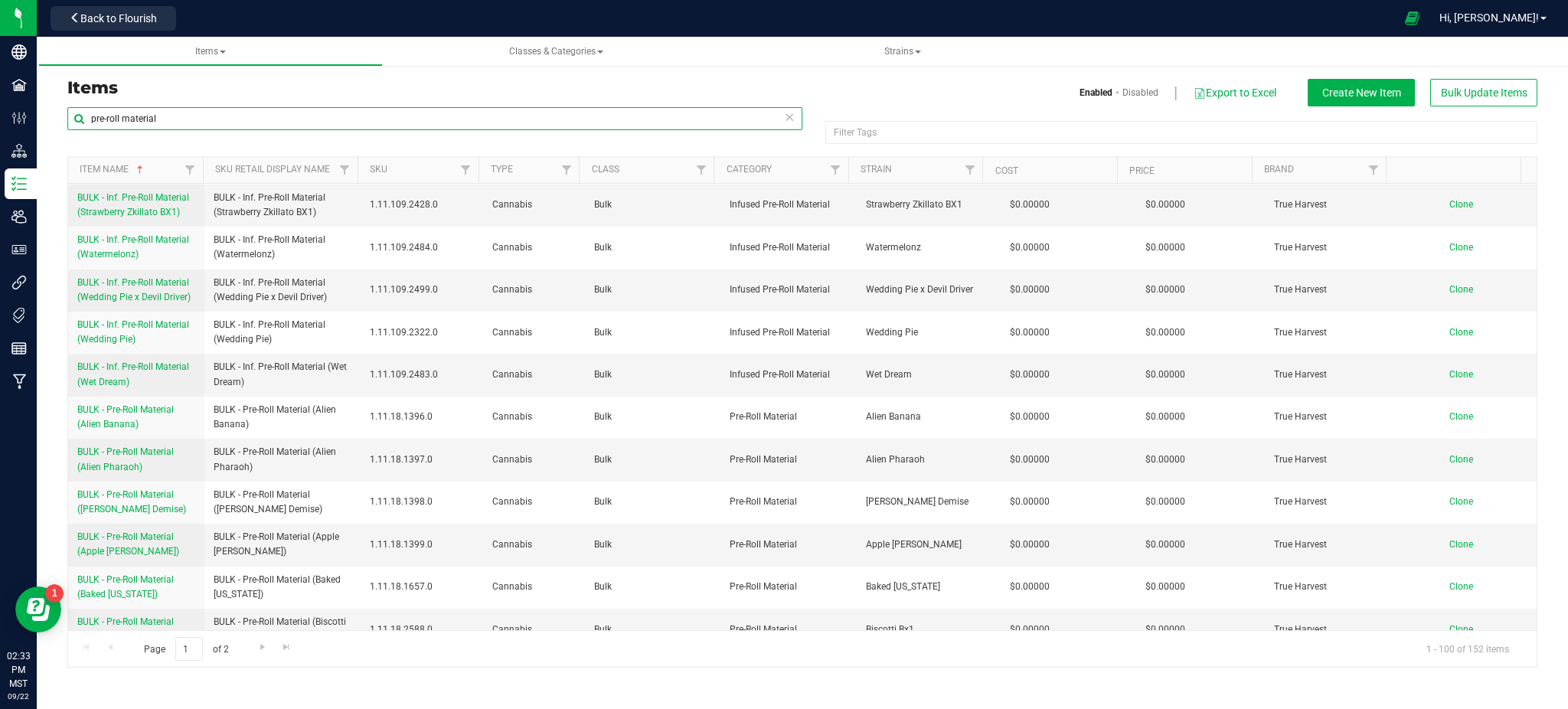
scroll to position [4082, 0]
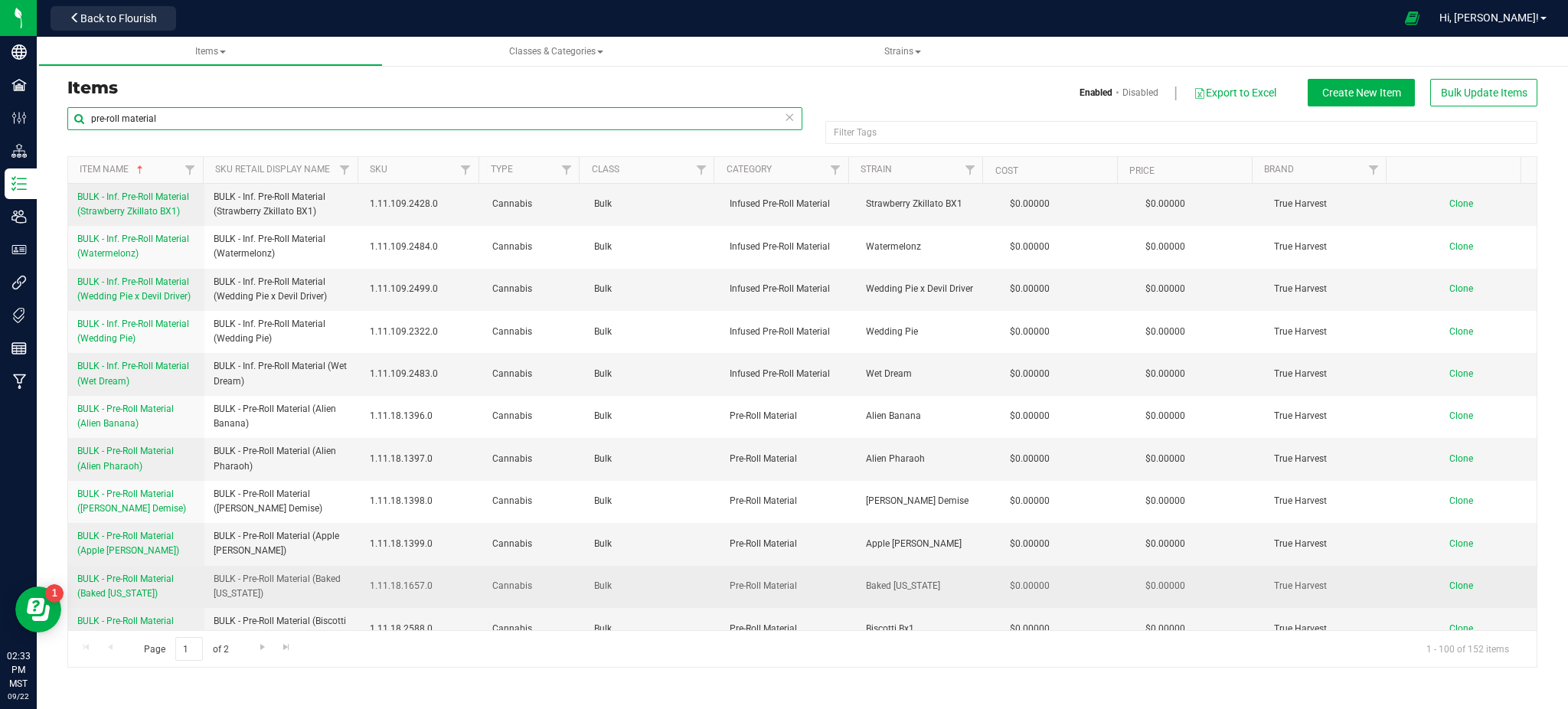
type input "pre-roll material"
drag, startPoint x: 71, startPoint y: 522, endPoint x: 172, endPoint y: 539, distance: 102.4
click at [172, 566] on td "BULK - Pre-Roll Material (Baked Alaska)" at bounding box center [136, 587] width 136 height 42
copy span "BULK - Pre-Roll Material (Baked Alaska)"
click at [1449, 581] on span "Clone" at bounding box center [1461, 586] width 24 height 11
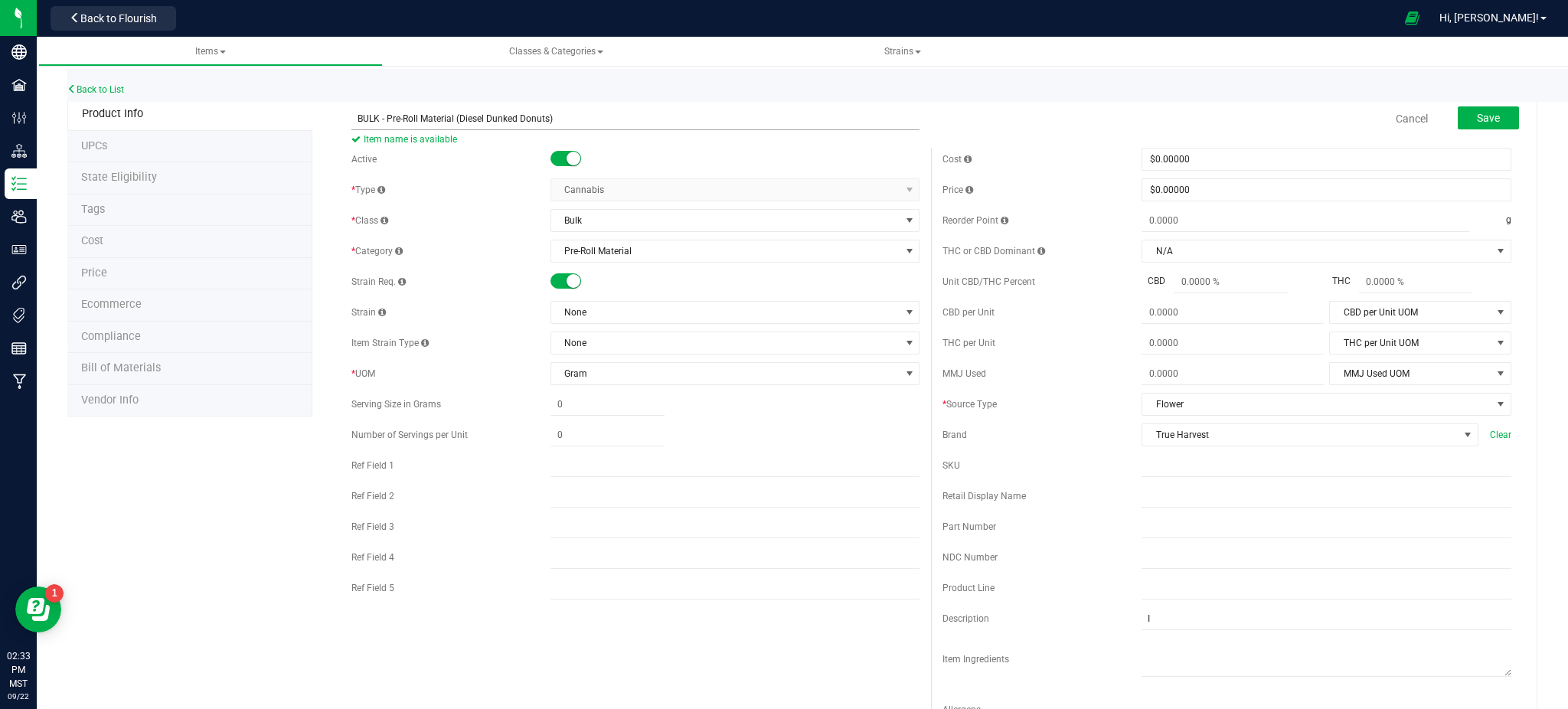
click at [495, 118] on input "BULK - Pre-Roll Material (Diesel Dunked Donuts)" at bounding box center [635, 119] width 569 height 23
click at [355, 116] on input "BULK - Pre-Roll Material (Diesel Dunked Donuts)" at bounding box center [635, 119] width 569 height 23
type input "BULK - Pre-Roll Material (Diesel Dunked Donuts)"
click at [581, 307] on span "None" at bounding box center [726, 312] width 349 height 21
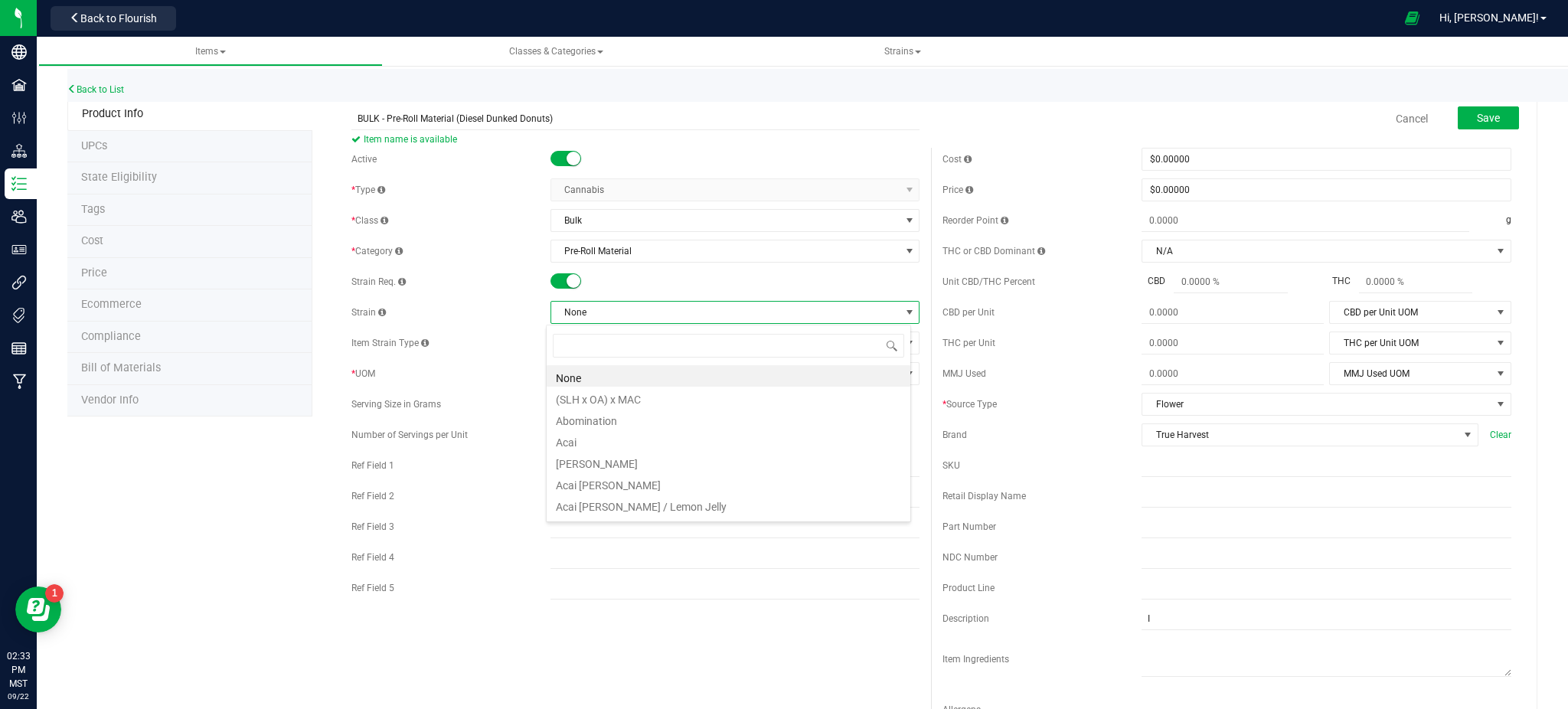
scroll to position [23, 365]
type input "dunk"
click at [611, 379] on li "Diesel Dunked Donuts" at bounding box center [728, 376] width 363 height 21
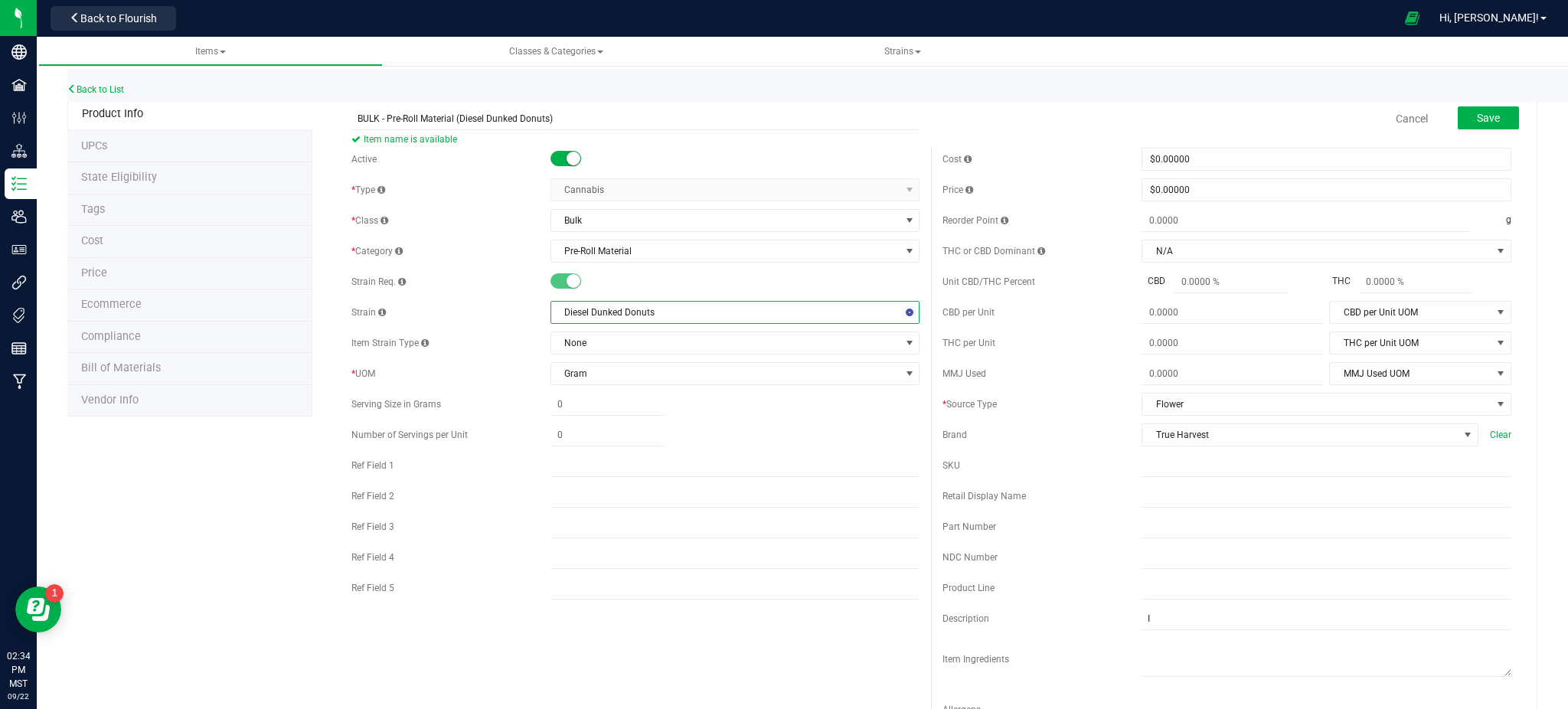
click at [276, 476] on div "Product Info UPCs State Eligibility Tags Cost Price Ecommerce Compliance Bill o…" at bounding box center [802, 695] width 1470 height 1195
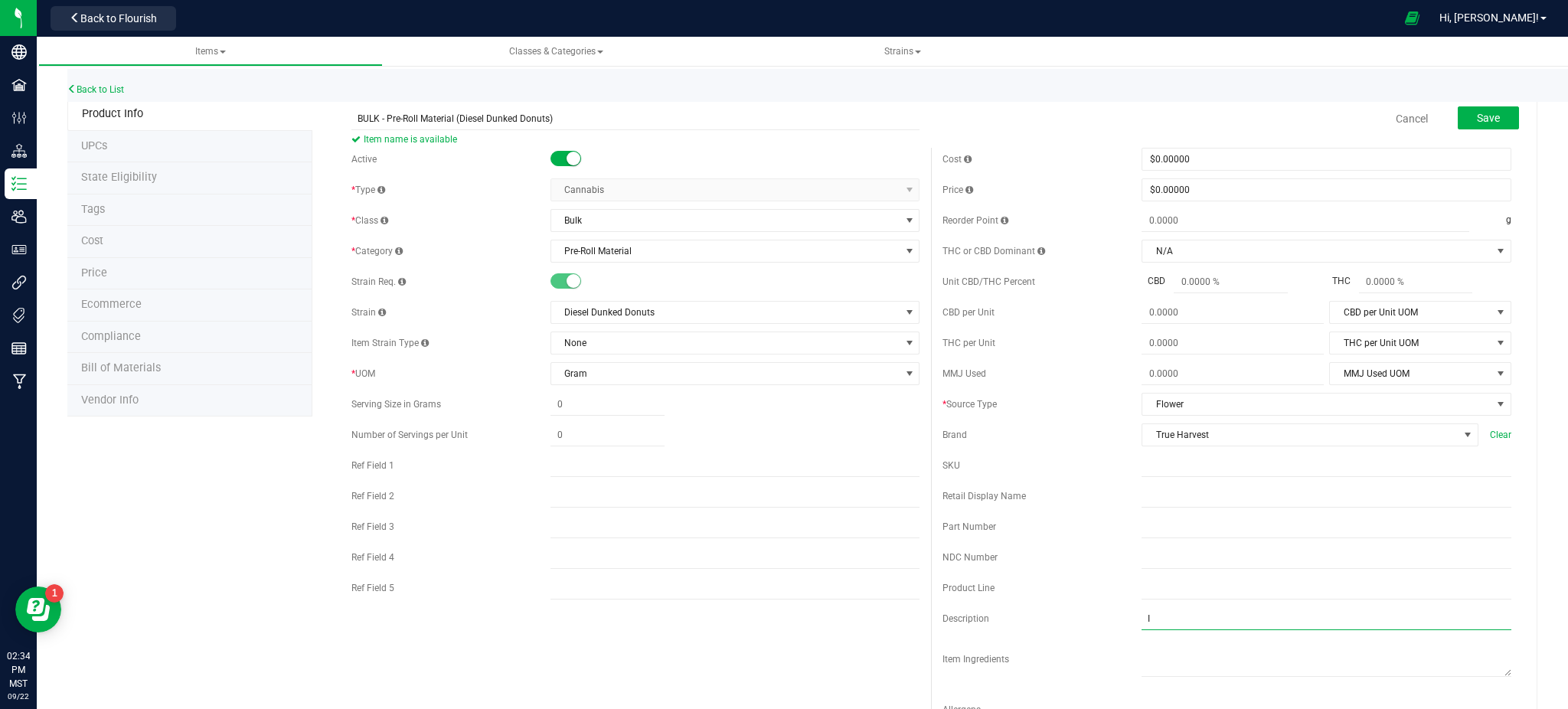
drag, startPoint x: 1078, startPoint y: 618, endPoint x: 982, endPoint y: 610, distance: 96.3
click at [986, 611] on div "Description I" at bounding box center [1227, 618] width 569 height 23
type input "H"
click at [1025, 134] on div "Cancel Save" at bounding box center [1227, 119] width 592 height 39
click at [1477, 116] on span "Save" at bounding box center [1489, 118] width 23 height 12
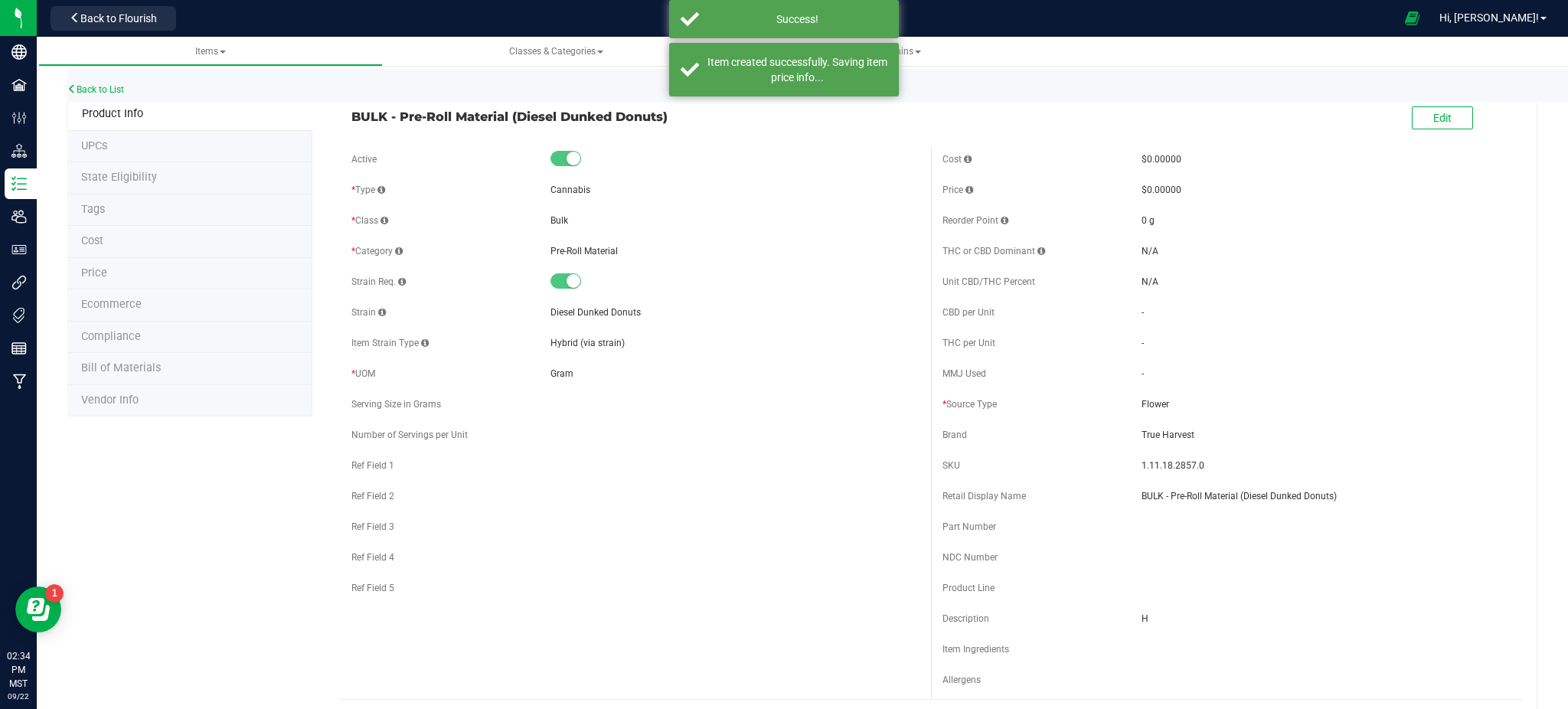
click at [138, 308] on span "Ecommerce" at bounding box center [111, 304] width 61 height 13
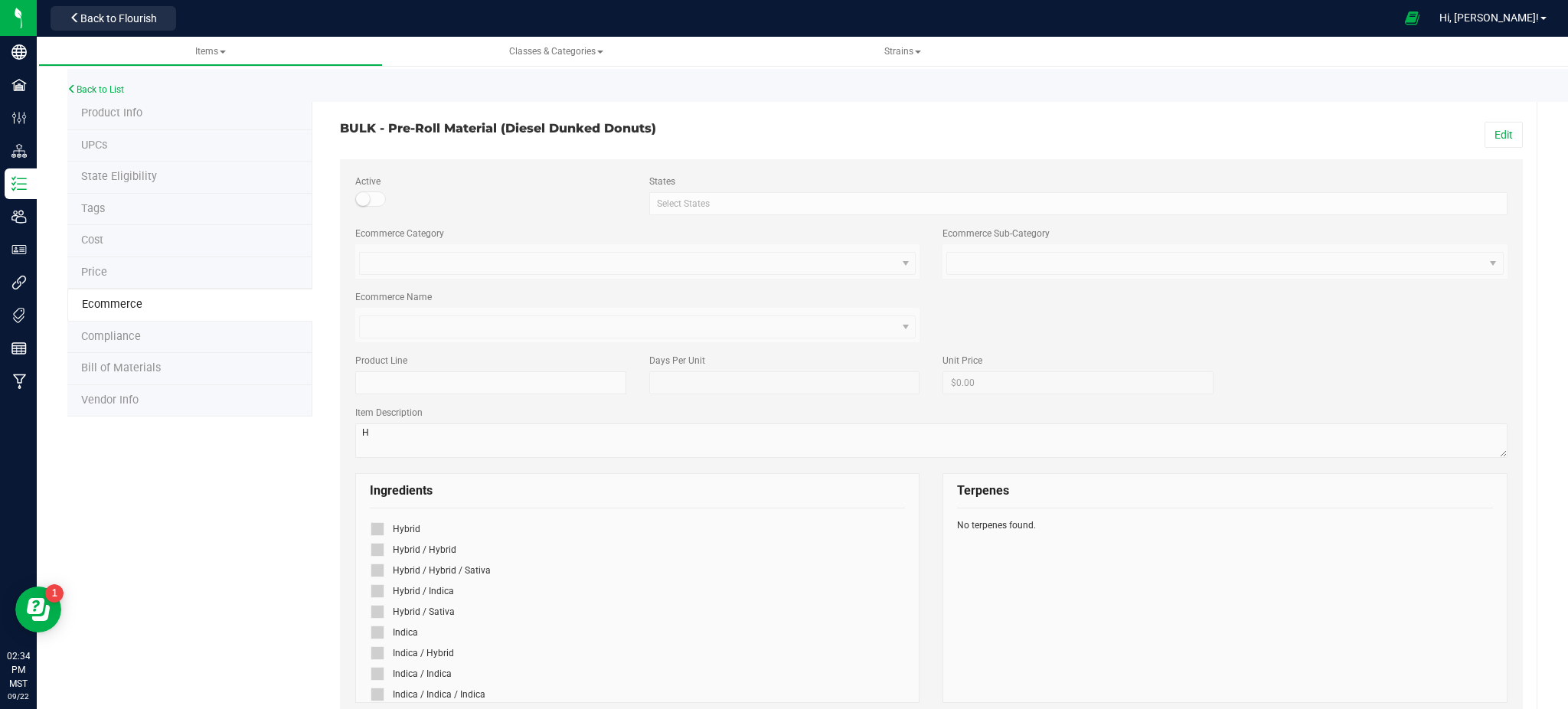
click at [1473, 120] on div "BULK - Pre-Roll Material (Diesel Dunked Donuts) Edit Active States Select State…" at bounding box center [931, 642] width 1183 height 1088
click at [1496, 139] on button "Edit" at bounding box center [1504, 135] width 39 height 26
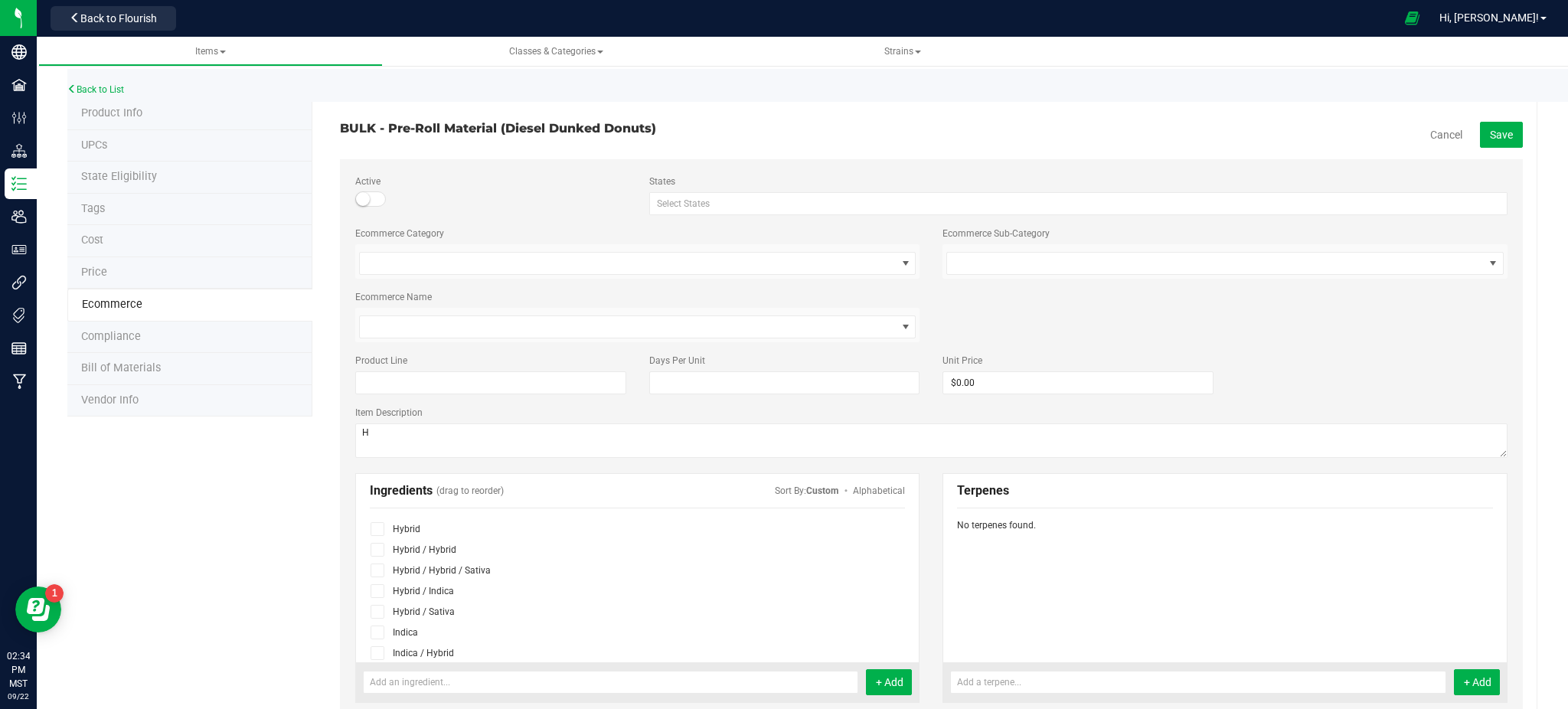
drag, startPoint x: 370, startPoint y: 530, endPoint x: 863, endPoint y: 481, distance: 495.4
click at [373, 529] on icon at bounding box center [377, 529] width 10 height 0
click at [0, 0] on input "checkbox" at bounding box center [0, 0] width 0 height 0
click at [1490, 135] on span "Save" at bounding box center [1501, 135] width 23 height 12
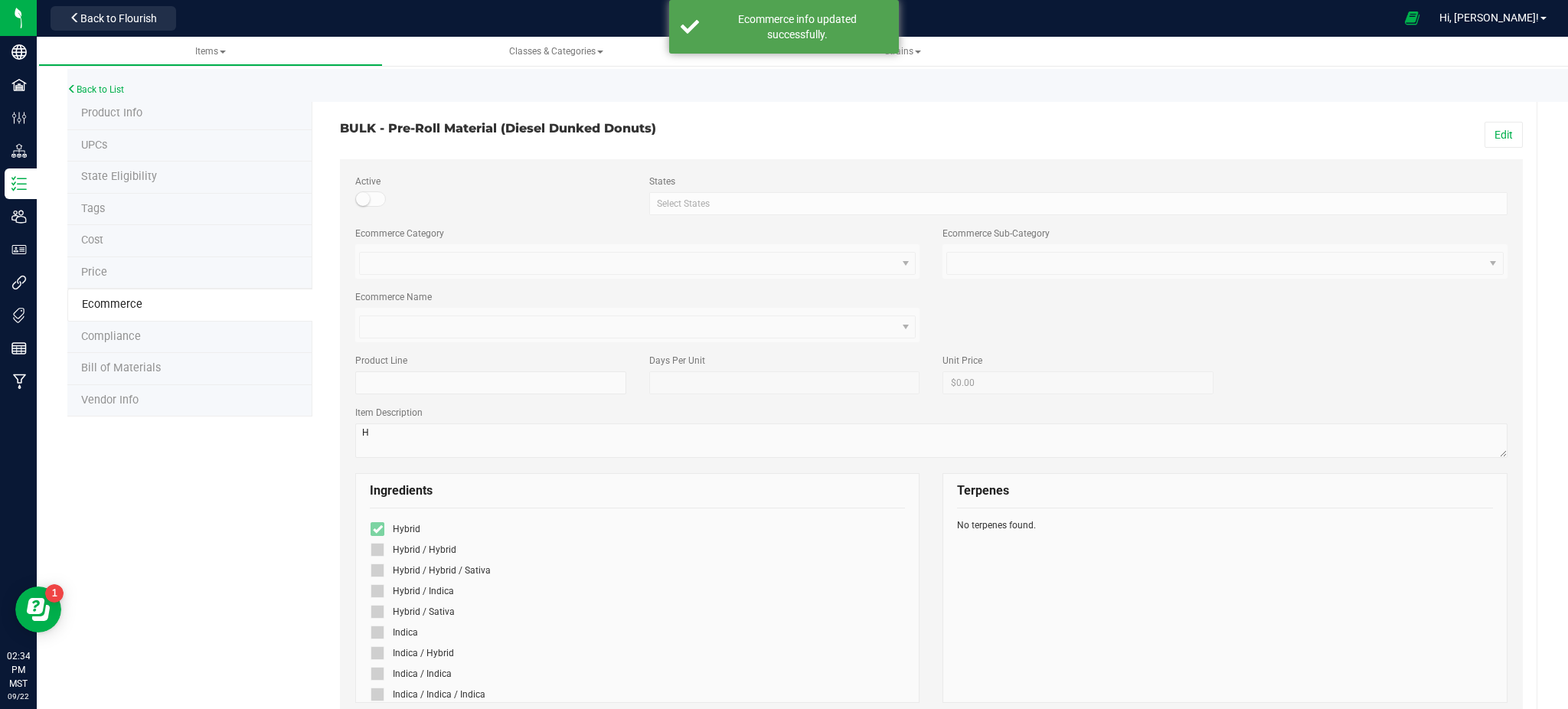
drag, startPoint x: 216, startPoint y: 551, endPoint x: 230, endPoint y: 544, distance: 15.7
click at [217, 551] on div "Product Info UPCs State Eligibility Tags Cost Price Ecommerce Compliance Bill o…" at bounding box center [802, 658] width 1470 height 1121
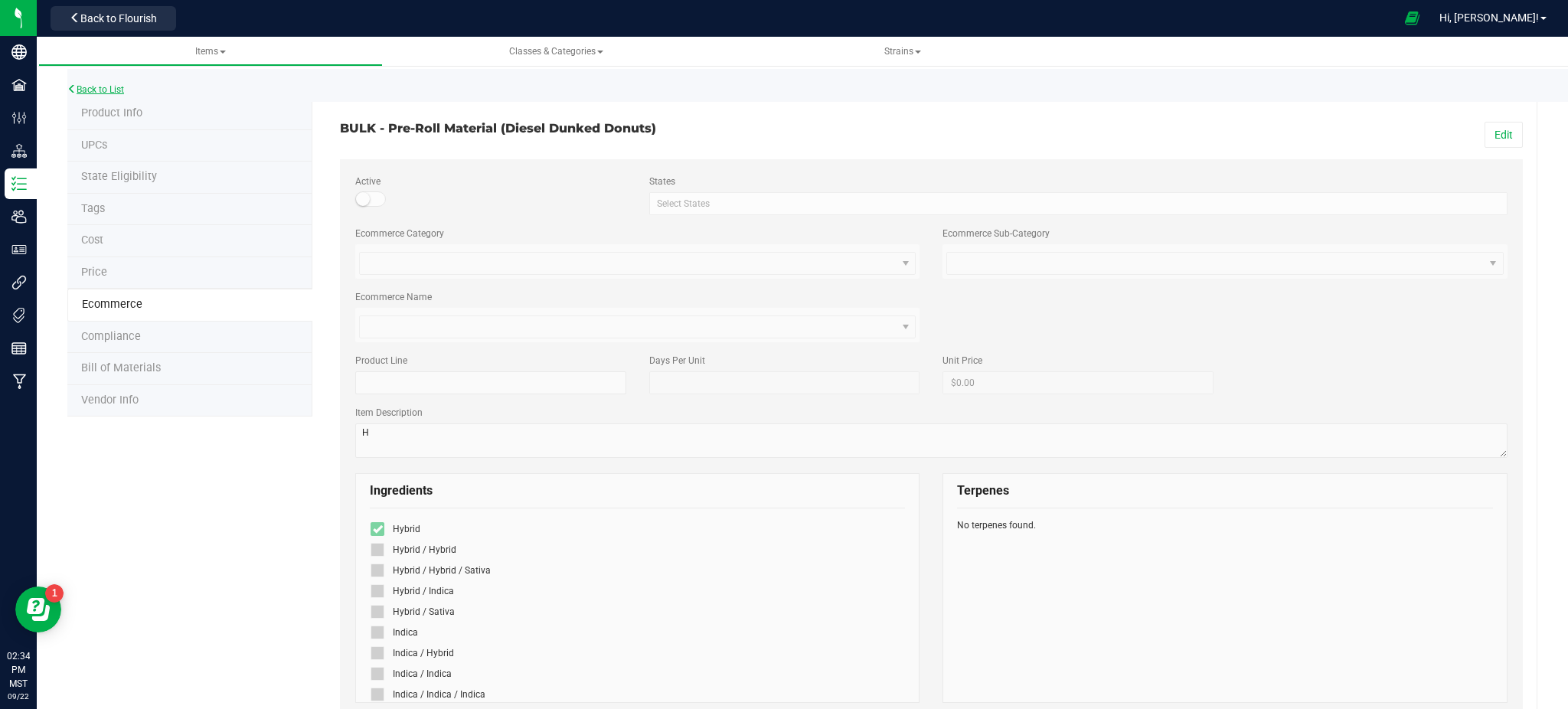
click at [105, 85] on link "Back to List" at bounding box center [96, 90] width 56 height 11
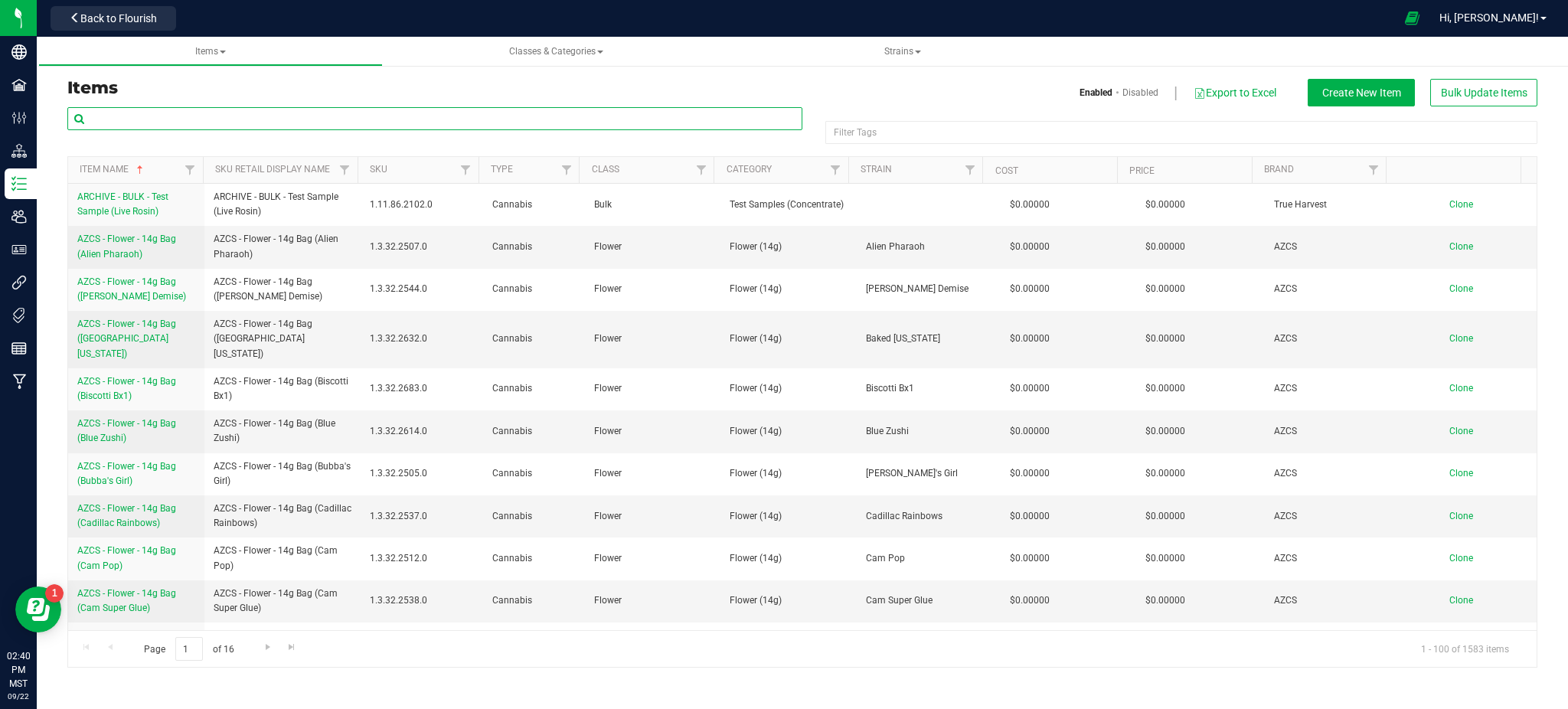
drag, startPoint x: 151, startPoint y: 120, endPoint x: 151, endPoint y: 101, distance: 19.0
click at [154, 120] on input "text" at bounding box center [435, 119] width 735 height 23
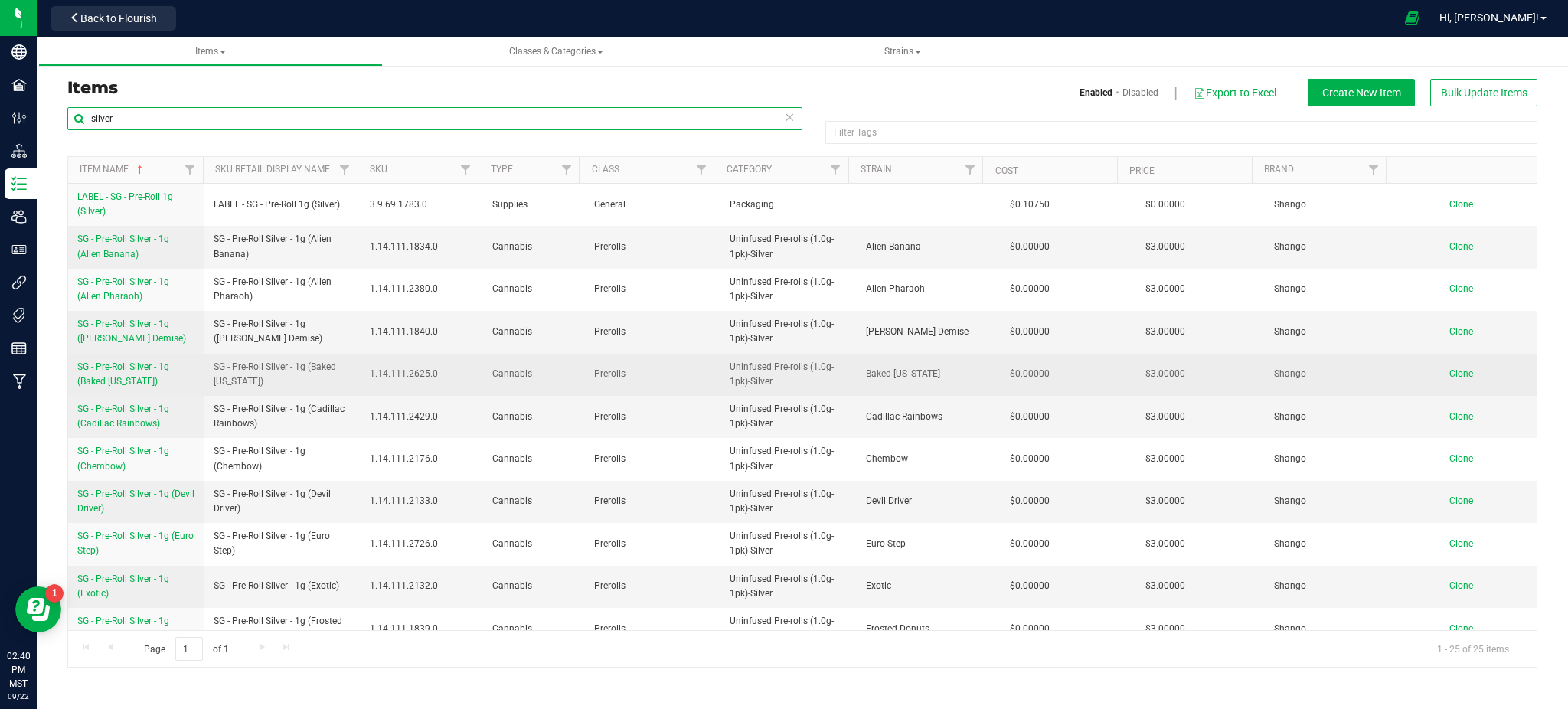
type input "silver"
drag, startPoint x: 70, startPoint y: 366, endPoint x: 157, endPoint y: 383, distance: 88.6
click at [157, 383] on td "SG - Pre-Roll Silver - 1g (Baked Alaska)" at bounding box center [136, 375] width 136 height 42
copy span "SG - Pre-Roll Silver - 1g (Baked Alaska)"
click at [1449, 371] on span "Clone" at bounding box center [1461, 374] width 24 height 11
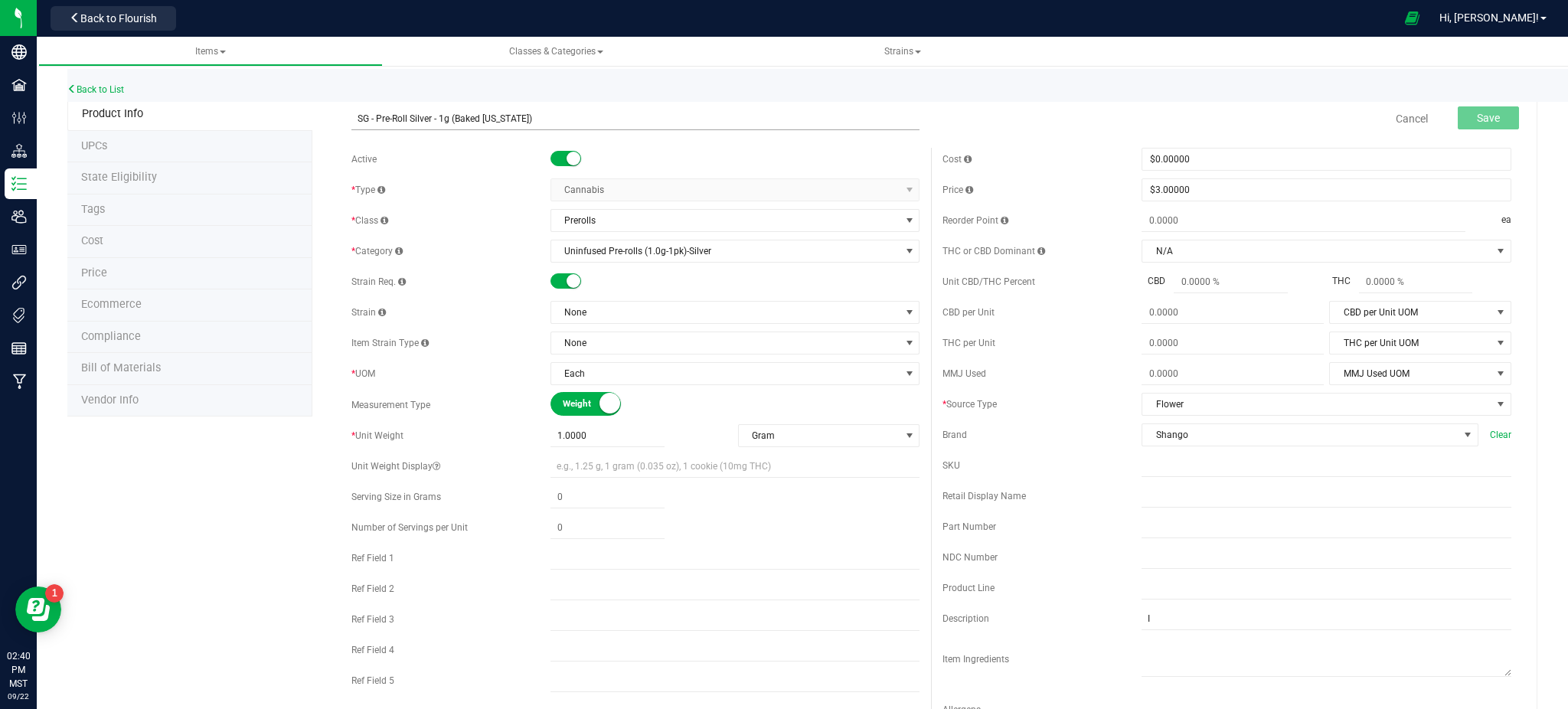
drag, startPoint x: 532, startPoint y: 110, endPoint x: 478, endPoint y: 114, distance: 54.1
click at [480, 114] on input "SG - Pre-Roll Silver - 1g (Baked Alaska)" at bounding box center [635, 119] width 569 height 23
type input "SG - Pre-Roll Silver - 1g (Lemon Cherry Gelato)"
drag, startPoint x: 209, startPoint y: 461, endPoint x: 483, endPoint y: 364, distance: 290.7
click at [209, 461] on div "Product Info UPCs State Eligibility Tags Cost Price Ecommerce Compliance Bill o…" at bounding box center [802, 695] width 1470 height 1195
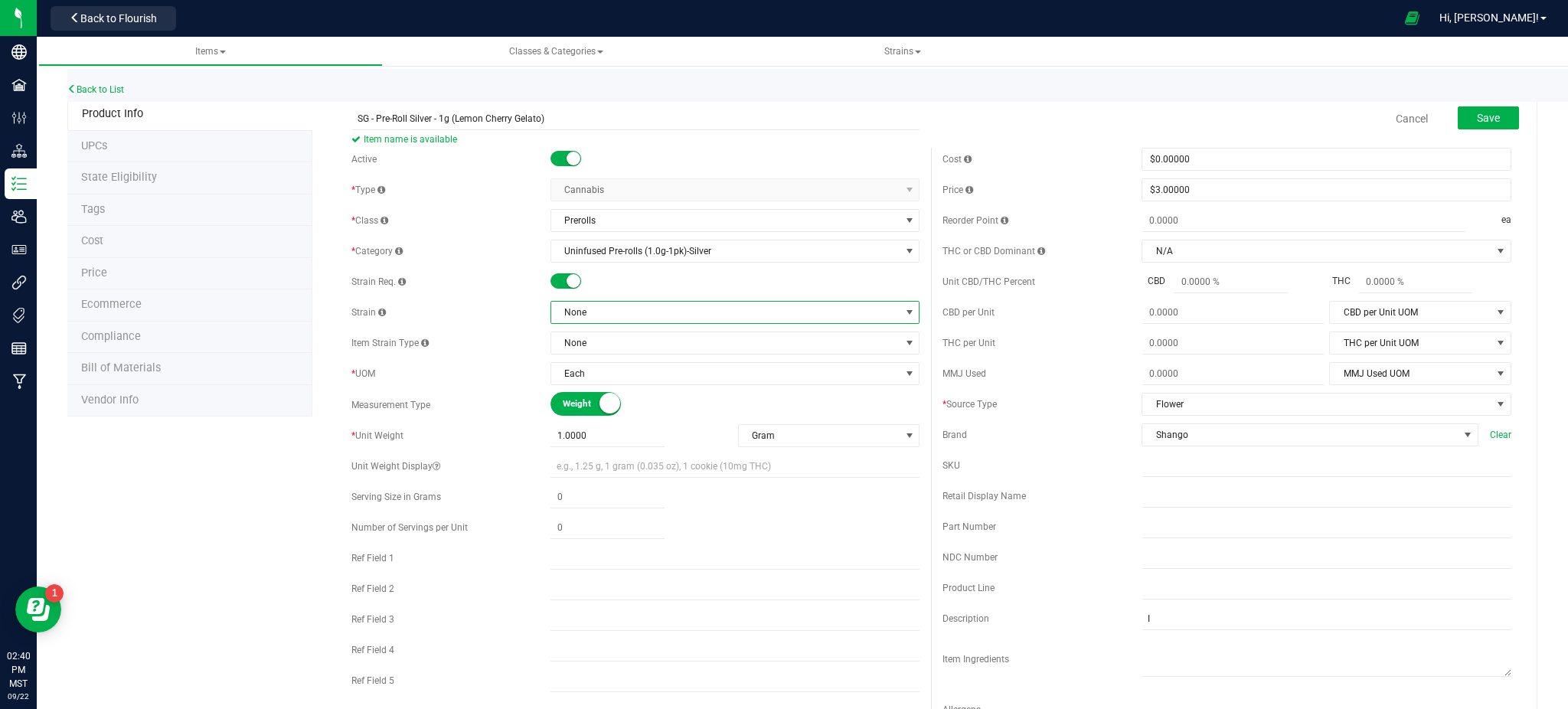
click at [660, 311] on span "None" at bounding box center [726, 312] width 349 height 21
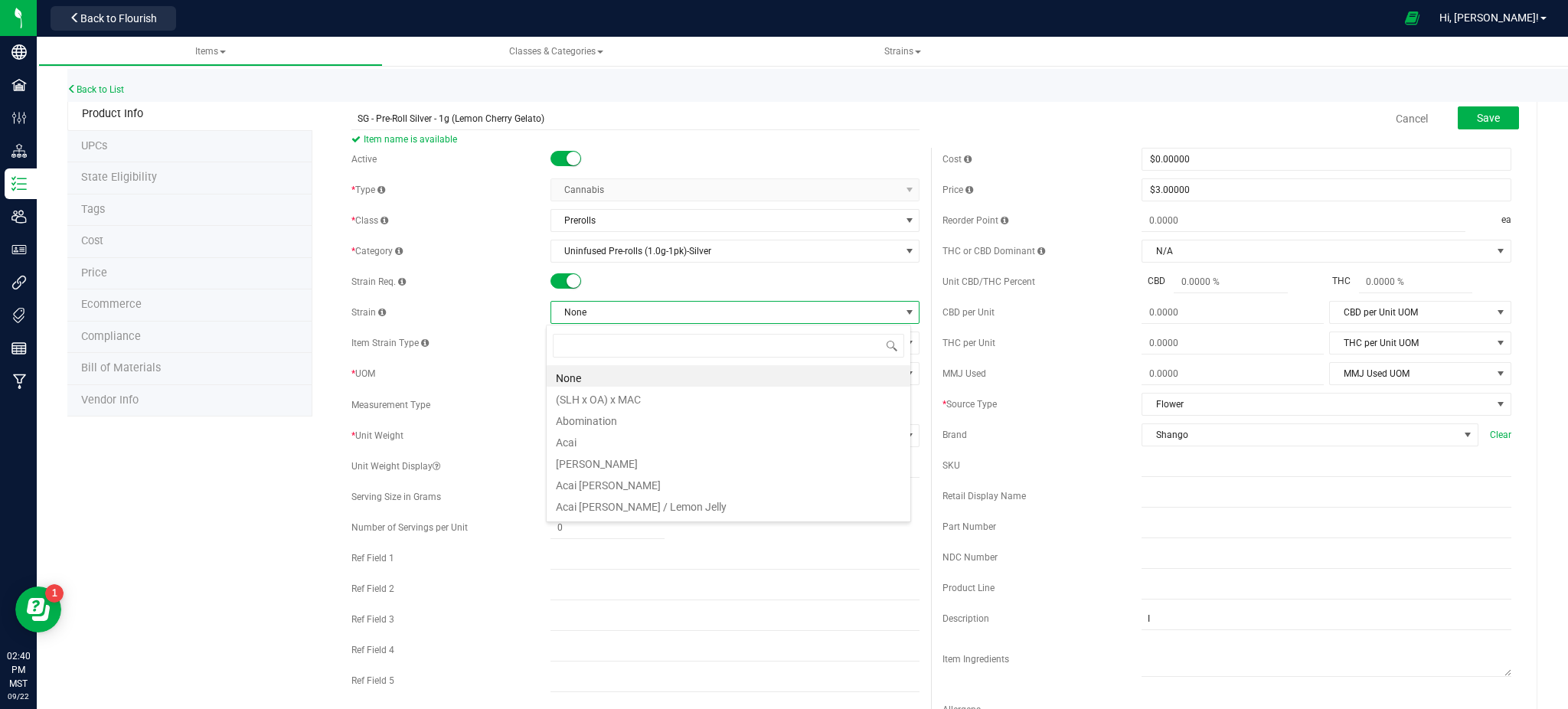
scroll to position [23, 365]
type input "ry gela"
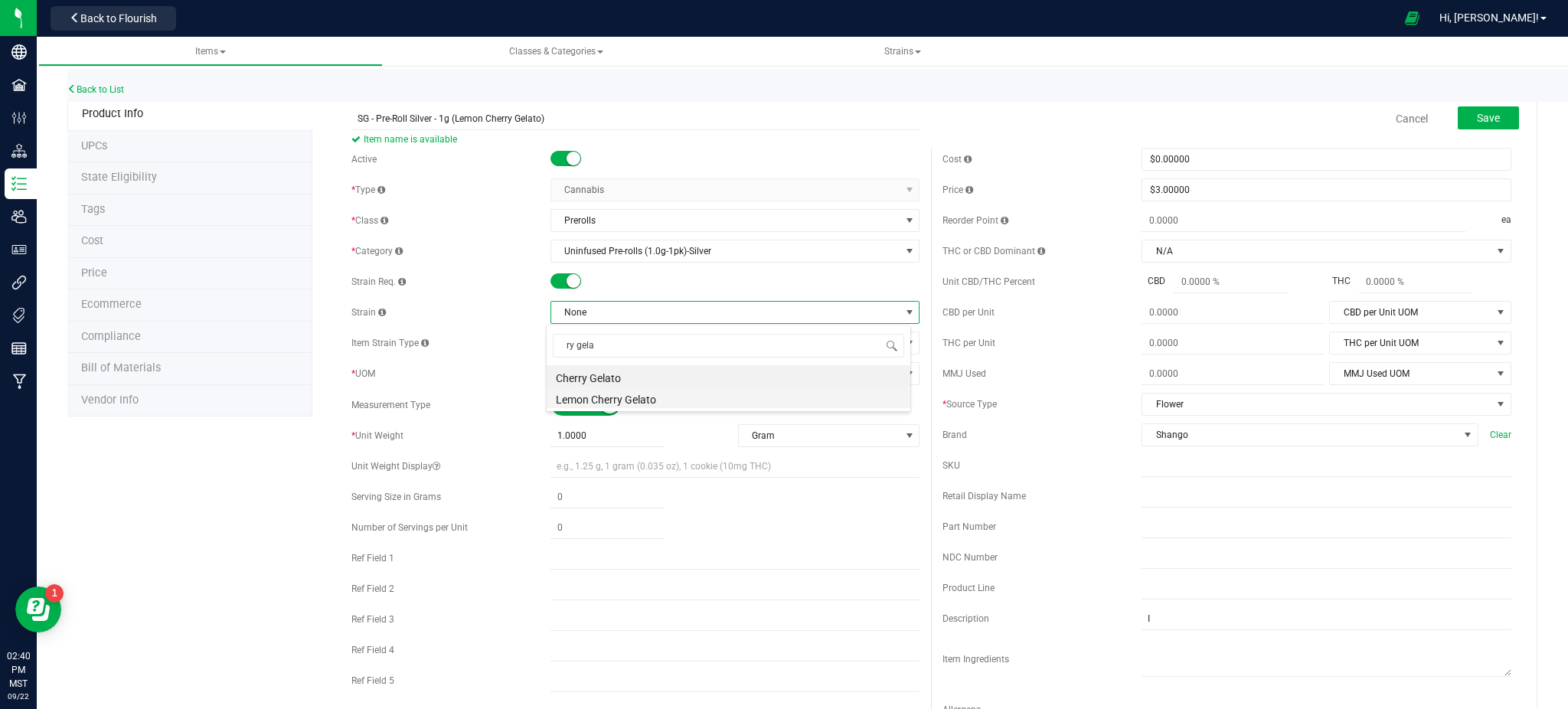
click at [591, 397] on li "Lemon Cherry Gelato" at bounding box center [728, 397] width 363 height 21
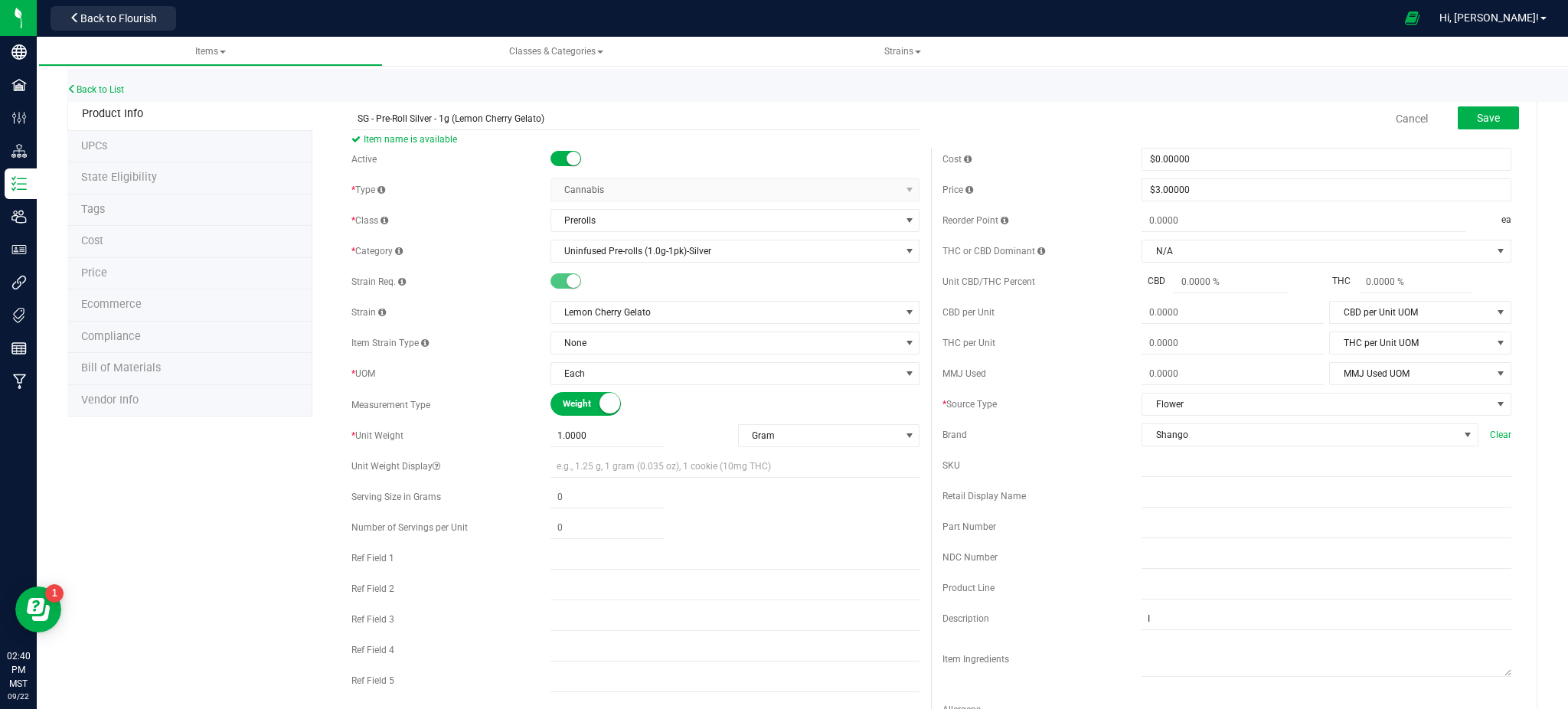
click at [198, 493] on div "Product Info UPCs State Eligibility Tags Cost Price Ecommerce Compliance Bill o…" at bounding box center [802, 695] width 1470 height 1195
click at [1478, 112] on span "Save" at bounding box center [1489, 118] width 23 height 12
click at [136, 85] on div "Back to List" at bounding box center [852, 84] width 1568 height 33
click at [124, 91] on link "Back to List" at bounding box center [96, 90] width 56 height 11
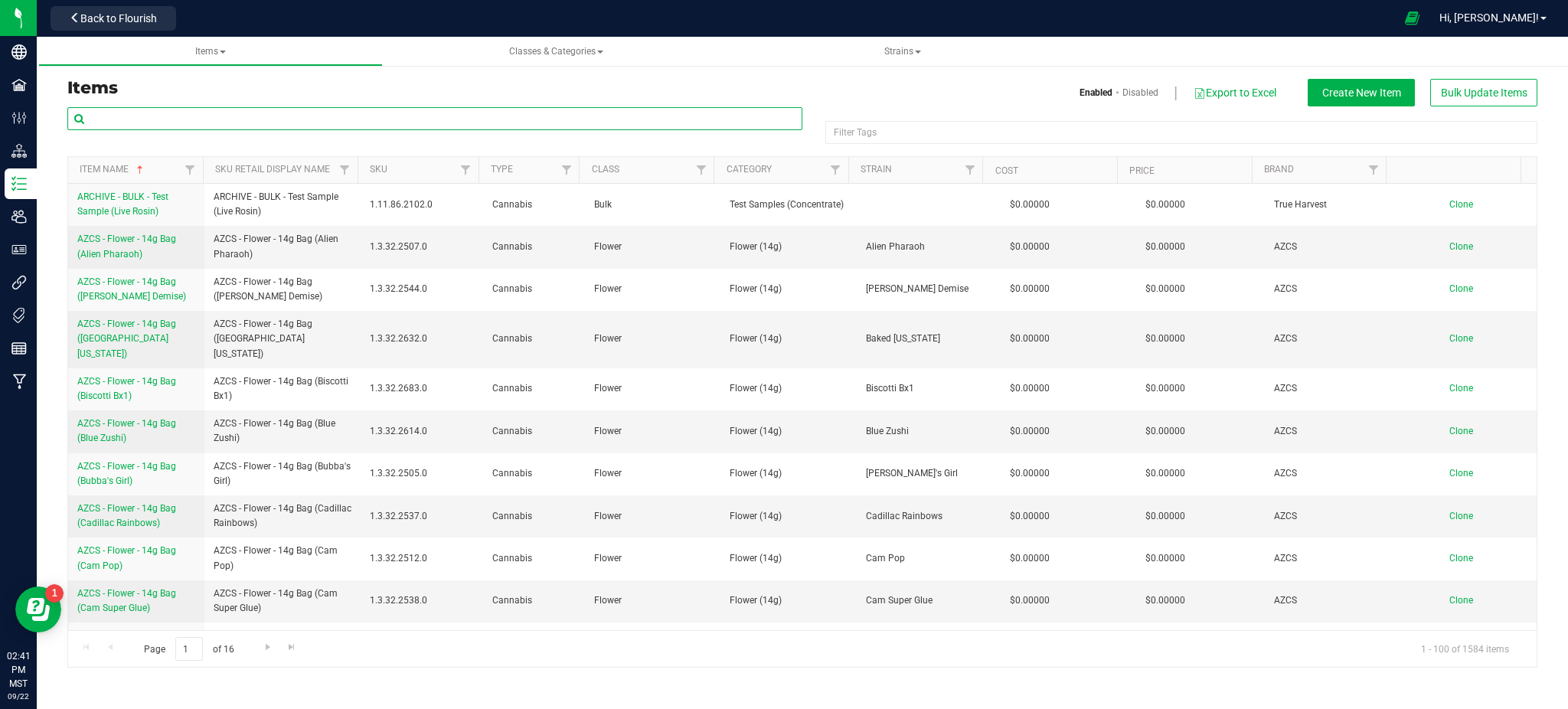
click at [147, 121] on input "text" at bounding box center [435, 119] width 735 height 23
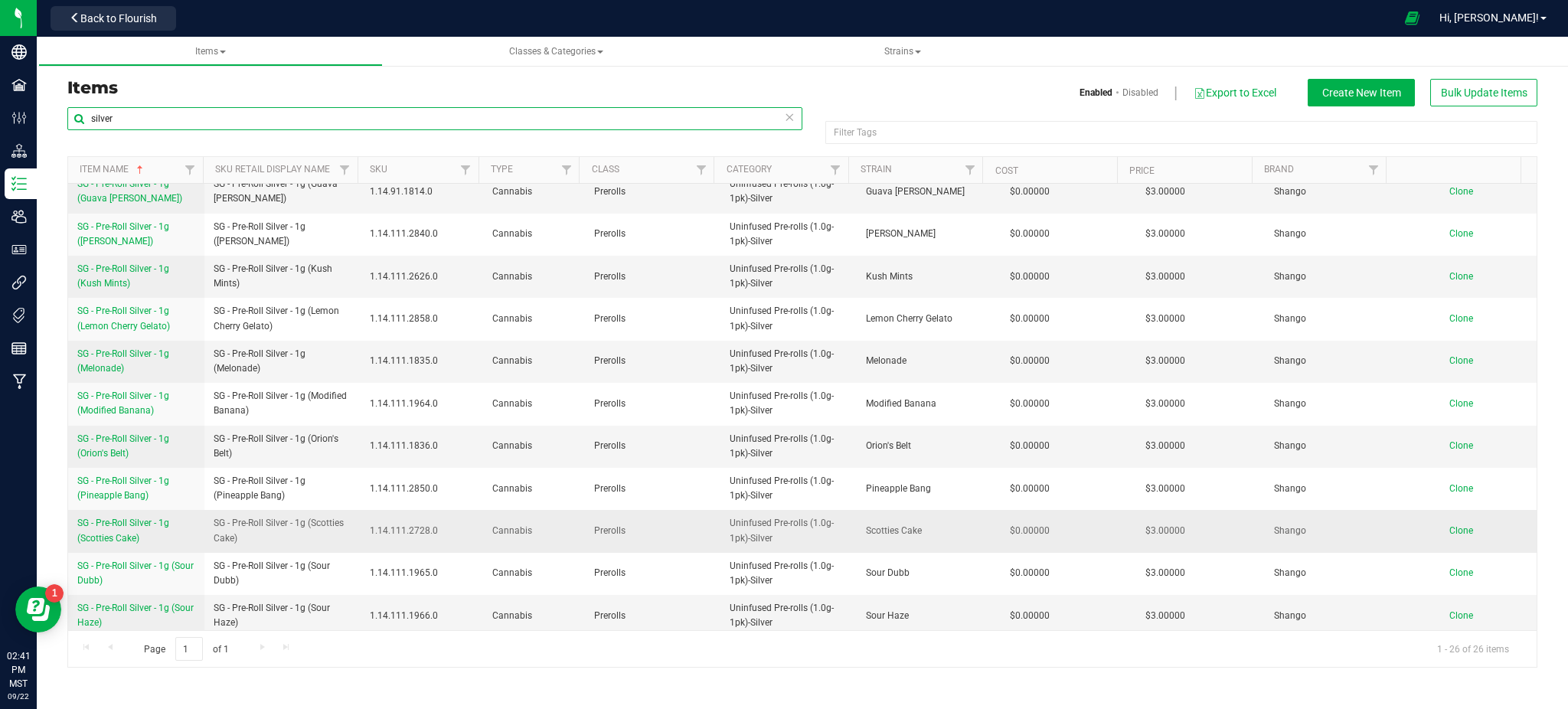
scroll to position [655, 0]
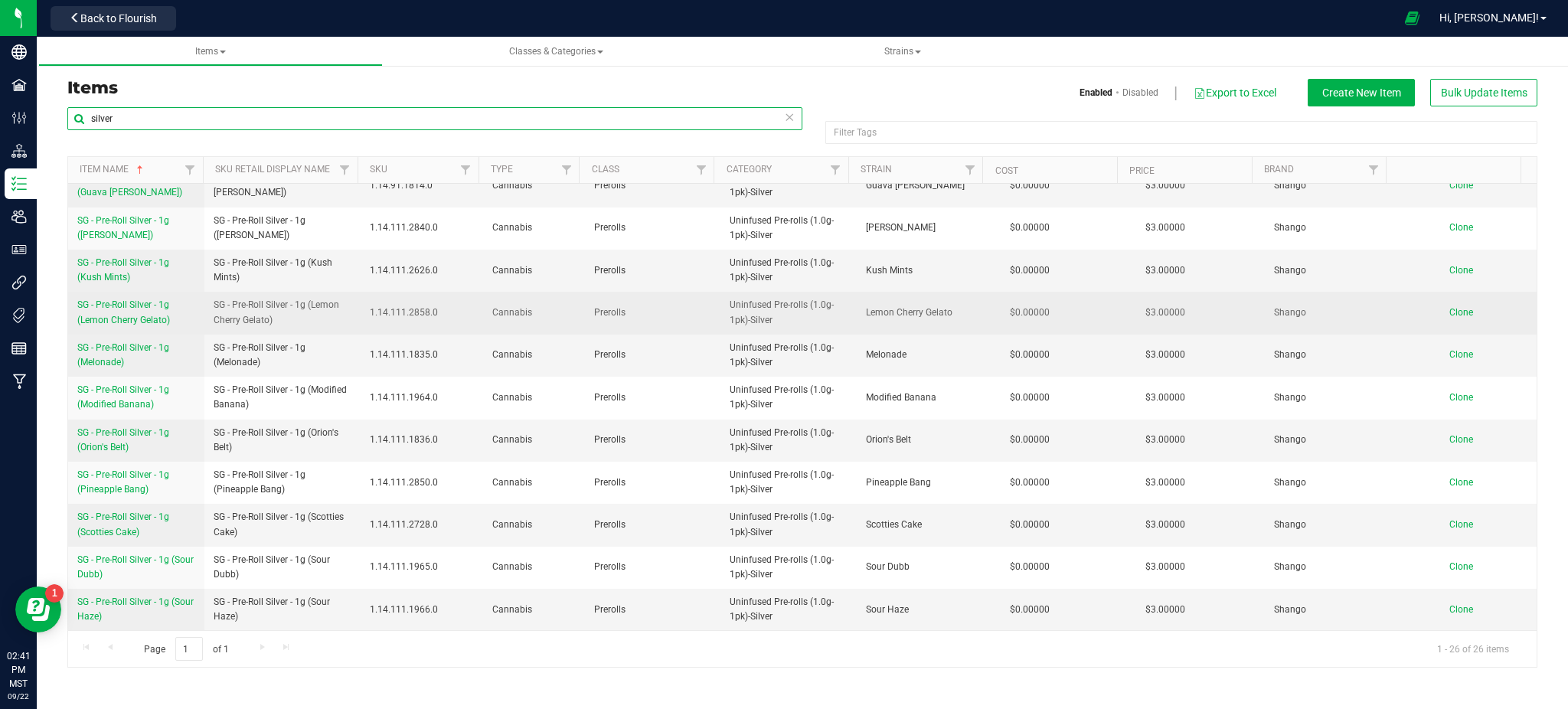
type input "silver"
click at [107, 307] on span "SG - Pre-Roll Silver - 1g (Lemon Cherry Gelato)" at bounding box center [123, 311] width 92 height 26
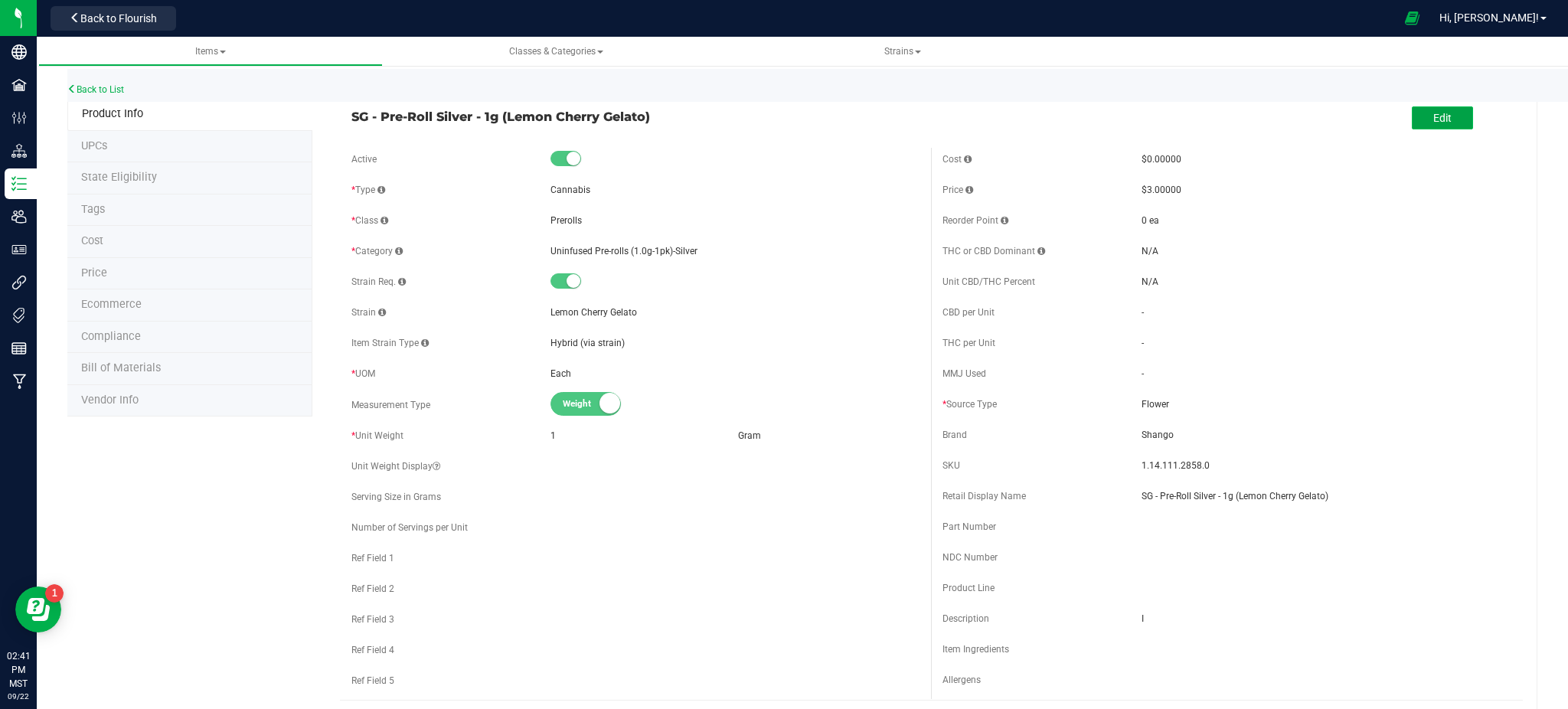
click at [1412, 122] on button "Edit" at bounding box center [1443, 118] width 62 height 23
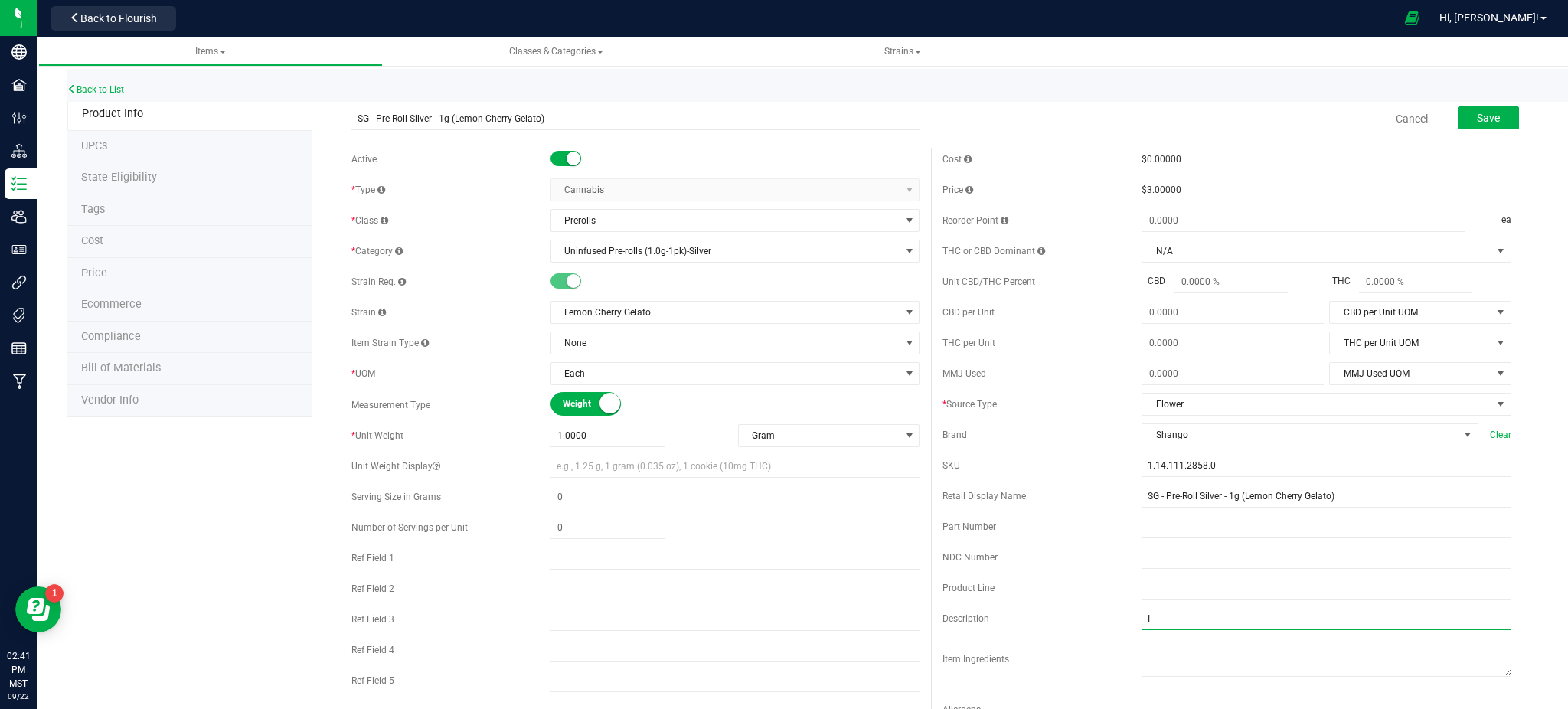
drag, startPoint x: 1170, startPoint y: 611, endPoint x: 958, endPoint y: 606, distance: 212.1
click at [1015, 610] on div "Description I" at bounding box center [1227, 618] width 569 height 23
type input "H"
click at [1006, 568] on div "NDC Number" at bounding box center [1227, 557] width 569 height 23
click at [1465, 123] on button "Save" at bounding box center [1489, 118] width 62 height 23
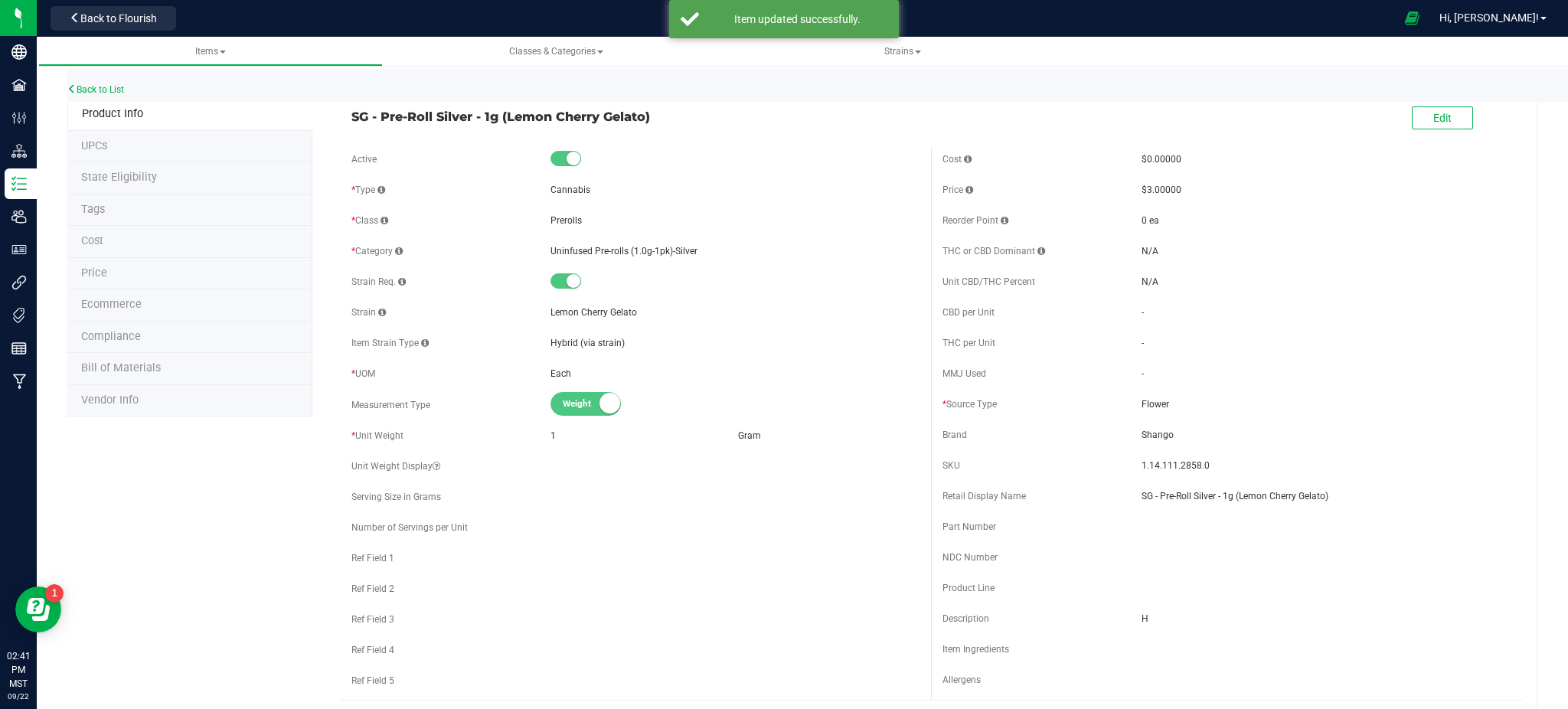
click at [92, 316] on li "Ecommerce" at bounding box center [190, 305] width 245 height 33
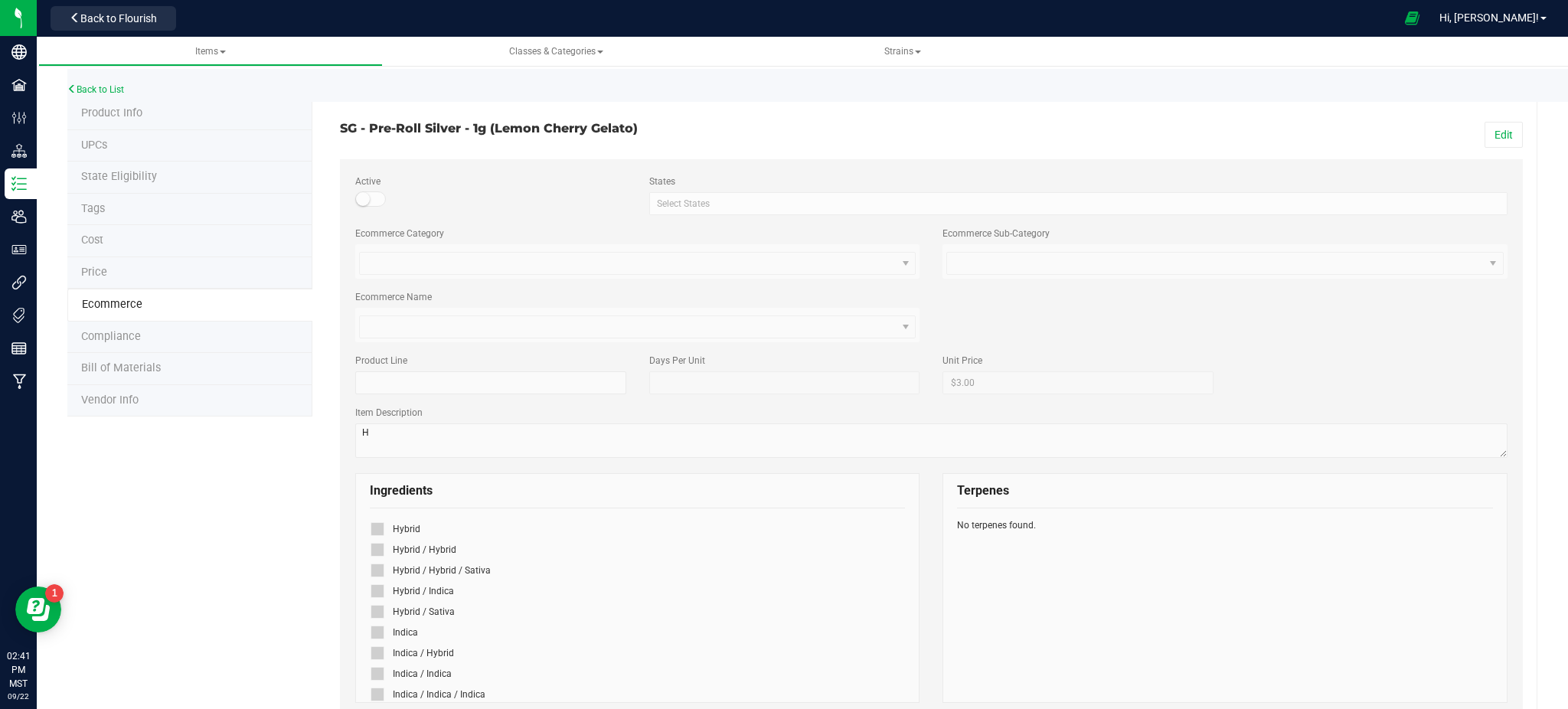
click at [1466, 136] on div "Edit" at bounding box center [1233, 135] width 604 height 26
click at [1484, 130] on button "Edit" at bounding box center [1504, 135] width 39 height 26
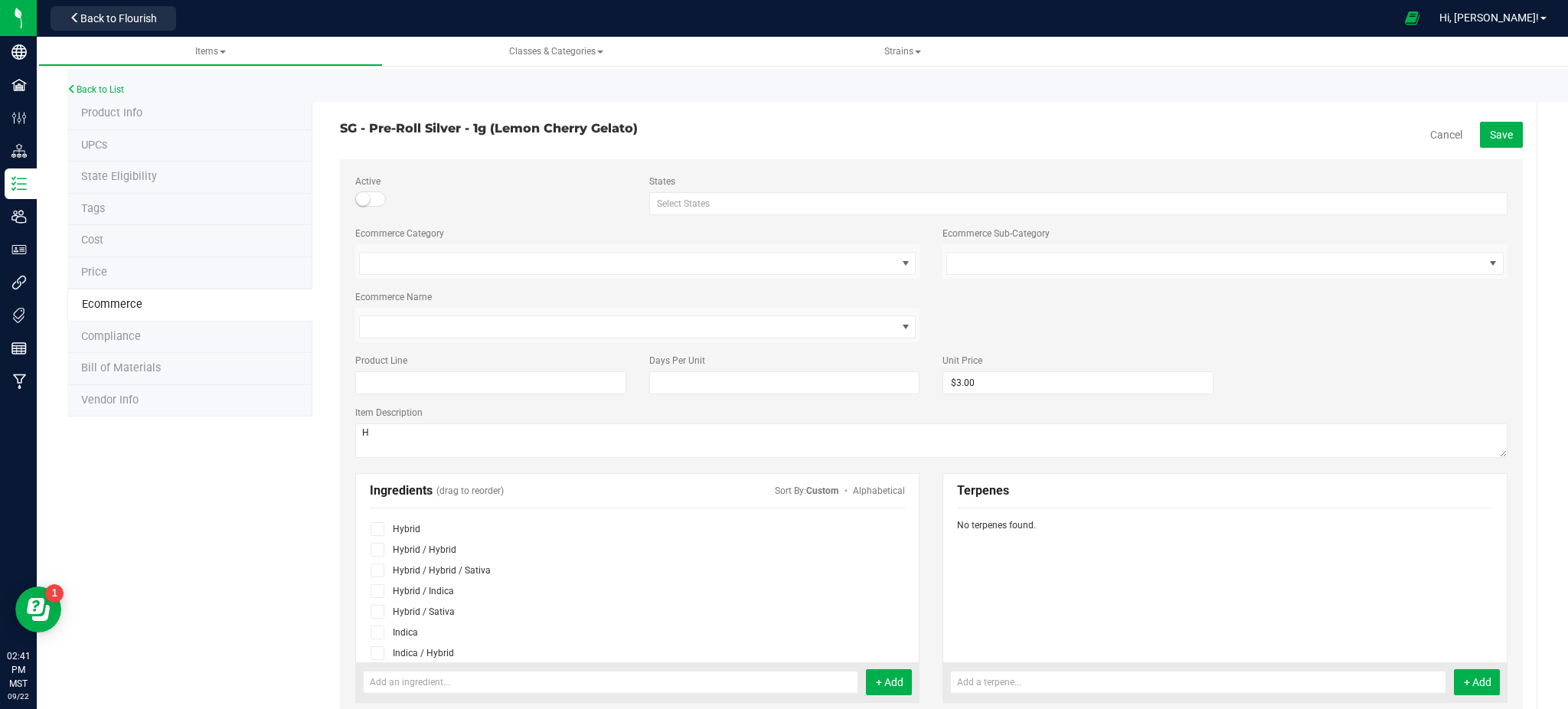
click at [380, 530] on span at bounding box center [377, 529] width 14 height 14
click at [0, 0] on input "checkbox" at bounding box center [0, 0] width 0 height 0
click at [1480, 146] on button "Save" at bounding box center [1501, 135] width 43 height 26
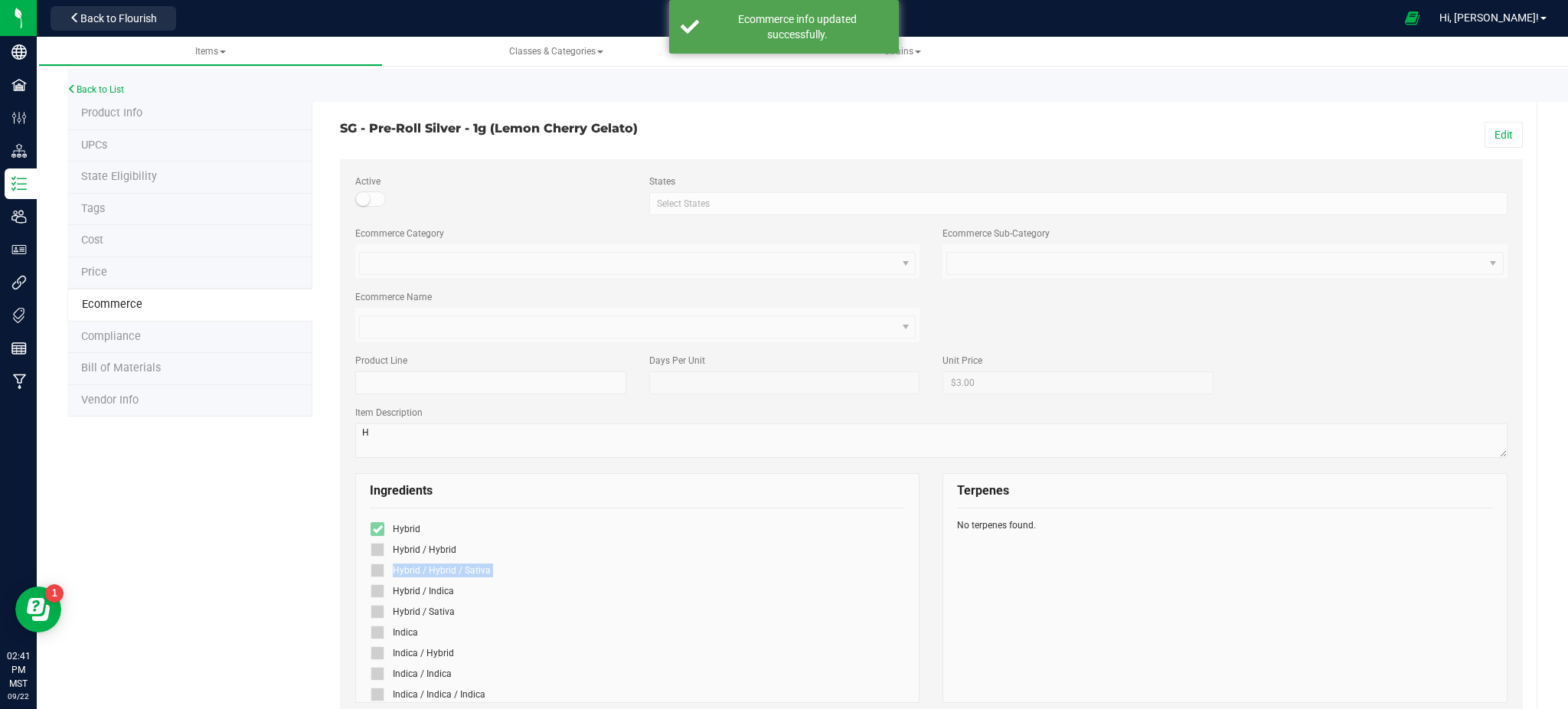
drag, startPoint x: 256, startPoint y: 579, endPoint x: 256, endPoint y: 565, distance: 14.0
click at [256, 569] on div "Product Info UPCs State Eligibility Tags Cost Price Ecommerce Compliance Bill o…" at bounding box center [802, 658] width 1470 height 1121
click at [110, 91] on link "Back to List" at bounding box center [96, 90] width 56 height 11
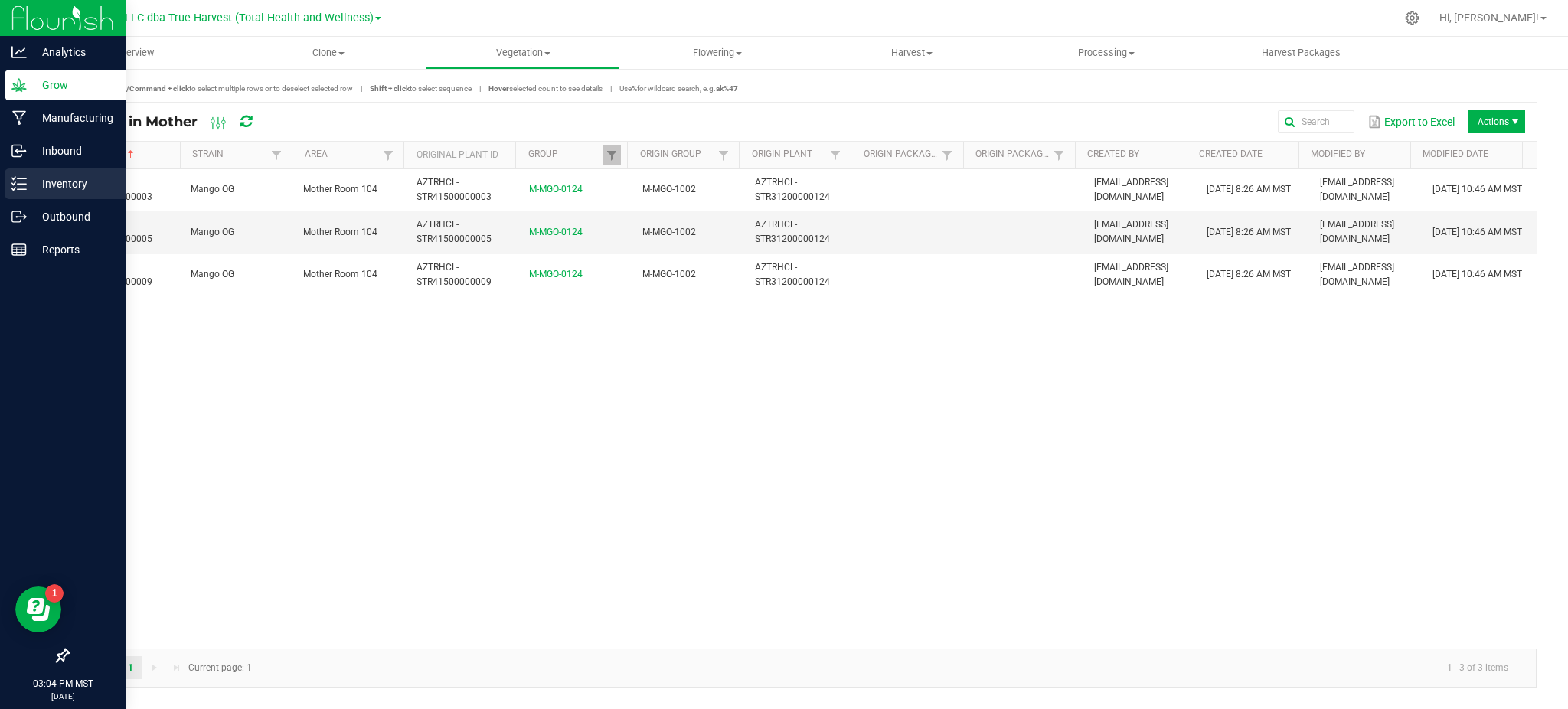
click at [60, 183] on p "Inventory" at bounding box center [72, 183] width 92 height 18
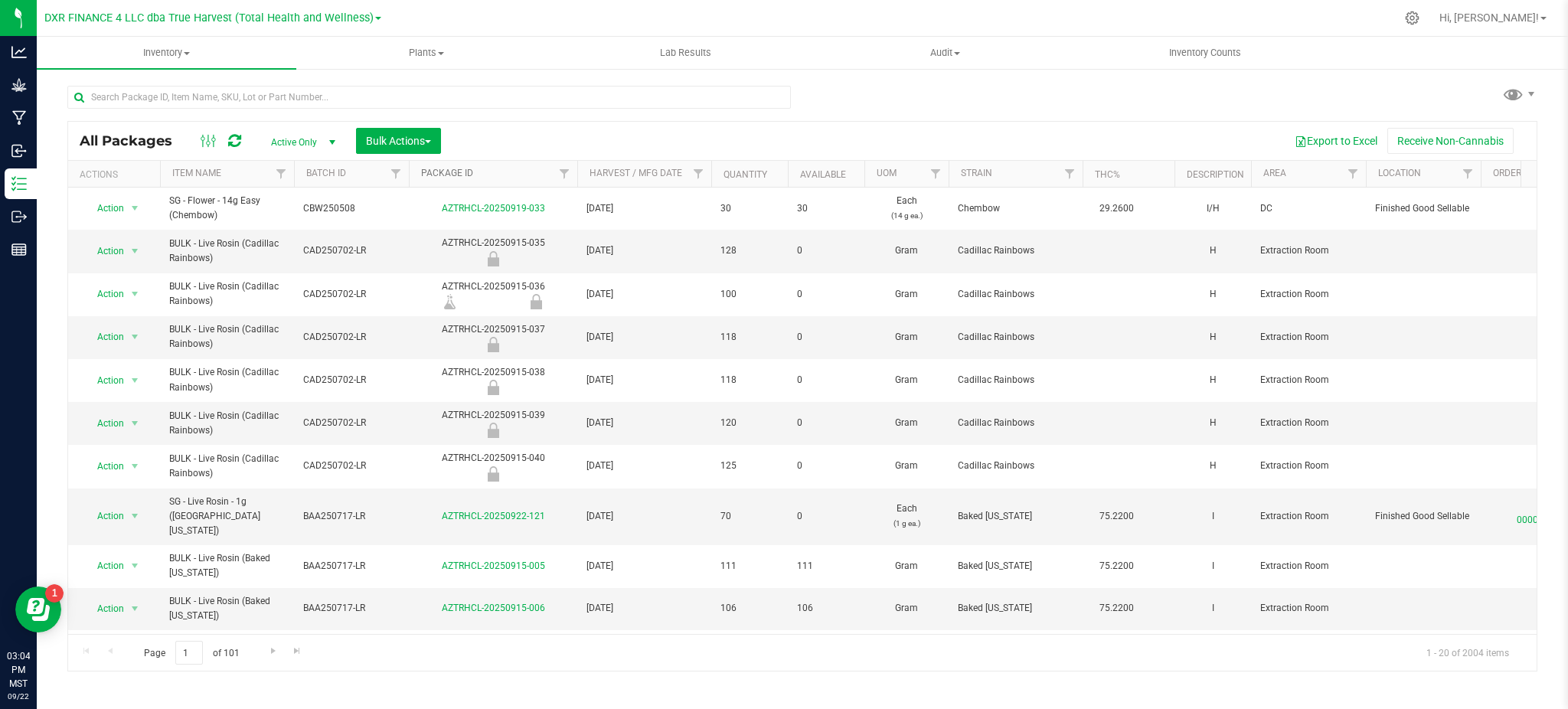
click at [458, 172] on link "Package ID" at bounding box center [447, 173] width 52 height 11
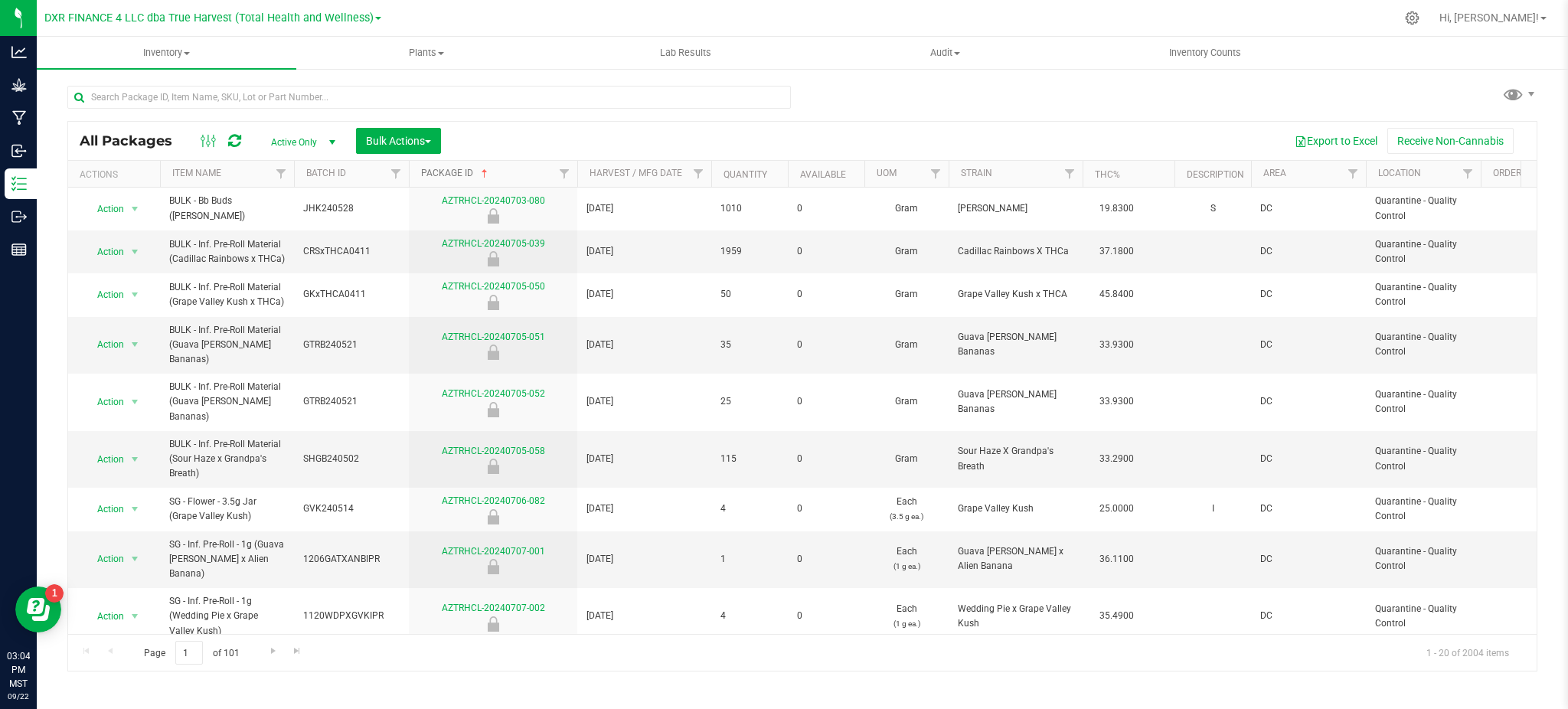
click at [466, 172] on link "Package ID" at bounding box center [456, 173] width 70 height 11
